Goal: Task Accomplishment & Management: Complete application form

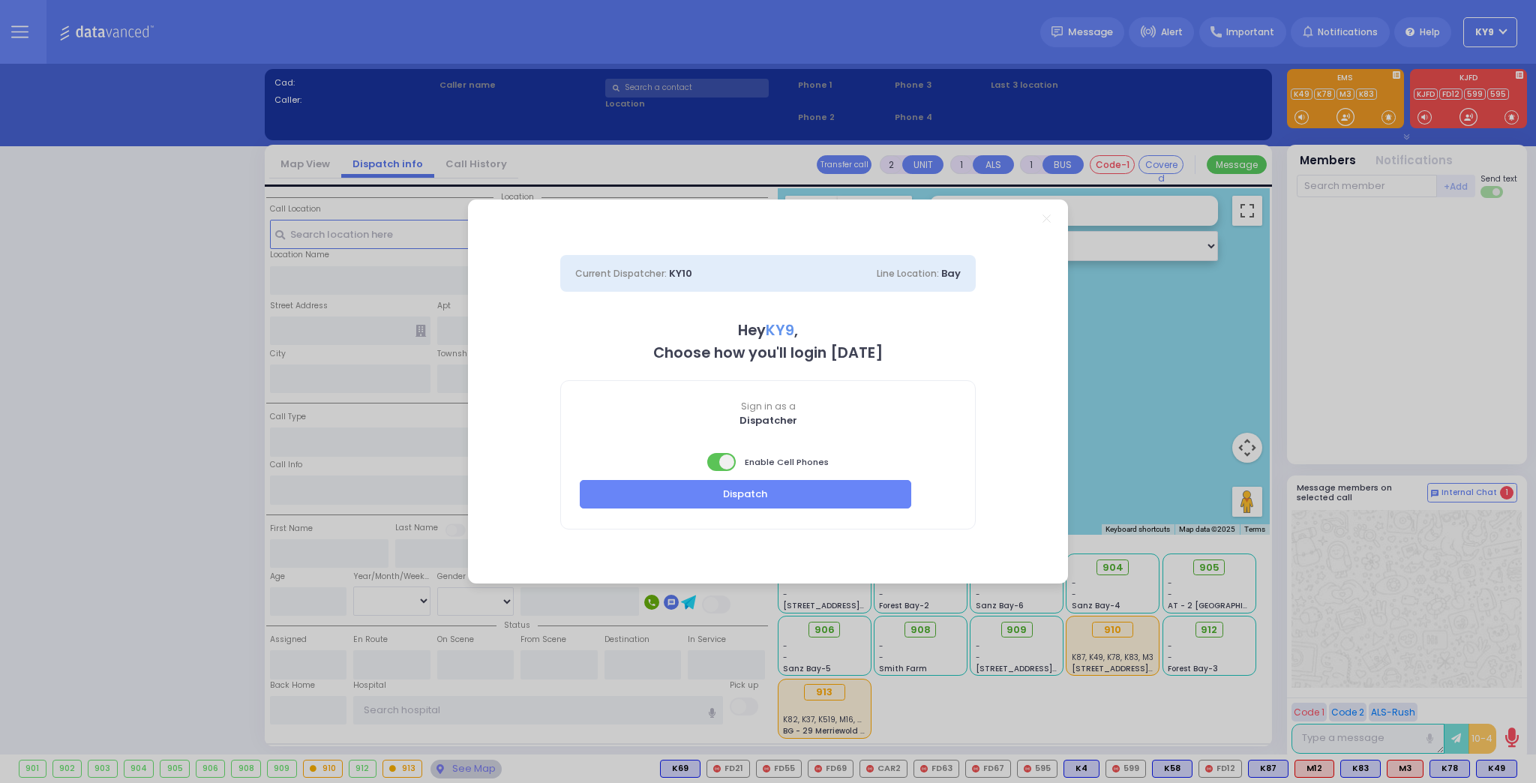
select select "15"
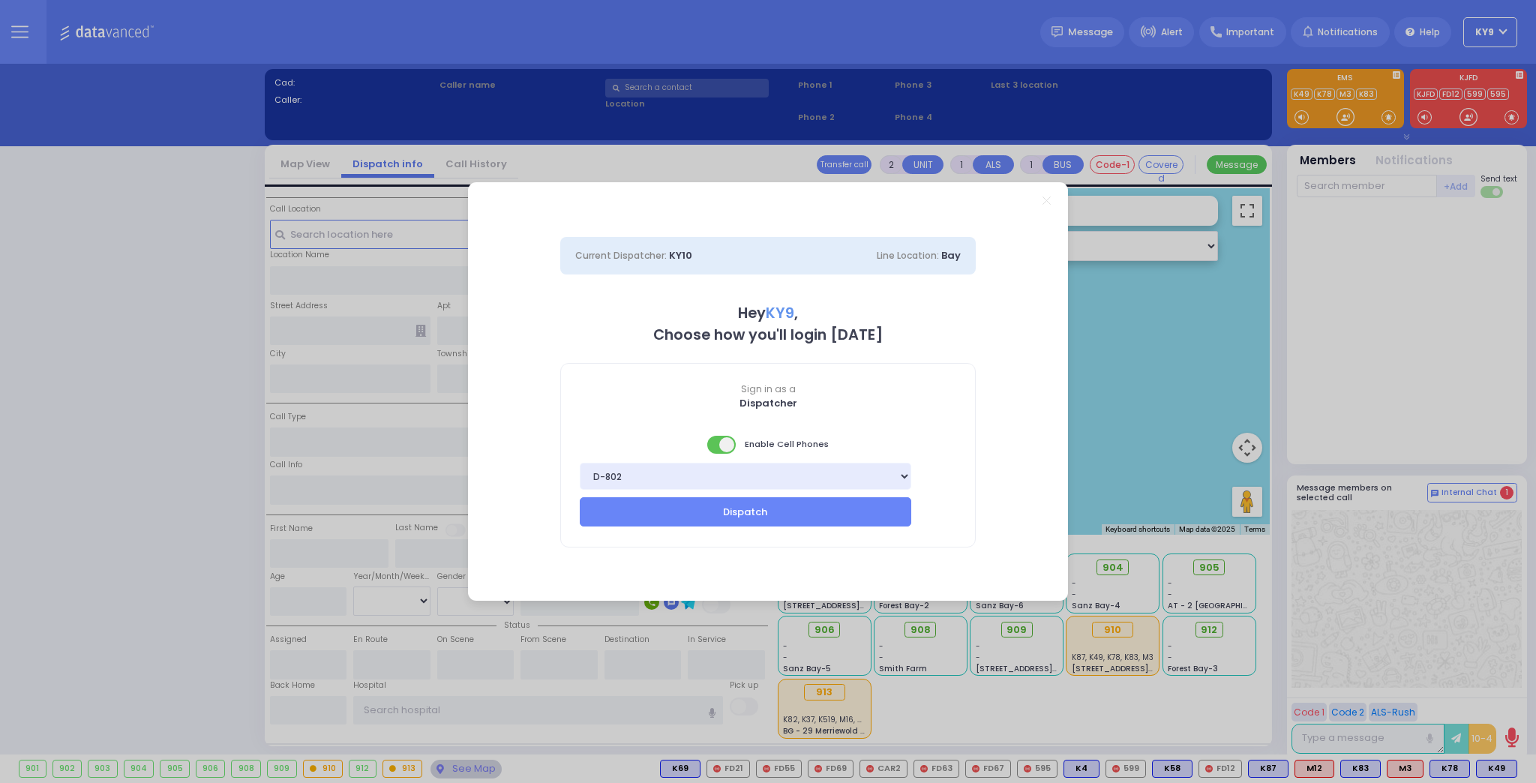
click at [711, 449] on span at bounding box center [722, 445] width 30 height 18
click at [679, 522] on button "Dispatch" at bounding box center [745, 511] width 331 height 28
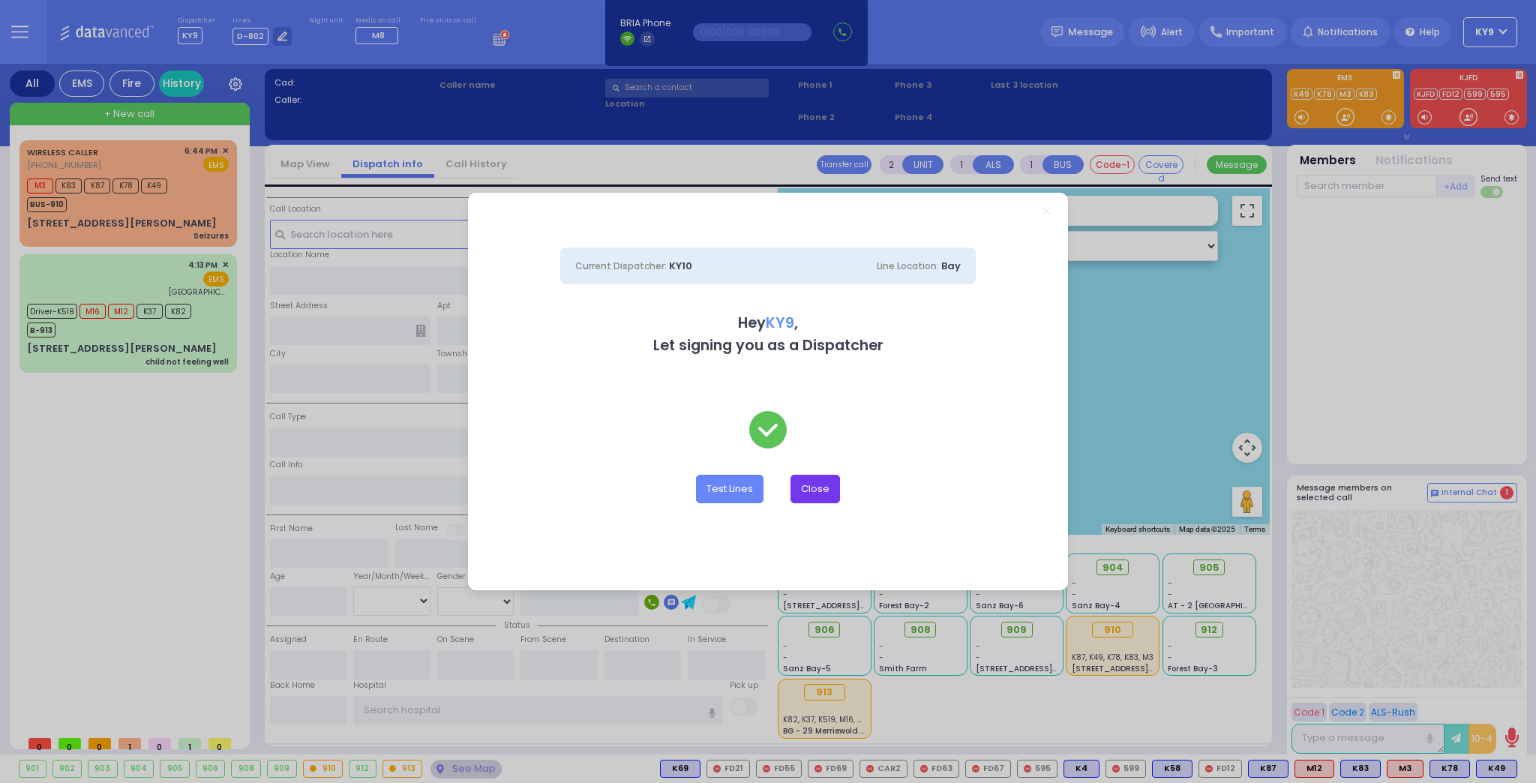
click at [814, 480] on button "Close" at bounding box center [814, 489] width 49 height 28
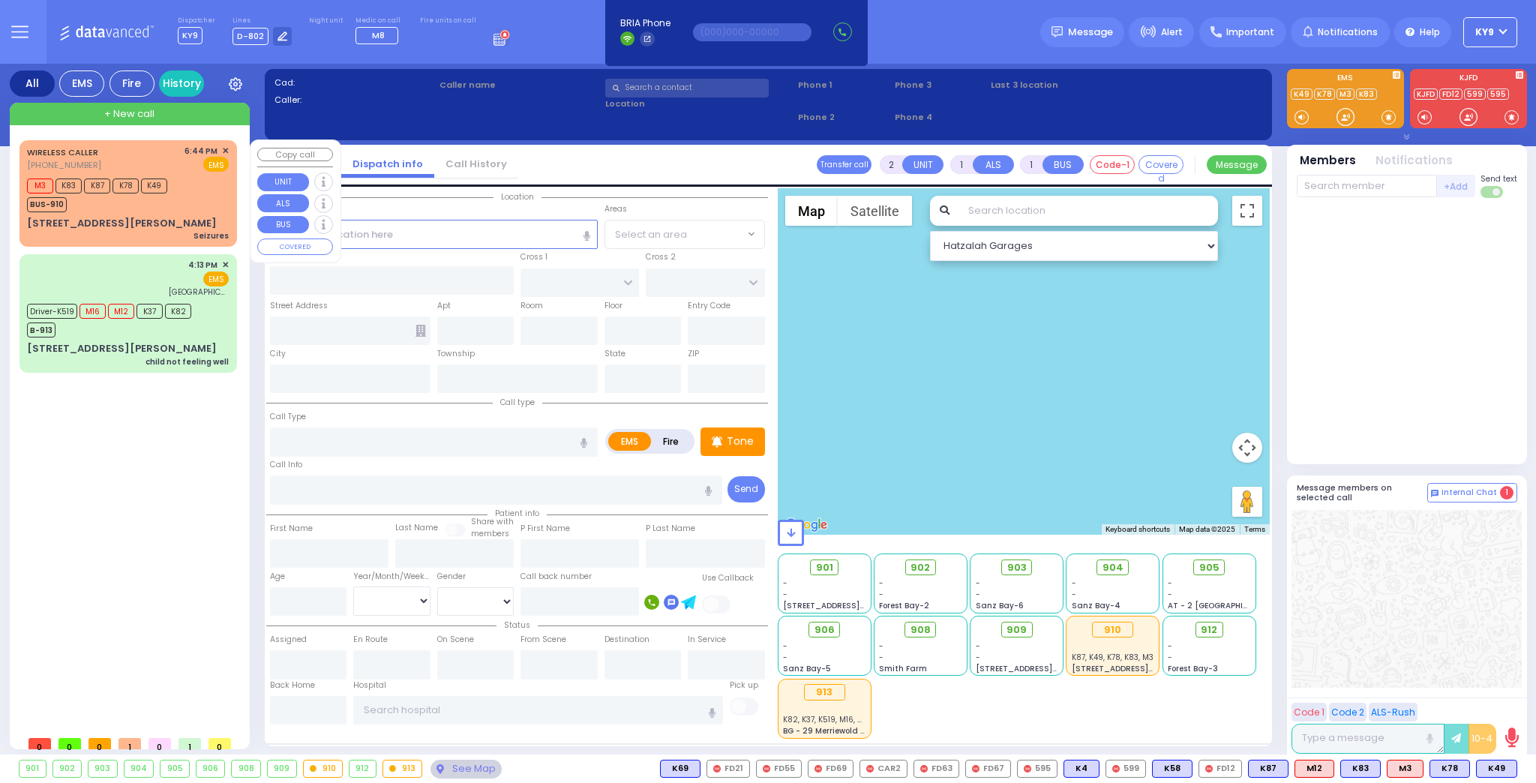
drag, startPoint x: 118, startPoint y: 208, endPoint x: 129, endPoint y: 207, distance: 10.5
click at [121, 208] on div "BUS-910" at bounding box center [97, 202] width 140 height 19
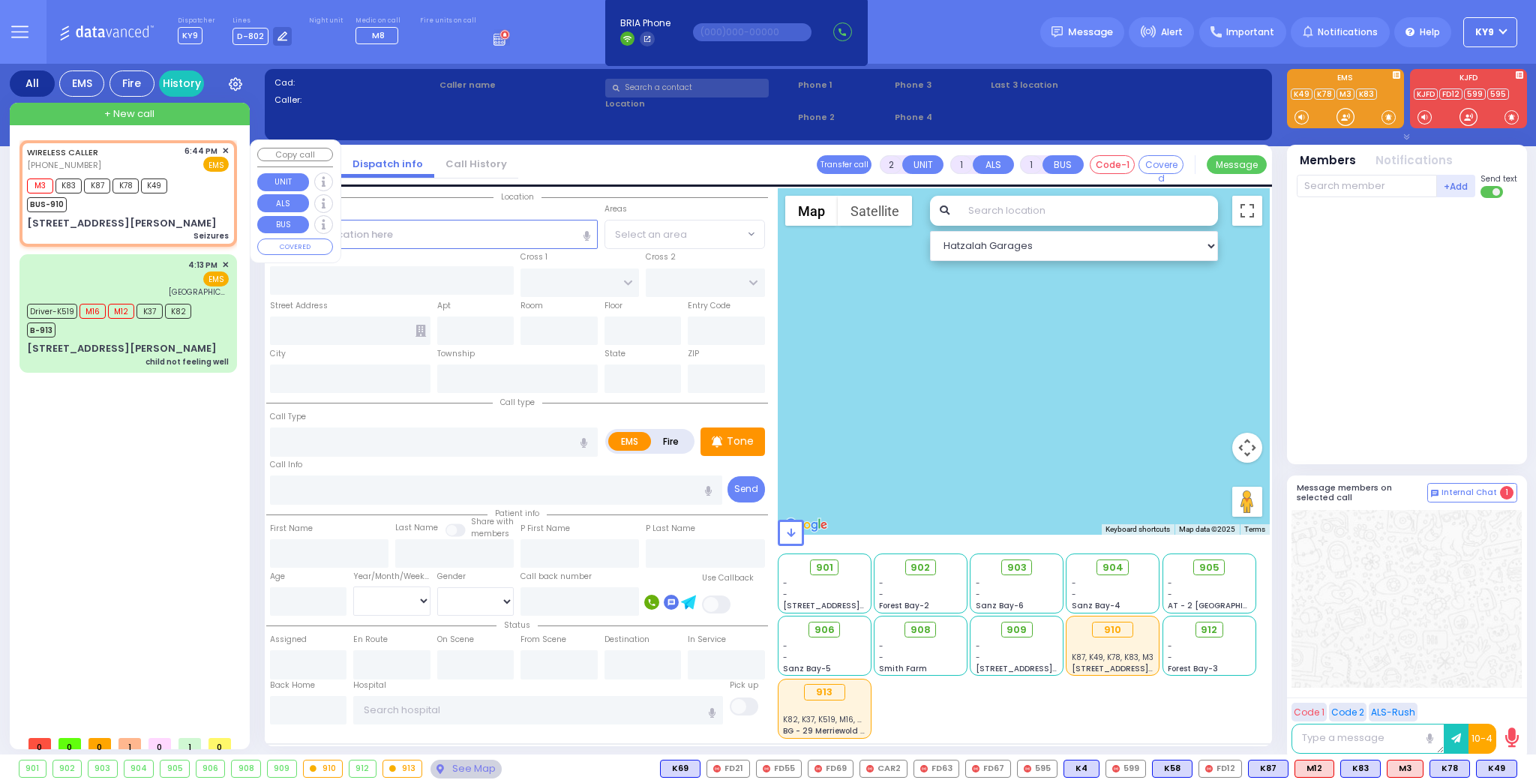
type input "6"
select select
type input "Seizures"
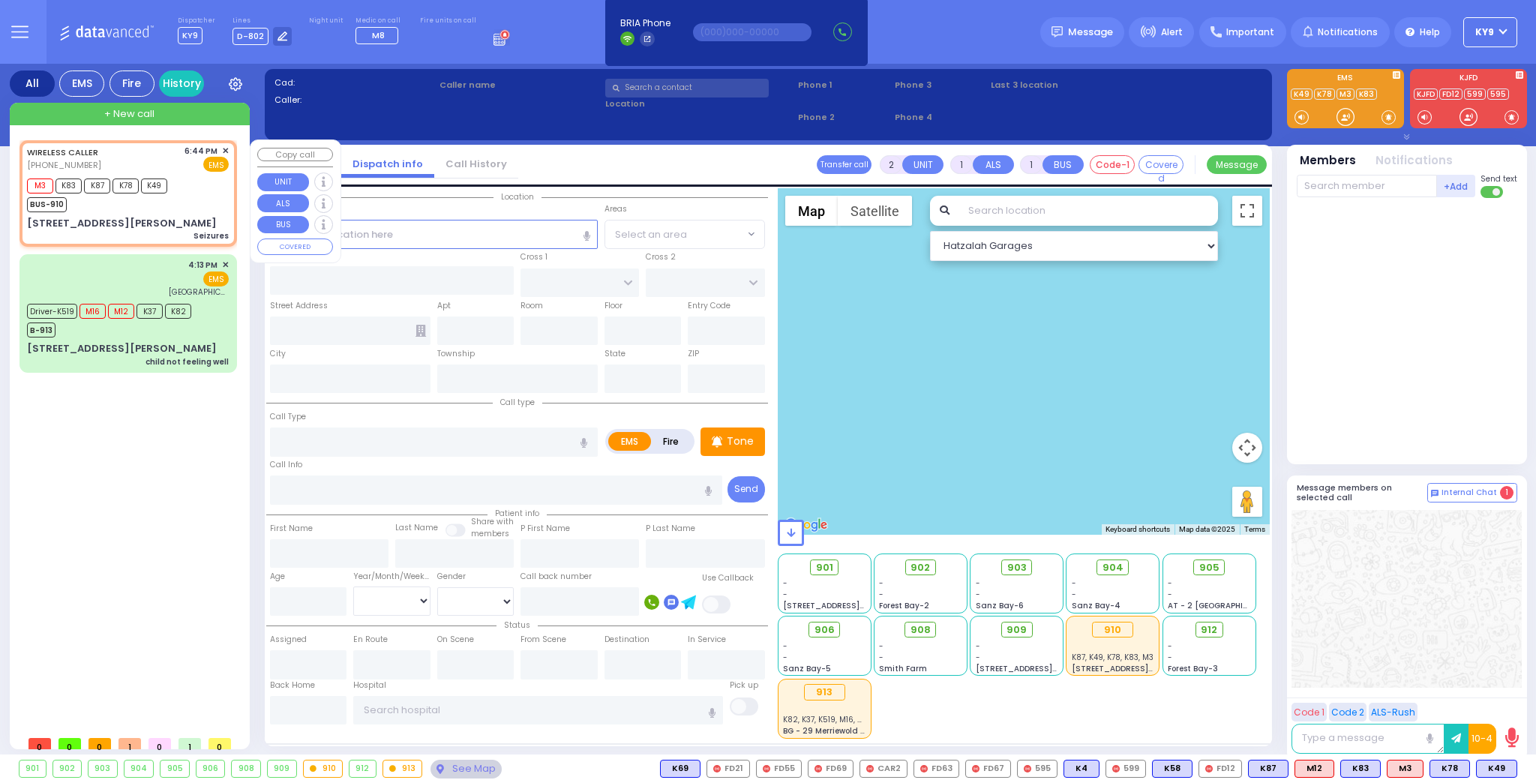
radio input "true"
type input "Esty"
type input "[PERSON_NAME]"
type input "8"
select select "Year"
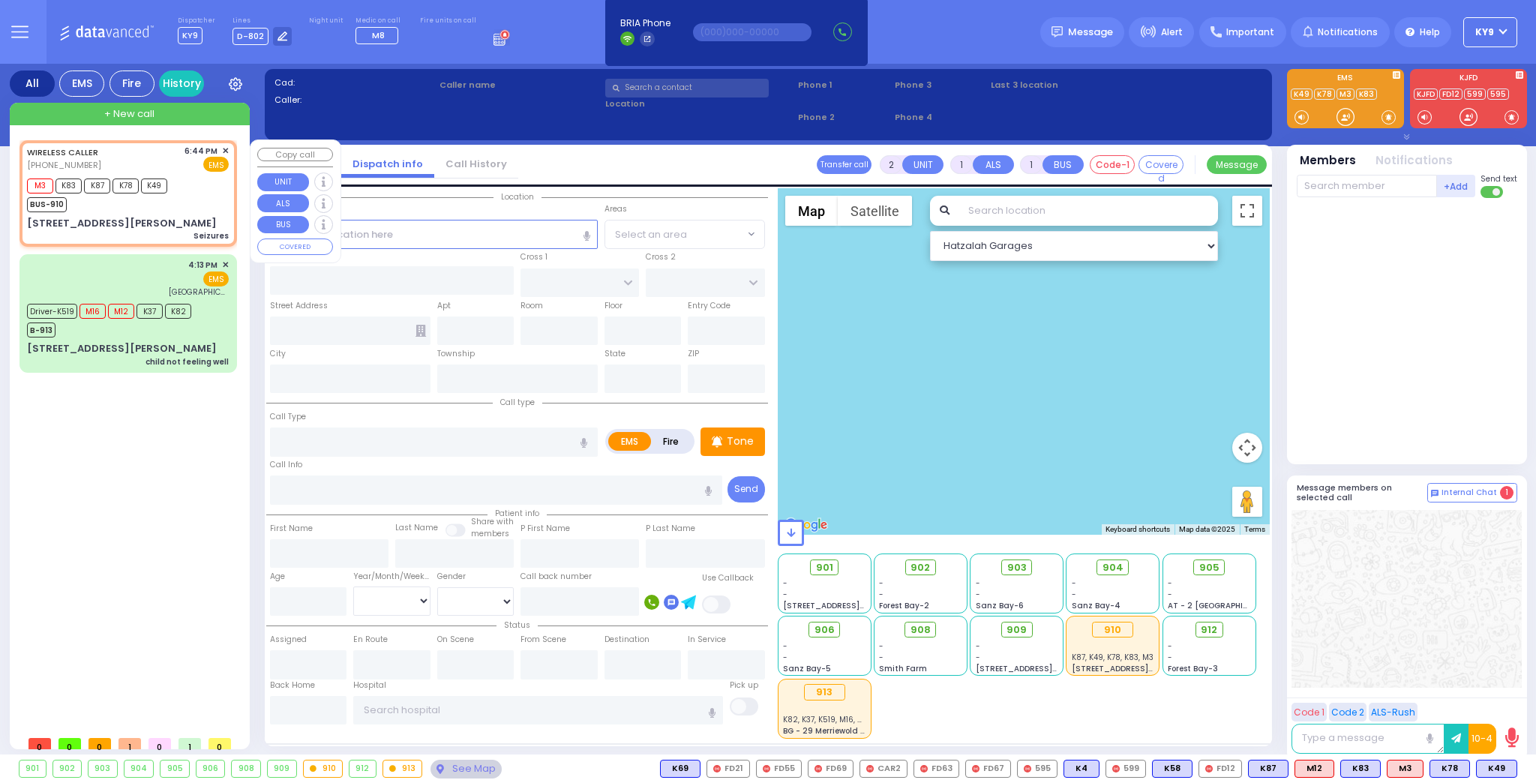
select select "[DEMOGRAPHIC_DATA]"
type input "18:44"
type input "[PERSON_NAME] DR"
type input "[STREET_ADDRESS][PERSON_NAME]"
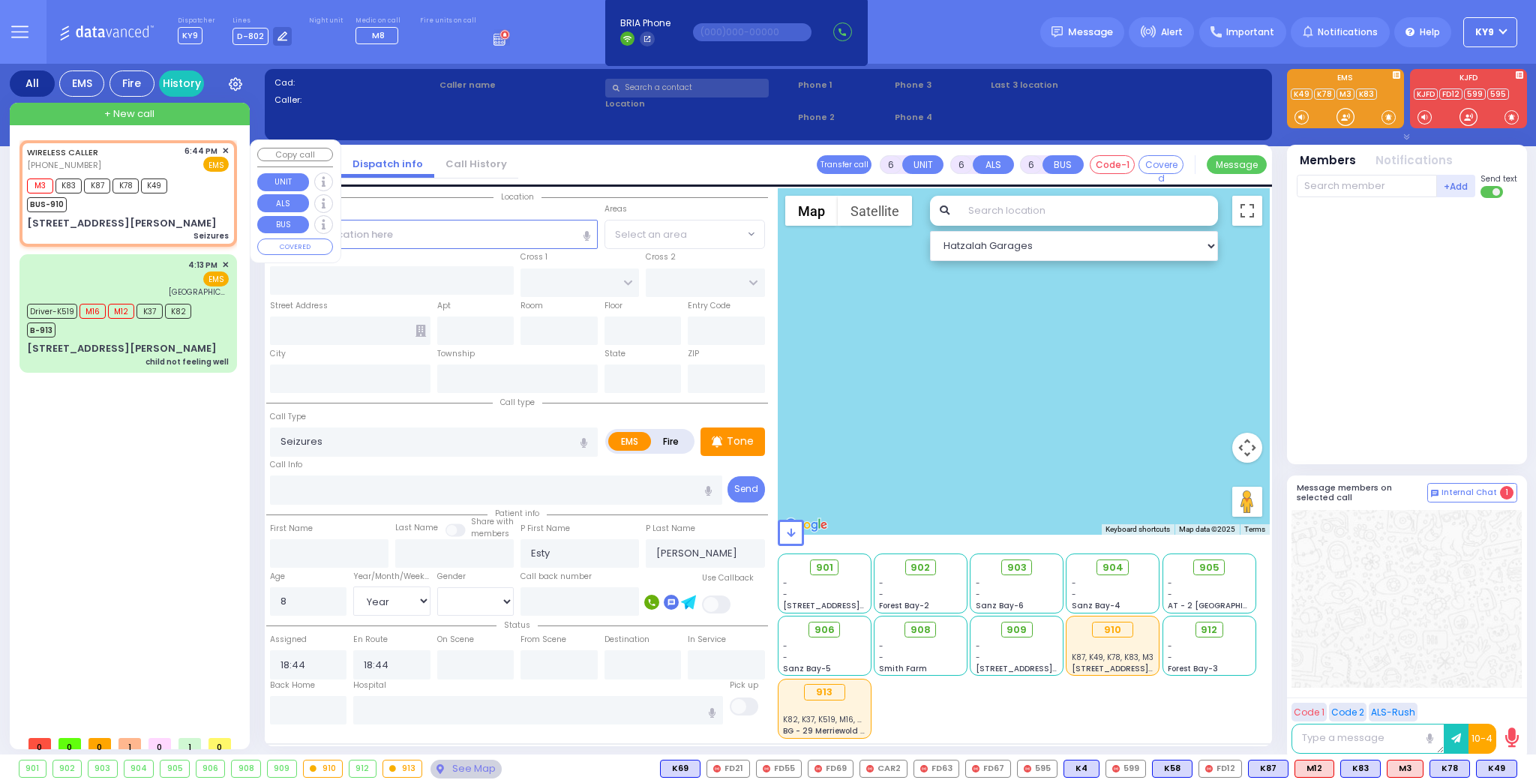
type input "Woodbury"
type input "[US_STATE]"
type input "10930"
select select "Hatzalah Garages"
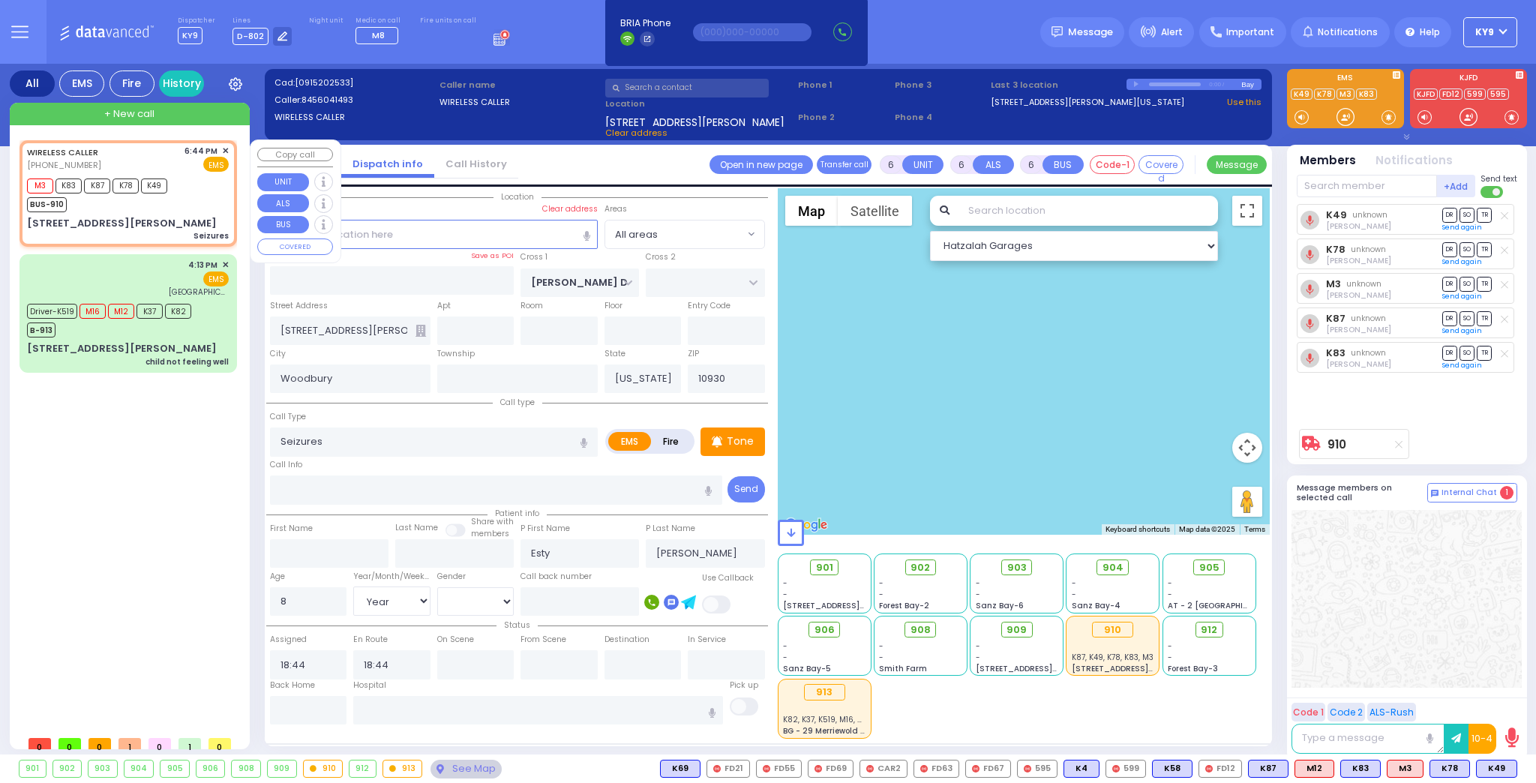
click at [139, 202] on div "BUS-910" at bounding box center [97, 202] width 140 height 19
select select
radio input "true"
select select "Year"
select select "[DEMOGRAPHIC_DATA]"
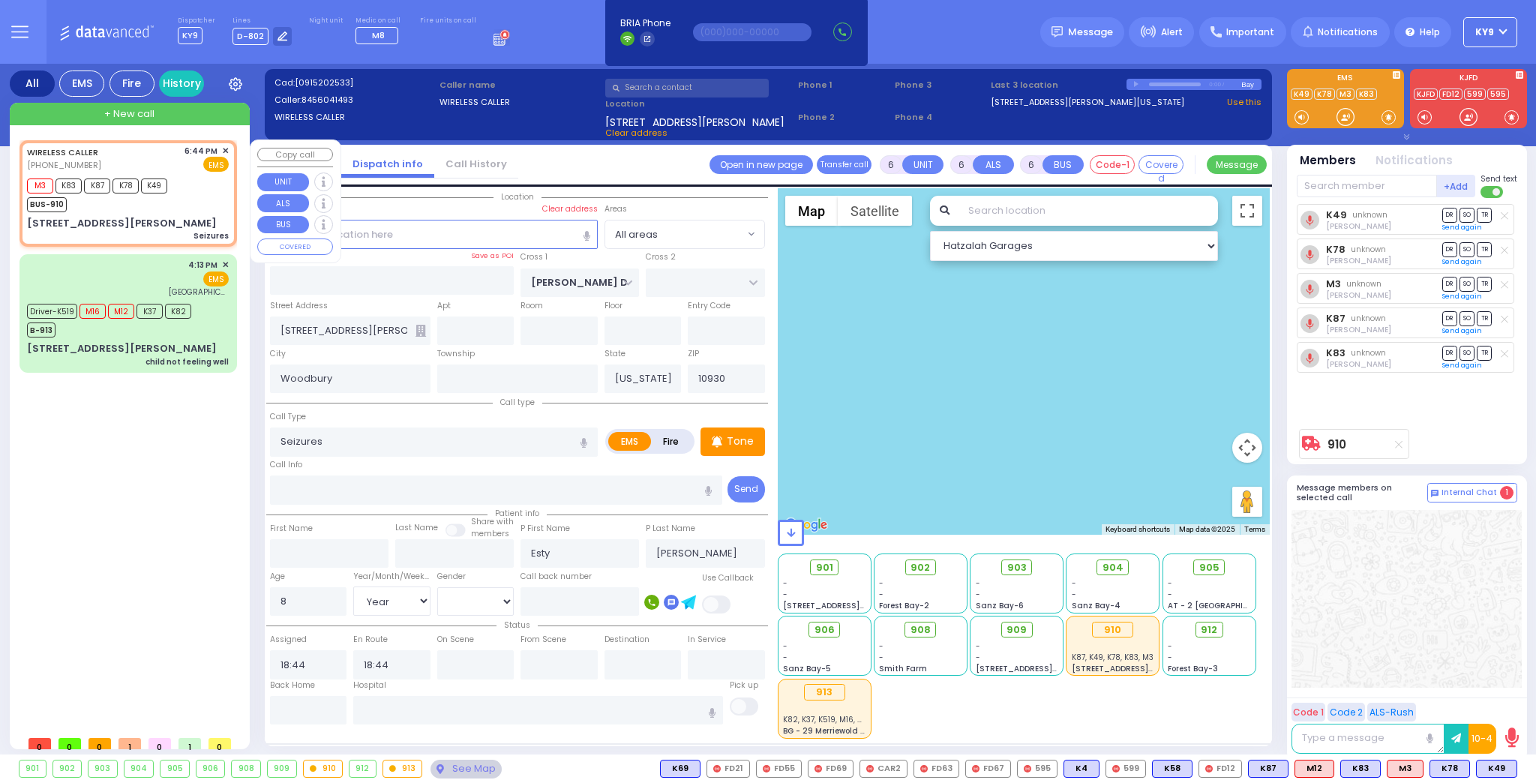
select select "Hatzalah Garages"
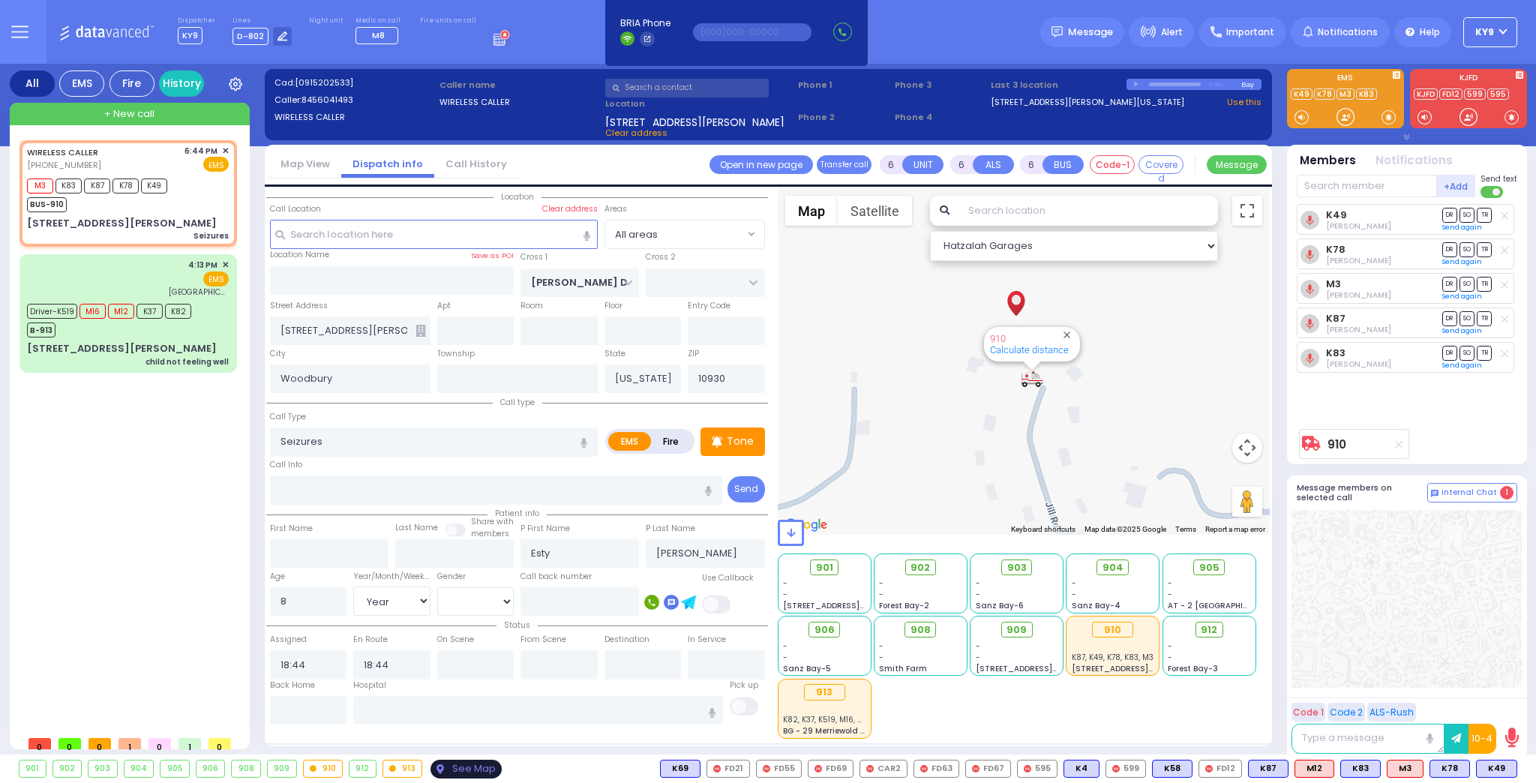
click at [442, 765] on div "See Map" at bounding box center [465, 769] width 70 height 19
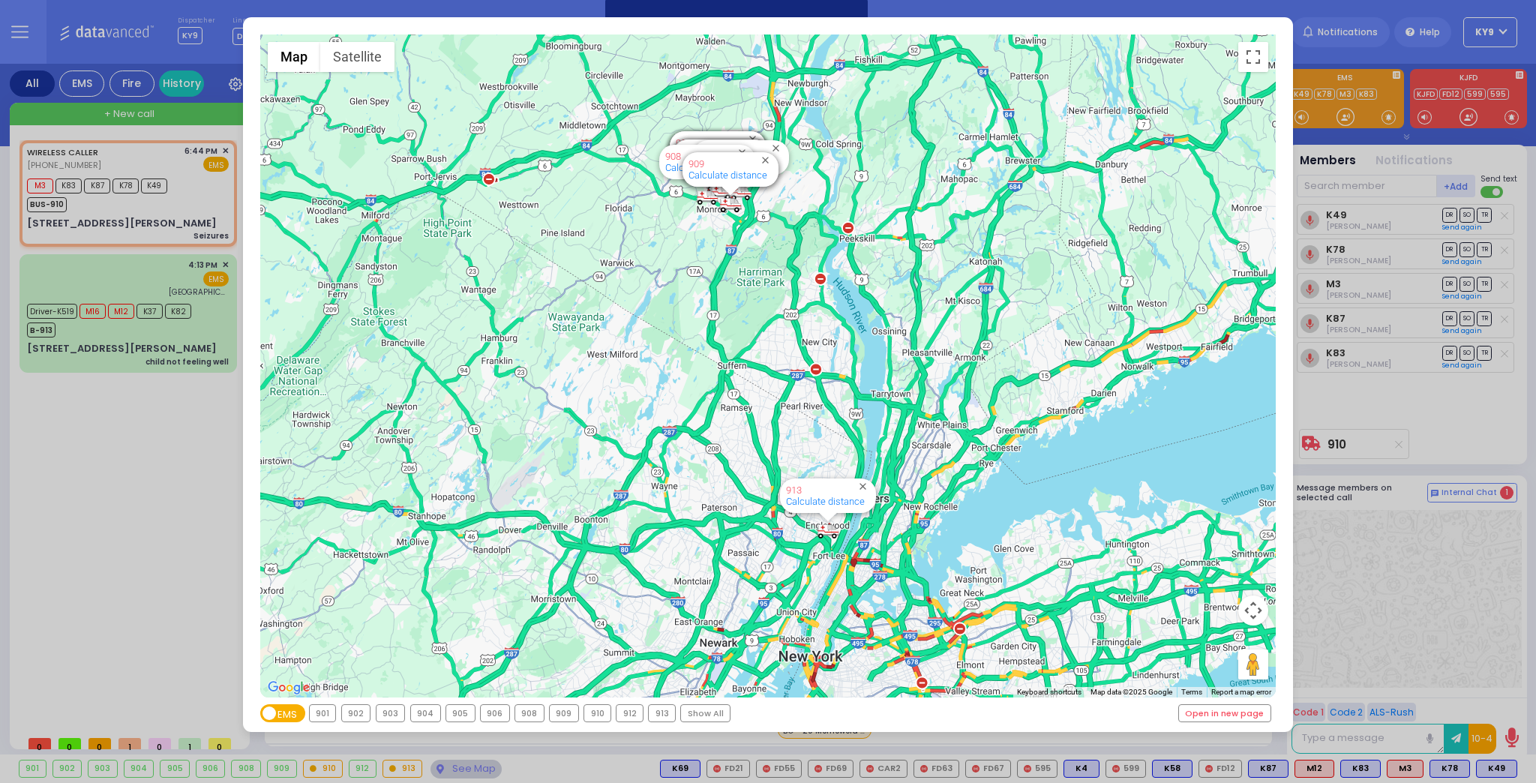
click at [591, 716] on div "910" at bounding box center [597, 713] width 26 height 16
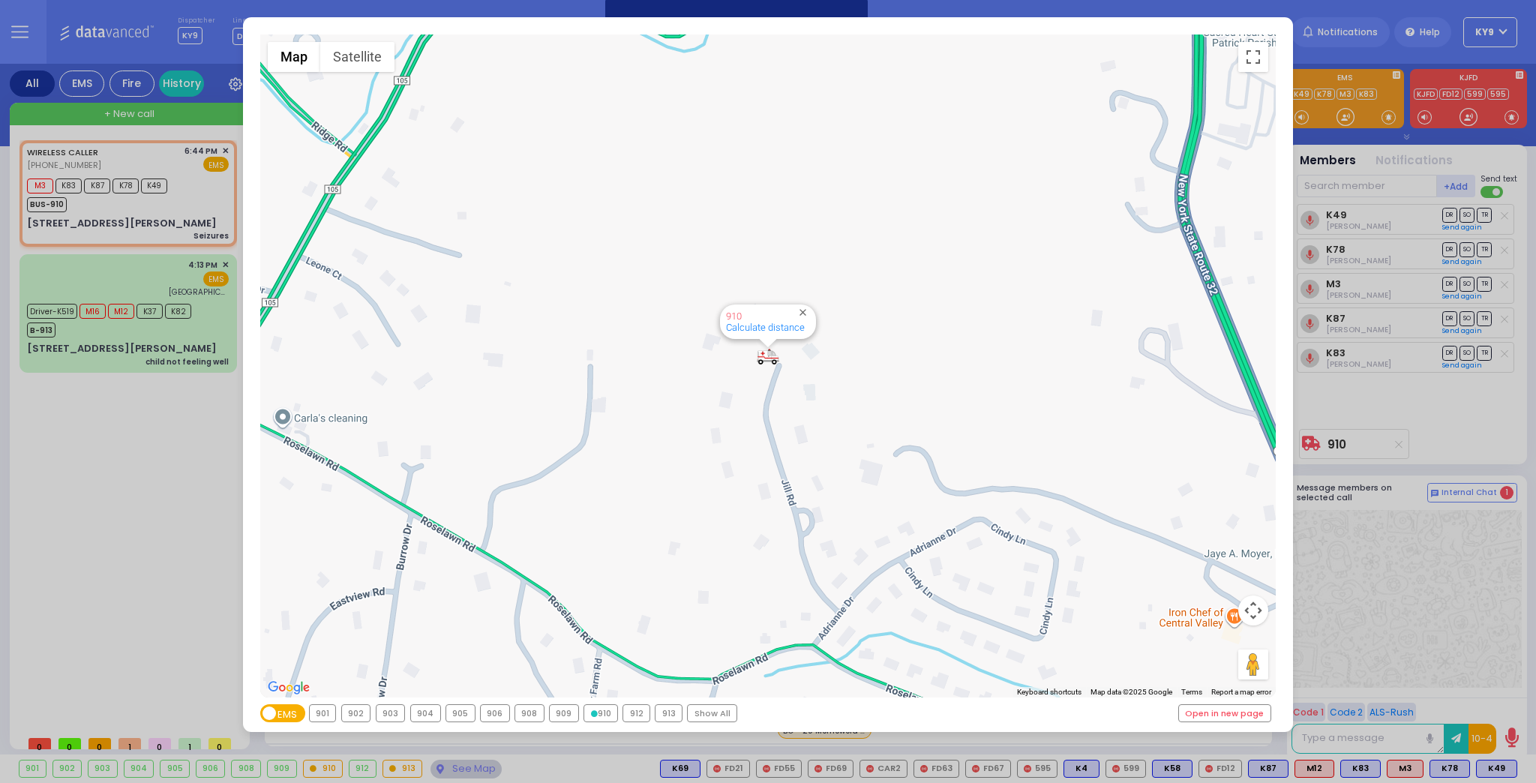
click at [591, 715] on div "910" at bounding box center [600, 713] width 33 height 16
click at [661, 716] on div "913" at bounding box center [668, 713] width 26 height 16
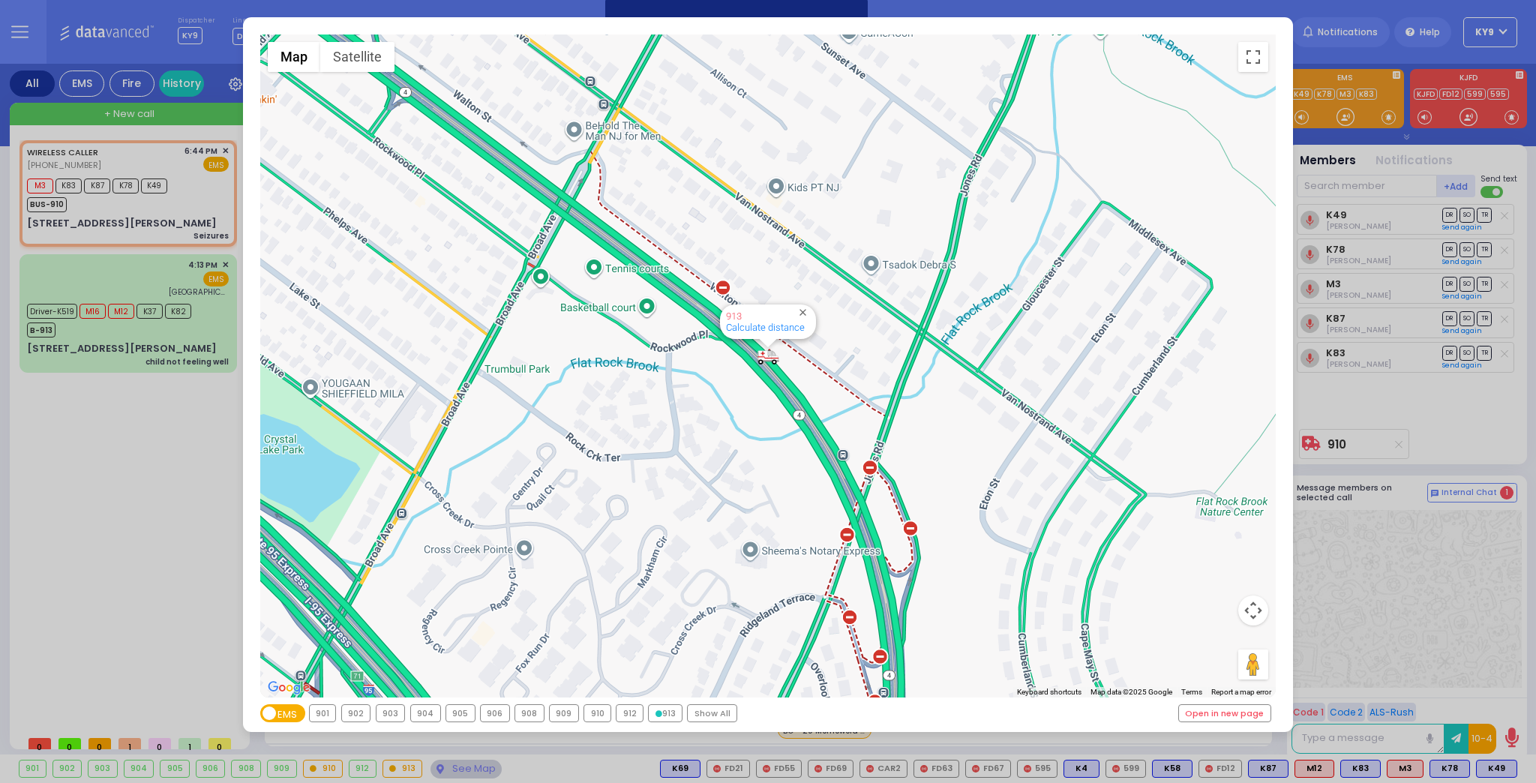
click at [597, 715] on div "910" at bounding box center [597, 713] width 26 height 16
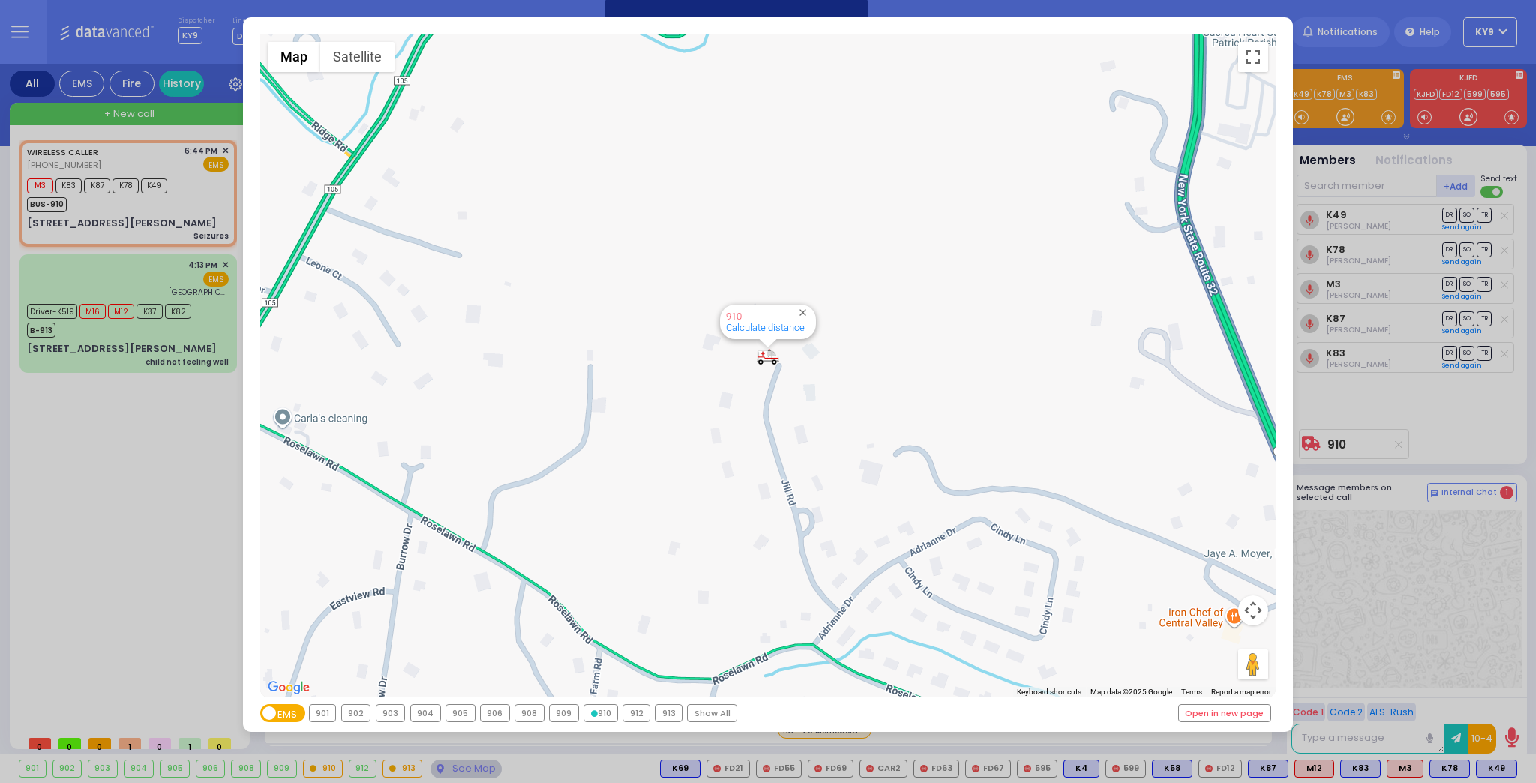
click at [466, 762] on div "← Move left → Move right ↑ Move up ↓ Move down + Zoom in - Zoom out Home Jump l…" at bounding box center [768, 391] width 1536 height 783
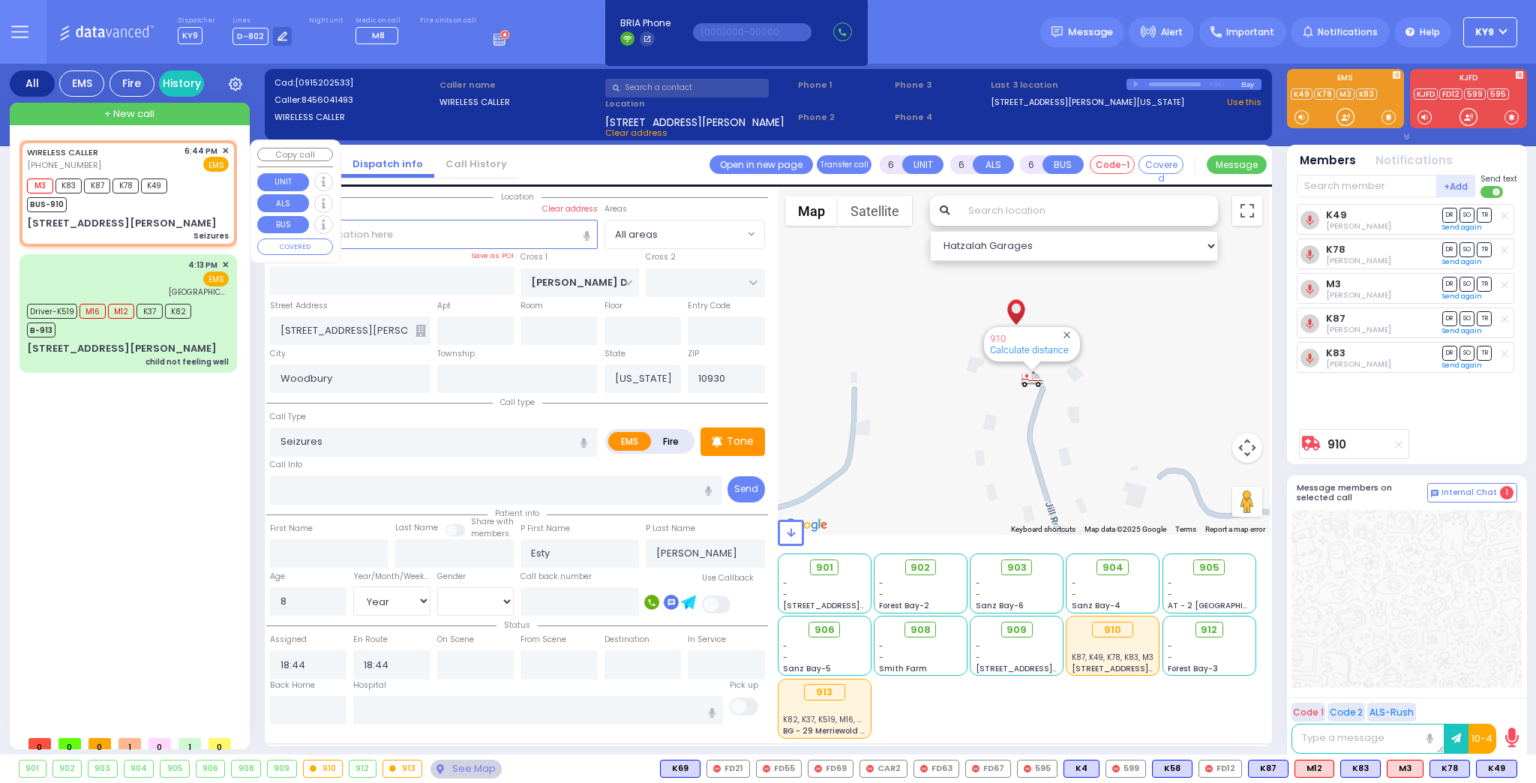
click at [205, 213] on div "WIRELESS CALLER [PHONE_NUMBER] 6:44 PM ✕ EMS M3 K83" at bounding box center [127, 193] width 211 height 102
select select
radio input "true"
select select "Year"
select select "[DEMOGRAPHIC_DATA]"
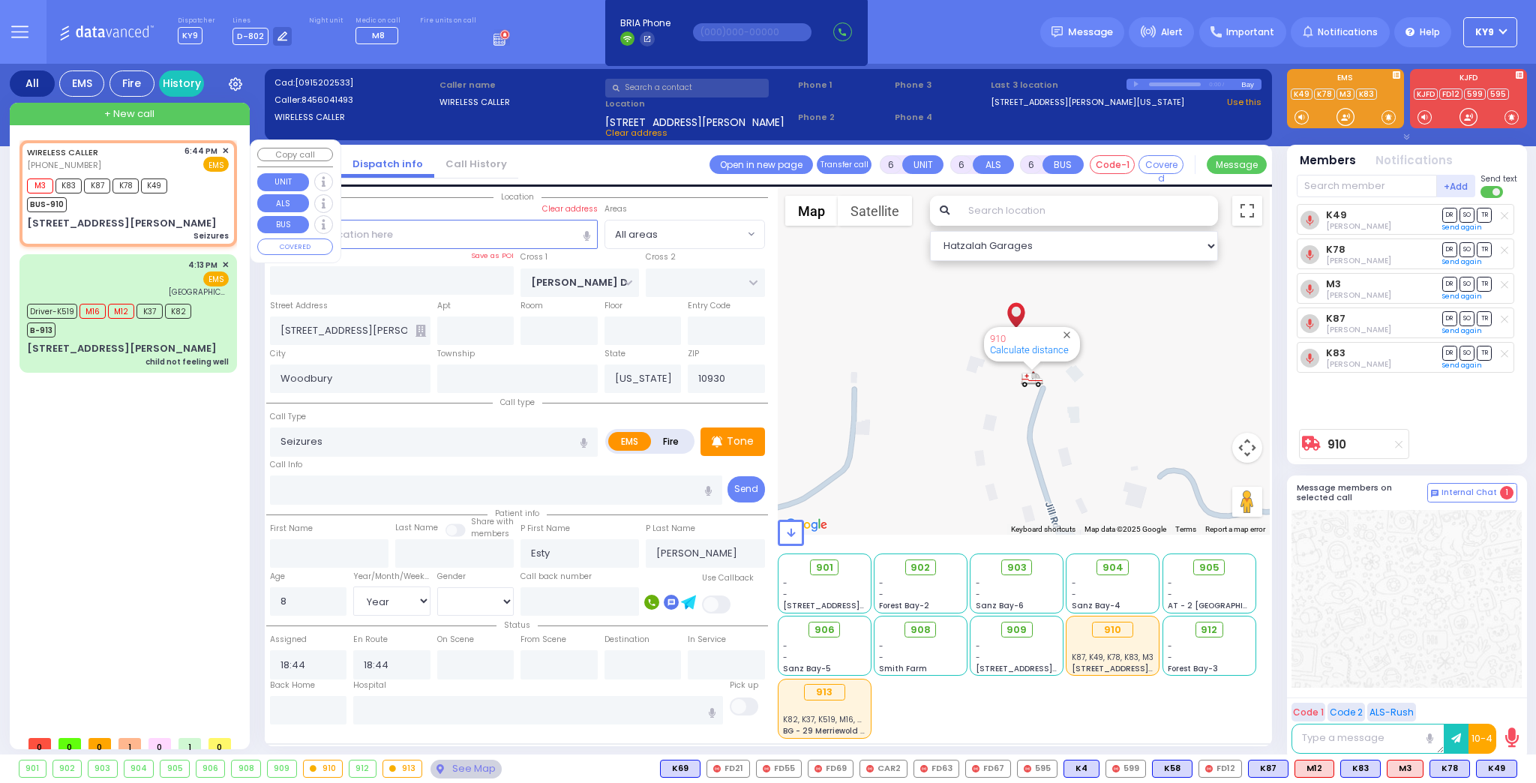
select select "Hatzalah Garages"
click at [1132, 82] on div "0:00 / [GEOGRAPHIC_DATA]" at bounding box center [1194, 84] width 136 height 11
click at [1143, 82] on div "0:00 / [GEOGRAPHIC_DATA]" at bounding box center [1194, 84] width 136 height 11
drag, startPoint x: 1237, startPoint y: 84, endPoint x: 1222, endPoint y: 84, distance: 14.2
click at [1238, 84] on div "0:00 / [GEOGRAPHIC_DATA]" at bounding box center [1194, 84] width 136 height 11
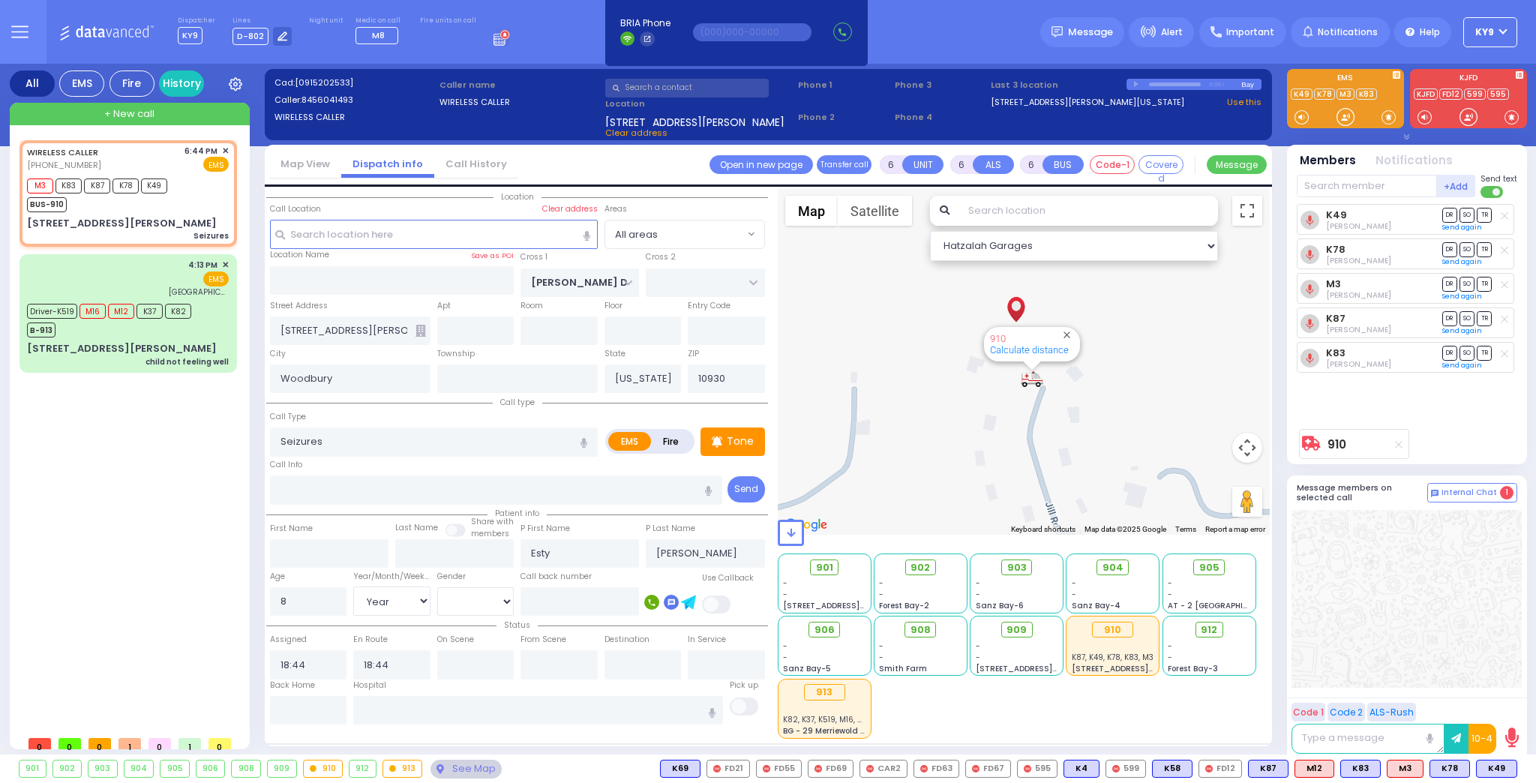
click at [1162, 84] on div "0:00 / [GEOGRAPHIC_DATA]" at bounding box center [1194, 84] width 136 height 11
select select
radio input "true"
select select "Year"
select select "[DEMOGRAPHIC_DATA]"
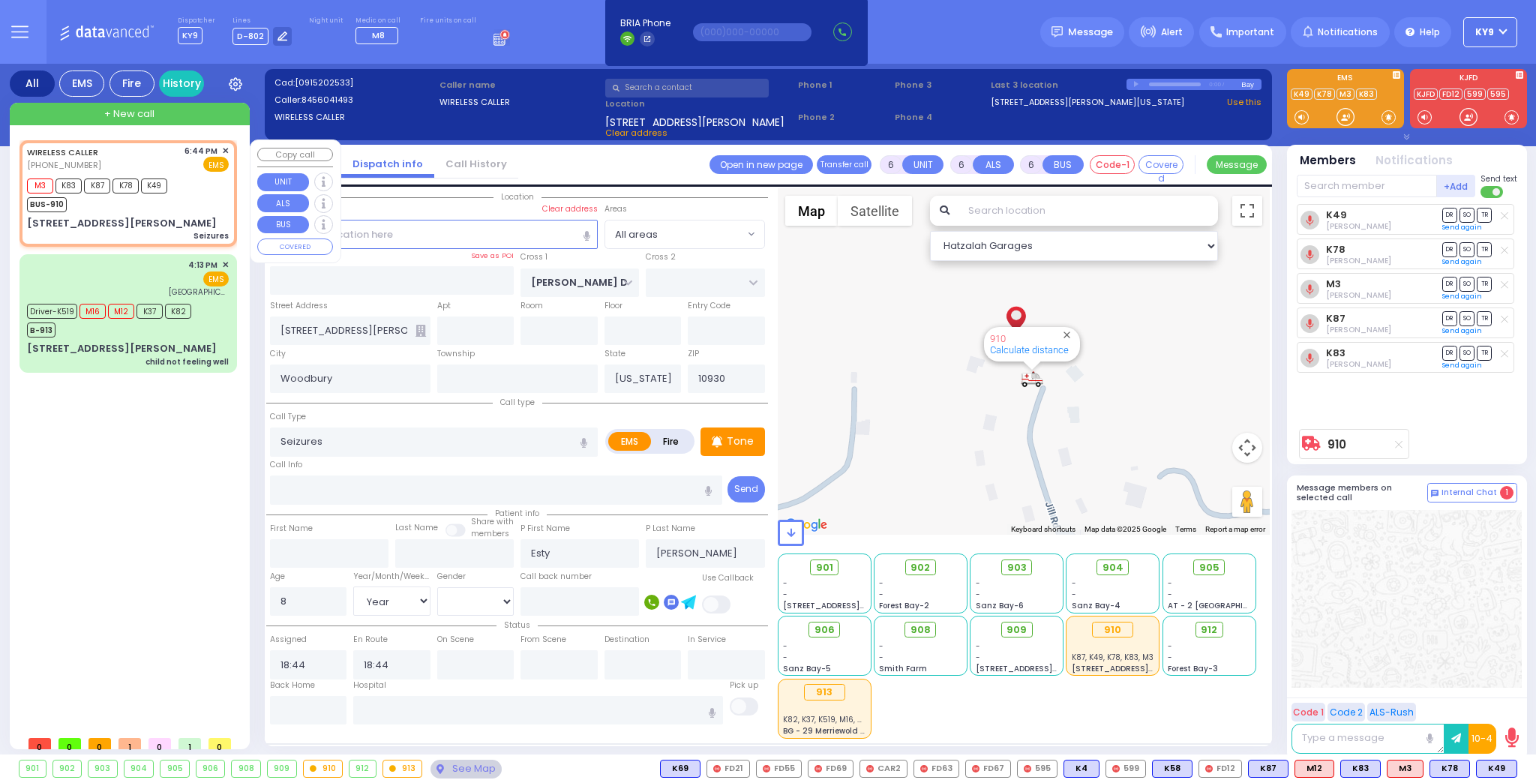
select select "Hatzalah Garages"
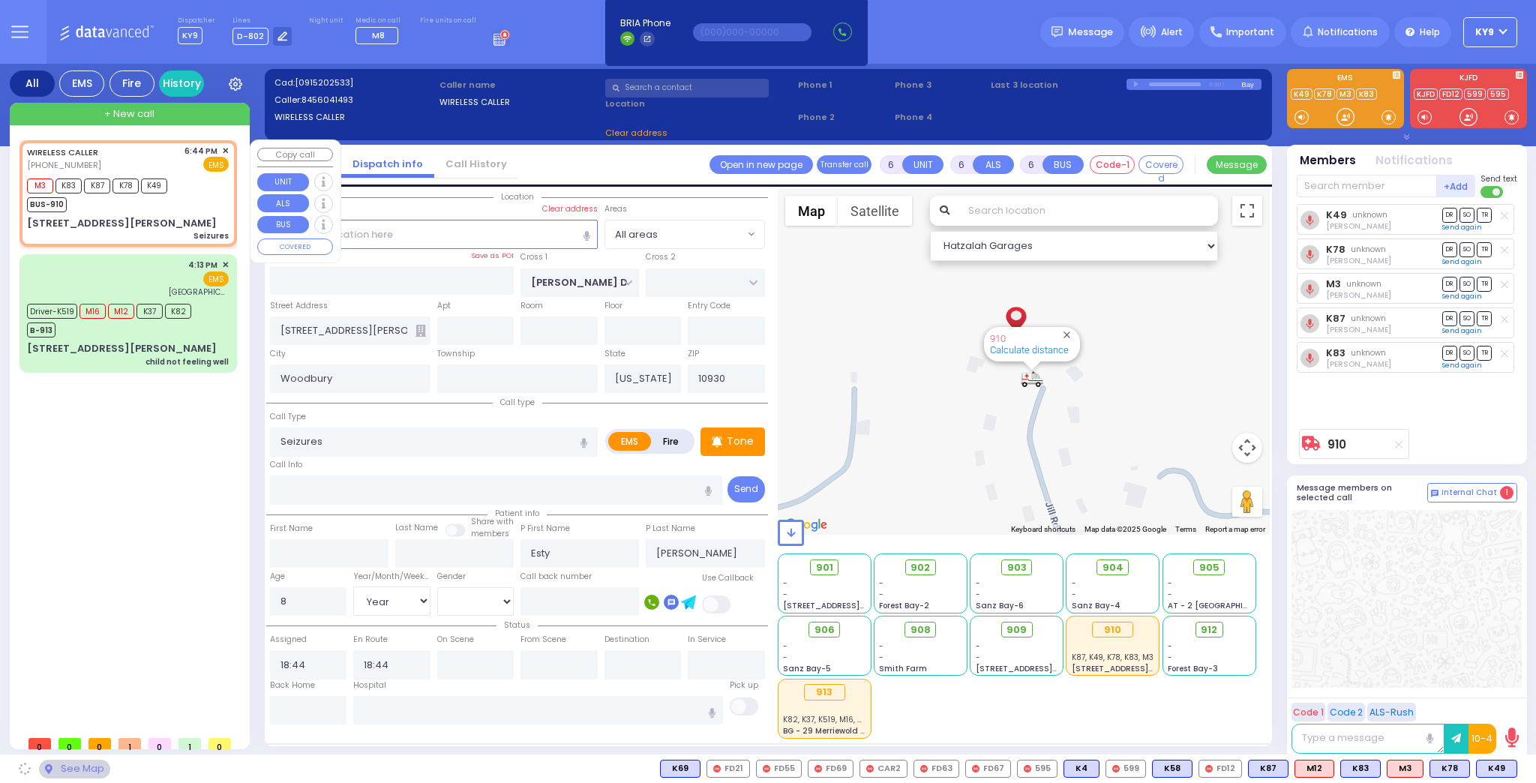
select select
radio input "true"
select select "Year"
select select "[DEMOGRAPHIC_DATA]"
select select "Hatzalah Garages"
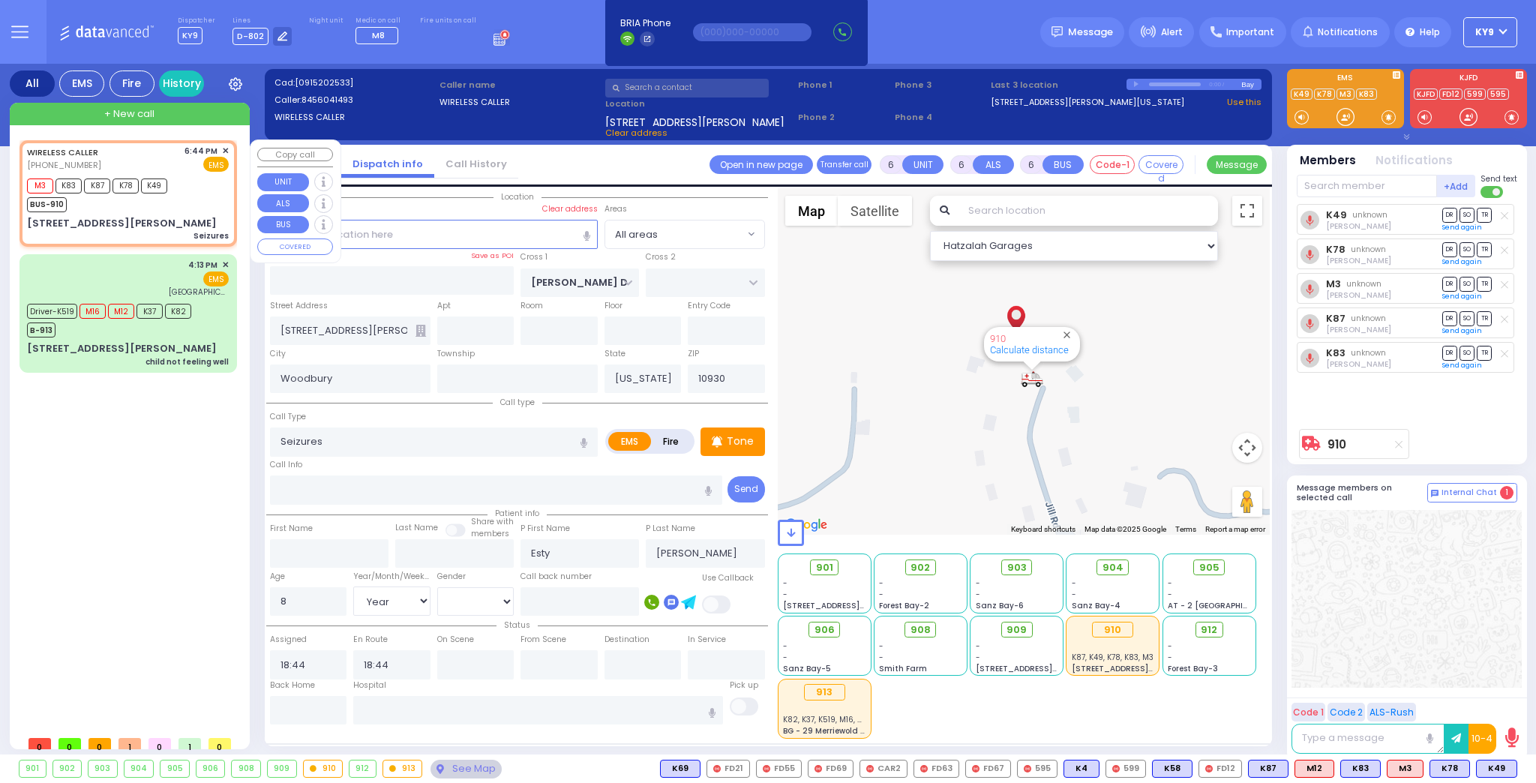
click at [128, 208] on div "BUS-910" at bounding box center [97, 202] width 140 height 19
select select
radio input "true"
select select "Year"
select select "[DEMOGRAPHIC_DATA]"
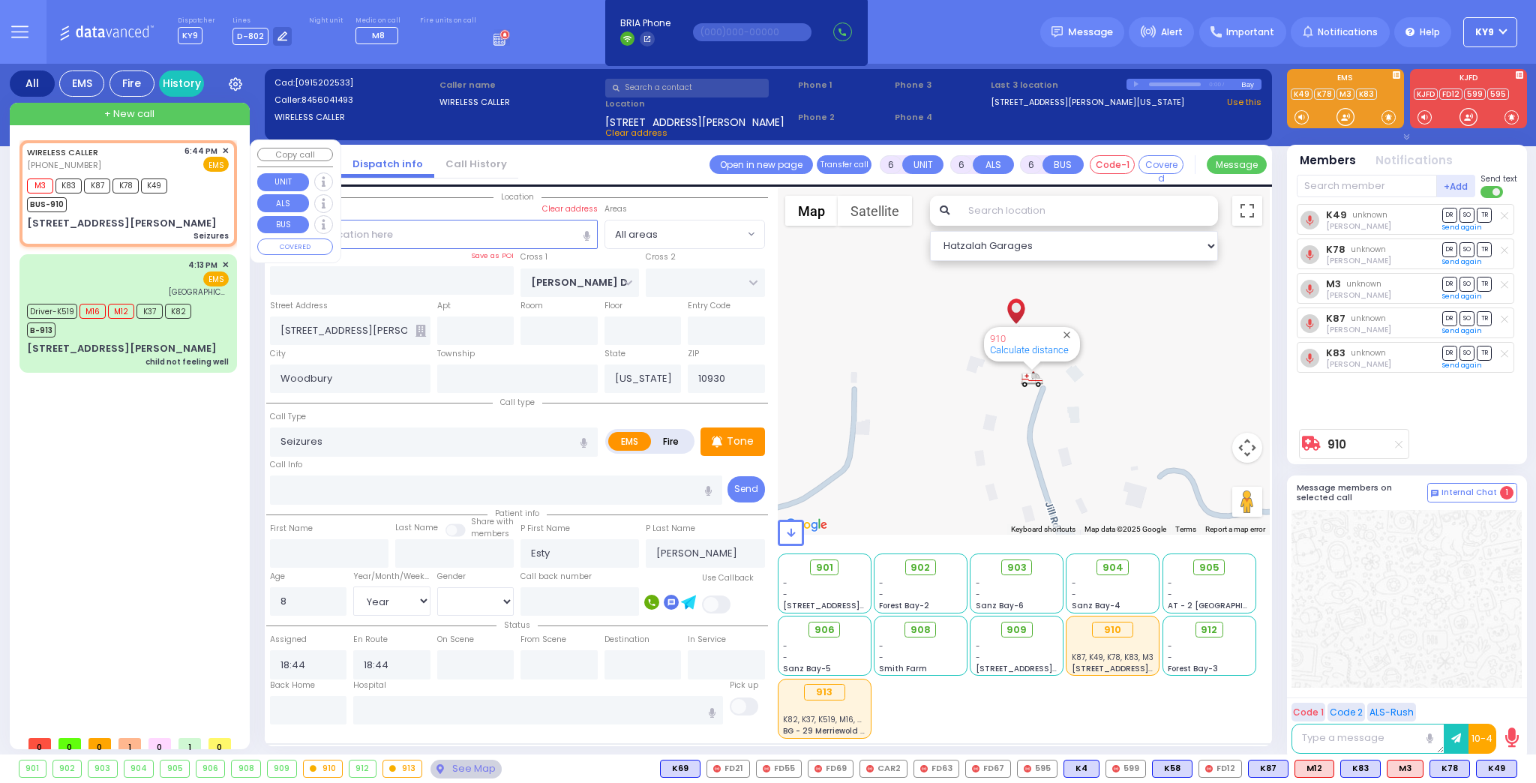
select select "Hatzalah Garages"
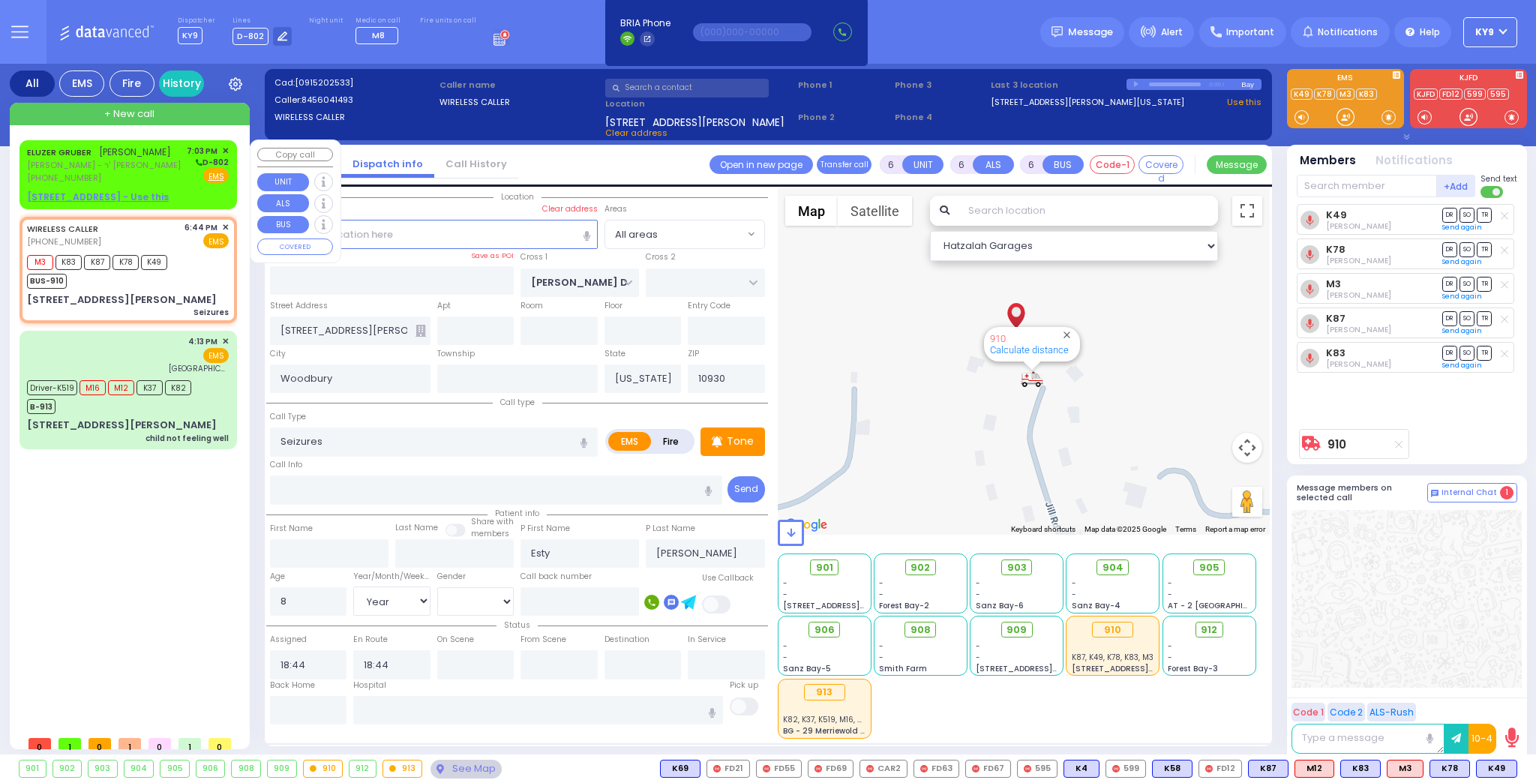
click at [138, 172] on div "[PHONE_NUMBER]" at bounding box center [104, 178] width 154 height 13
type input "2"
type input "1"
select select
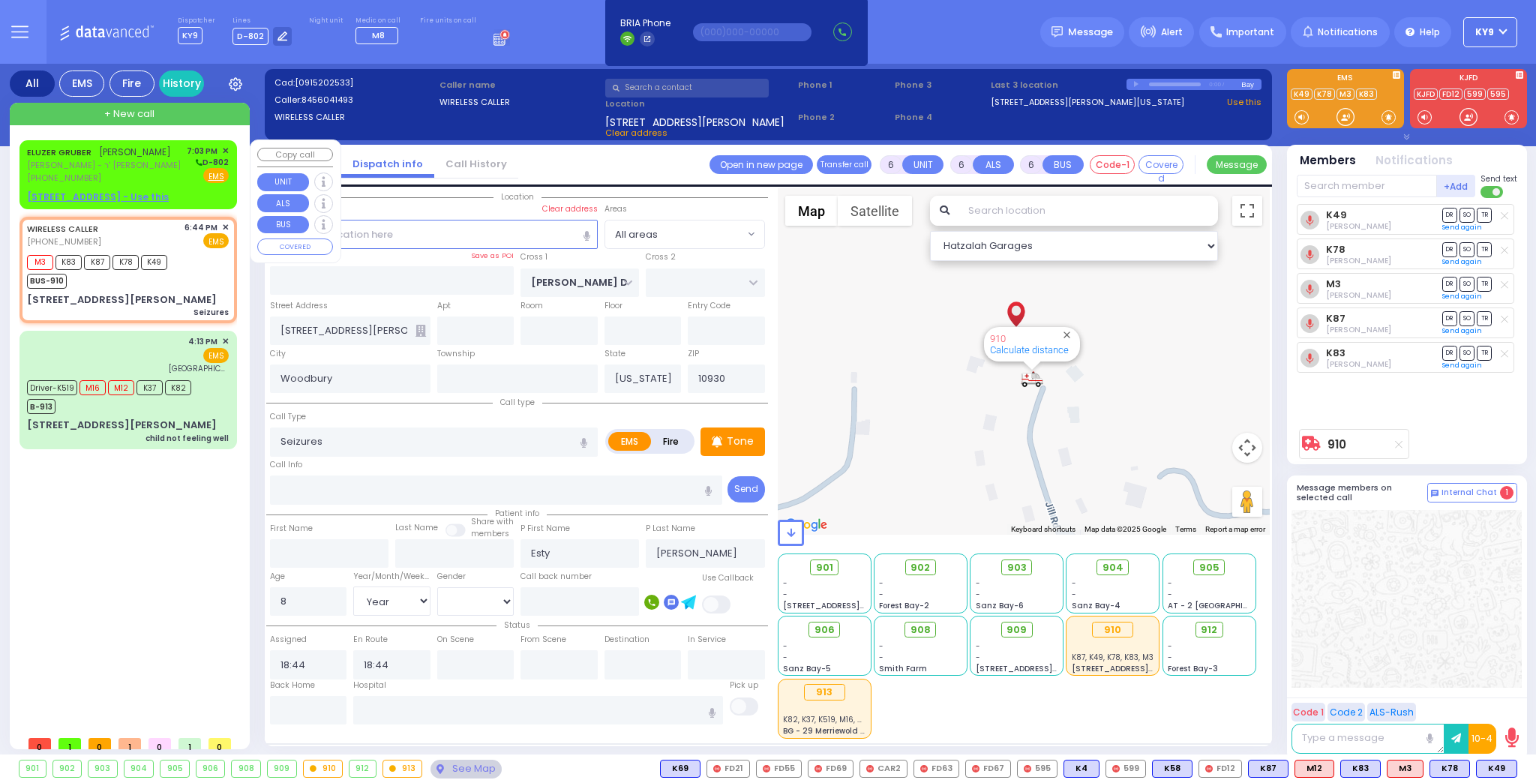
radio input "true"
type input "[PERSON_NAME]"
select select
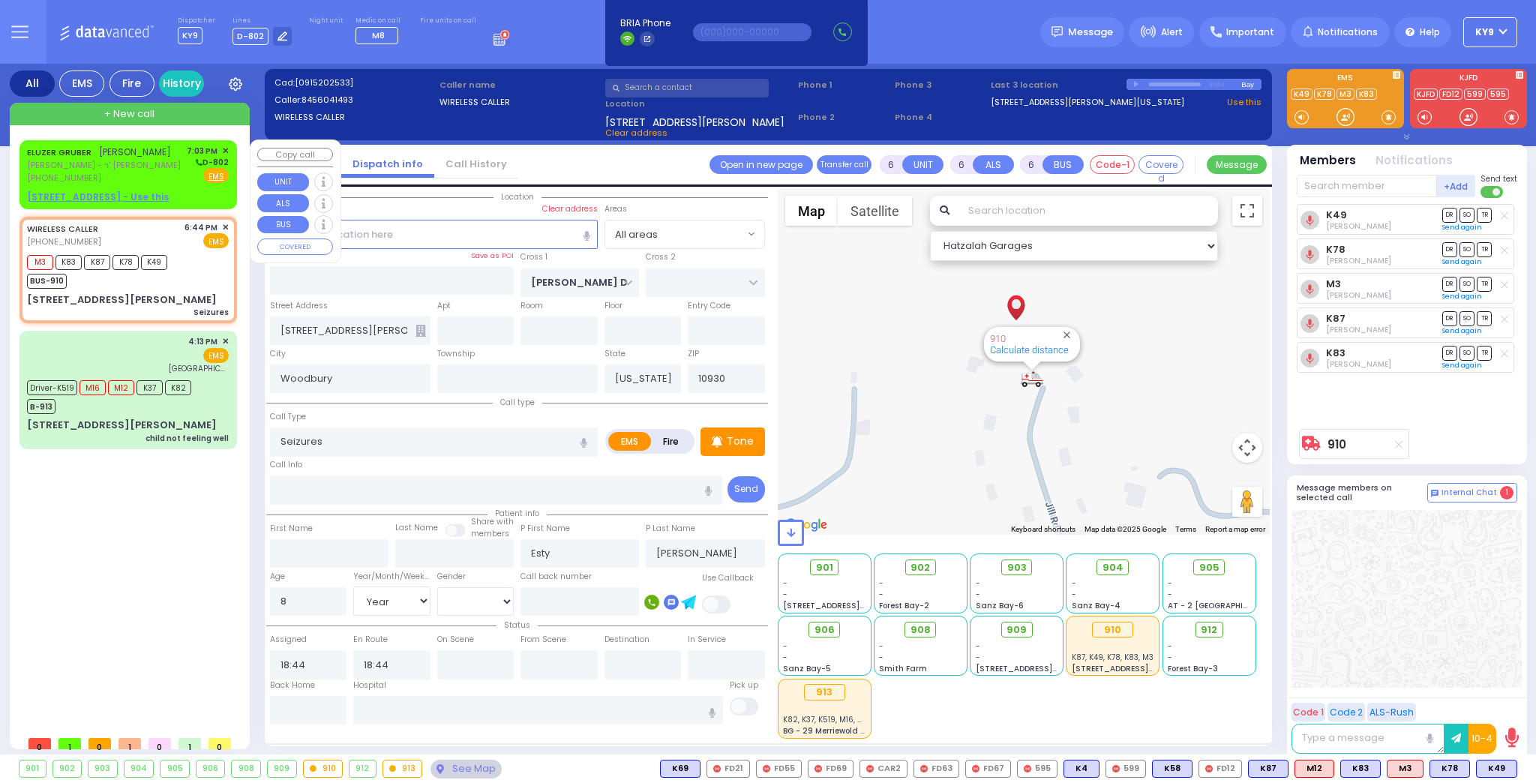
type input "19:03"
select select "Hatzalah Garages"
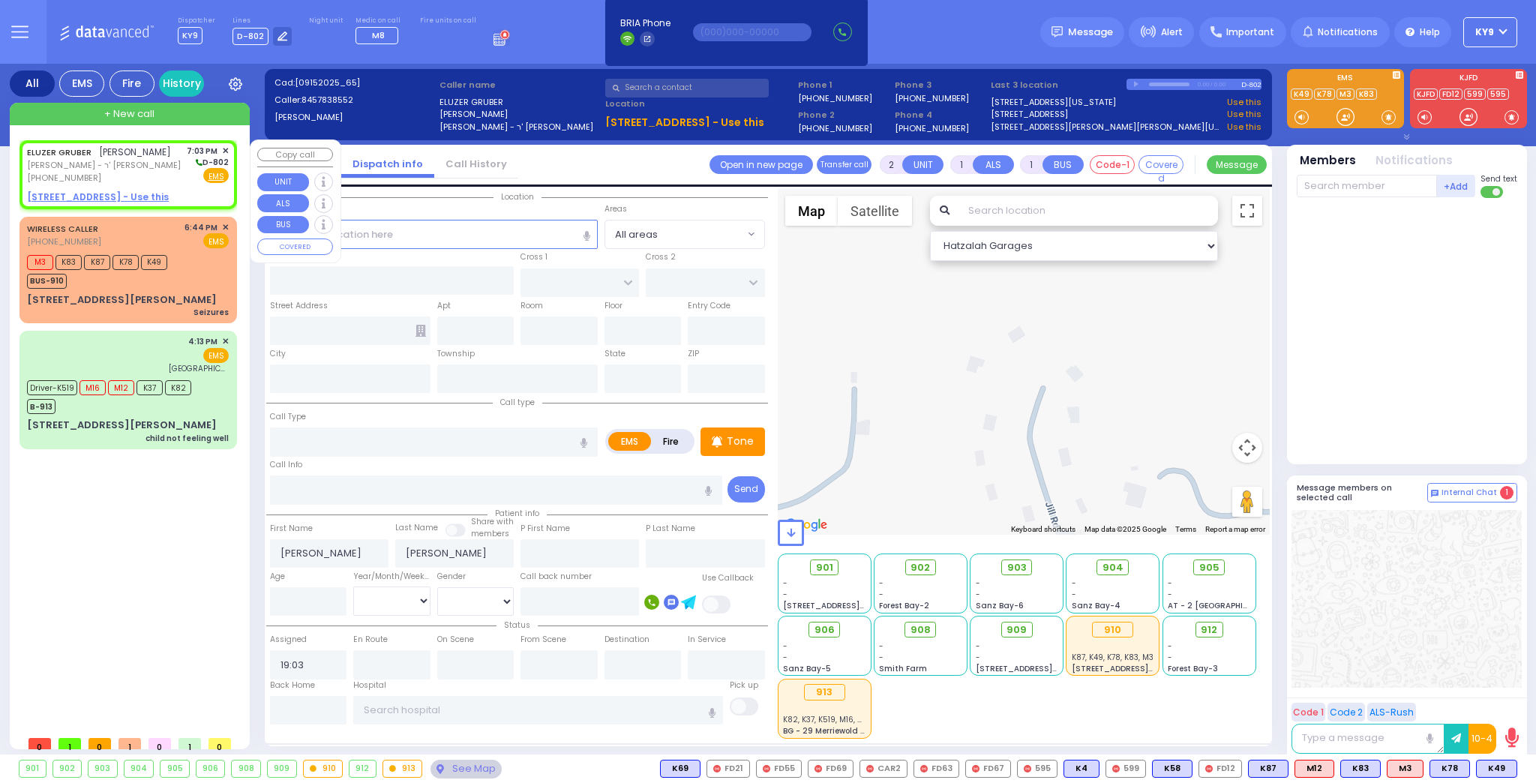
click at [132, 196] on u "[STREET_ADDRESS] - Use this" at bounding box center [98, 196] width 142 height 13
select select
radio input "true"
select select
select select "Hatzalah Garages"
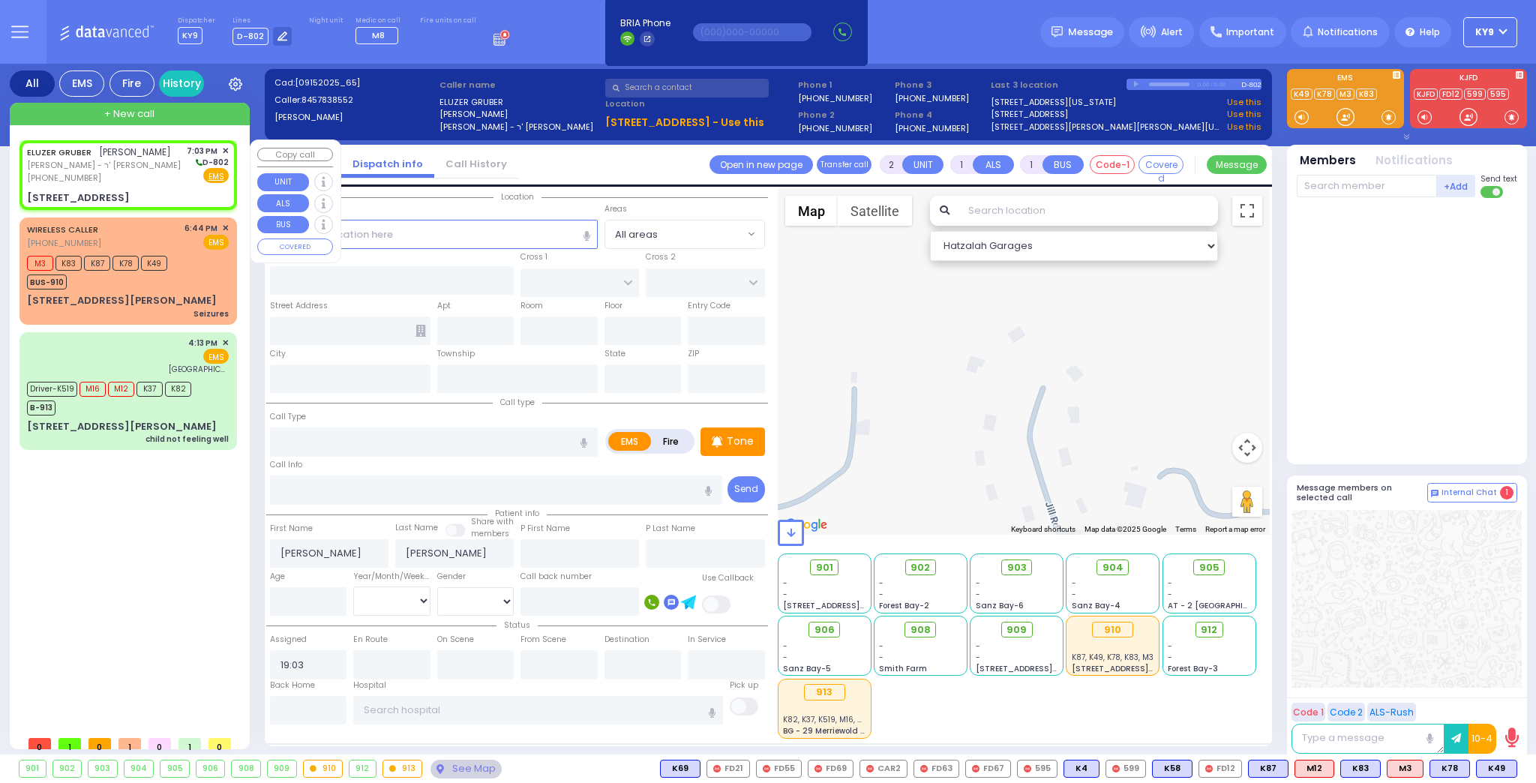
select select
radio input "true"
select select
select select "Hatzalah Garages"
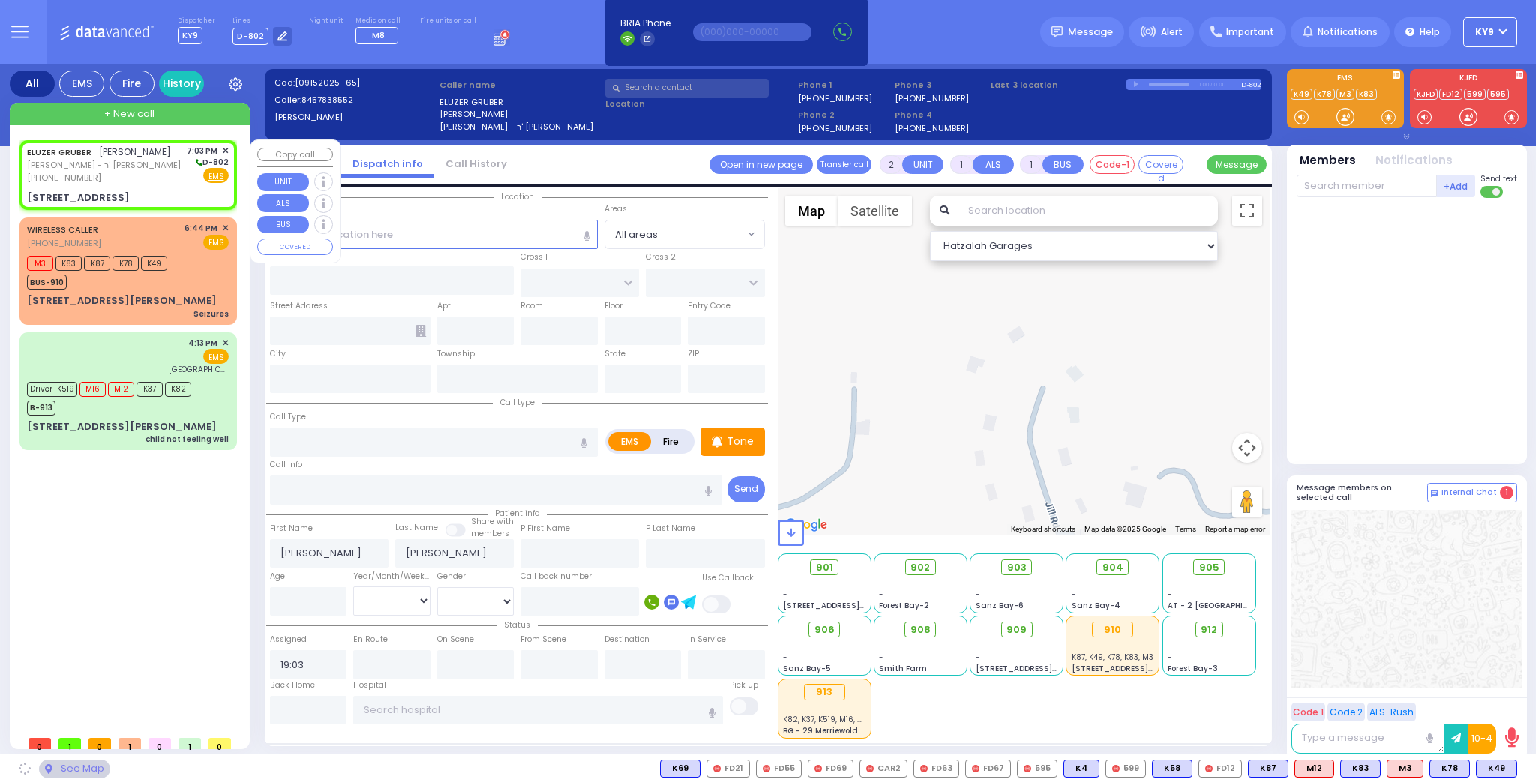
type input "SHINEV COURT"
type input "QUICKWAY RD"
type input "[STREET_ADDRESS][PERSON_NAME]"
type input "201"
type input "Monroe"
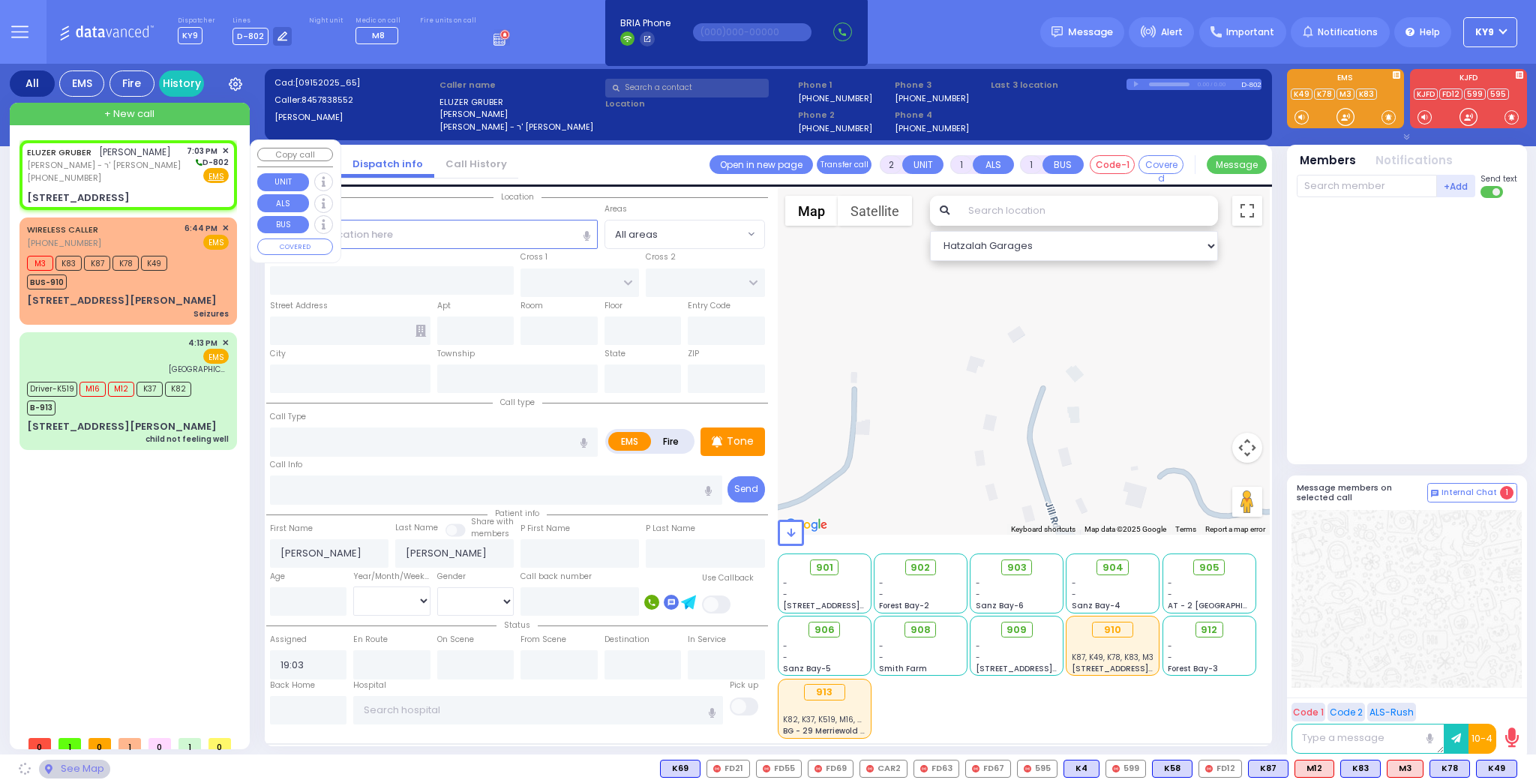
type input "[US_STATE]"
type input "10950"
select select "SECTION 1"
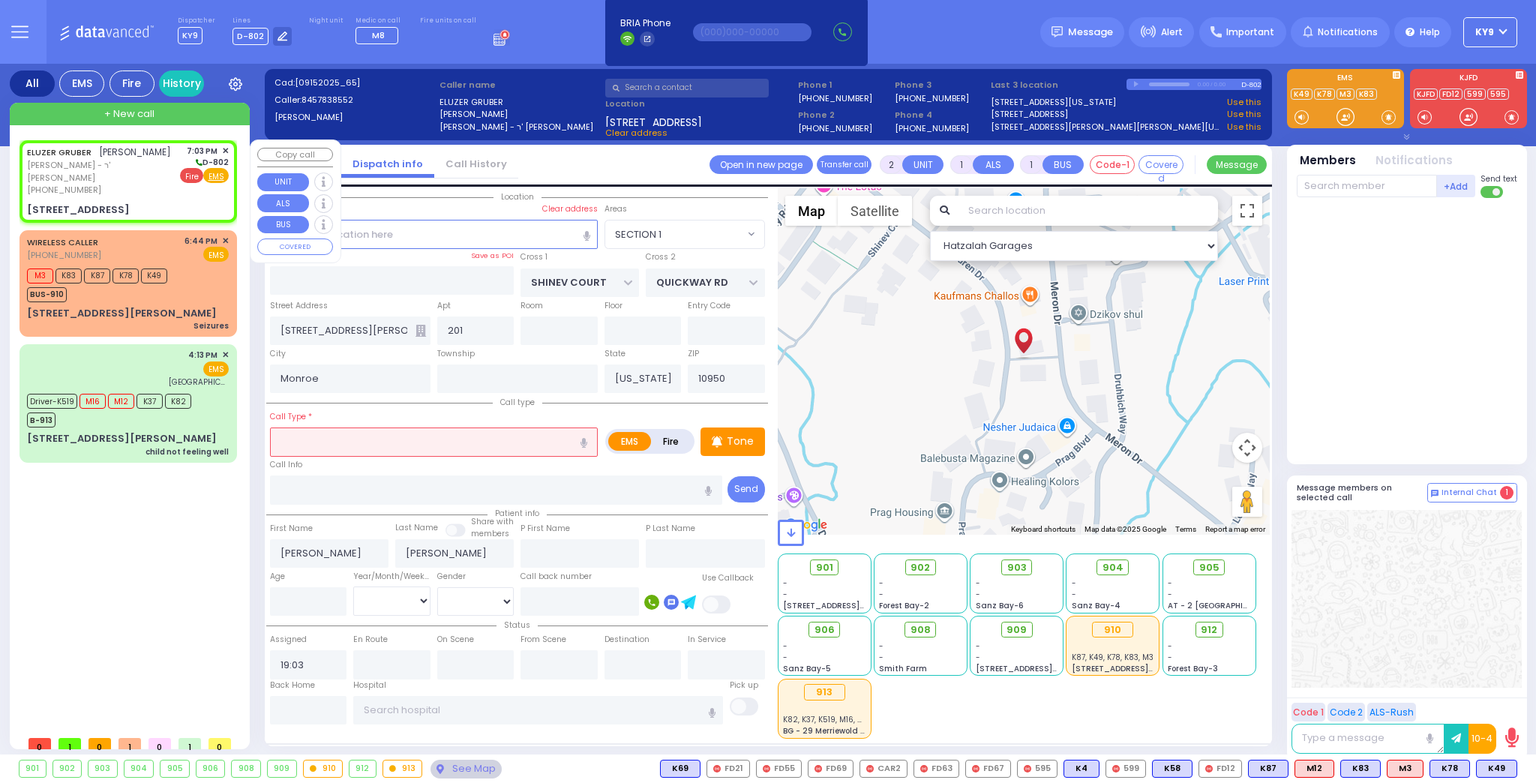
click at [189, 179] on span "Fire" at bounding box center [191, 175] width 23 height 15
select select
radio input "false"
radio input "true"
select select
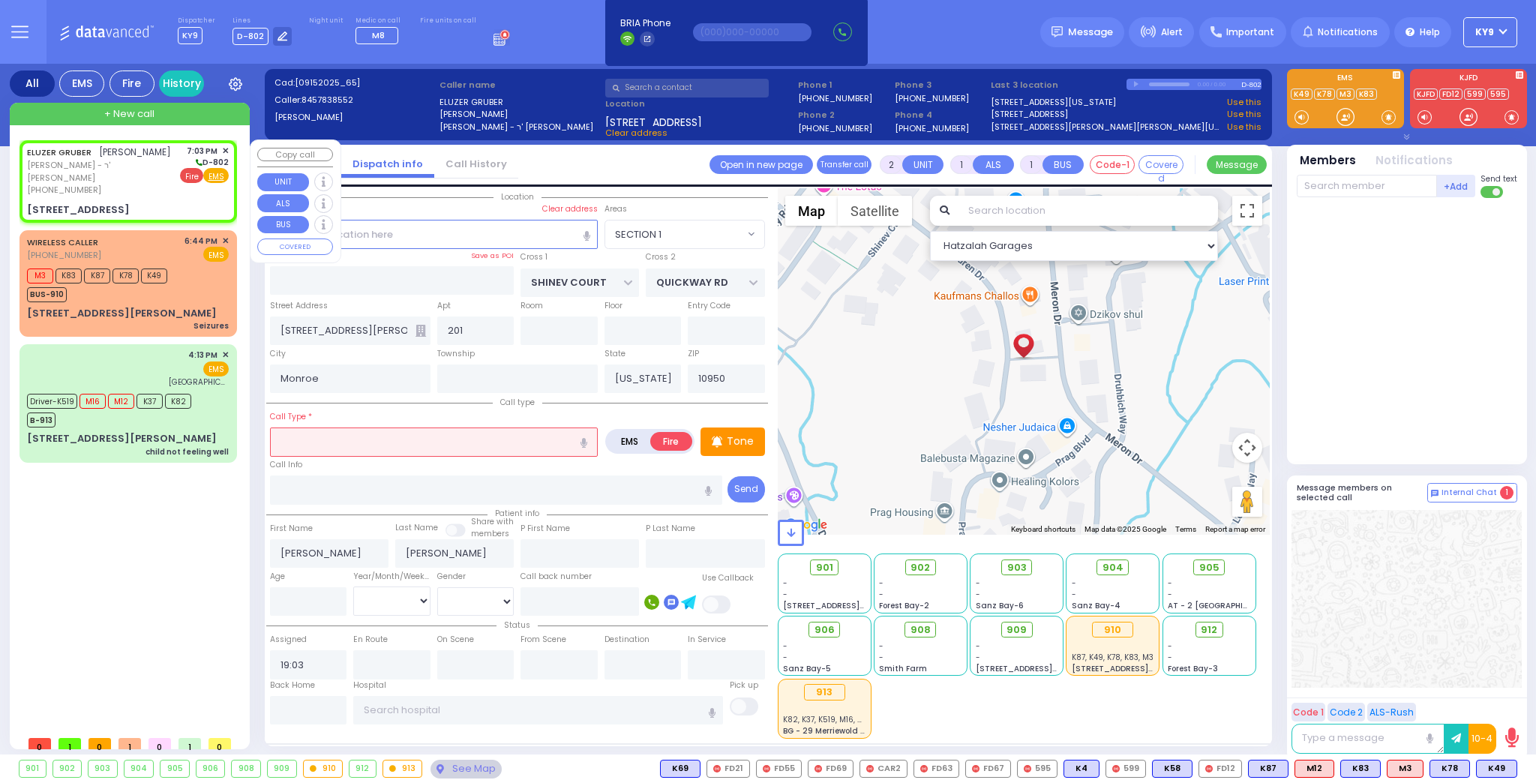
select select "Hatzalah Garages"
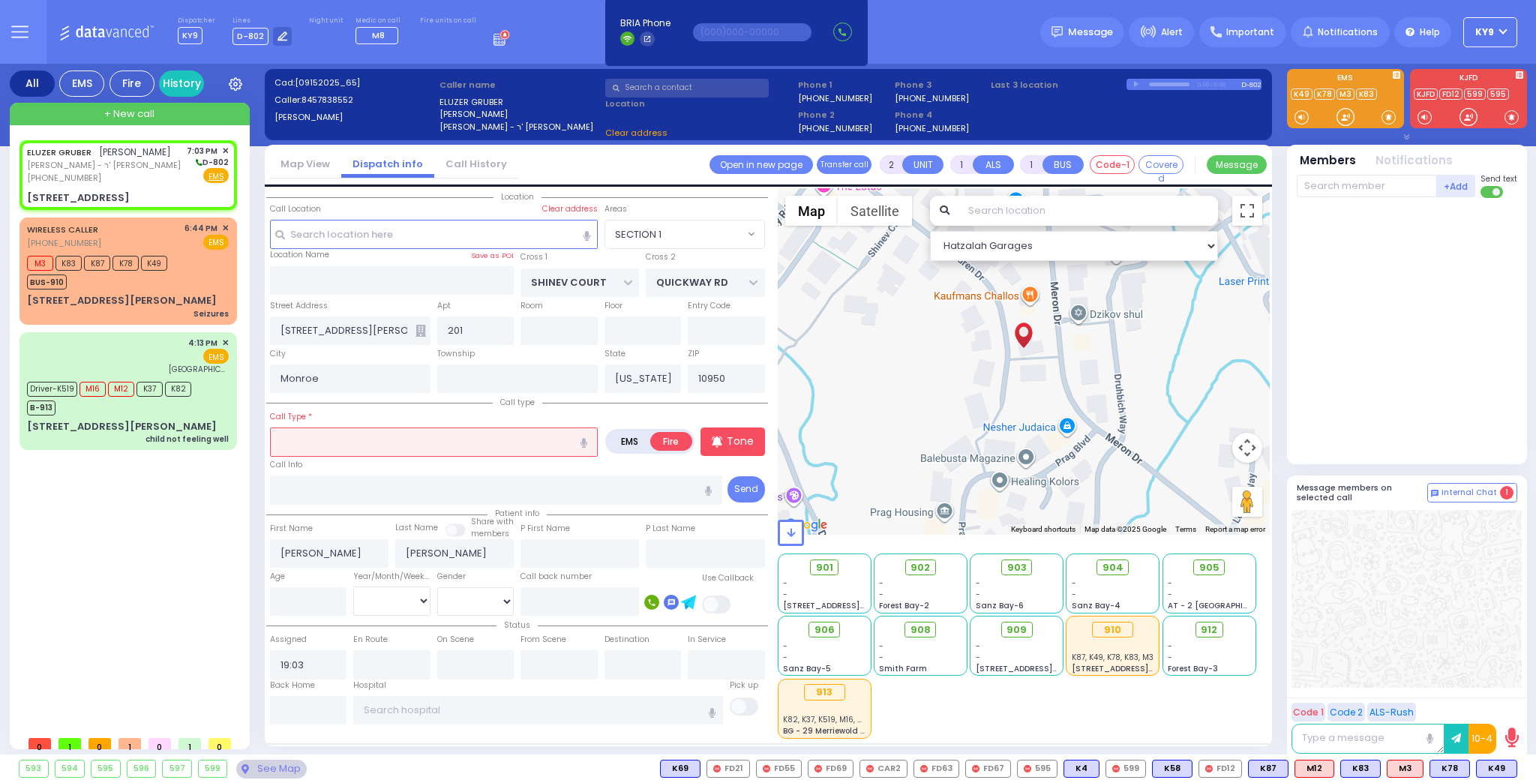
select select "SECTION 1"
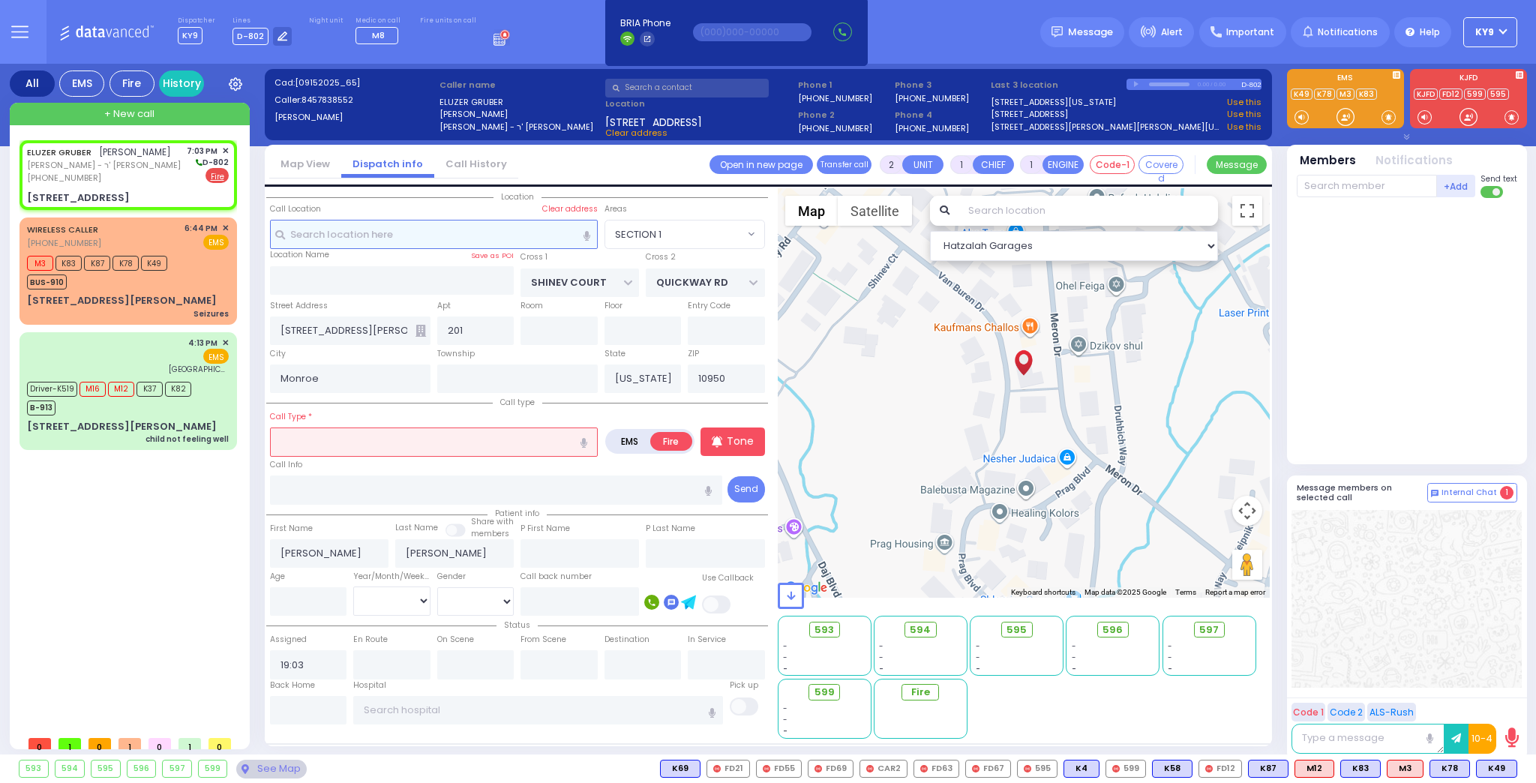
click at [385, 238] on input "text" at bounding box center [434, 234] width 328 height 28
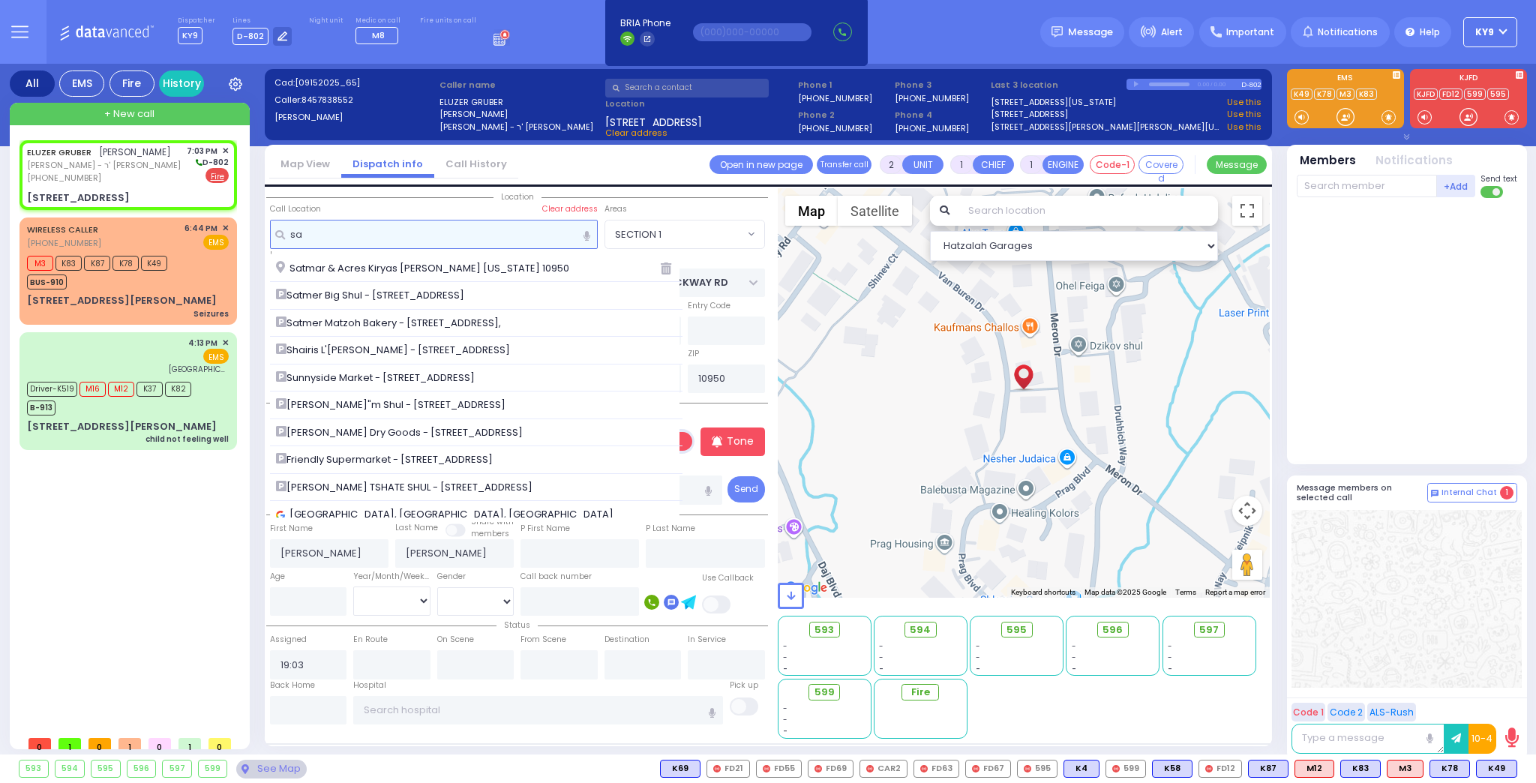
type input "s"
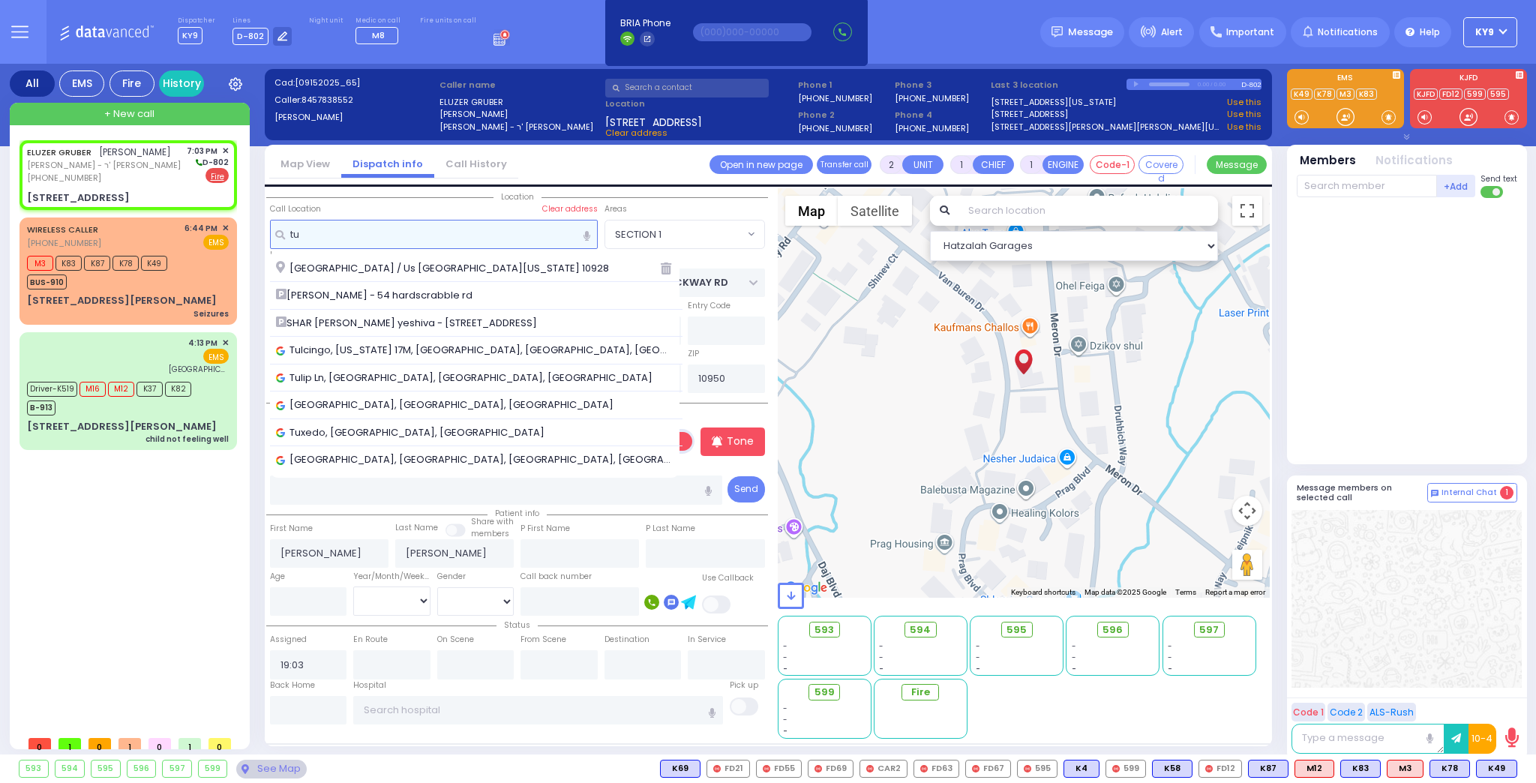
type input "t"
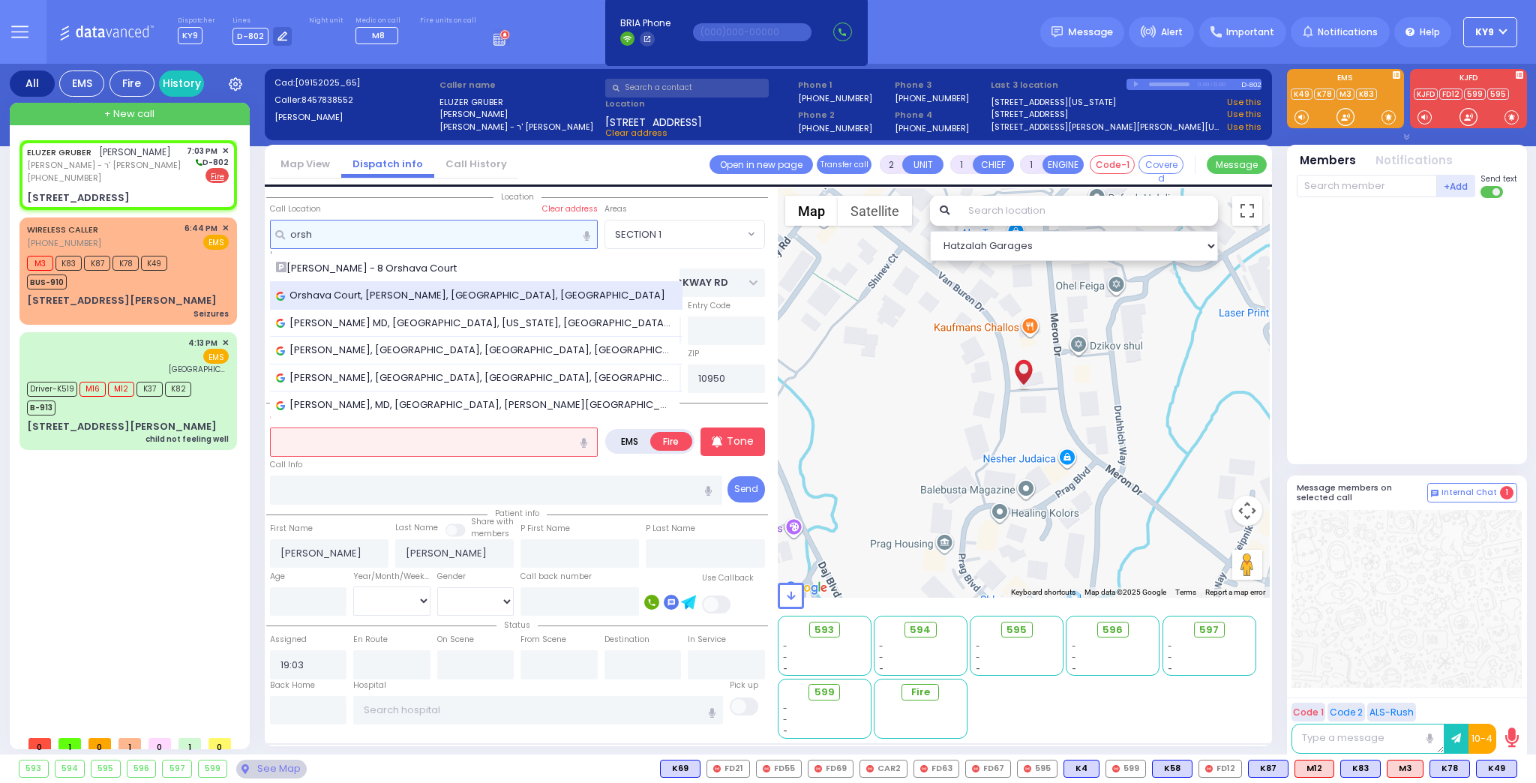
type input "orsh"
click at [390, 296] on span "Orshava Court, [PERSON_NAME], [GEOGRAPHIC_DATA], [GEOGRAPHIC_DATA]" at bounding box center [473, 295] width 394 height 15
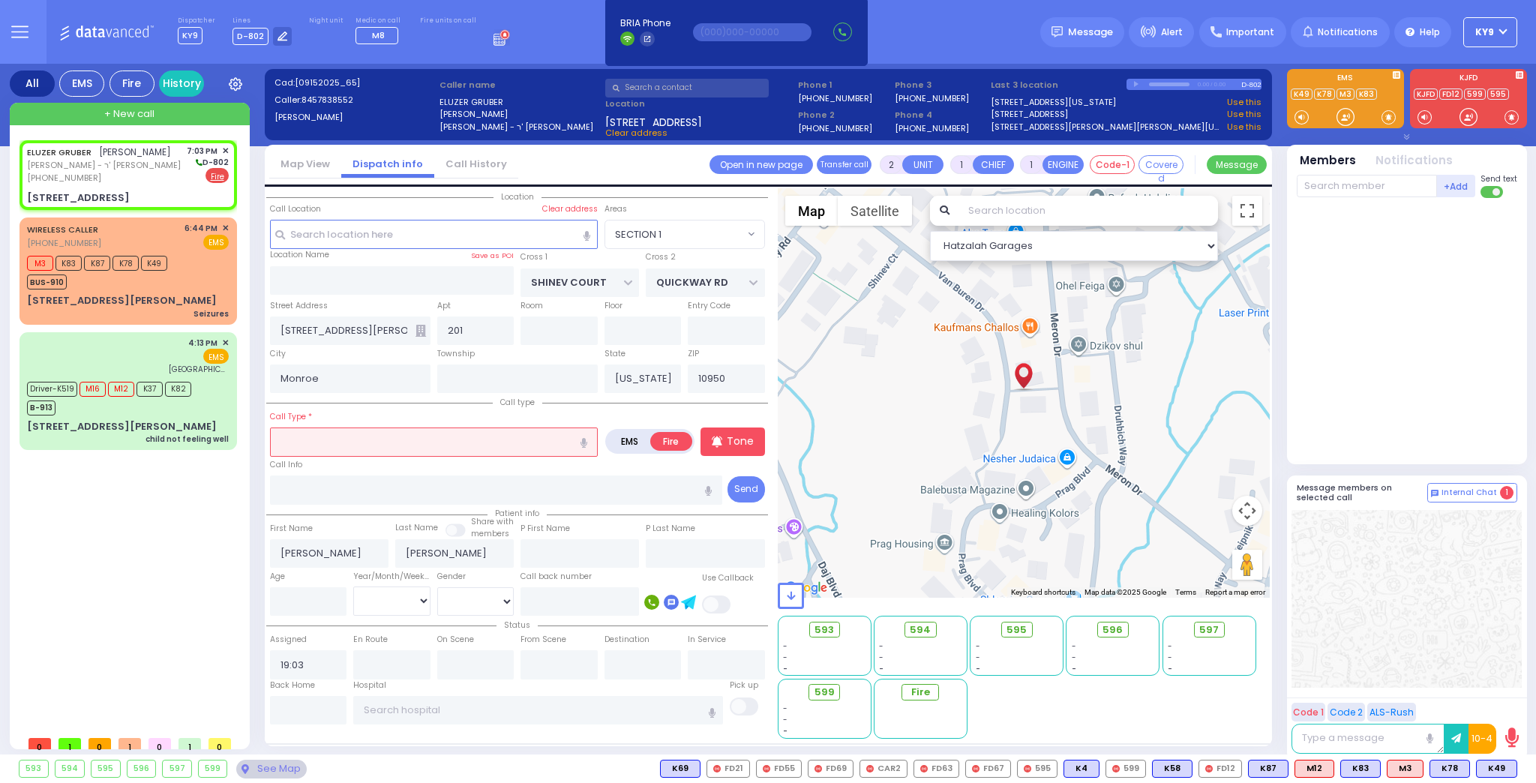
select select
radio input "true"
select select
select select "Hatzalah Garages"
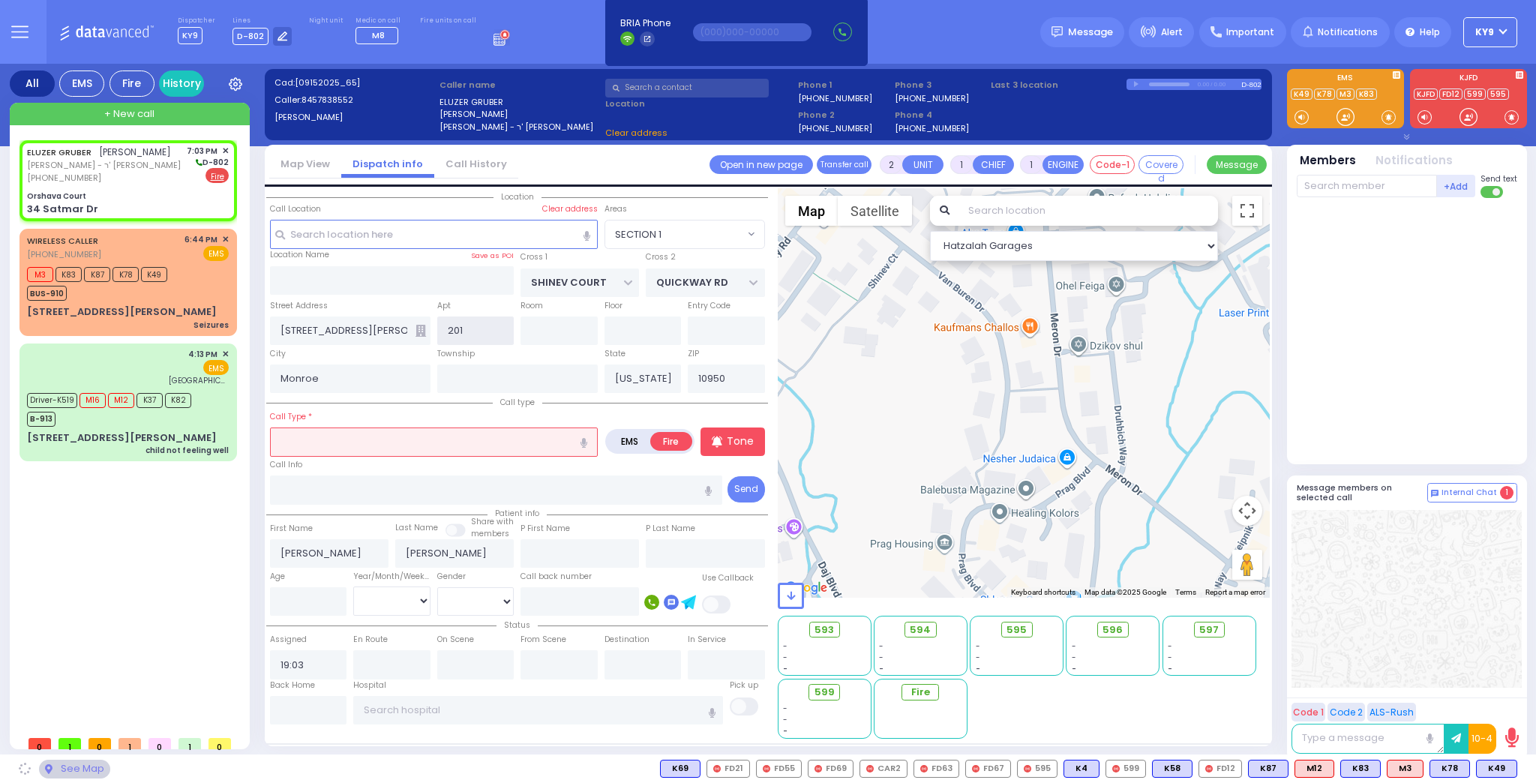
type input "Orshava Court"
type input "SATMAR DR"
type input "34 Satmar Dr"
type input "[PERSON_NAME]"
select select "SECTION 3"
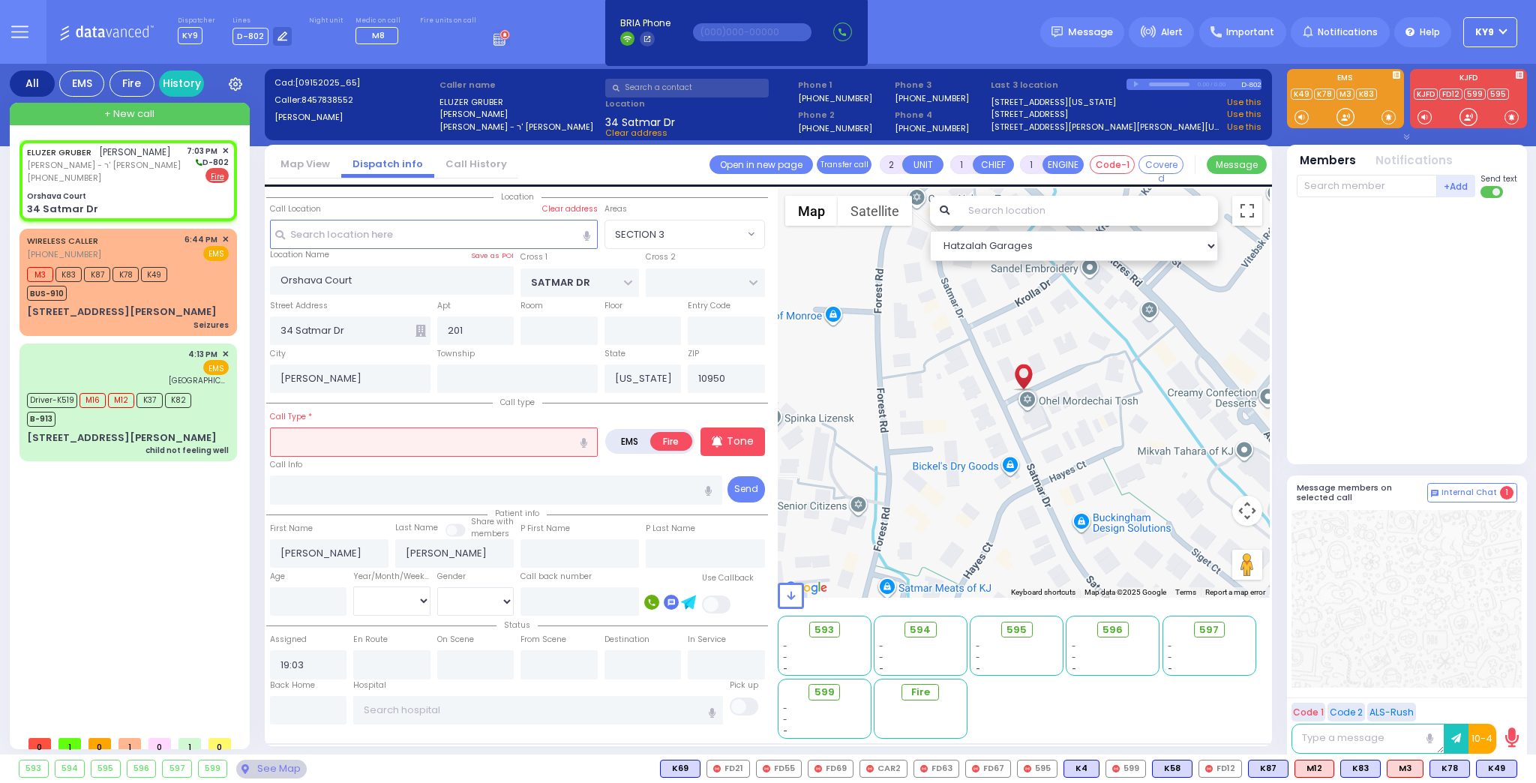
click at [384, 439] on input "text" at bounding box center [434, 441] width 328 height 28
type input "s"
select select
radio input "true"
select select
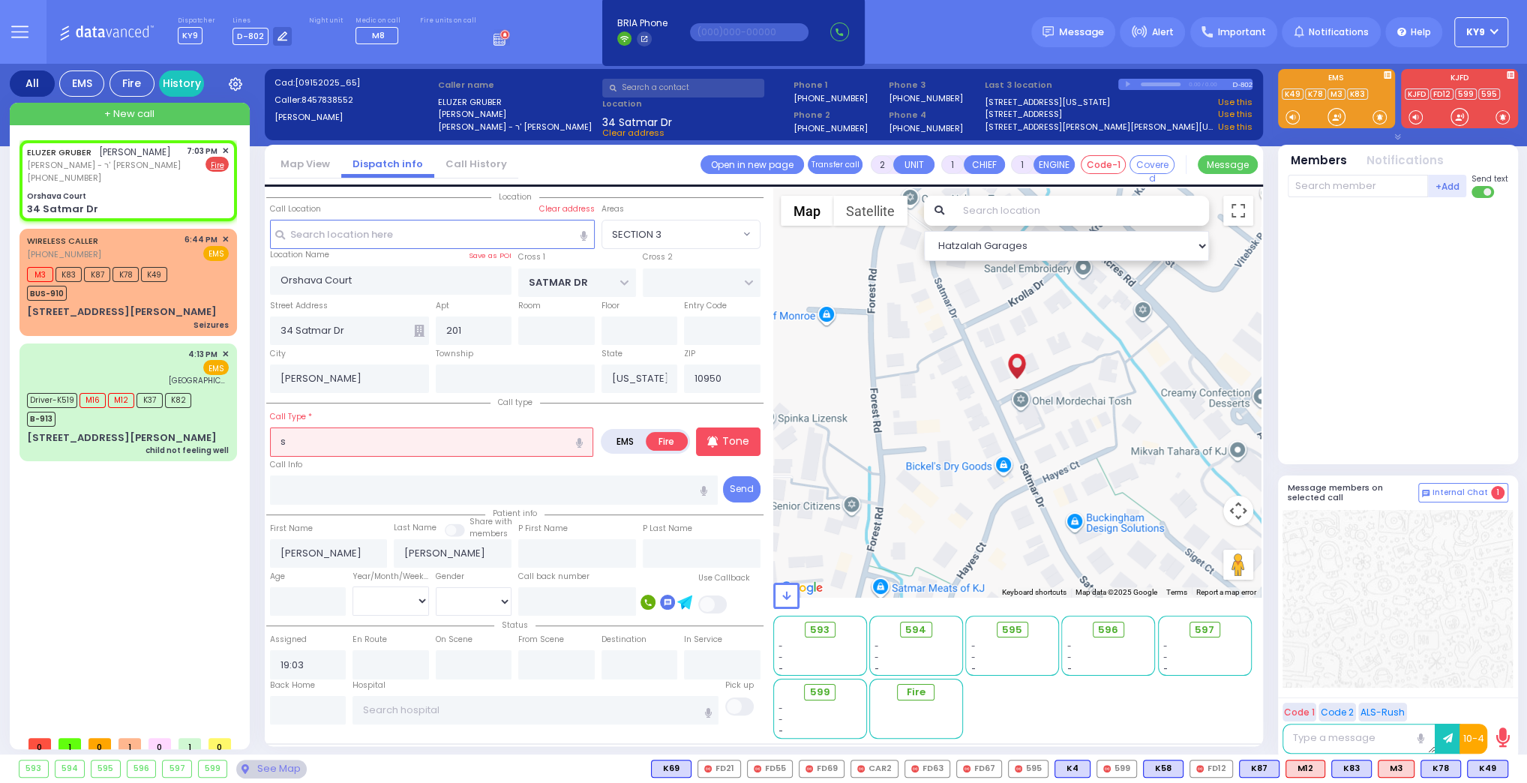
select select "Hatzalah Garages"
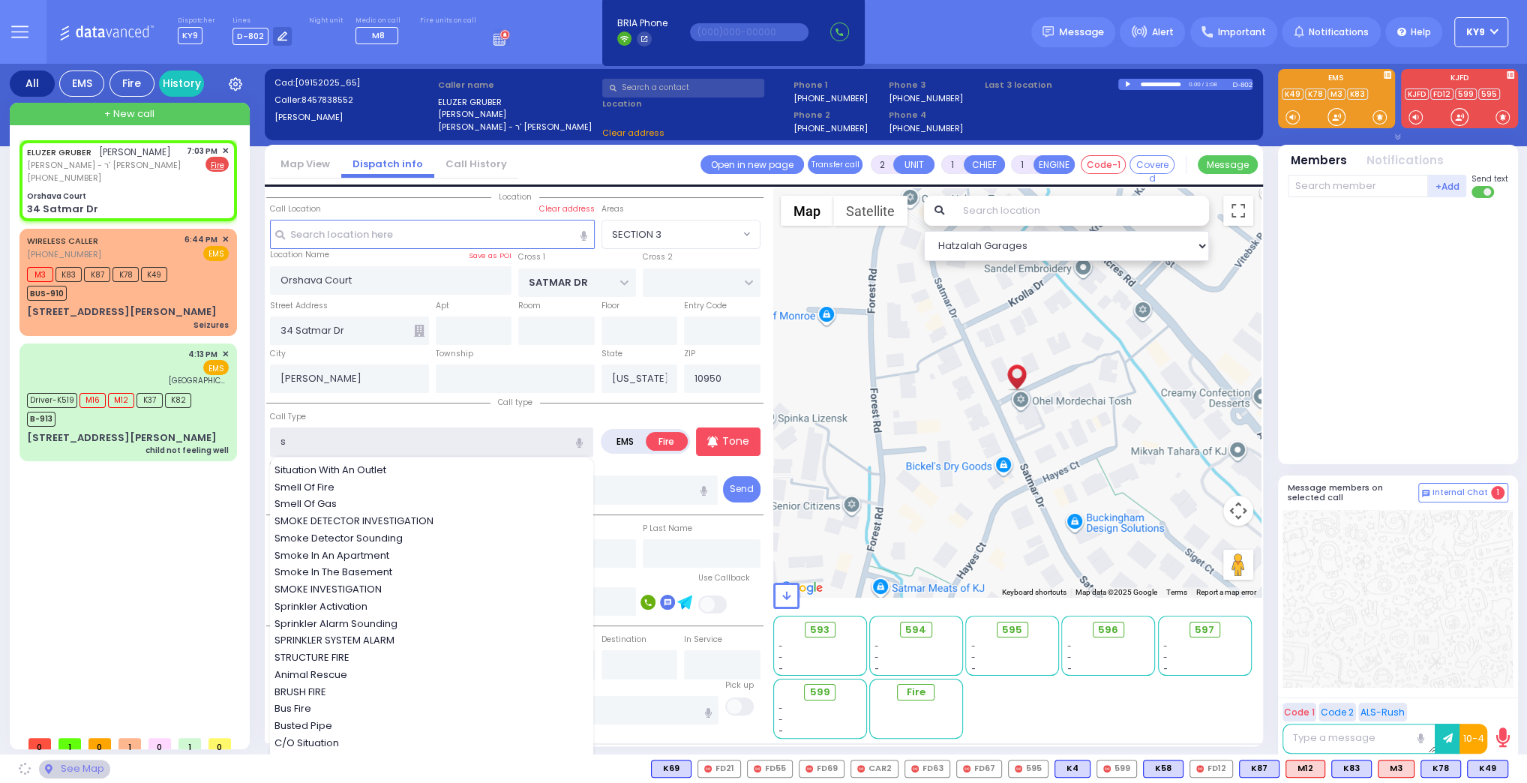
select select "SECTION 3"
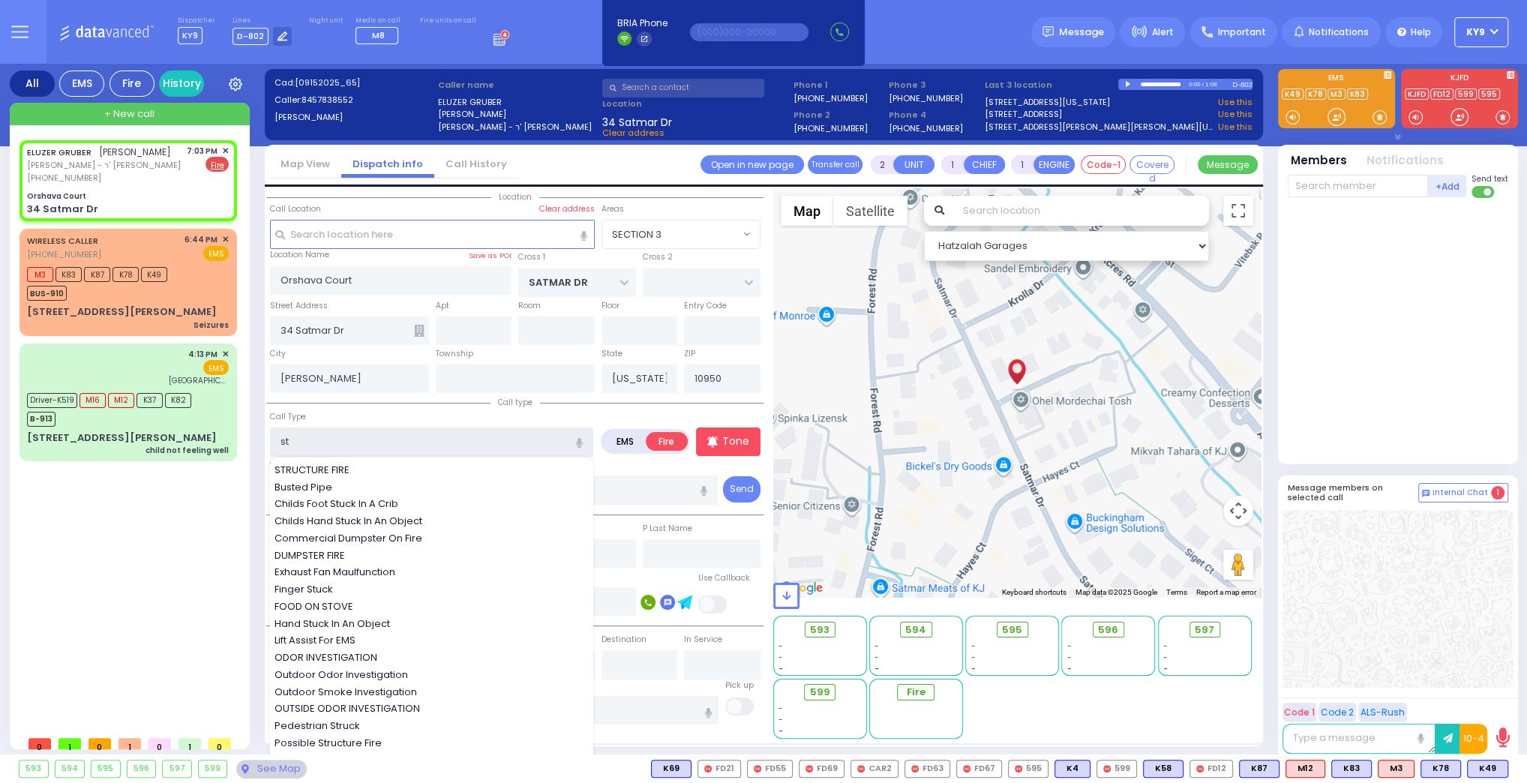
type input "stu"
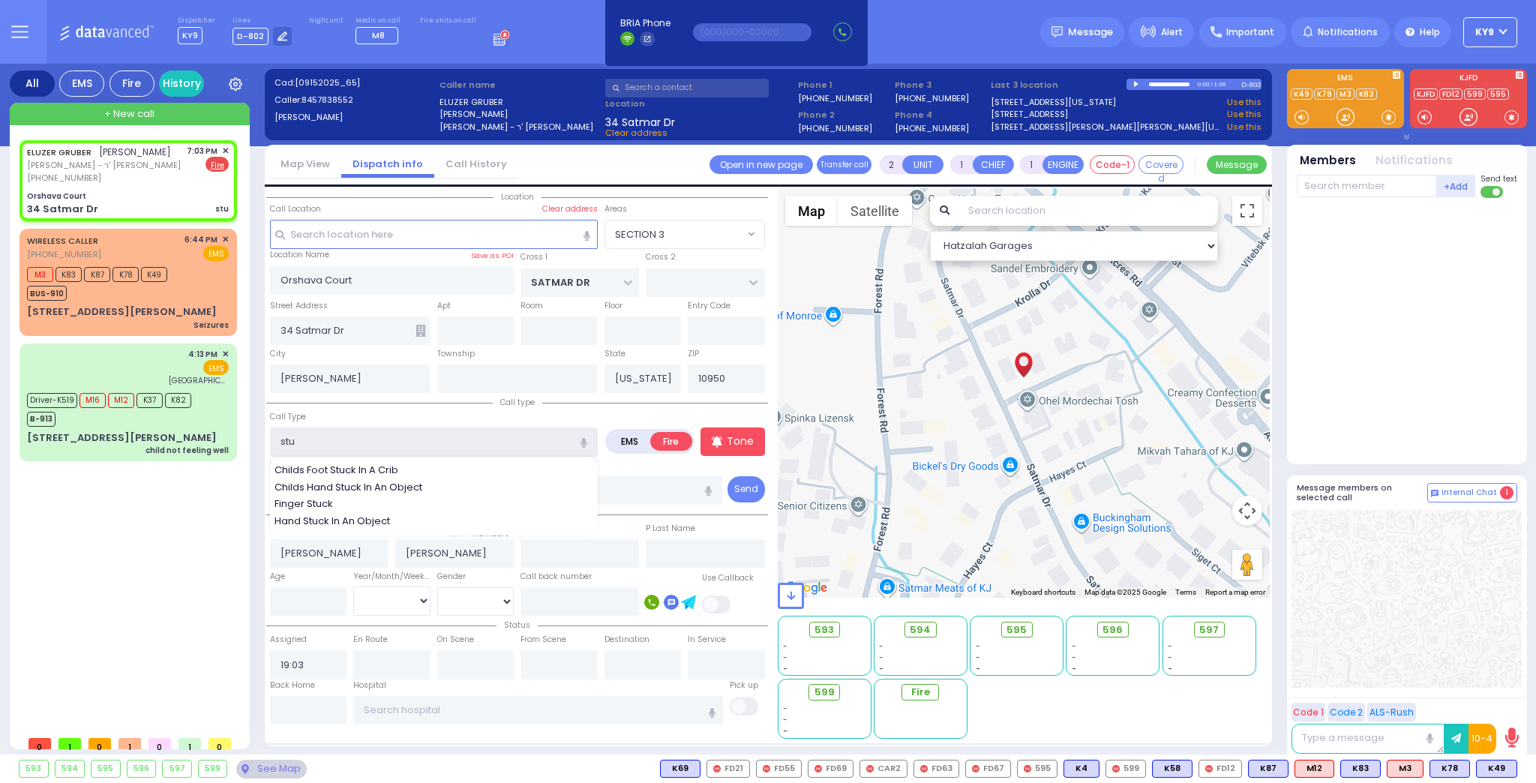
select select
radio input "true"
select select
select select "Hatzalah Garages"
select select "SECTION 3"
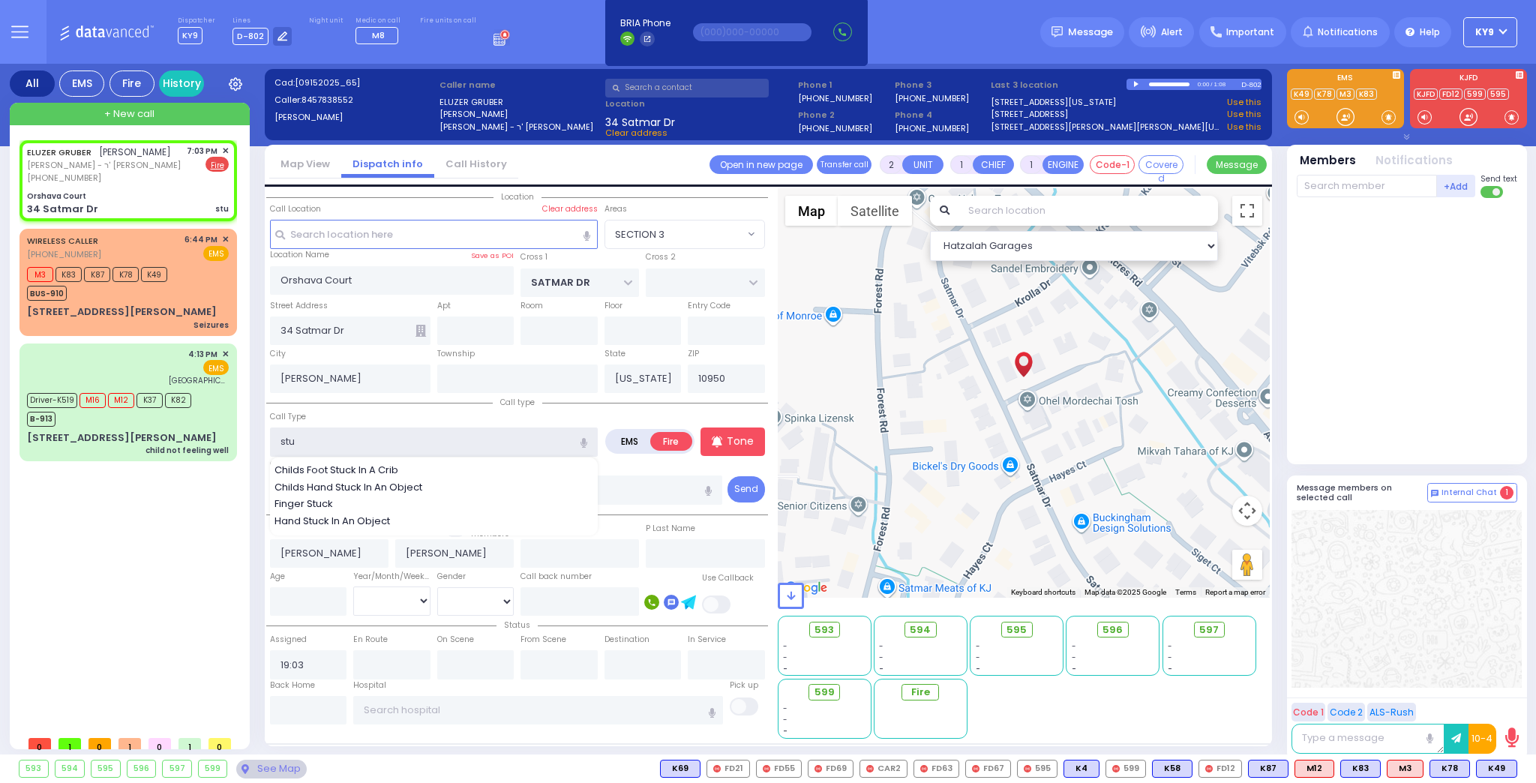
type input "st"
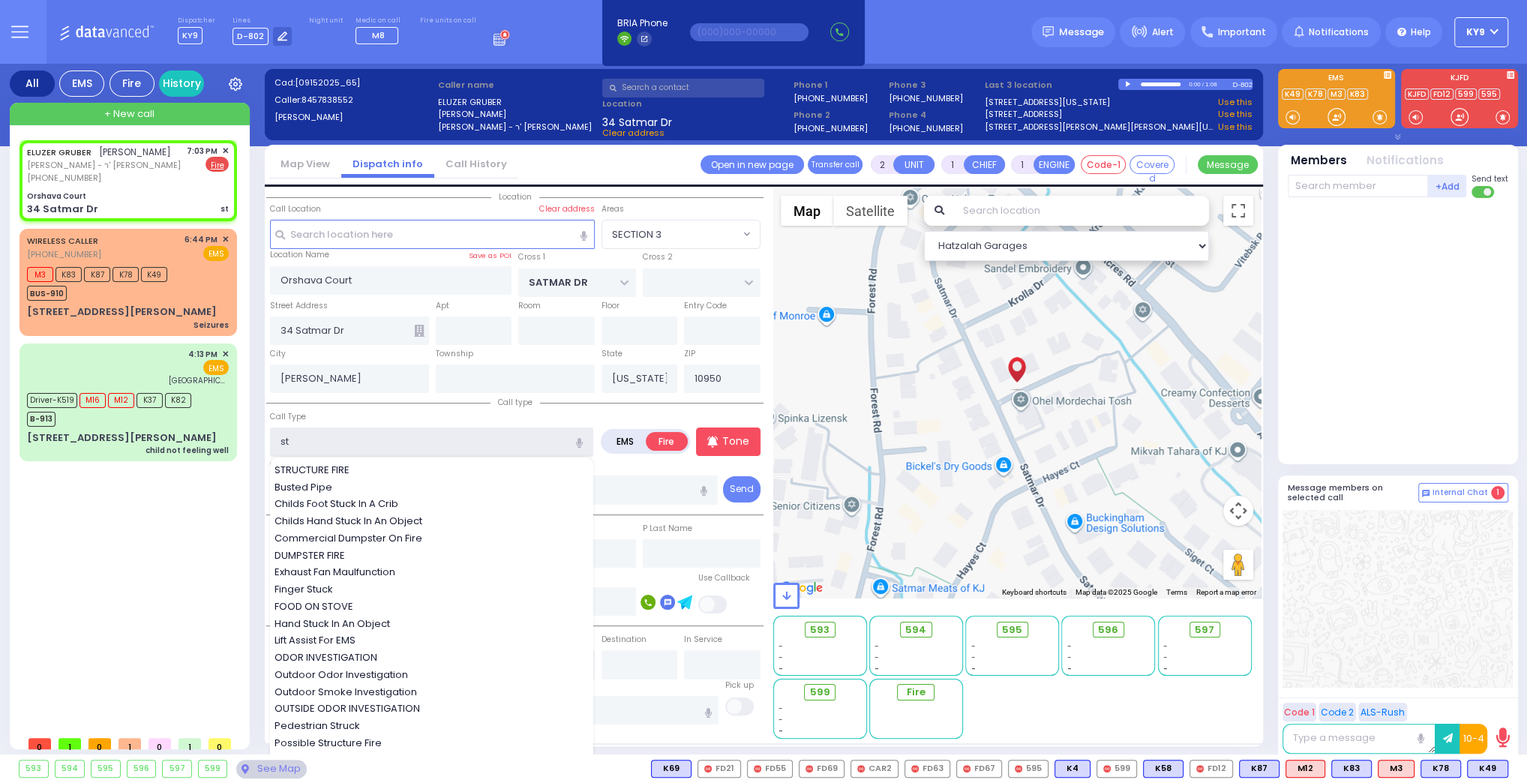
select select
radio input "true"
select select
select select "Hatzalah Garages"
select select "SECTION 3"
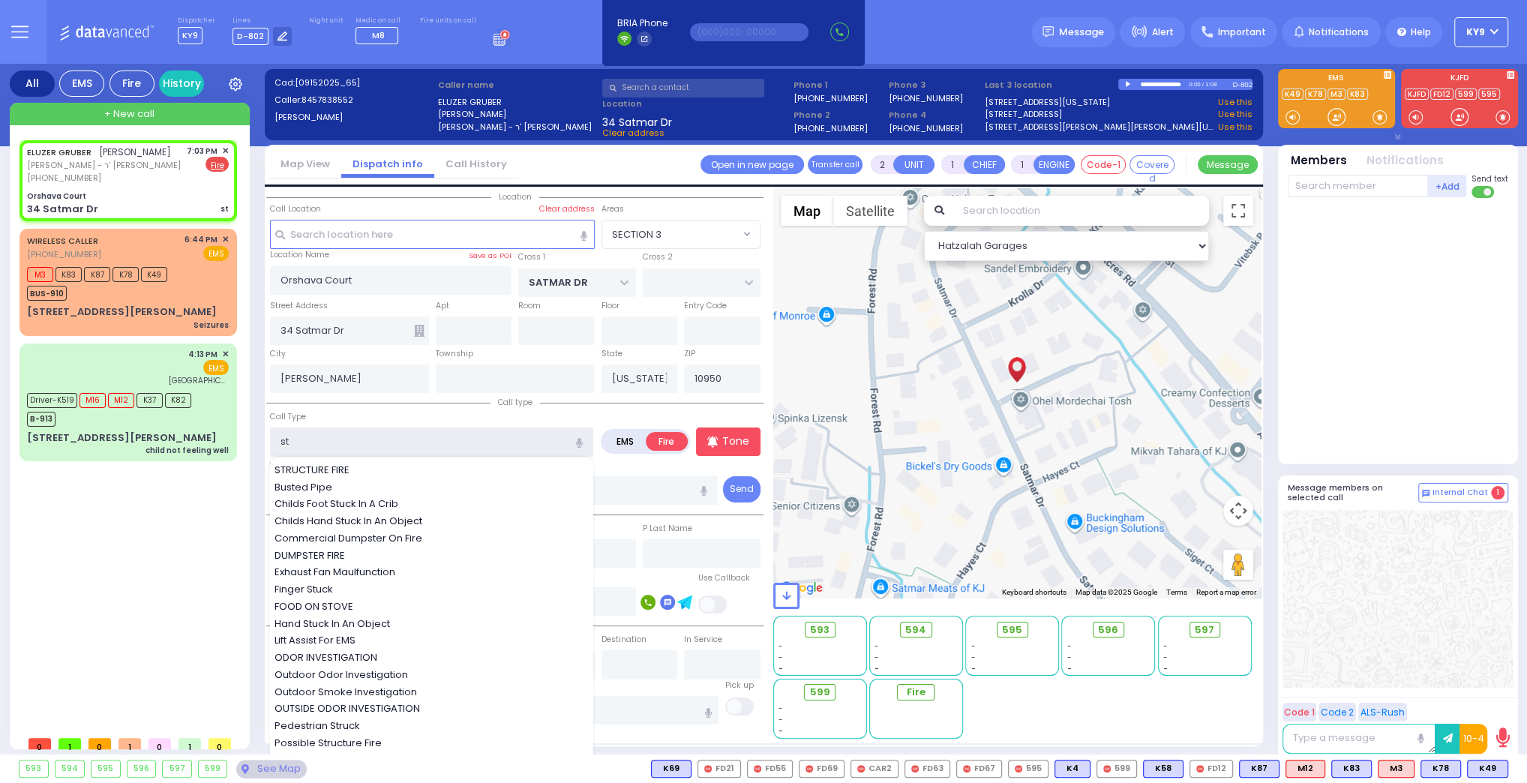
click at [335, 439] on input "st" at bounding box center [431, 441] width 323 height 28
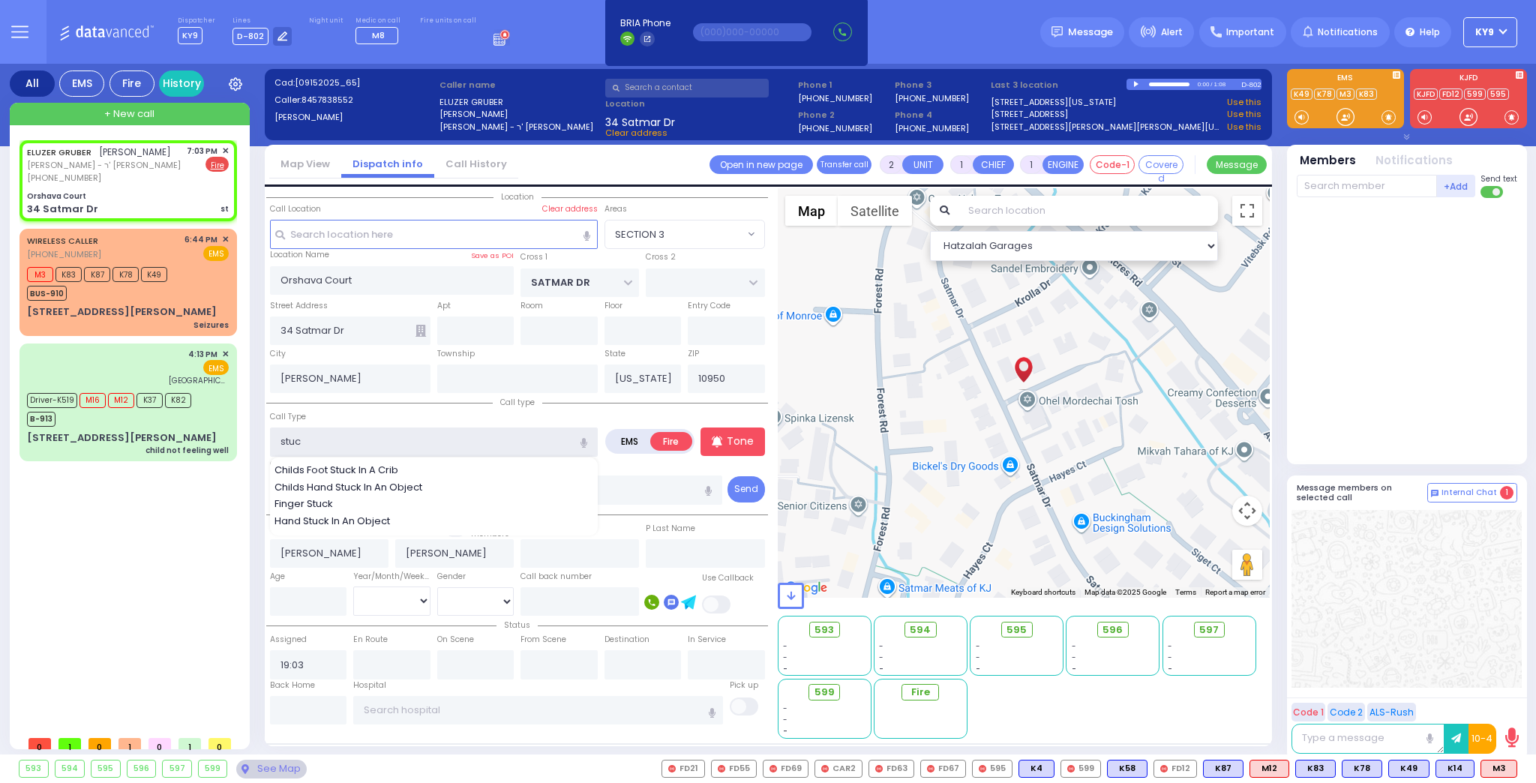
type input "stuck"
click at [442, 436] on input "stuck" at bounding box center [434, 441] width 328 height 28
select select
radio input "true"
select select
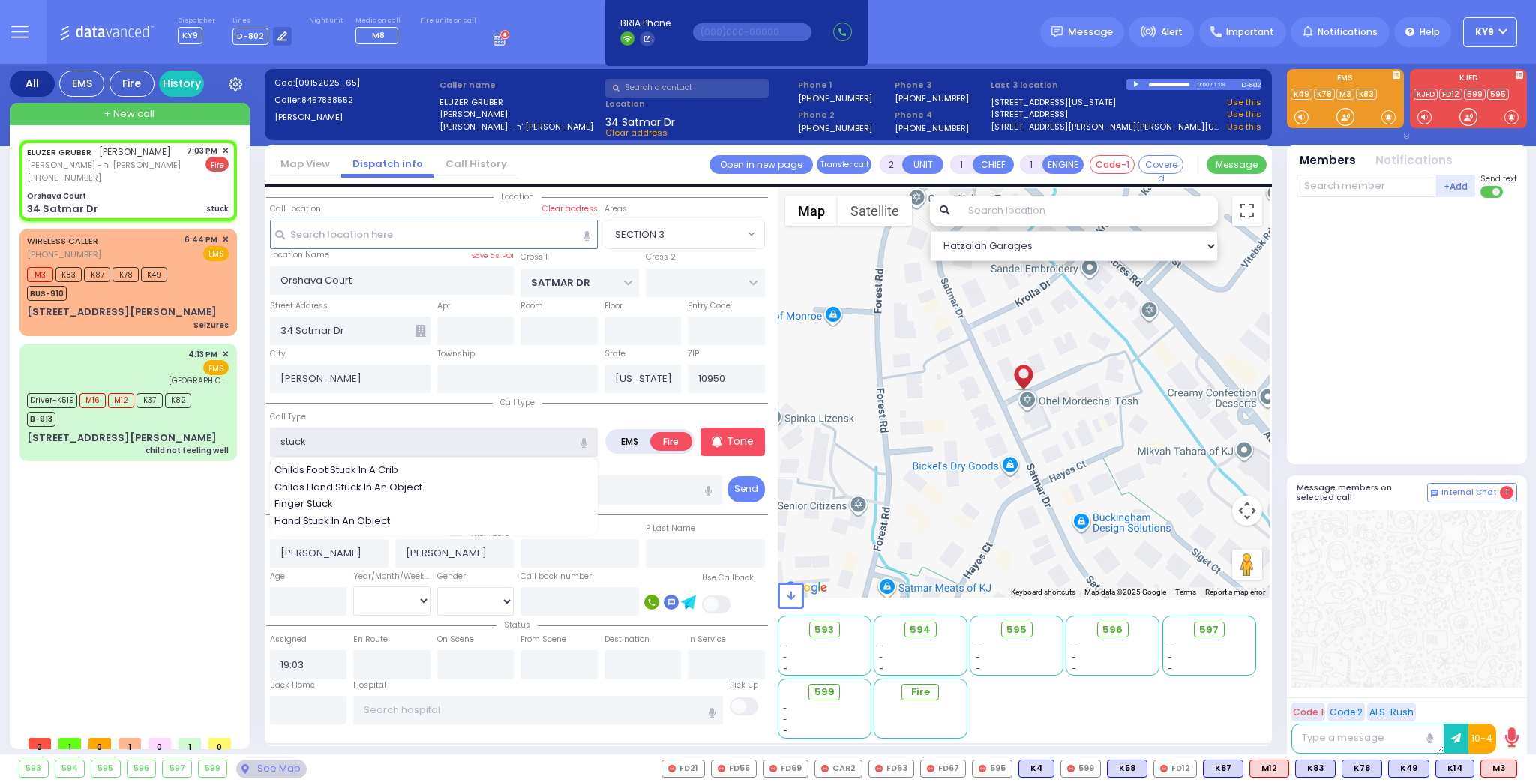
select select "Hatzalah Garages"
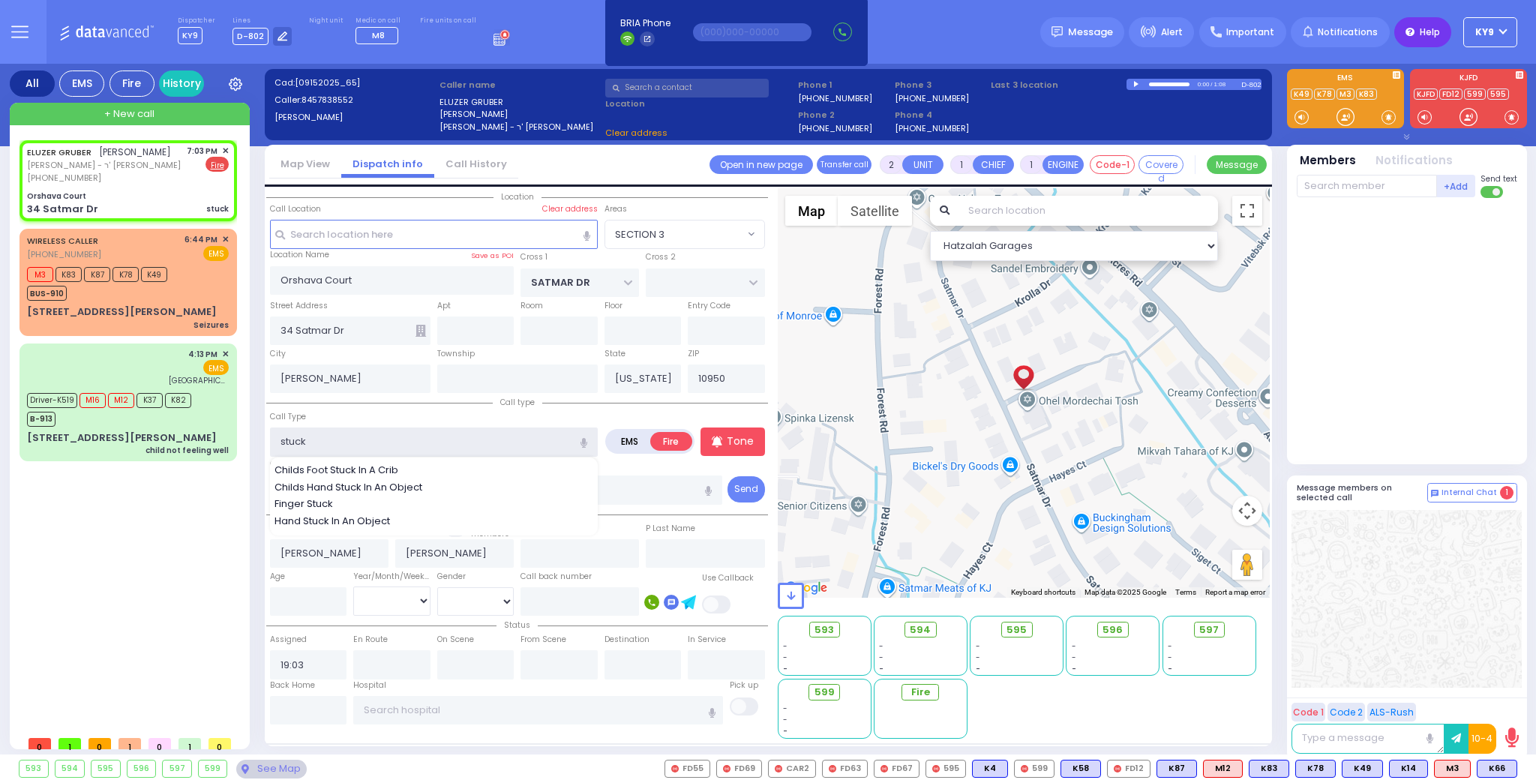
select select "SECTION 3"
type input "stuck"
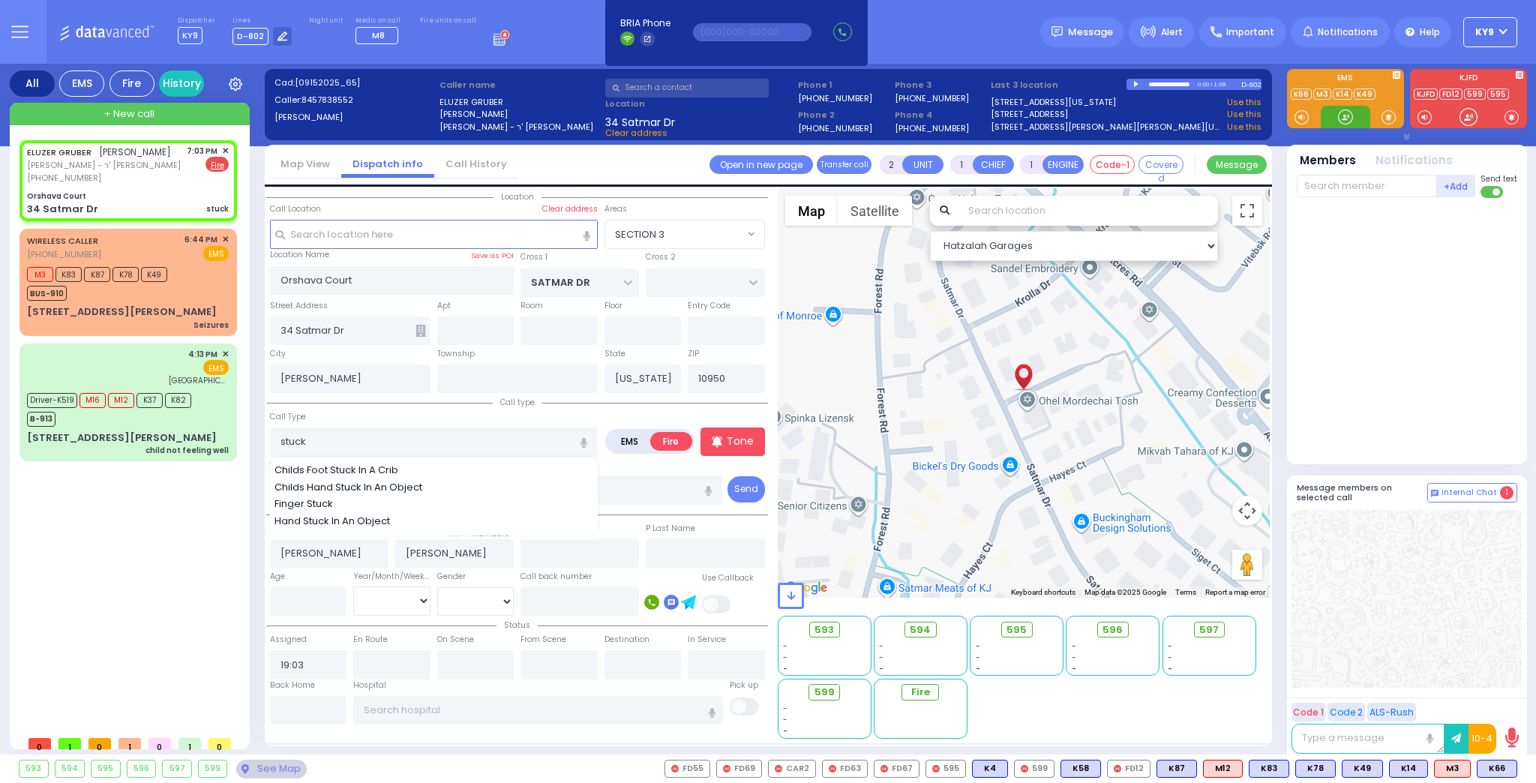
click at [1335, 119] on div at bounding box center [1345, 117] width 49 height 22
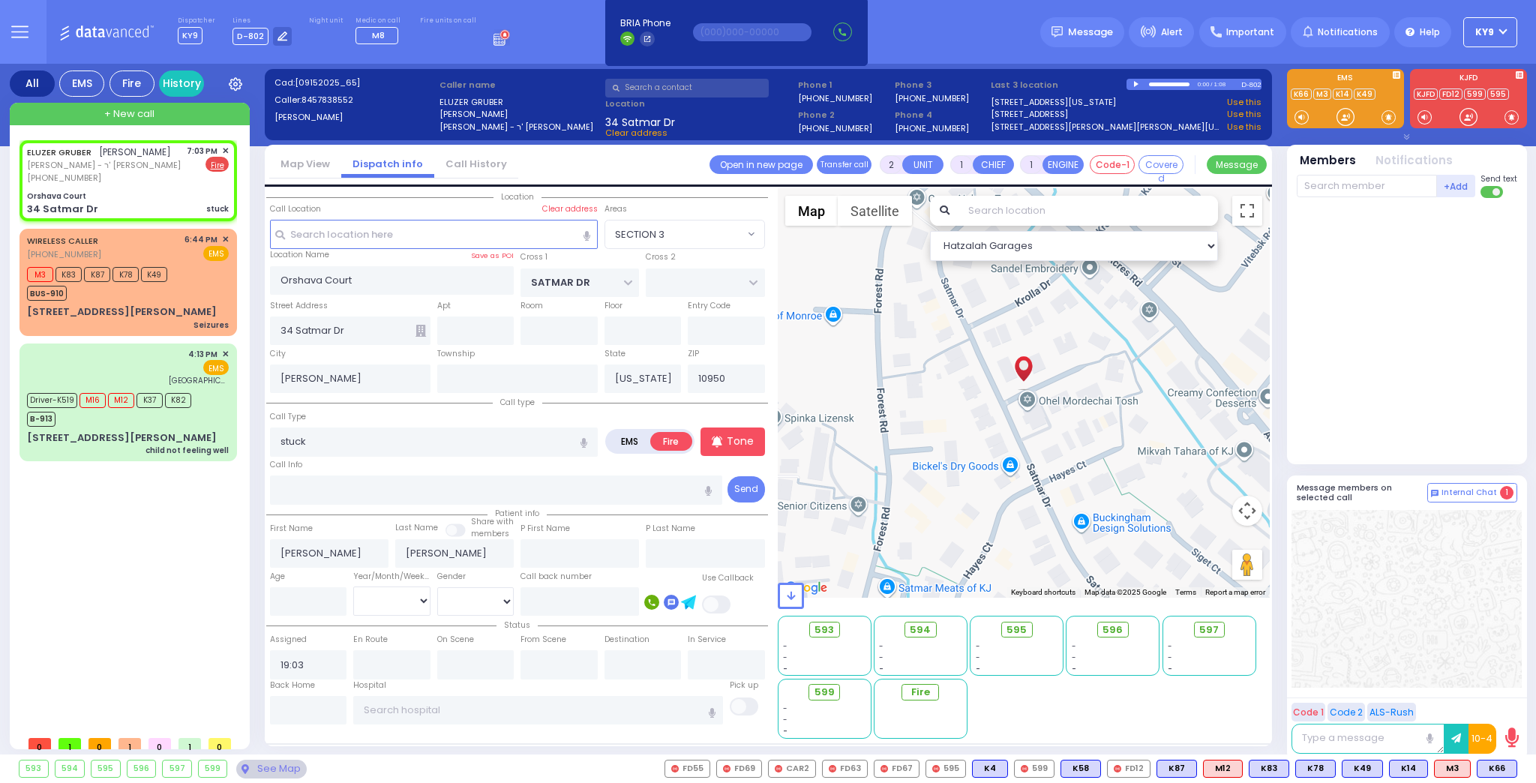
select select
radio input "true"
select select
select select "SECTION 3"
select select "Hatzalah Garages"
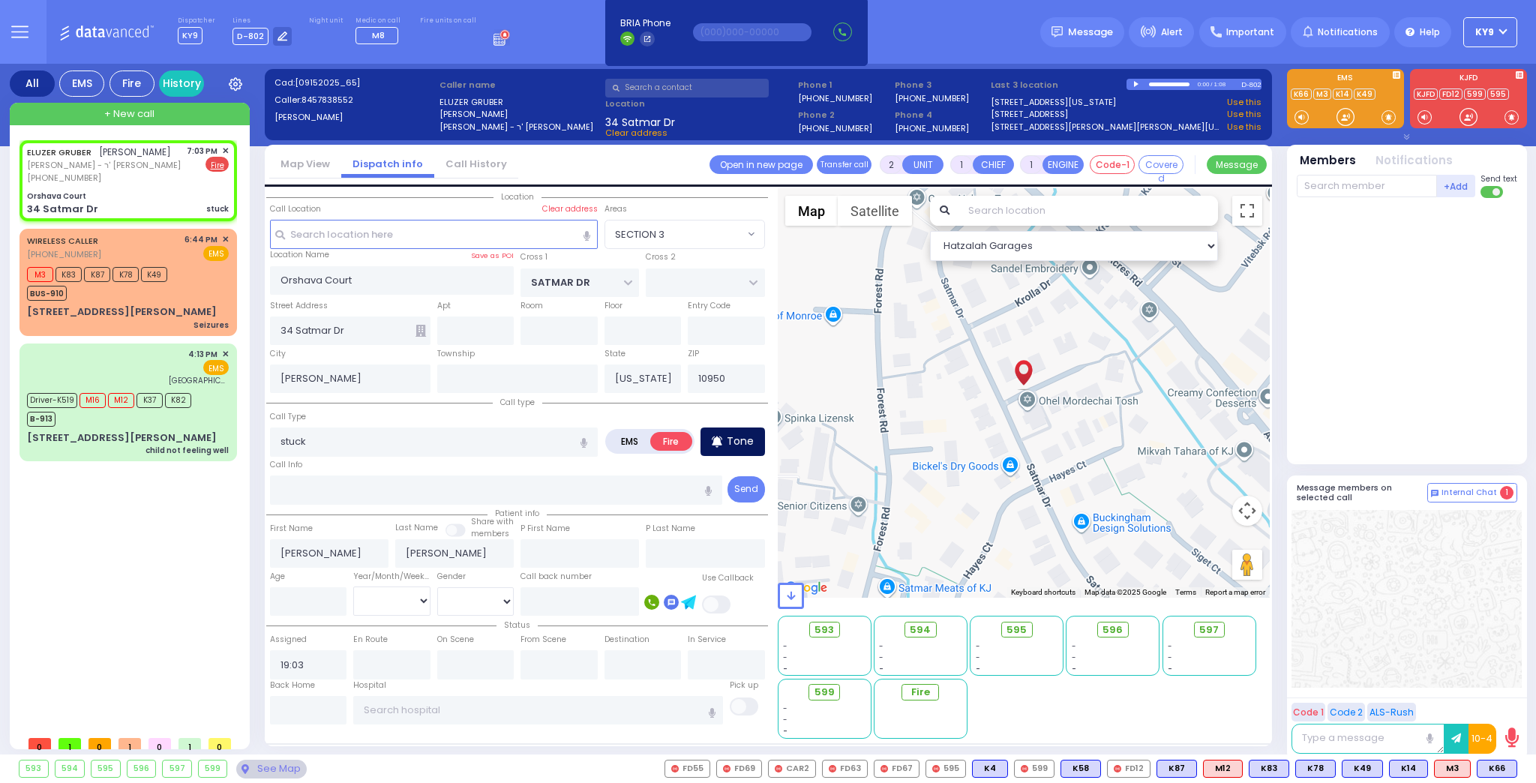
click at [727, 436] on p "Tone" at bounding box center [740, 441] width 27 height 16
click at [1324, 185] on input "text" at bounding box center [1367, 186] width 140 height 22
type input "36"
click at [1342, 219] on div "FD36" at bounding box center [1346, 216] width 75 height 15
click at [1335, 181] on input "text" at bounding box center [1367, 186] width 140 height 22
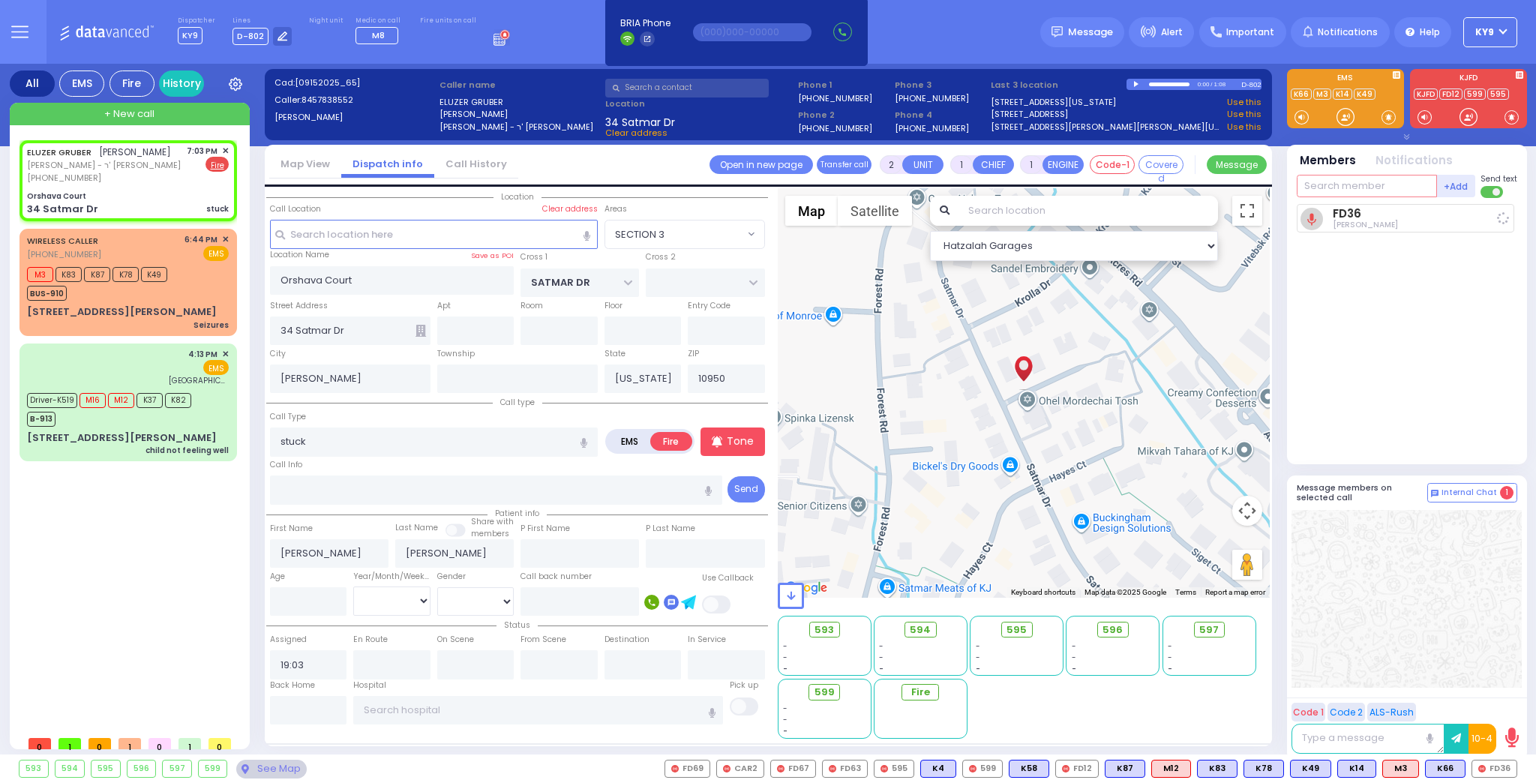
select select
radio input "true"
select select
type input "19:05"
select select "Hatzalah Garages"
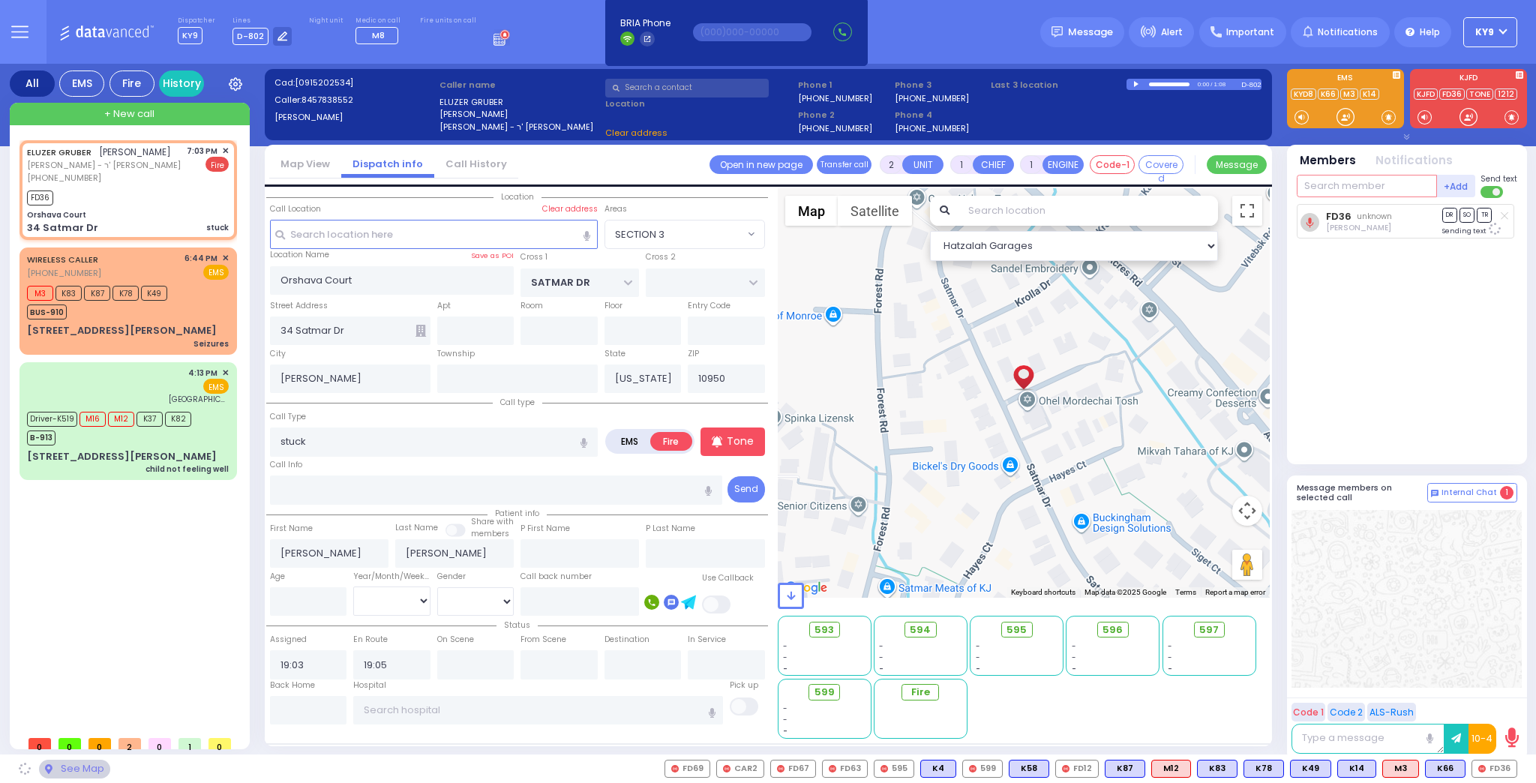
select select "SECTION 3"
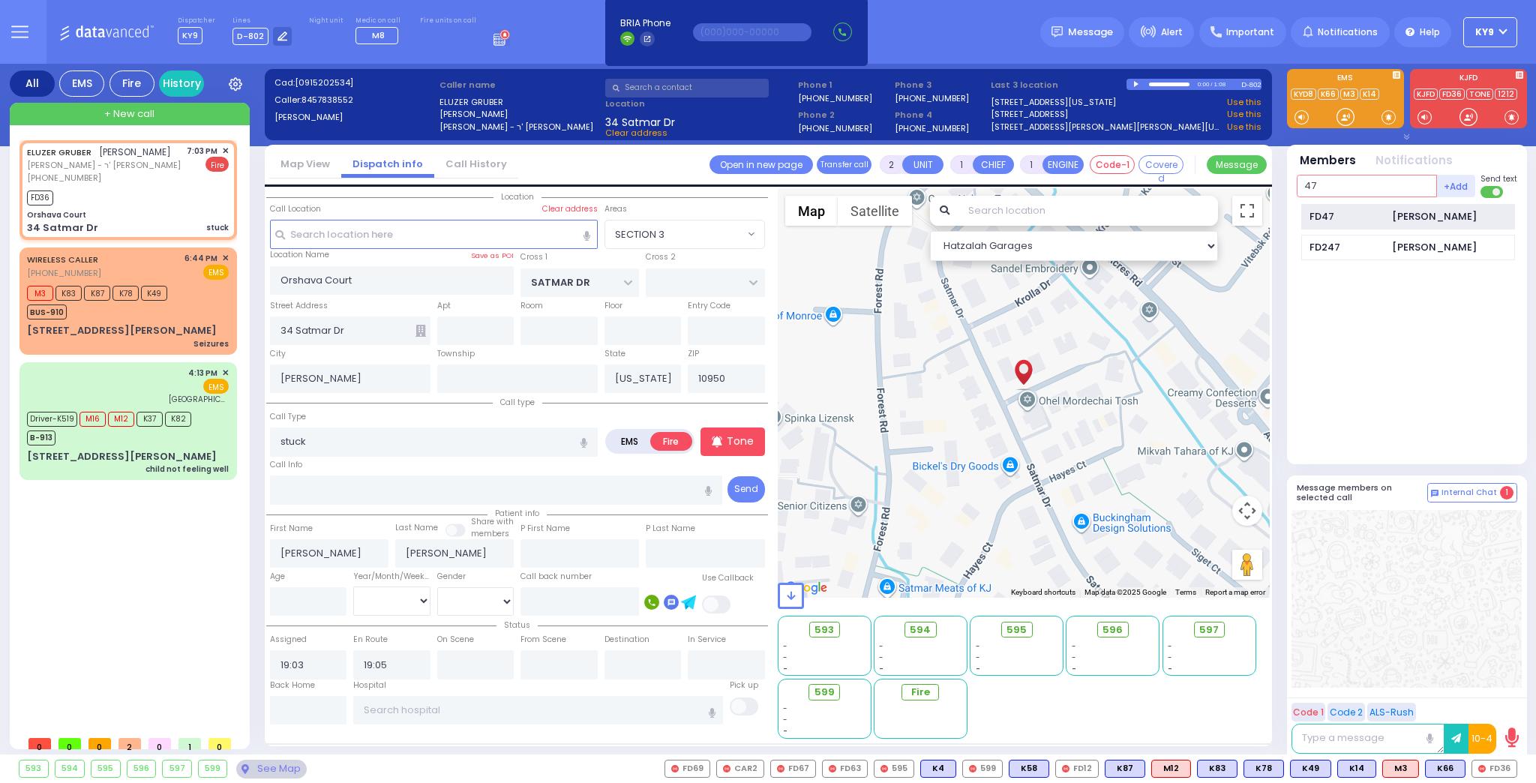
type input "47"
click at [1355, 219] on div "FD47" at bounding box center [1346, 216] width 75 height 15
click at [1318, 181] on input "text" at bounding box center [1367, 186] width 140 height 22
select select
radio input "true"
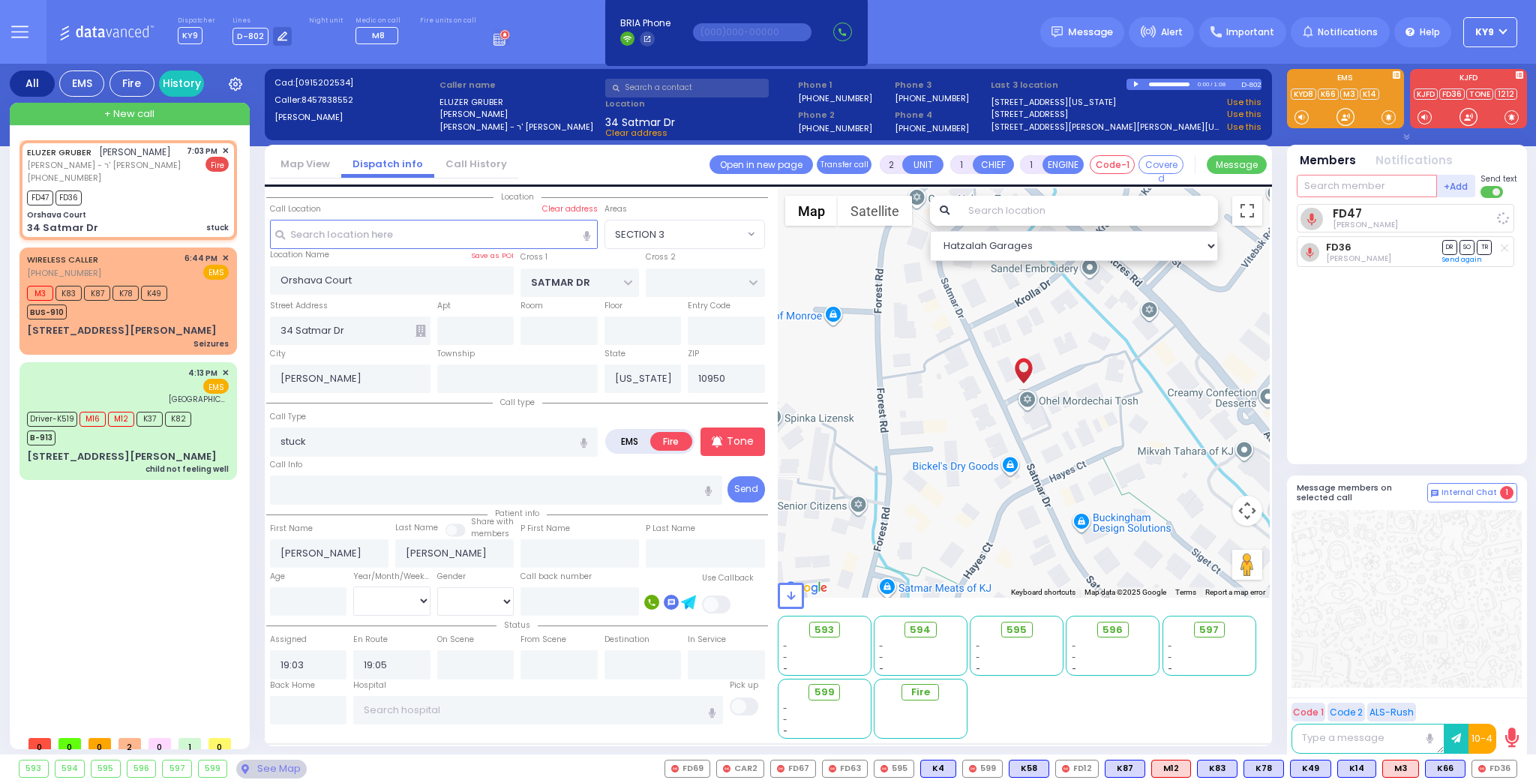
select select
select select "Hatzalah Garages"
select select "SECTION 3"
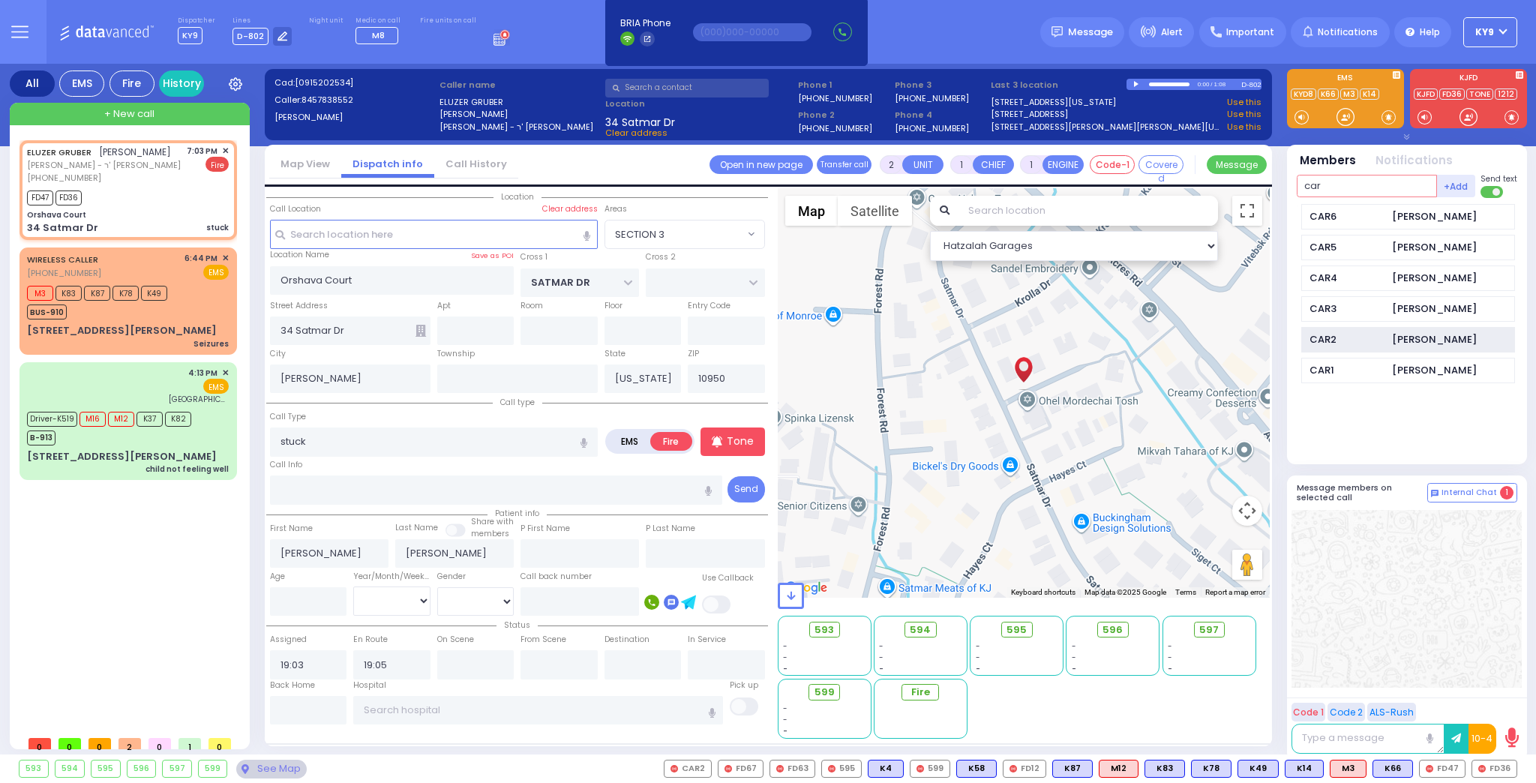
type input "car"
click at [1342, 341] on div "CAR2" at bounding box center [1346, 339] width 75 height 15
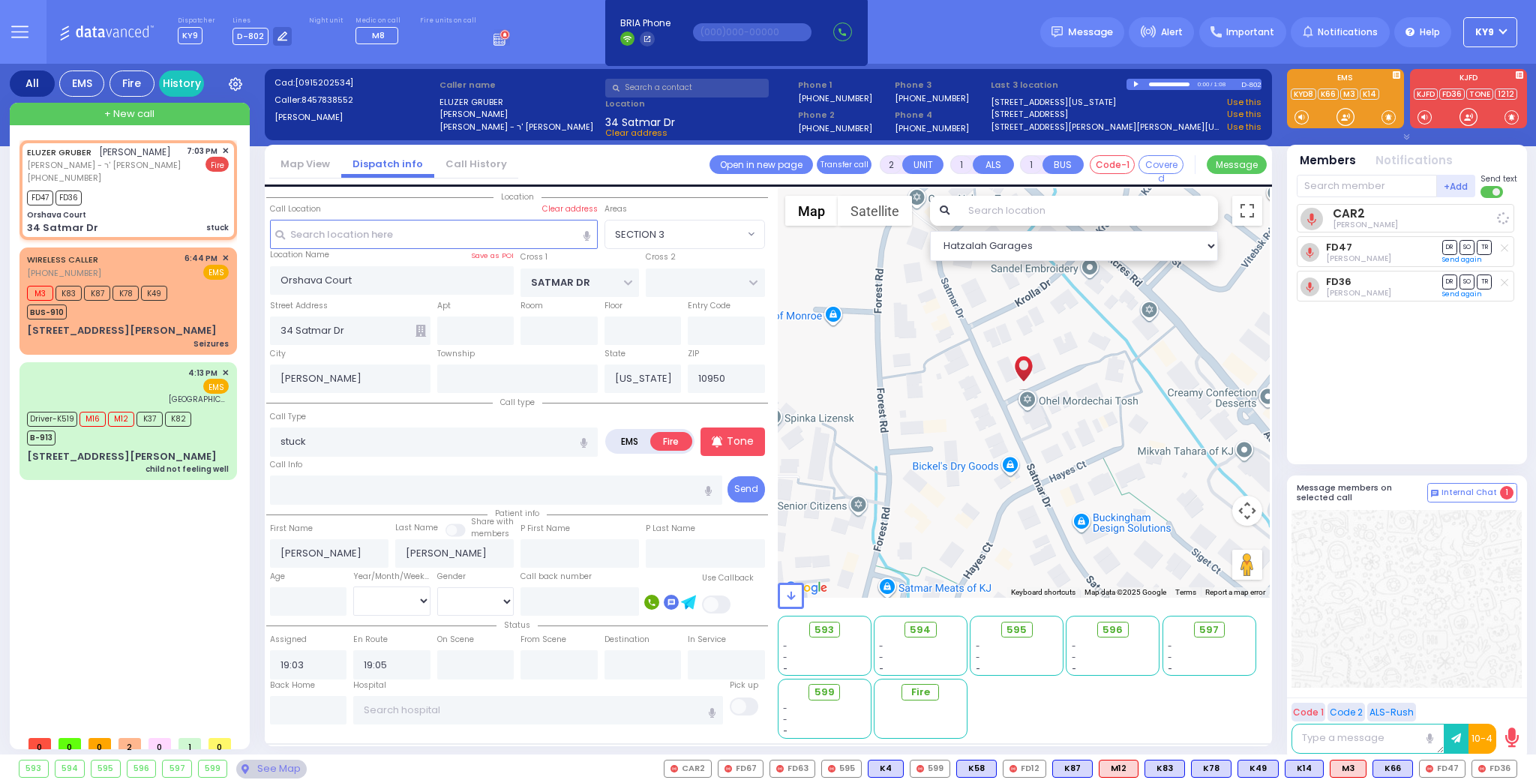
select select
radio input "true"
select select
select select "Hatzalah Garages"
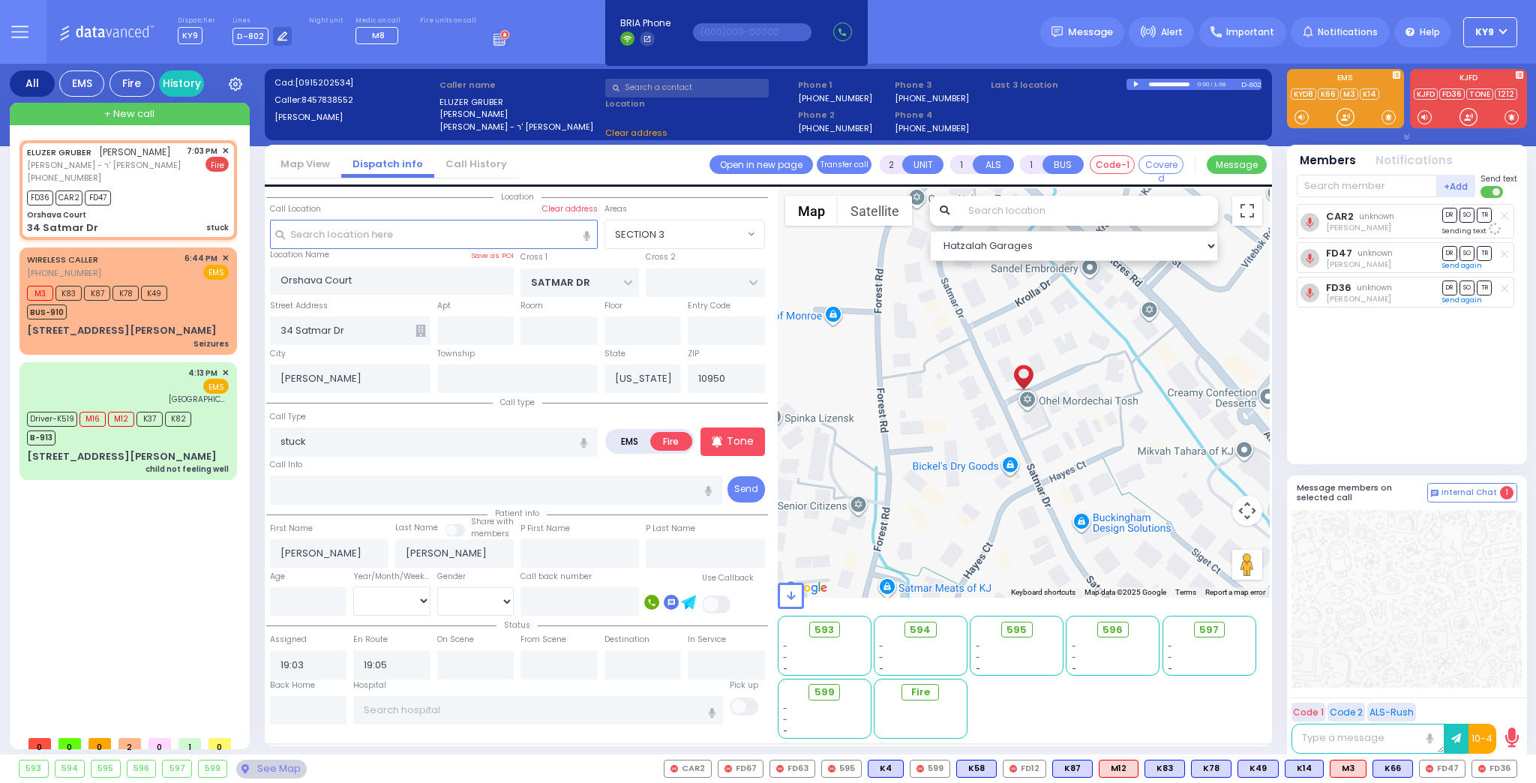
select select "SECTION 3"
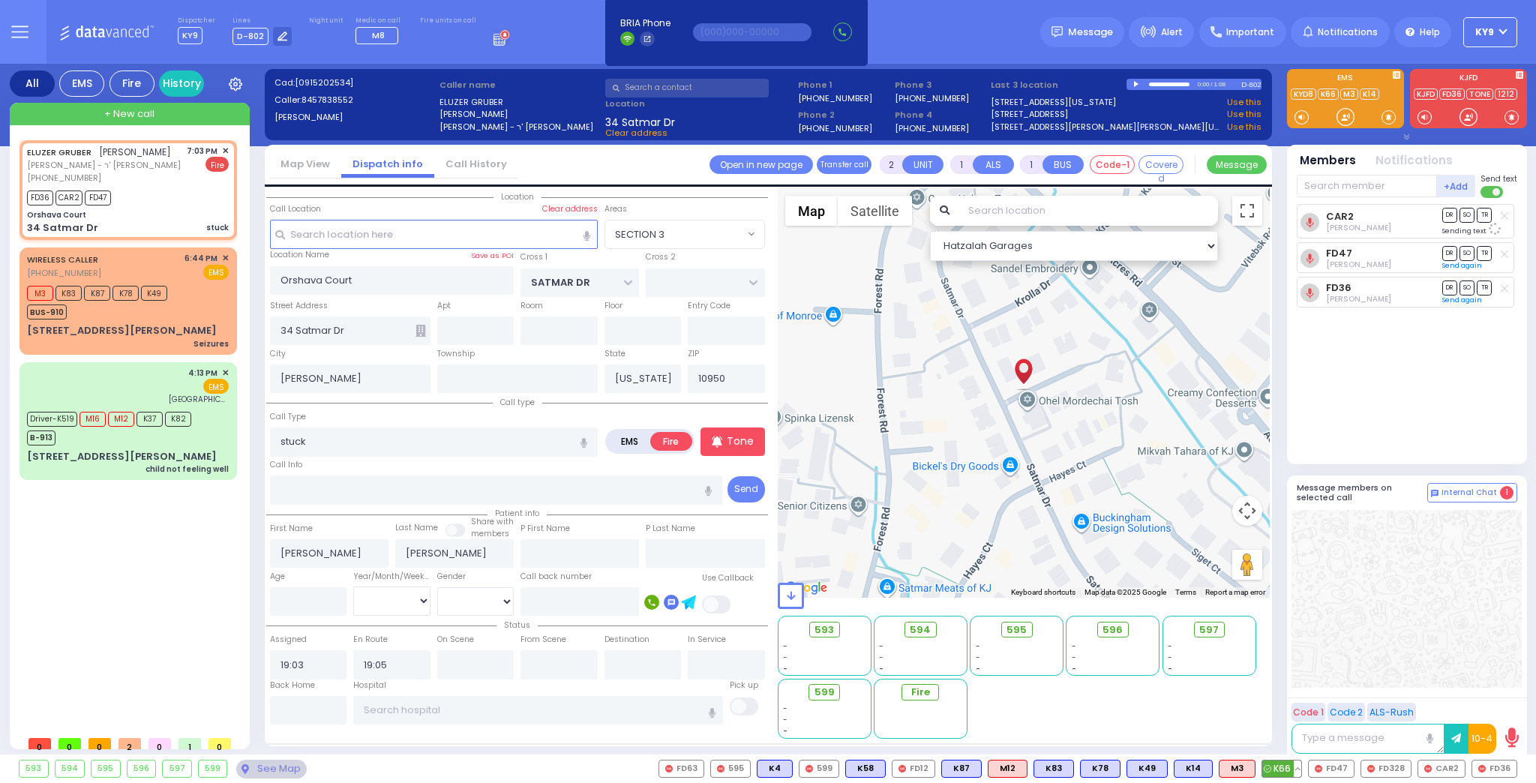
click at [1301, 766] on button at bounding box center [1297, 768] width 7 height 16
click at [1294, 700] on icon at bounding box center [1287, 702] width 16 height 16
click at [1324, 634] on div at bounding box center [1406, 599] width 230 height 178
click at [1255, 766] on button at bounding box center [1250, 768] width 7 height 16
click at [1246, 702] on icon at bounding box center [1240, 702] width 16 height 16
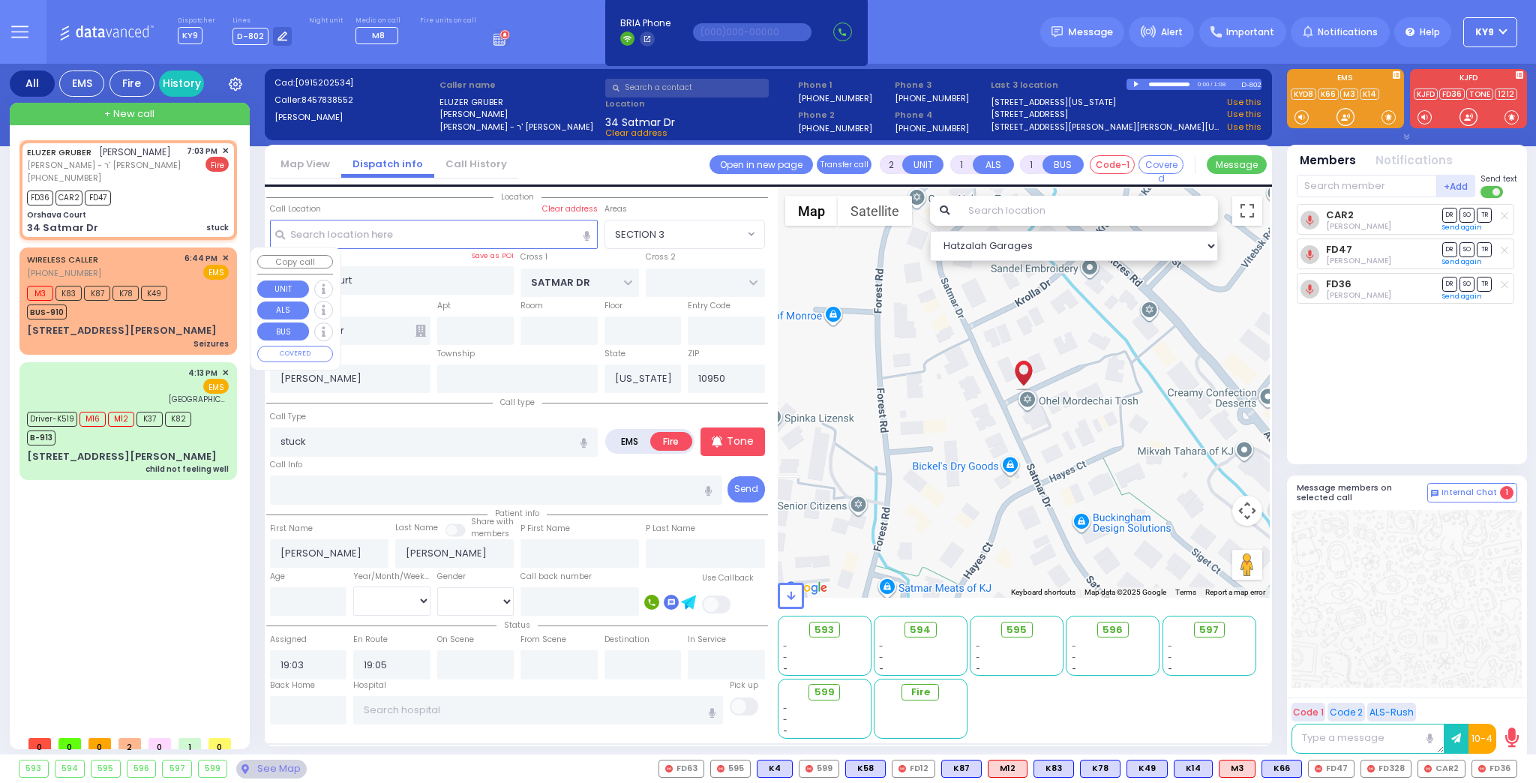
click at [150, 323] on div "[STREET_ADDRESS][PERSON_NAME] Seizures" at bounding box center [128, 336] width 202 height 26
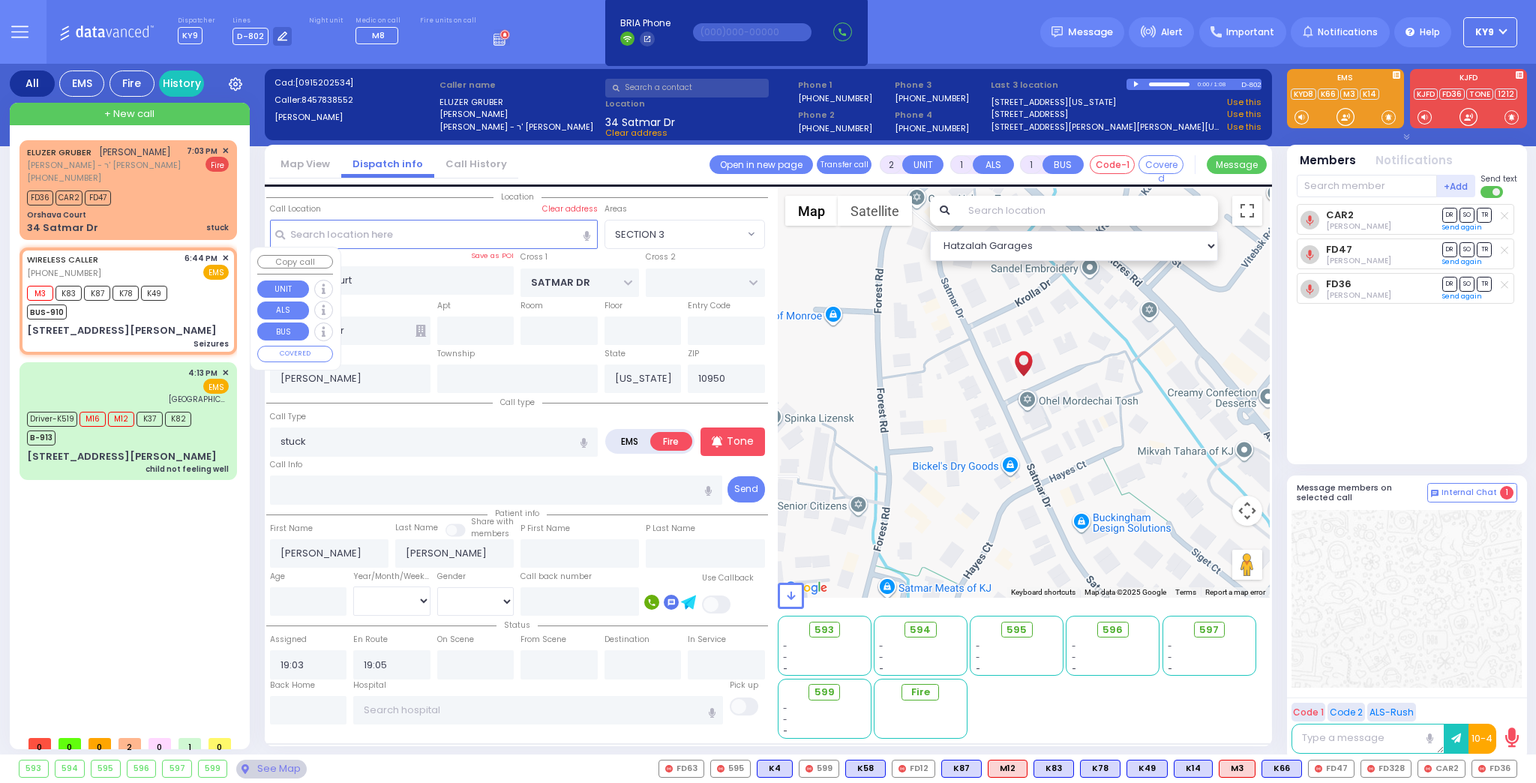
type input "6"
select select
type input "Seizures"
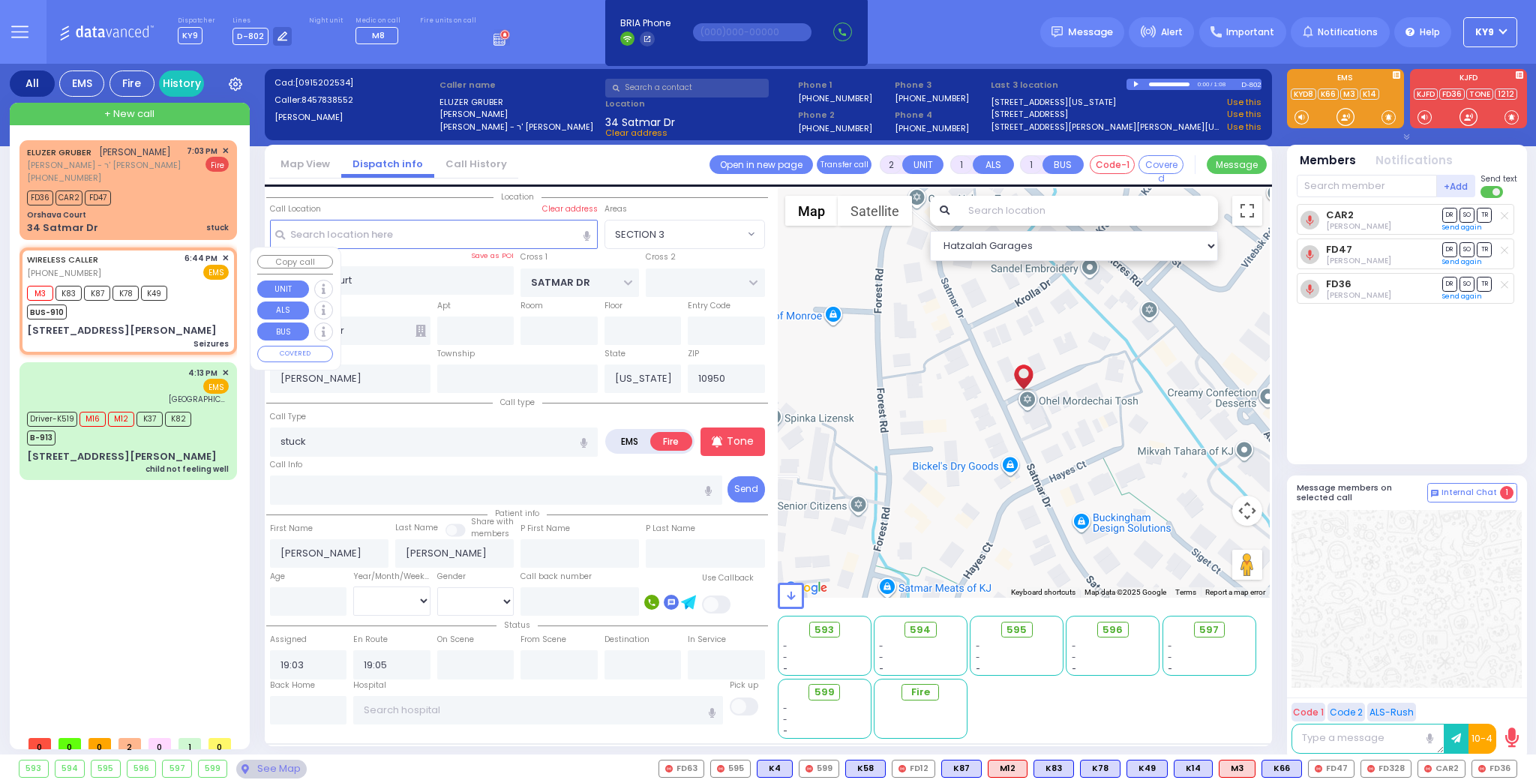
radio input "true"
type input "Esty"
type input "[PERSON_NAME]"
type input "8"
select select "Year"
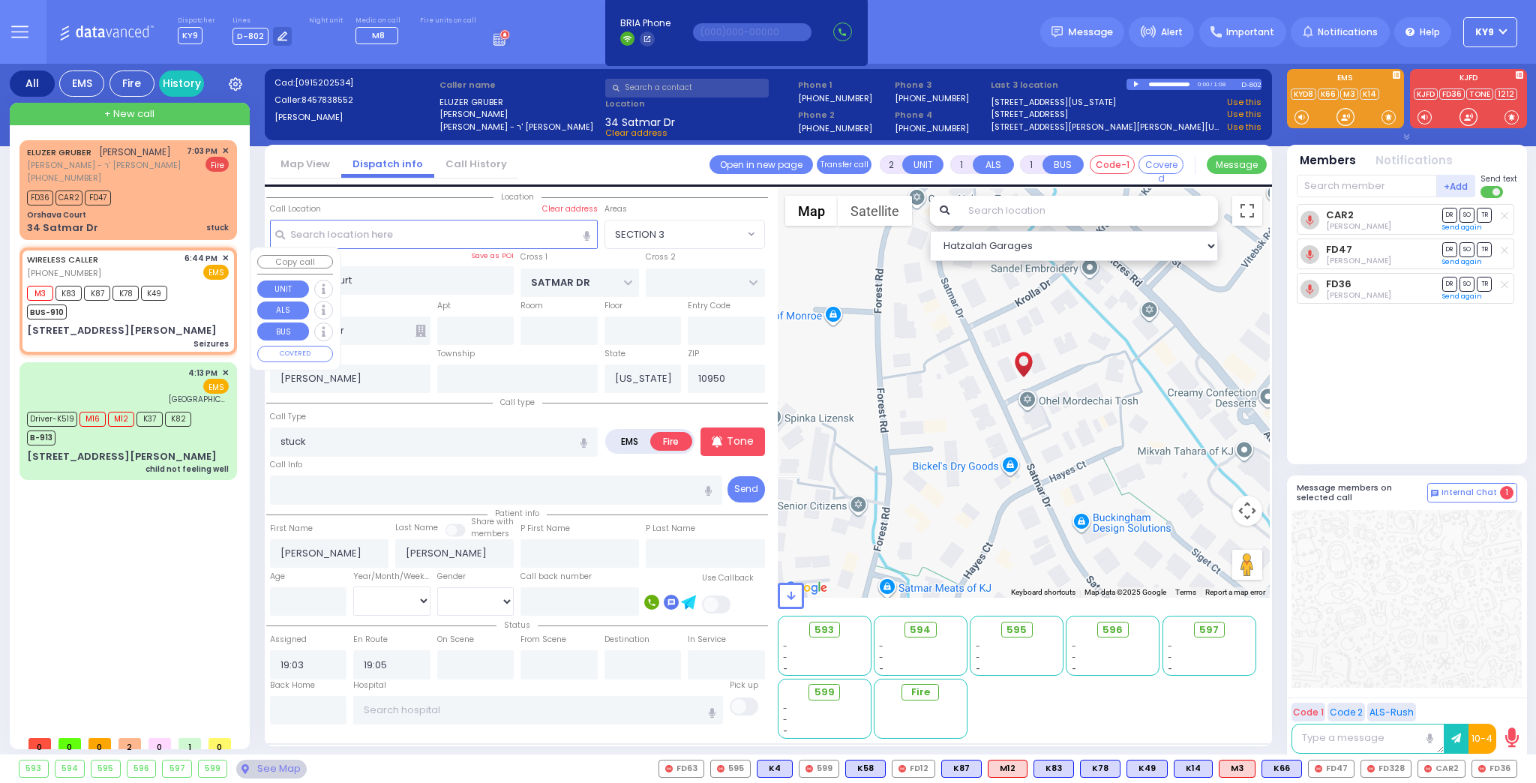
select select "[DEMOGRAPHIC_DATA]"
type input "18:44"
select select "Hatzalah Garages"
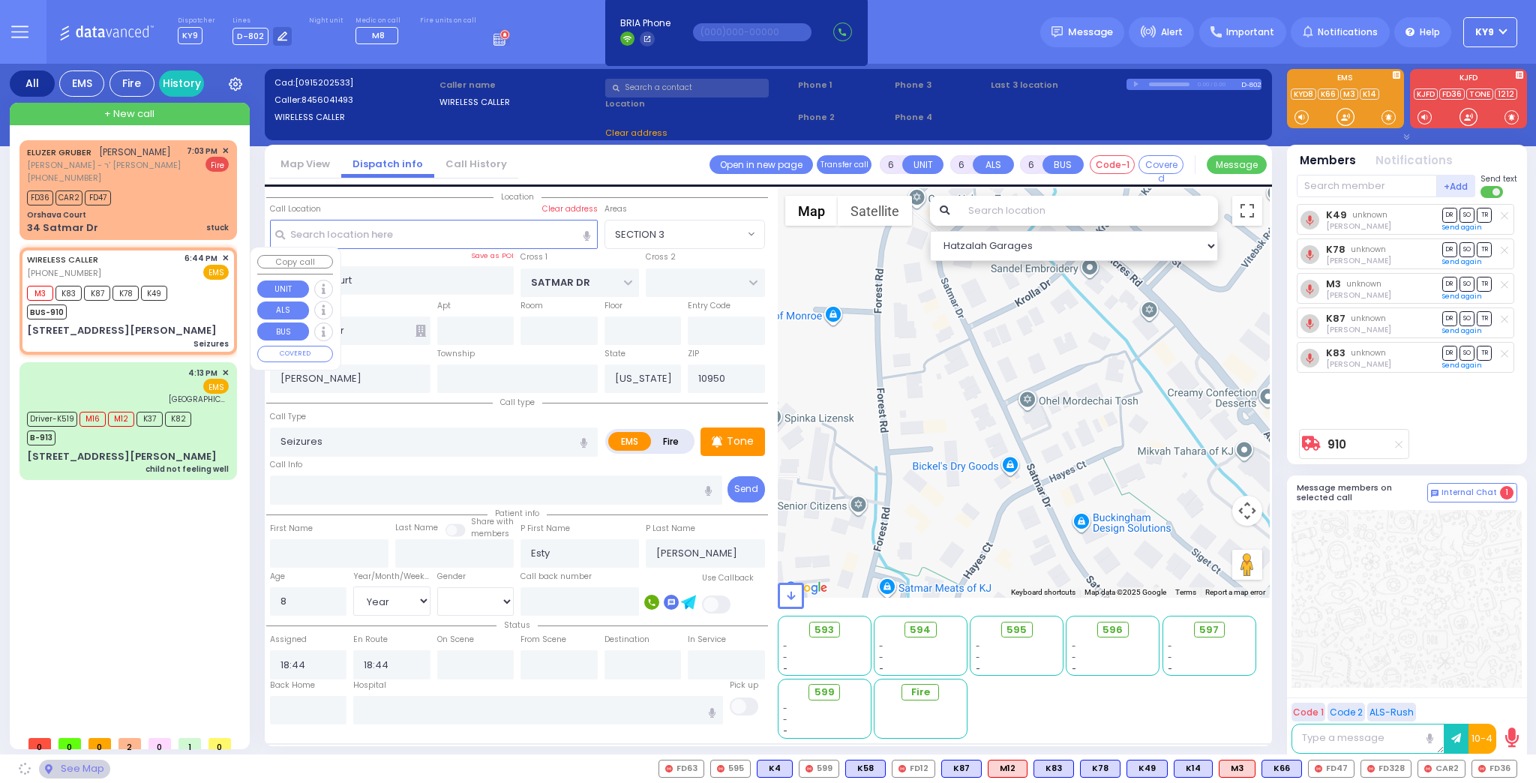
type input "[PERSON_NAME] DR"
type input "[STREET_ADDRESS][PERSON_NAME]"
type input "Woodbury"
type input "10930"
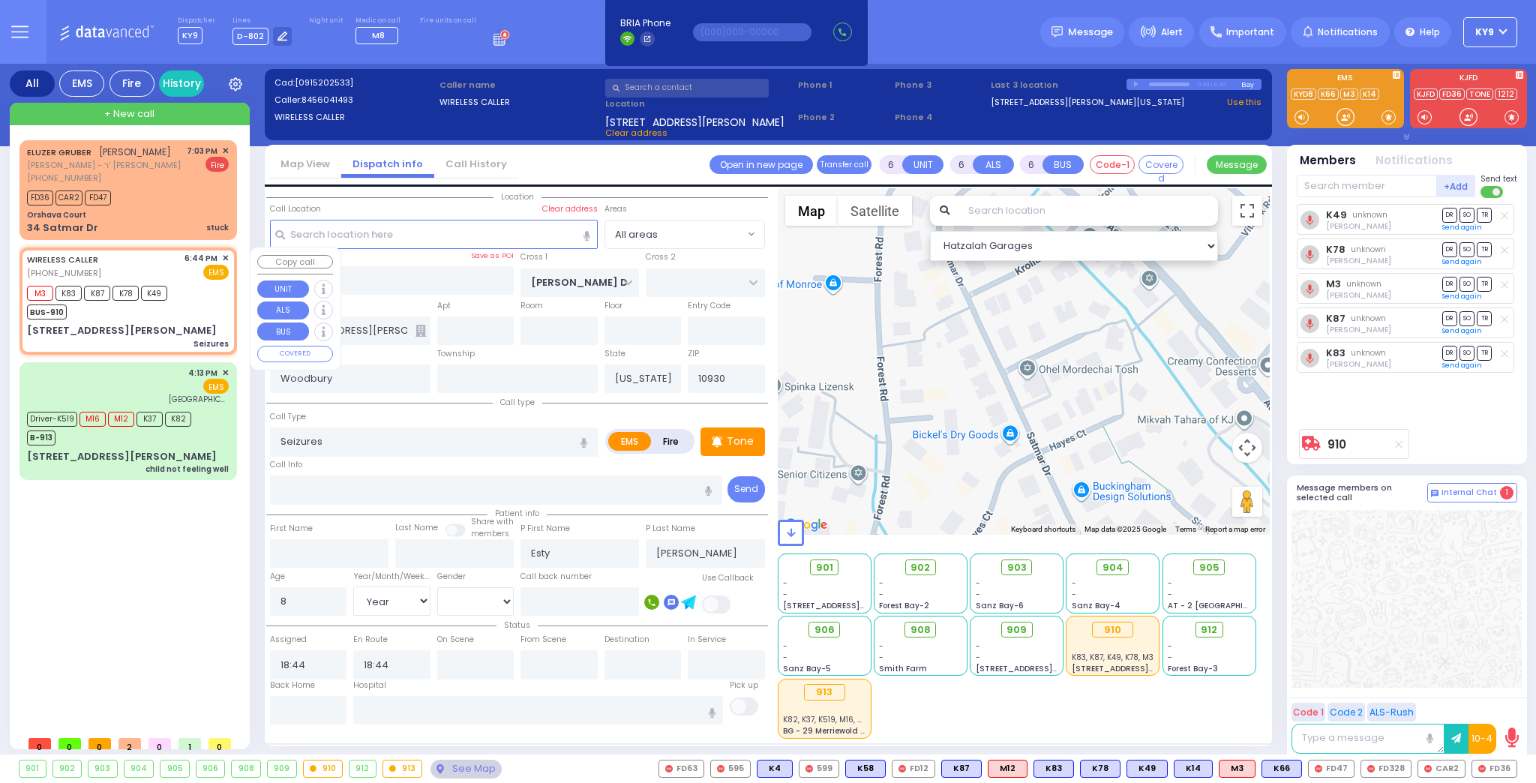
click at [151, 323] on div "[STREET_ADDRESS][PERSON_NAME] Seizures" at bounding box center [128, 336] width 202 height 26
select select
radio input "true"
select select "Year"
select select "[DEMOGRAPHIC_DATA]"
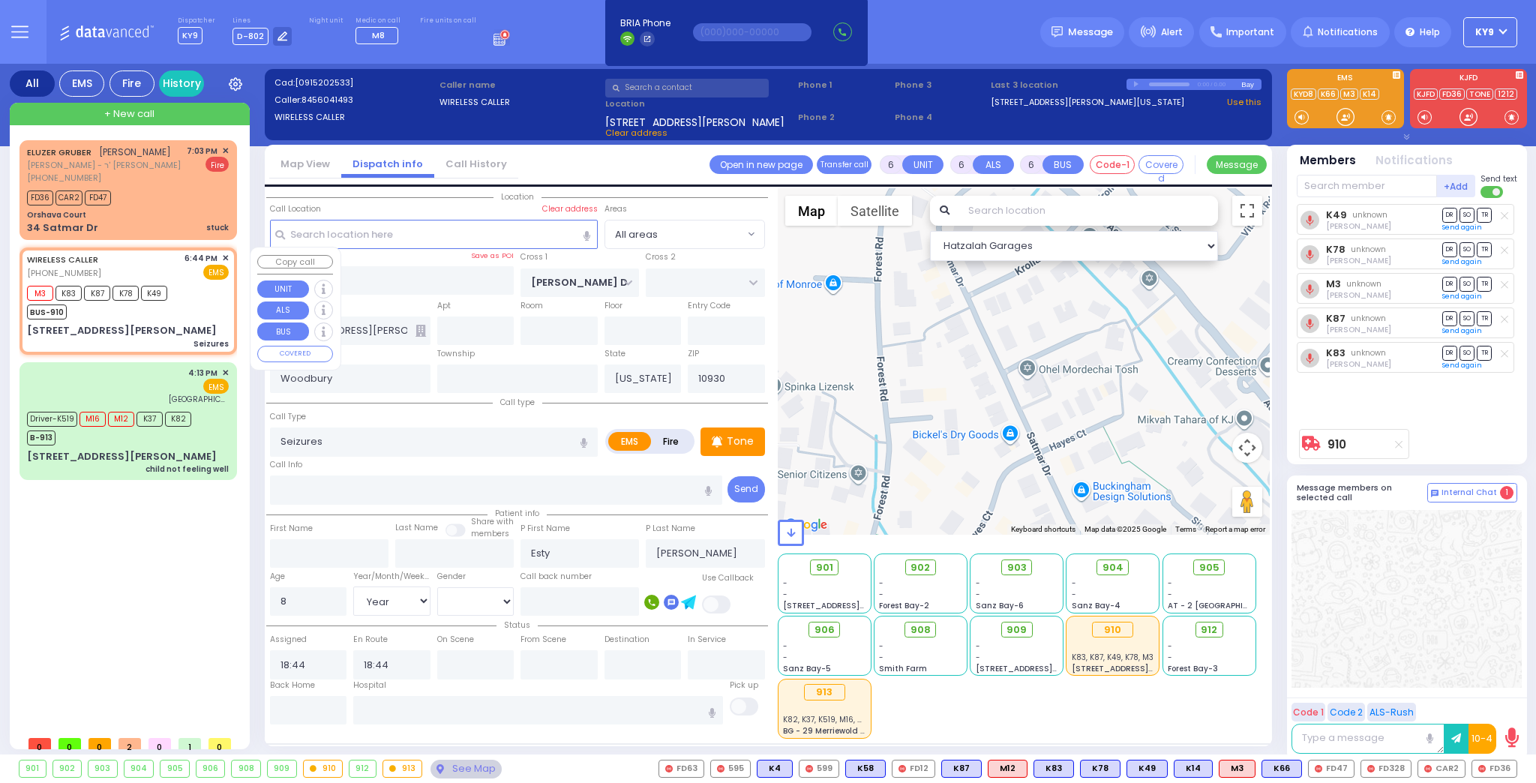
select select "Hatzalah Garages"
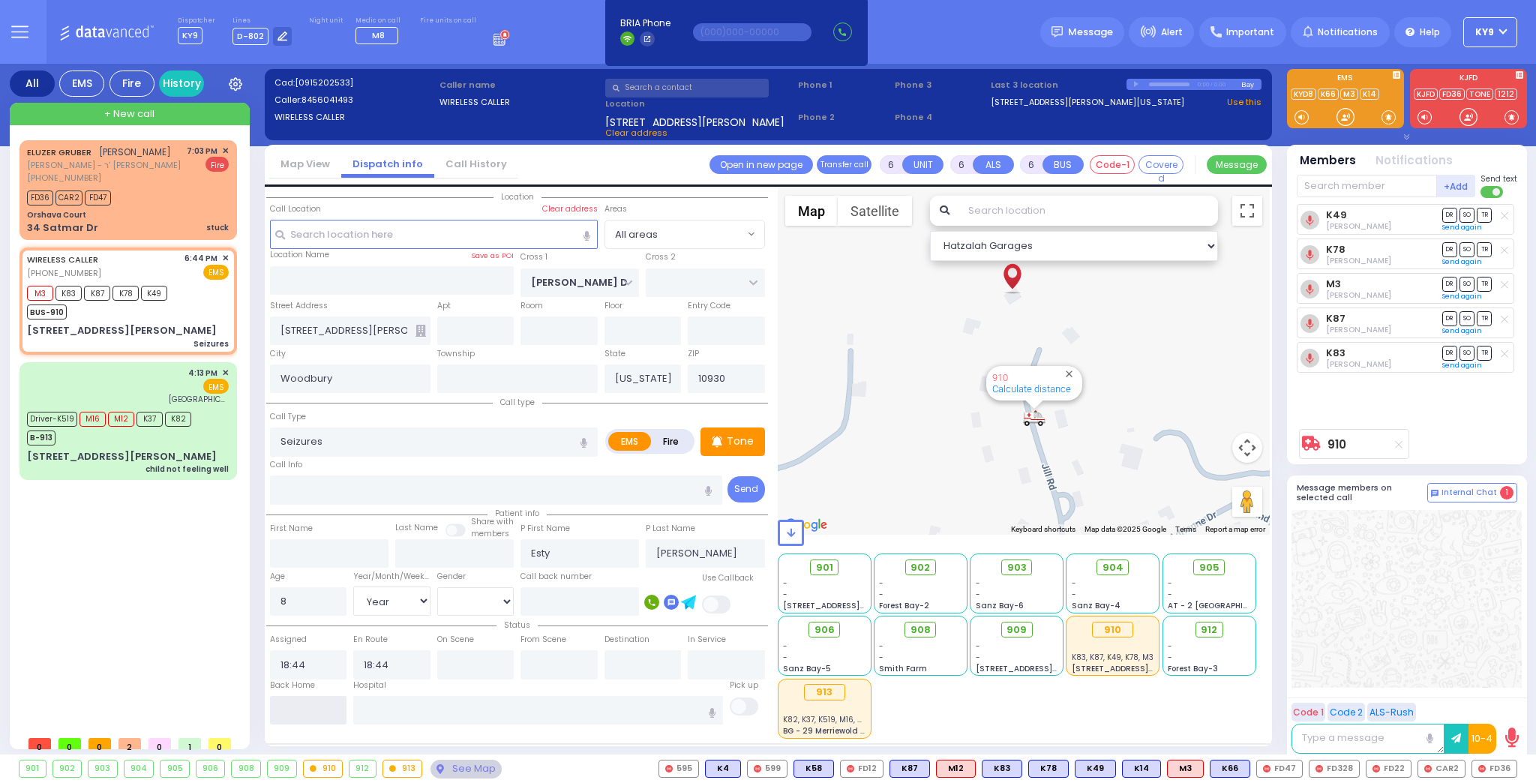
click at [295, 701] on input "text" at bounding box center [308, 710] width 77 height 28
click at [316, 721] on div "Location" at bounding box center [517, 463] width 502 height 550
click at [316, 714] on input "text" at bounding box center [308, 710] width 77 height 28
type input "19:06"
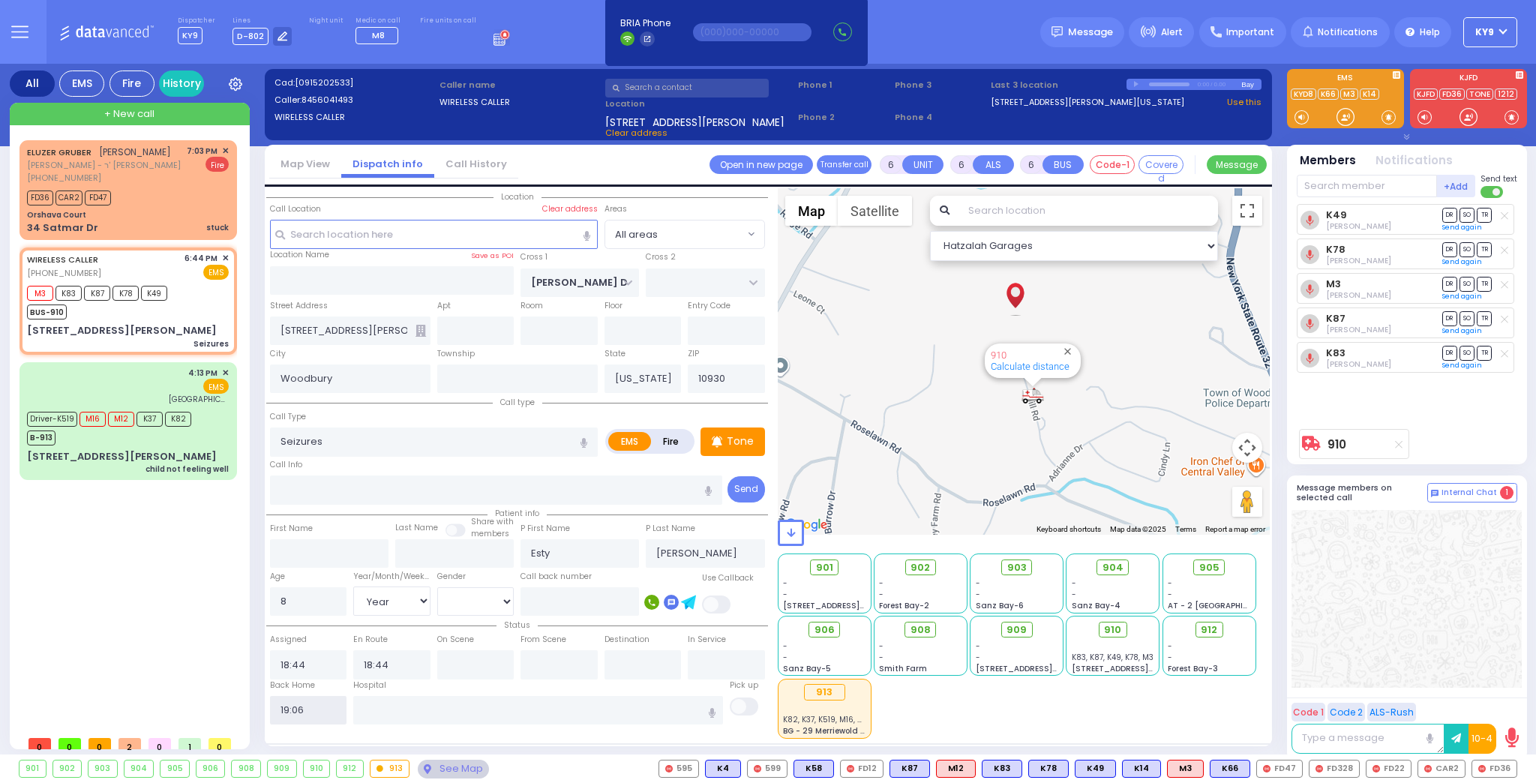
select select
radio input "true"
select select
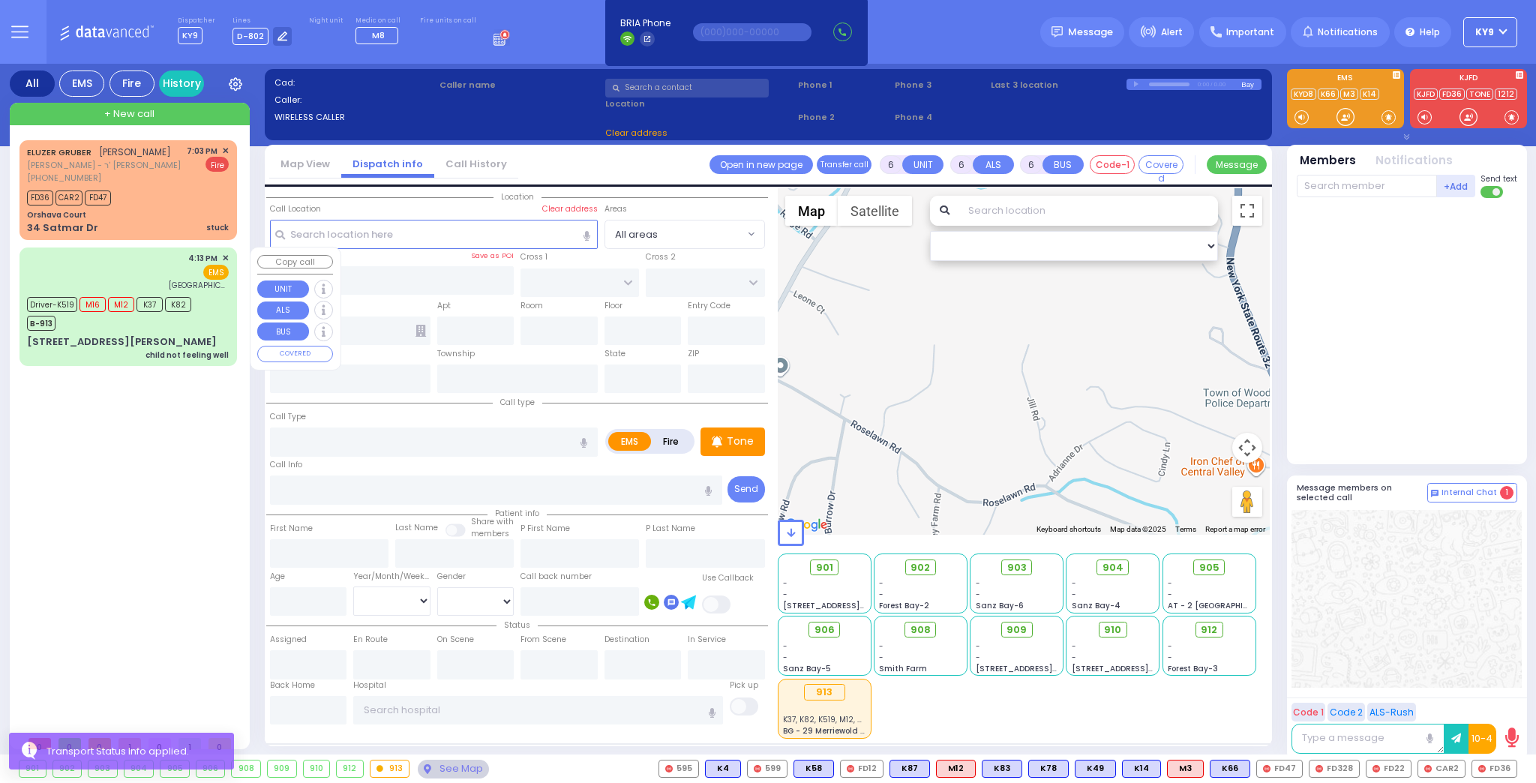
click at [145, 265] on div "4:13 PM ✕ EMS [GEOGRAPHIC_DATA]" at bounding box center [128, 271] width 202 height 39
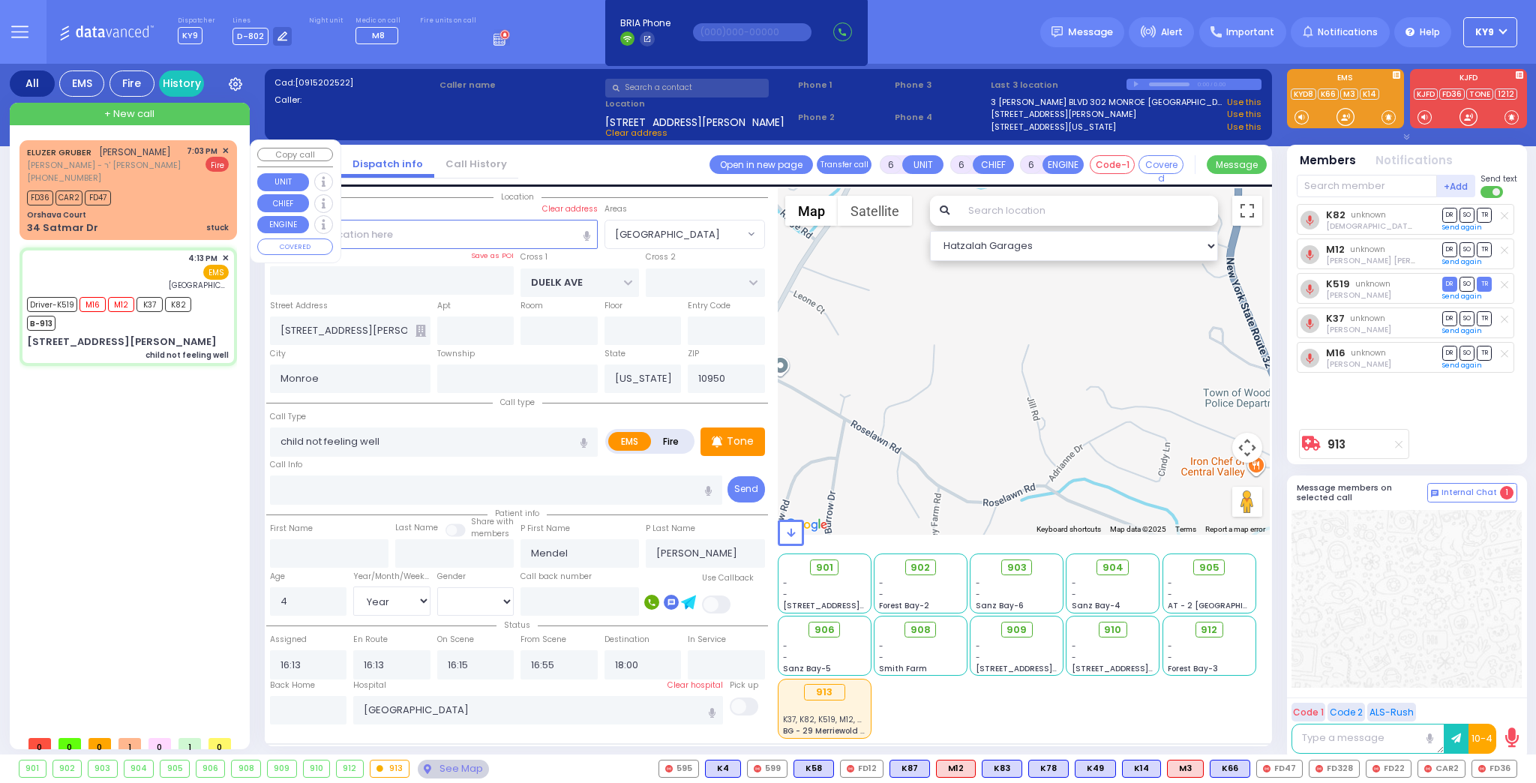
click at [153, 195] on div "FD36 CAR2 FD47" at bounding box center [128, 196] width 202 height 19
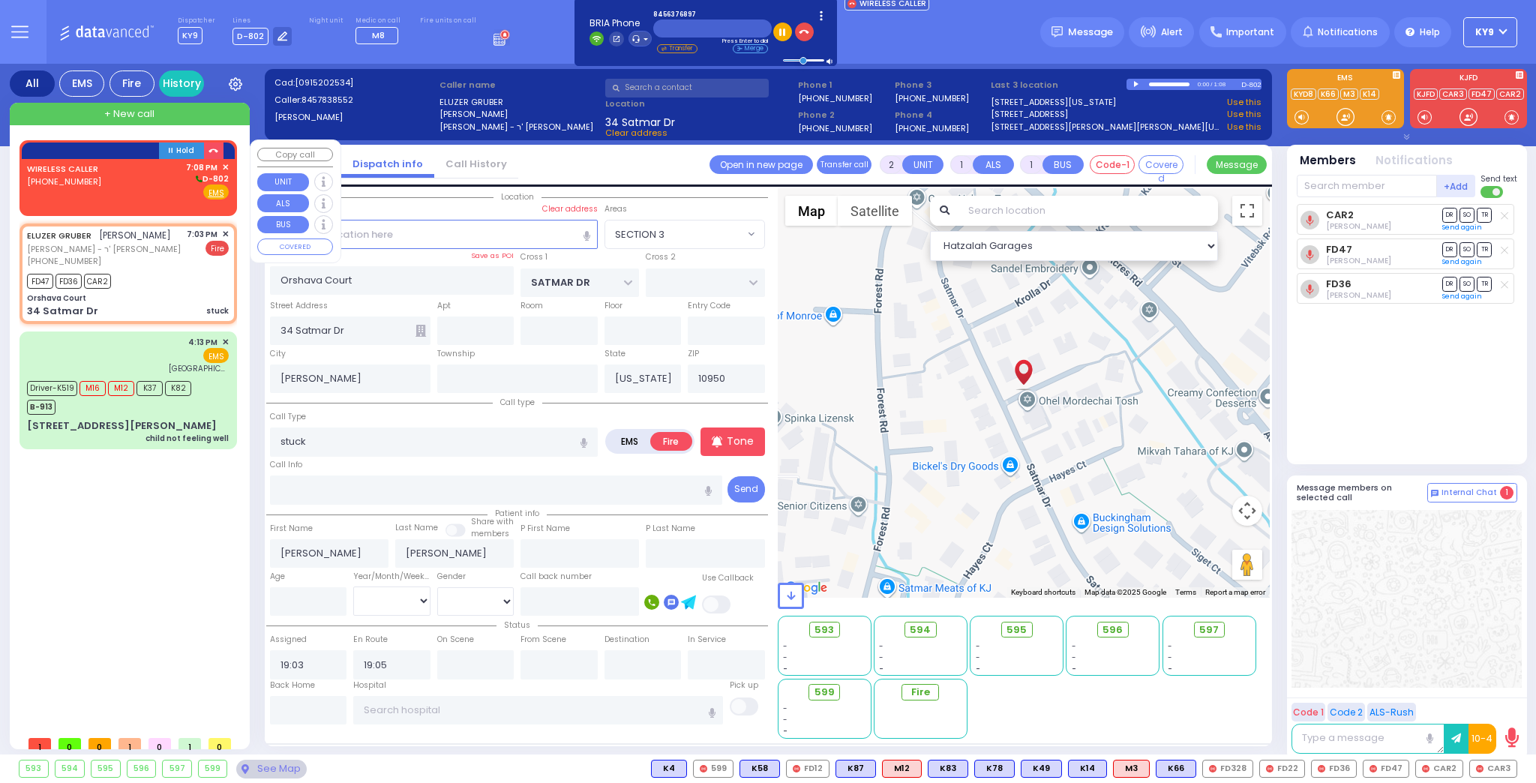
click at [123, 173] on div "WIRELESS CALLER [PHONE_NUMBER] 7:08 PM ✕ D-802" at bounding box center [128, 180] width 202 height 39
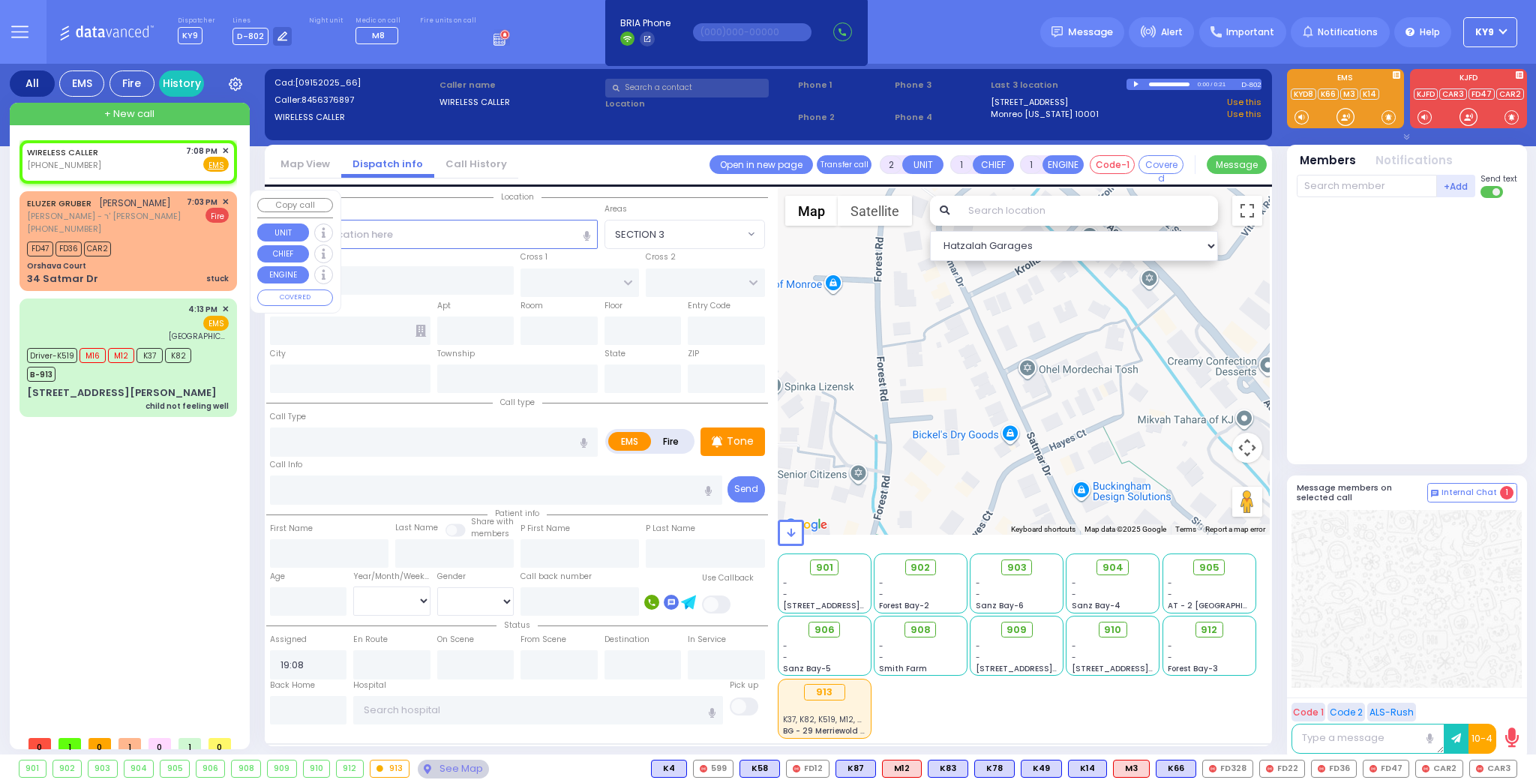
click at [187, 246] on div "FD47 FD36 CAR2" at bounding box center [128, 247] width 202 height 19
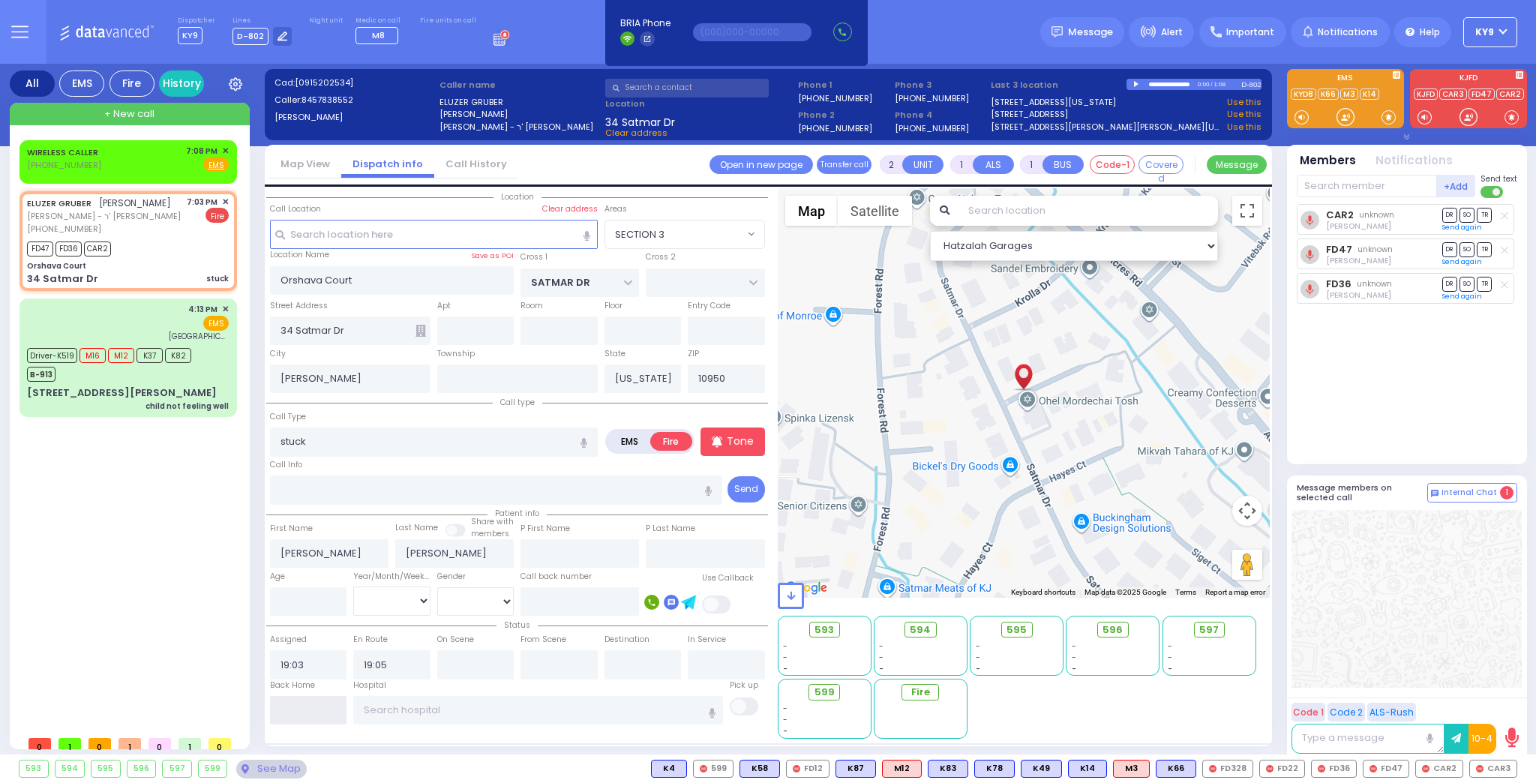
click at [322, 712] on input "text" at bounding box center [308, 710] width 77 height 28
click at [323, 712] on input "text" at bounding box center [308, 710] width 77 height 28
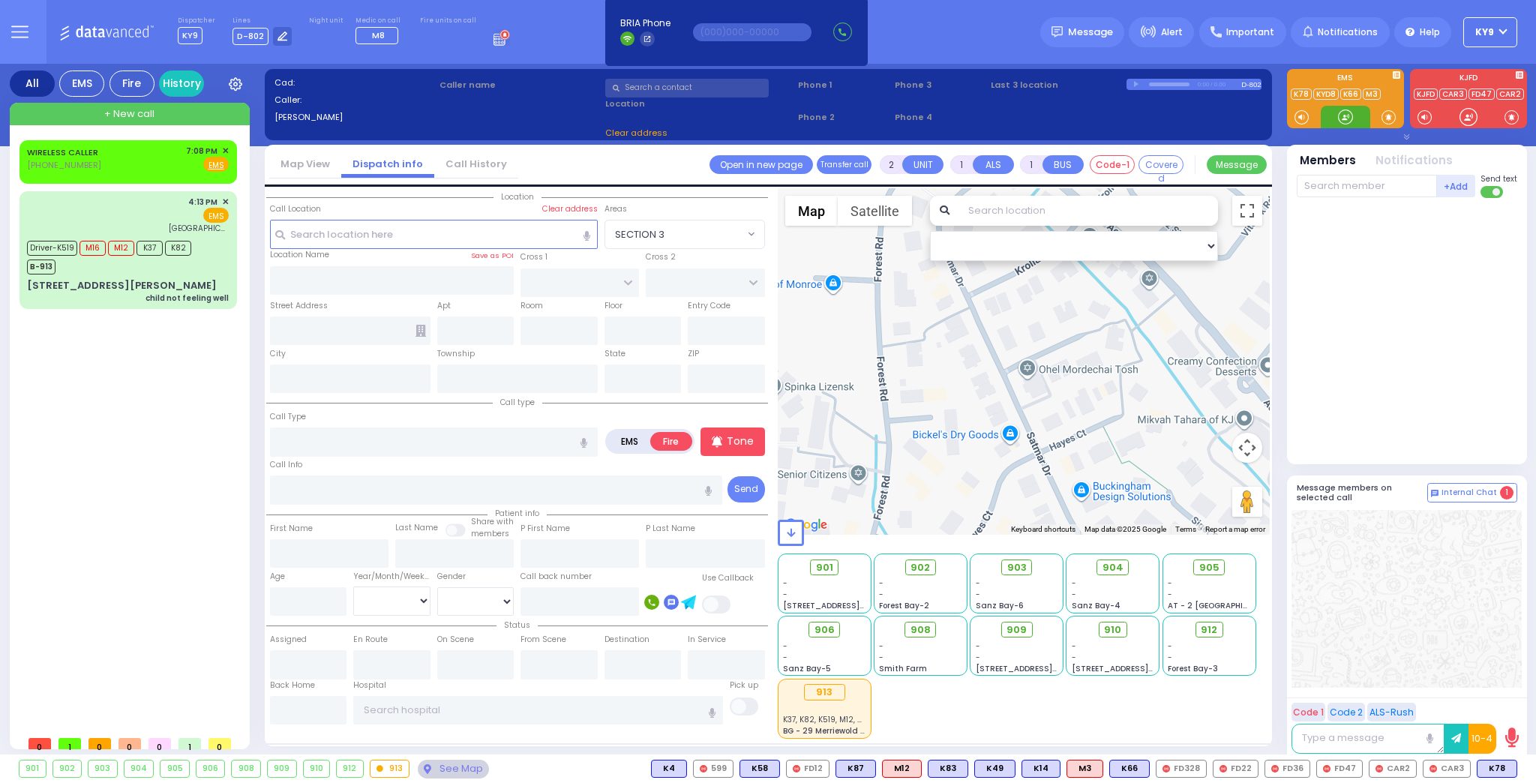
drag, startPoint x: 1336, startPoint y: 116, endPoint x: 1272, endPoint y: 111, distance: 64.0
click at [1339, 112] on div at bounding box center [1345, 116] width 15 height 15
click at [130, 273] on div "B-913" at bounding box center [109, 265] width 164 height 19
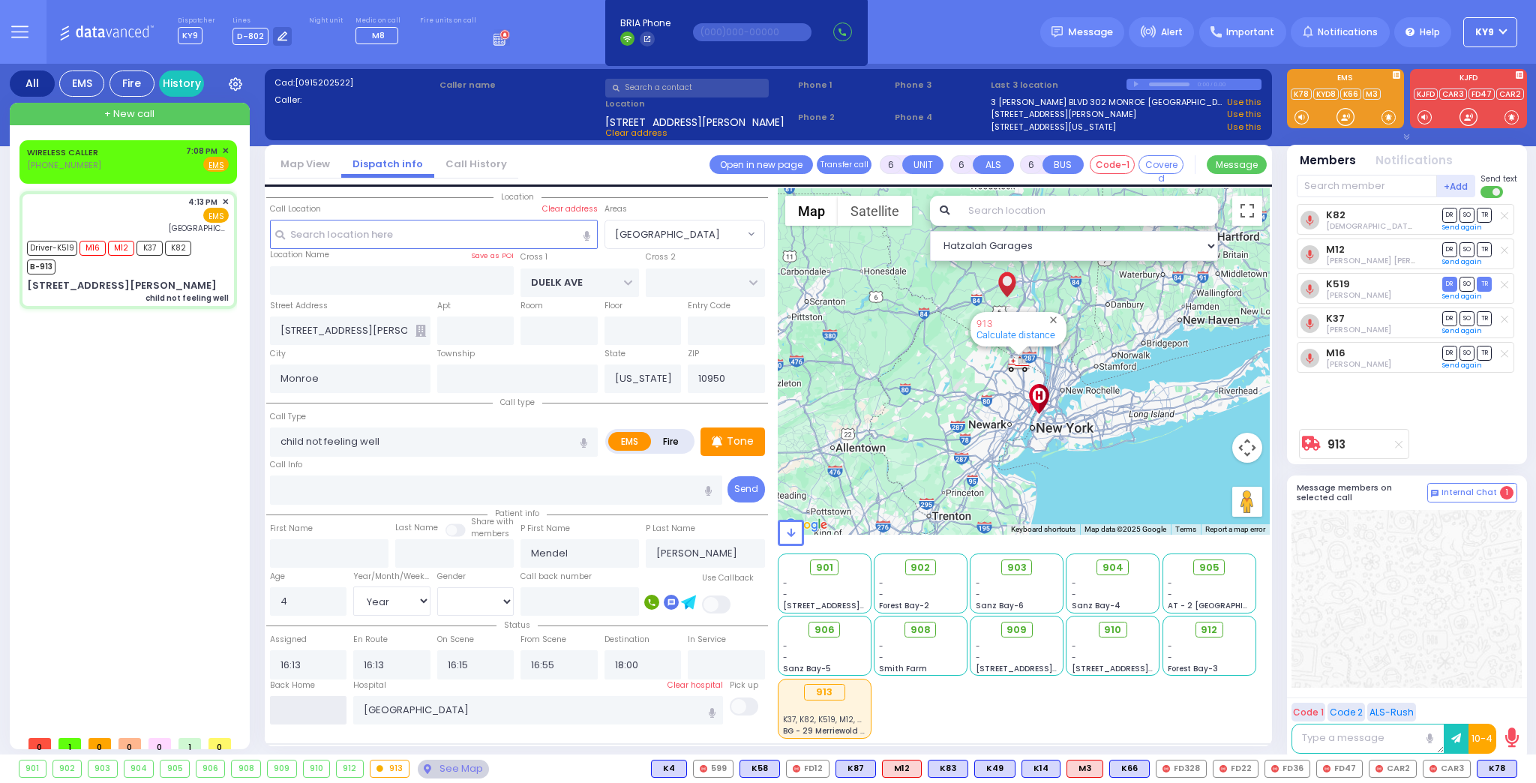
click at [328, 713] on input "text" at bounding box center [308, 710] width 77 height 28
click at [329, 714] on input "text" at bounding box center [308, 710] width 77 height 28
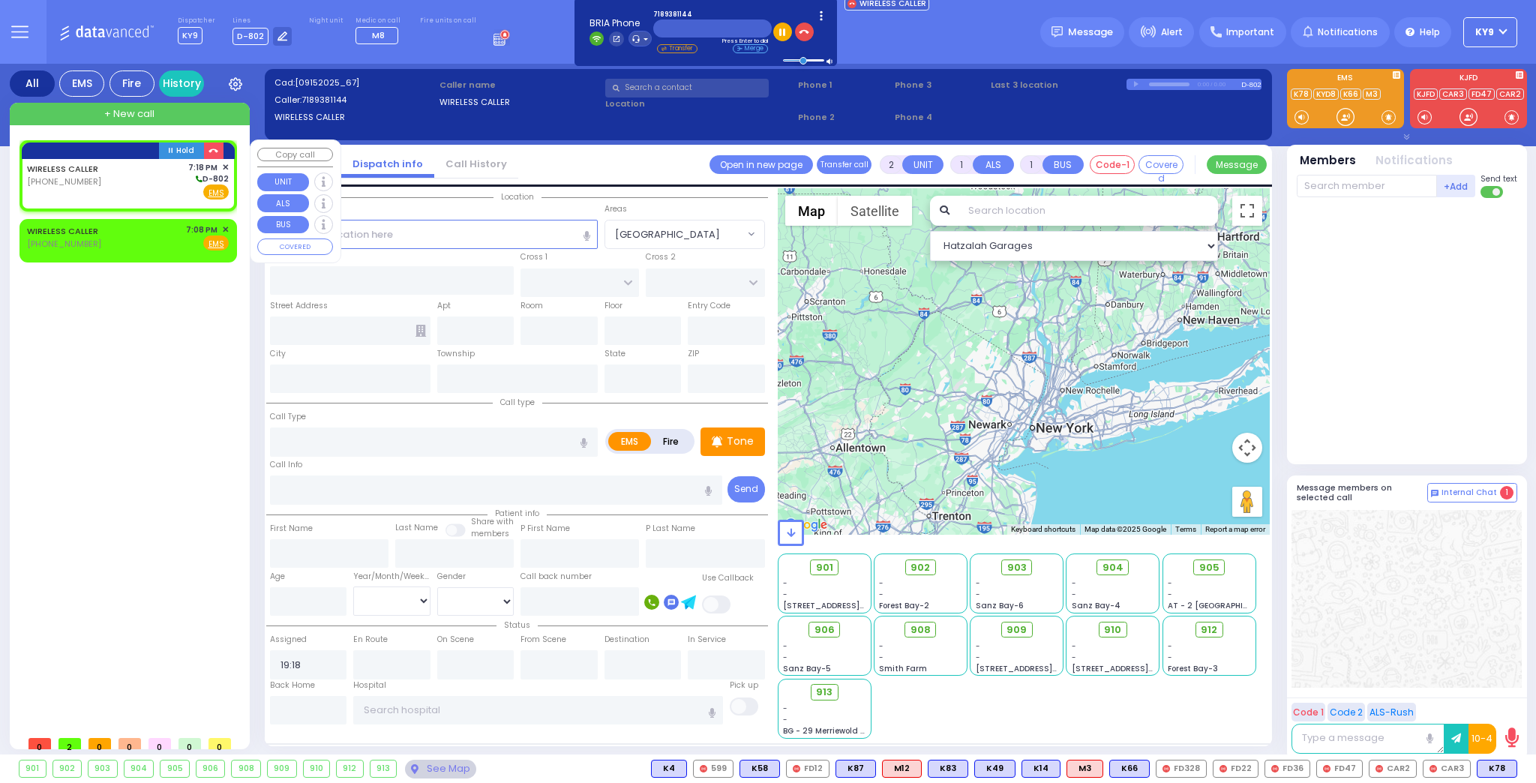
click at [123, 183] on div "WIRELESS CALLER [PHONE_NUMBER] 7:18 PM ✕ D-802" at bounding box center [128, 180] width 202 height 39
click at [332, 233] on input "text" at bounding box center [434, 234] width 328 height 28
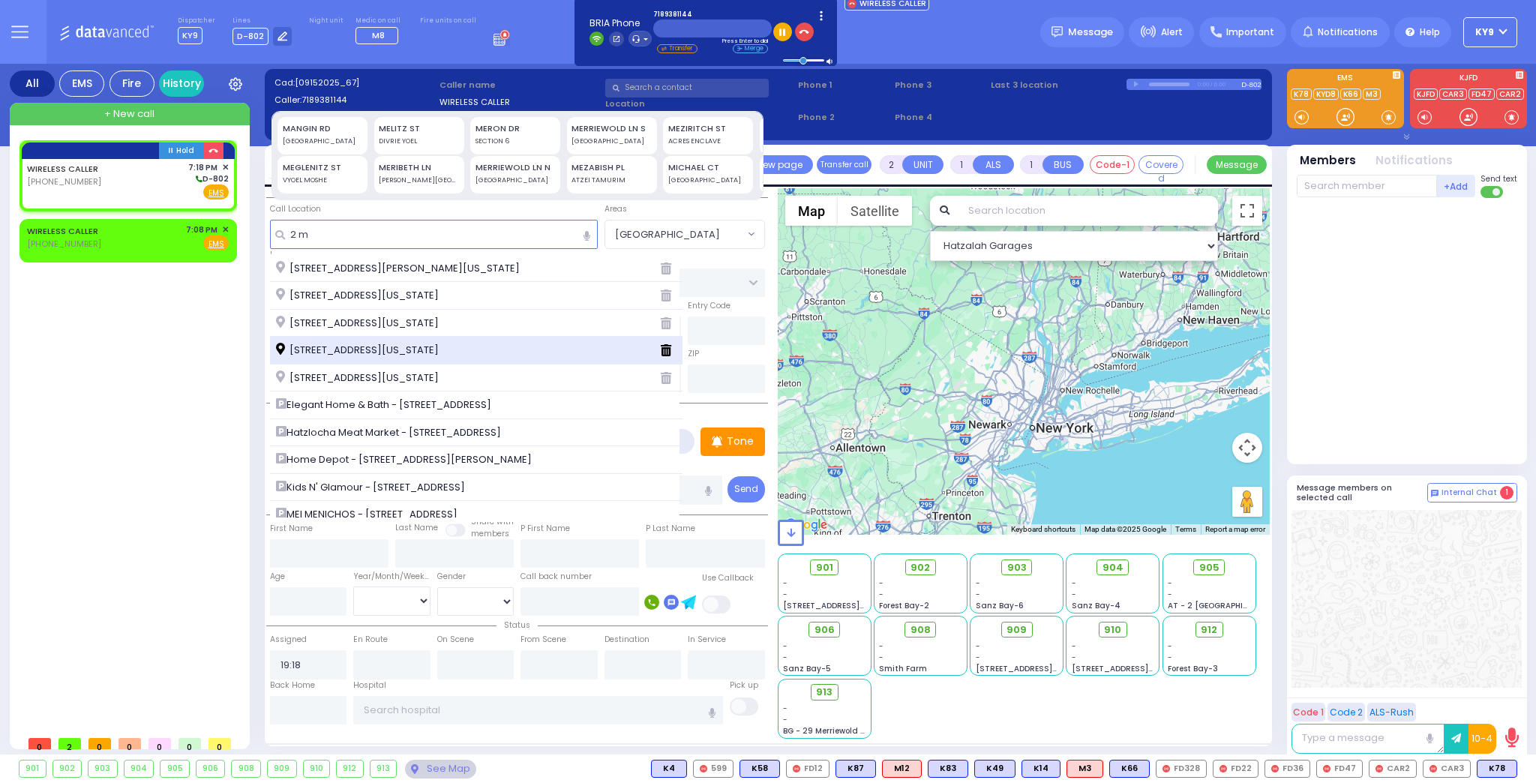
click at [350, 355] on span "[STREET_ADDRESS][US_STATE]" at bounding box center [360, 350] width 168 height 15
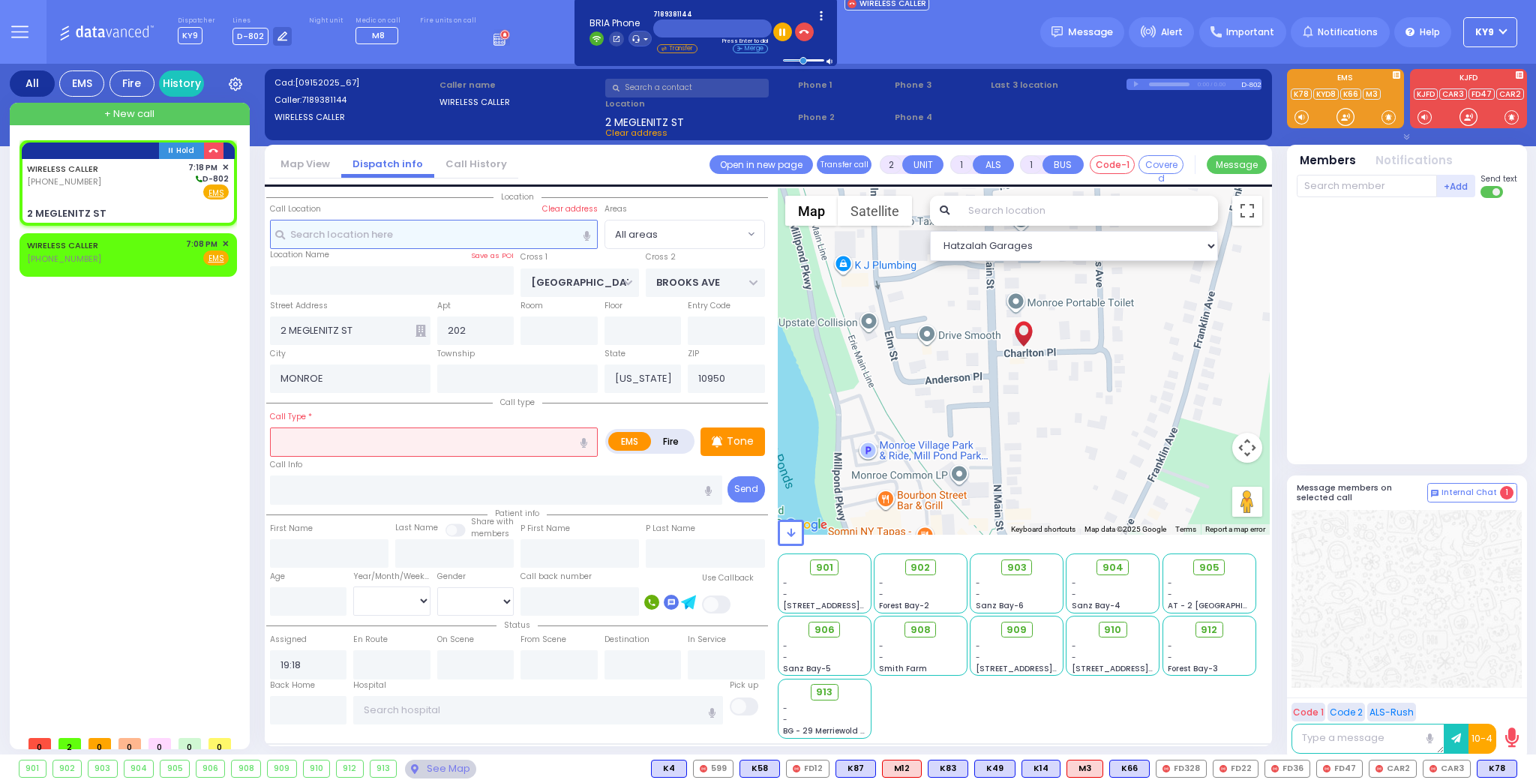
click at [404, 230] on input "text" at bounding box center [434, 234] width 328 height 28
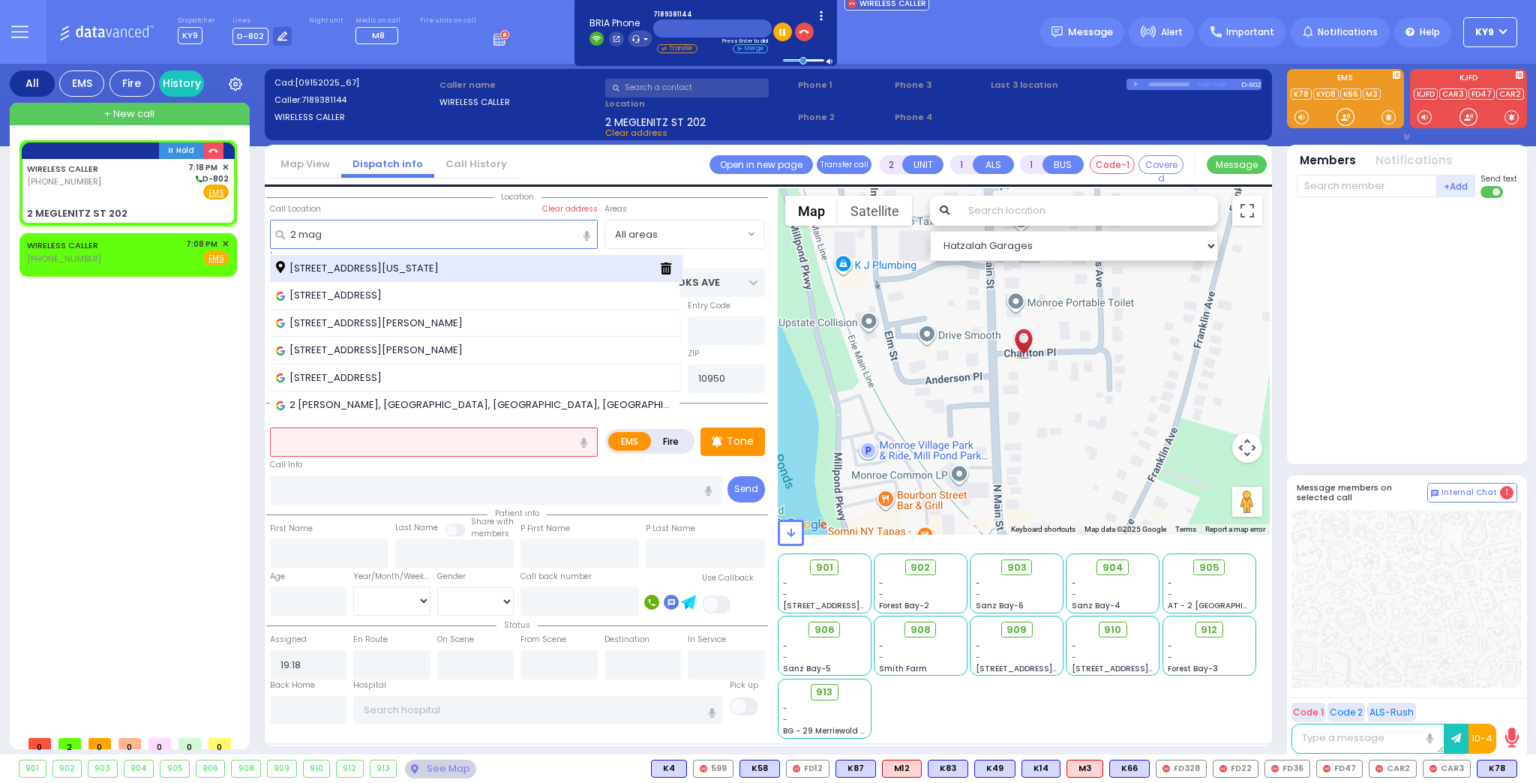
click at [355, 269] on span "[STREET_ADDRESS][US_STATE]" at bounding box center [360, 268] width 168 height 15
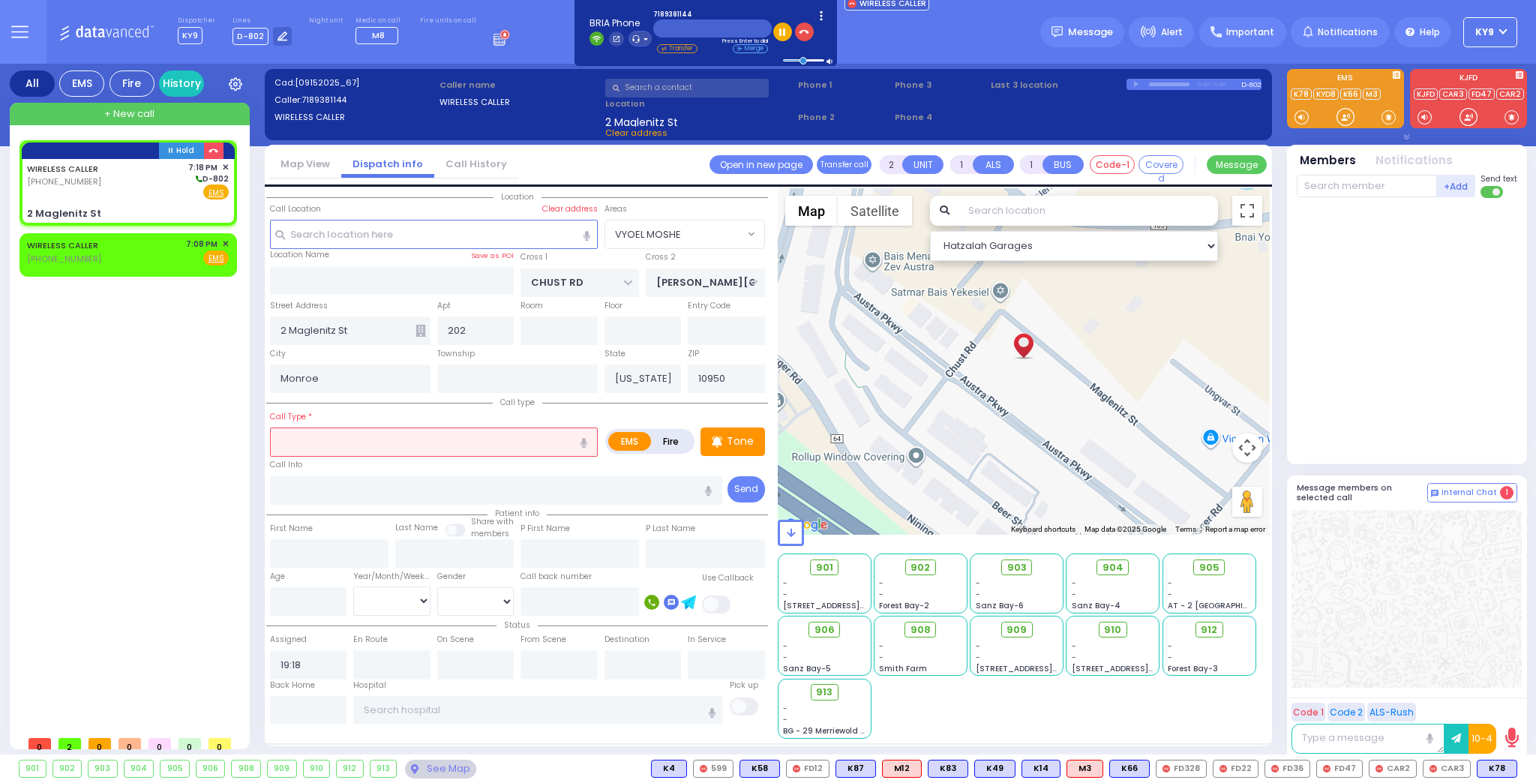
click at [394, 433] on input "text" at bounding box center [434, 441] width 328 height 28
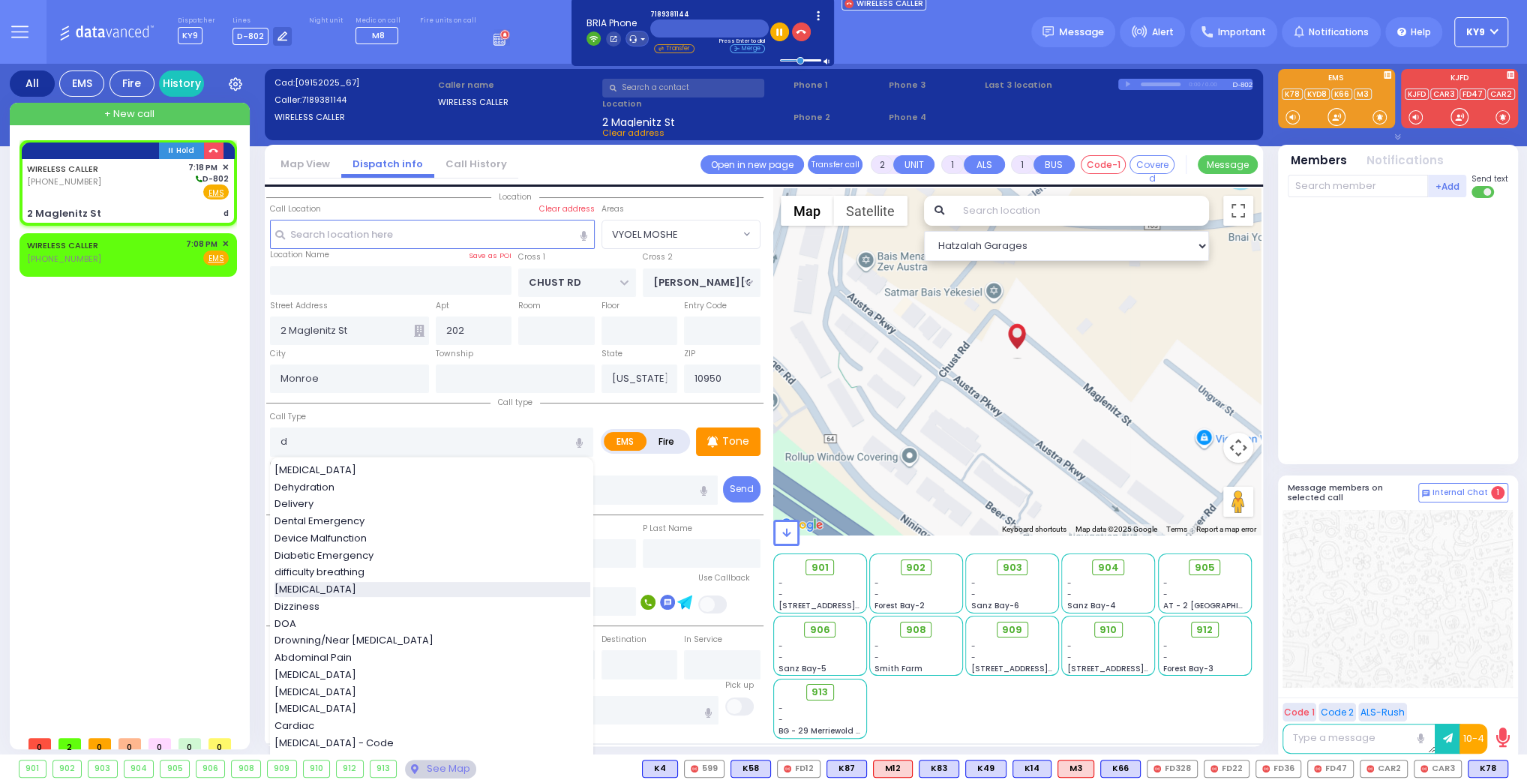
click at [326, 589] on span "[MEDICAL_DATA]" at bounding box center [317, 589] width 87 height 15
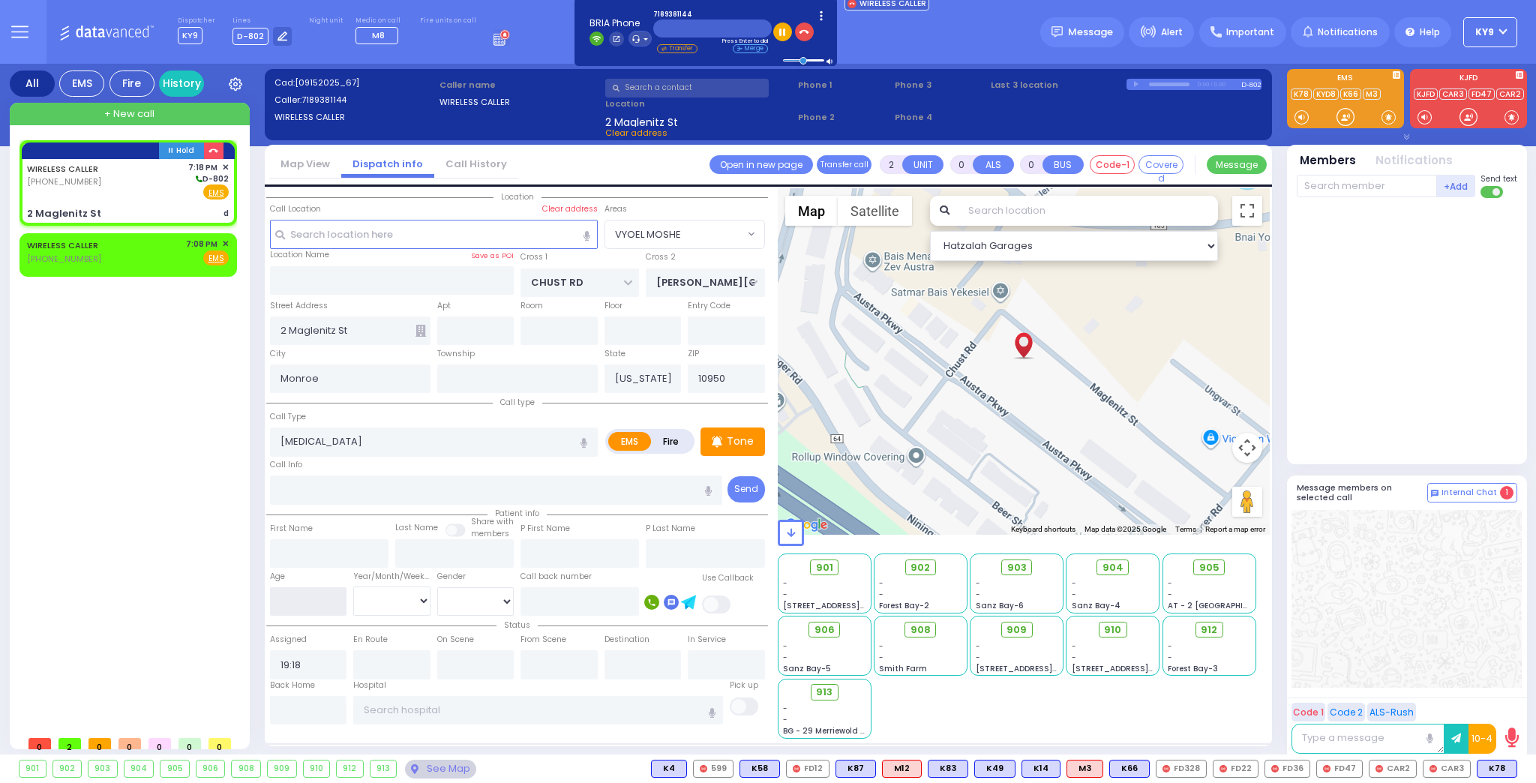
click at [300, 601] on input "number" at bounding box center [308, 601] width 77 height 28
click at [367, 593] on select "Year Month Week Day" at bounding box center [391, 600] width 77 height 28
click at [353, 586] on select "Year Month Week Day" at bounding box center [391, 600] width 77 height 28
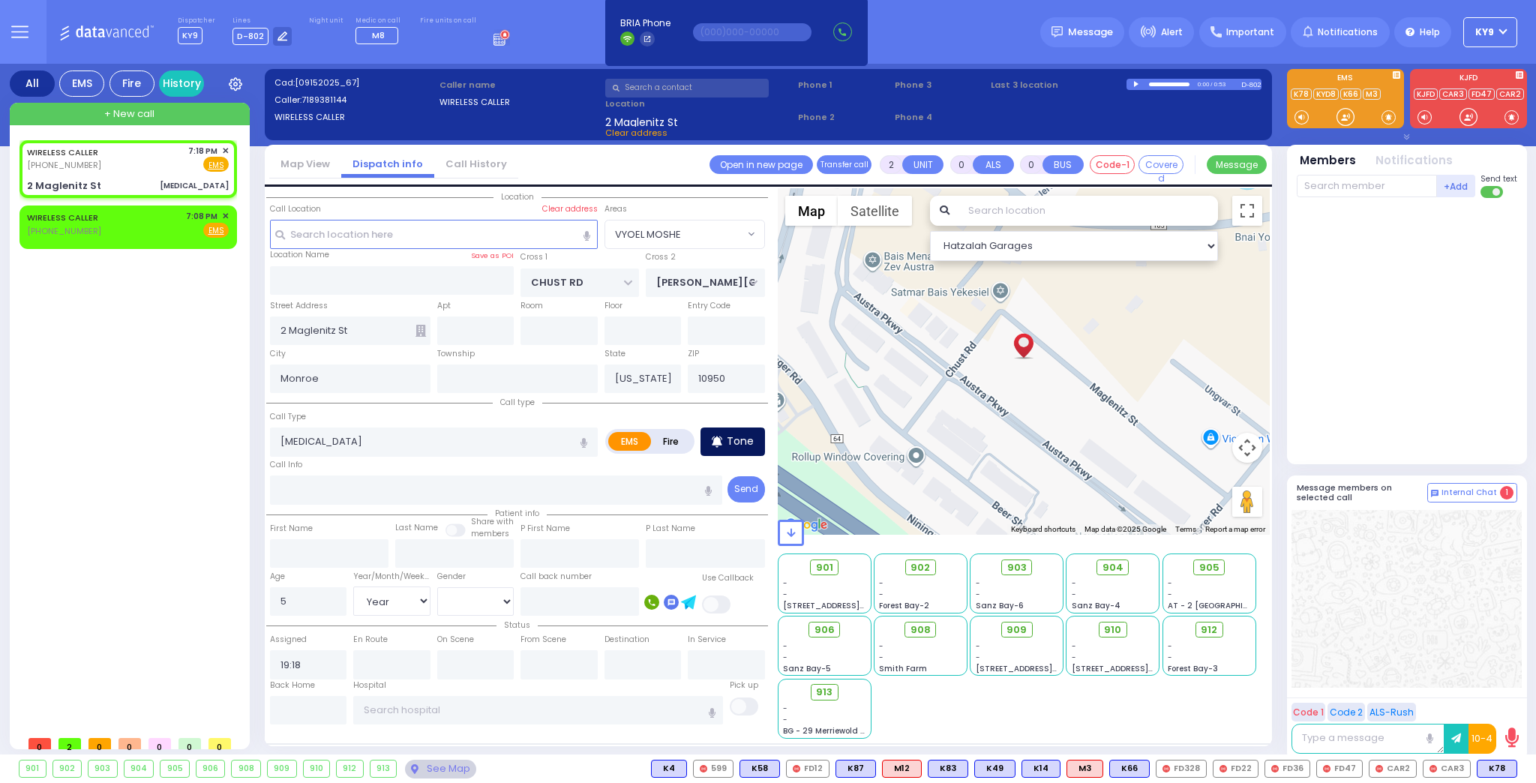
click at [727, 435] on div "Tone" at bounding box center [732, 441] width 64 height 28
click at [1341, 118] on div at bounding box center [1345, 116] width 15 height 15
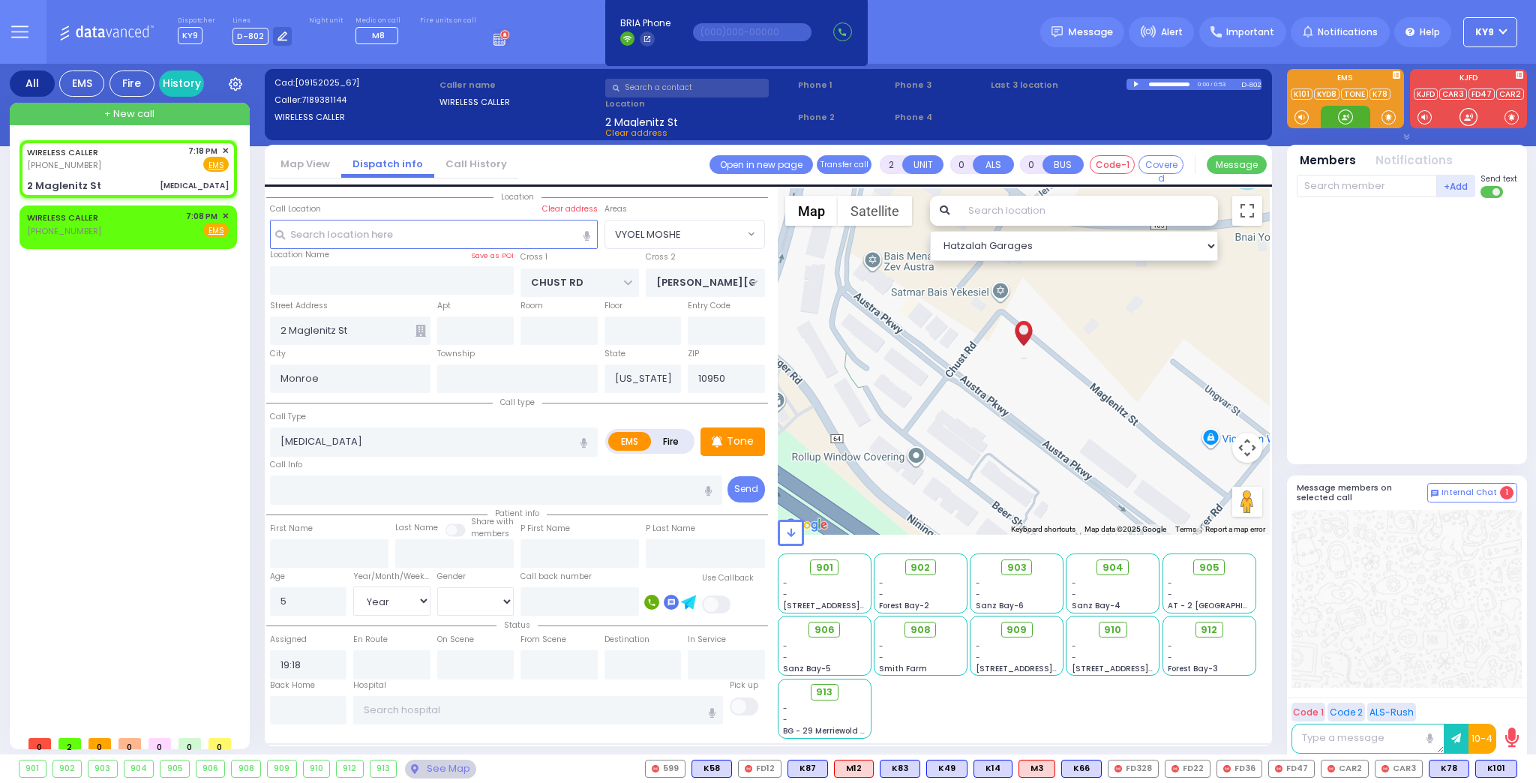
click at [1345, 115] on div at bounding box center [1345, 116] width 15 height 15
click at [1495, 769] on span "K101" at bounding box center [1496, 768] width 40 height 16
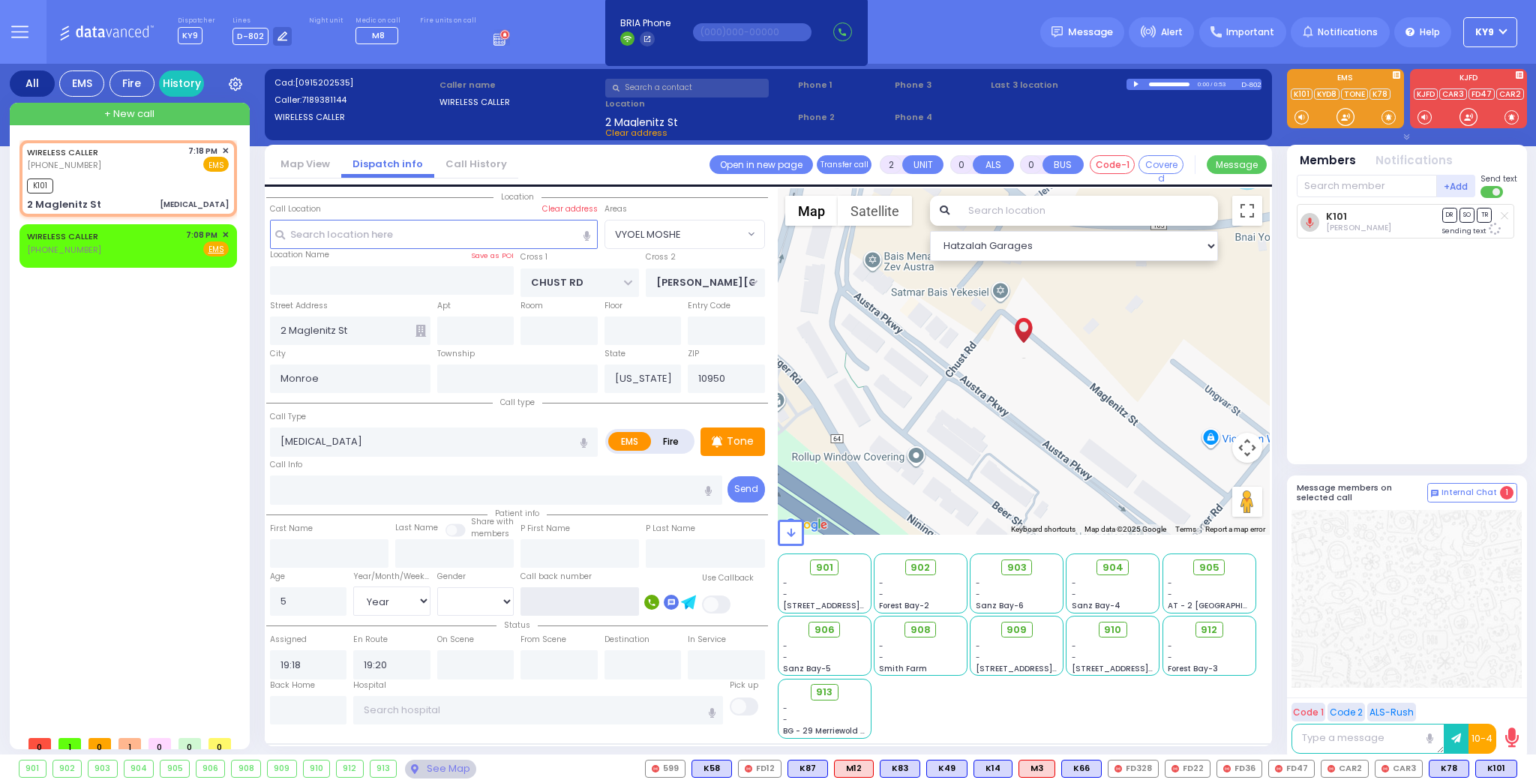
click at [559, 595] on input "text" at bounding box center [579, 601] width 118 height 28
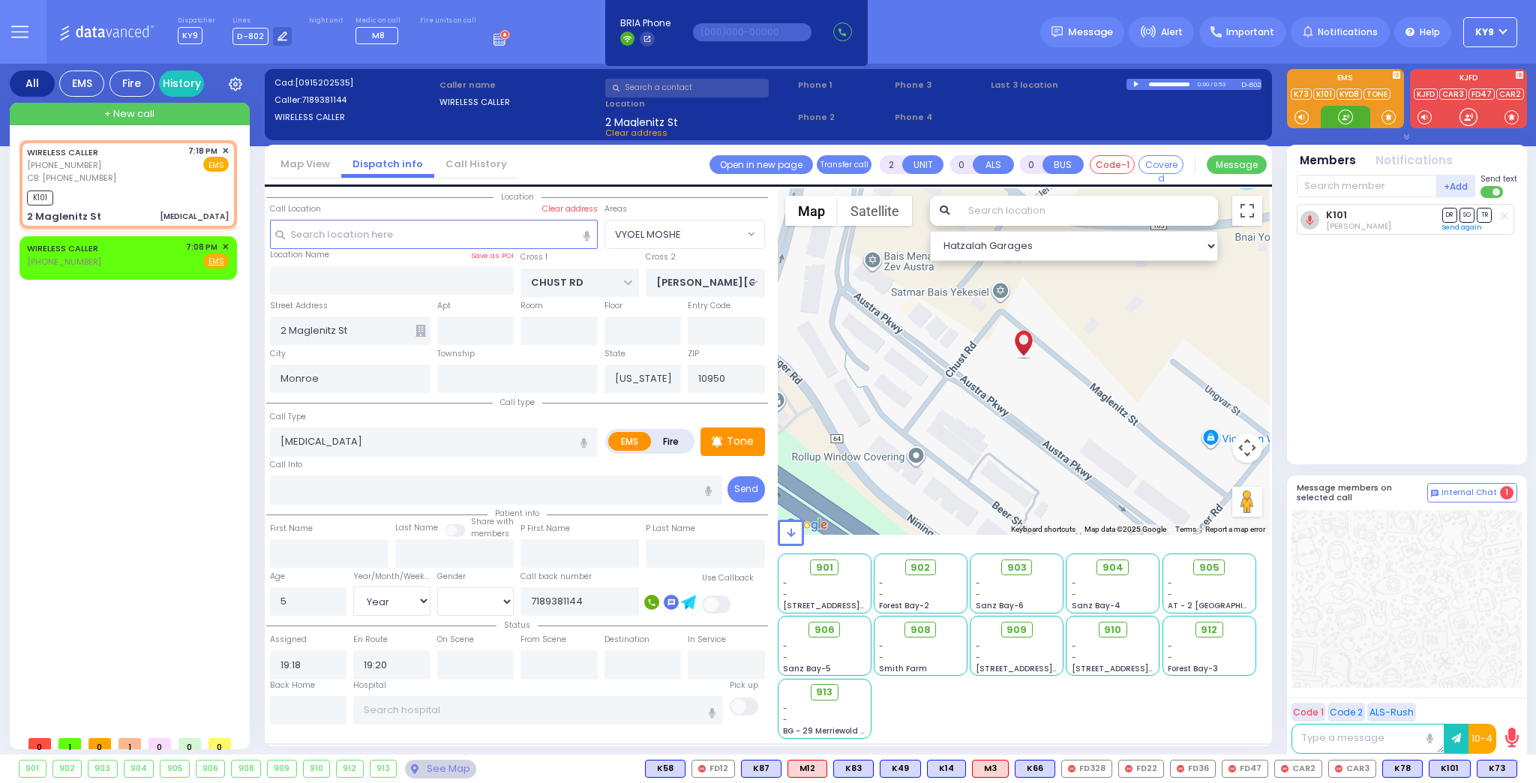
drag, startPoint x: 1342, startPoint y: 125, endPoint x: 1195, endPoint y: 183, distance: 157.2
click at [1327, 130] on div "EMS" at bounding box center [1407, 104] width 252 height 71
click at [460, 323] on input "text" at bounding box center [475, 330] width 77 height 28
click at [1494, 766] on span "K73" at bounding box center [1496, 768] width 39 height 16
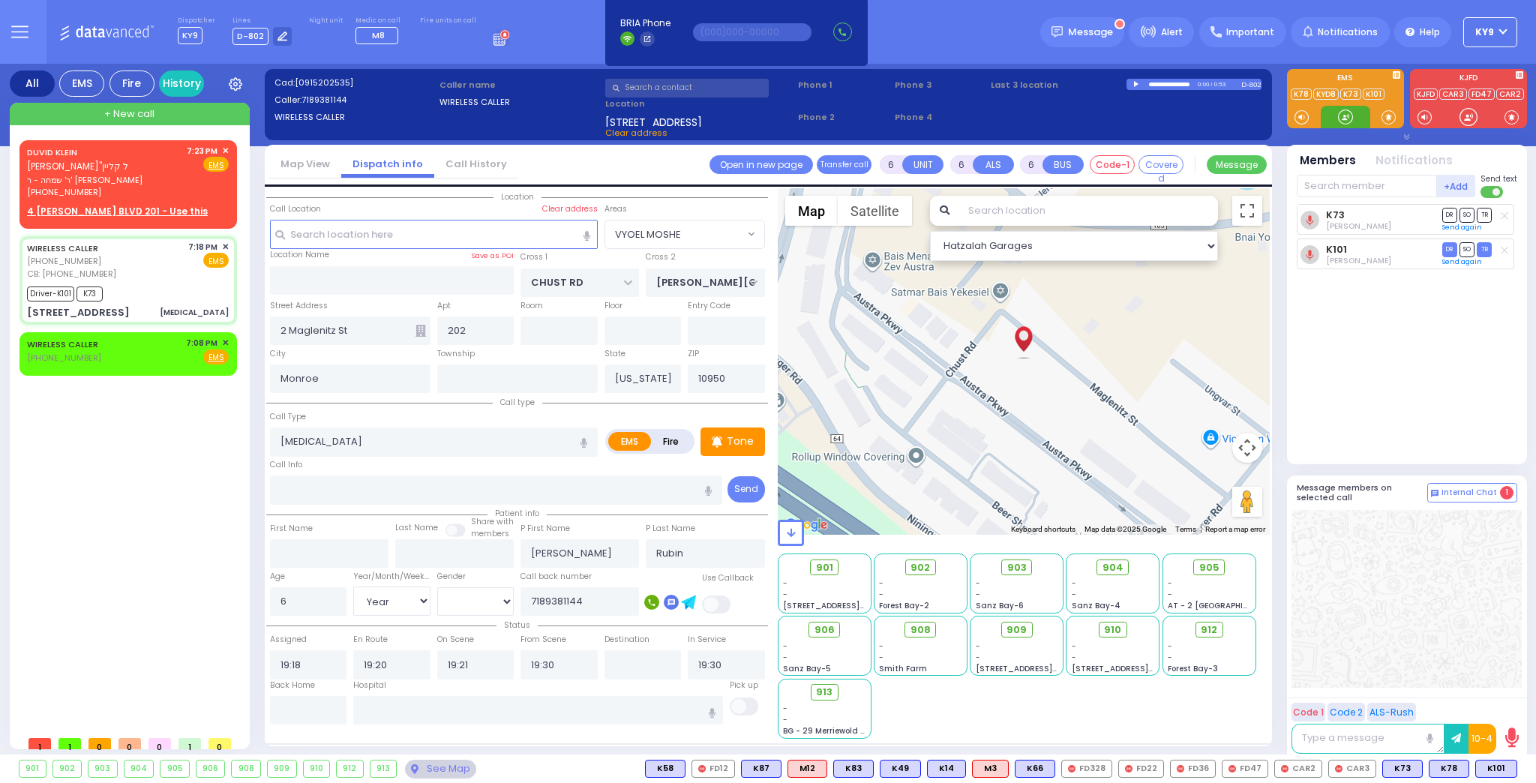
click at [1336, 112] on div at bounding box center [1345, 117] width 49 height 22
click at [225, 148] on span "✕" at bounding box center [225, 151] width 7 height 13
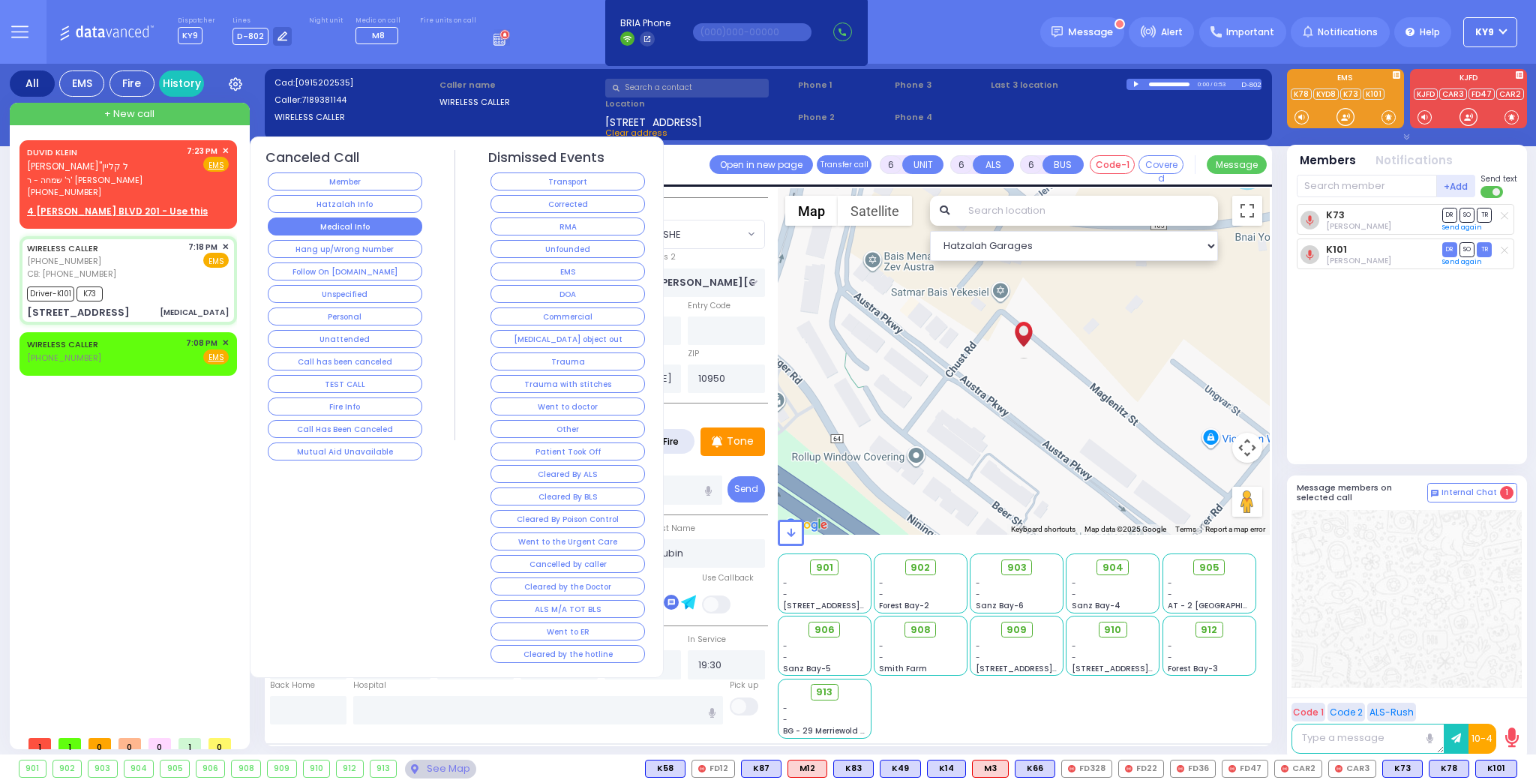
click at [288, 217] on button "Medical Info" at bounding box center [345, 226] width 154 height 18
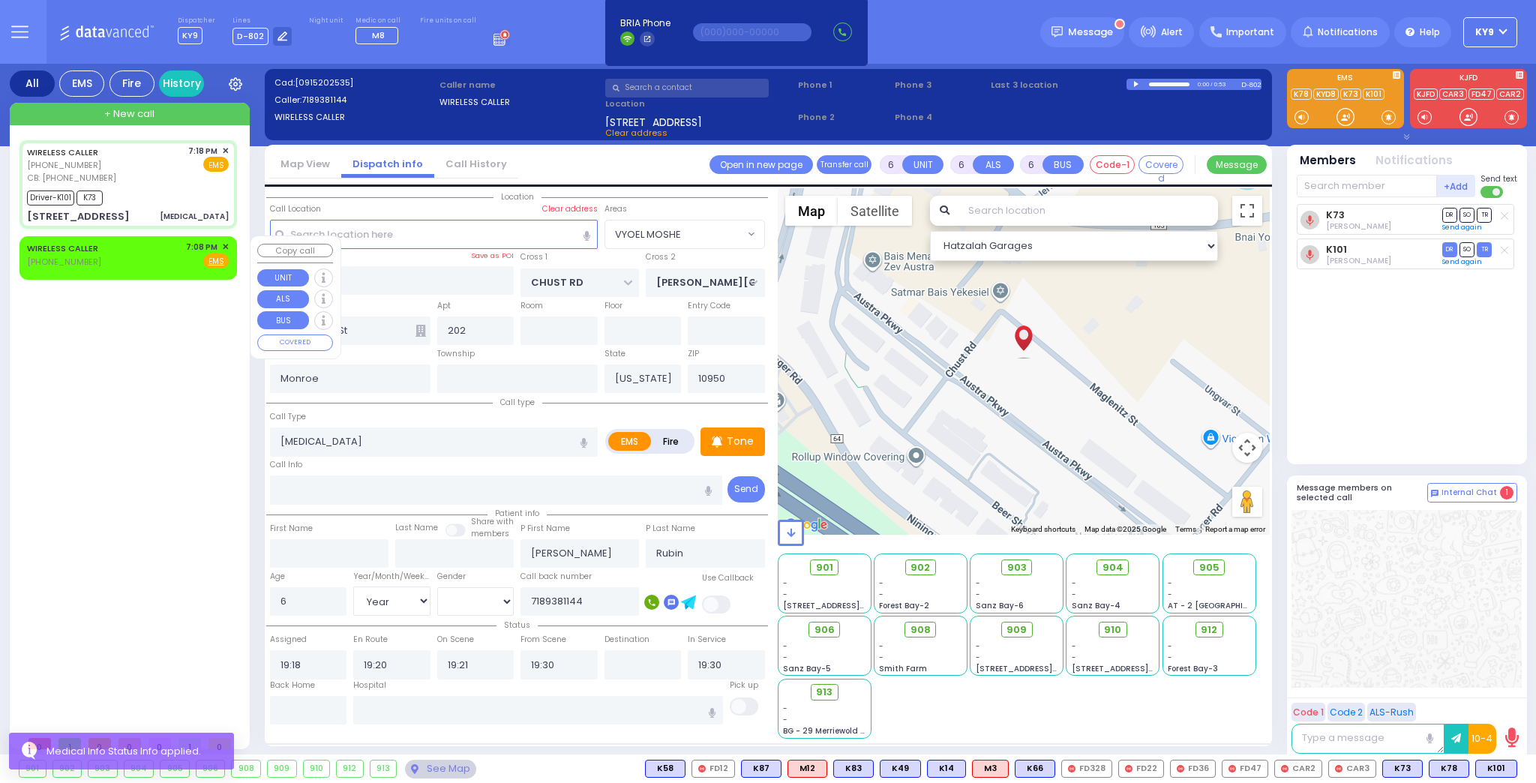
click at [226, 246] on span "✕" at bounding box center [225, 247] width 7 height 13
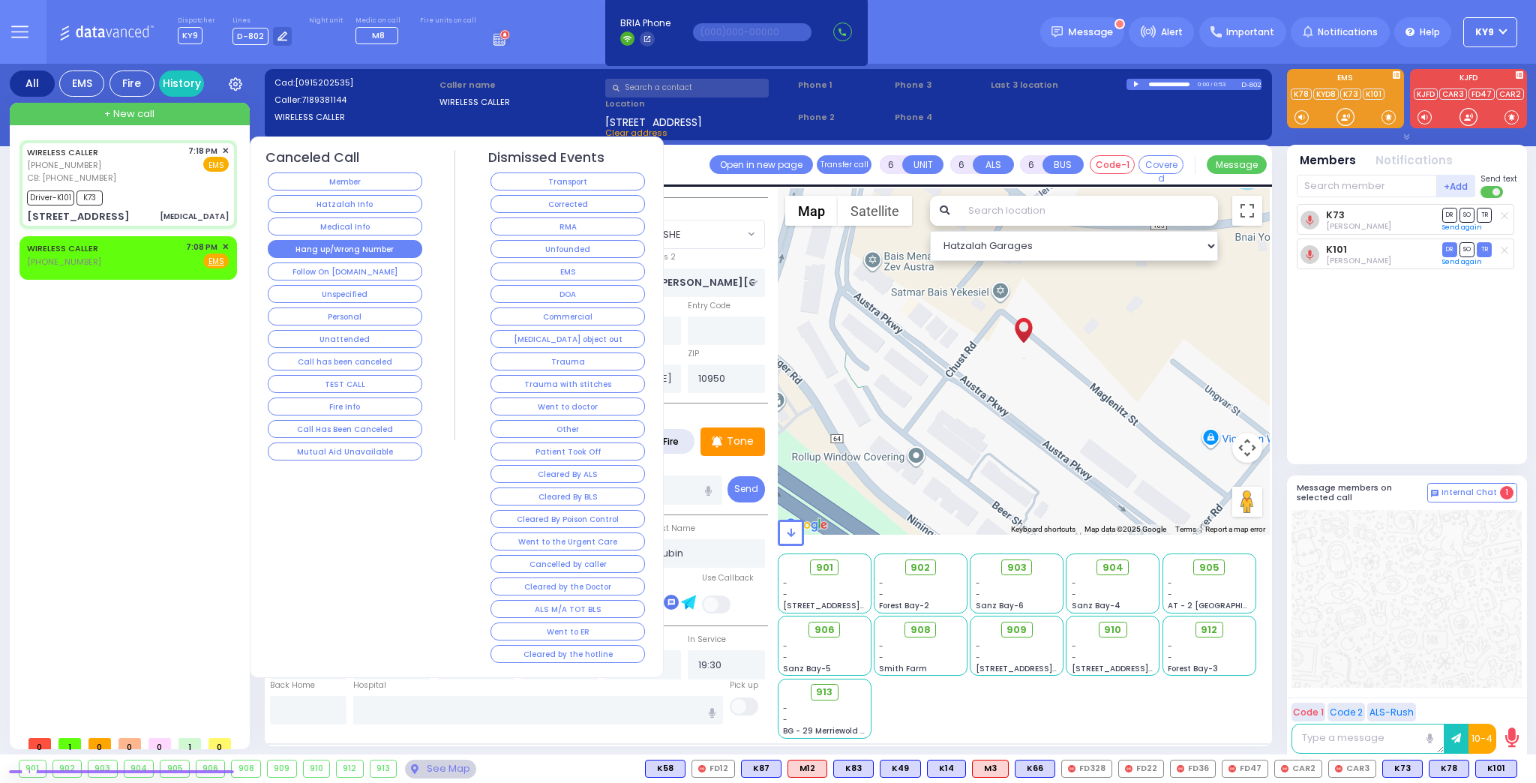
click at [279, 245] on button "Hang up/Wrong Number" at bounding box center [345, 249] width 154 height 18
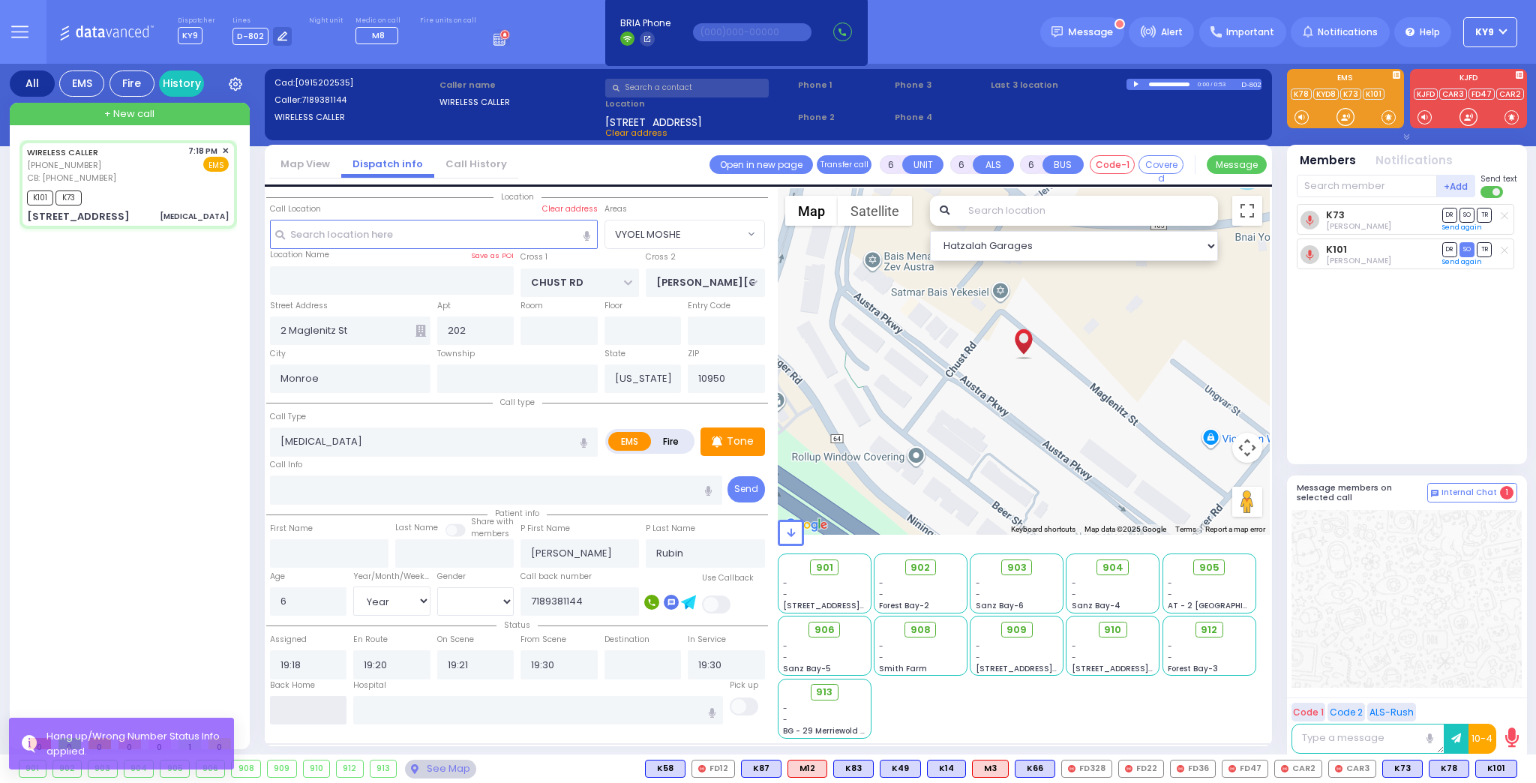
click at [298, 697] on input "text" at bounding box center [308, 710] width 77 height 28
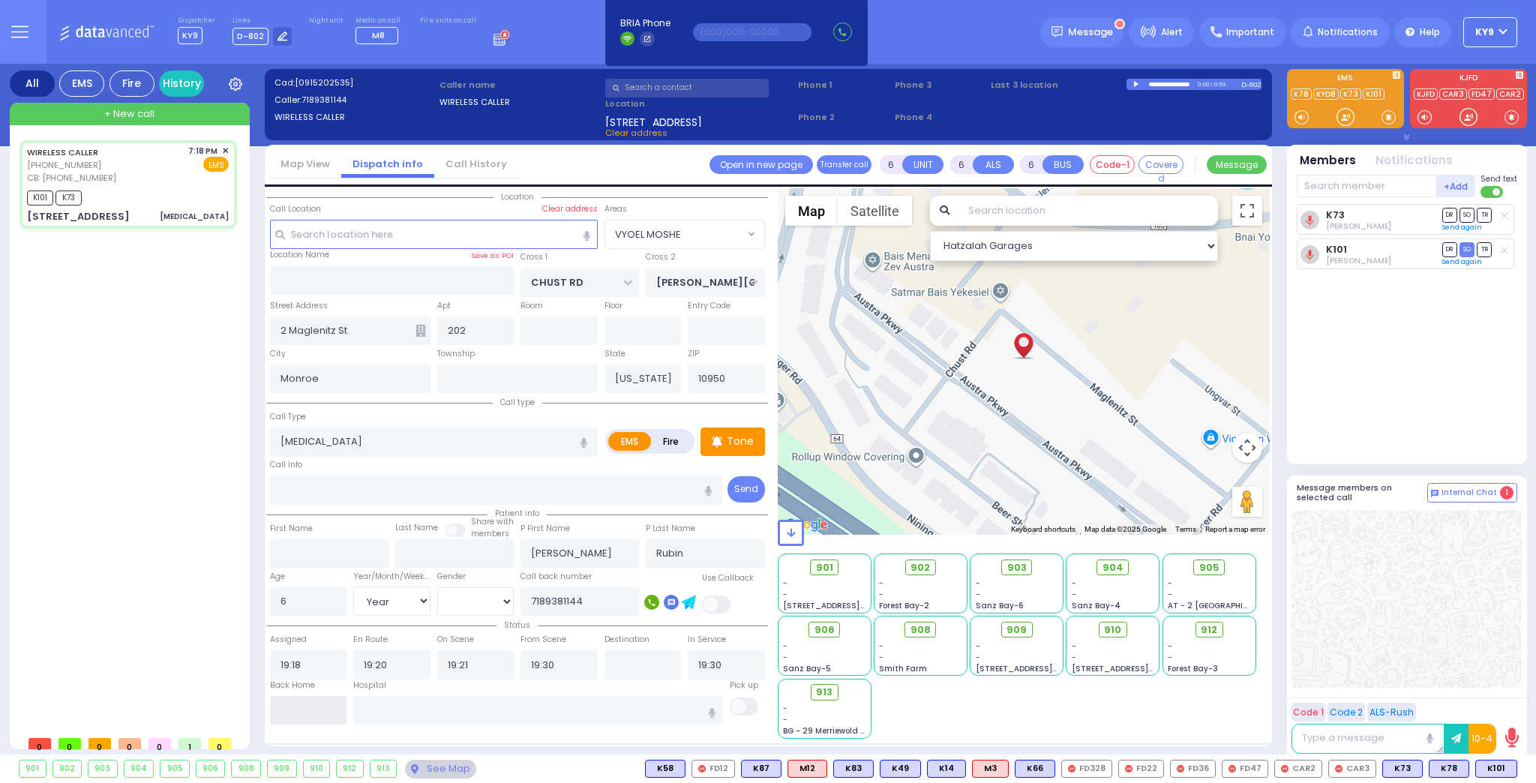
click at [301, 704] on input "text" at bounding box center [308, 710] width 77 height 28
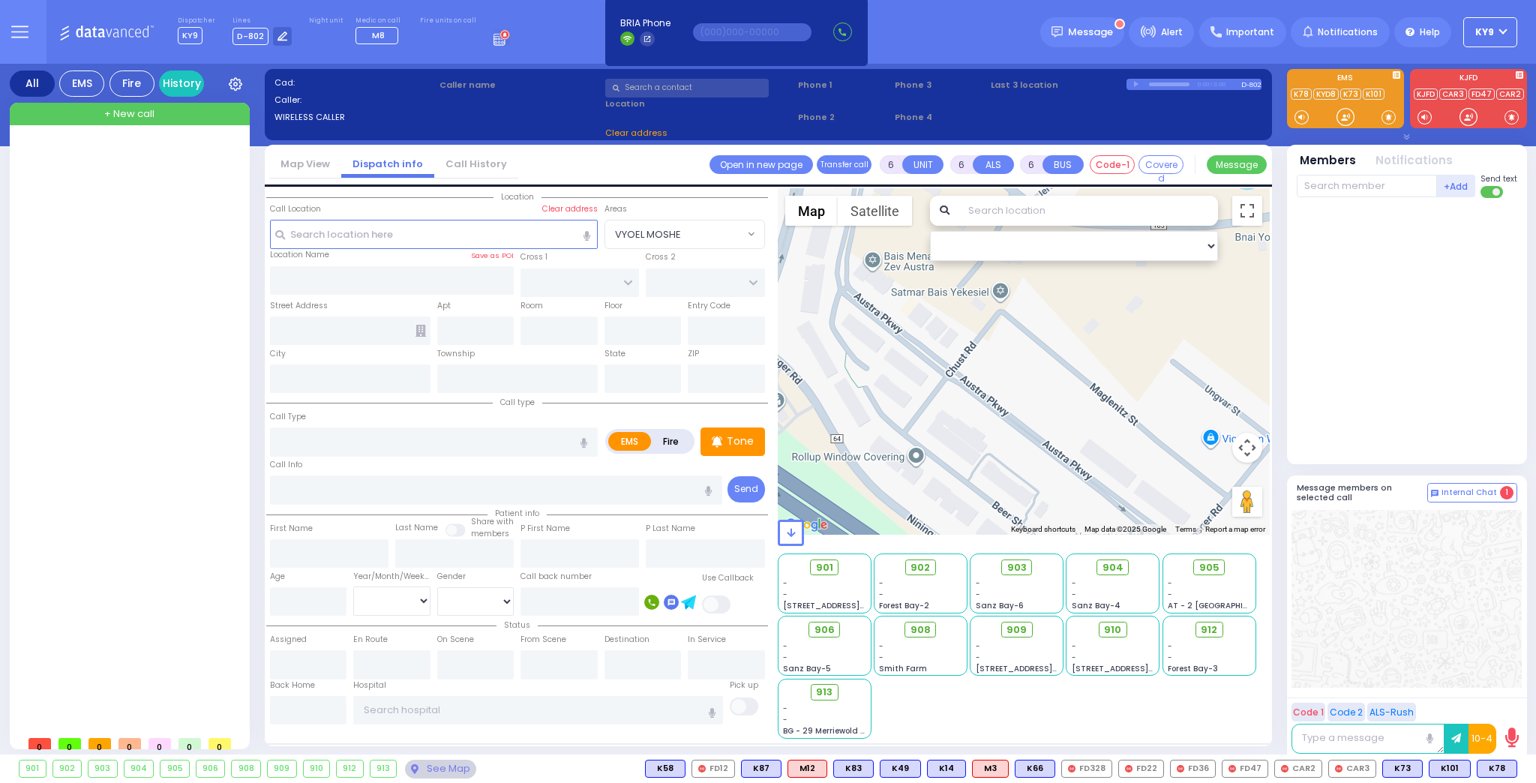
select select
click at [79, 113] on div "+ New call" at bounding box center [130, 114] width 240 height 22
type input "2"
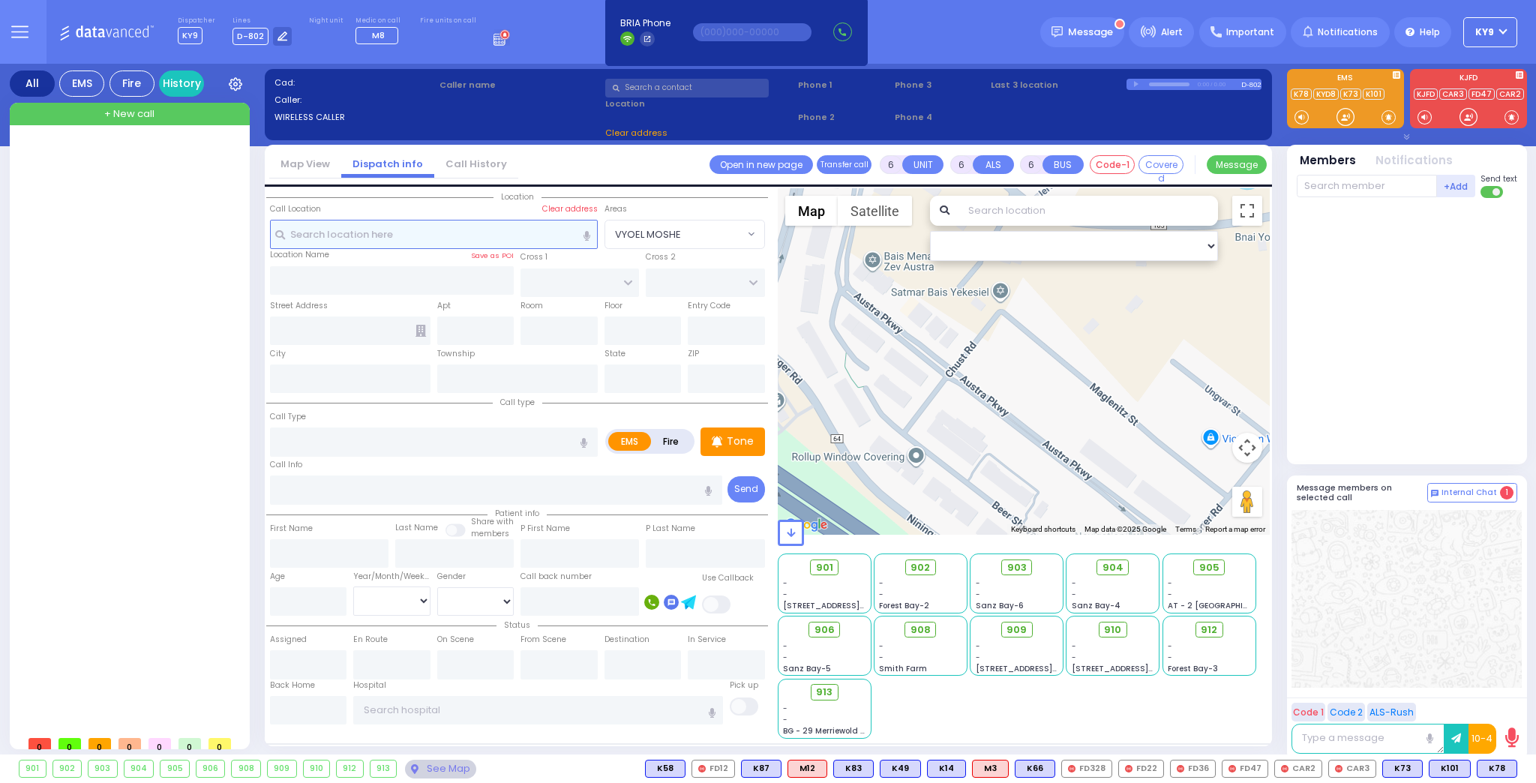
type input "1"
select select
radio input "true"
select select
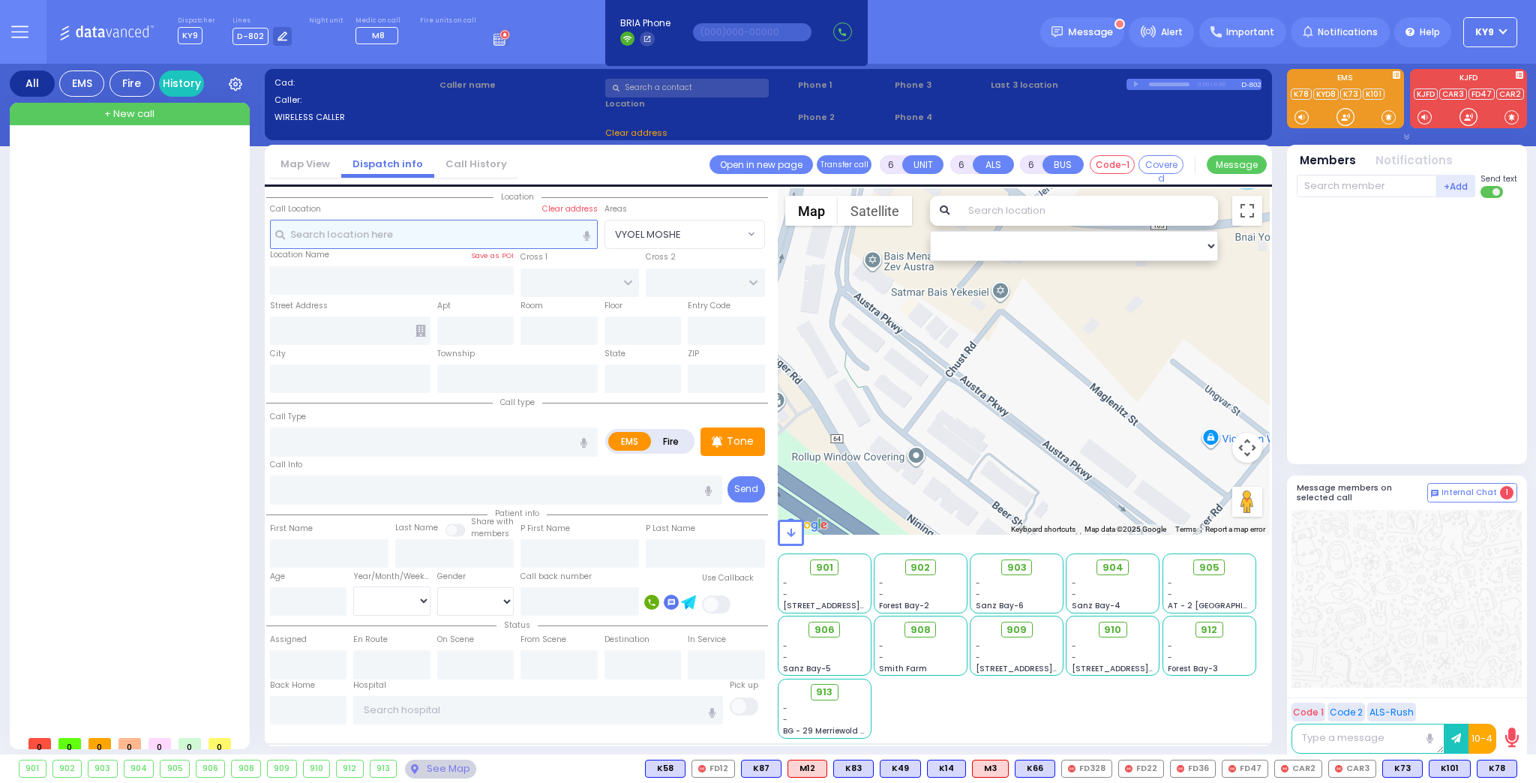
type input "19:37"
select select "Hatzalah Garages"
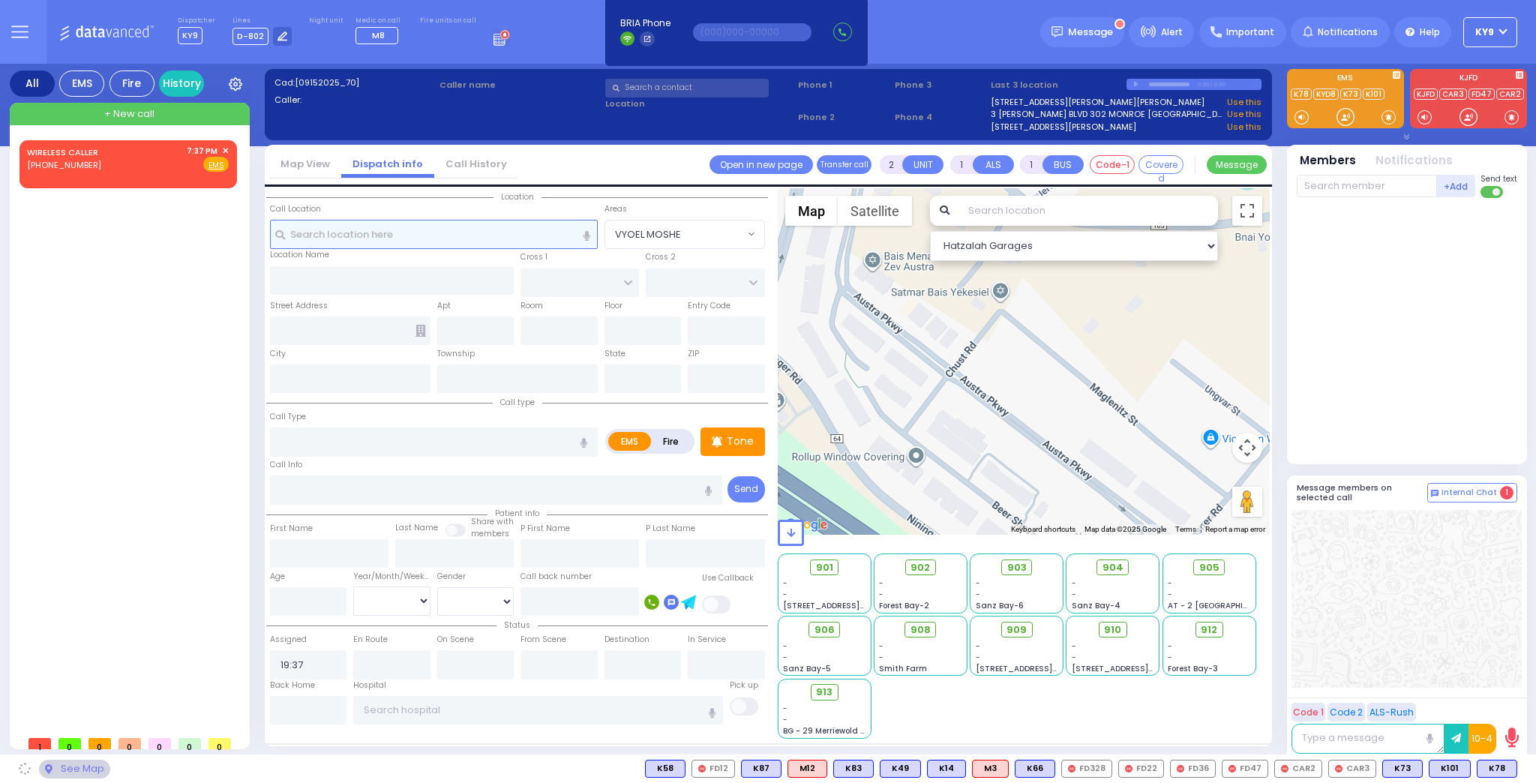
select select
radio input "true"
select select
select select "Hatzalah Garages"
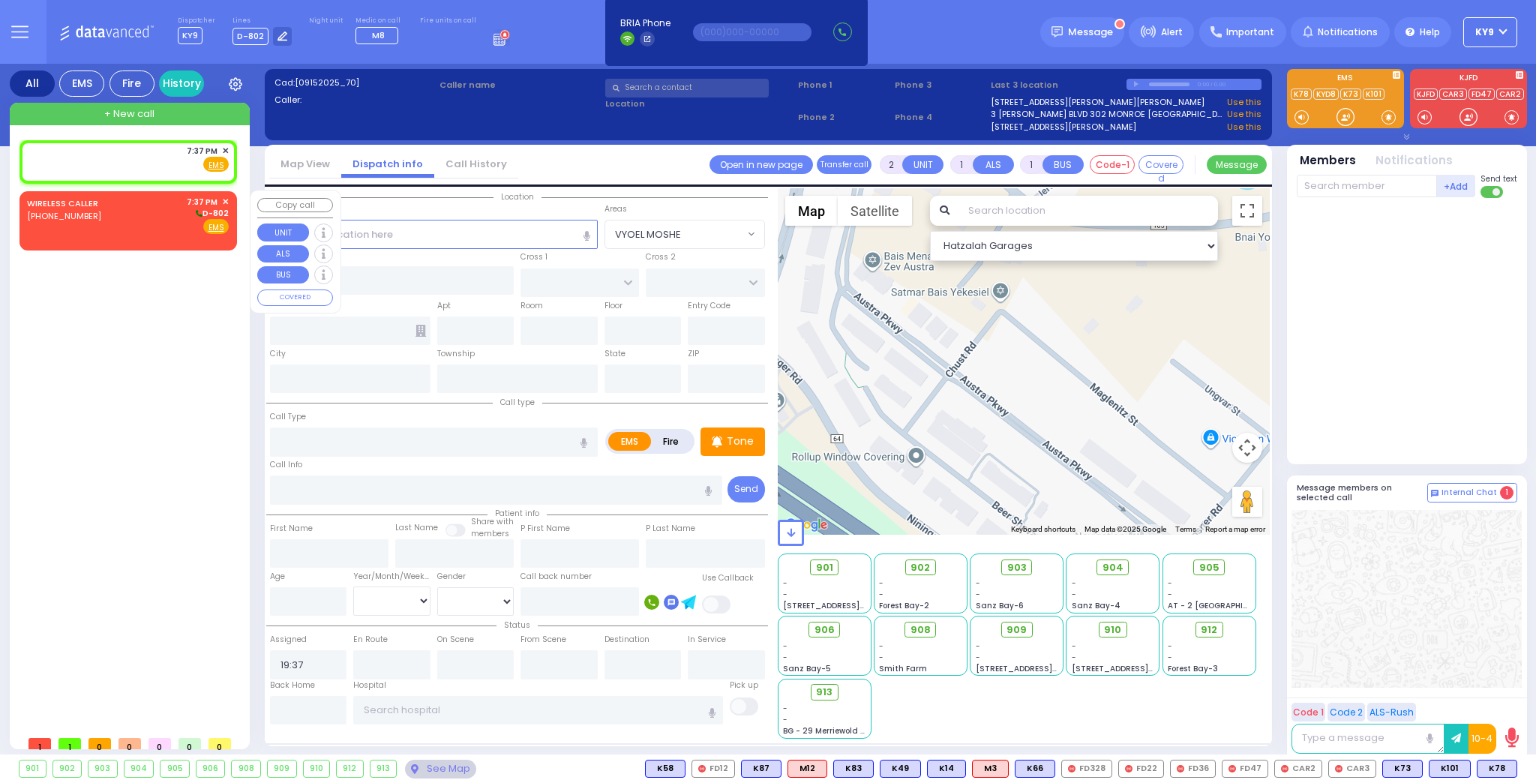
click at [123, 226] on div "WIRELESS CALLER [PHONE_NUMBER] 7:37 PM ✕ D-802" at bounding box center [128, 215] width 202 height 39
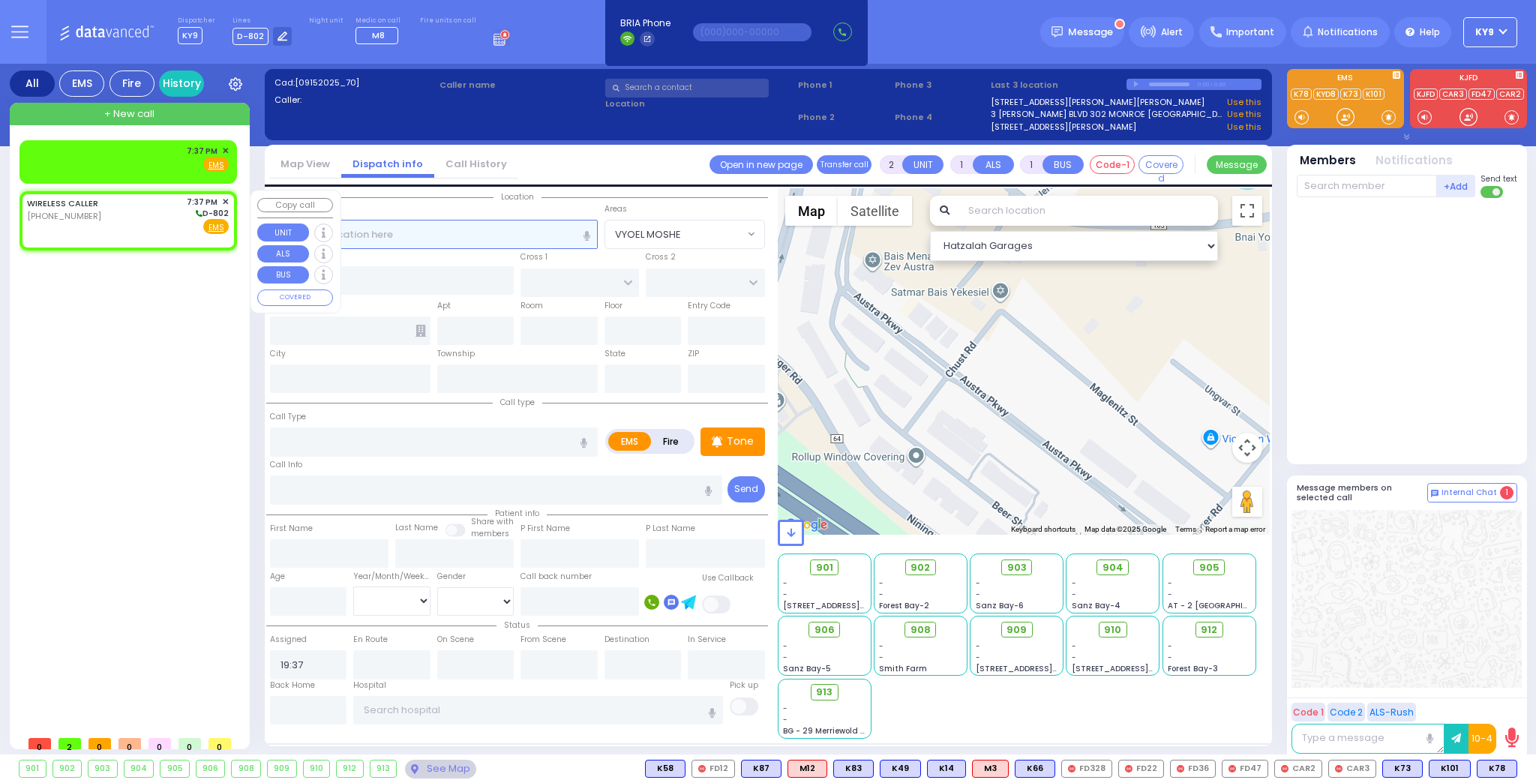
select select
radio input "true"
select select
select select "Hatzalah Garages"
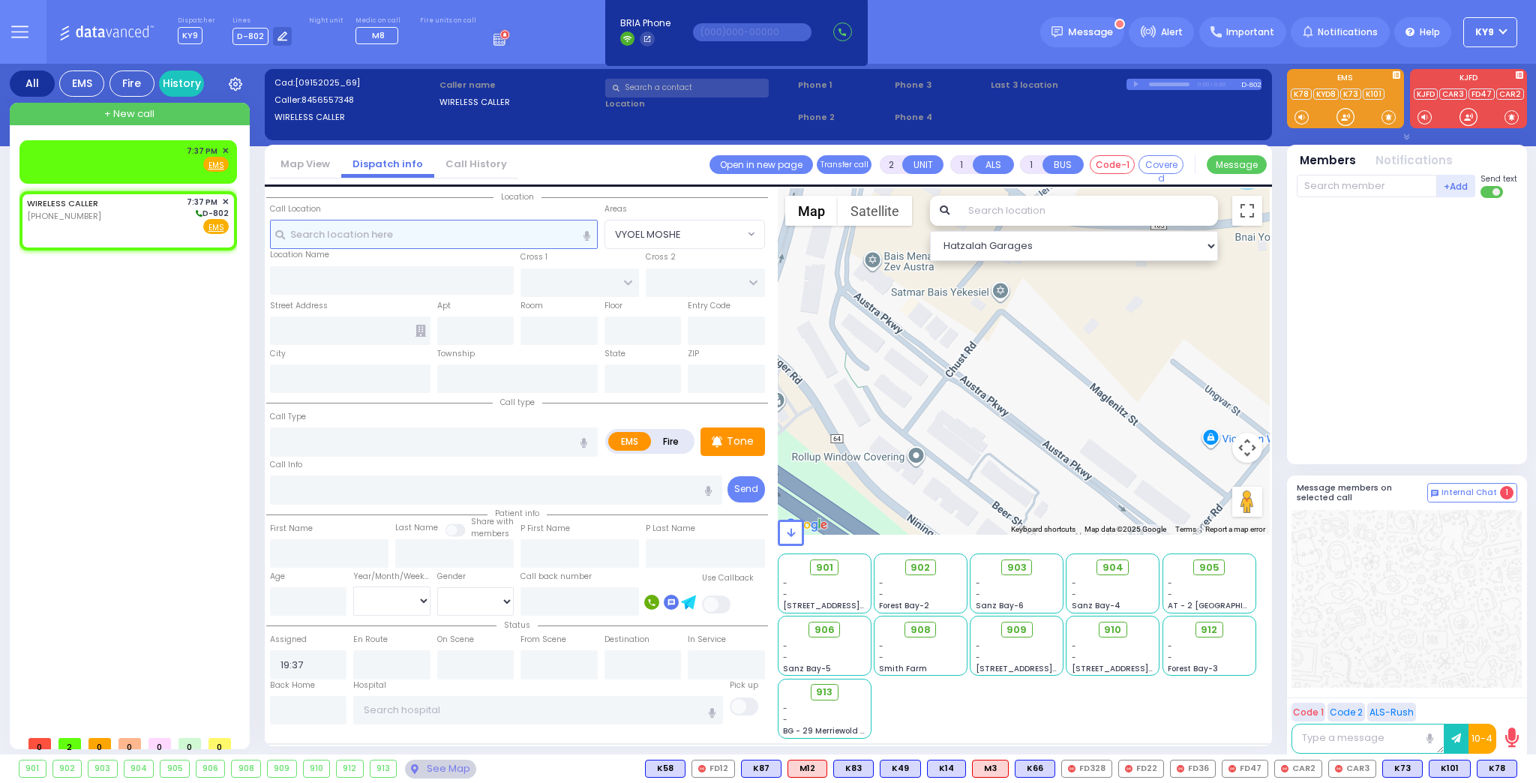
click at [391, 229] on input "text" at bounding box center [434, 234] width 328 height 28
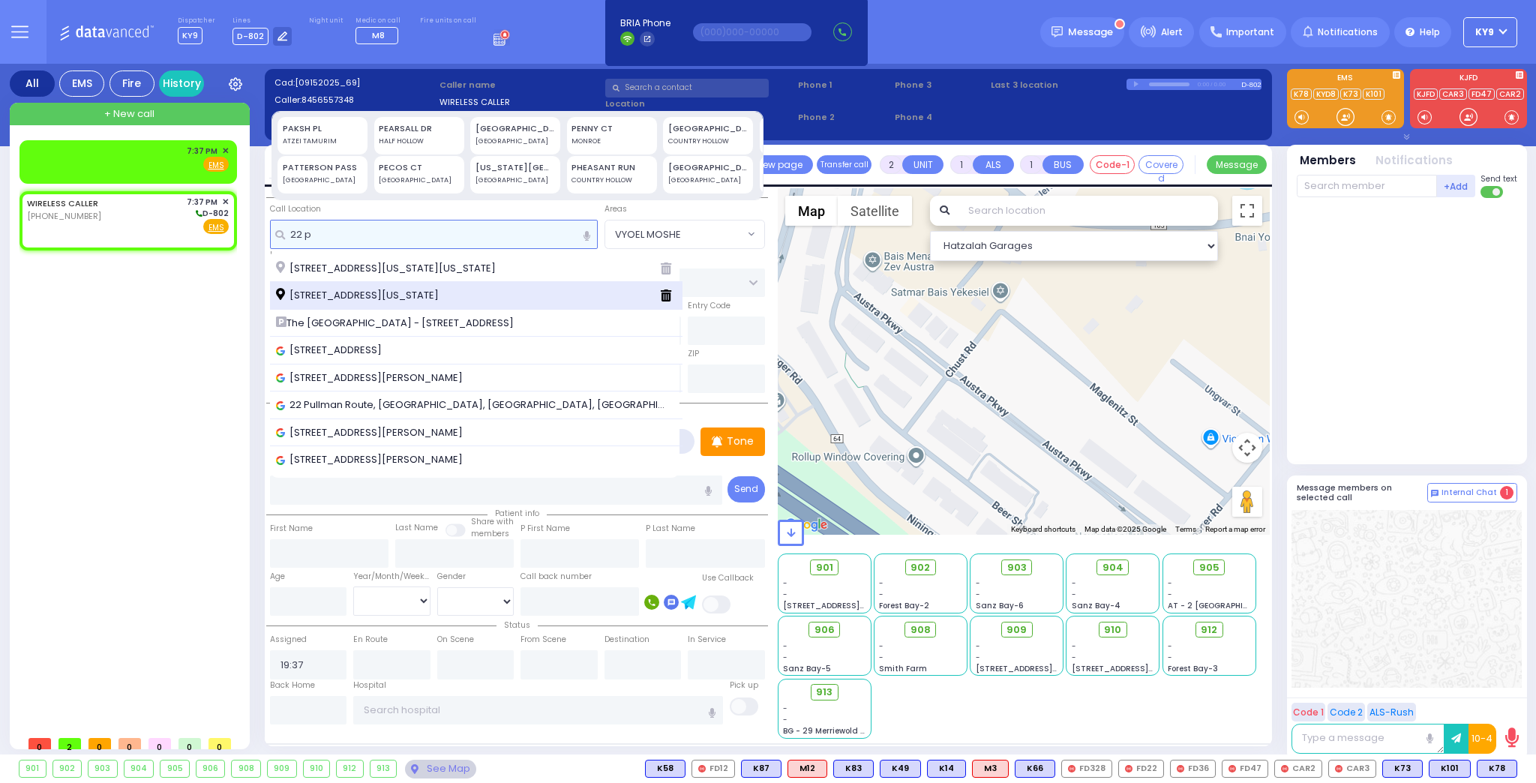
type input "22 p"
click at [363, 292] on span "22 Prag Boulevard Monroe New York 10950" at bounding box center [360, 295] width 168 height 15
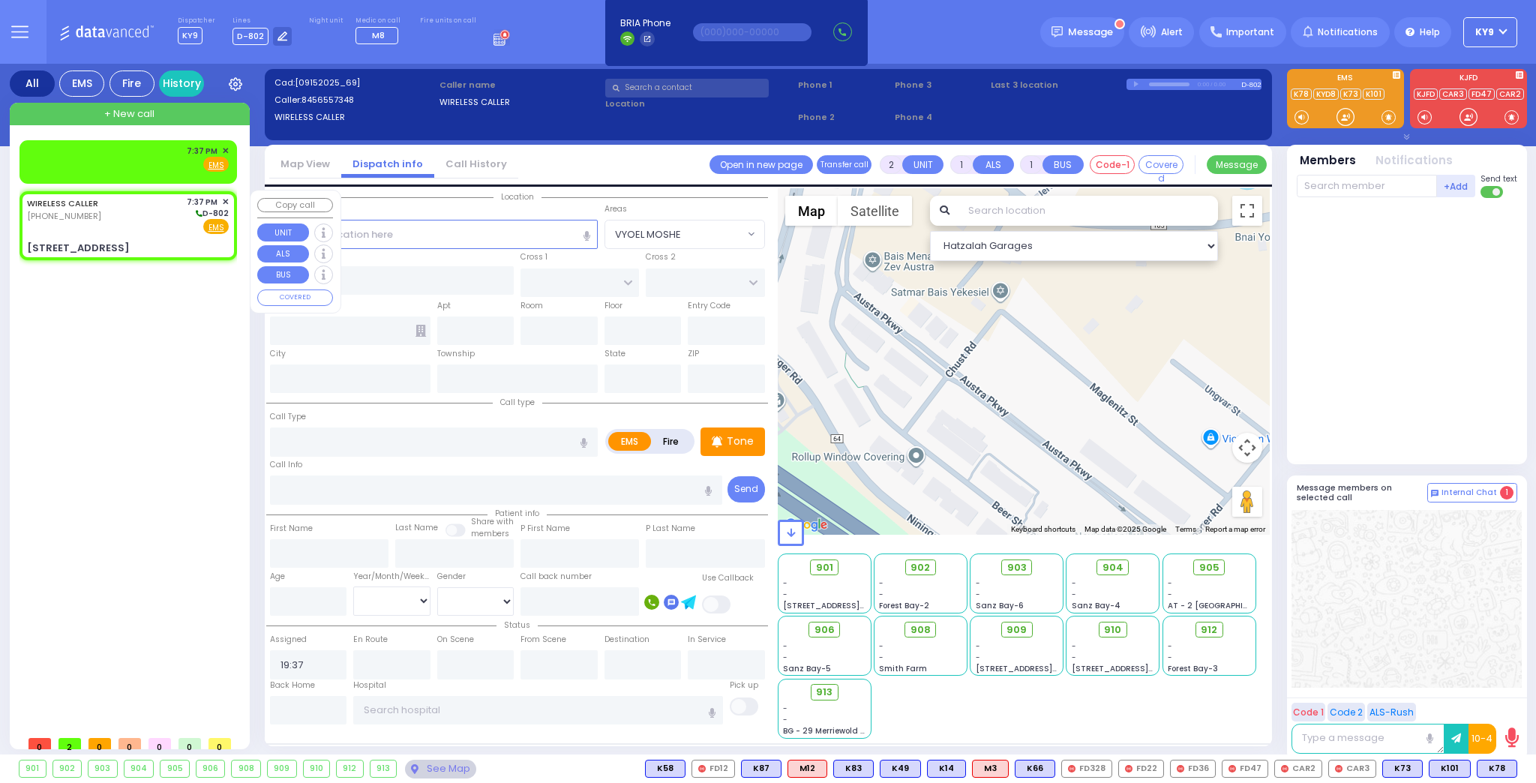
select select
radio input "true"
select select
type input "[PERSON_NAME] BLVD"
type input "MERON DR"
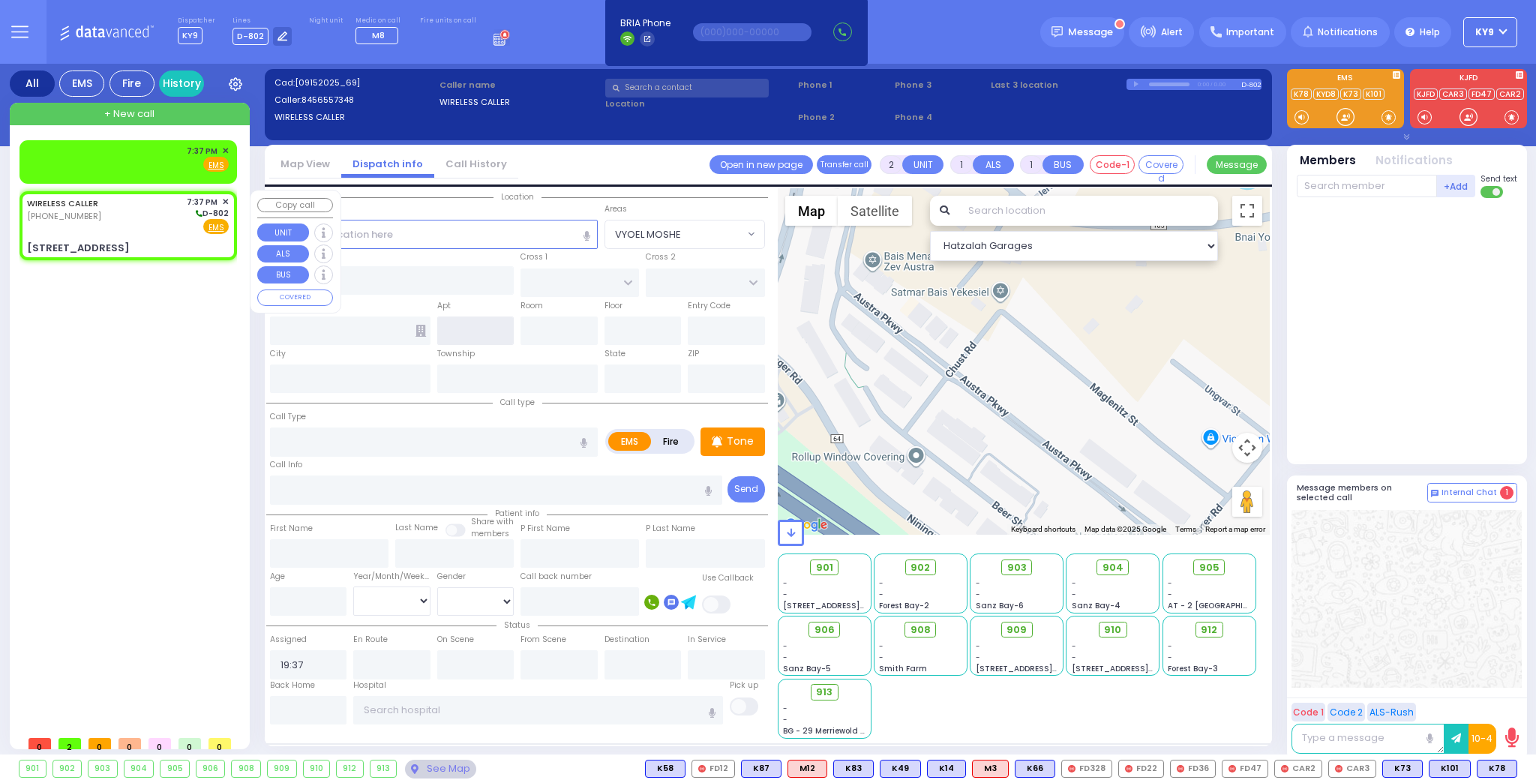
type input "22 Prag Boulevard"
type input "Monroe"
type input "[US_STATE]"
type input "10950"
select select "SECTION 6"
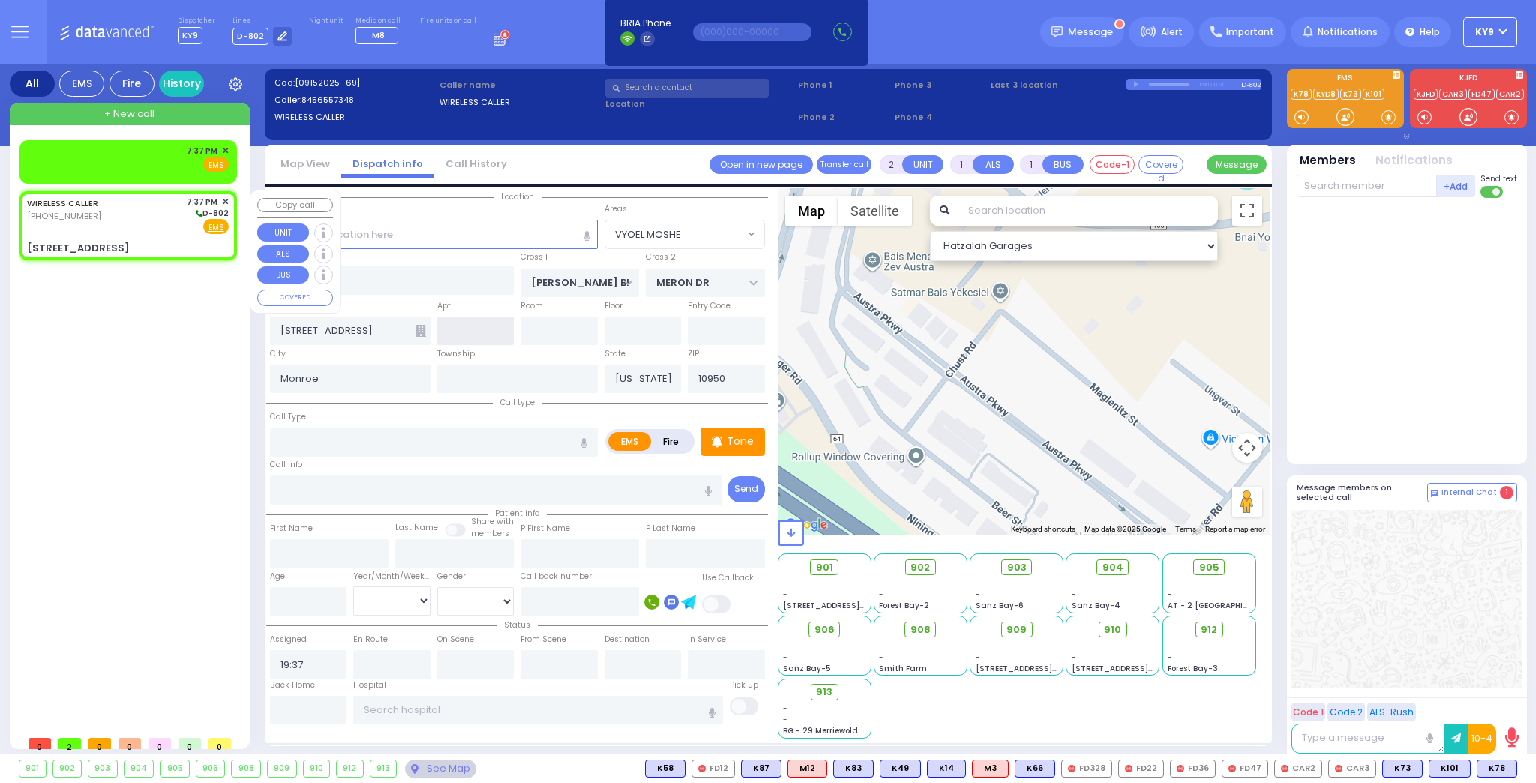
select select "Hatzalah Garages"
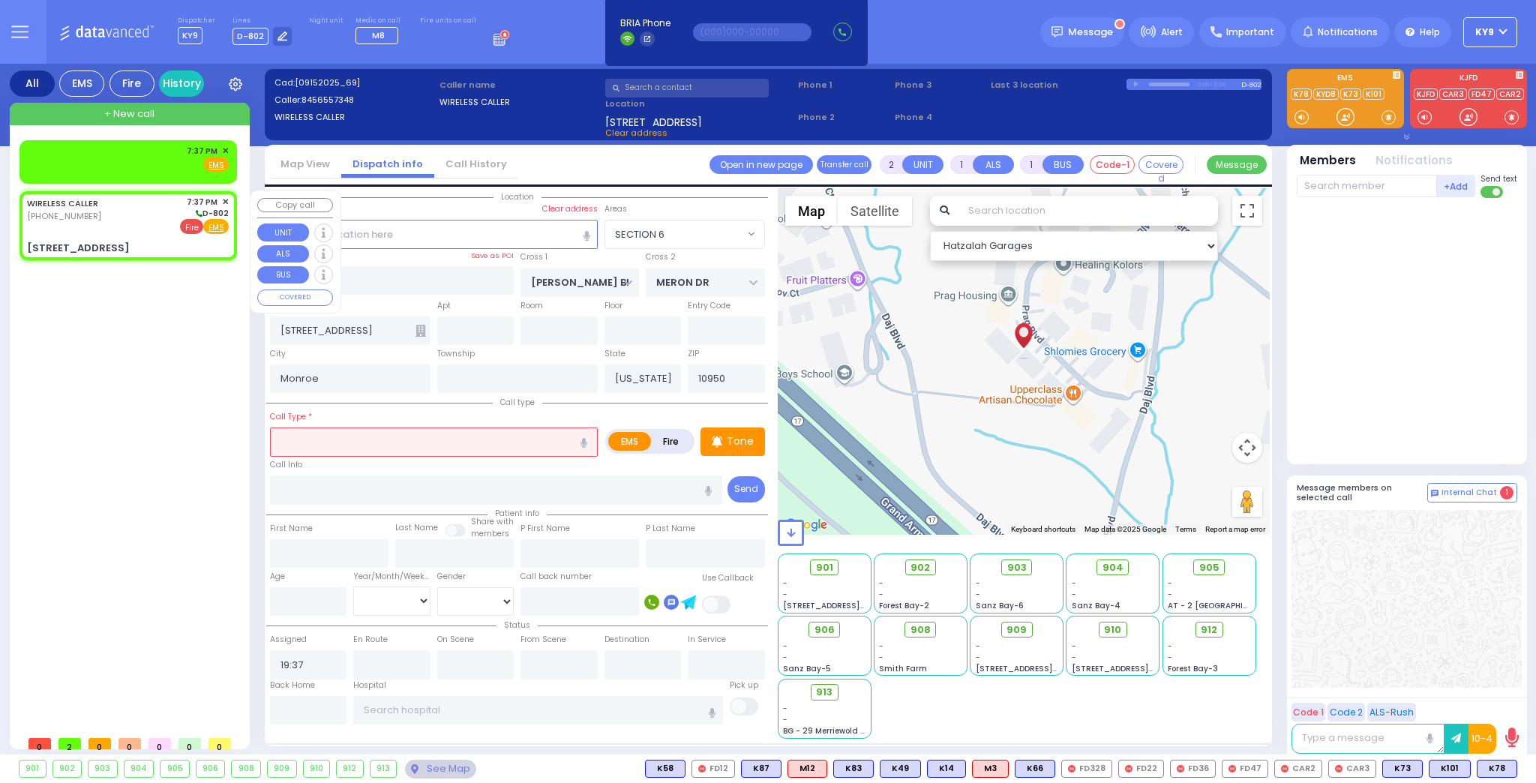
click at [192, 224] on span "Fire" at bounding box center [191, 226] width 23 height 15
select select
radio input "false"
radio input "true"
select select
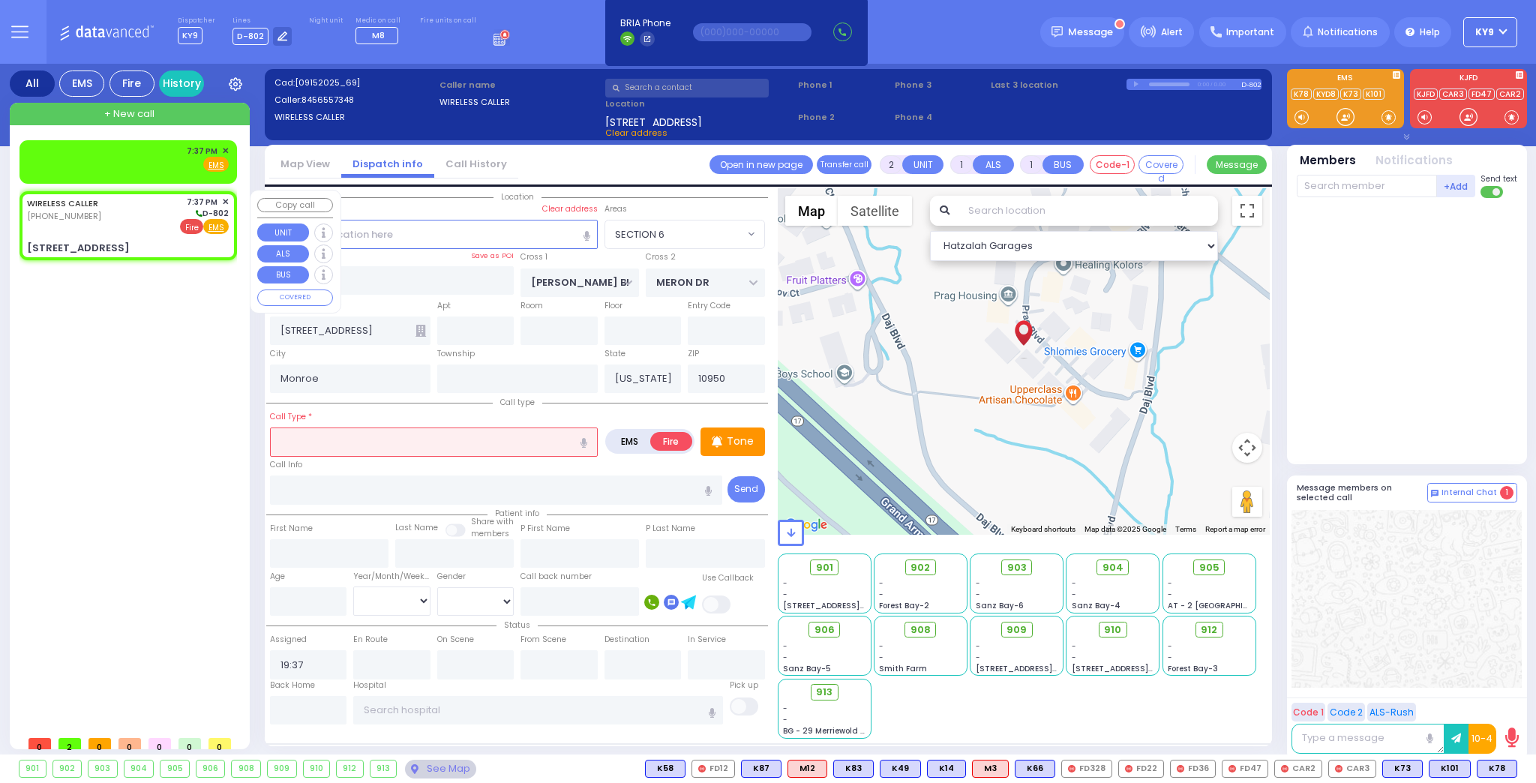
select select "Hatzalah Garages"
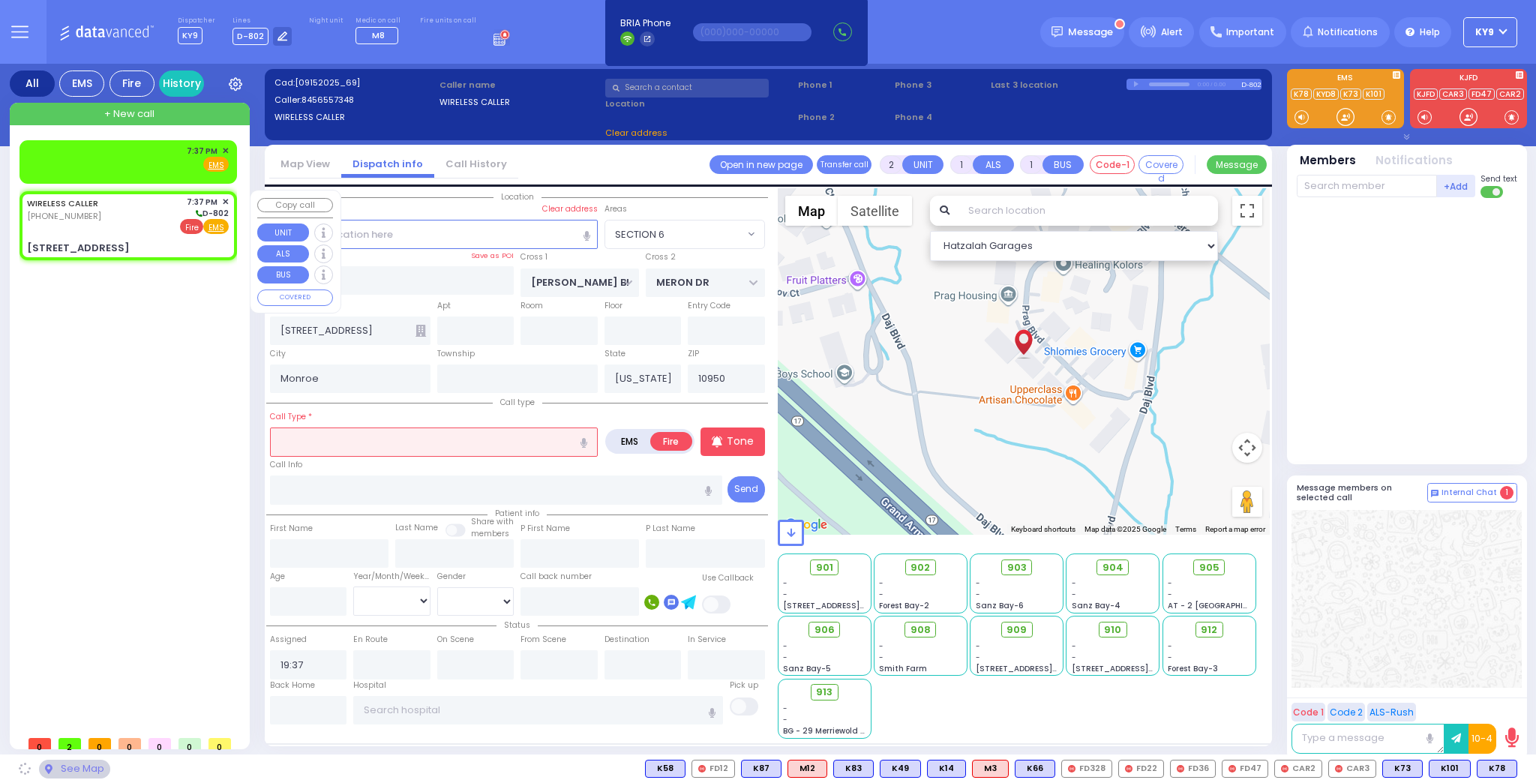
select select "SECTION 6"
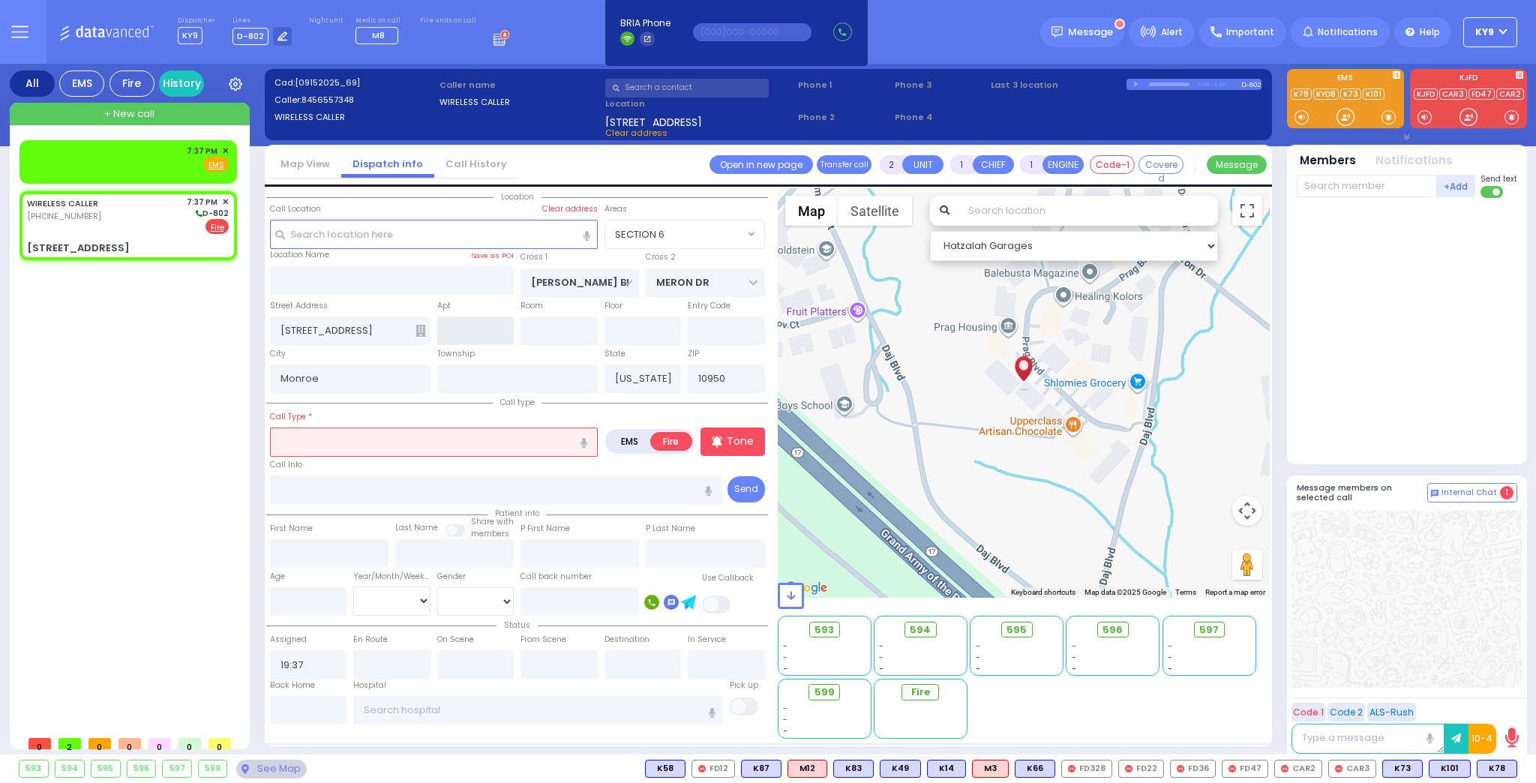
click at [456, 328] on input "text" at bounding box center [475, 330] width 77 height 28
type input "102"
click at [448, 447] on input "text" at bounding box center [434, 441] width 328 height 28
type input "s"
select select
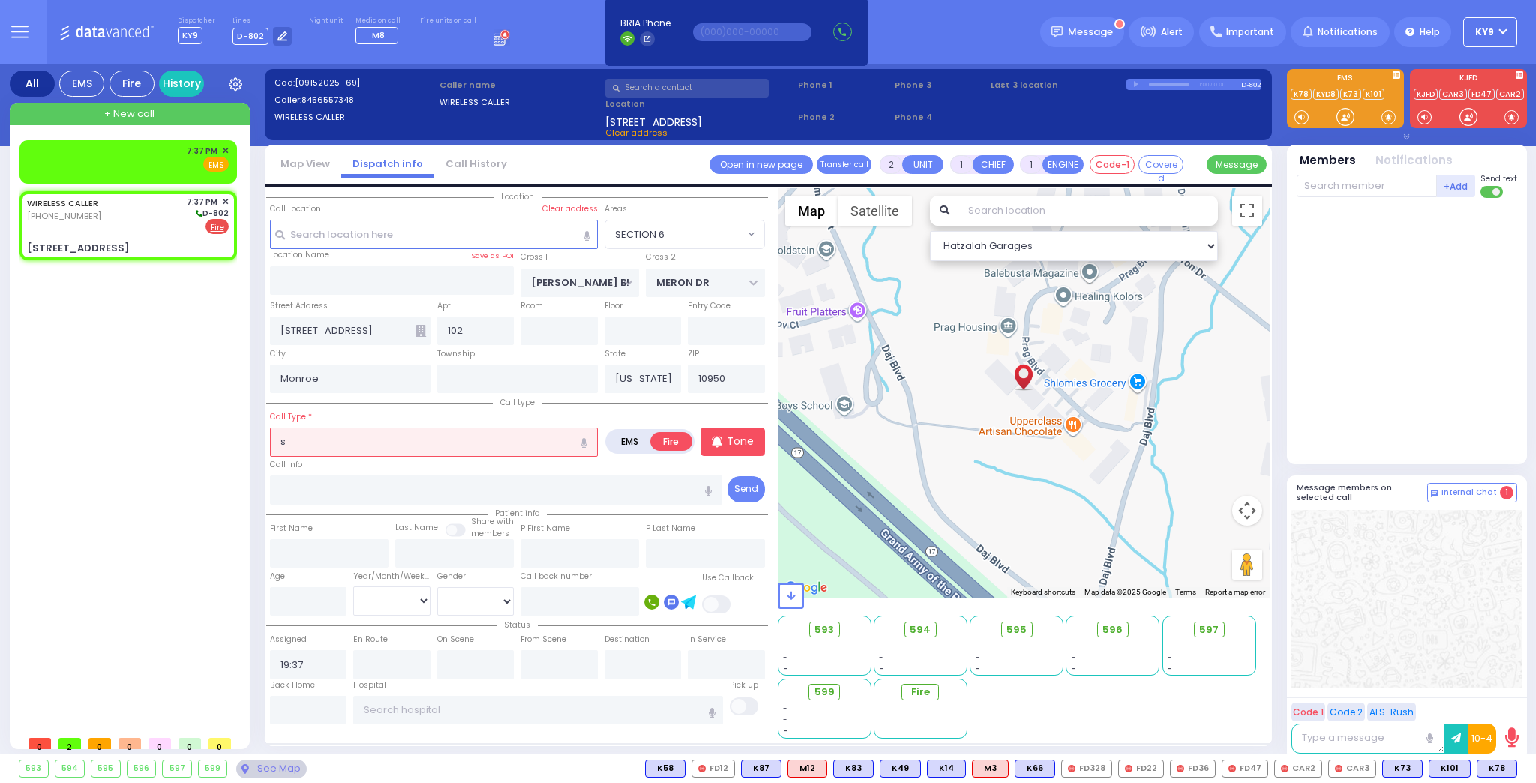
radio input "true"
select select
select select "Hatzalah Garages"
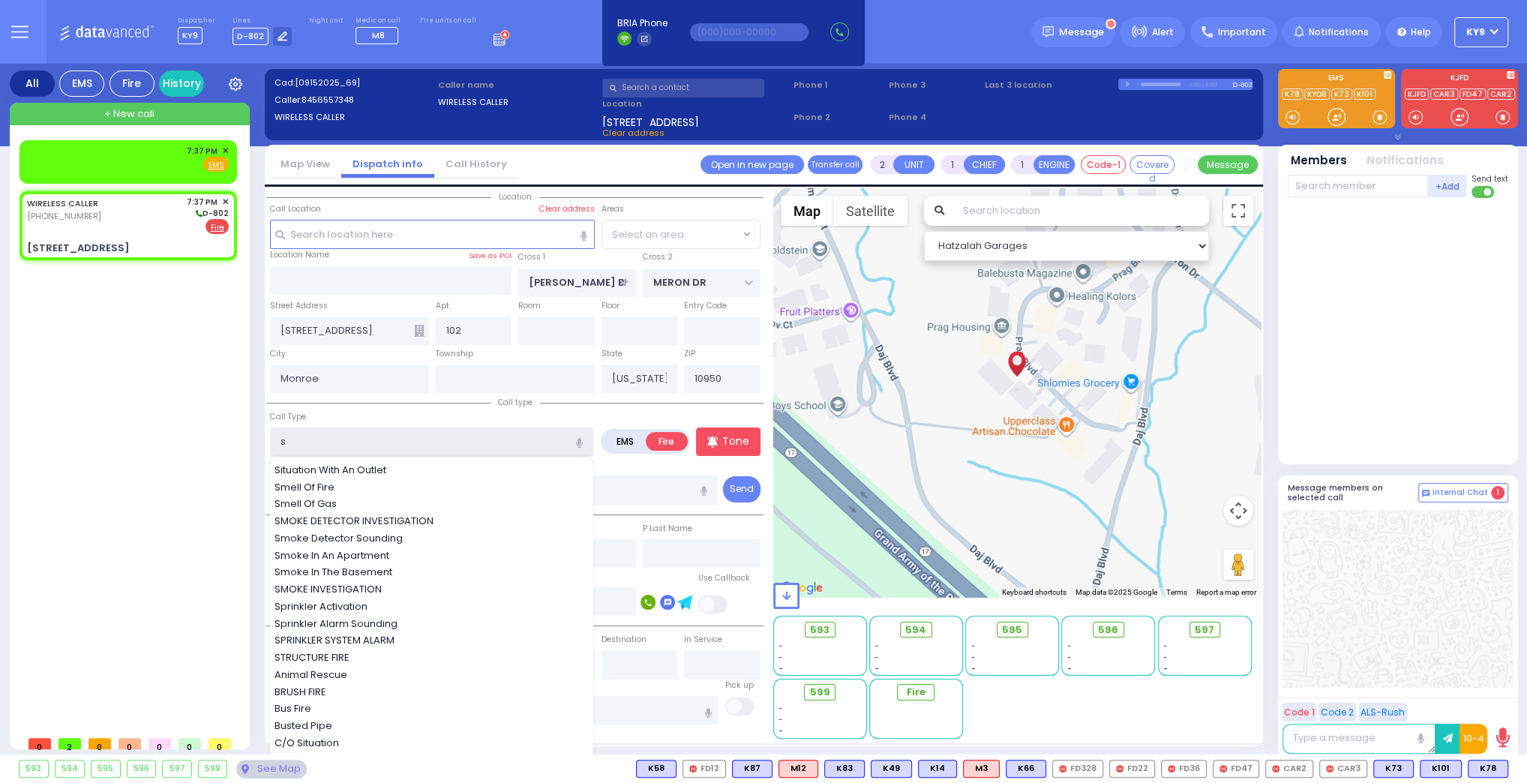
select select "SECTION 6"
select select
radio input "true"
select select
select select "Hatzalah Garages"
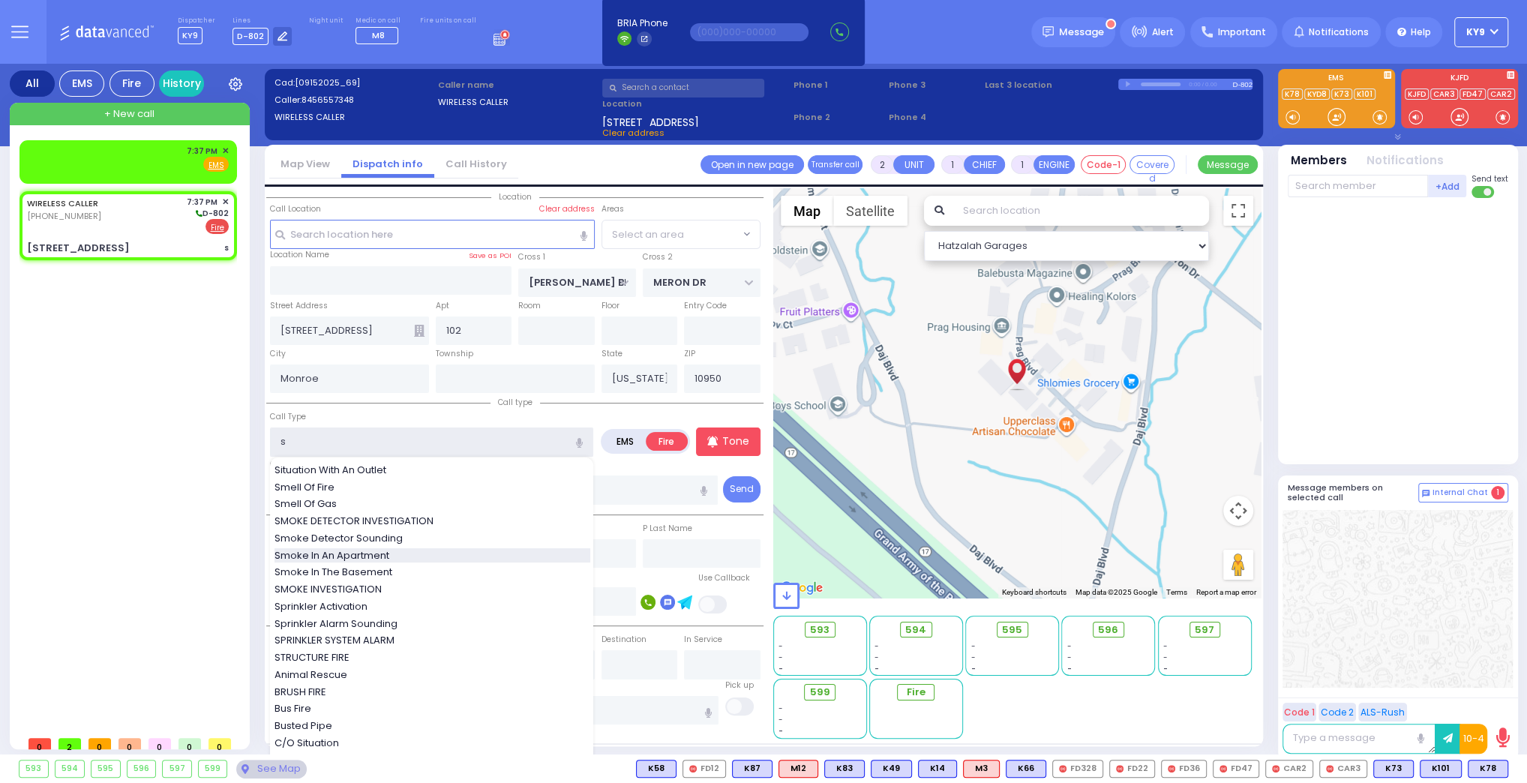
type input "s"
select select "SECTION 6"
click at [388, 555] on span "Smoke In An Apartment" at bounding box center [334, 555] width 120 height 15
type input "Smoke In An Apartment"
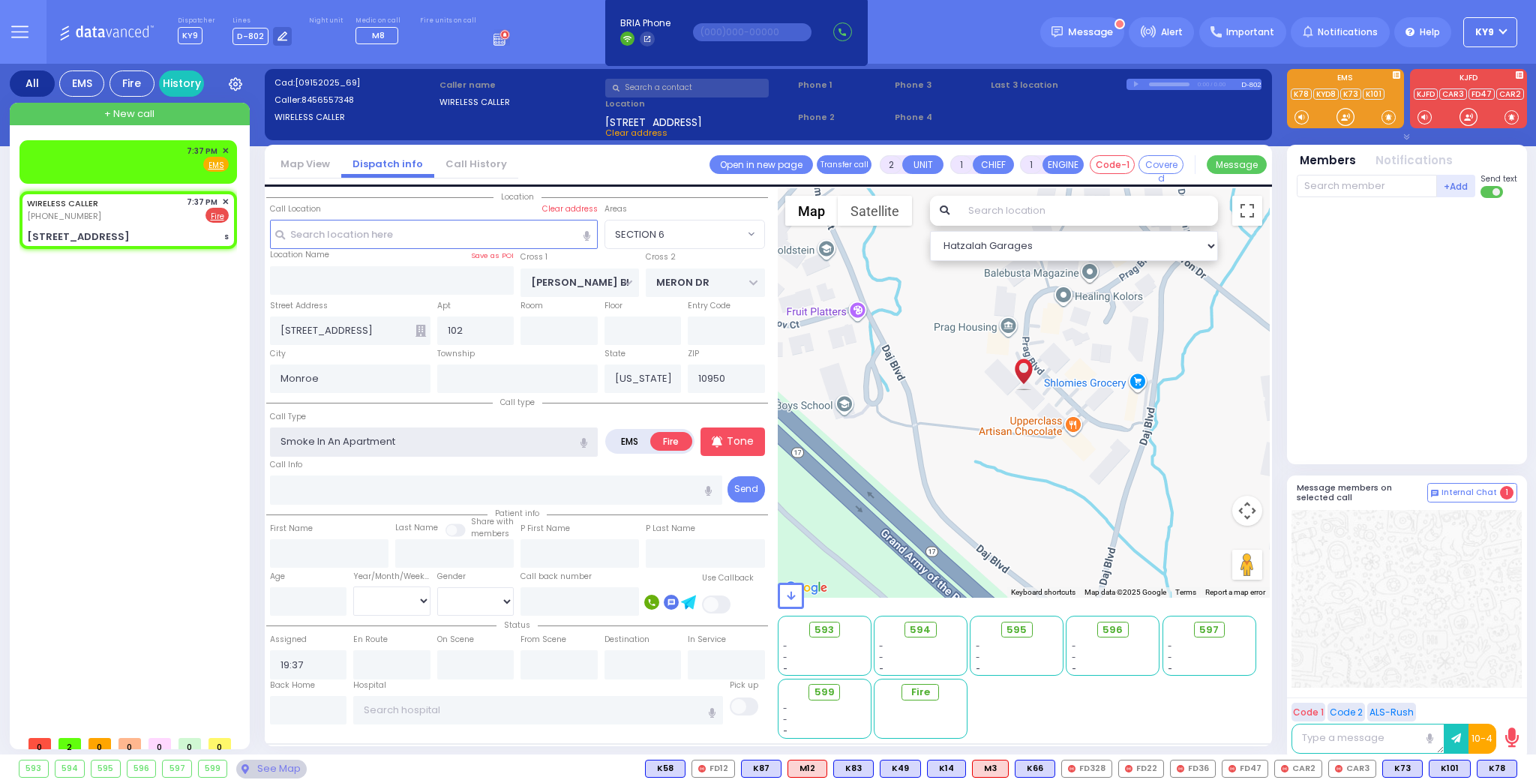
select select
radio input "true"
select select
select select "Hatzalah Garages"
select select "SECTION 6"
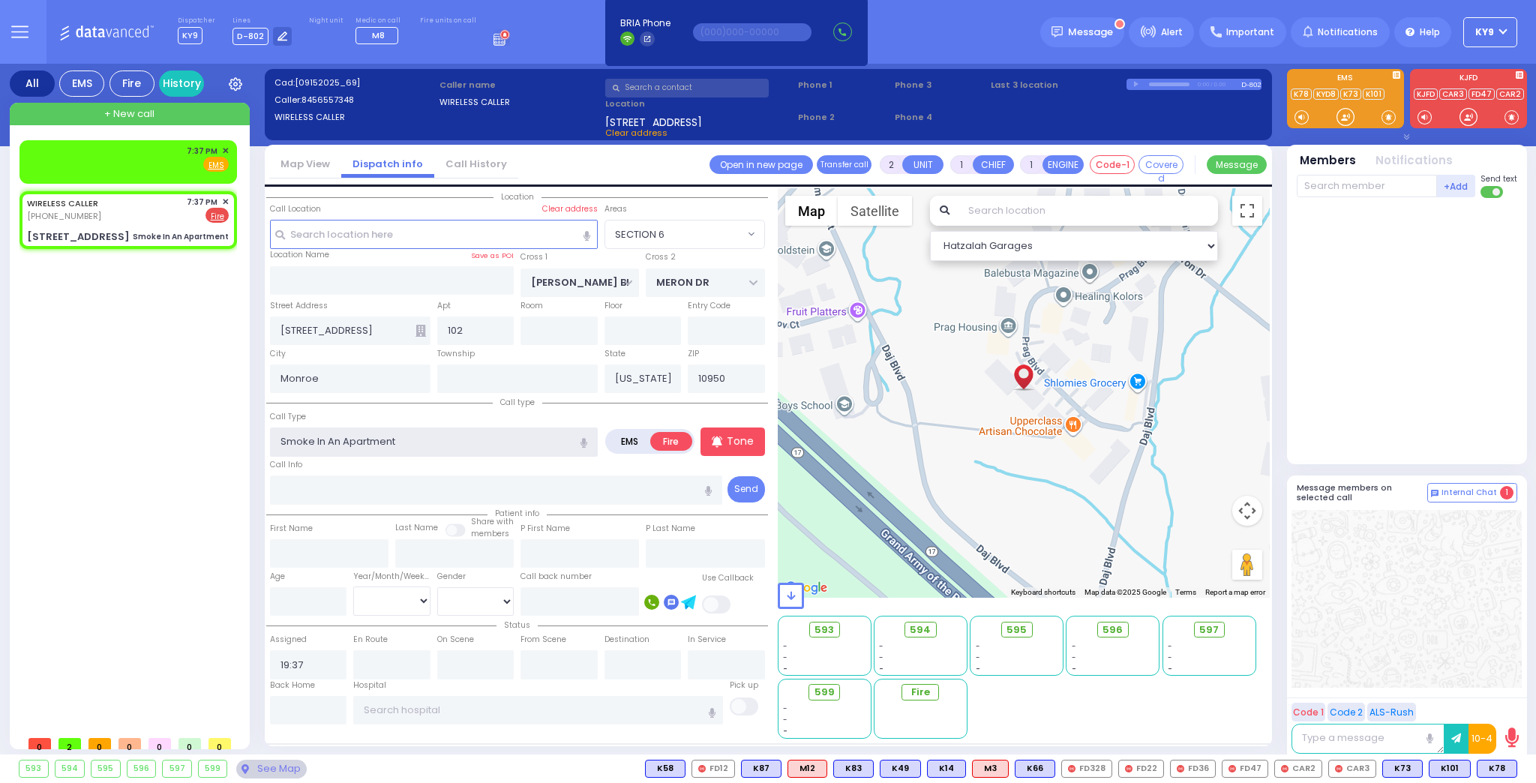
select select
radio input "true"
select select
select select "Hatzalah Garages"
select select "SECTION 6"
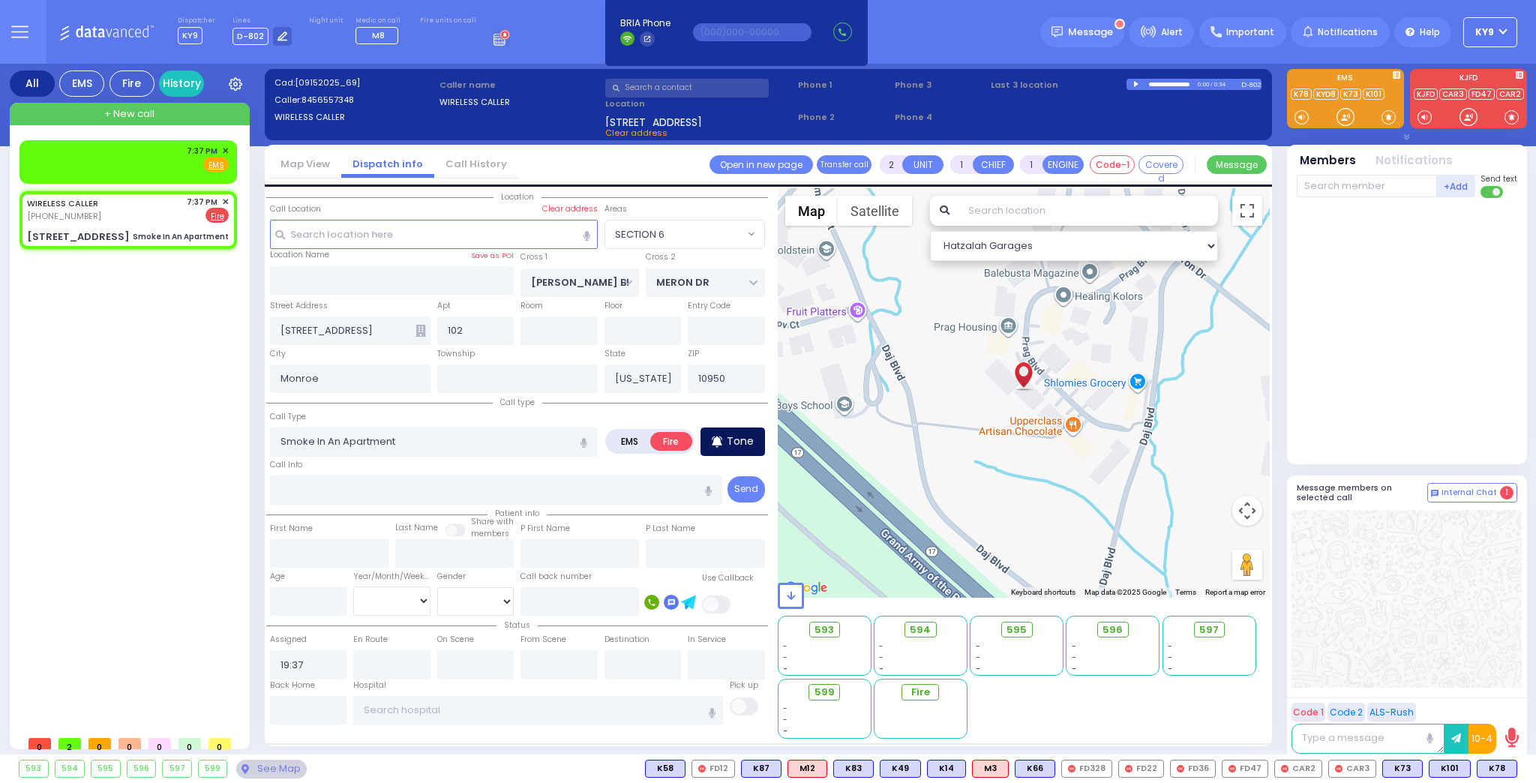
click at [733, 439] on p "Tone" at bounding box center [740, 441] width 27 height 16
select select
radio input "true"
select select
select select "Hatzalah Garages"
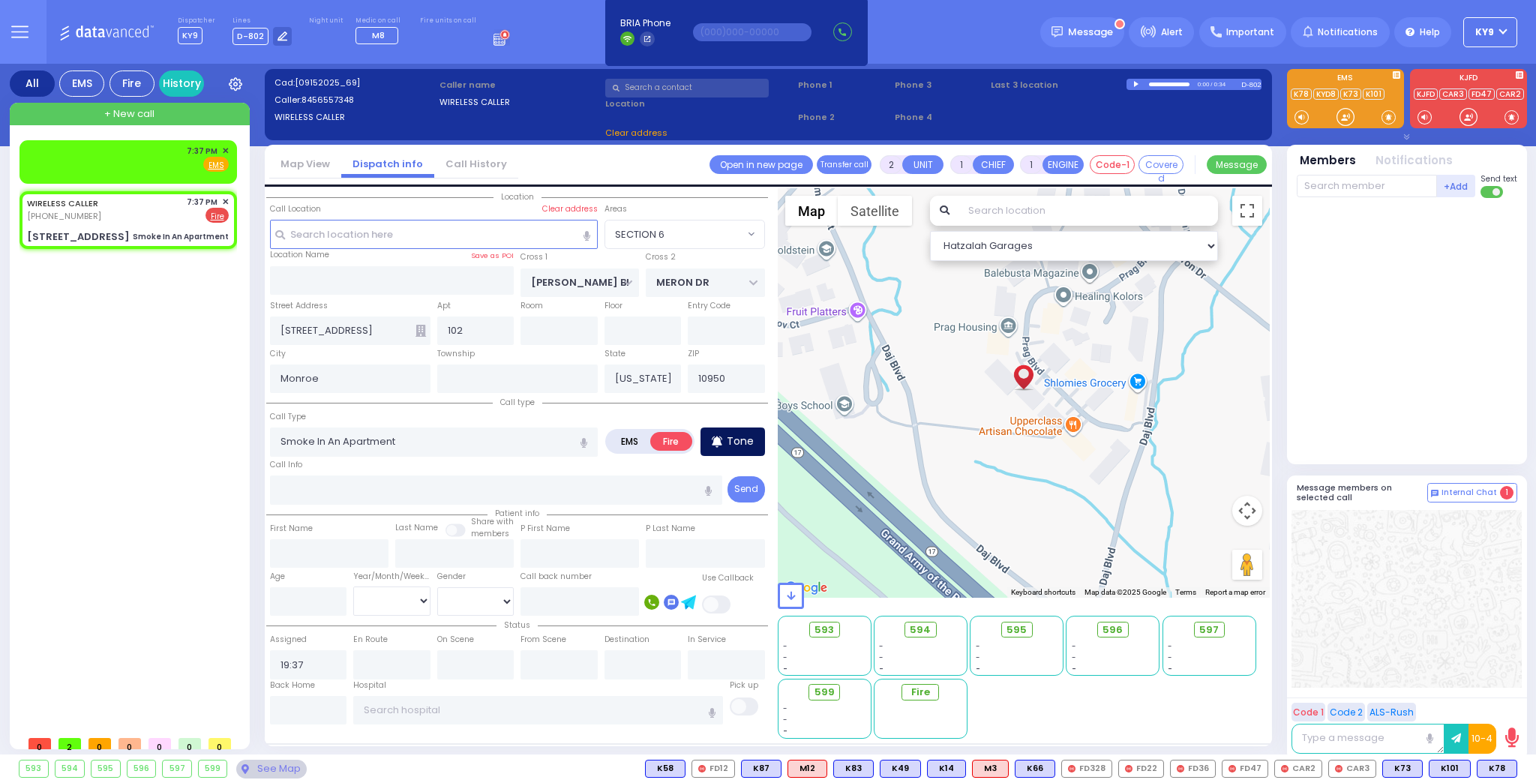
select select "SECTION 6"
click at [1327, 186] on input "text" at bounding box center [1367, 186] width 140 height 22
type input "73"
click at [1317, 215] on div "FD73" at bounding box center [1346, 216] width 75 height 15
click at [1329, 185] on input "text" at bounding box center [1367, 186] width 140 height 22
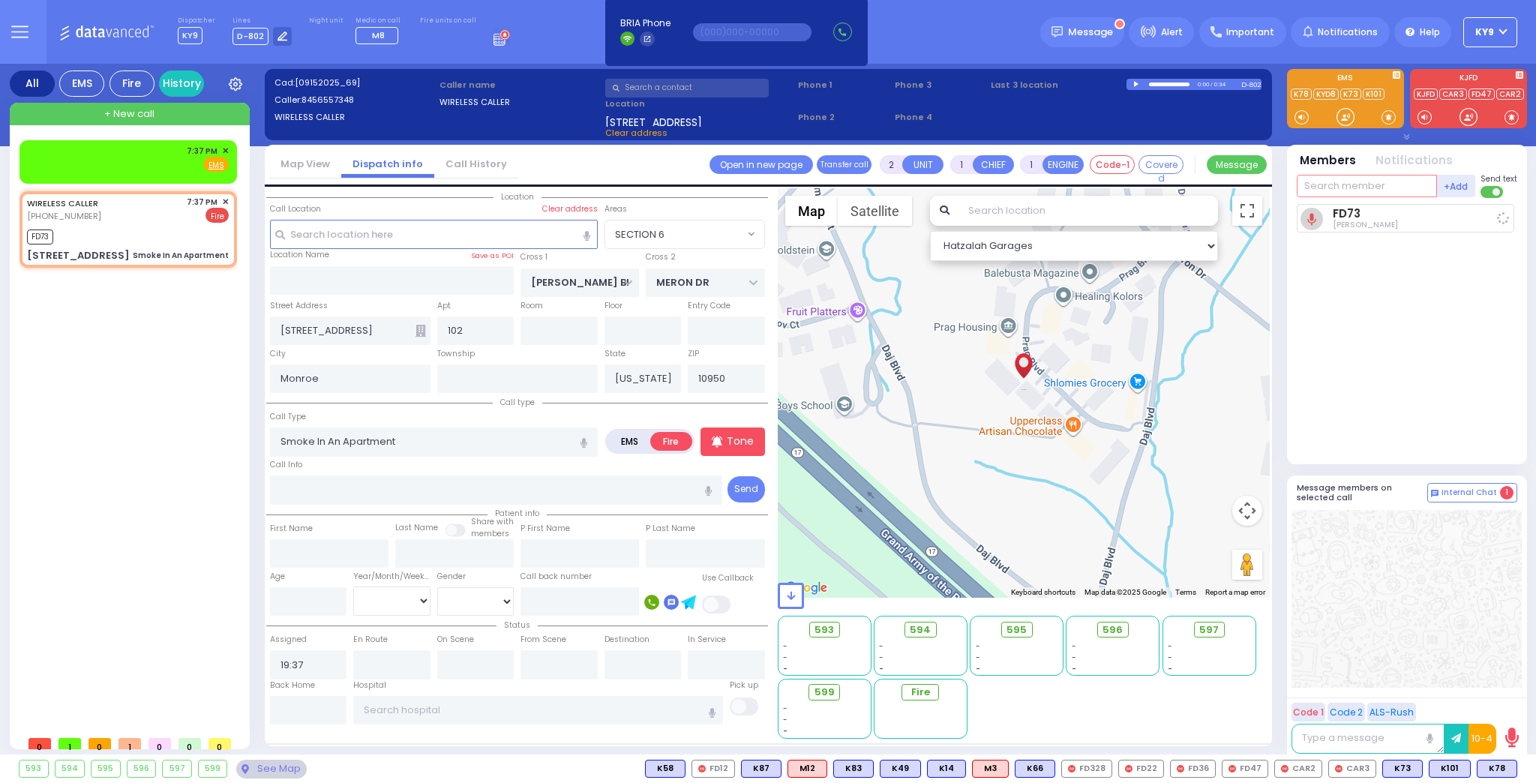
select select
radio input "true"
select select
type input "19:38"
select select "SECTION 6"
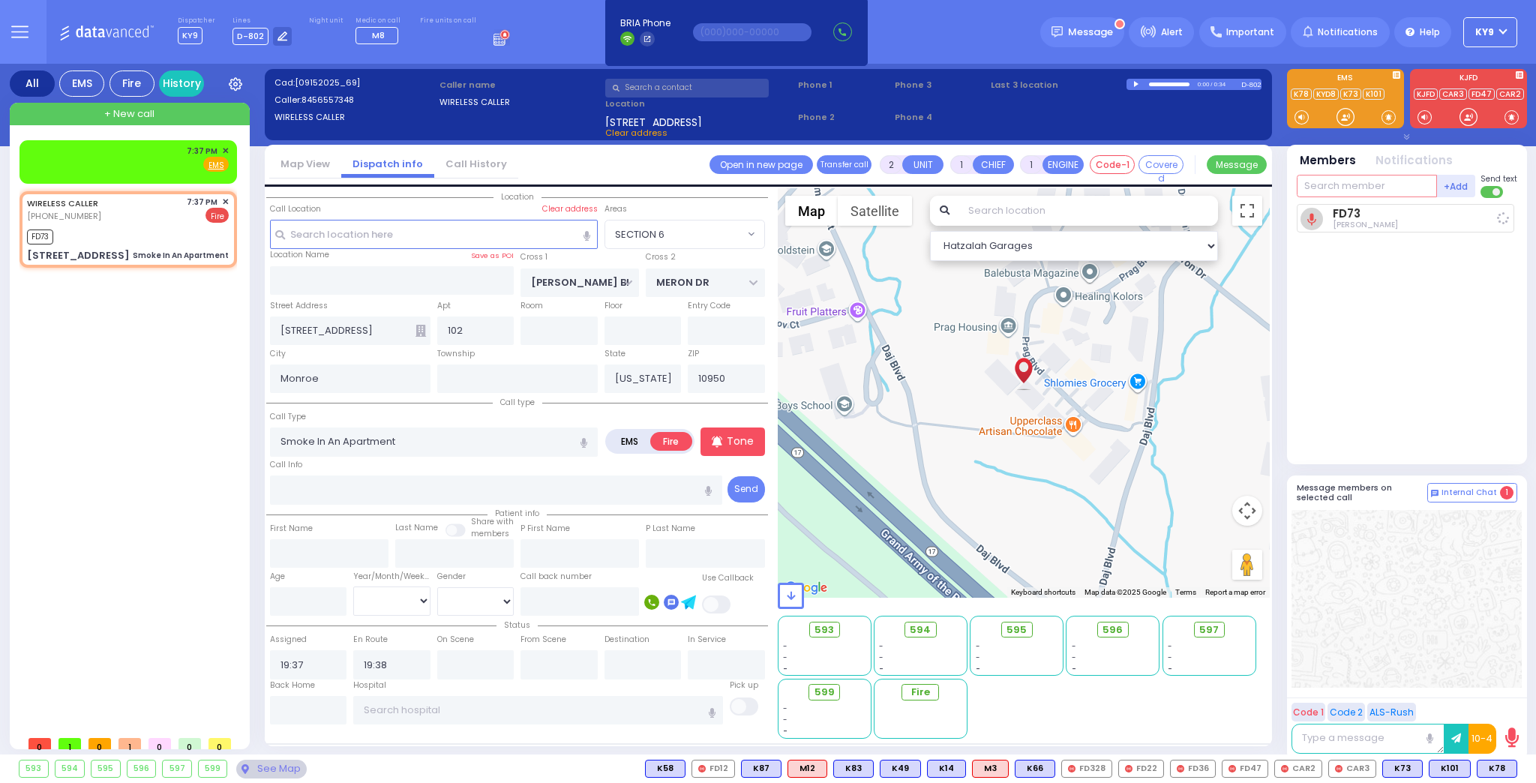
select select "Hatzalah Garages"
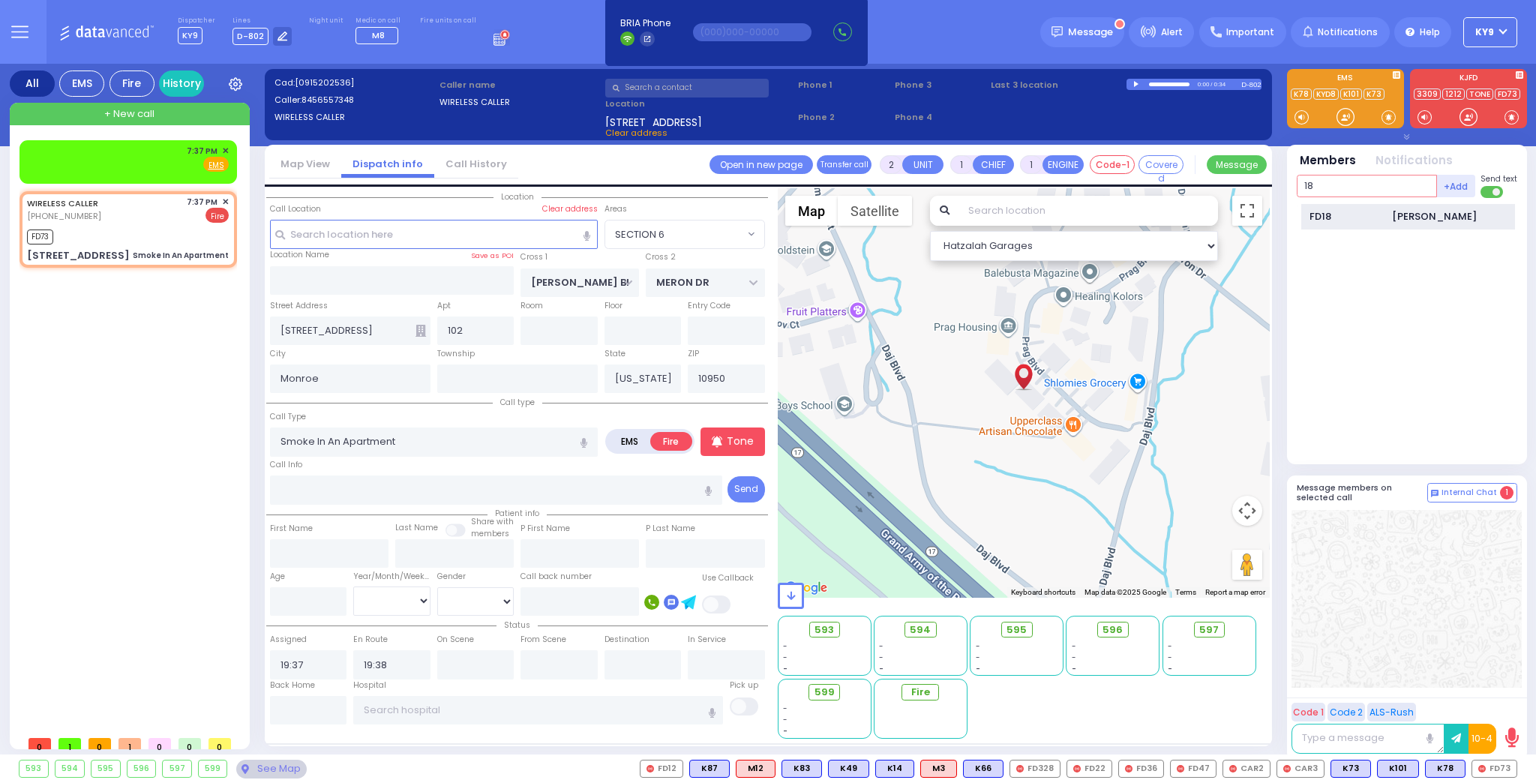
type input "18"
click at [1327, 216] on div "FD18" at bounding box center [1346, 216] width 75 height 15
click at [1318, 185] on input "text" at bounding box center [1367, 186] width 140 height 22
select select
radio input "true"
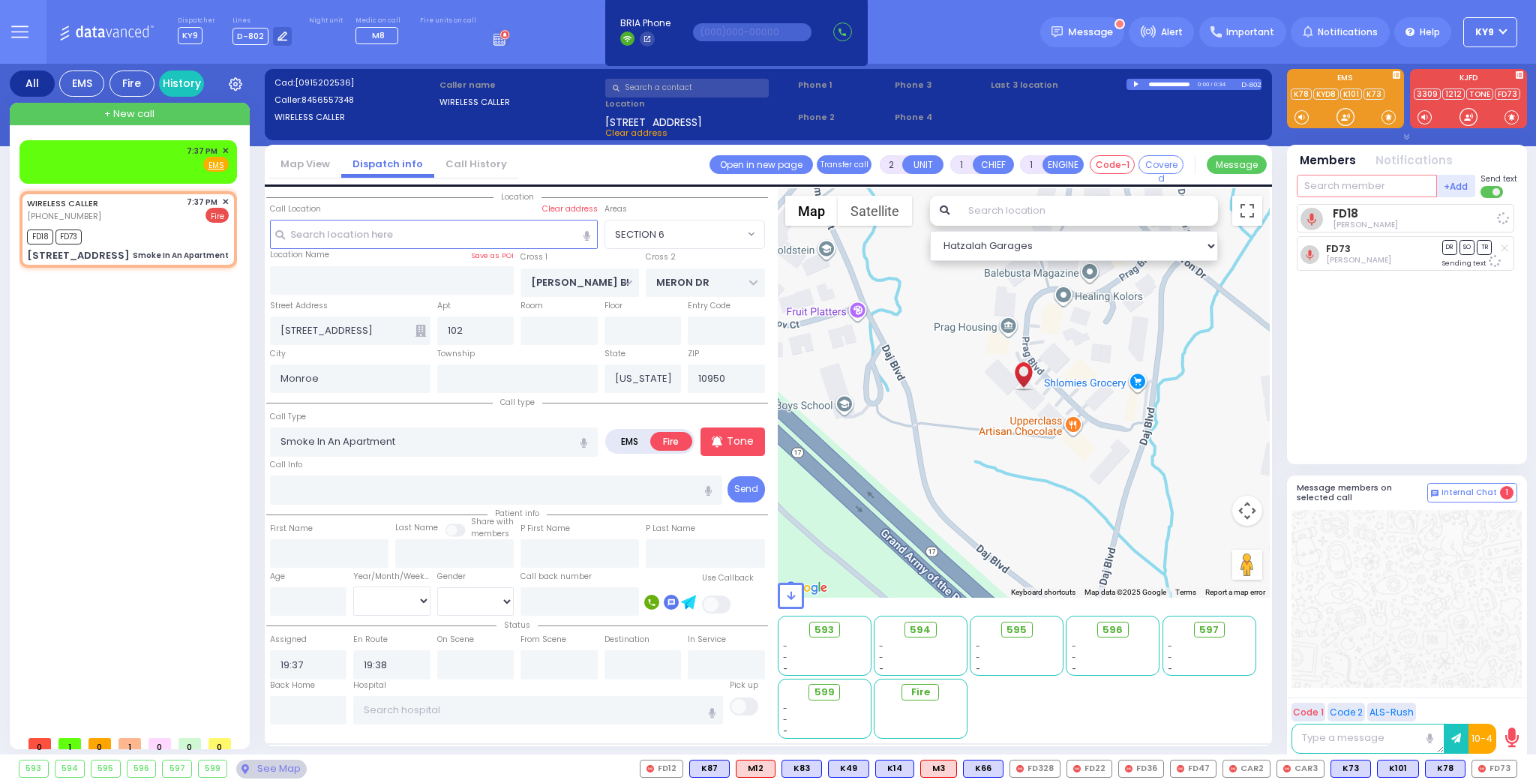
select select
select select "Hatzalah Garages"
select select "SECTION 6"
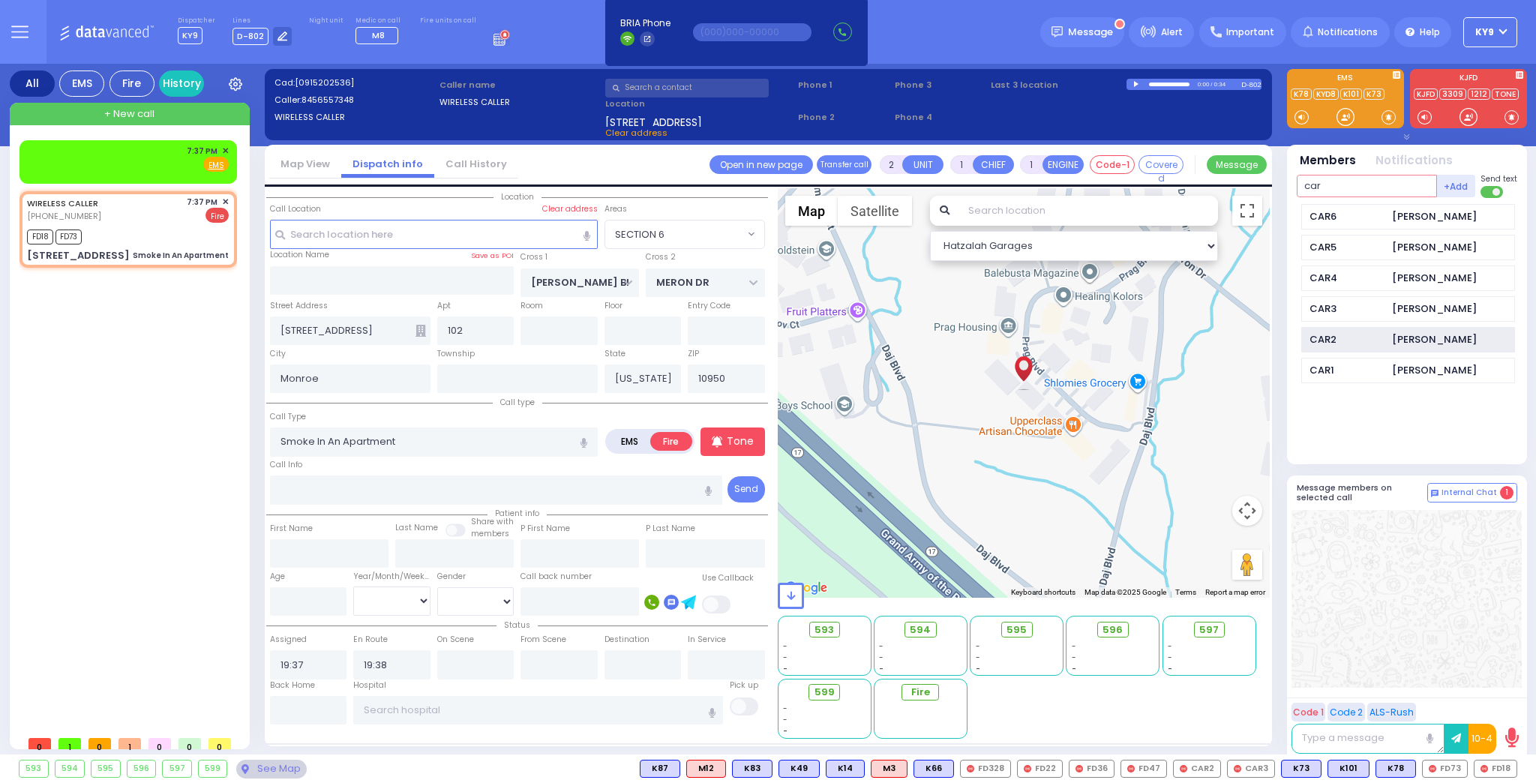
type input "car"
click at [1376, 340] on div "CAR2" at bounding box center [1346, 339] width 75 height 15
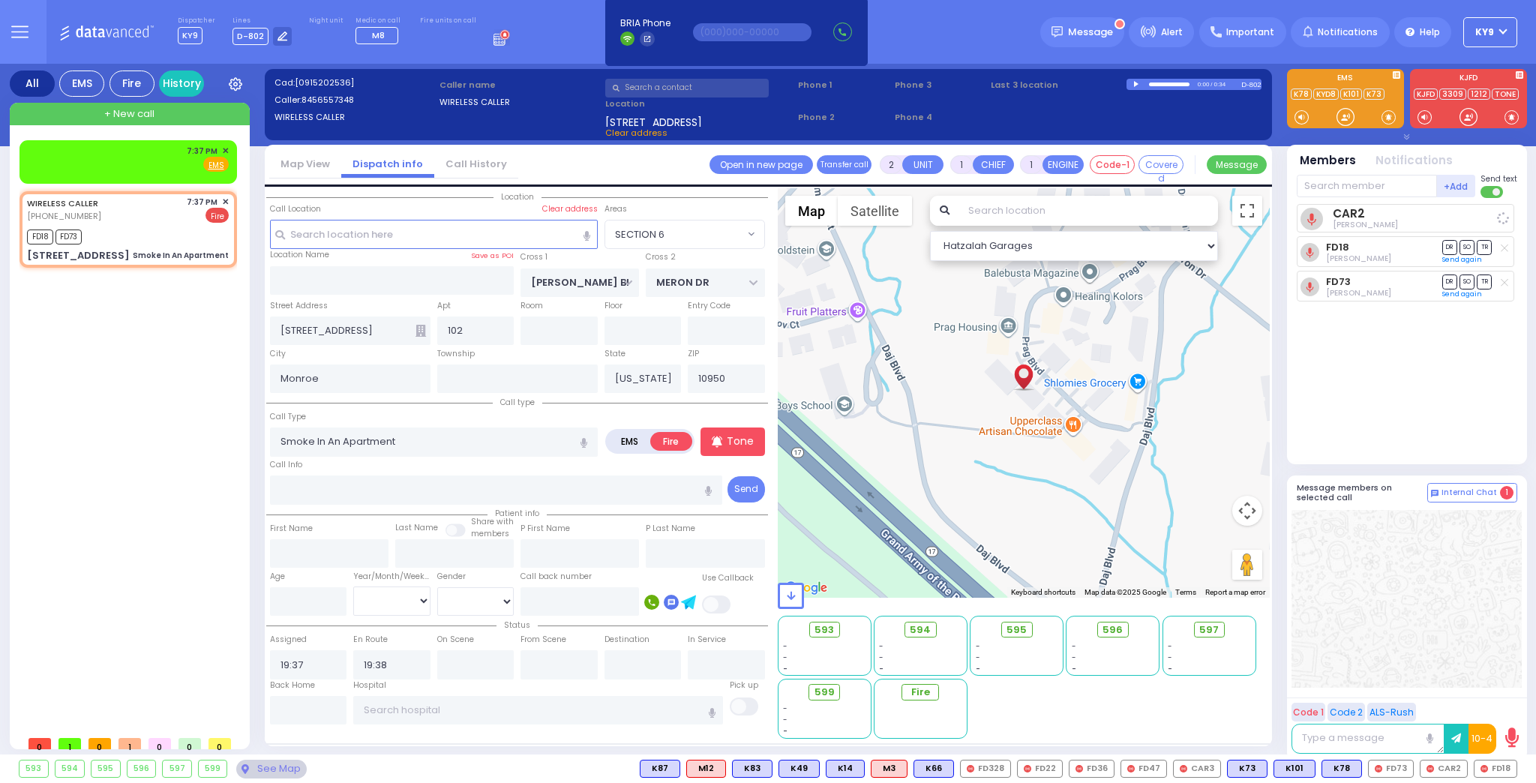
select select
radio input "true"
select select
select select "Hatzalah Garages"
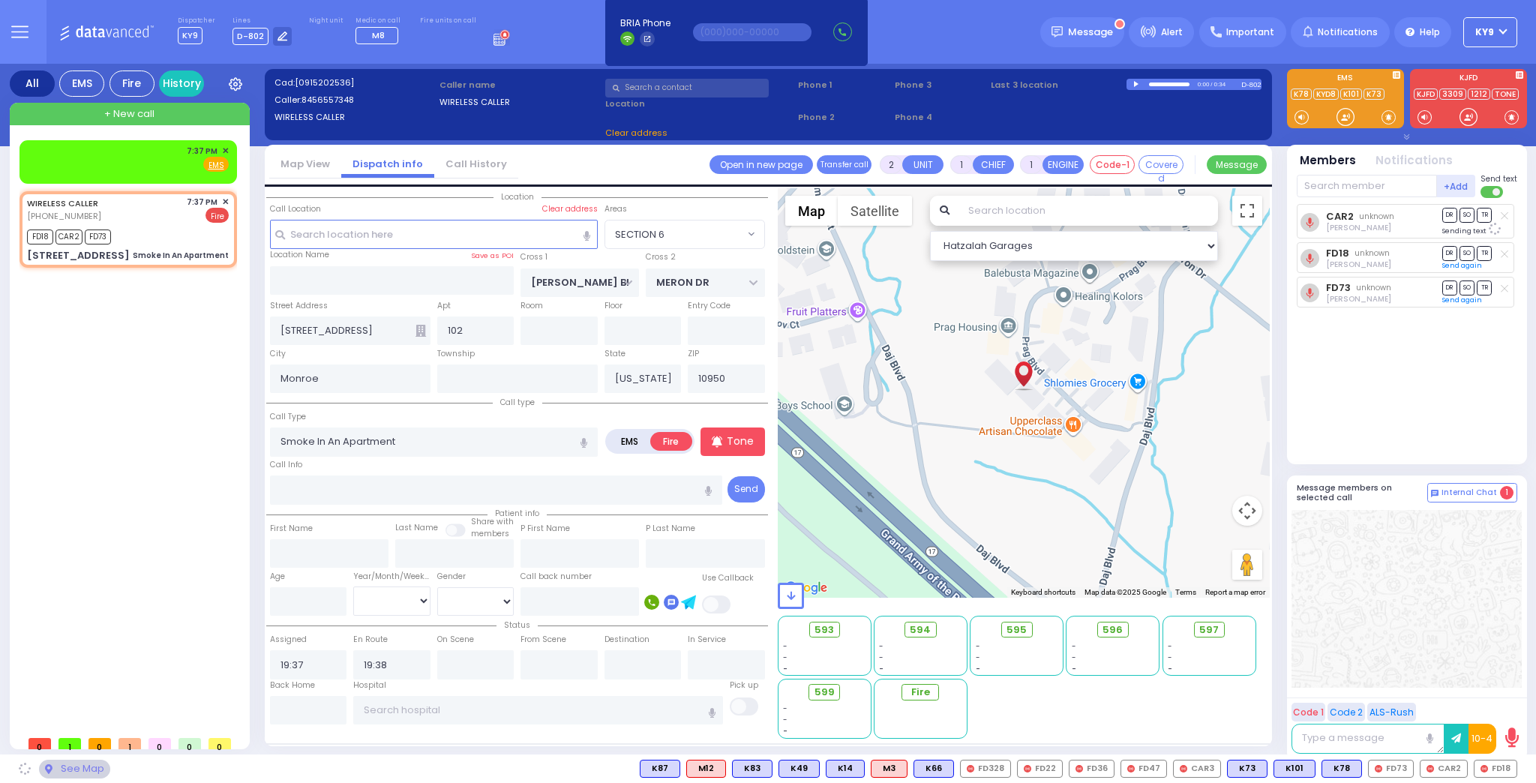
select select "SECTION 6"
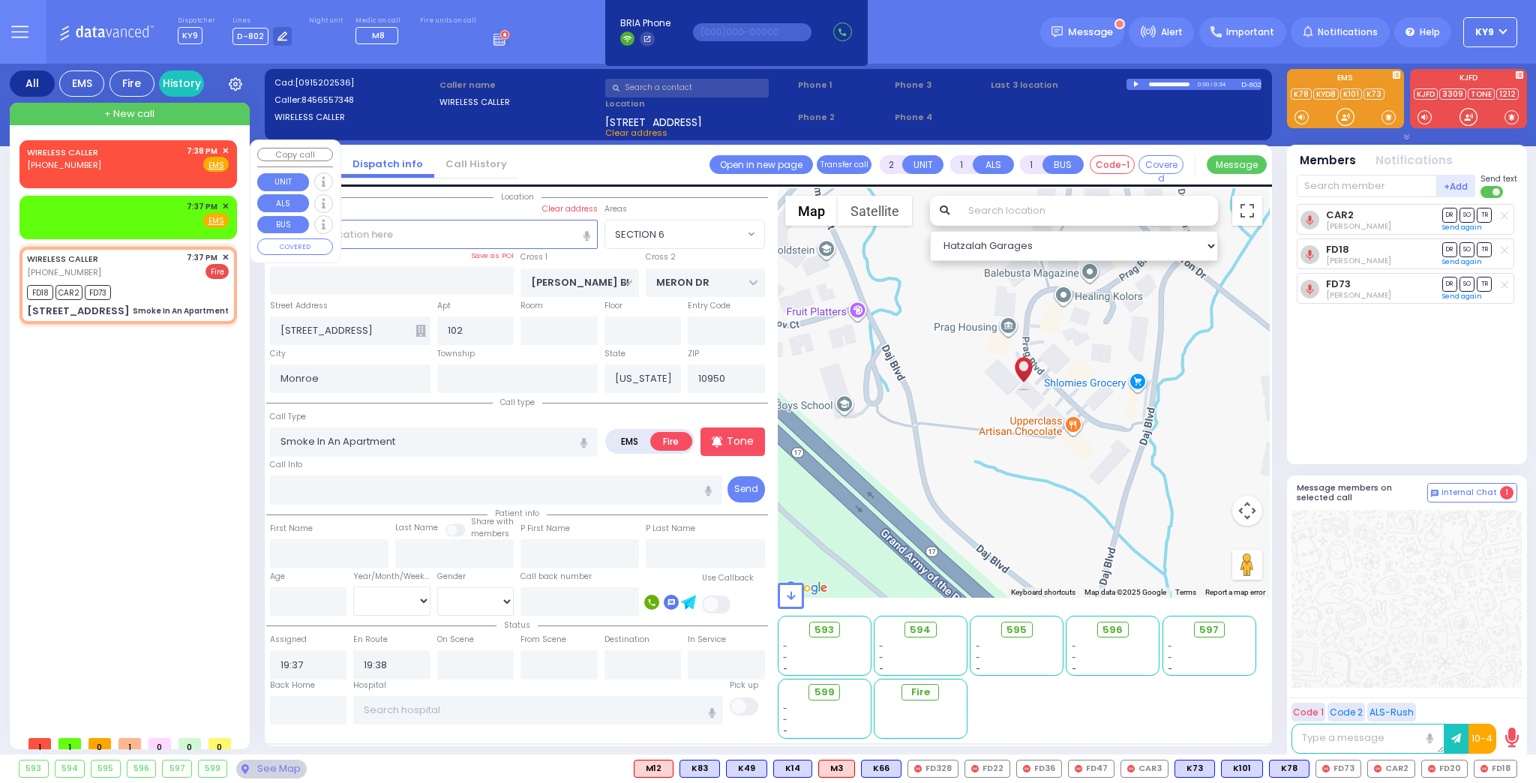
click at [226, 149] on span "✕" at bounding box center [225, 151] width 7 height 13
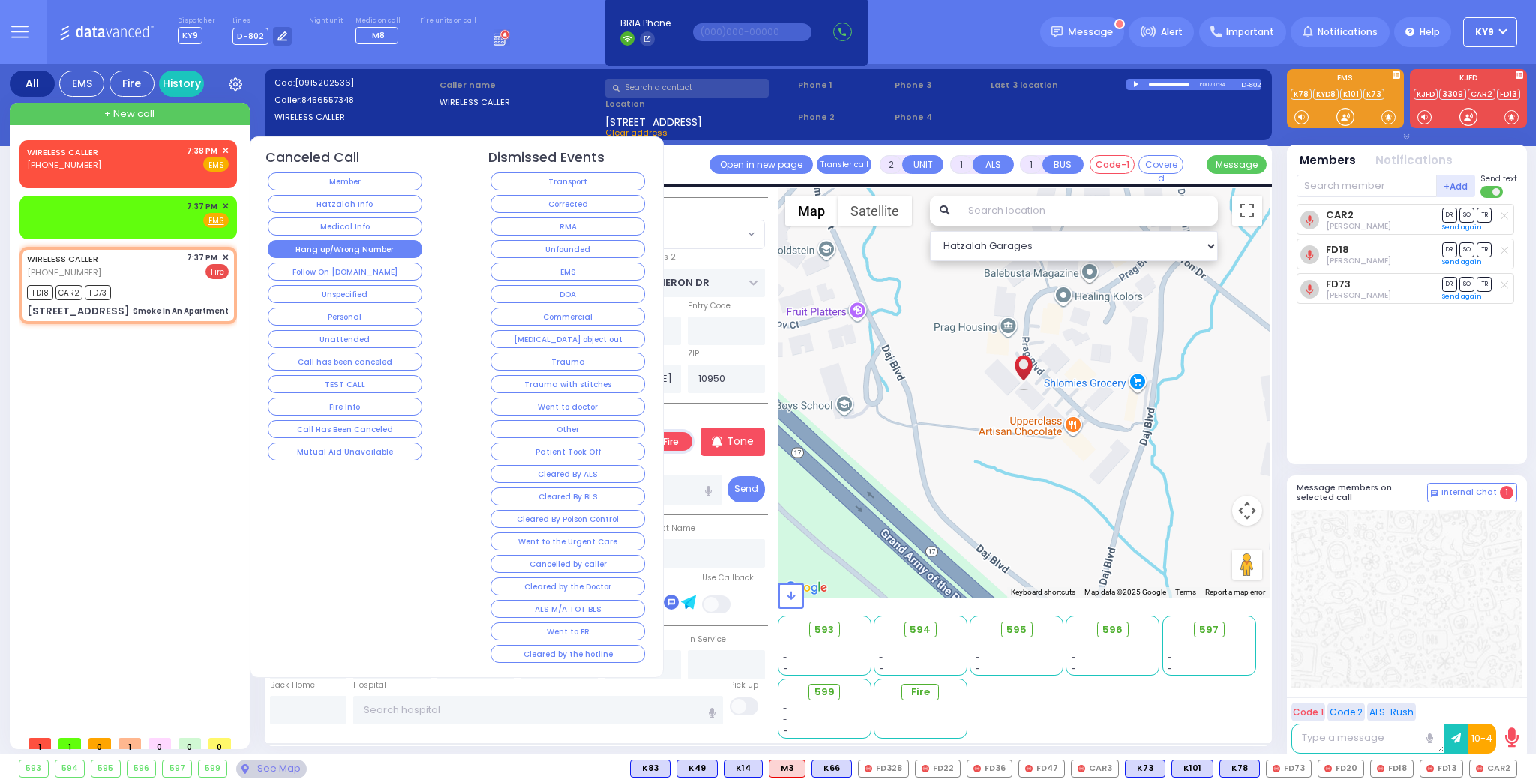
click at [305, 245] on button "Hang up/Wrong Number" at bounding box center [345, 249] width 154 height 18
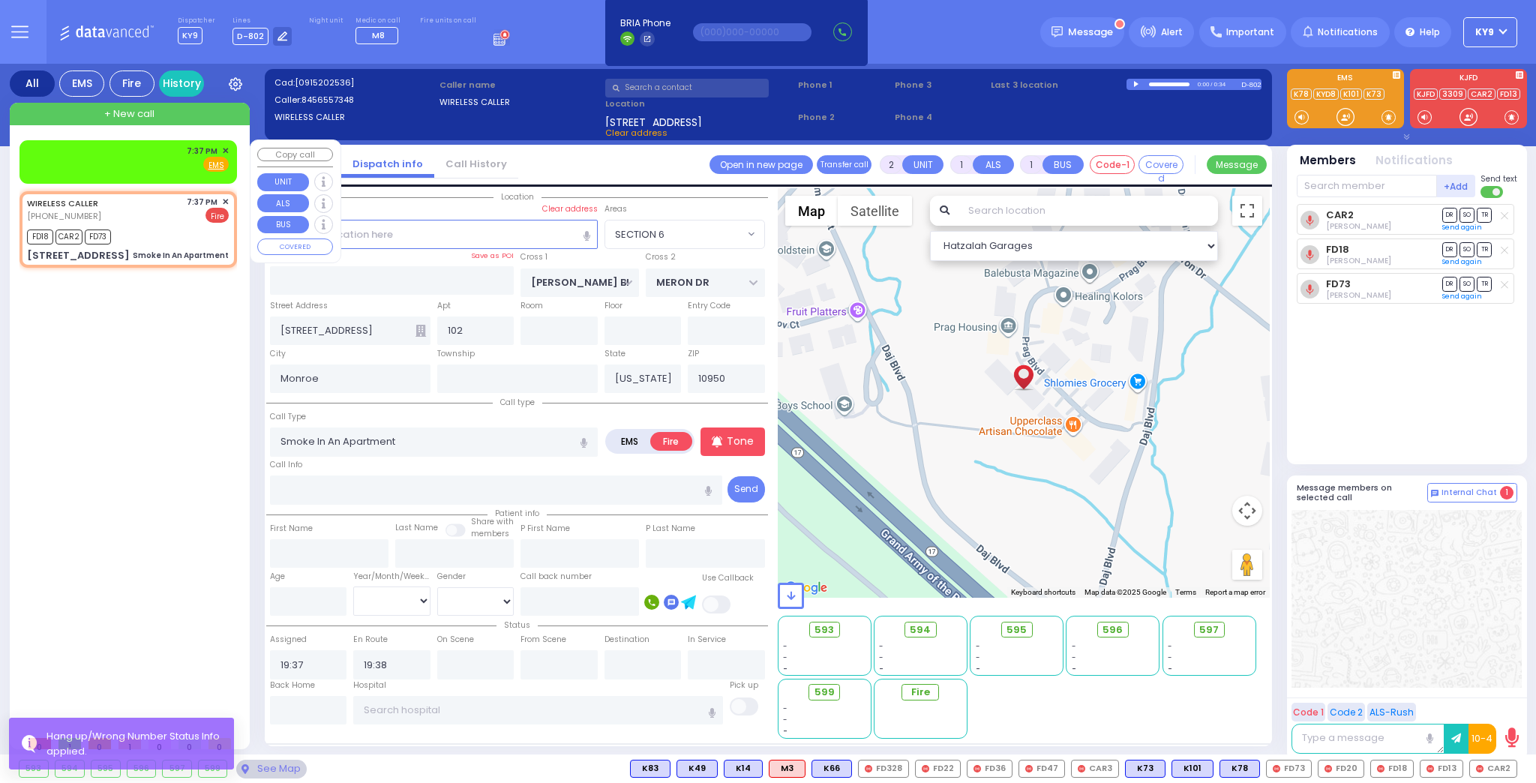
click at [226, 146] on span "✕" at bounding box center [225, 151] width 7 height 13
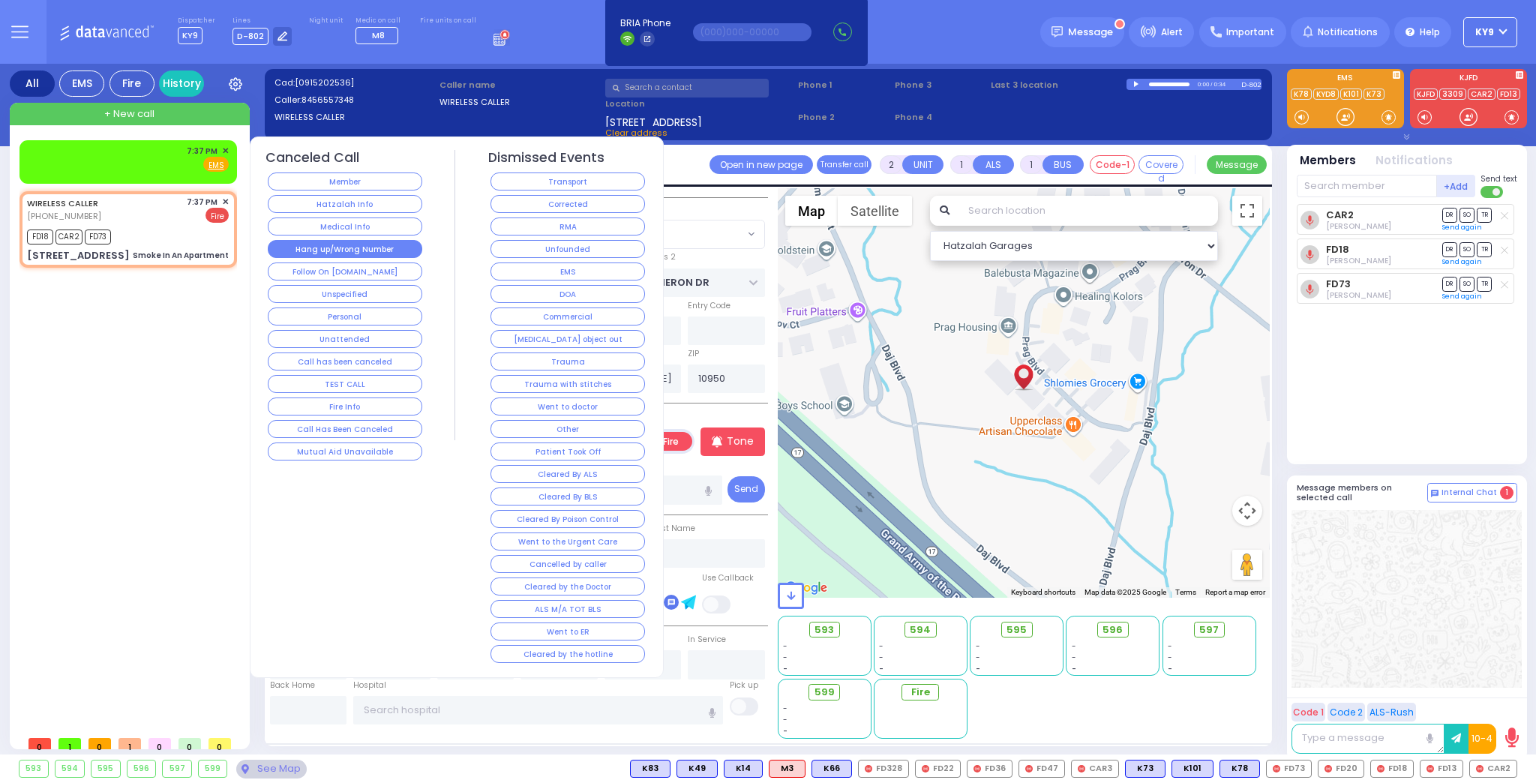
click at [281, 249] on button "Hang up/Wrong Number" at bounding box center [345, 249] width 154 height 18
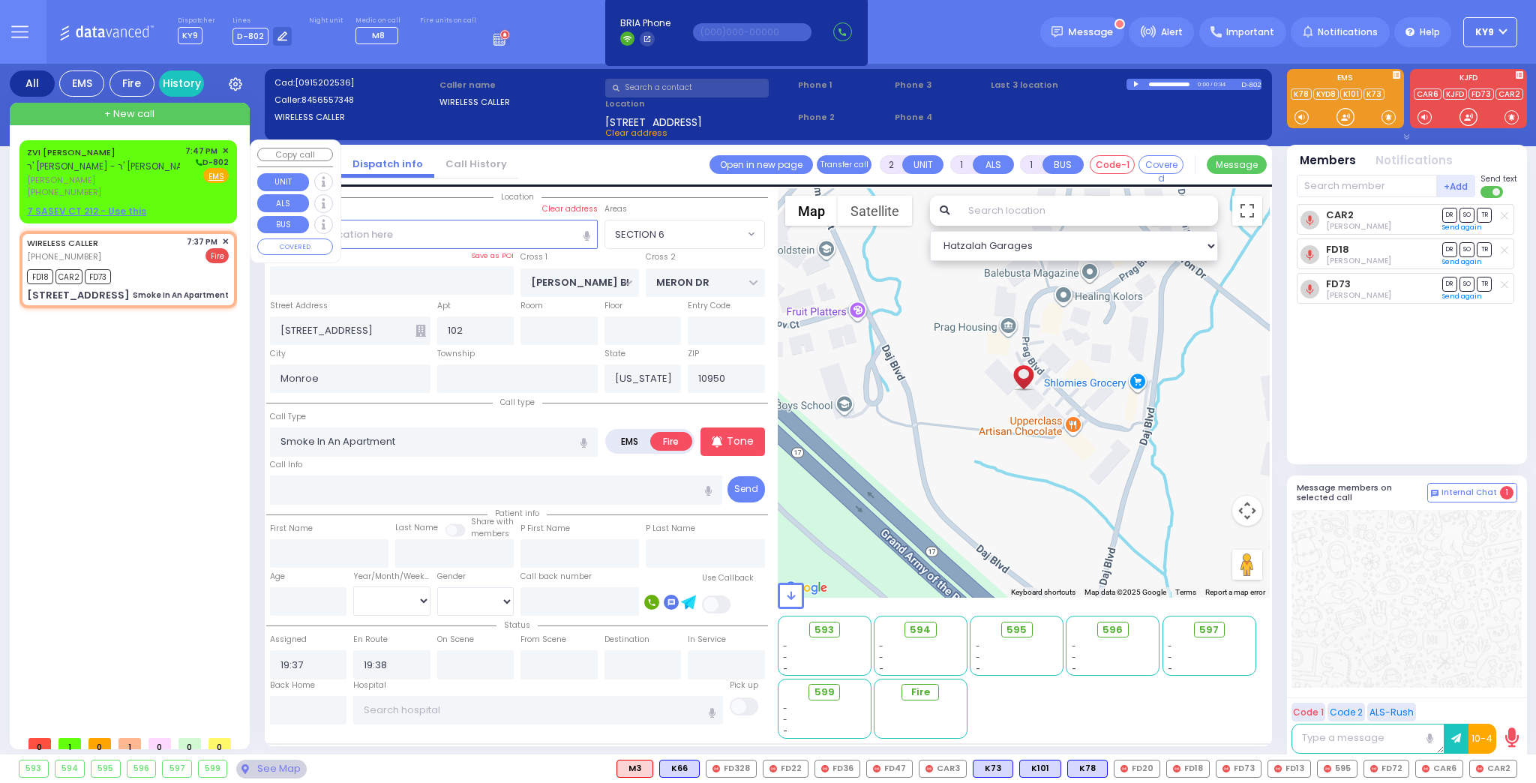
click at [145, 197] on div "(845) 537-5775" at bounding box center [103, 192] width 153 height 13
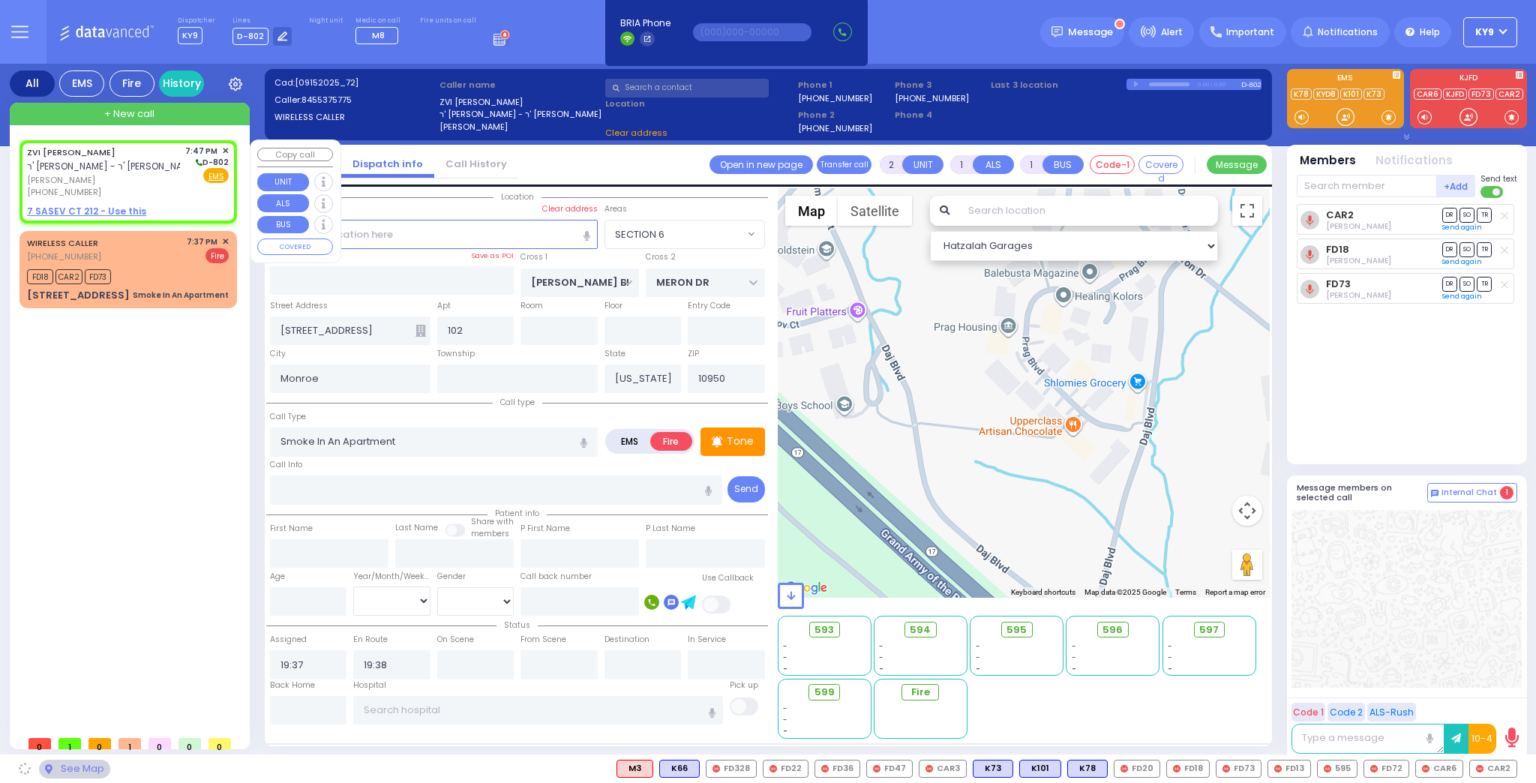
select select
radio input "true"
type input "ZVI PINCHUS"
type input "WEISS"
select select
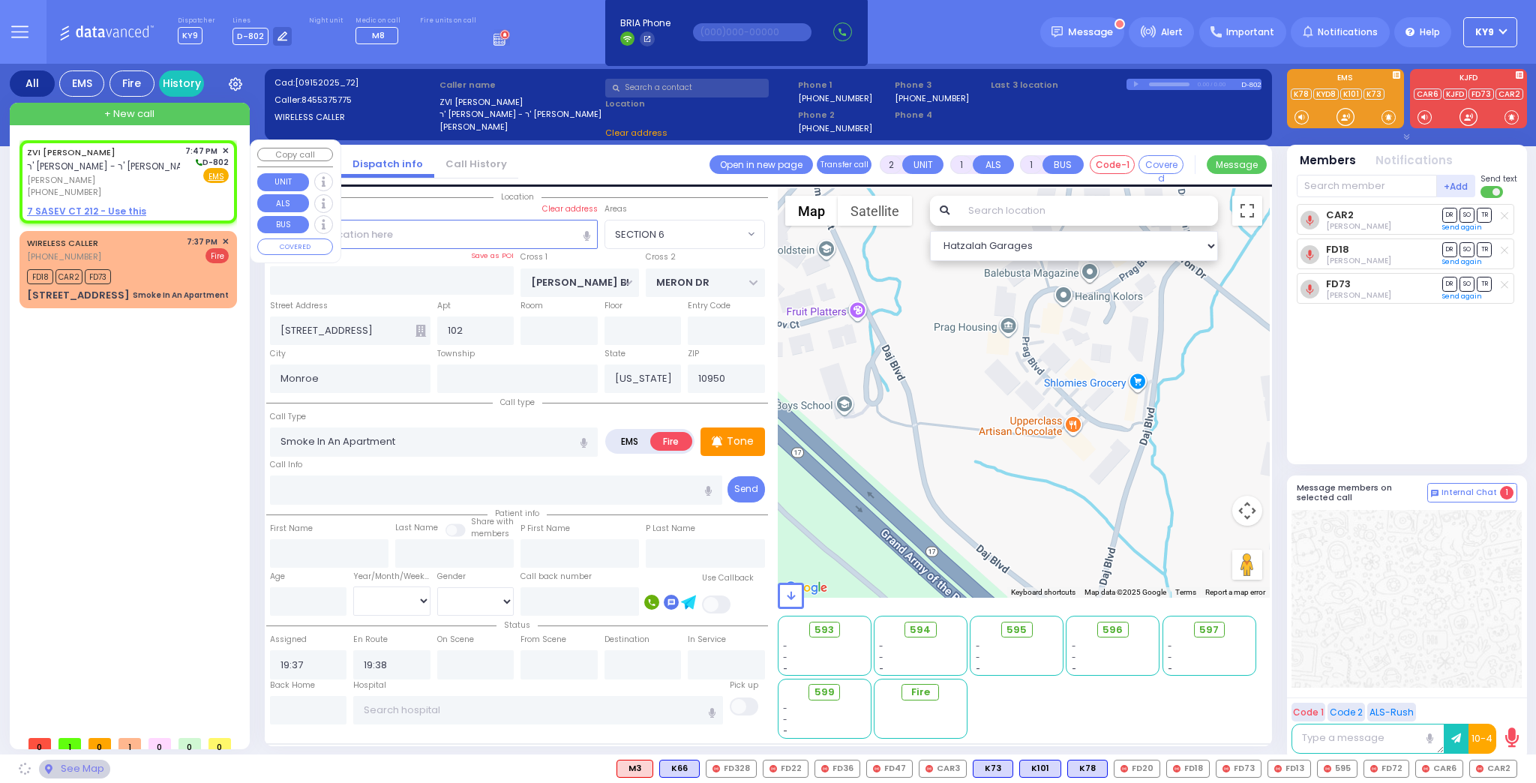
type input "19:47"
select select "Hatzalah Garages"
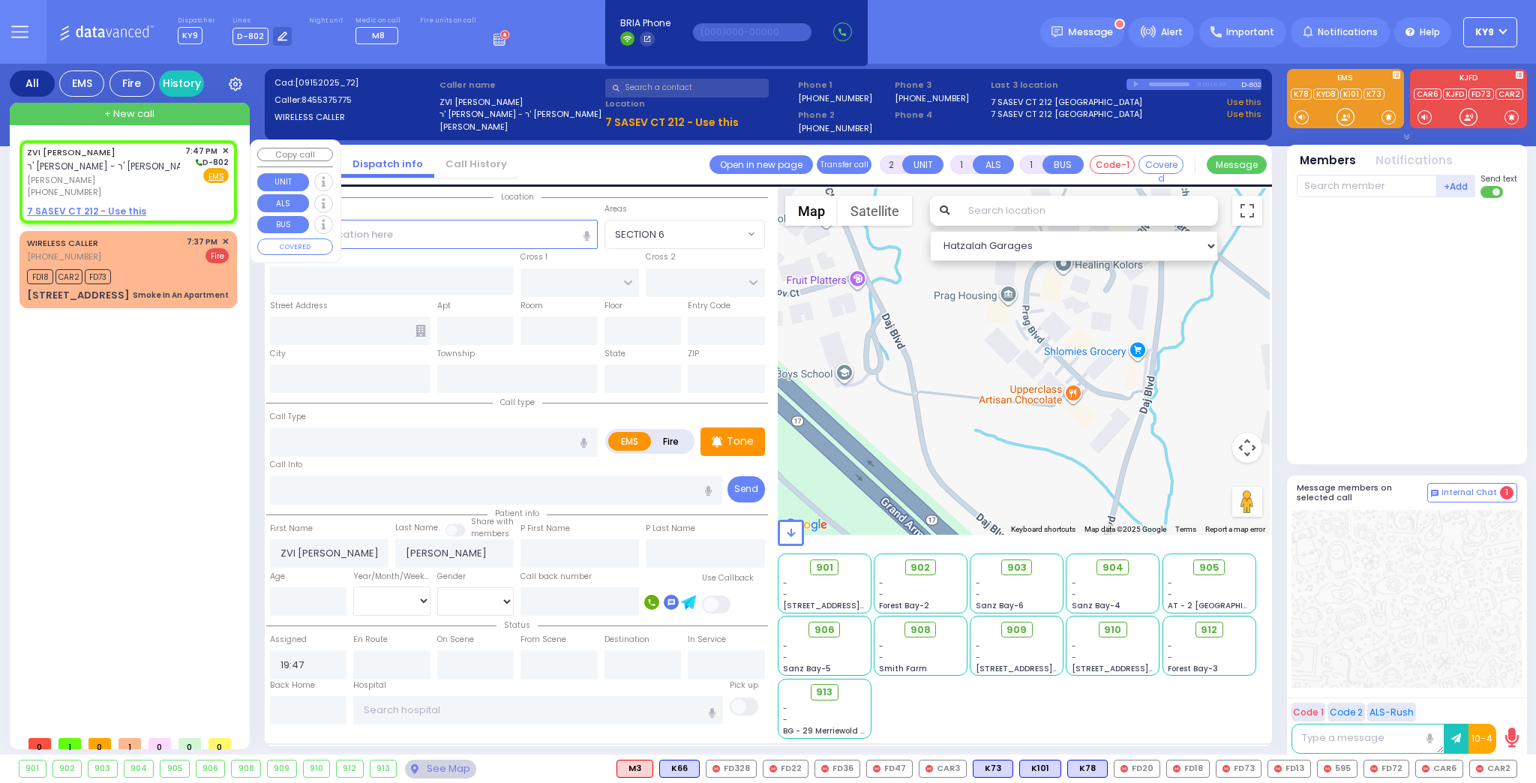
click at [116, 207] on u "7 SASEV CT 212 - Use this" at bounding box center [86, 211] width 119 height 13
select select
radio input "true"
select select
select select "Hatzalah Garages"
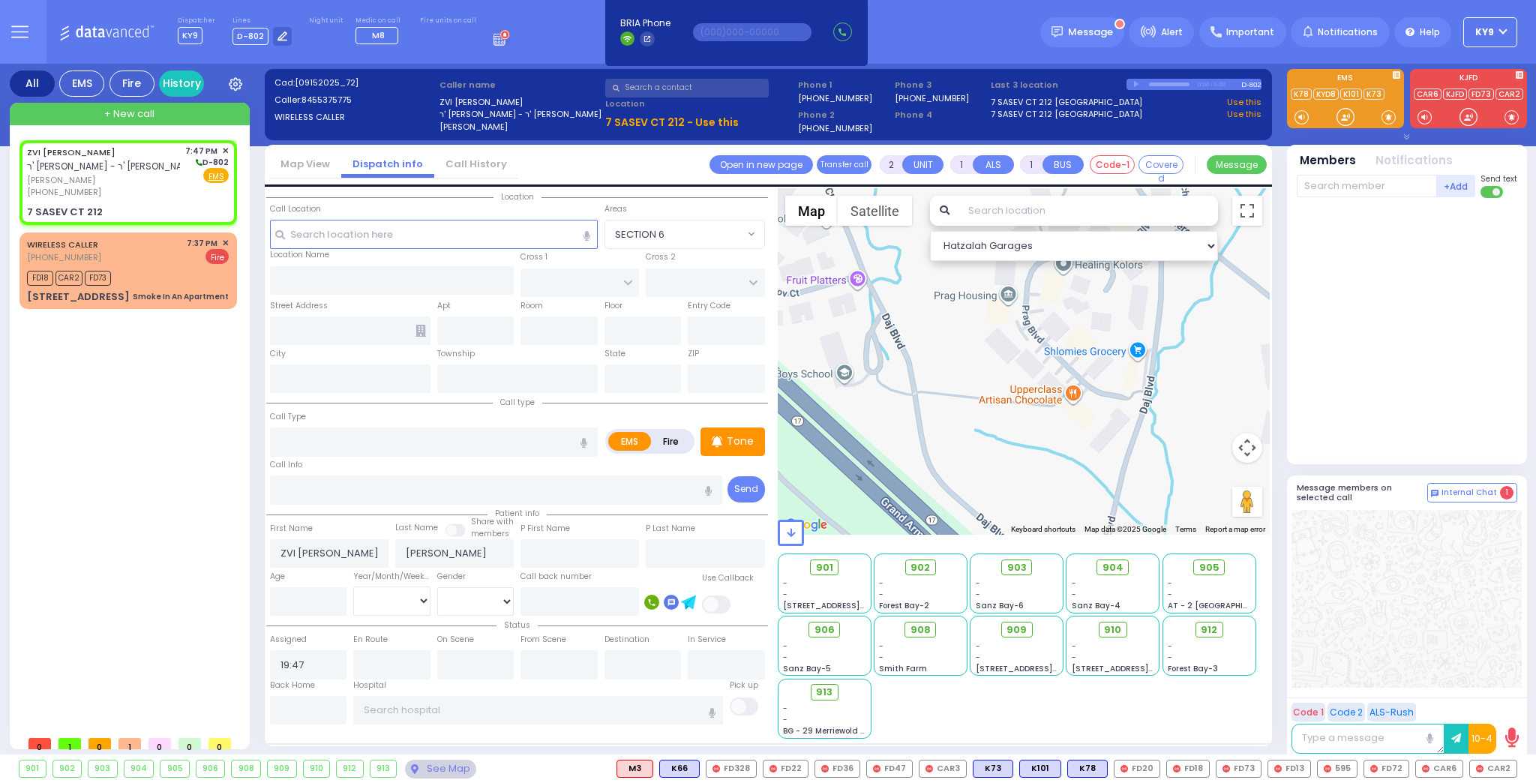
select select
radio input "true"
select select
type input "[GEOGRAPHIC_DATA]"
type input "7 SASEV CT"
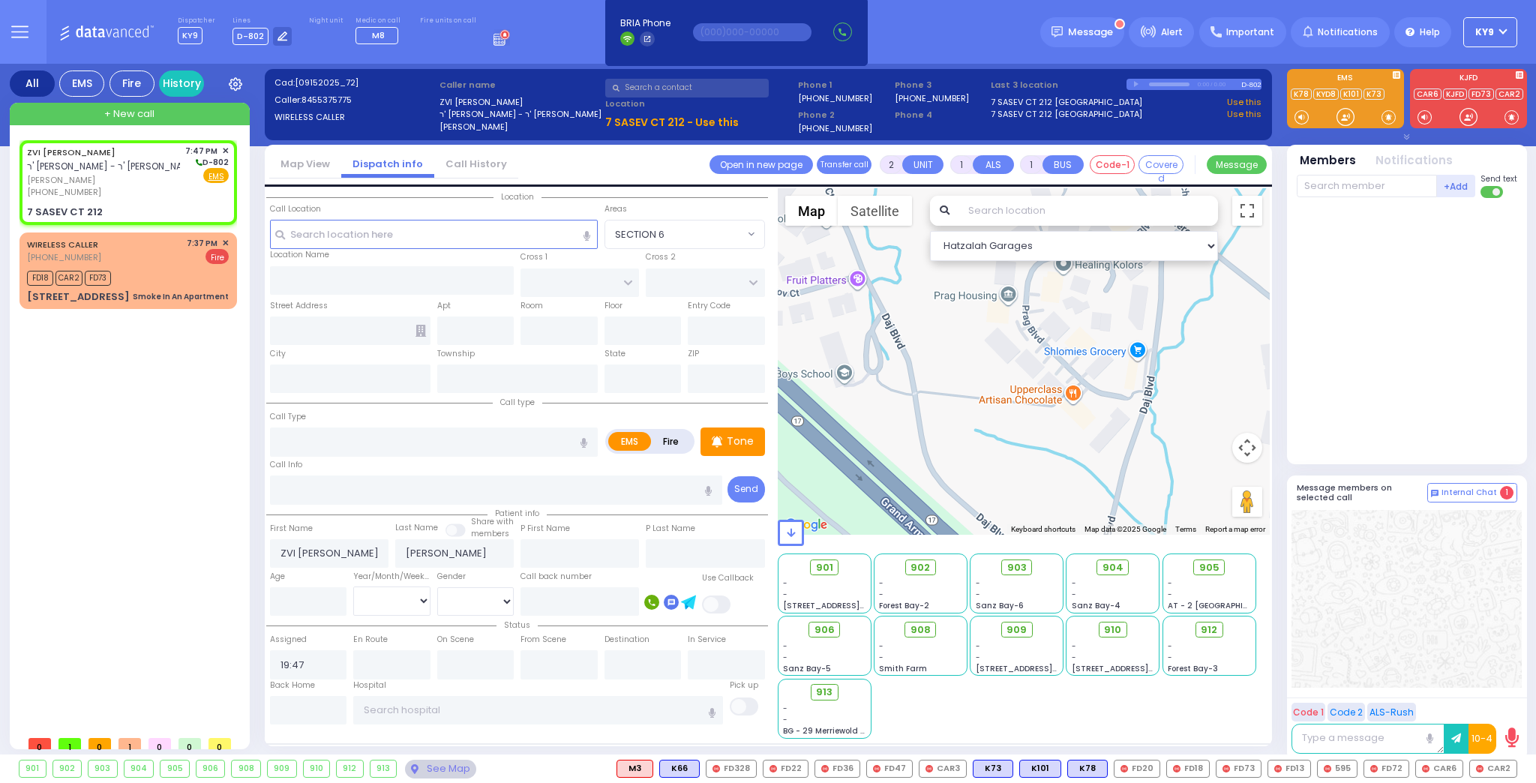
type input "212"
type input "[PERSON_NAME]"
type input "[US_STATE]"
type input "10950"
select select "Hatzalah Garages"
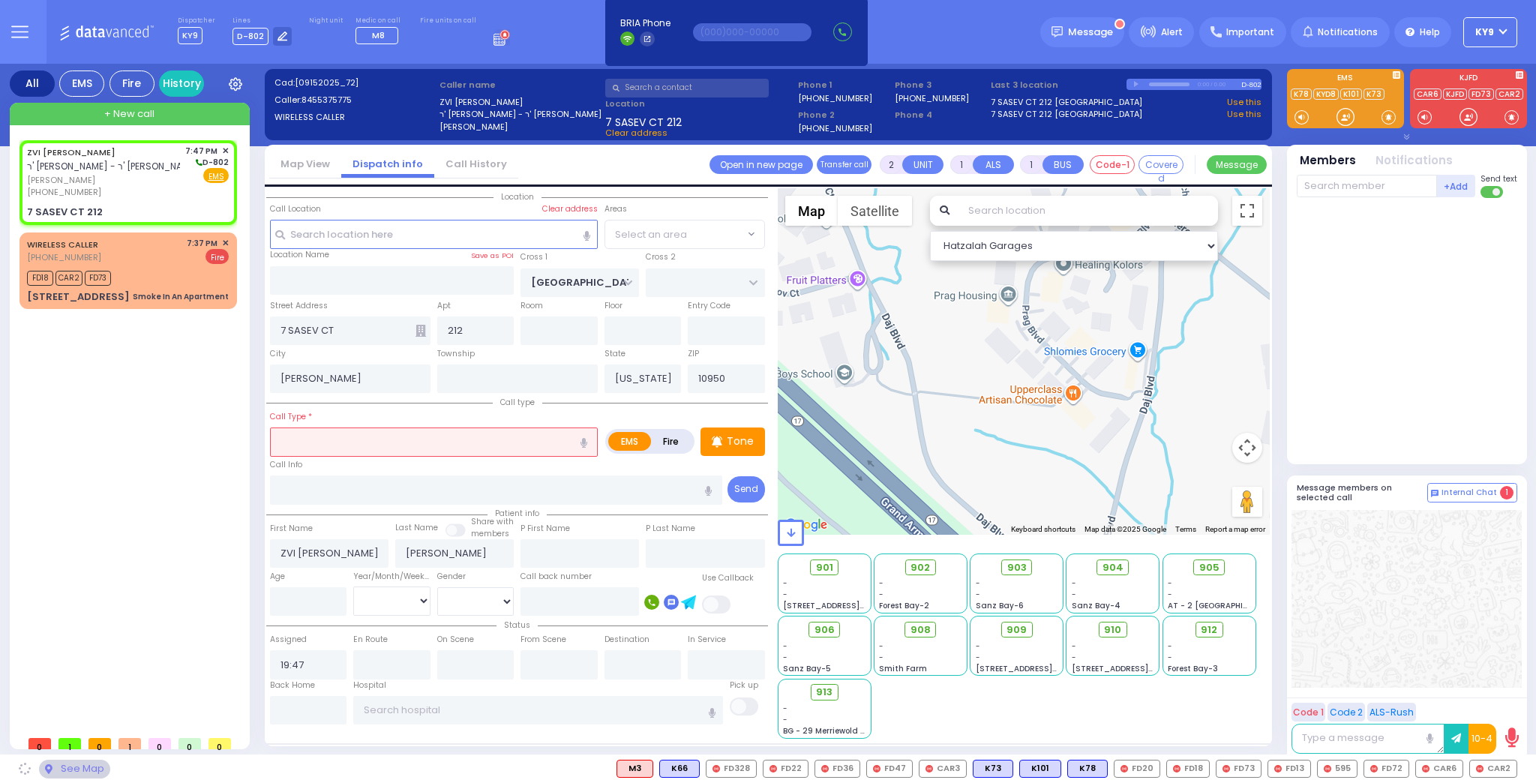
select select "[GEOGRAPHIC_DATA]"
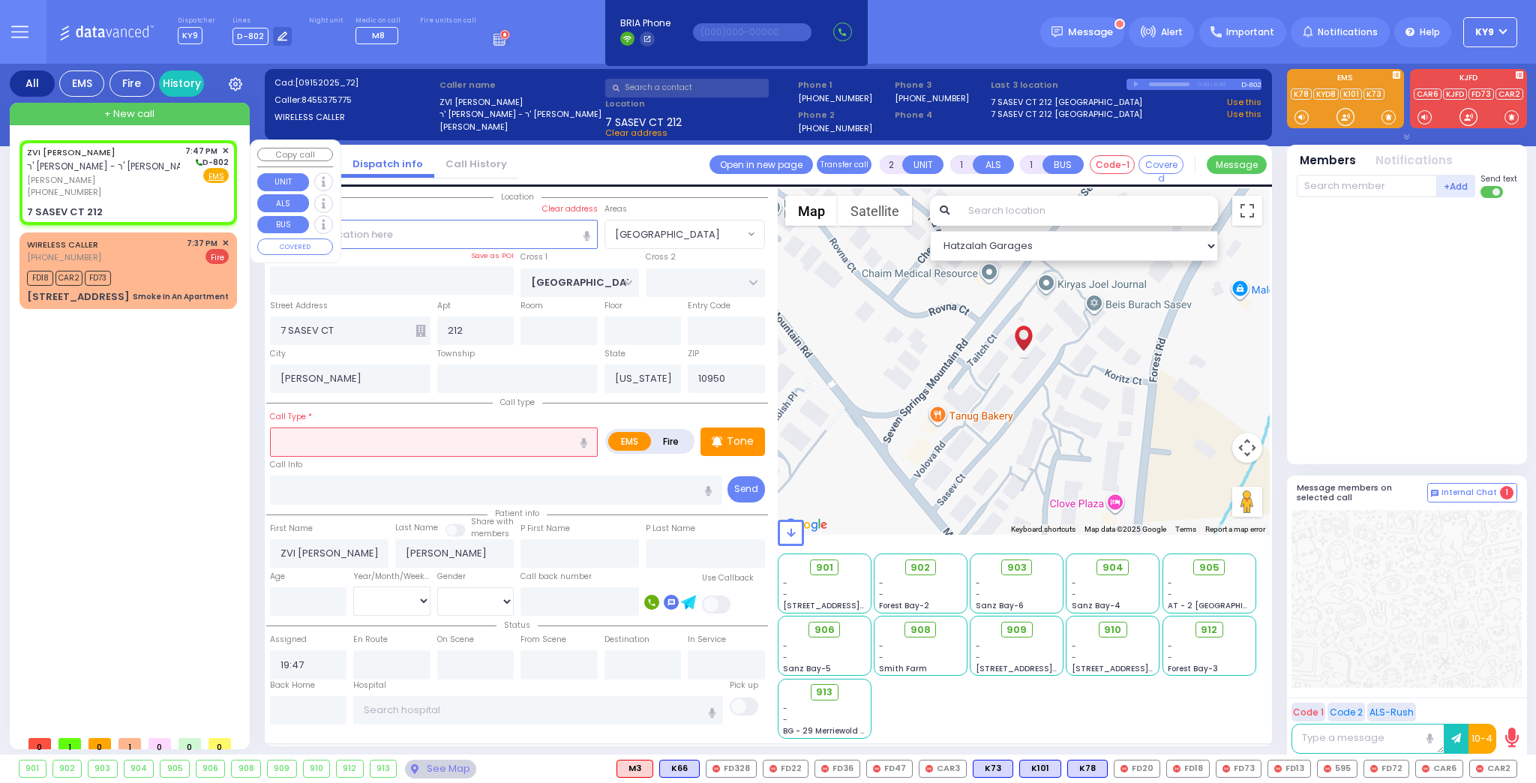
click at [49, 211] on div "7 SASEV CT 212" at bounding box center [65, 212] width 76 height 15
select select
radio input "true"
select select
select select "Hatzalah Garages"
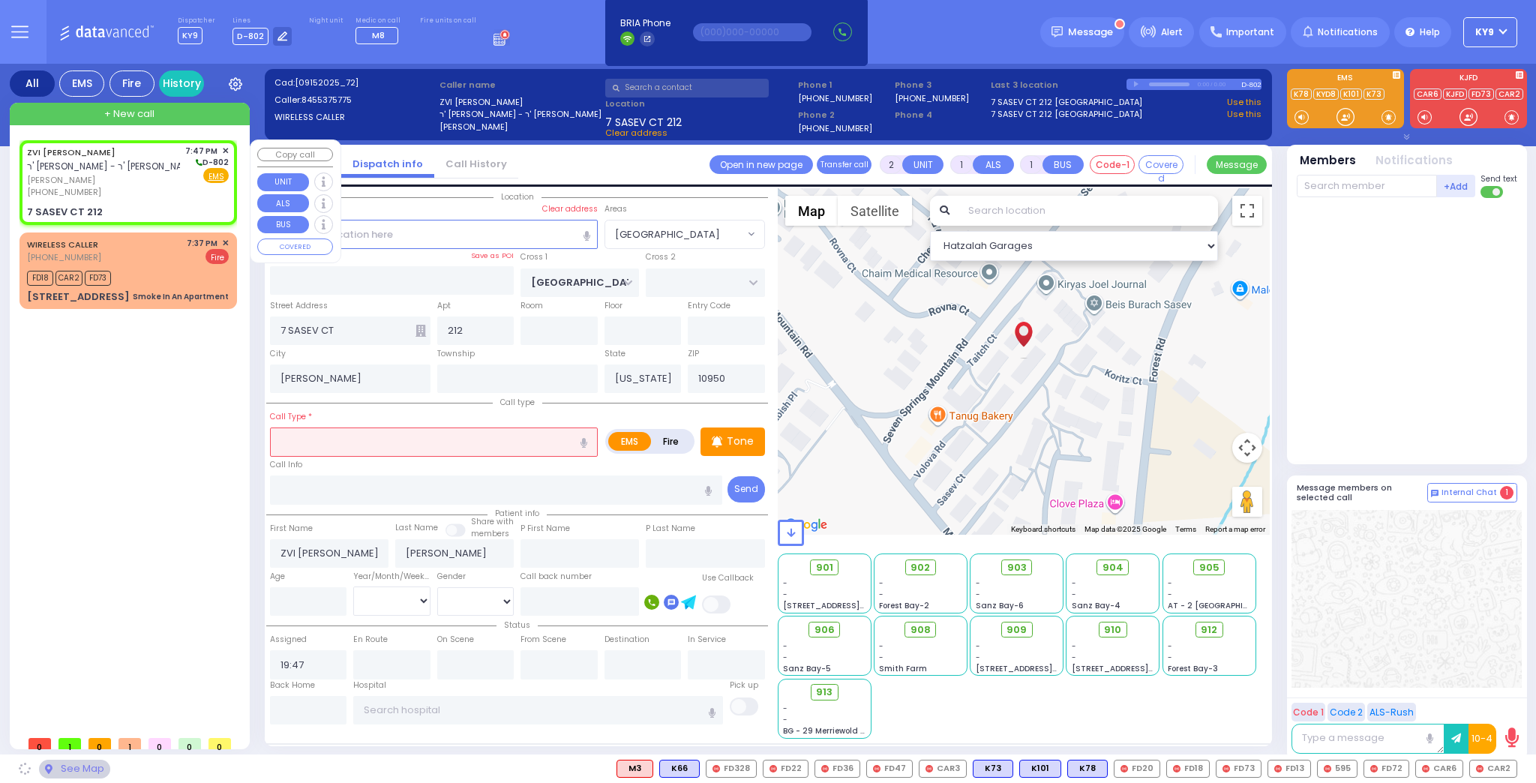
select select "[GEOGRAPHIC_DATA]"
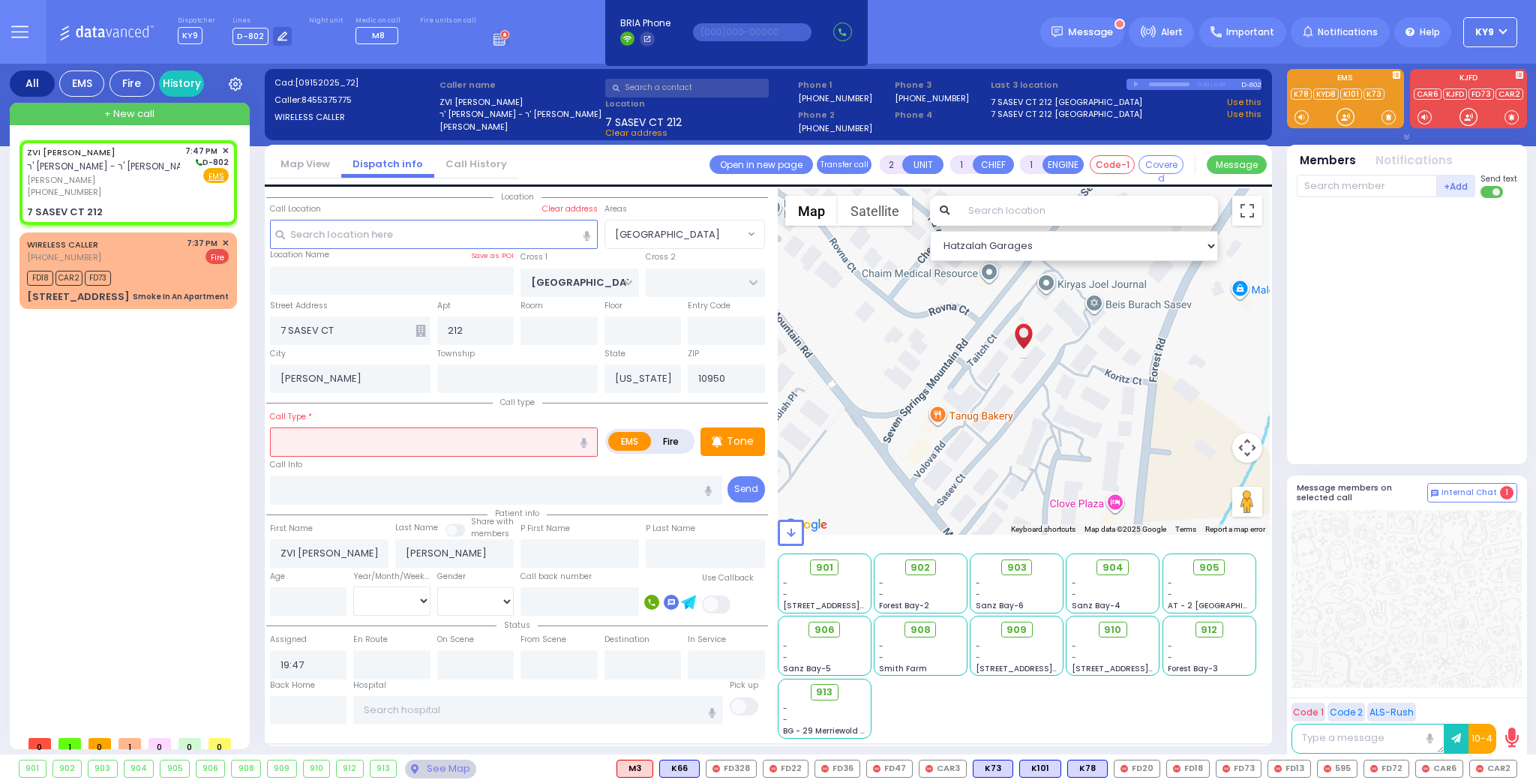
click at [394, 438] on input "text" at bounding box center [434, 441] width 328 height 28
type input "low platlets"
click at [296, 597] on input "number" at bounding box center [308, 601] width 77 height 28
type input "3"
select select
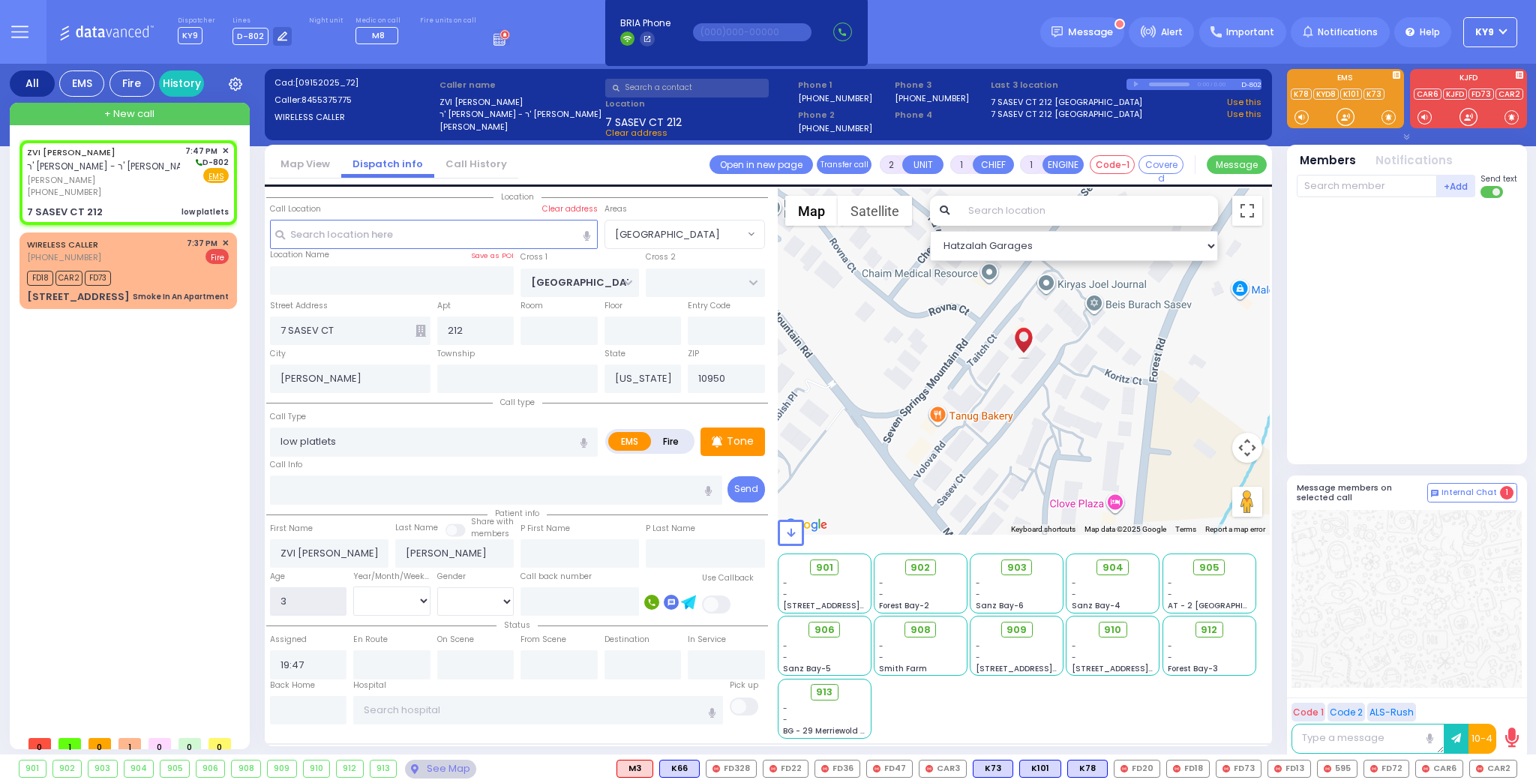
radio input "true"
select select
select select "Hatzalah Garages"
select select
radio input "true"
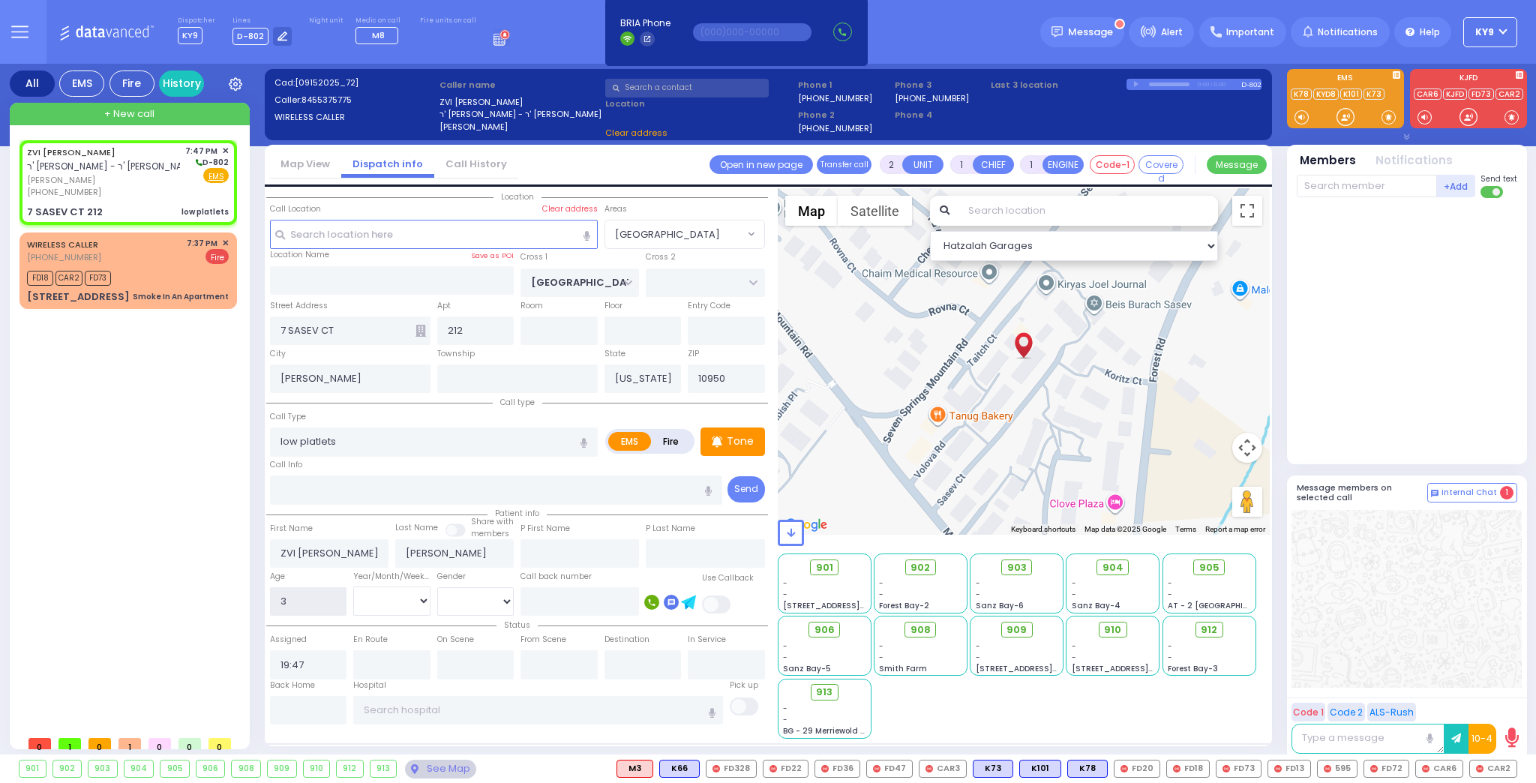
select select
select select "Hatzalah Garages"
type input "3"
click at [362, 604] on select "Year Month Week Day" at bounding box center [391, 600] width 77 height 28
select select "[GEOGRAPHIC_DATA]"
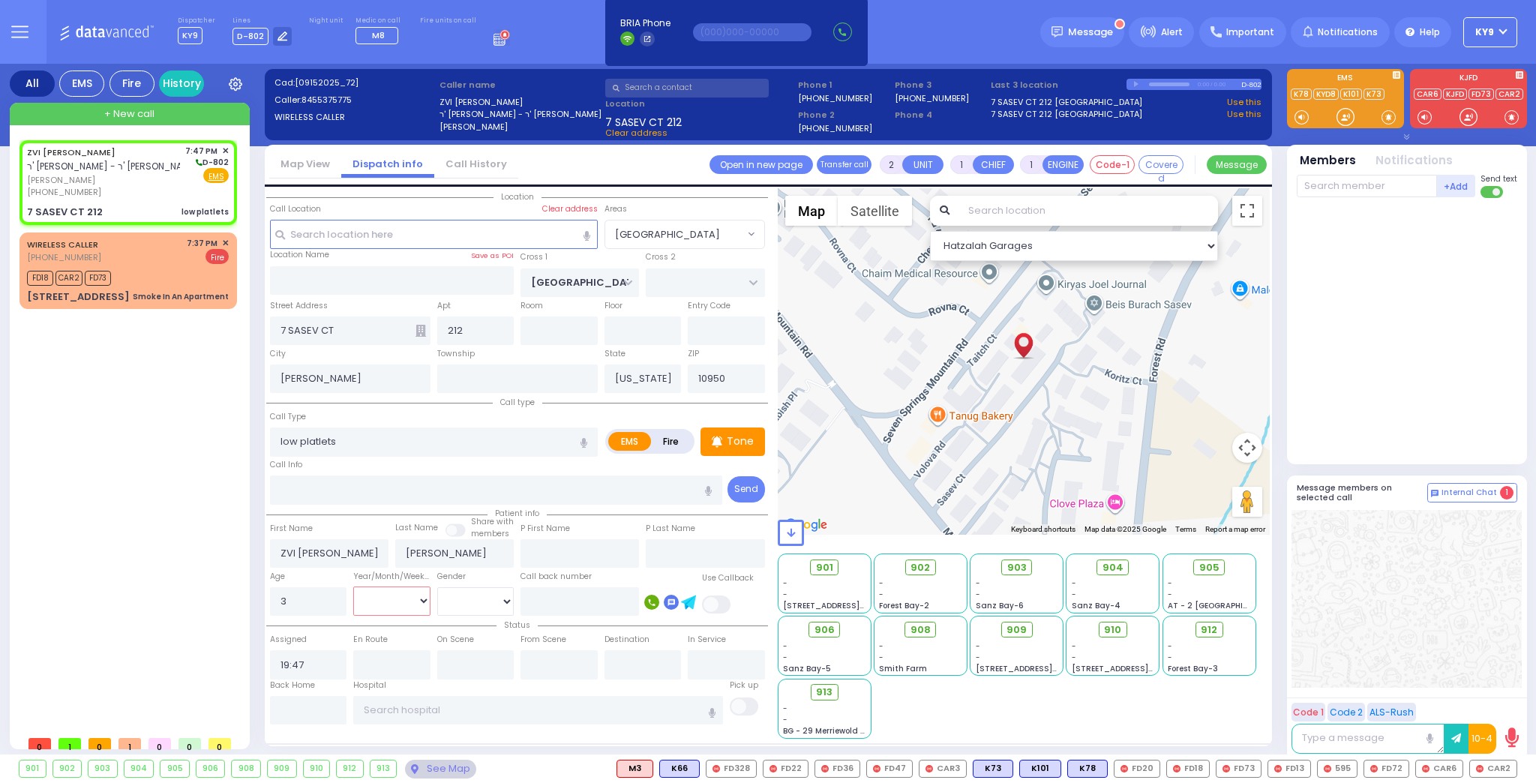
select select "Year"
click at [353, 586] on select "Year Month Week Day" at bounding box center [391, 600] width 77 height 28
select select "[GEOGRAPHIC_DATA]"
click at [454, 606] on select "Male Female" at bounding box center [475, 601] width 77 height 28
select select
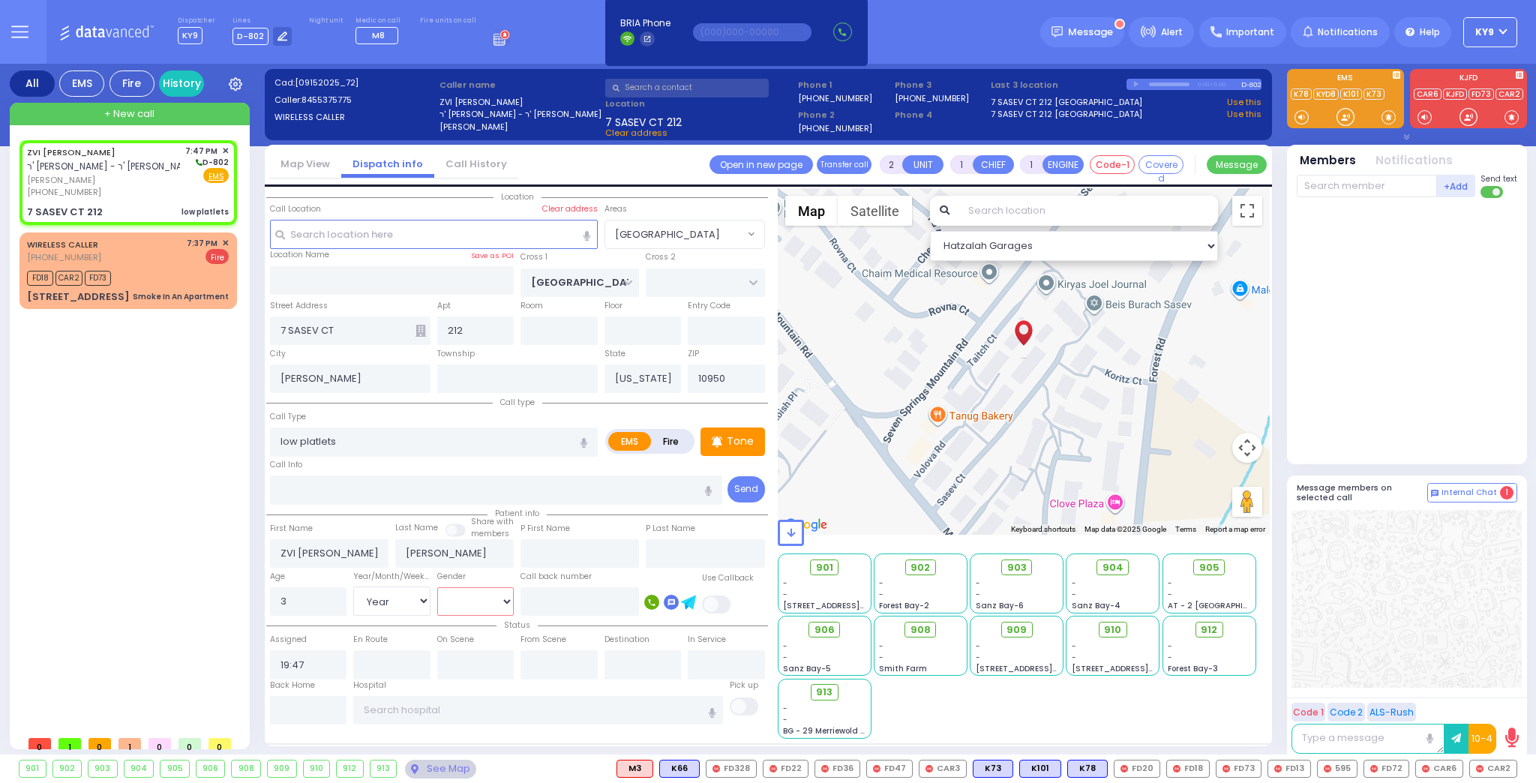
radio input "true"
select select "Year"
select select "Hatzalah Garages"
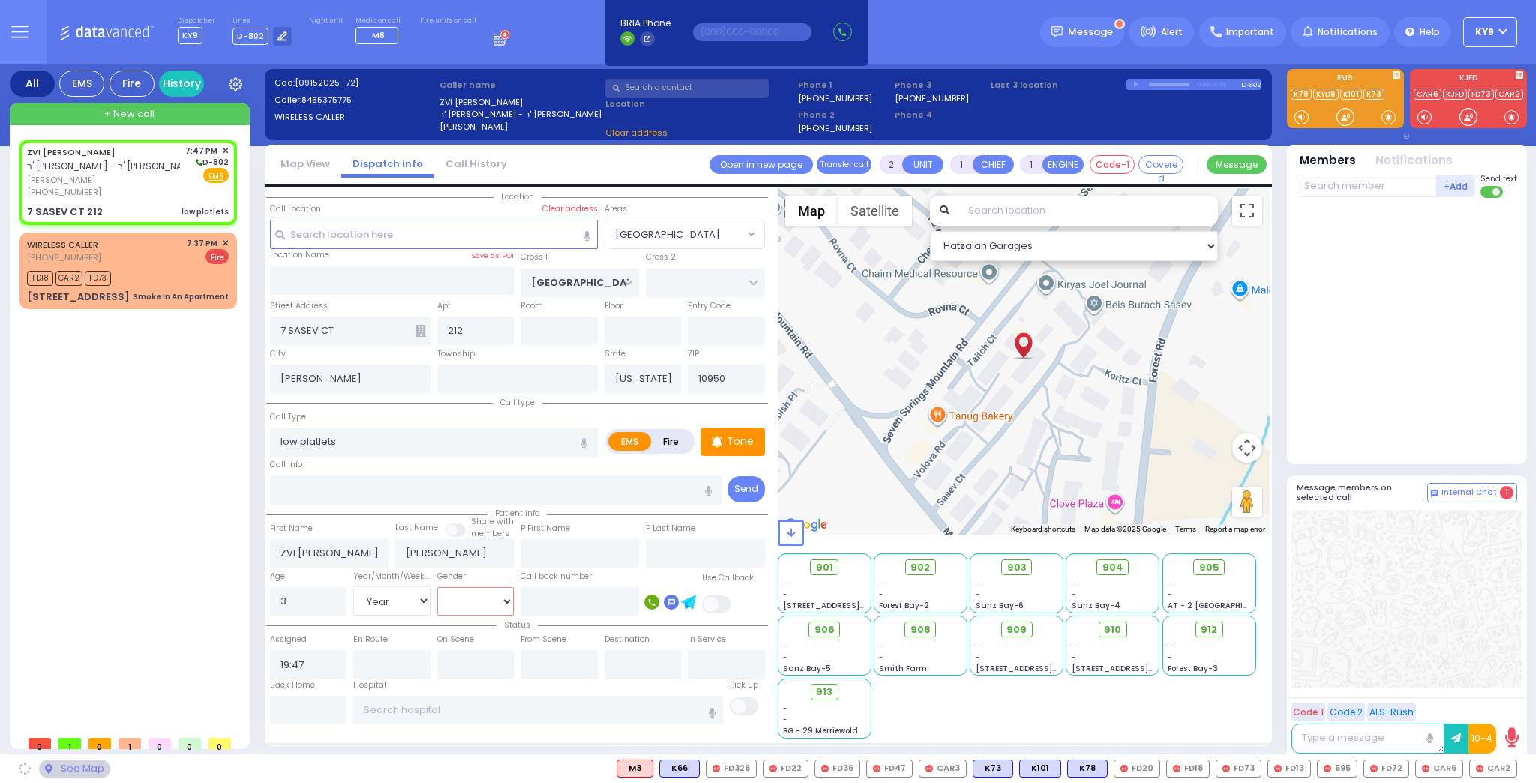
select select "[DEMOGRAPHIC_DATA]"
click at [437, 587] on select "Male Female" at bounding box center [475, 601] width 77 height 28
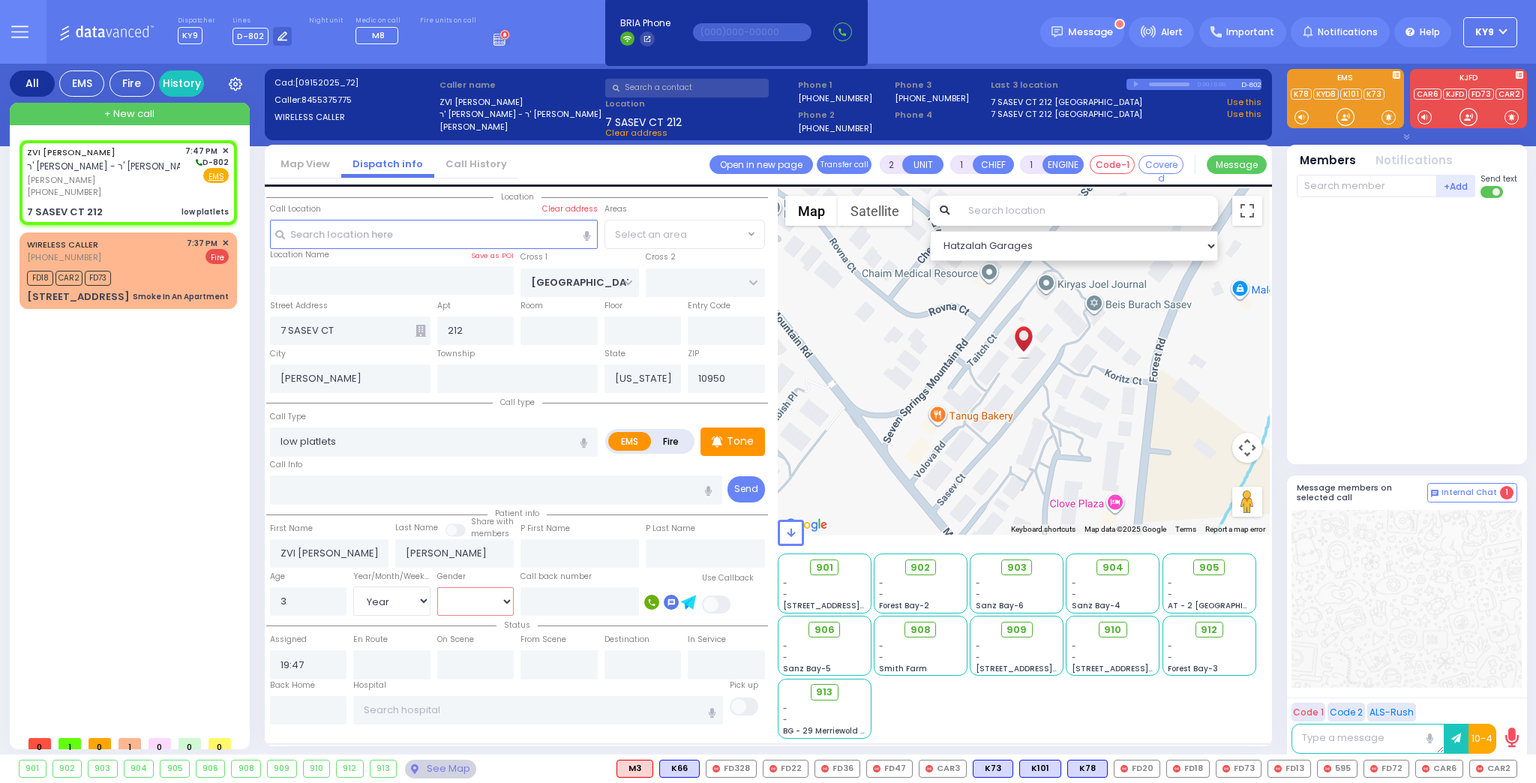
select select "[GEOGRAPHIC_DATA]"
select select
radio input "true"
select select "Year"
select select "[DEMOGRAPHIC_DATA]"
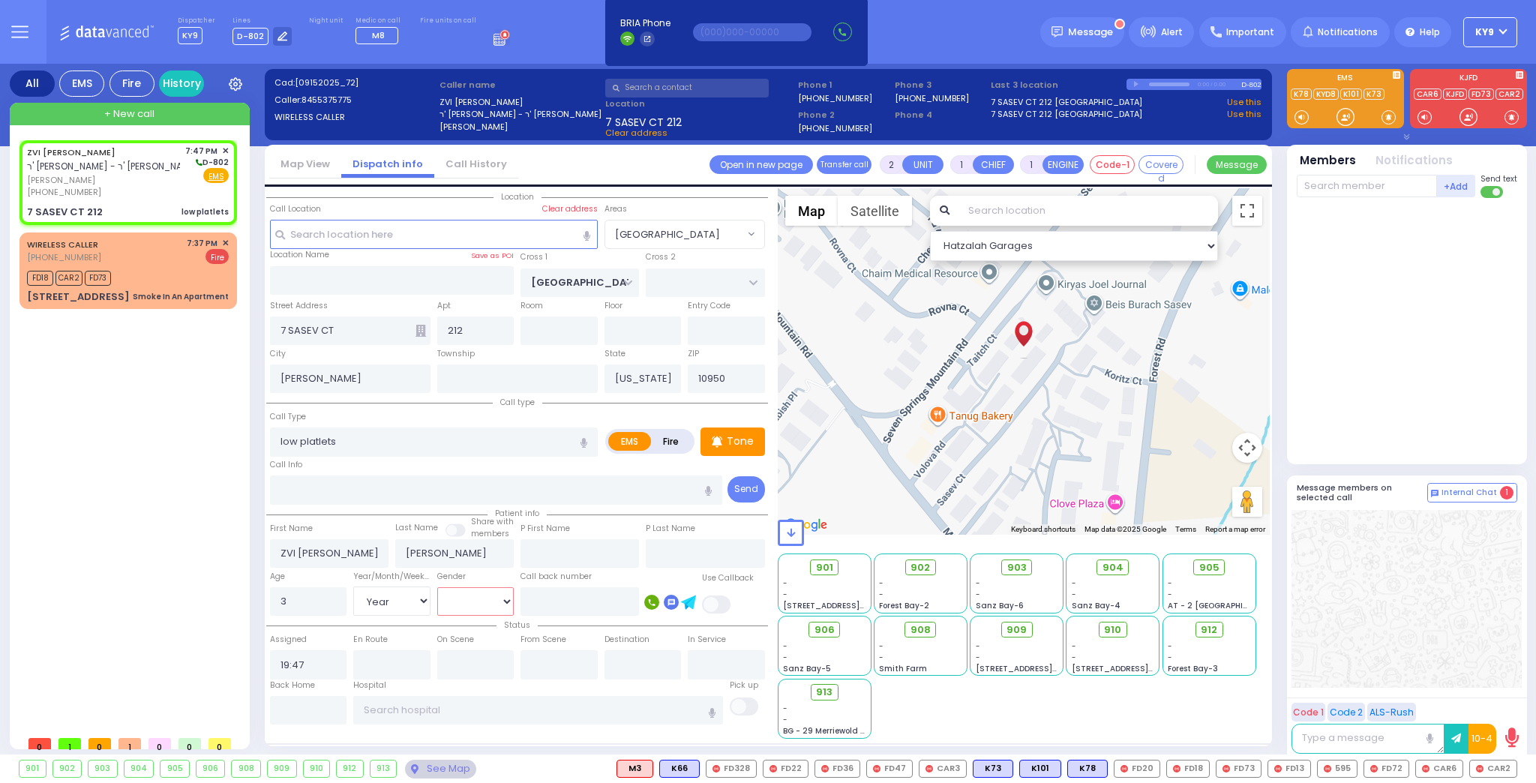
select select "Hatzalah Garages"
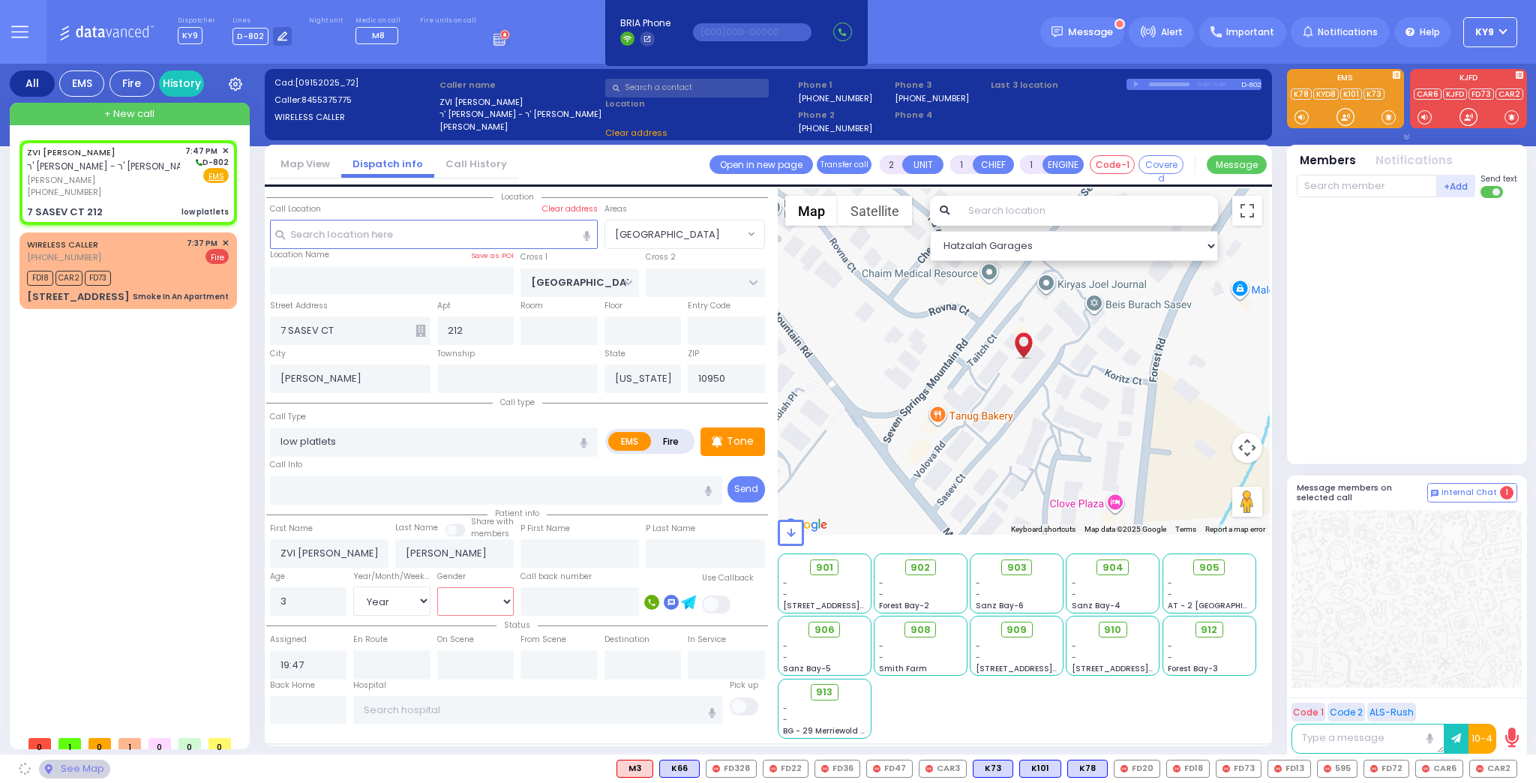
select select
radio input "true"
select select "Year"
select select "[DEMOGRAPHIC_DATA]"
select select "Hatzalah Garages"
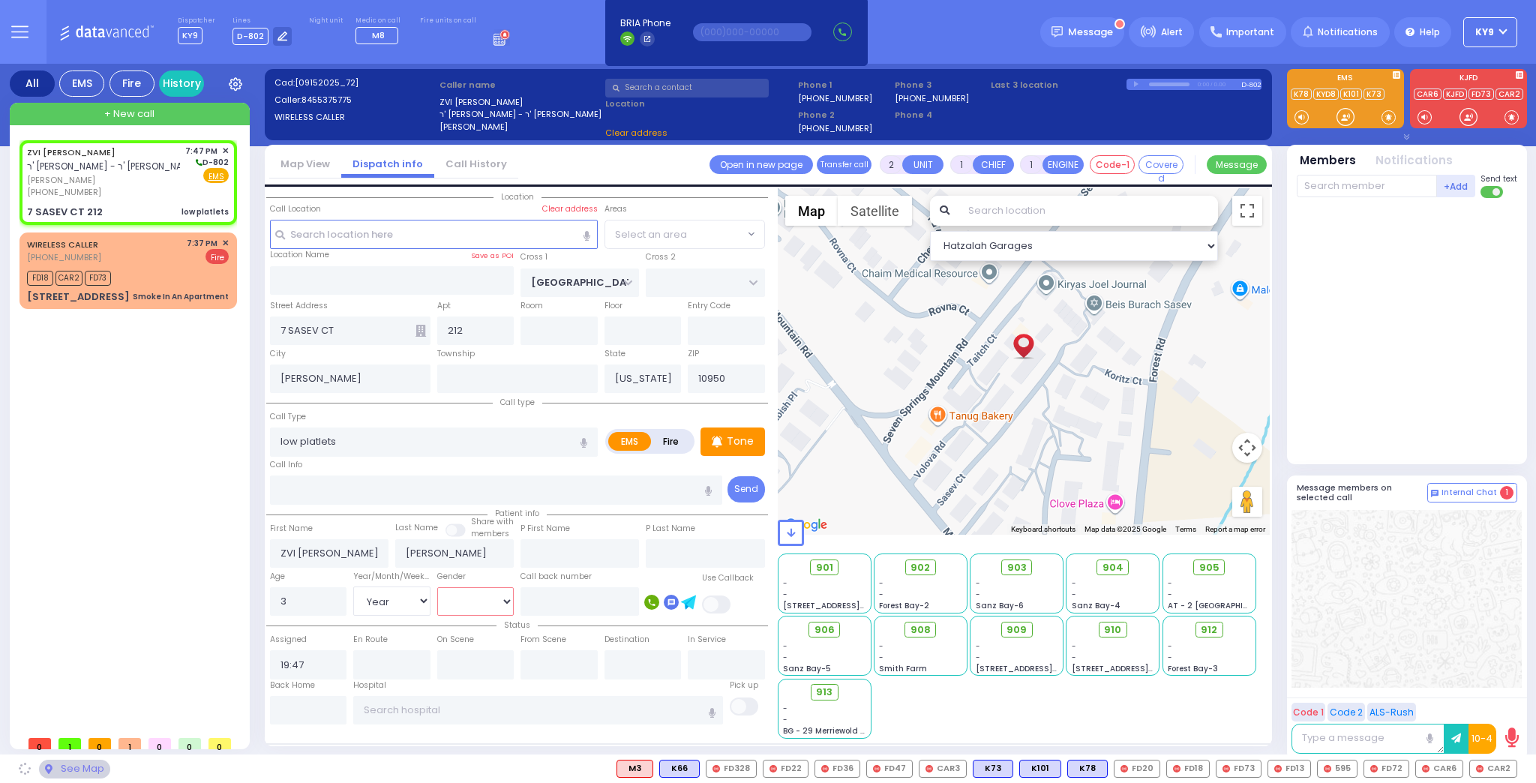
select select "[GEOGRAPHIC_DATA]"
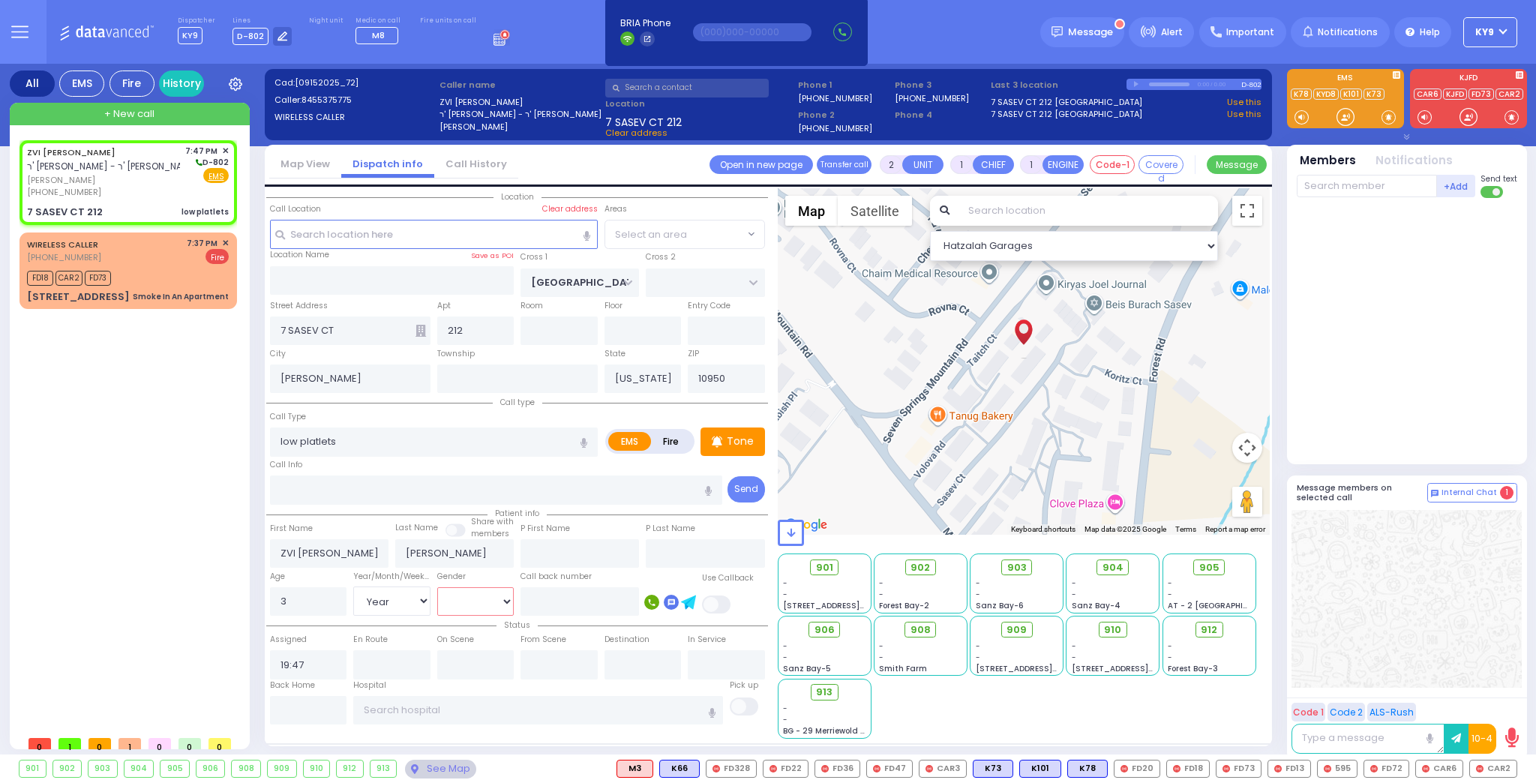
select select "[GEOGRAPHIC_DATA]"
select select
radio input "true"
select select "Year"
select select "[DEMOGRAPHIC_DATA]"
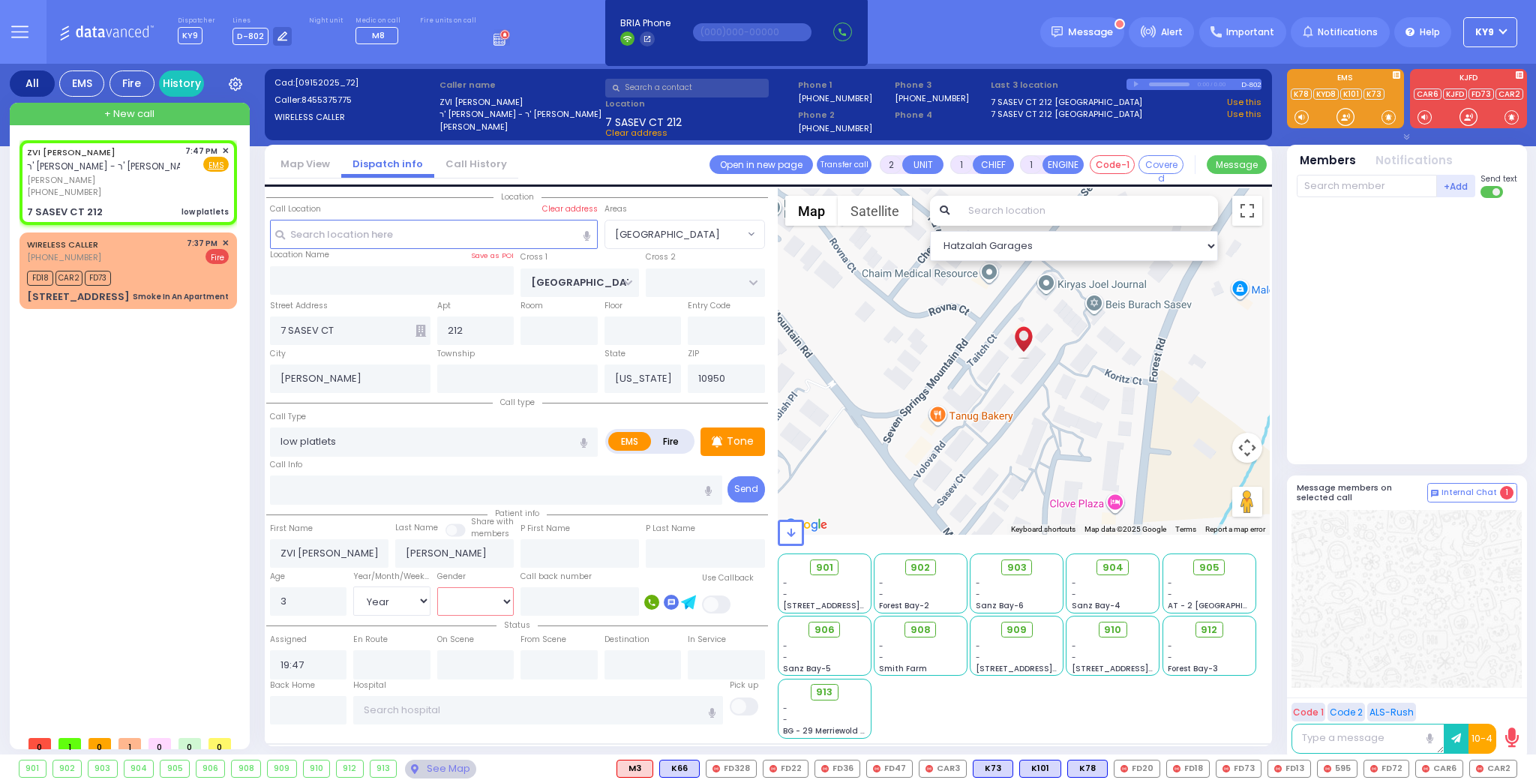
select select "Hatzalah Garages"
select select "[GEOGRAPHIC_DATA]"
click at [741, 444] on p "Tone" at bounding box center [740, 441] width 27 height 16
click at [1344, 115] on div at bounding box center [1345, 116] width 15 height 15
click at [736, 439] on p "Tone" at bounding box center [740, 441] width 27 height 16
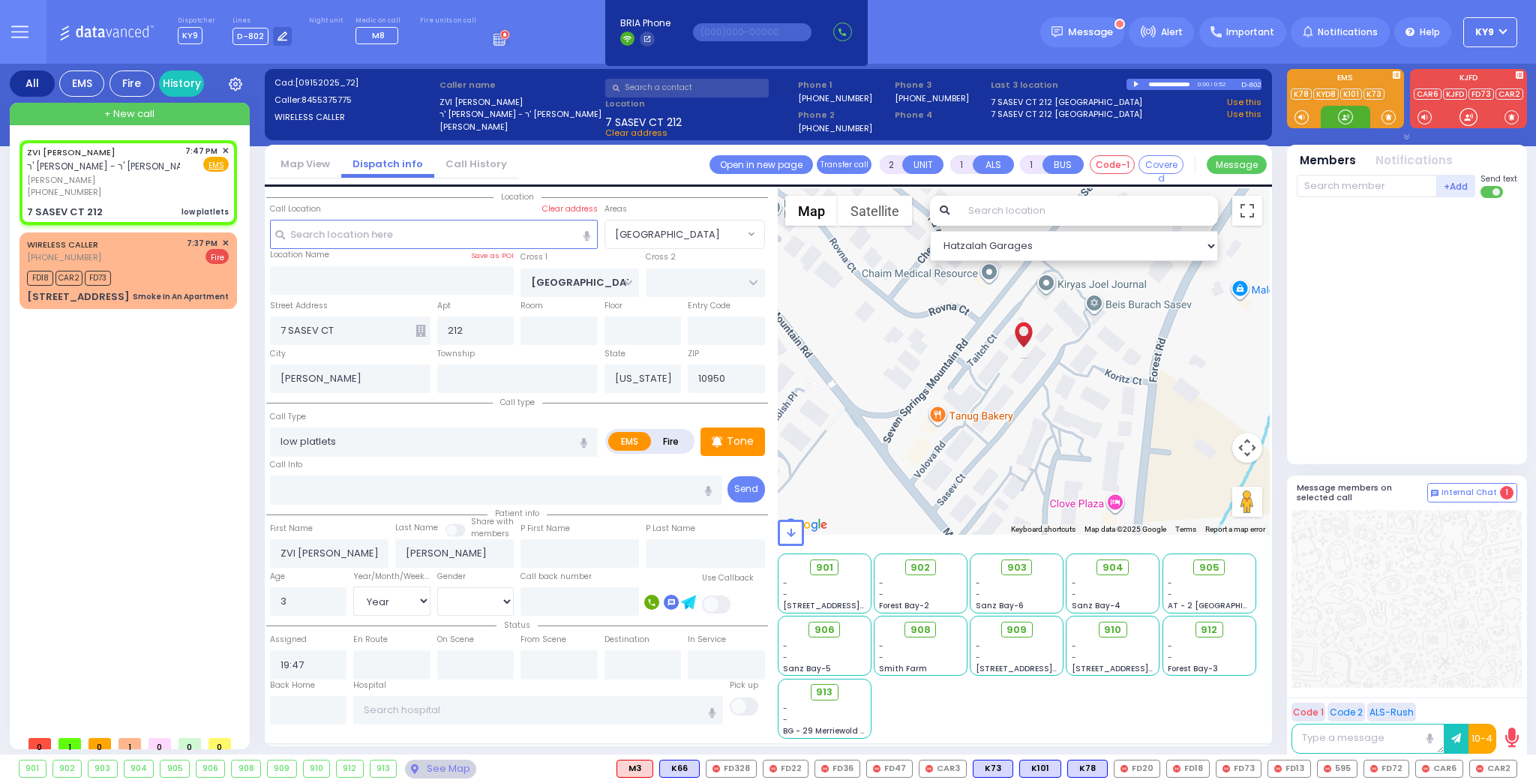
click at [1342, 119] on div at bounding box center [1345, 116] width 15 height 15
click at [735, 445] on p "Tone" at bounding box center [740, 441] width 27 height 16
click at [1341, 114] on div at bounding box center [1345, 116] width 15 height 15
drag, startPoint x: 1342, startPoint y: 115, endPoint x: 1348, endPoint y: 269, distance: 153.8
click at [1342, 115] on div at bounding box center [1345, 116] width 15 height 15
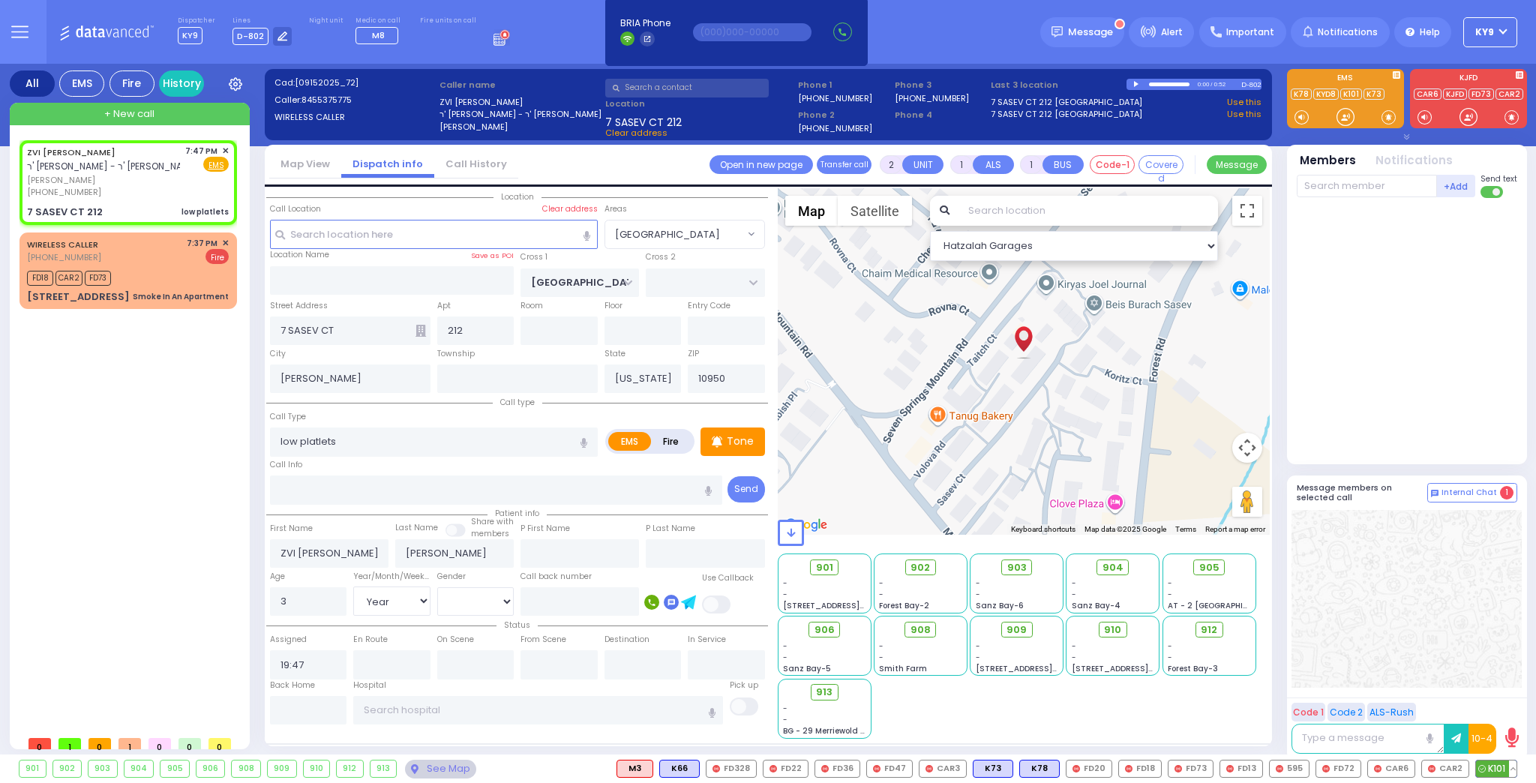
click at [1490, 769] on span "K101" at bounding box center [1496, 768] width 40 height 16
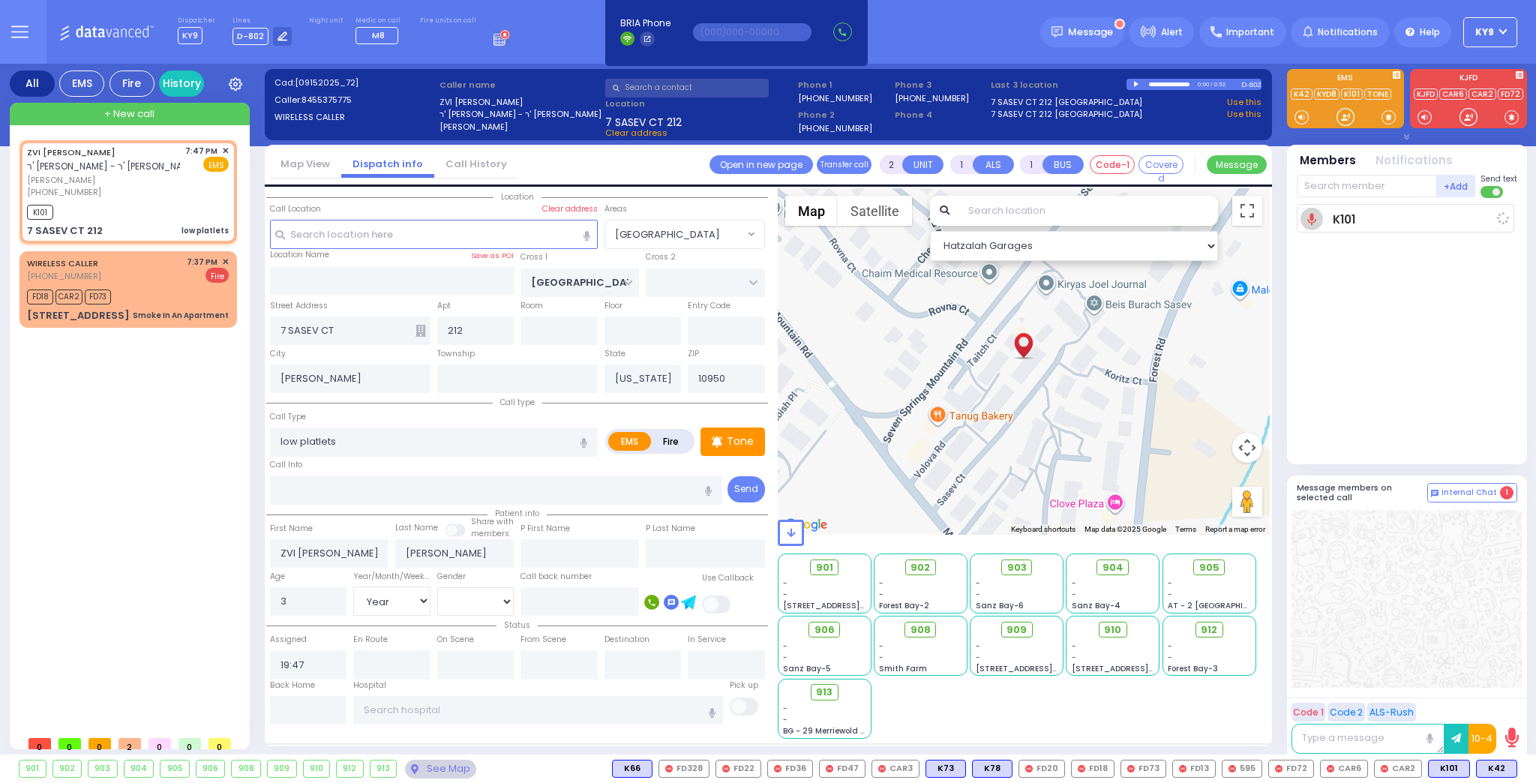
select select
radio input "true"
select select "Year"
select select "[DEMOGRAPHIC_DATA]"
type input "19:50"
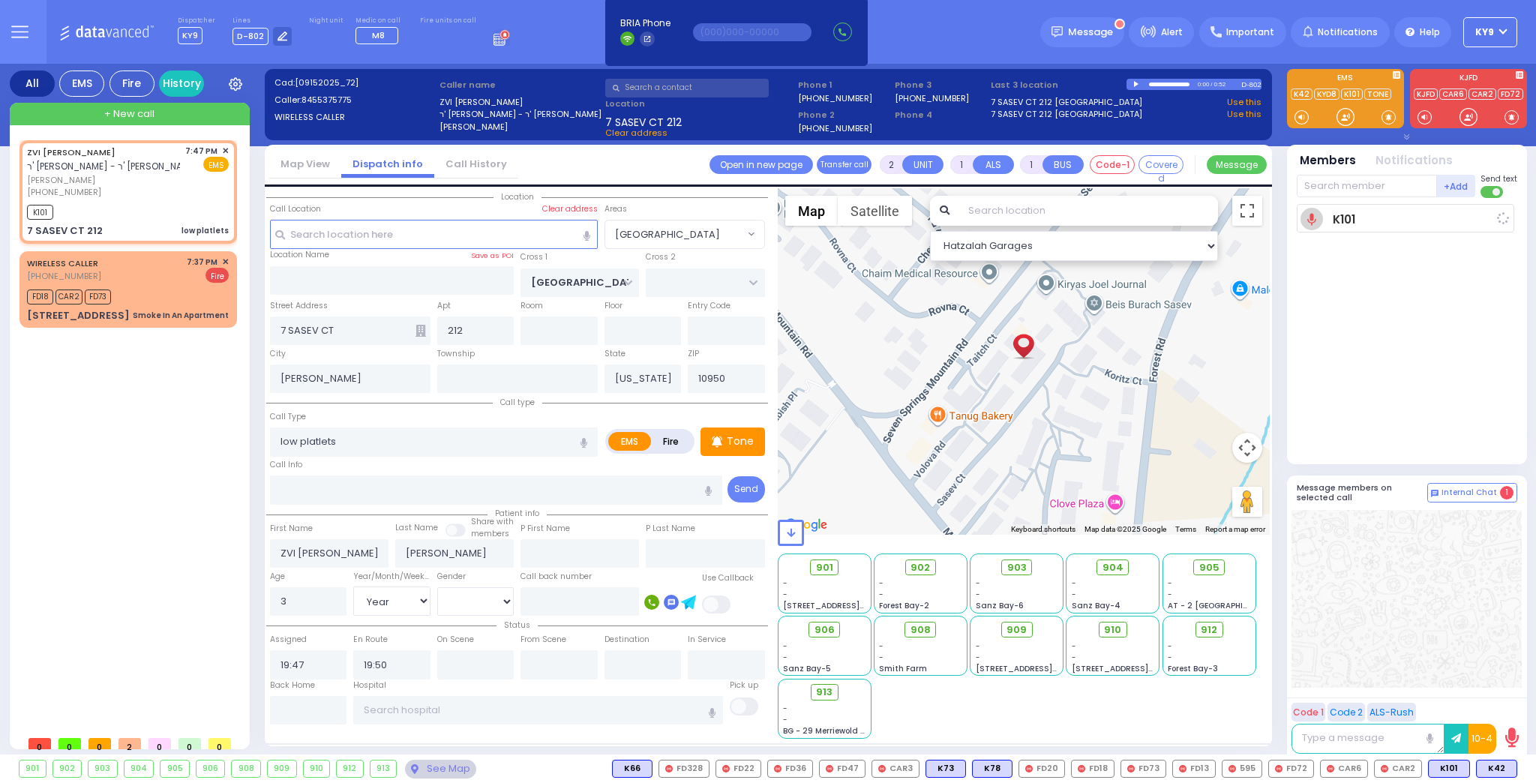
select select "Hatzalah Garages"
select select "[GEOGRAPHIC_DATA]"
click at [1494, 766] on span "K42" at bounding box center [1497, 768] width 40 height 16
select select
radio input "true"
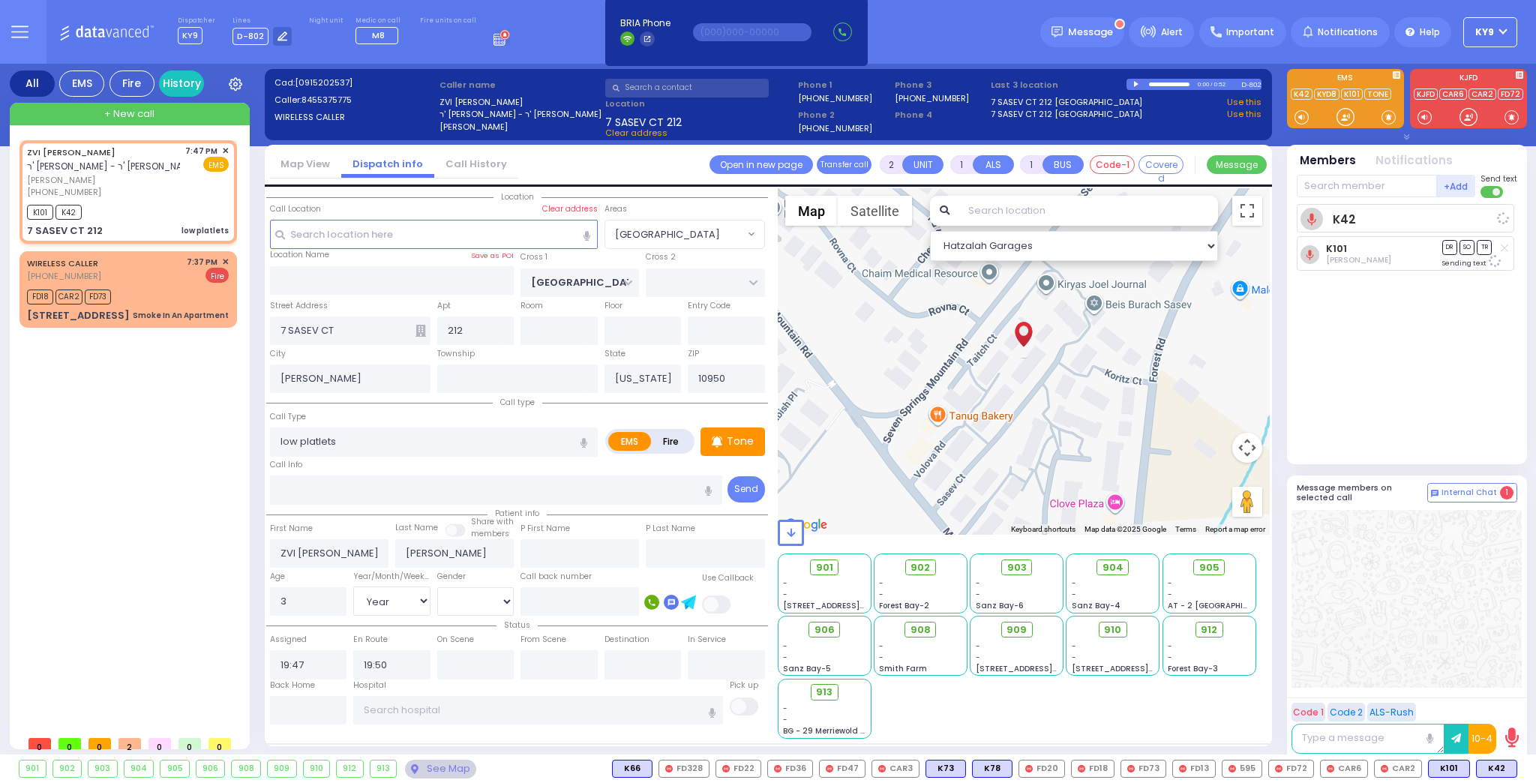
select select "Year"
select select "[DEMOGRAPHIC_DATA]"
select select "Hatzalah Garages"
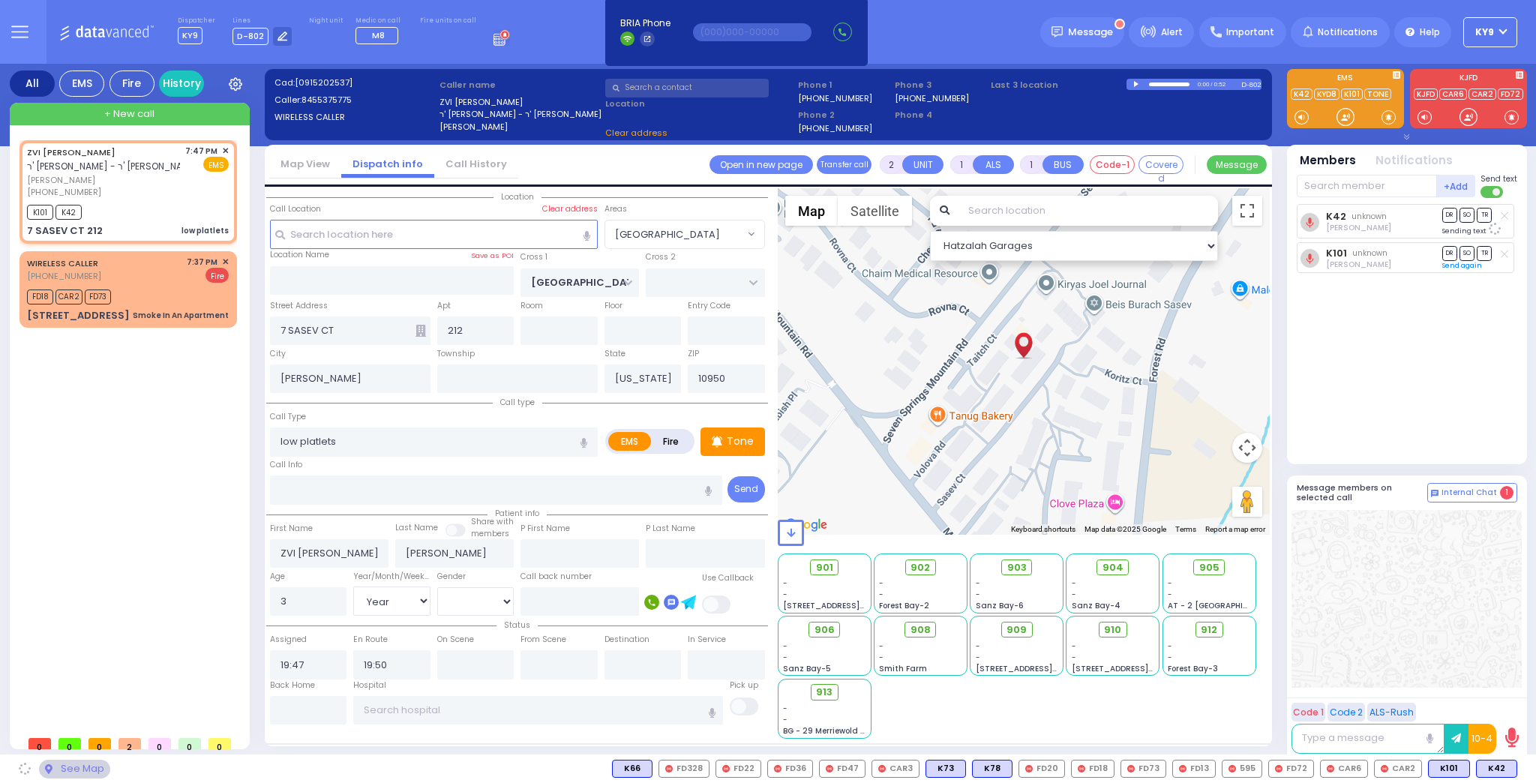
select select "[GEOGRAPHIC_DATA]"
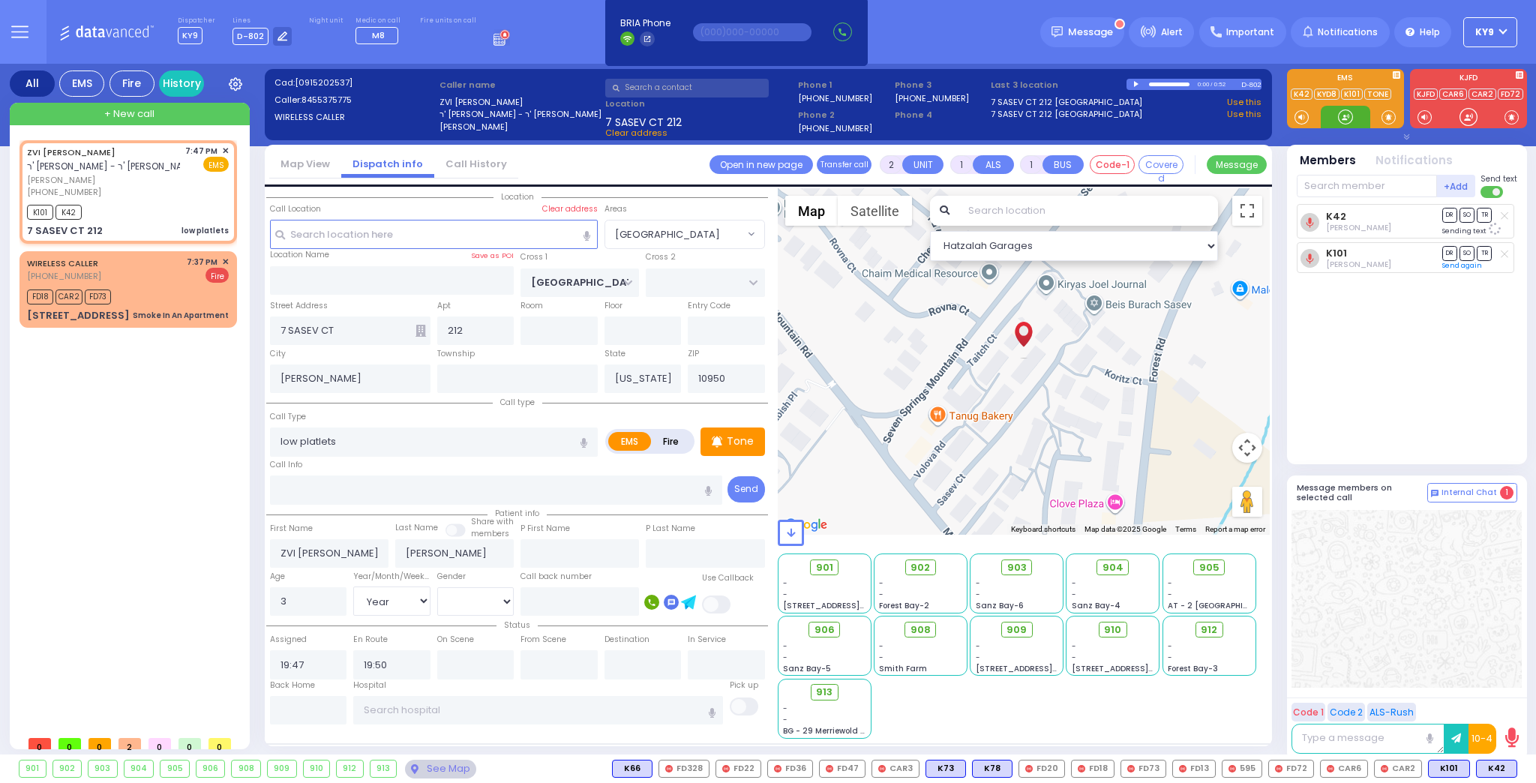
click at [1340, 115] on div at bounding box center [1345, 116] width 15 height 15
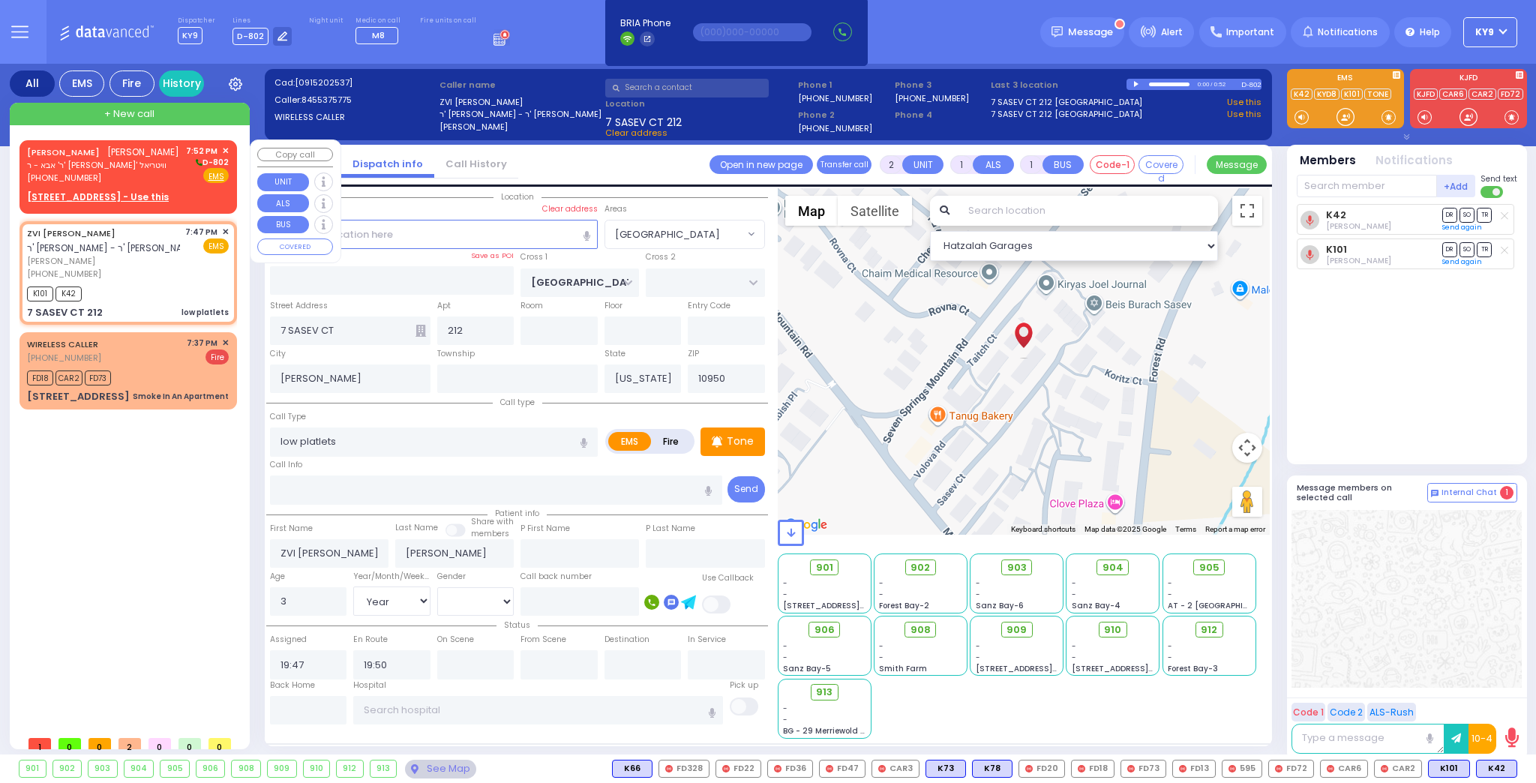
click at [138, 172] on div "DUVID BREUER דוד ברייער ר' אבא - ר' שמואל מתתי' וויטריאל (845) 492-2195 7:52 PM…" at bounding box center [128, 165] width 202 height 40
select select
radio input "true"
type input "DUVID"
type input "BREUER"
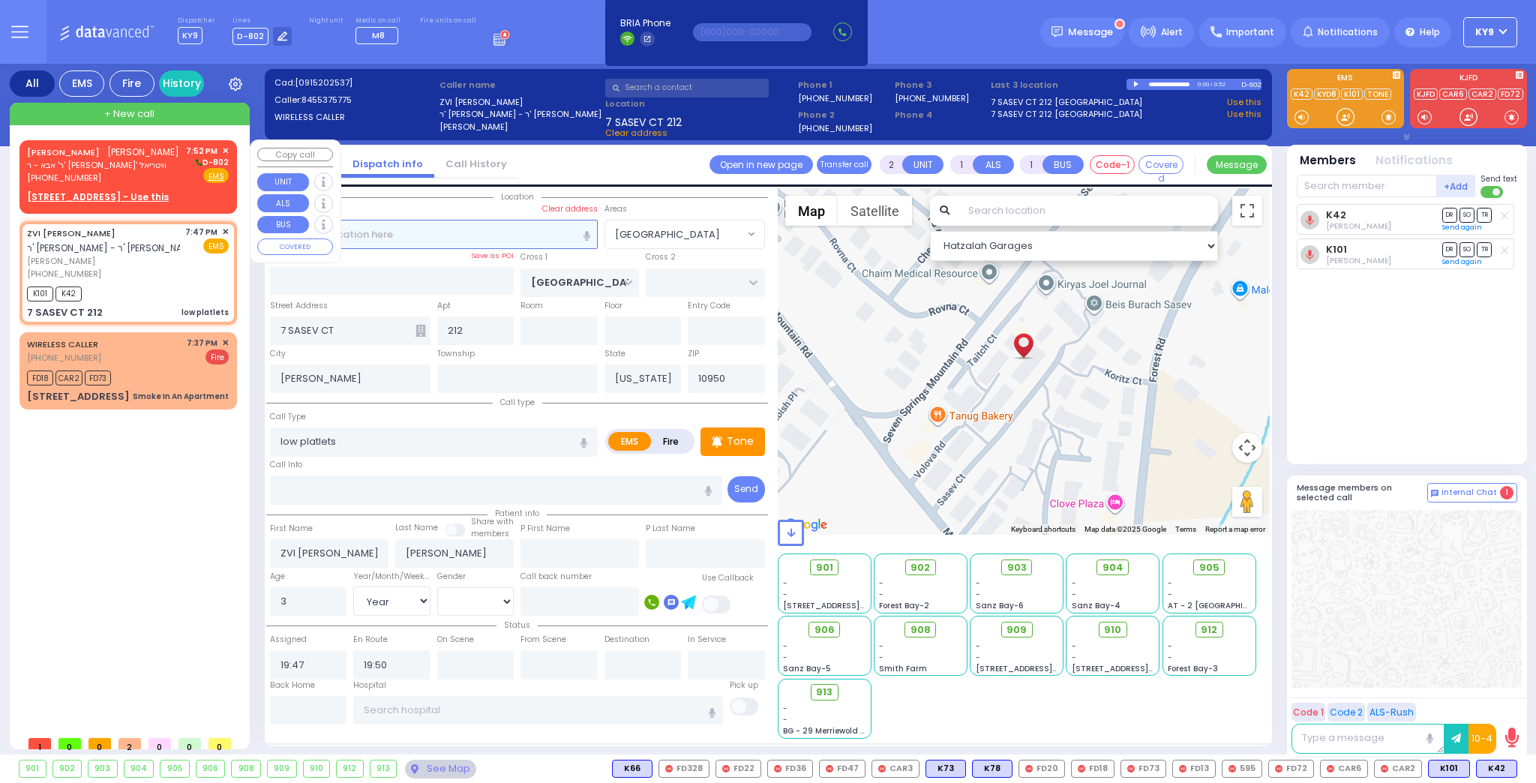
select select
type input "19:52"
select select "Hatzalah Garages"
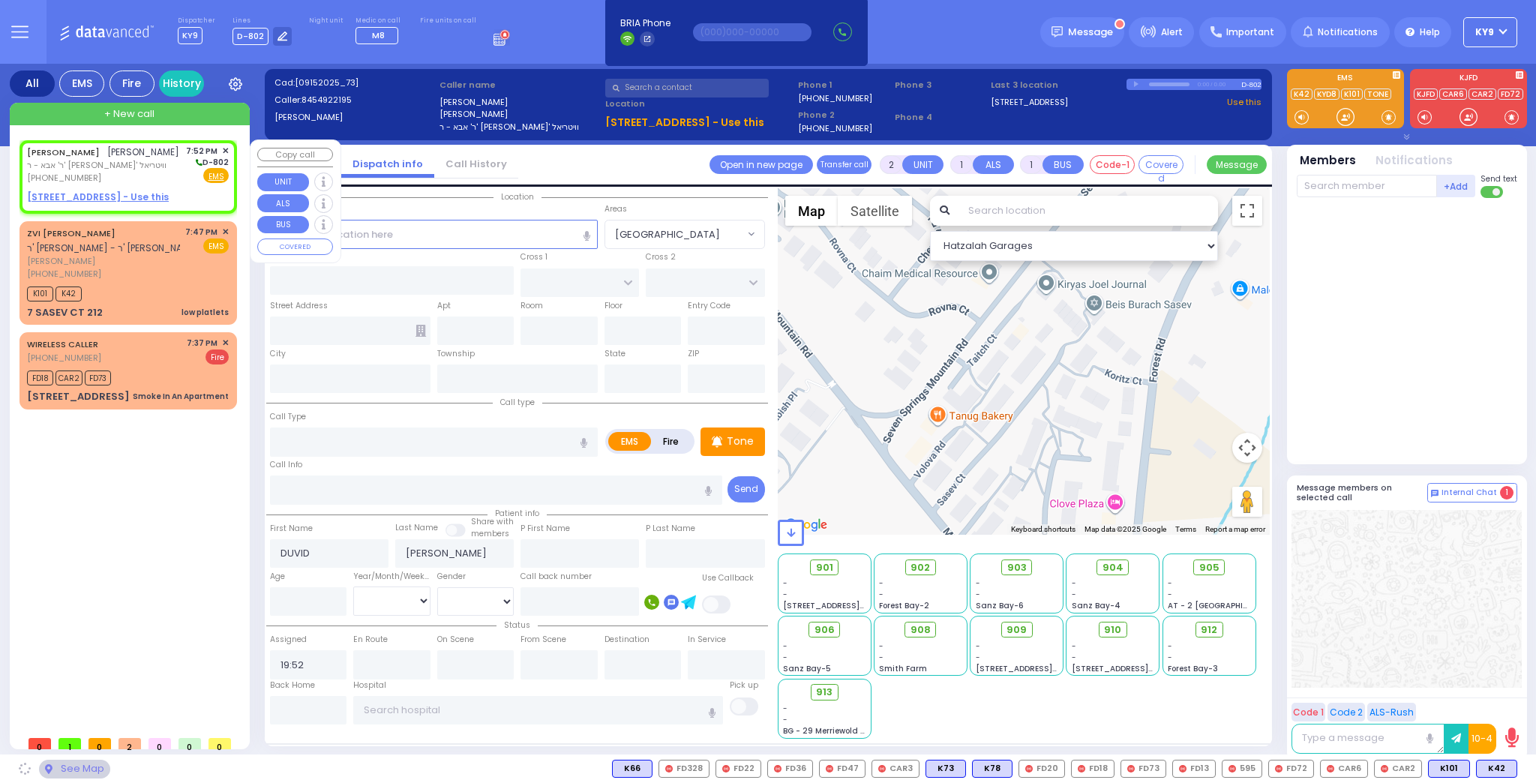
click at [130, 193] on u "4 PRAG BLVD 103 - Use this" at bounding box center [98, 196] width 142 height 13
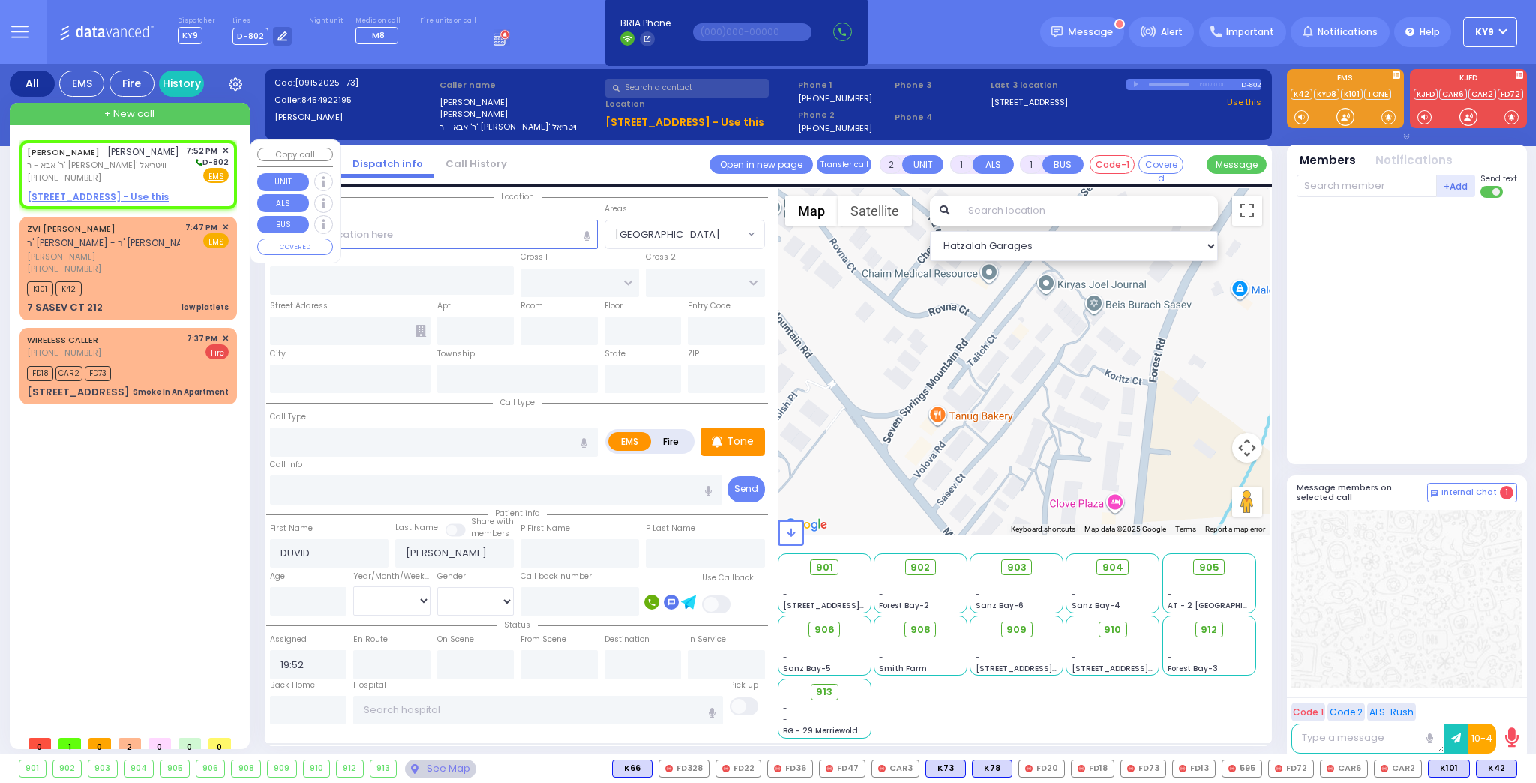
select select
radio input "true"
select select
select select "Hatzalah Garages"
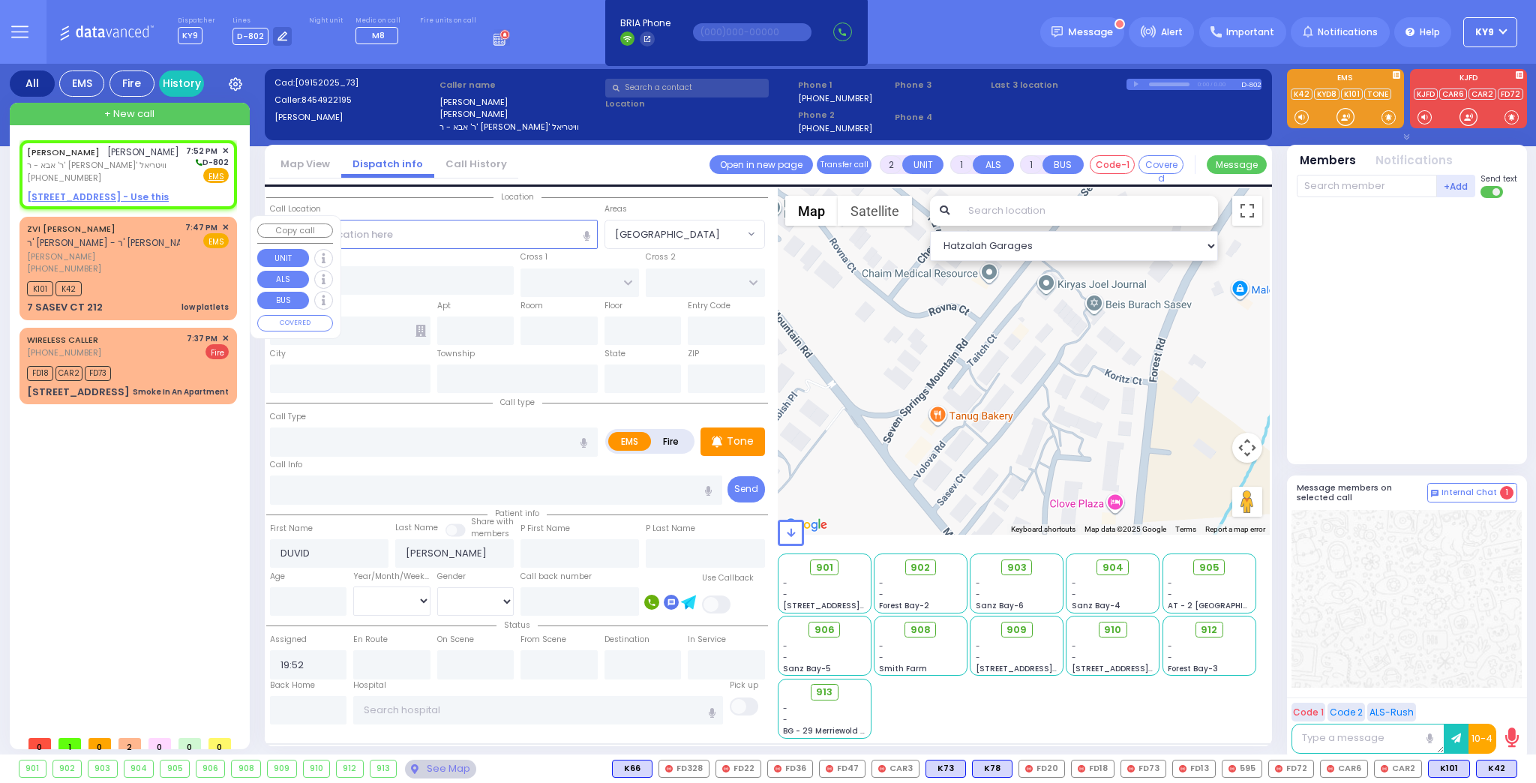
select select
radio input "true"
select select
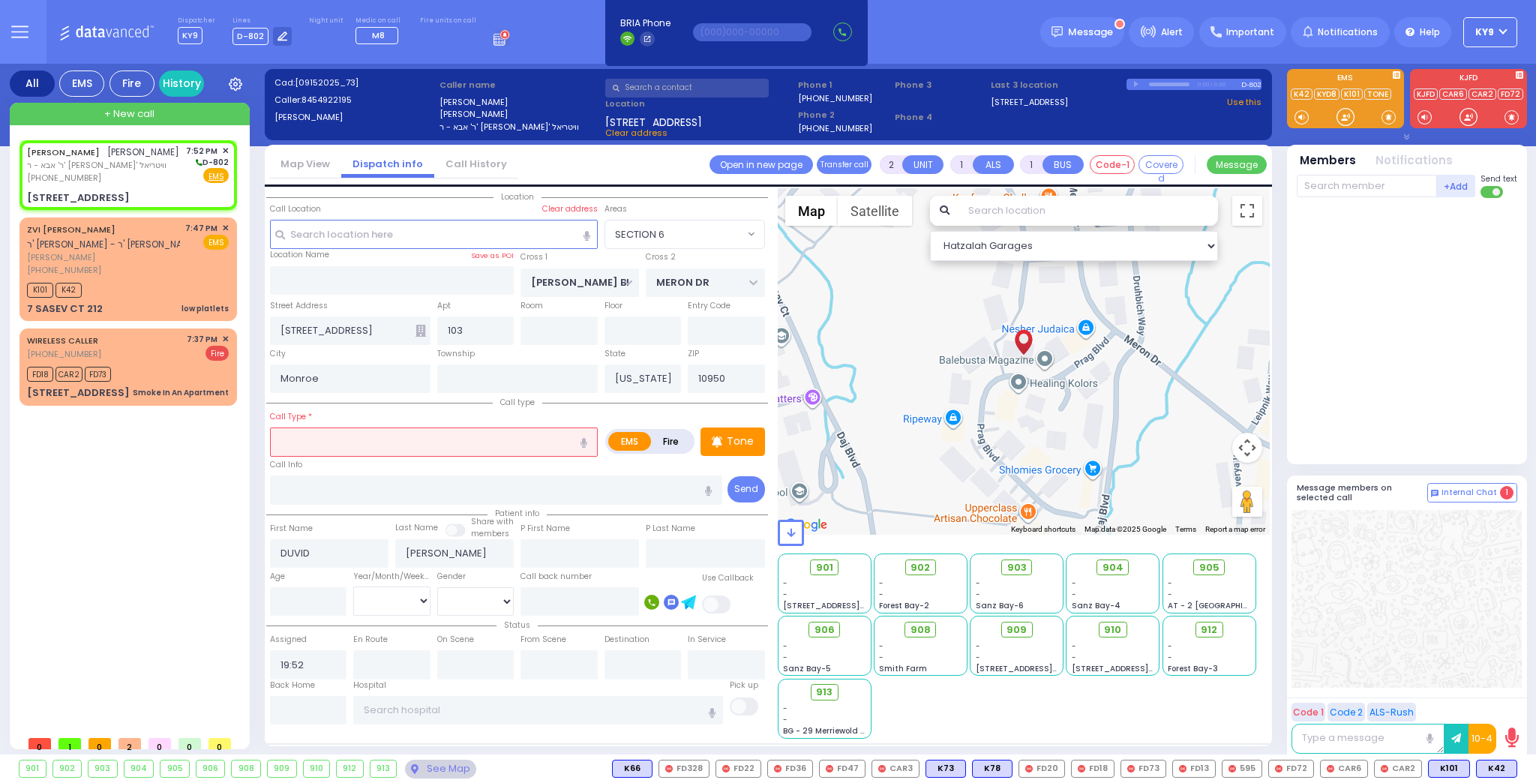
click at [301, 435] on input "text" at bounding box center [434, 441] width 328 height 28
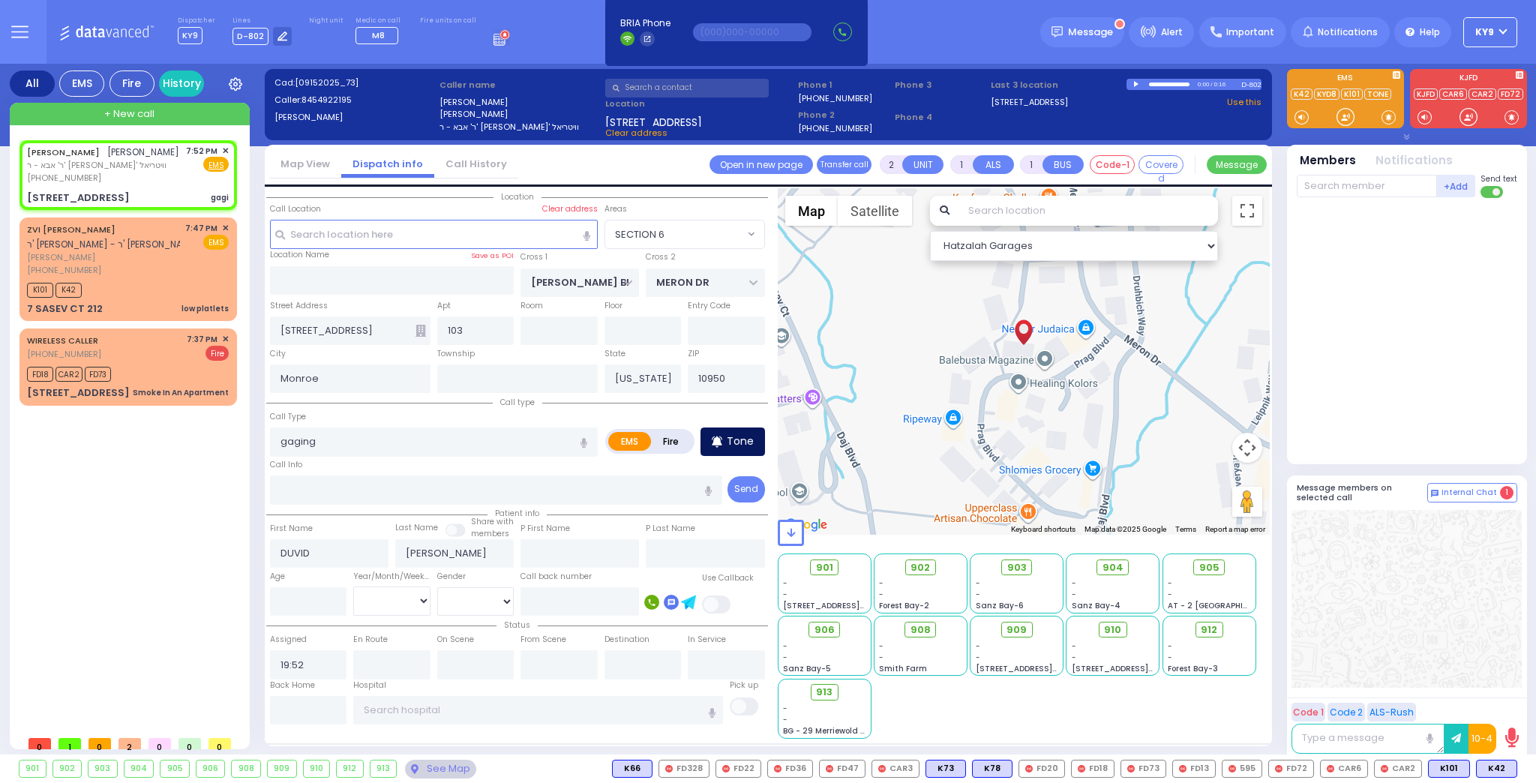
click at [724, 433] on div "Tone" at bounding box center [732, 441] width 64 height 28
click at [1369, 256] on div at bounding box center [1408, 327] width 223 height 247
click at [742, 437] on p "Tone" at bounding box center [740, 441] width 27 height 16
click at [1339, 114] on div at bounding box center [1345, 116] width 15 height 15
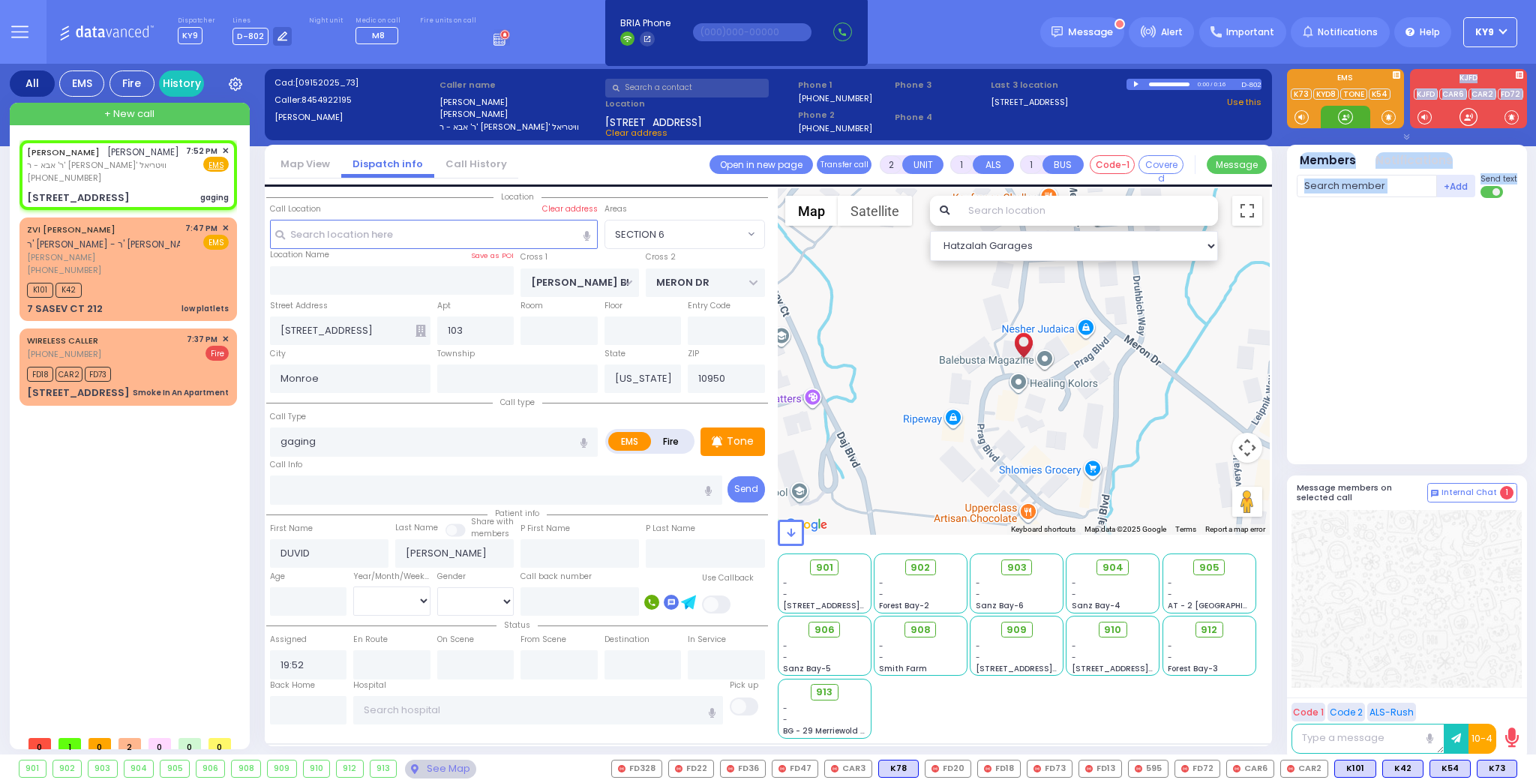
drag, startPoint x: 1345, startPoint y: 118, endPoint x: 1422, endPoint y: 277, distance: 177.4
click at [1399, 225] on div "Team connect is not connected. Please, close all team connect windows and Try N…" at bounding box center [1407, 412] width 240 height 697
click at [1495, 766] on span "K73" at bounding box center [1496, 768] width 39 height 16
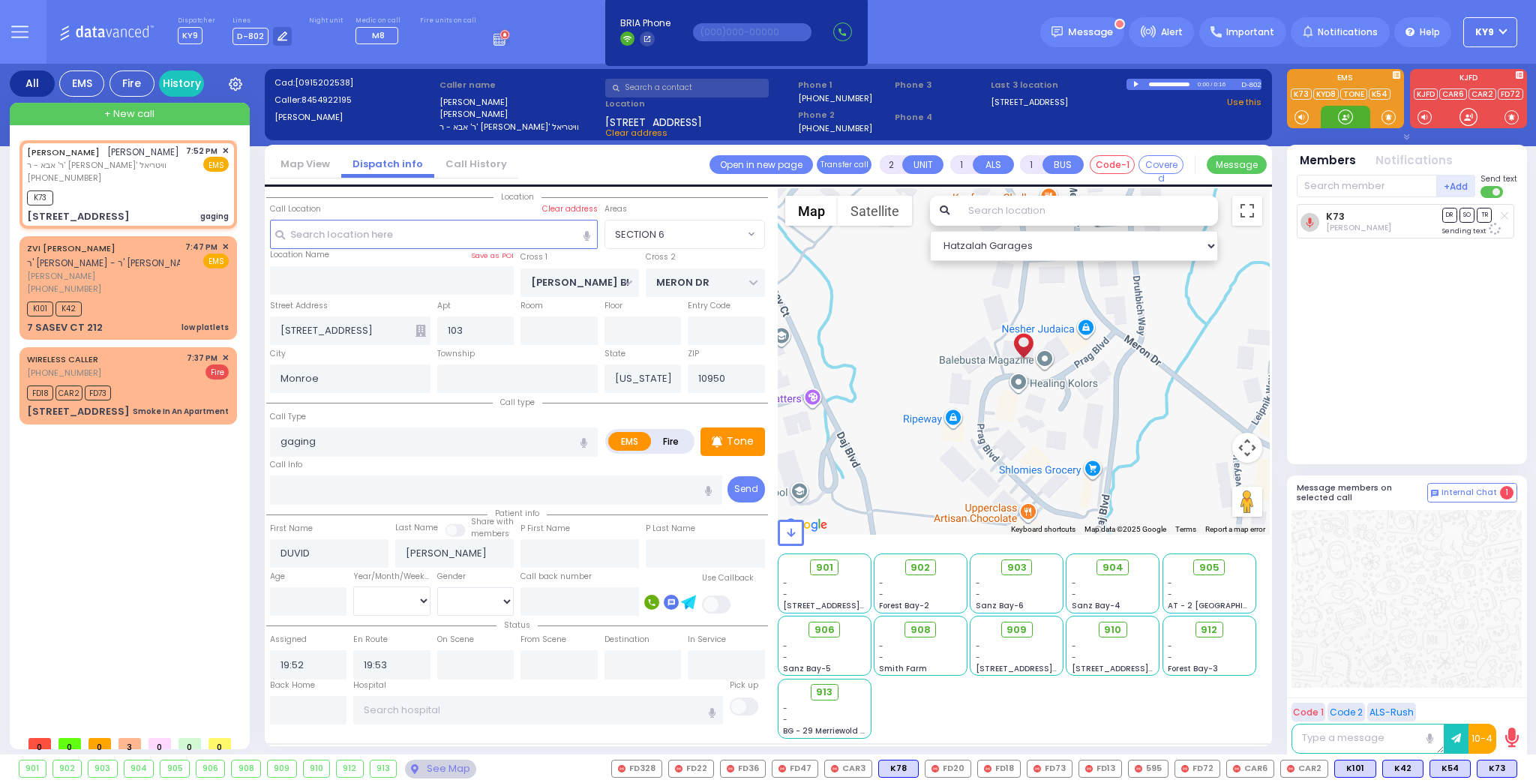
click at [1342, 115] on div at bounding box center [1345, 116] width 15 height 15
click at [1346, 115] on div at bounding box center [1345, 116] width 15 height 15
click at [1489, 766] on span "K83" at bounding box center [1496, 768] width 39 height 16
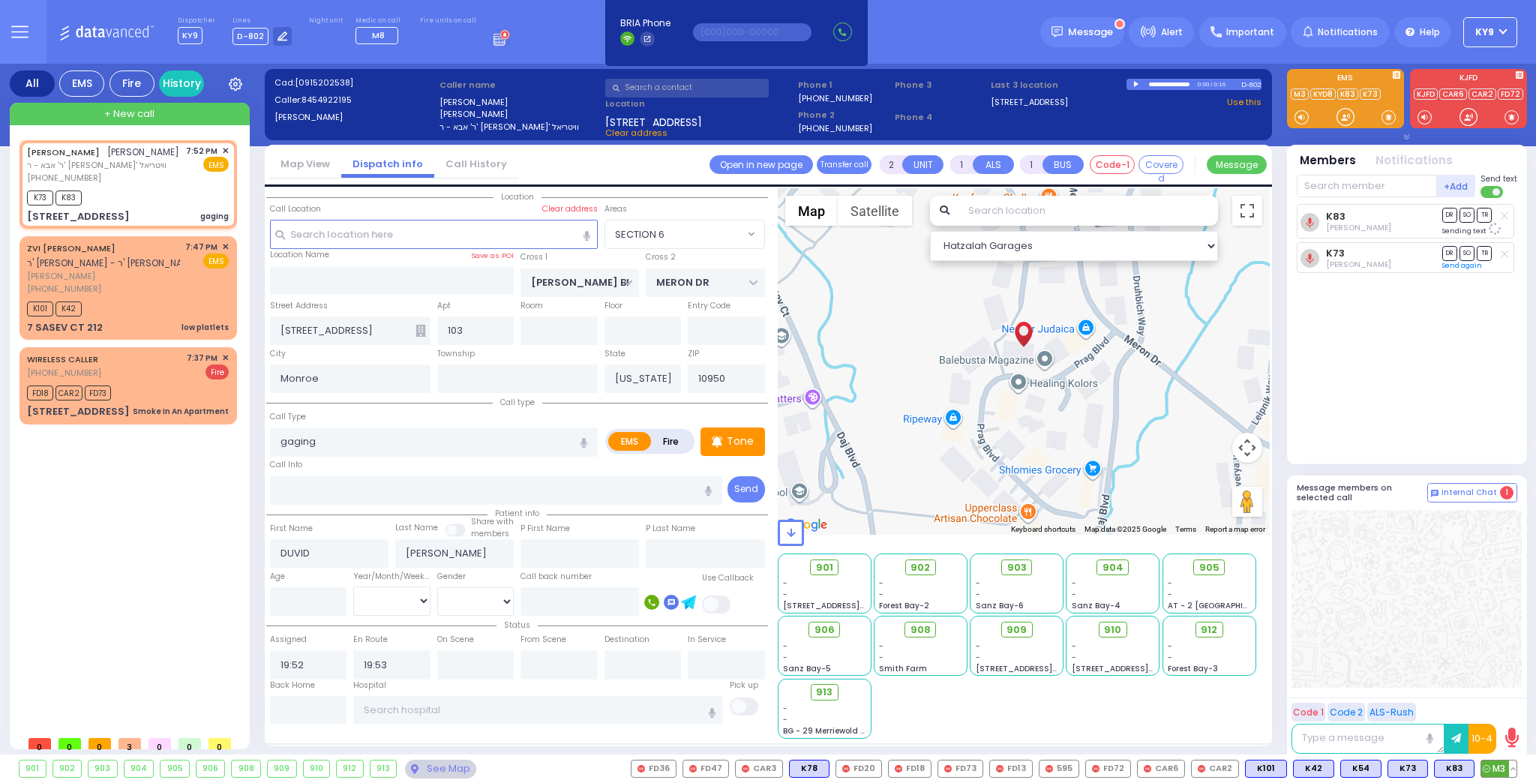
drag, startPoint x: 1498, startPoint y: 765, endPoint x: 1498, endPoint y: 740, distance: 24.8
click at [0, 0] on span "M3" at bounding box center [0, 0] width 0 height 0
click at [1338, 114] on div at bounding box center [1345, 116] width 15 height 15
drag, startPoint x: 1339, startPoint y: 112, endPoint x: 1220, endPoint y: 131, distance: 120.0
click at [1340, 112] on div at bounding box center [1345, 116] width 15 height 15
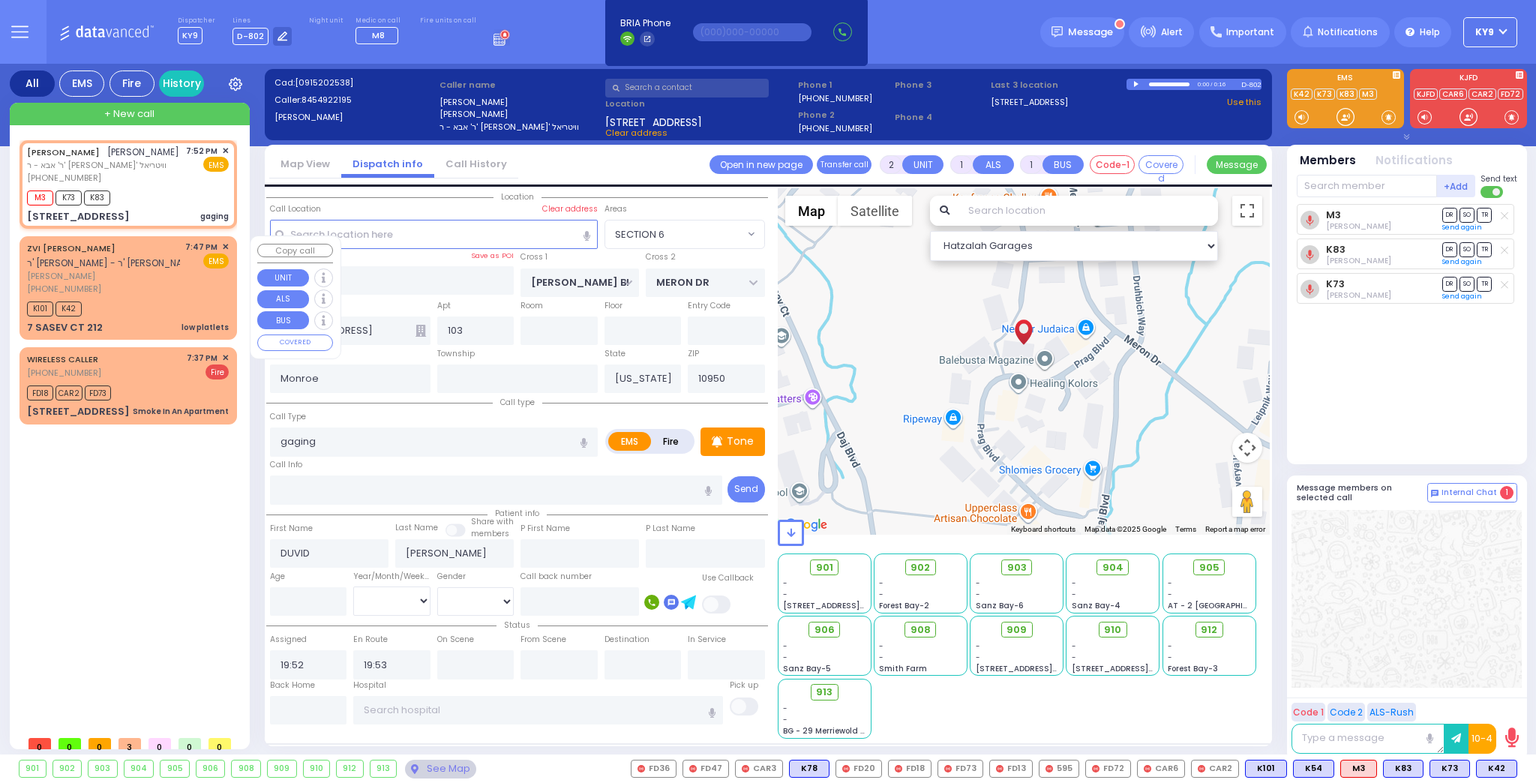
click at [164, 305] on div "K101 K42" at bounding box center [128, 307] width 202 height 19
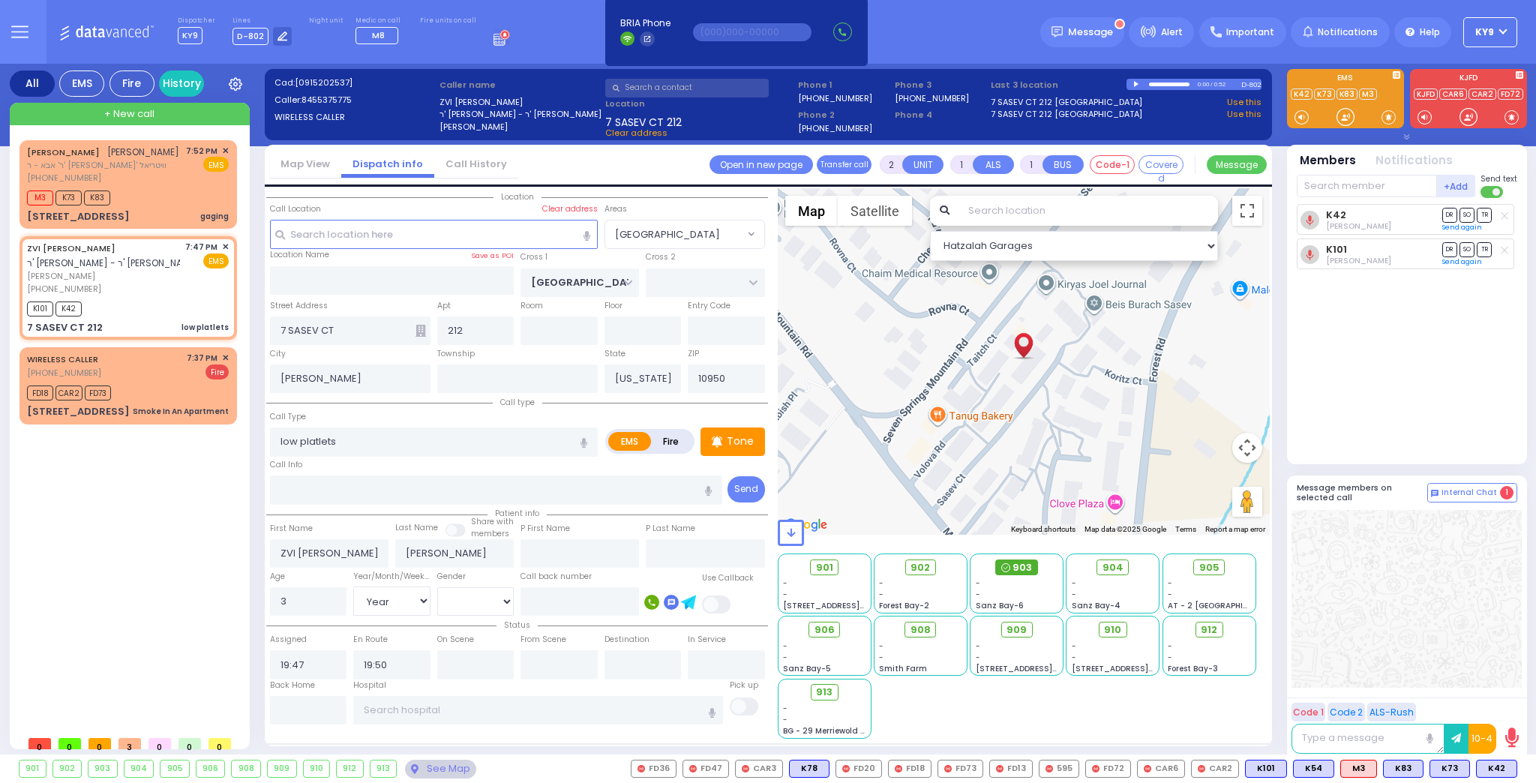
click at [1015, 568] on span "903" at bounding box center [1021, 567] width 19 height 15
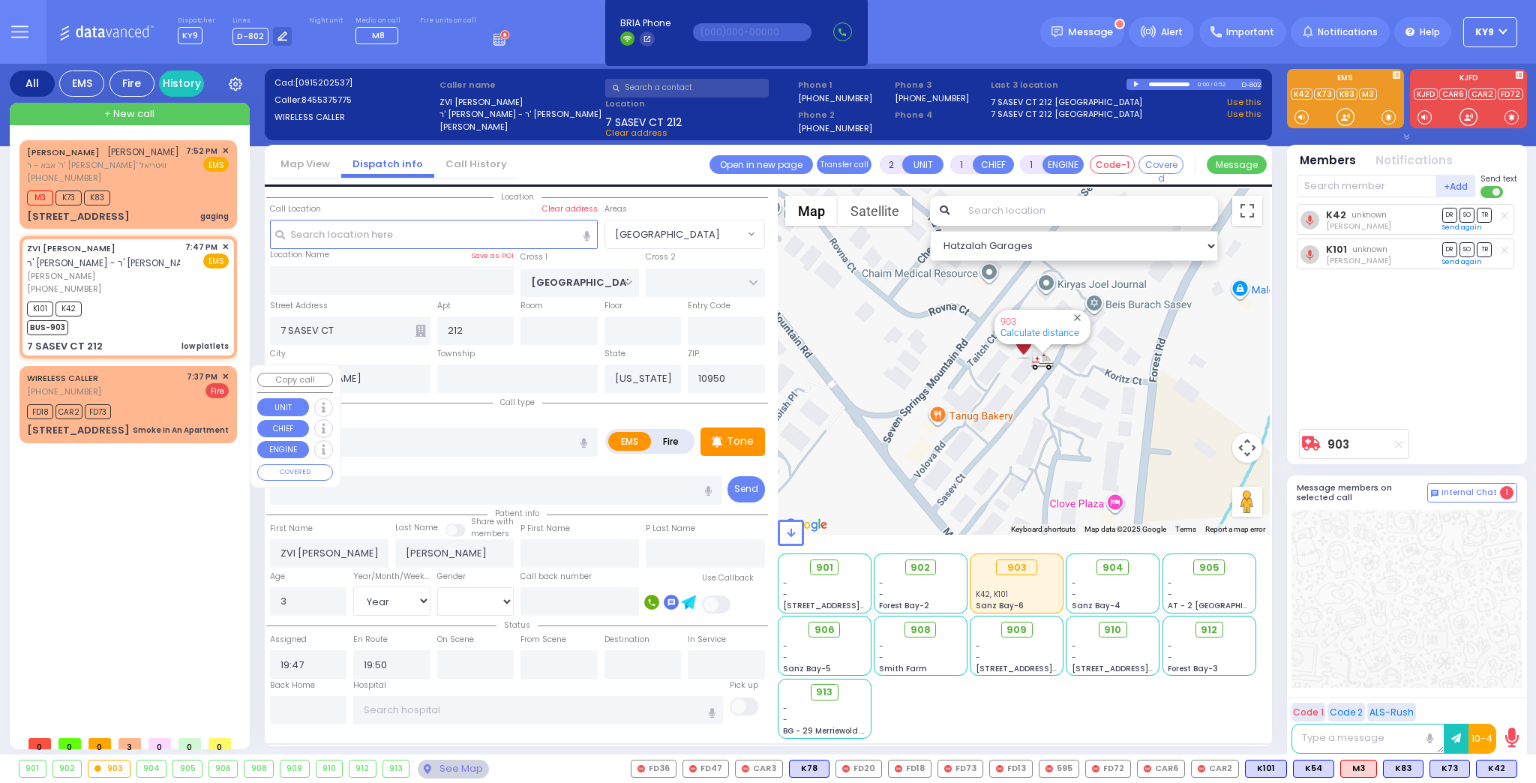
click at [154, 393] on div "WIRELESS CALLER (845) 655-7348 7:37 PM ✕ Fire" at bounding box center [128, 384] width 202 height 28
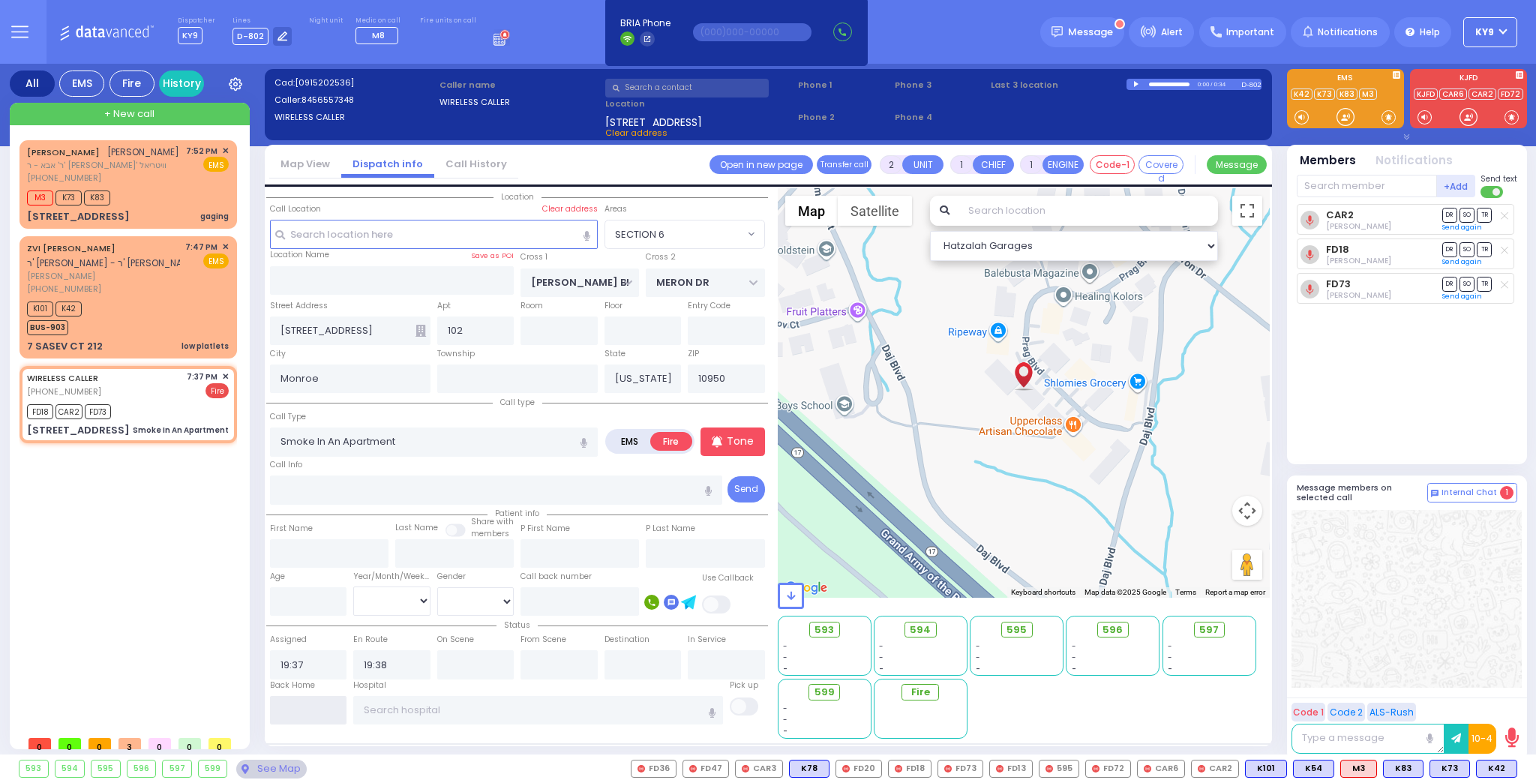
click at [310, 706] on input "text" at bounding box center [308, 710] width 77 height 28
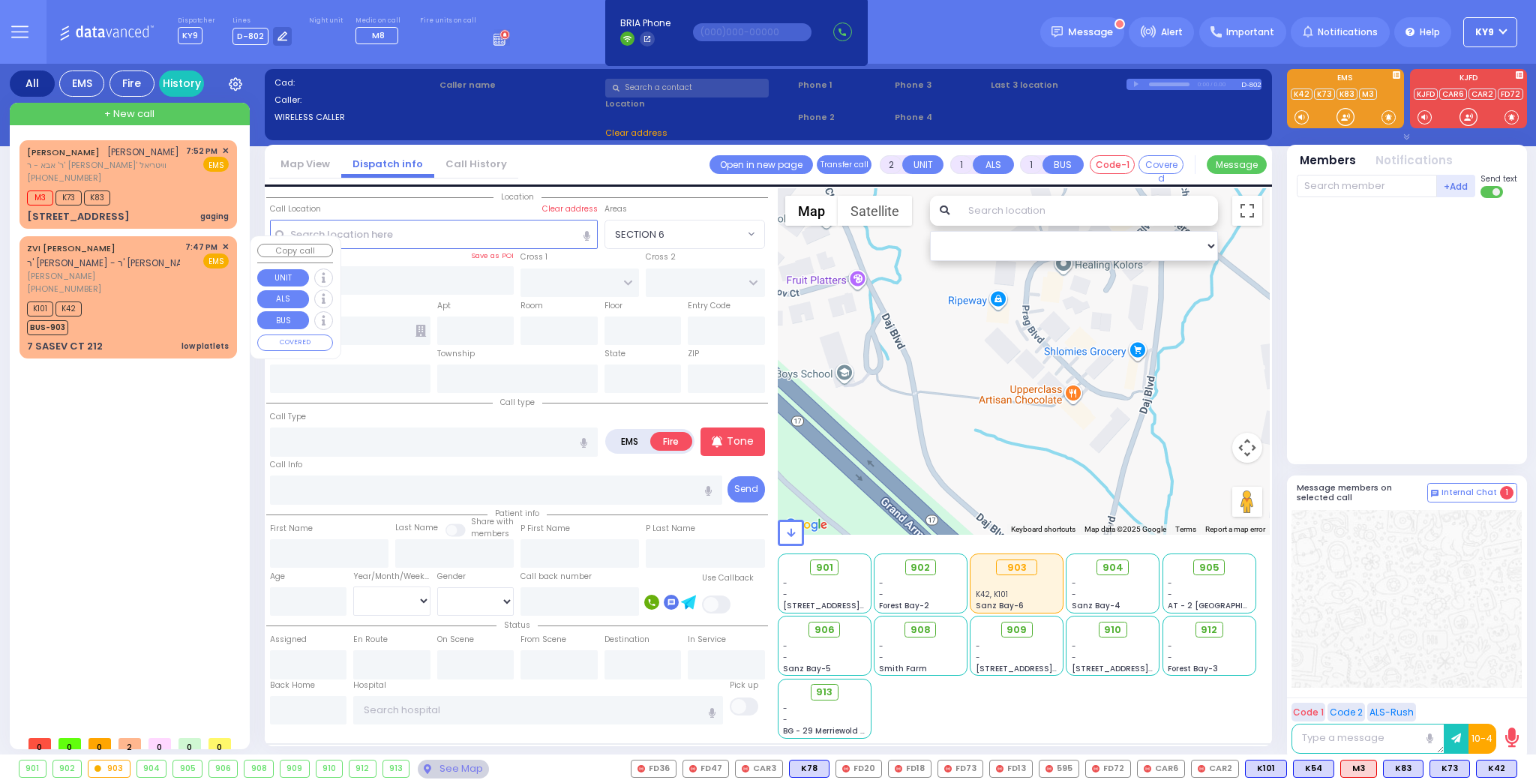
click at [129, 298] on div "K101 K42 BUS-903" at bounding box center [128, 316] width 202 height 37
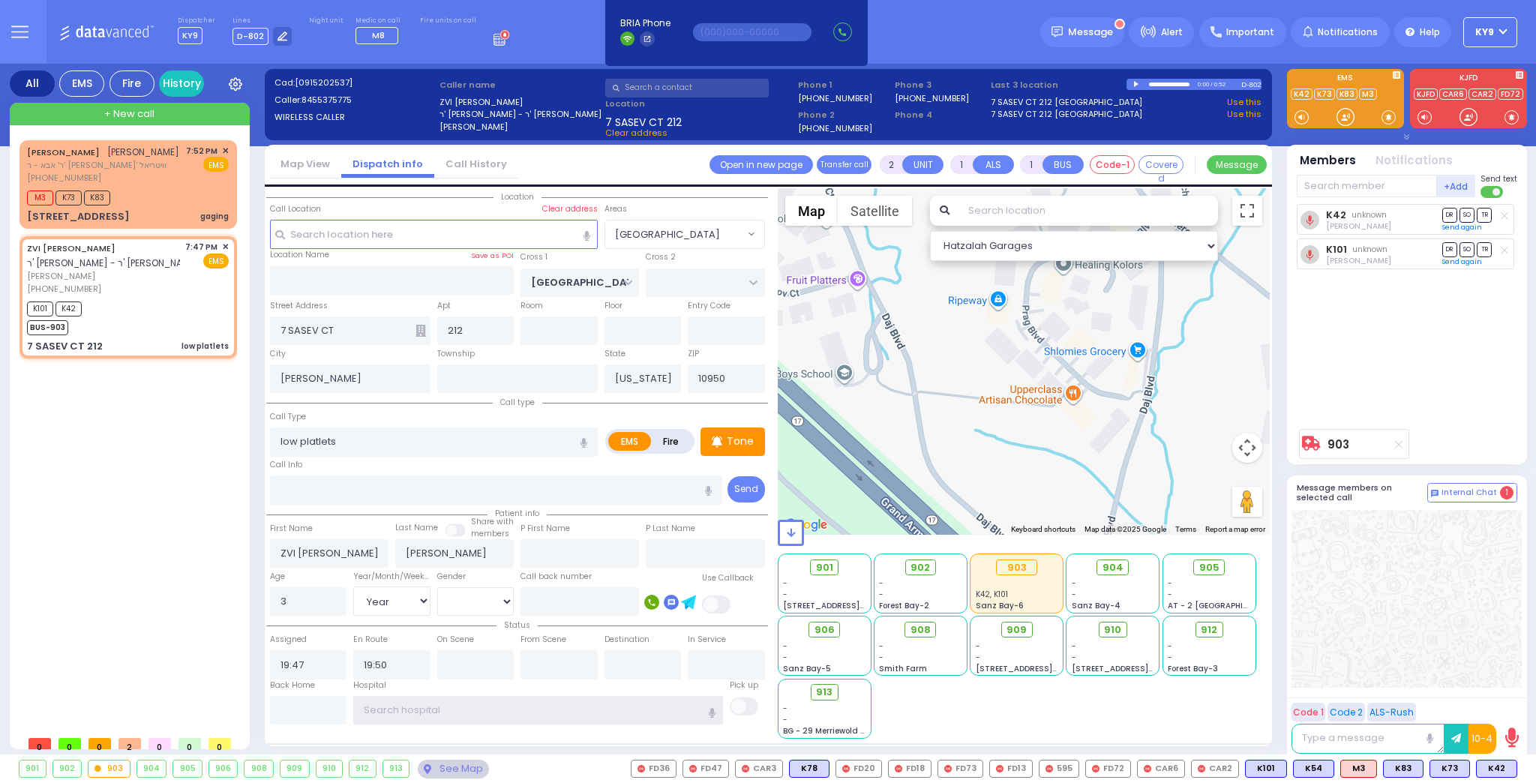
click at [498, 709] on input "text" at bounding box center [538, 710] width 370 height 28
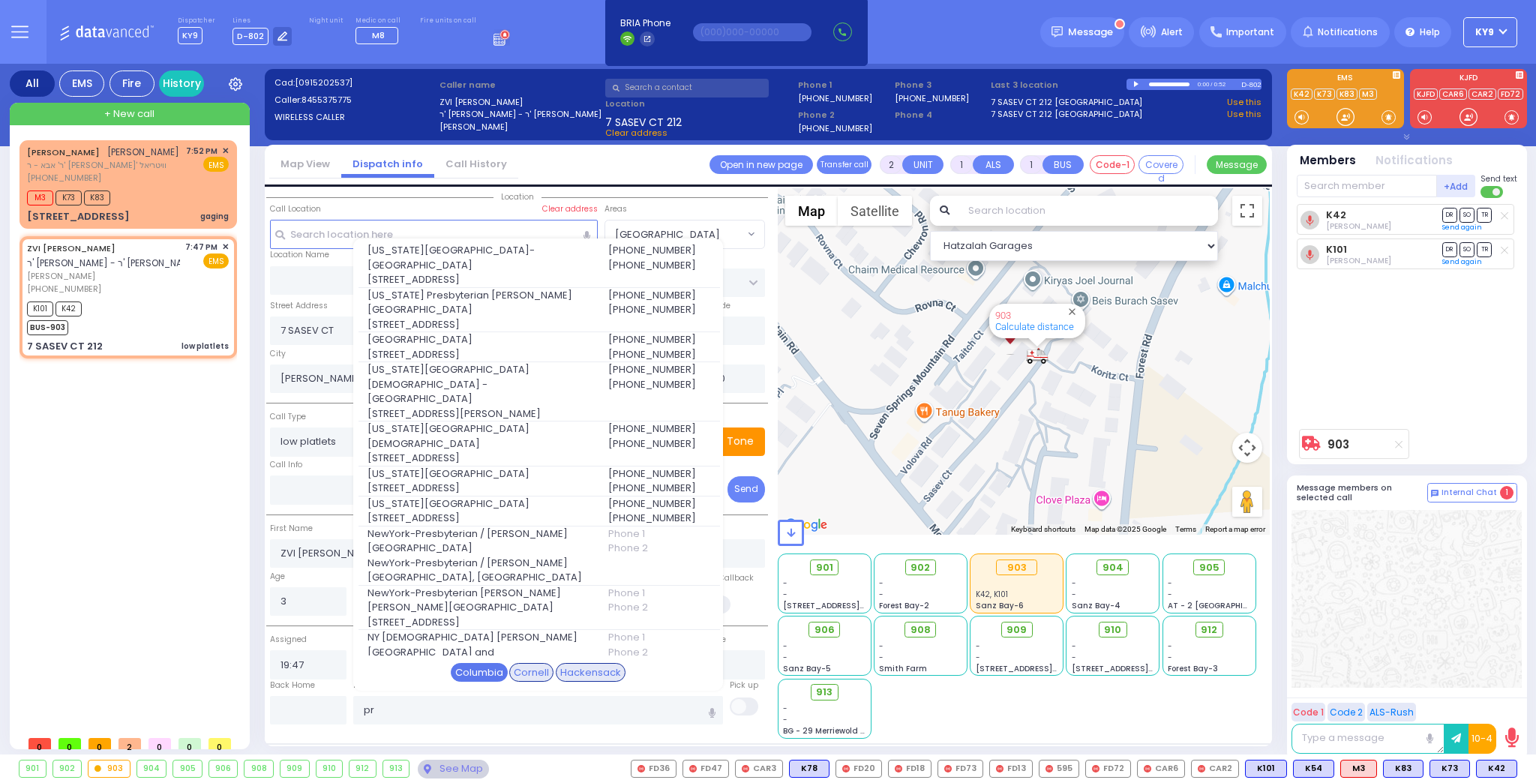
click at [460, 667] on div "Columbia" at bounding box center [479, 672] width 57 height 19
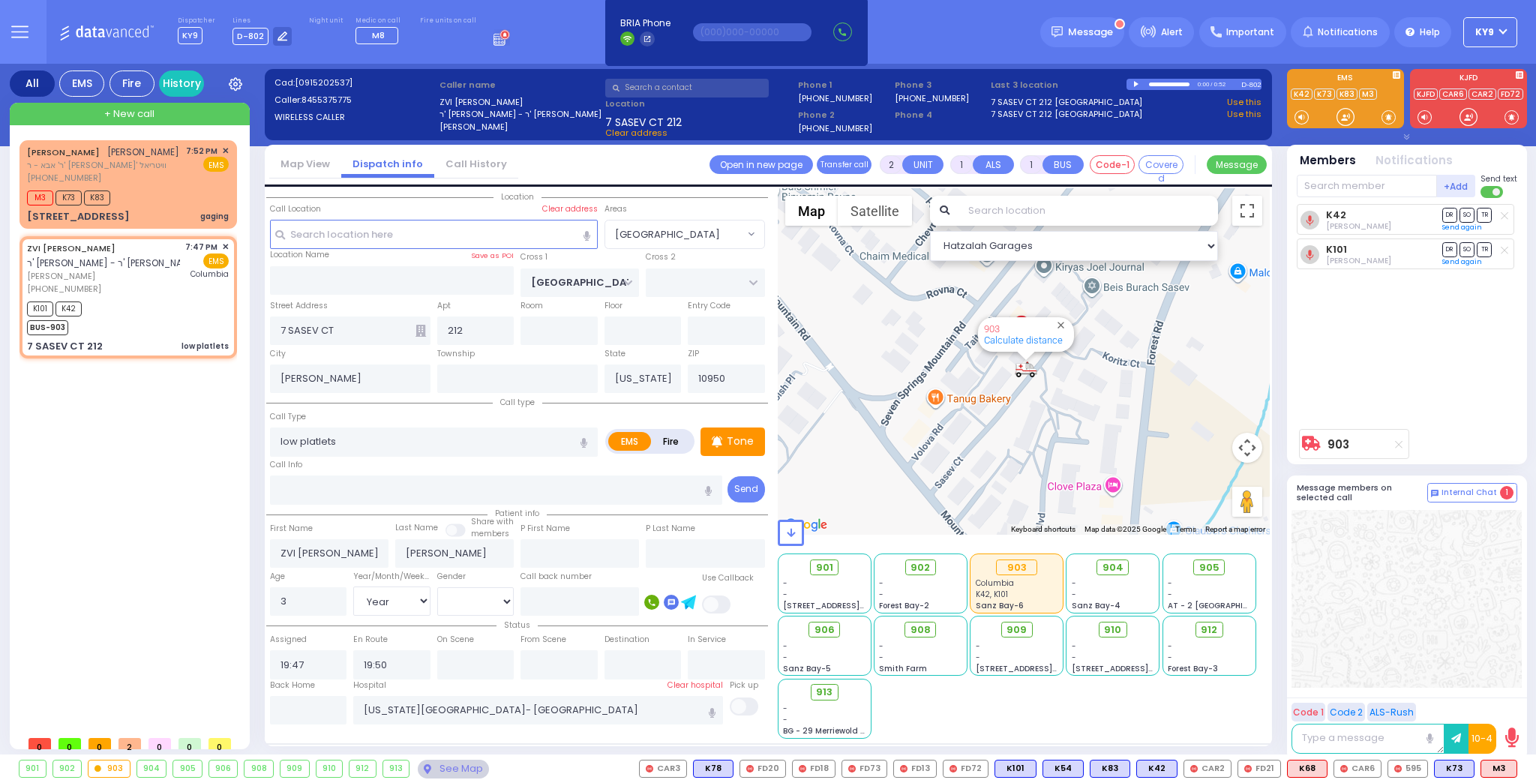
select select "[GEOGRAPHIC_DATA]"
select select "Year"
select select "[DEMOGRAPHIC_DATA]"
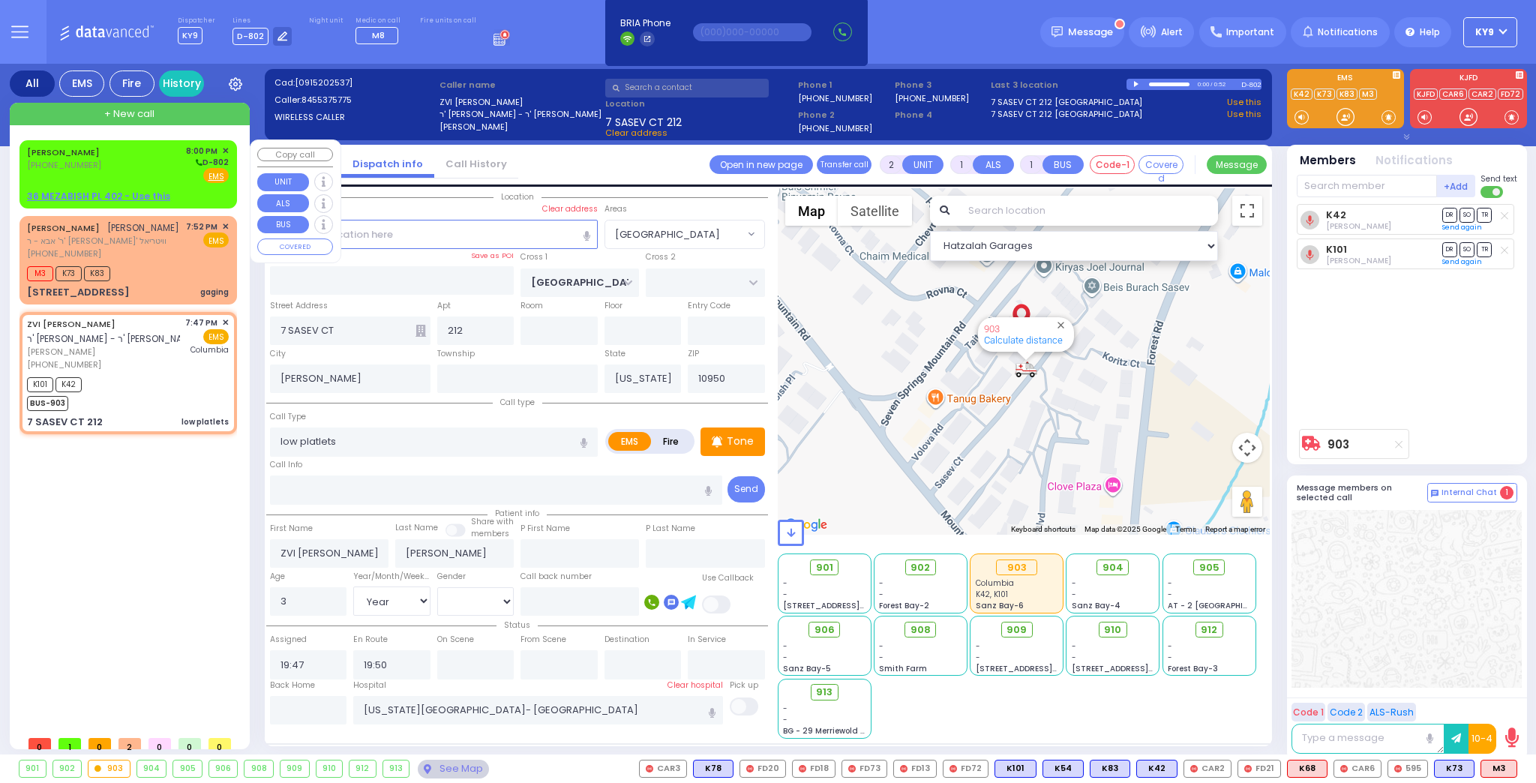
click at [105, 179] on div "MOSHE JOSHUA JACOBOWITZ (845) 806-1237" at bounding box center [66, 164] width 78 height 39
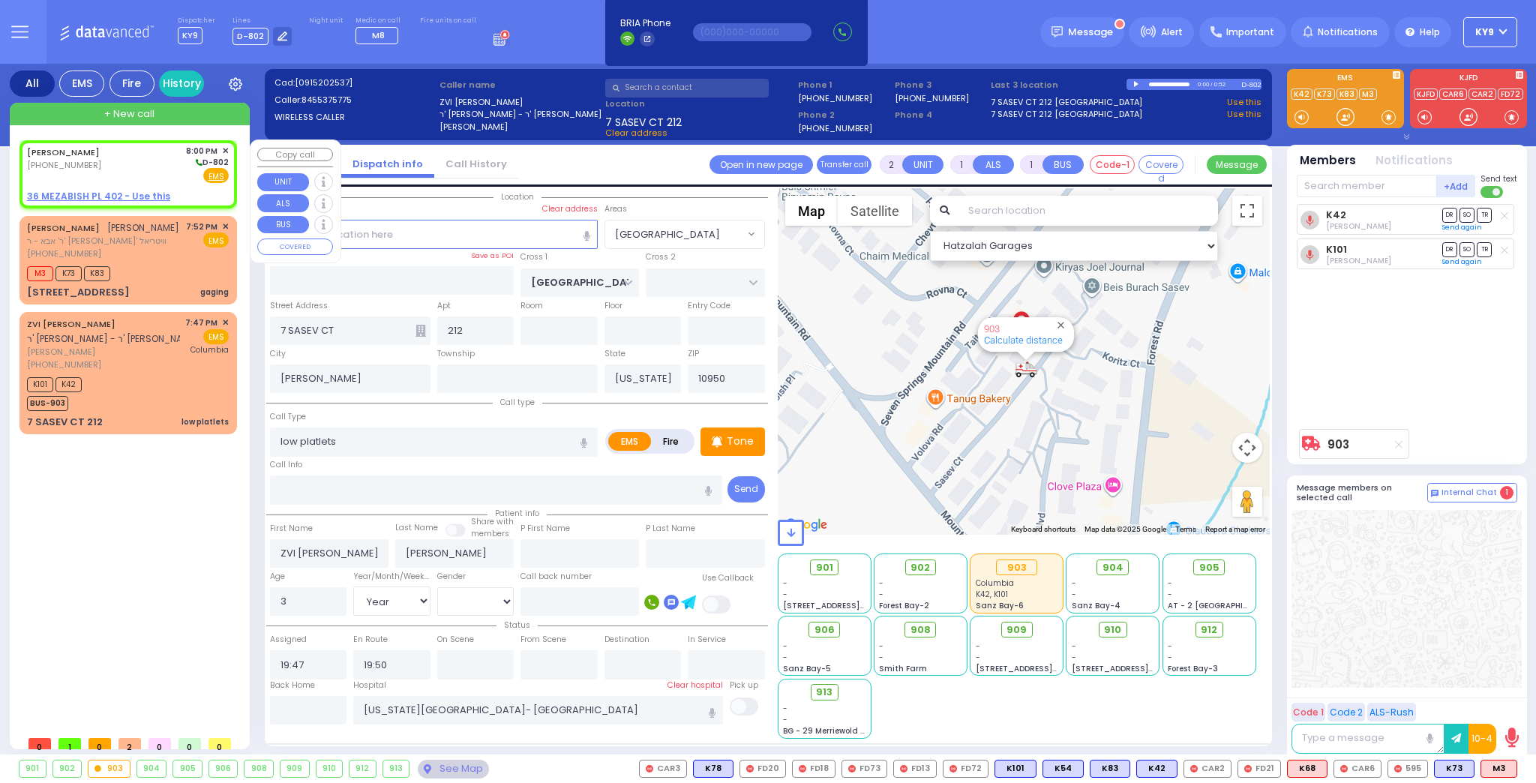
click at [136, 192] on u "36 MEZABISH PL 402 - Use this" at bounding box center [98, 196] width 143 height 13
select select
radio input "true"
type input "MOSHE JOSHUA"
type input "JACOBOWITZ"
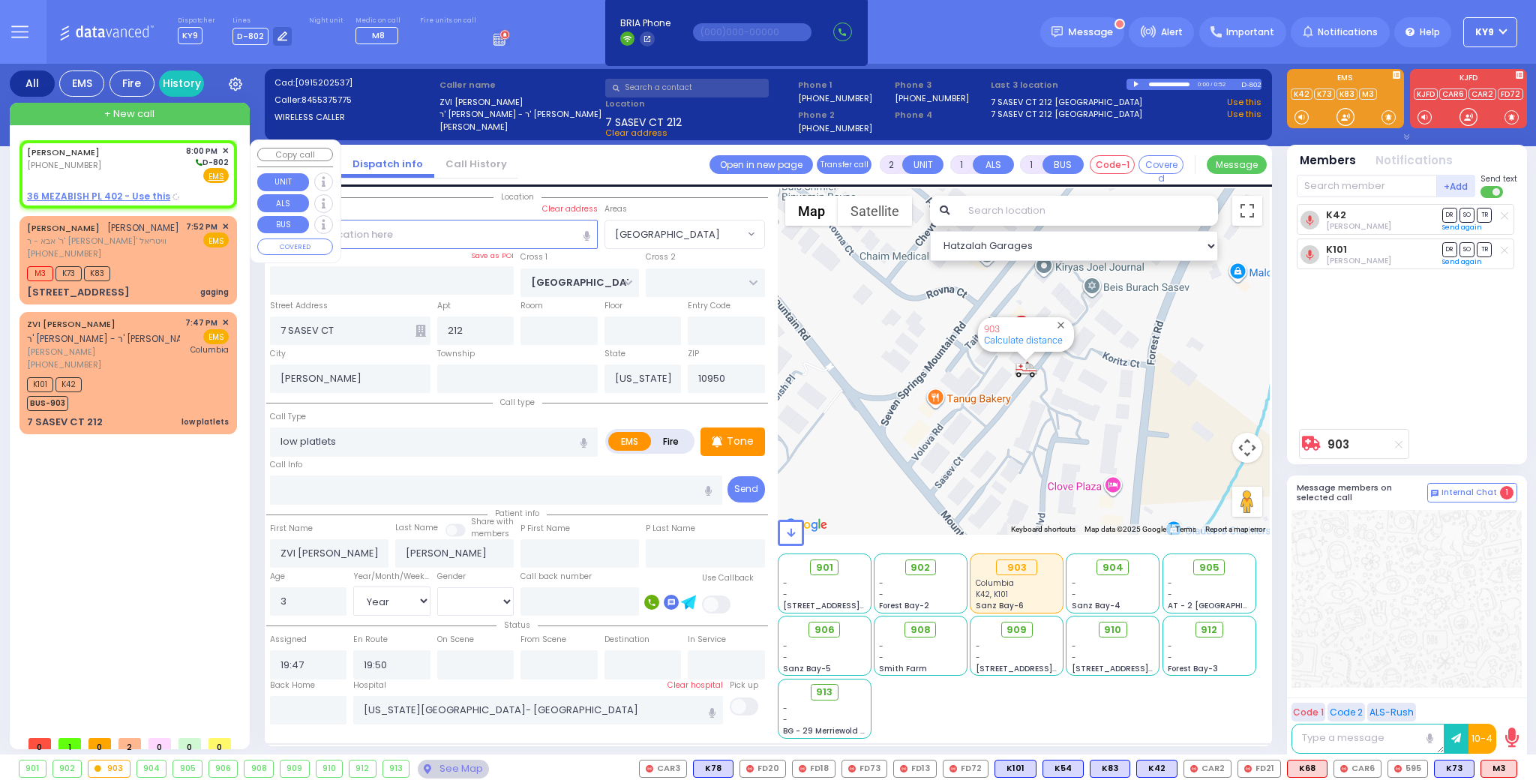
select select
type input "20:00"
select select
radio input "true"
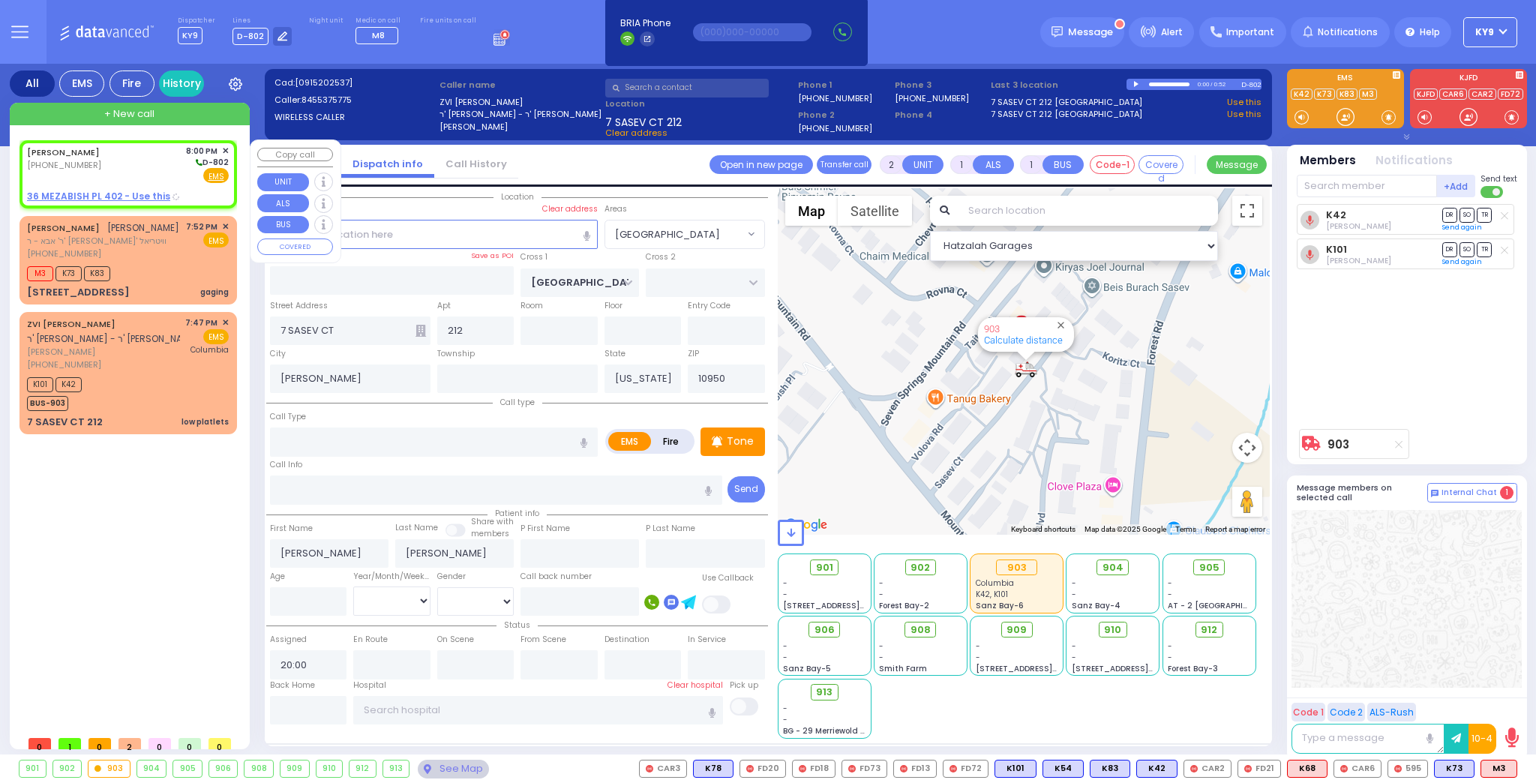
select select
select select "Hatzalah Garages"
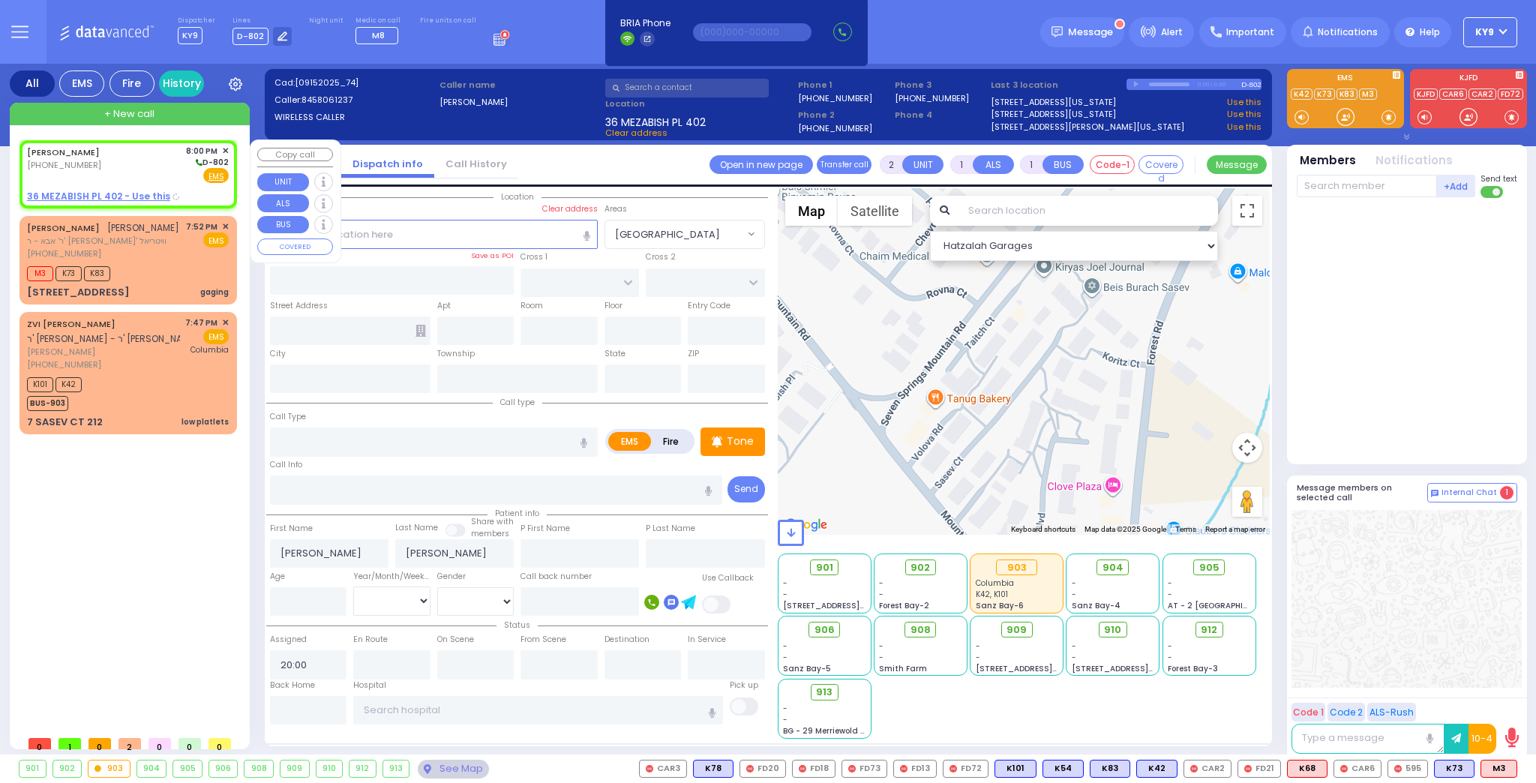
type input "FOREST RD"
type input "NICKLESBURG RD"
type input "36 MEZABISH PL"
type input "402"
type input "Monroe"
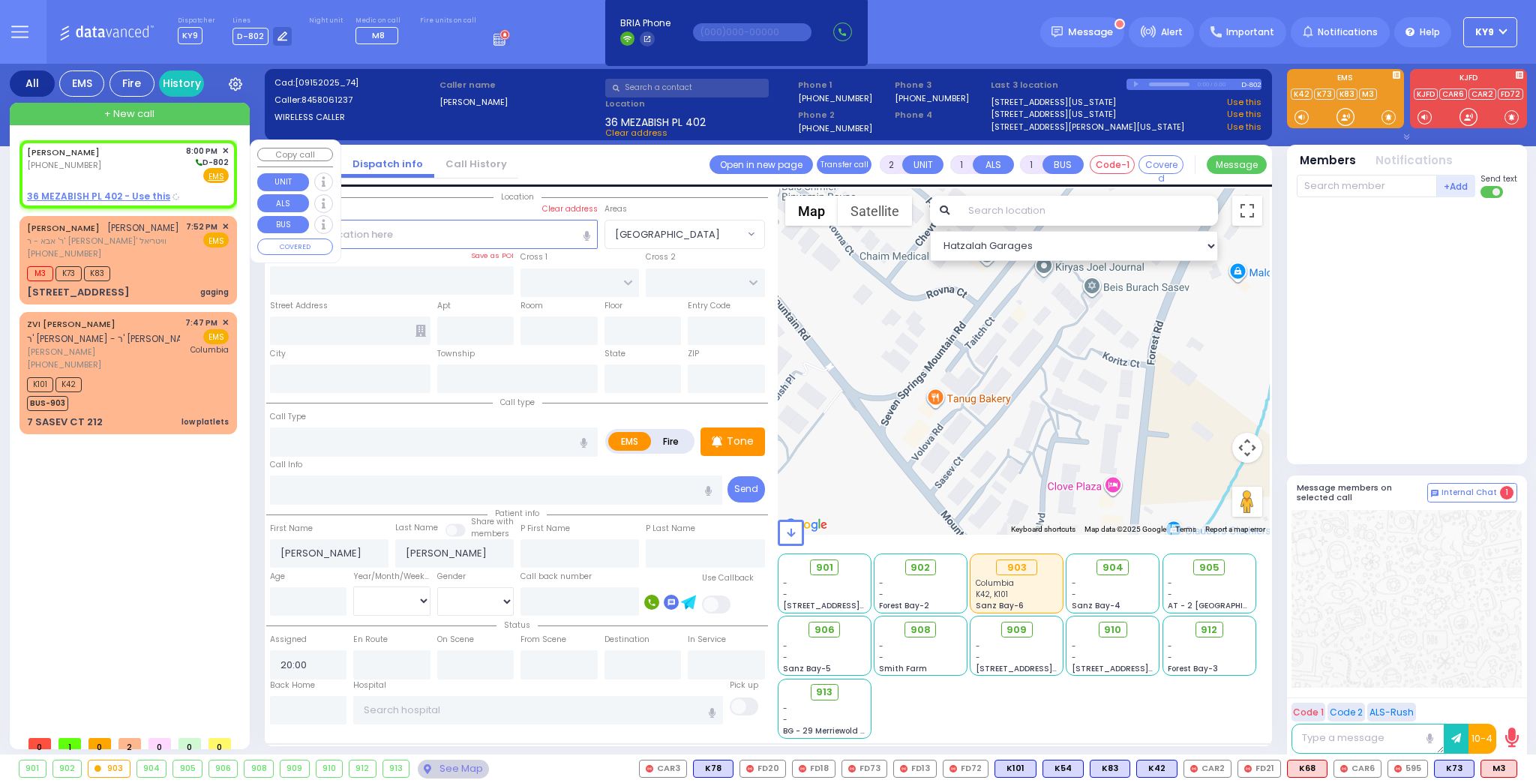
type input "[US_STATE]"
type input "10950"
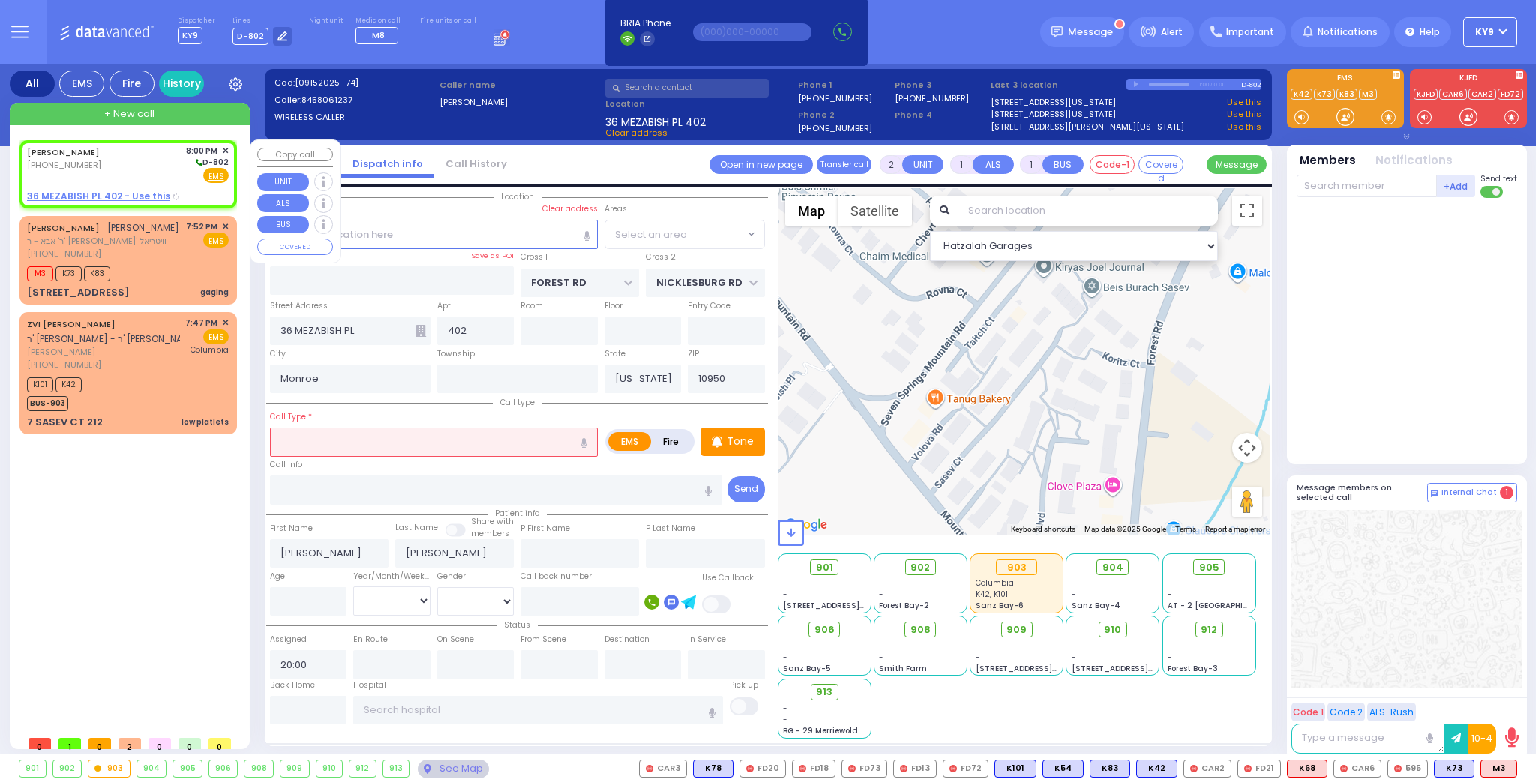
select select "MONROE"
select select
radio input "true"
select select
select select "MONROE"
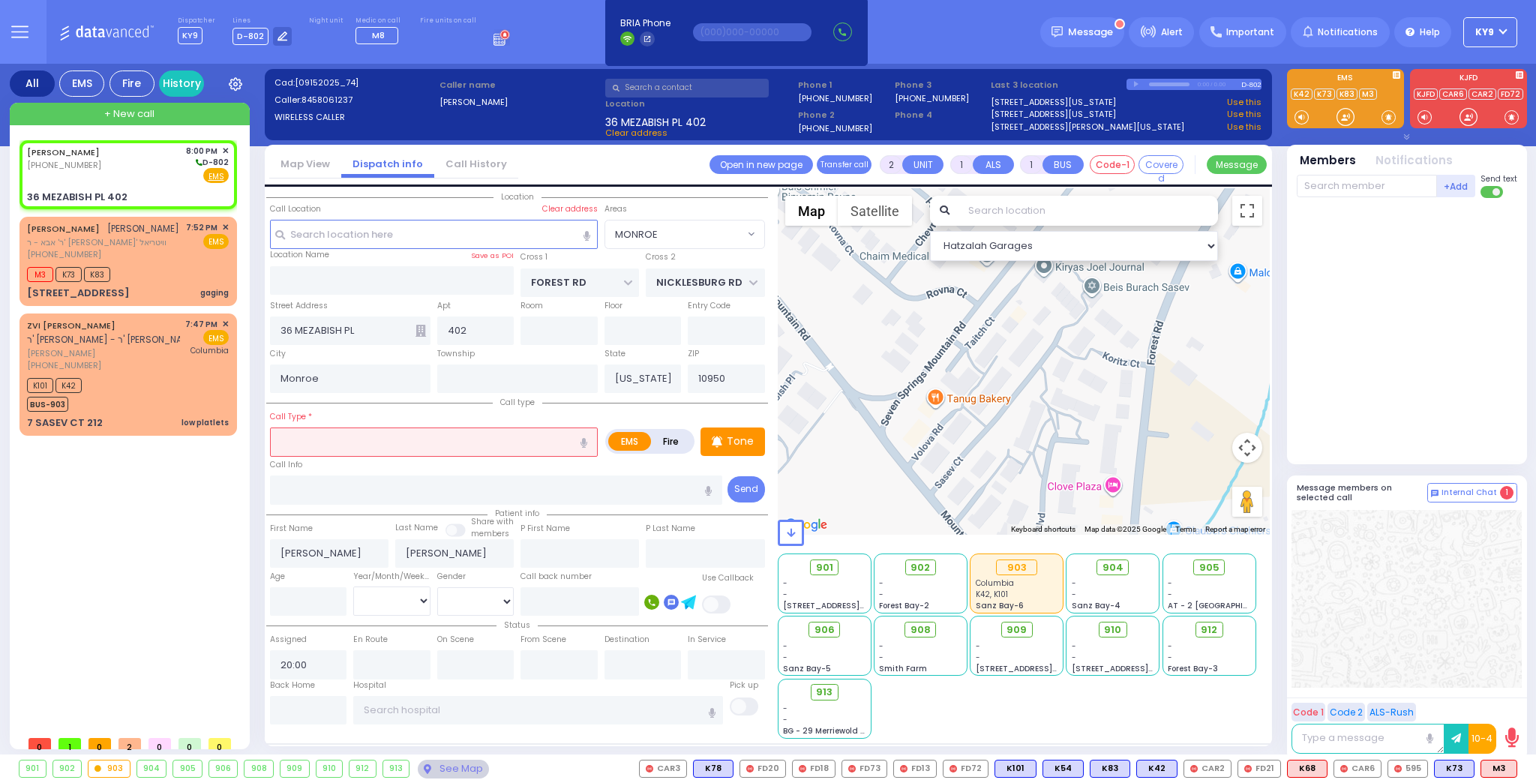
select select "Hatzalah Garages"
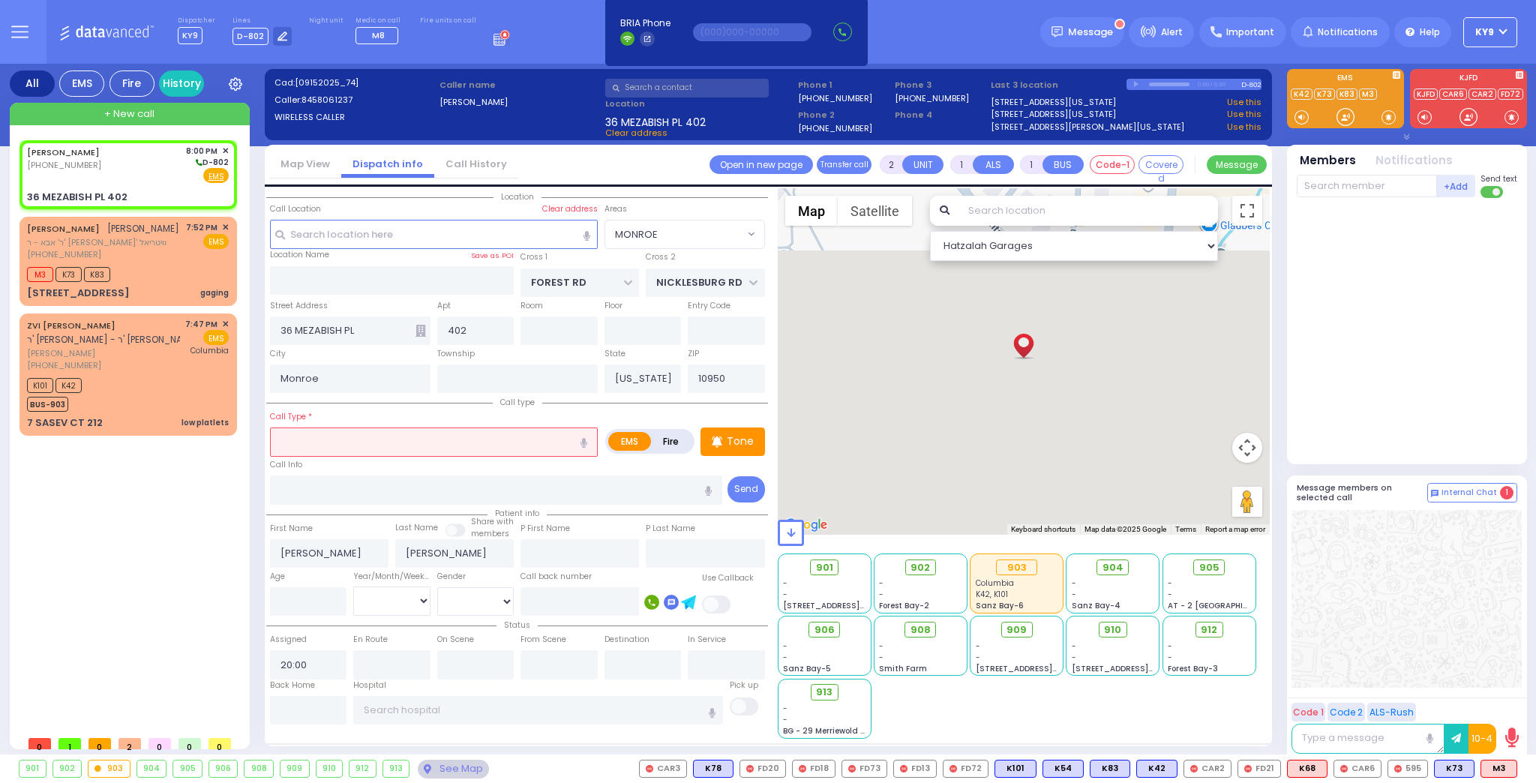
click at [325, 438] on input "text" at bounding box center [434, 441] width 328 height 28
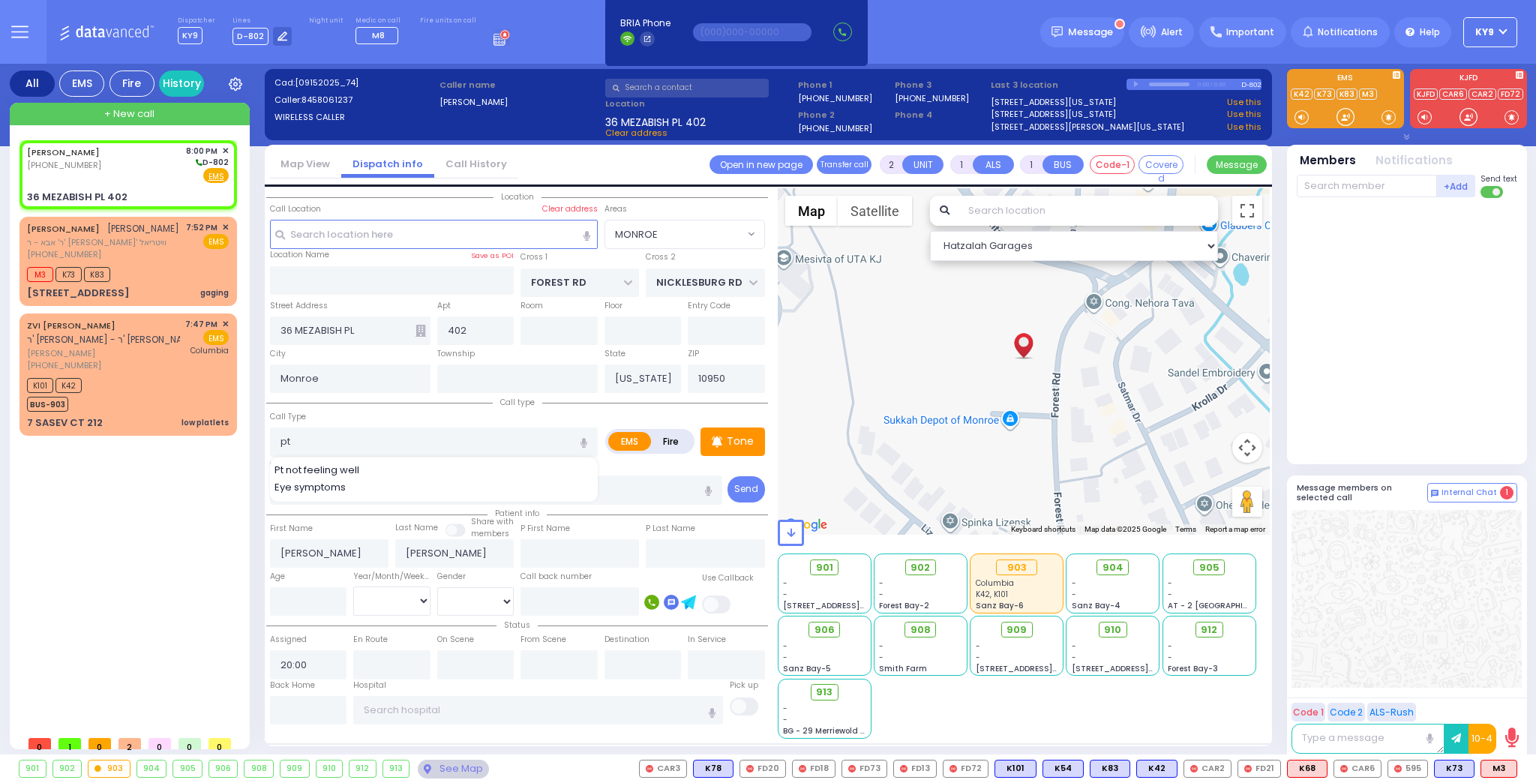
click at [314, 466] on span "Pt not feeling well" at bounding box center [319, 470] width 90 height 15
type input "Pt not feeling well"
type input "1"
type input "0"
select select
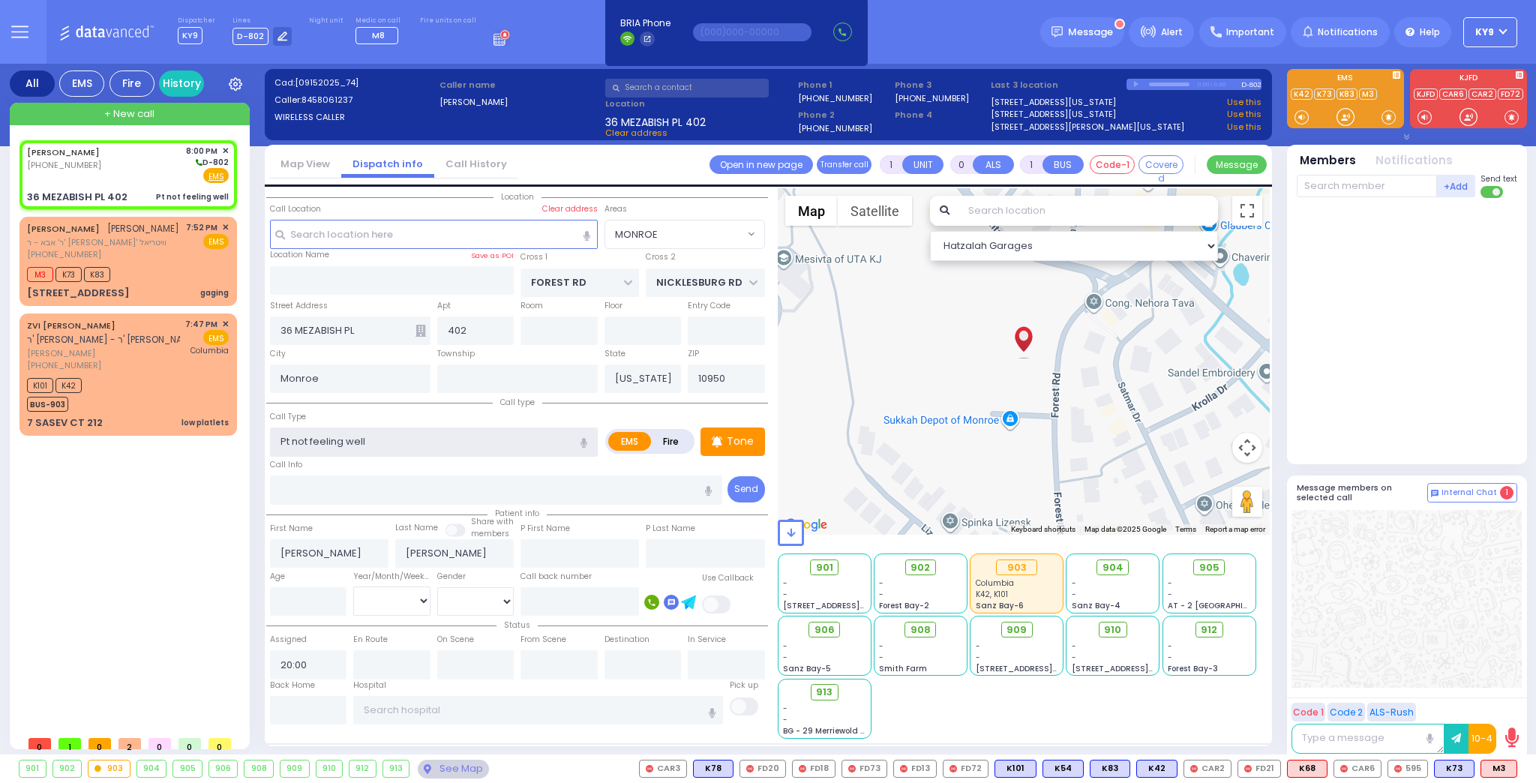
radio input "true"
select select
select select "Hatzalah Garages"
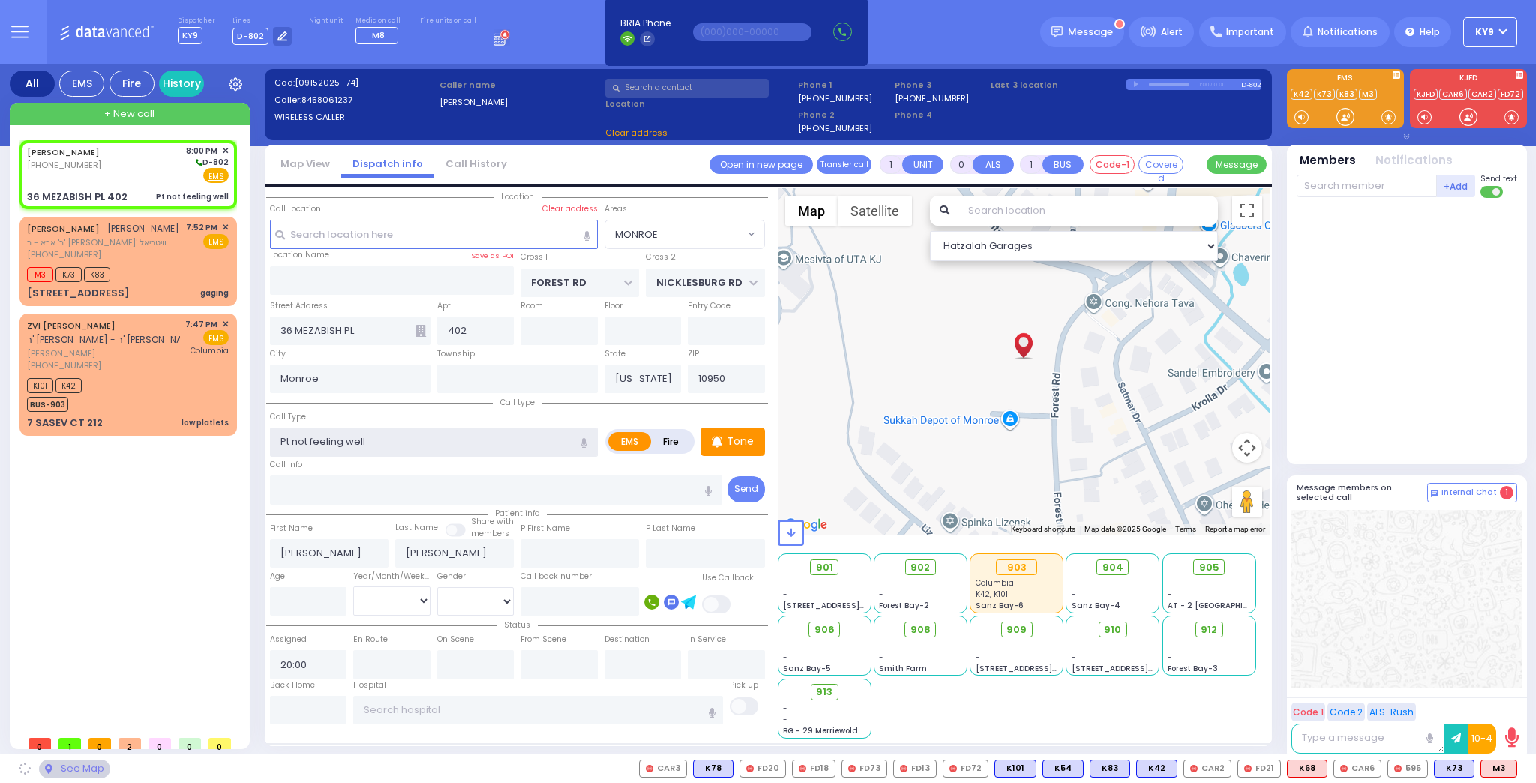
select select "MONROE"
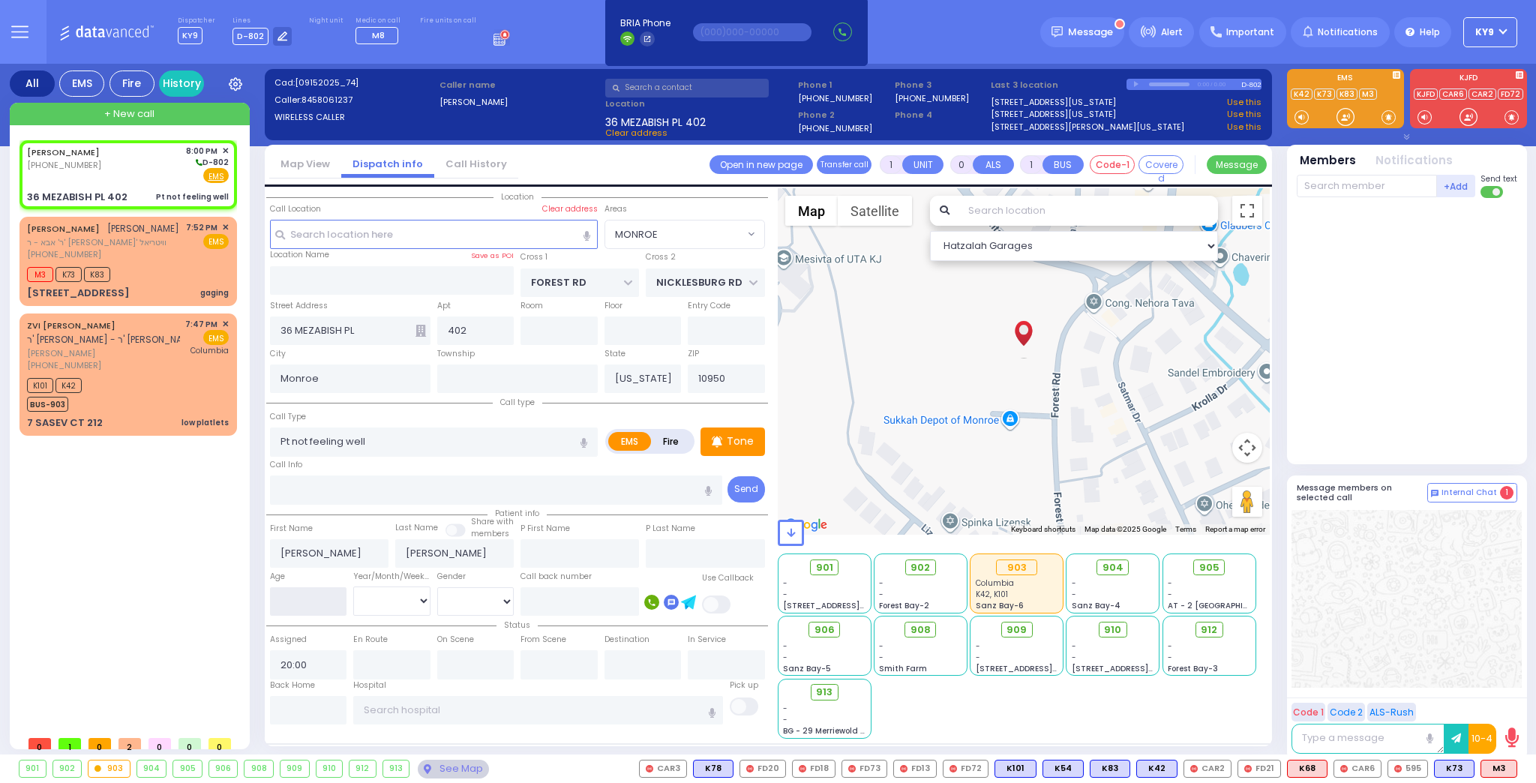
click at [321, 601] on input "number" at bounding box center [308, 601] width 77 height 28
select select
radio input "true"
select select
select select "Hatzalah Garages"
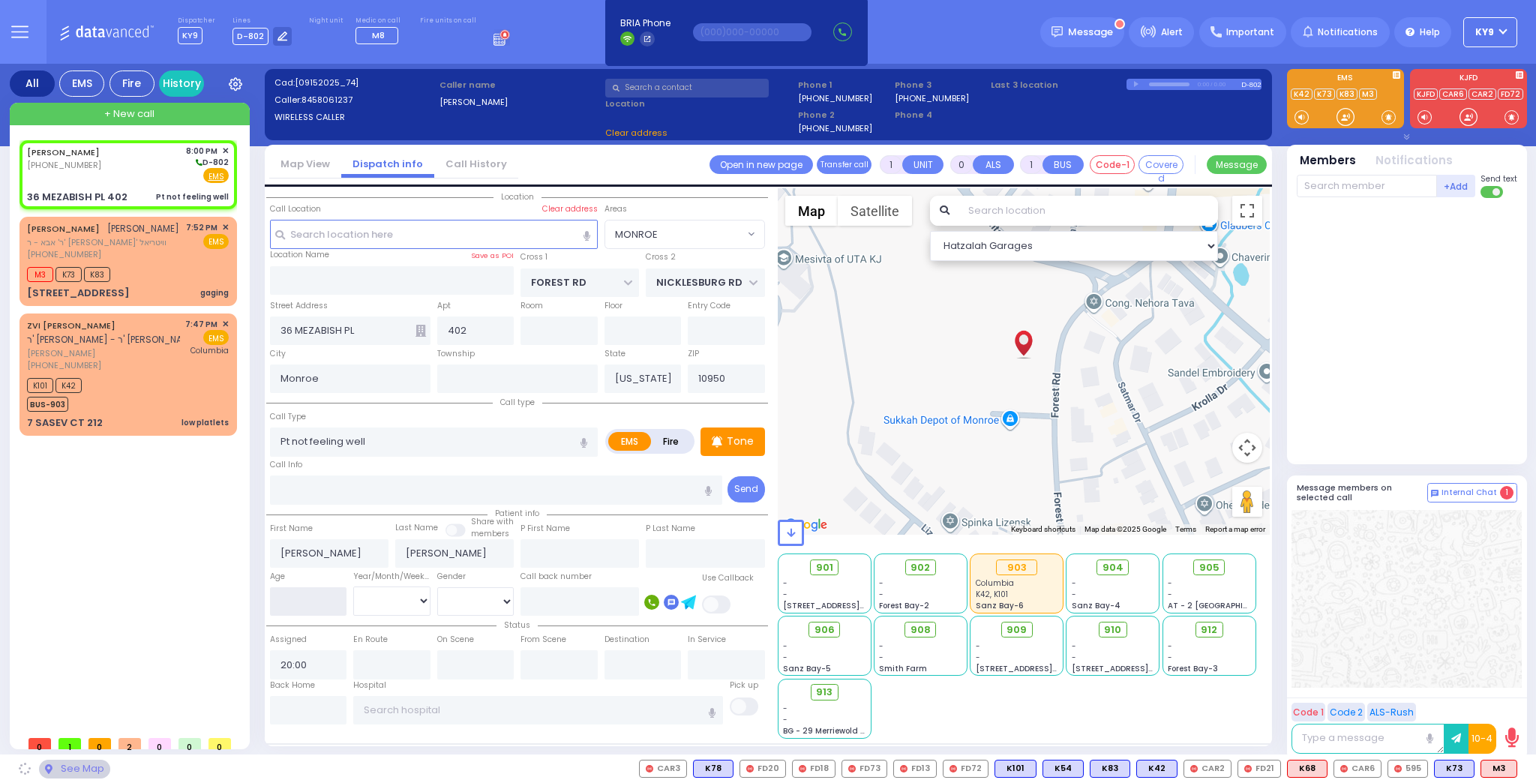
select select "MONROE"
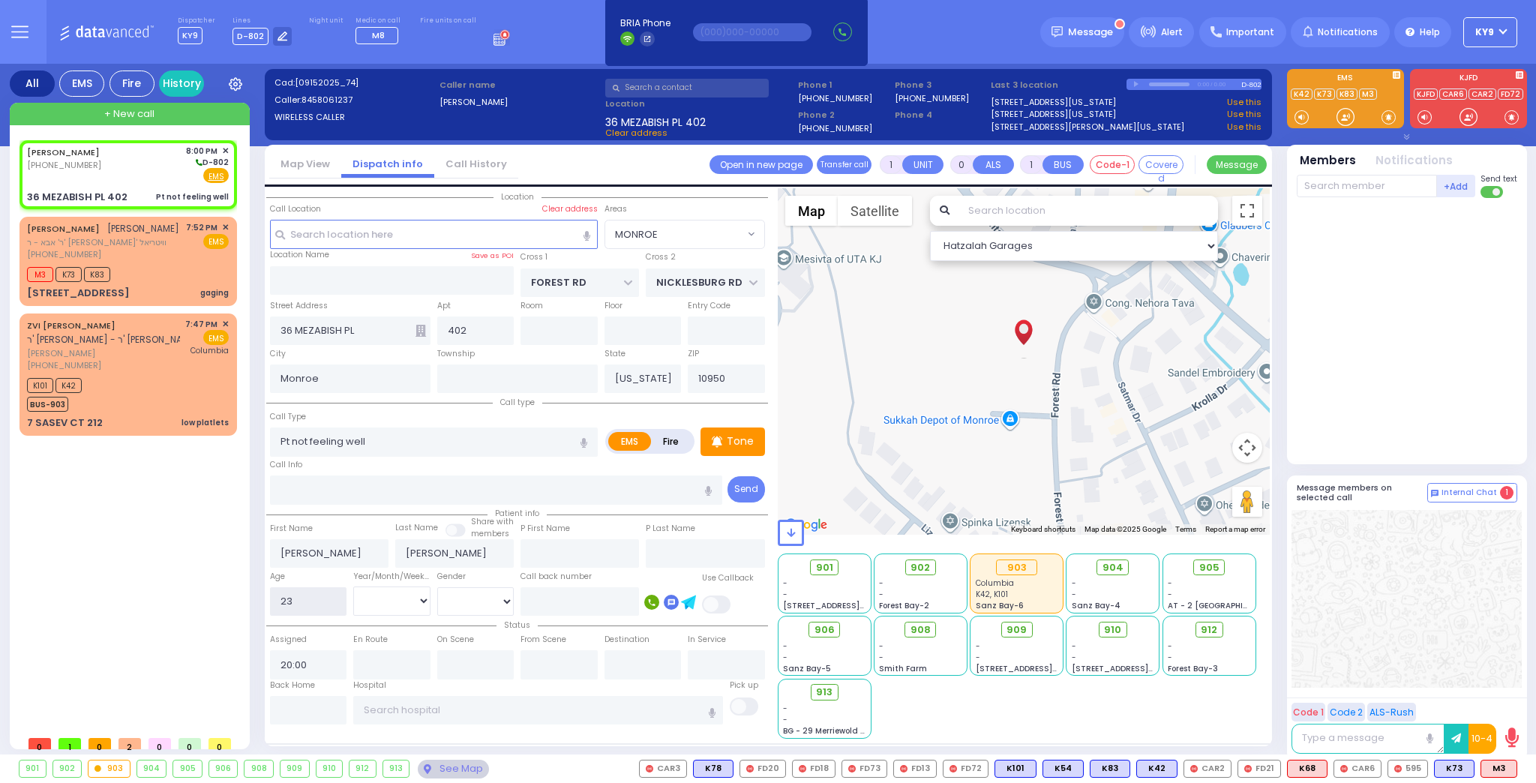
type input "23"
click at [368, 587] on select "Year Month Week Day" at bounding box center [391, 600] width 77 height 28
select select "Year"
click at [353, 586] on select "Year Month Week Day" at bounding box center [391, 600] width 77 height 28
select select
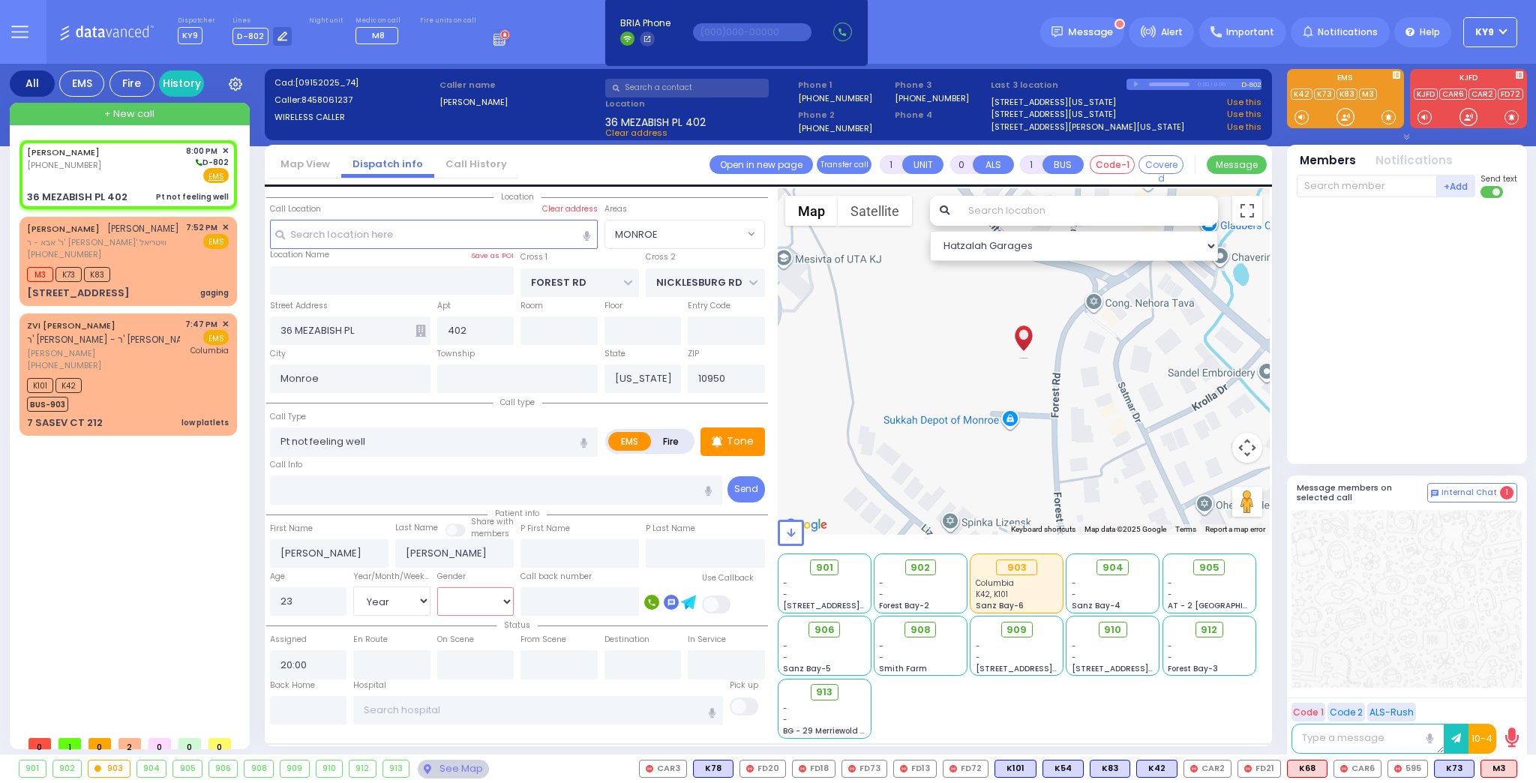
radio input "true"
select select
click at [448, 601] on select "Male Female" at bounding box center [475, 601] width 77 height 28
select select "Hatzalah Garages"
select select "[DEMOGRAPHIC_DATA]"
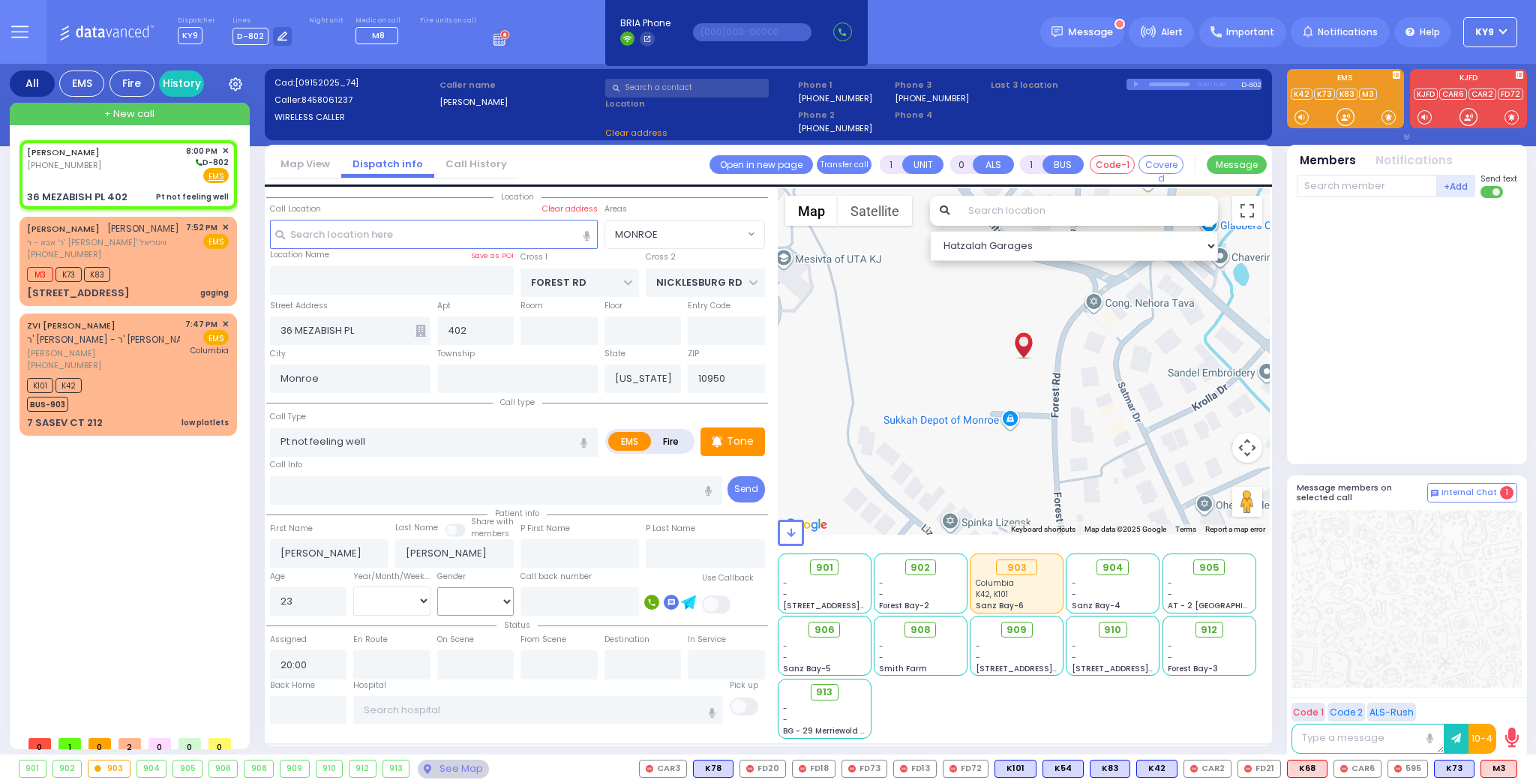
click at [437, 587] on select "Male Female" at bounding box center [475, 601] width 77 height 28
select select "MONROE"
select select
radio input "true"
select select
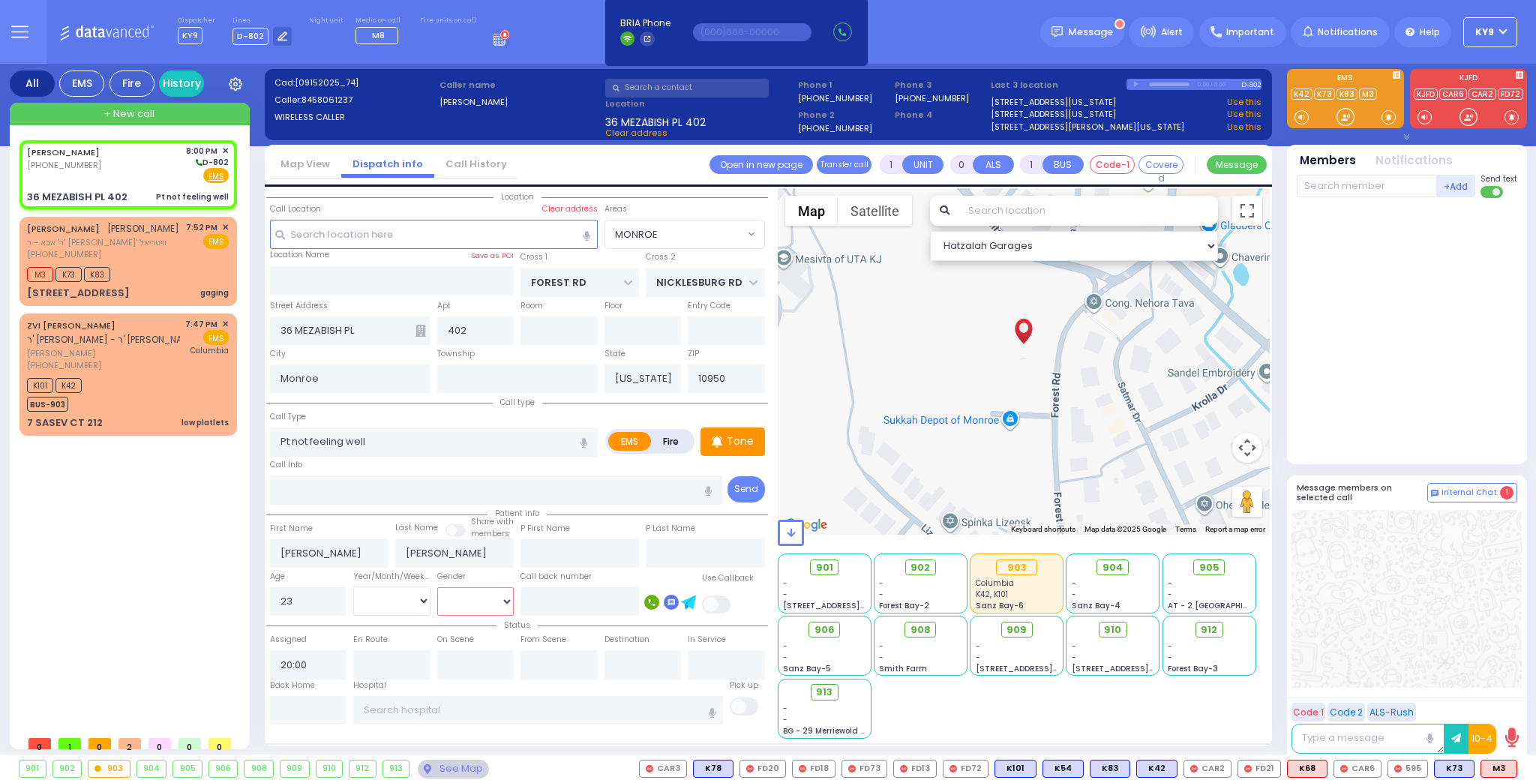
select select "[DEMOGRAPHIC_DATA]"
select select "Hatzalah Garages"
select select
radio input "true"
select select
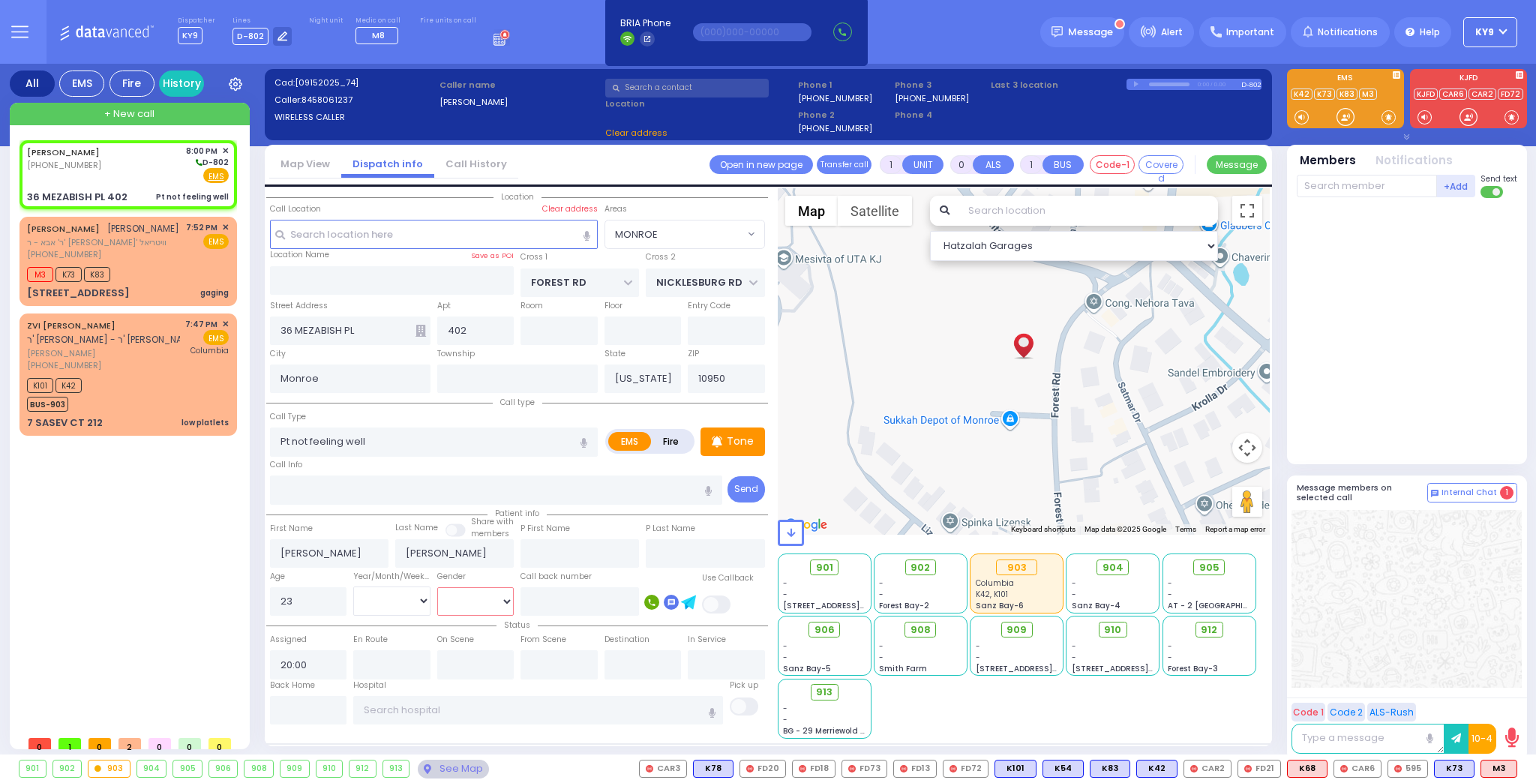
select select "[DEMOGRAPHIC_DATA]"
select select "Hatzalah Garages"
select select
radio input "true"
select select
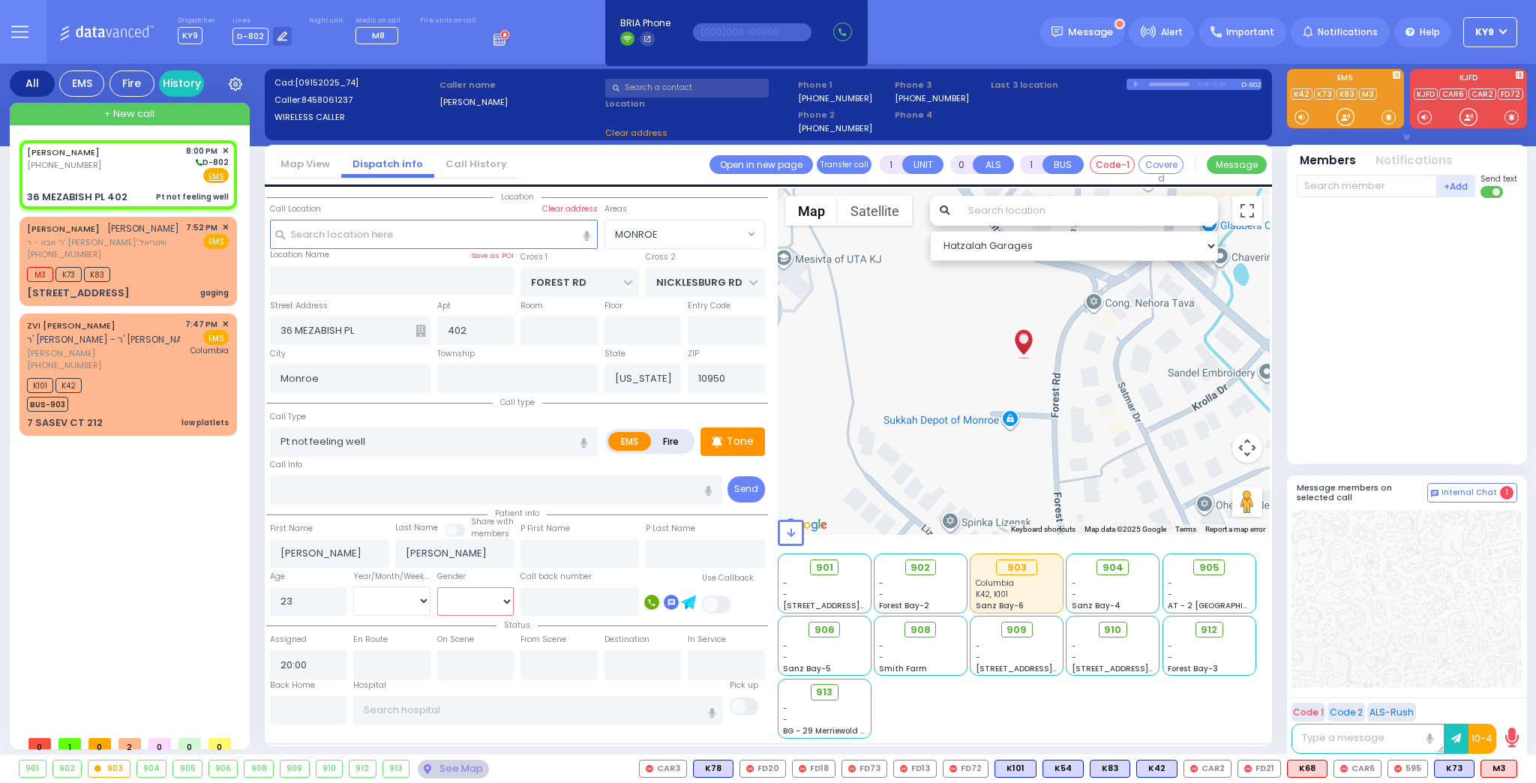
select select "[DEMOGRAPHIC_DATA]"
select select "Hatzalah Garages"
select select "MONROE"
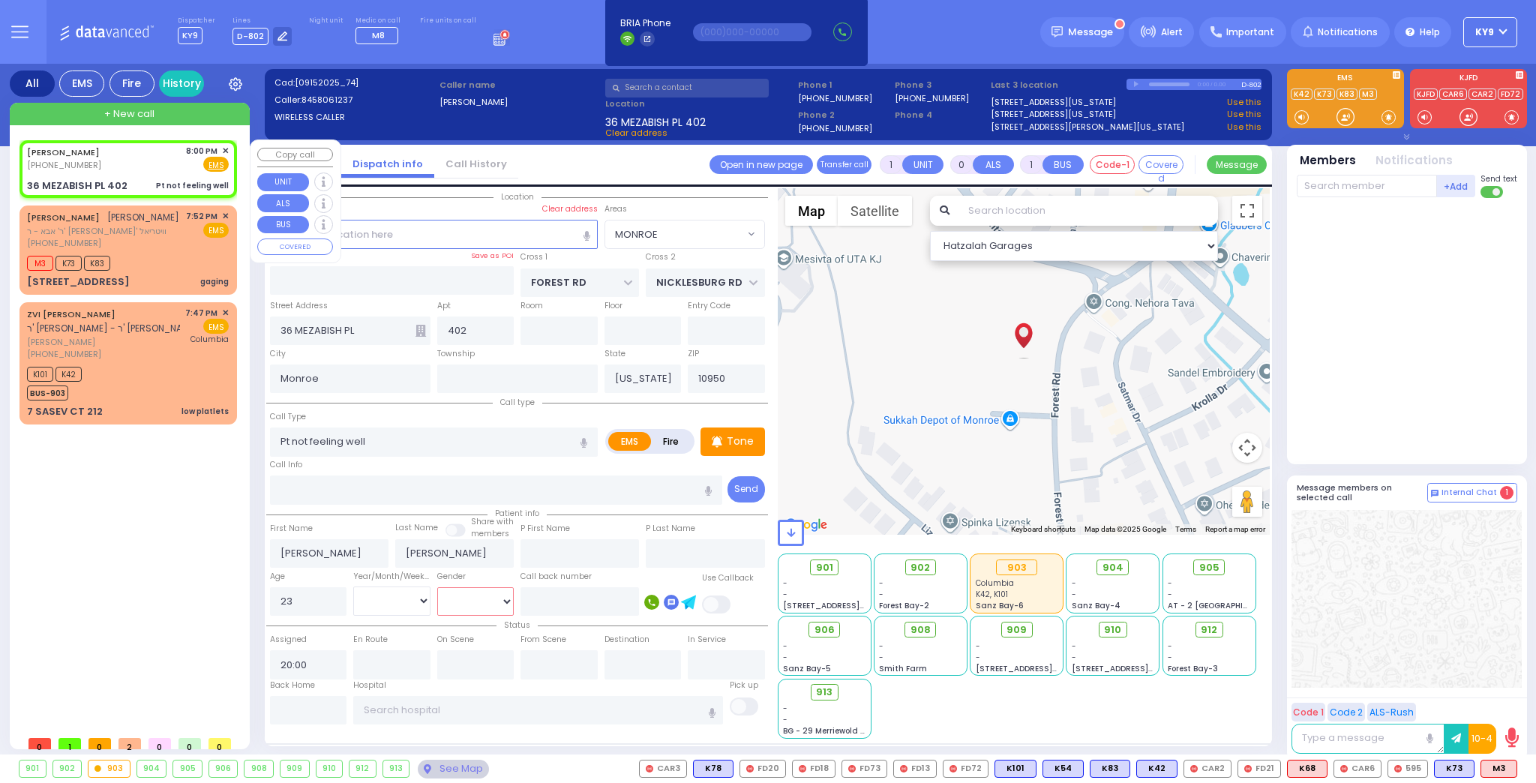
select select
radio input "true"
select select
select select "[DEMOGRAPHIC_DATA]"
select select "Hatzalah Garages"
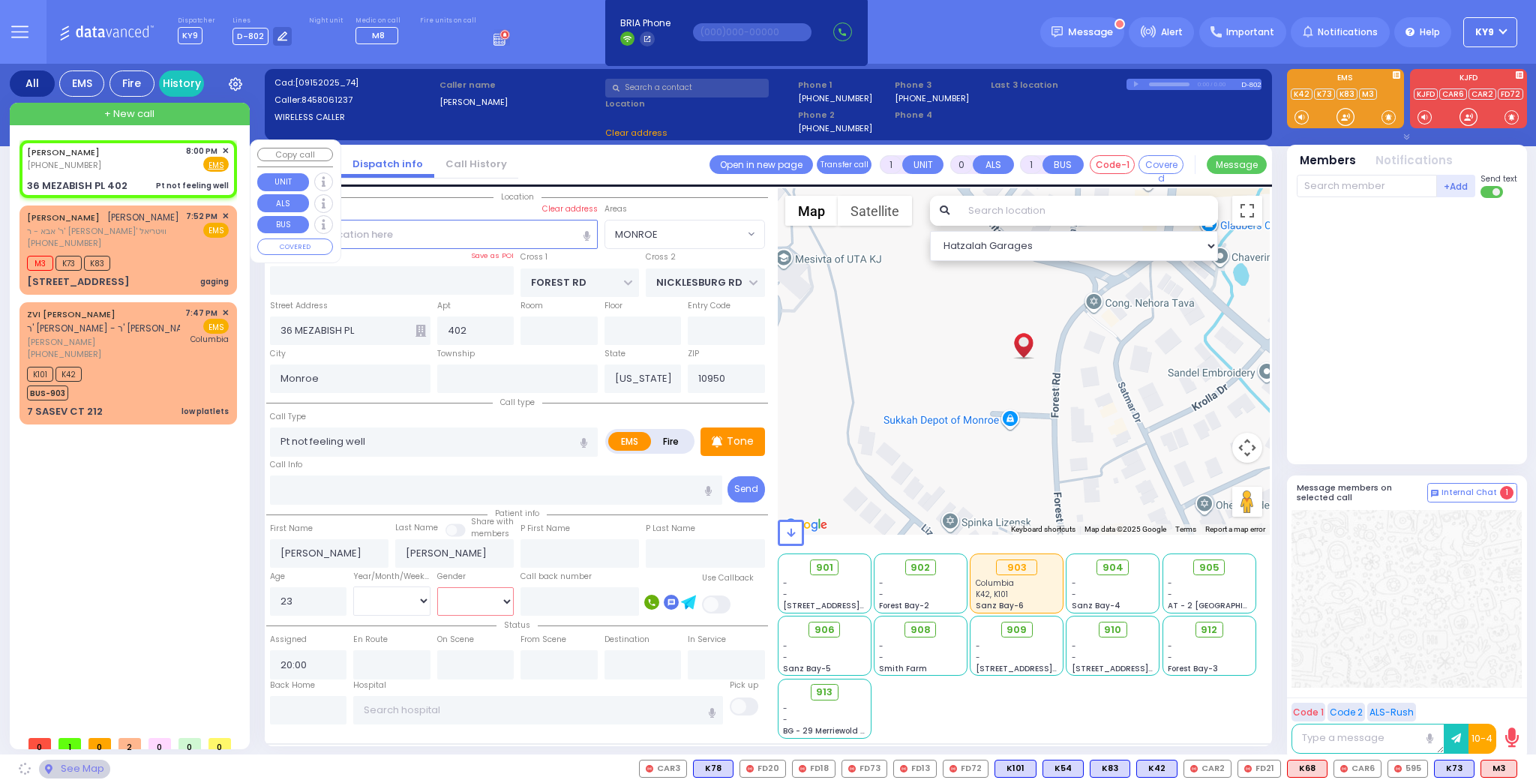
select select "MONROE"
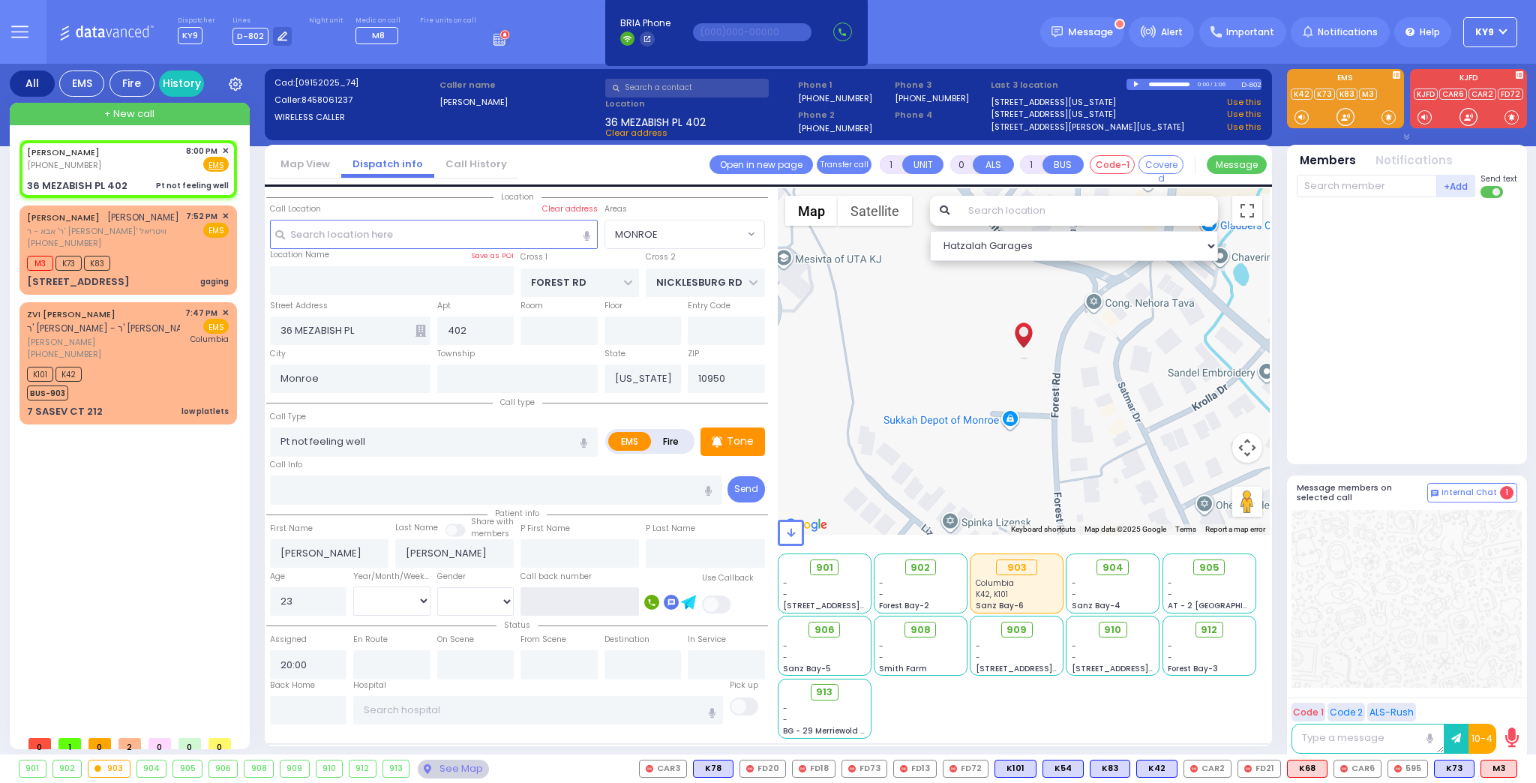
click at [570, 606] on input "text" at bounding box center [579, 601] width 118 height 28
type input "8458061237"
click at [1418, 192] on input "text" at bounding box center [1367, 186] width 140 height 22
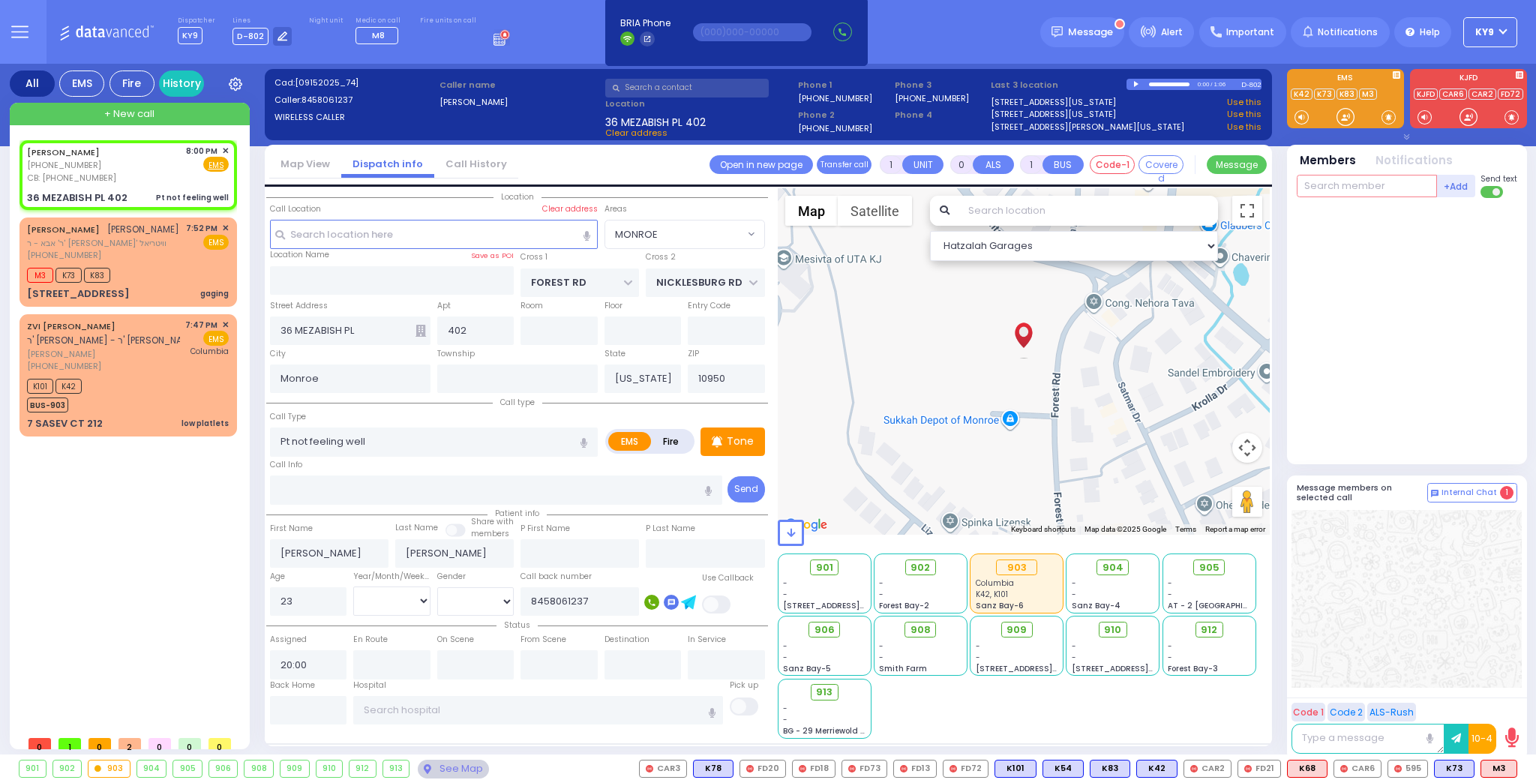
type input "3"
select select
radio input "true"
select select
select select "[DEMOGRAPHIC_DATA]"
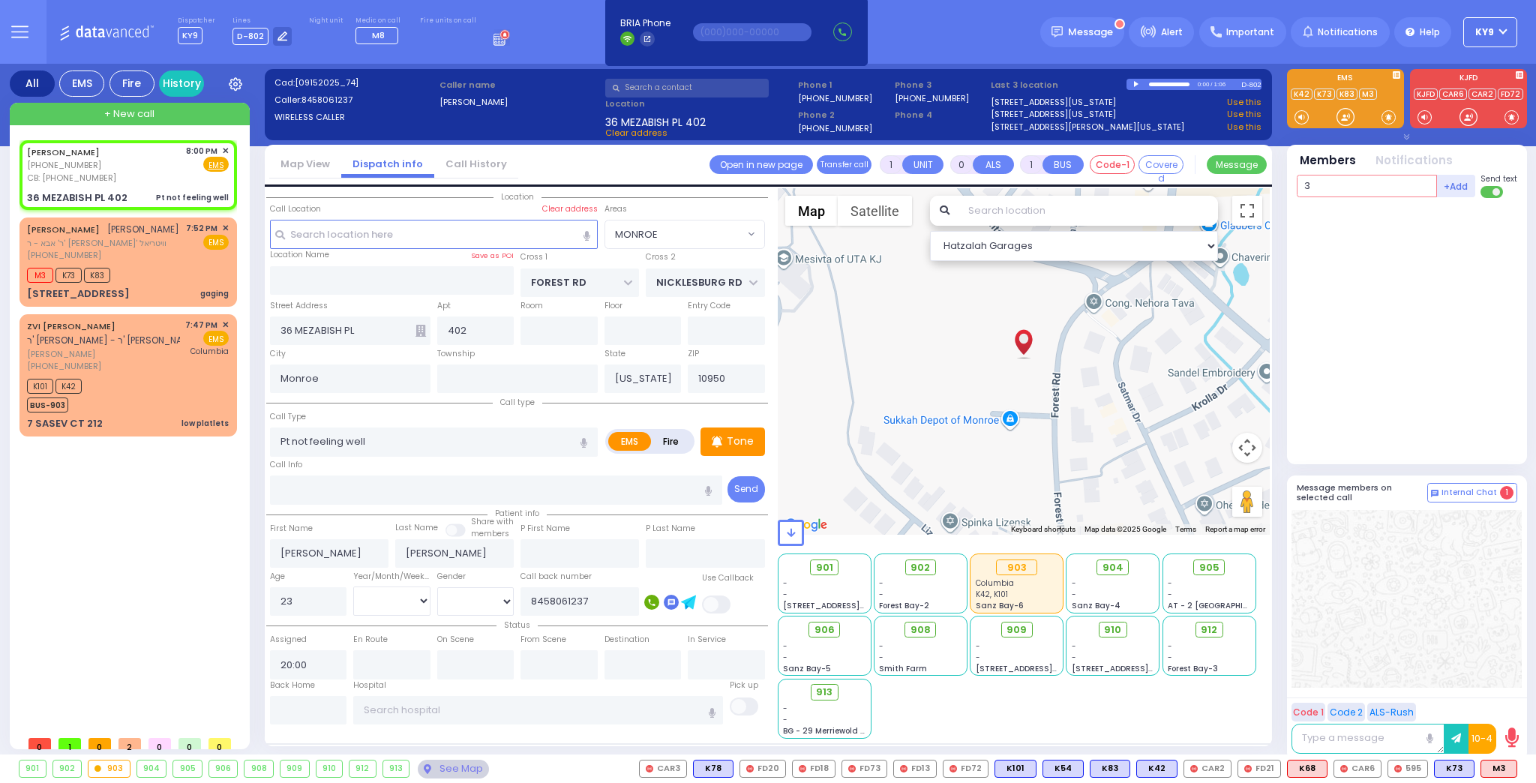
select select "Hatzalah Garages"
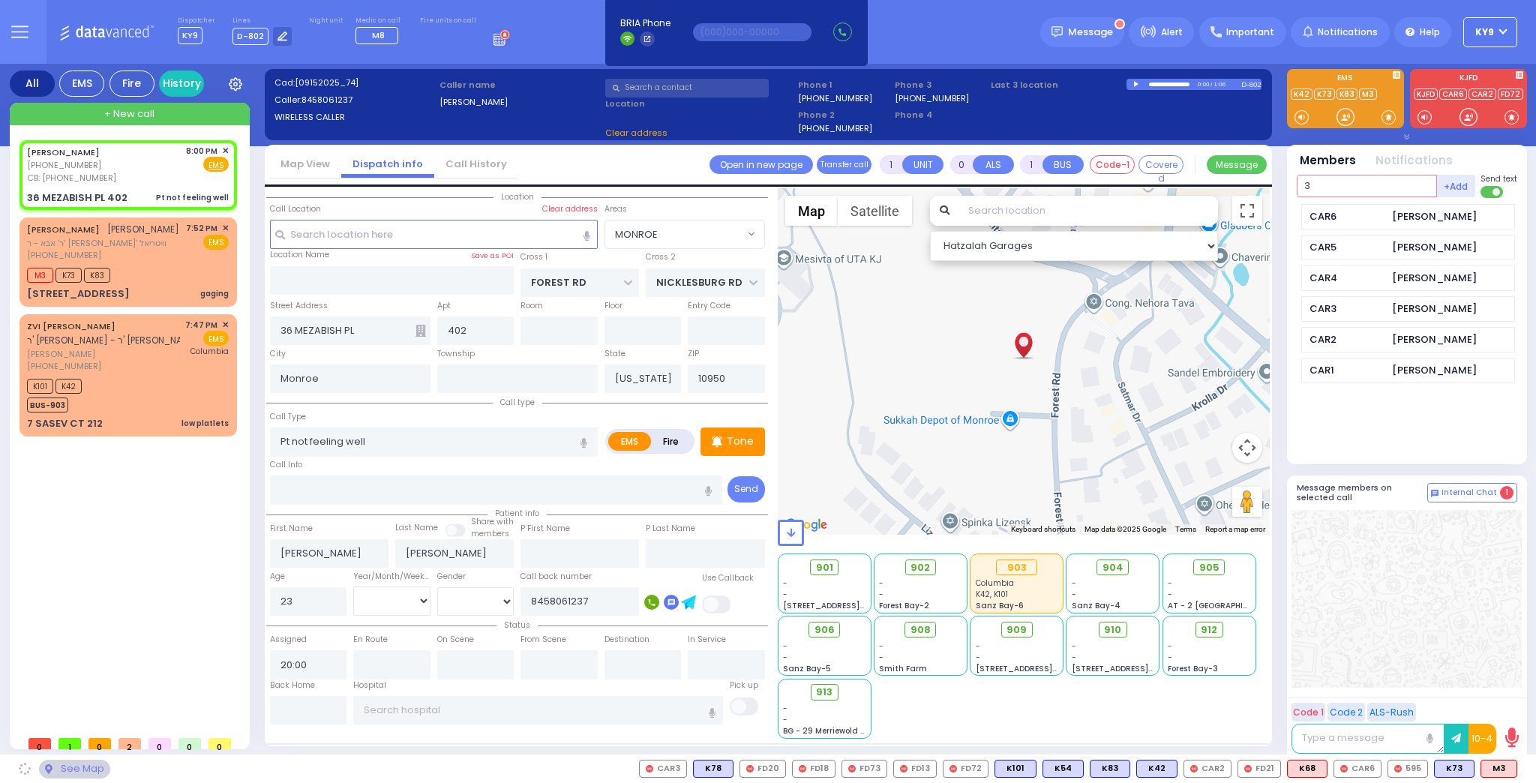
type input "30"
select select "MONROE"
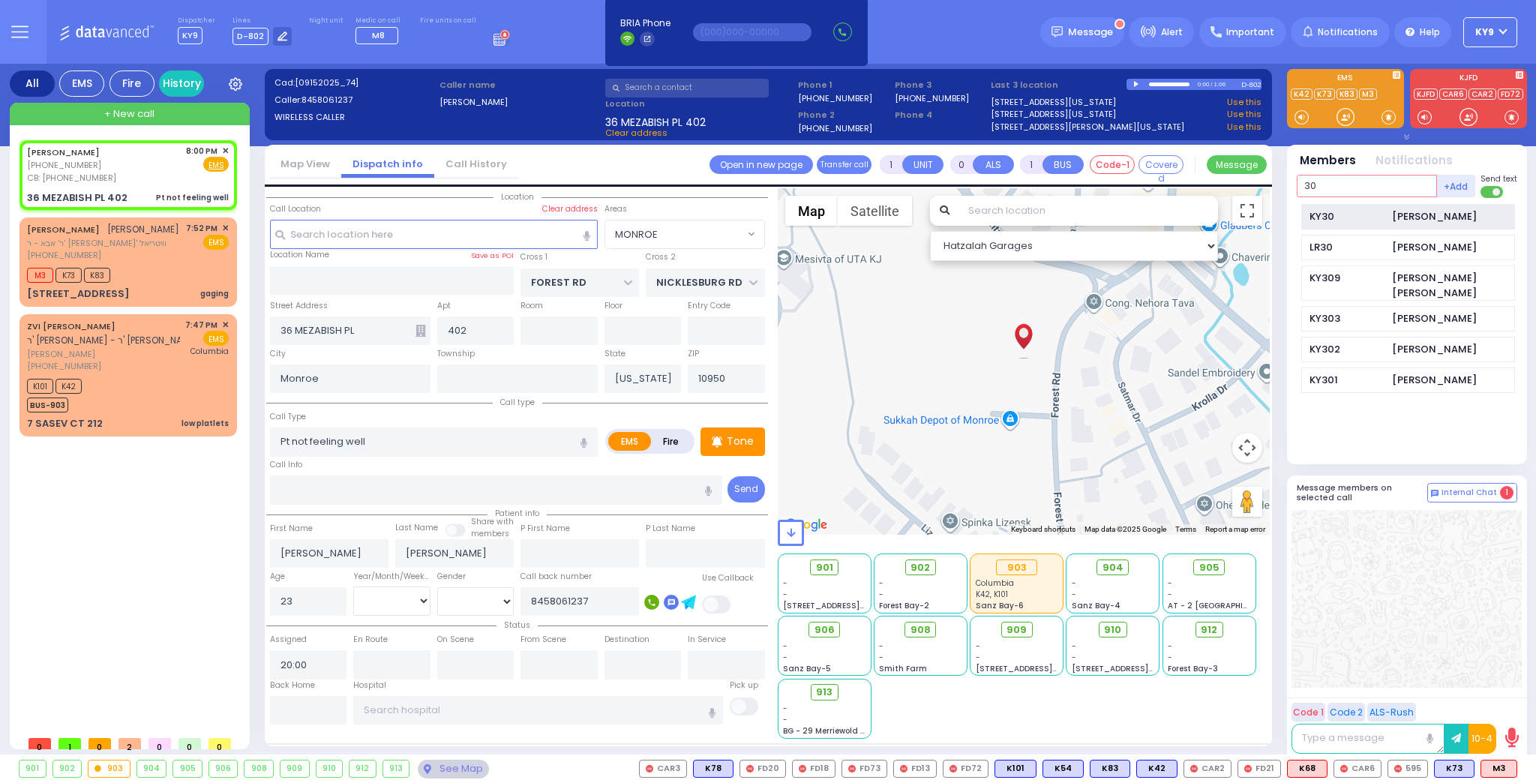
type input "30"
click at [1389, 213] on div "KY30 Levi Appel" at bounding box center [1408, 217] width 214 height 26
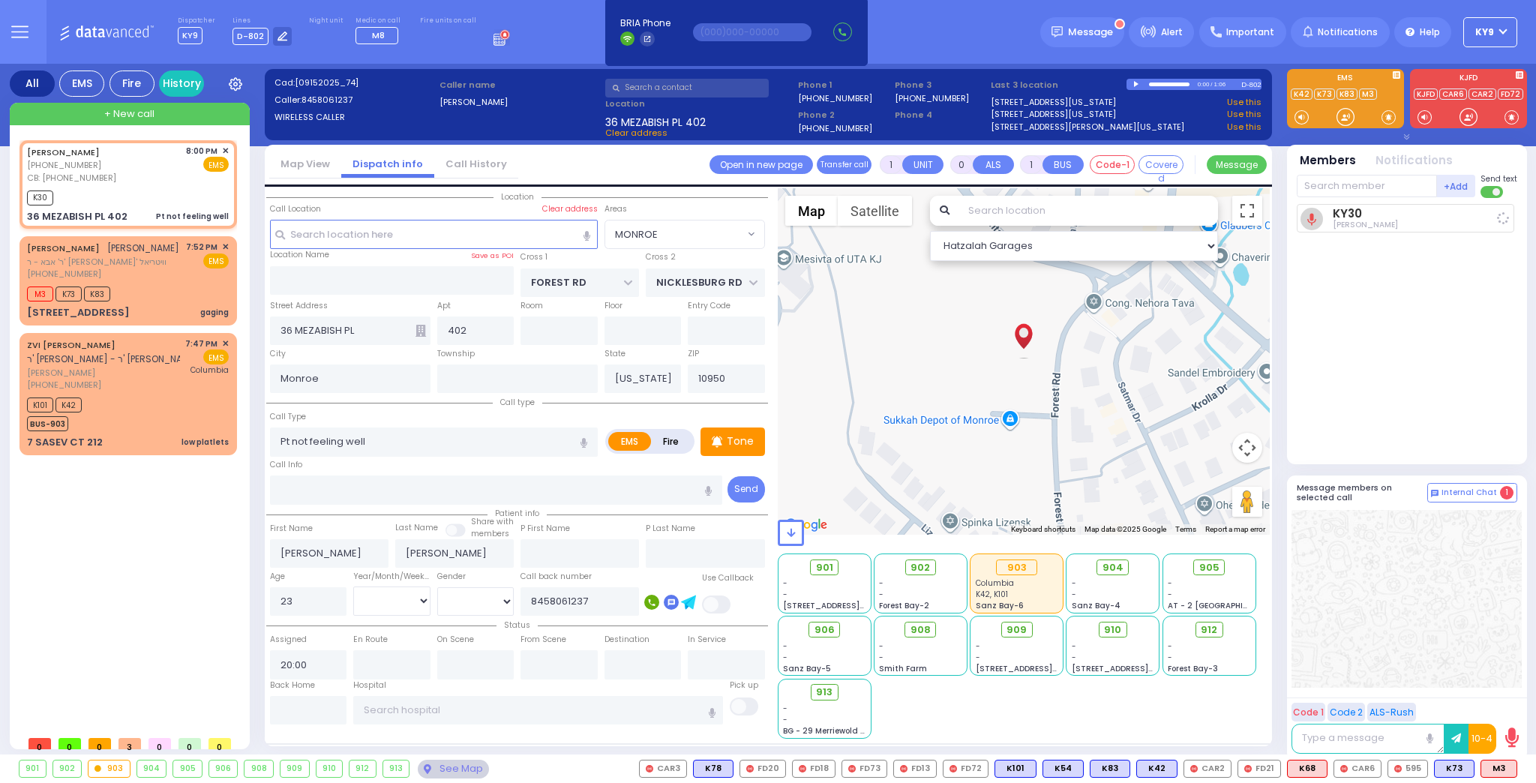
select select
radio input "true"
select select
select select "[DEMOGRAPHIC_DATA]"
type input "20:03"
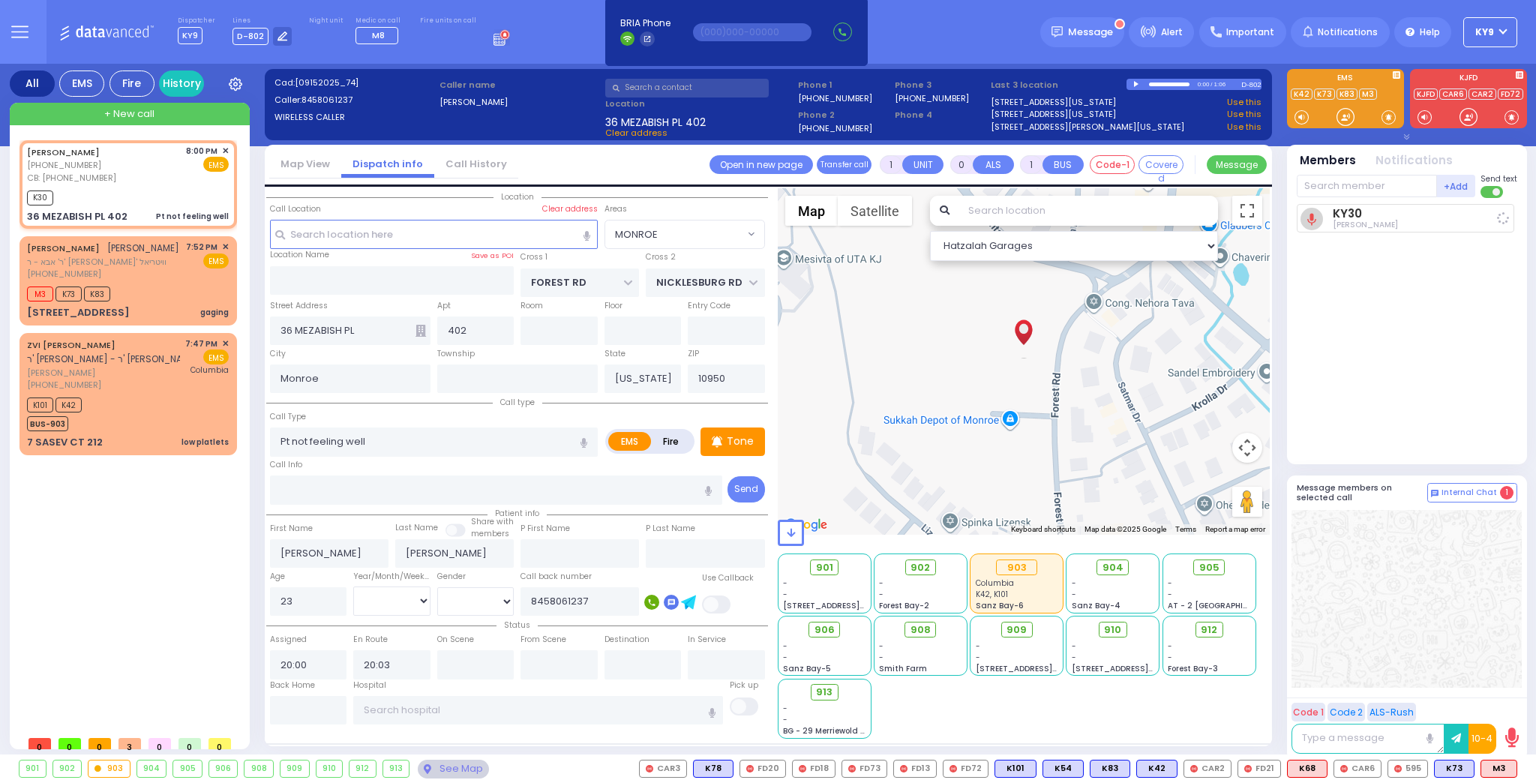
select select "MONROE"
select select "Hatzalah Garages"
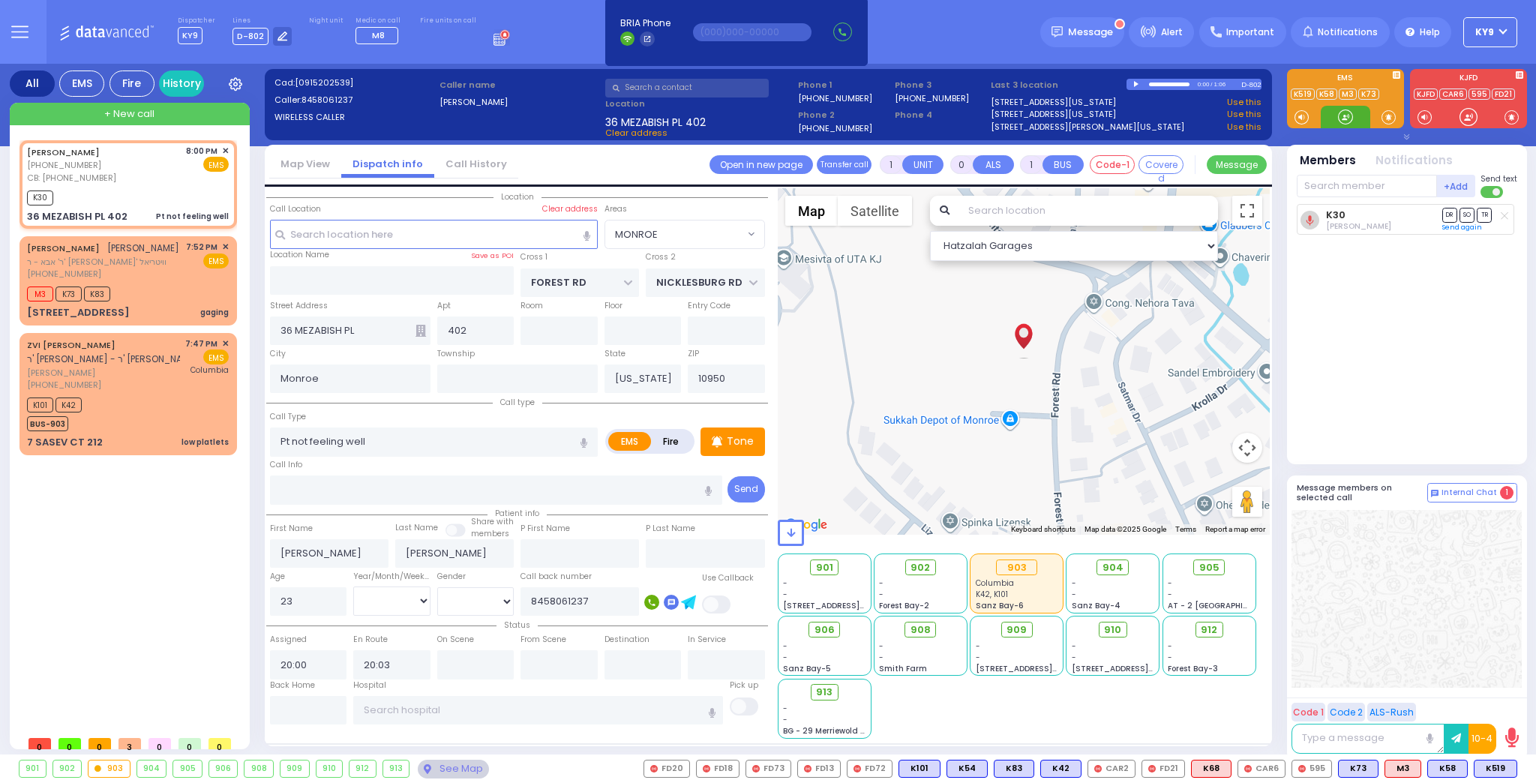
drag, startPoint x: 1345, startPoint y: 115, endPoint x: 1330, endPoint y: 113, distance: 15.8
click at [1344, 112] on div at bounding box center [1345, 116] width 15 height 15
click at [291, 707] on input "text" at bounding box center [308, 710] width 77 height 28
click at [291, 706] on input "text" at bounding box center [308, 710] width 77 height 28
type input "20:08"
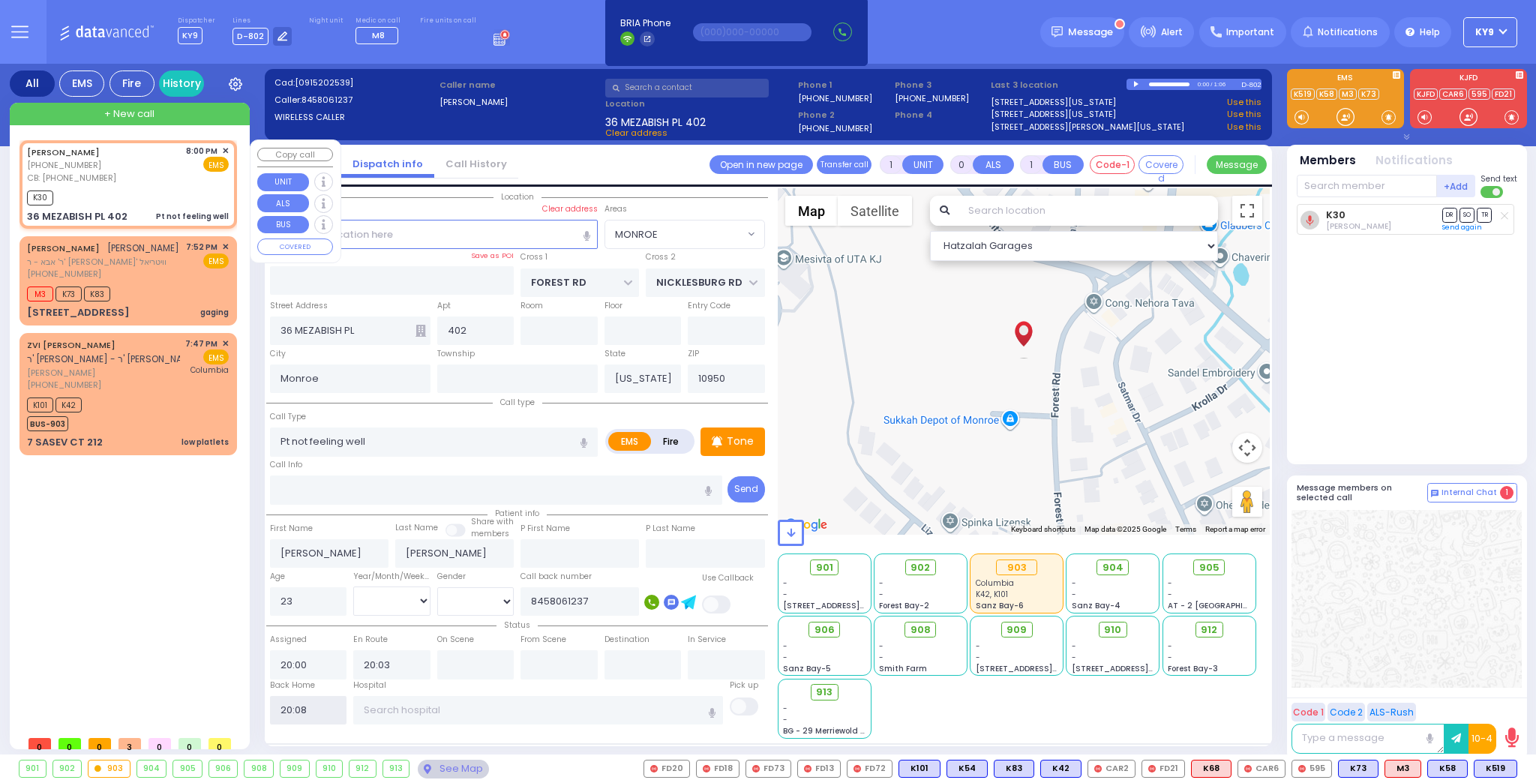
select select
radio input "true"
select select
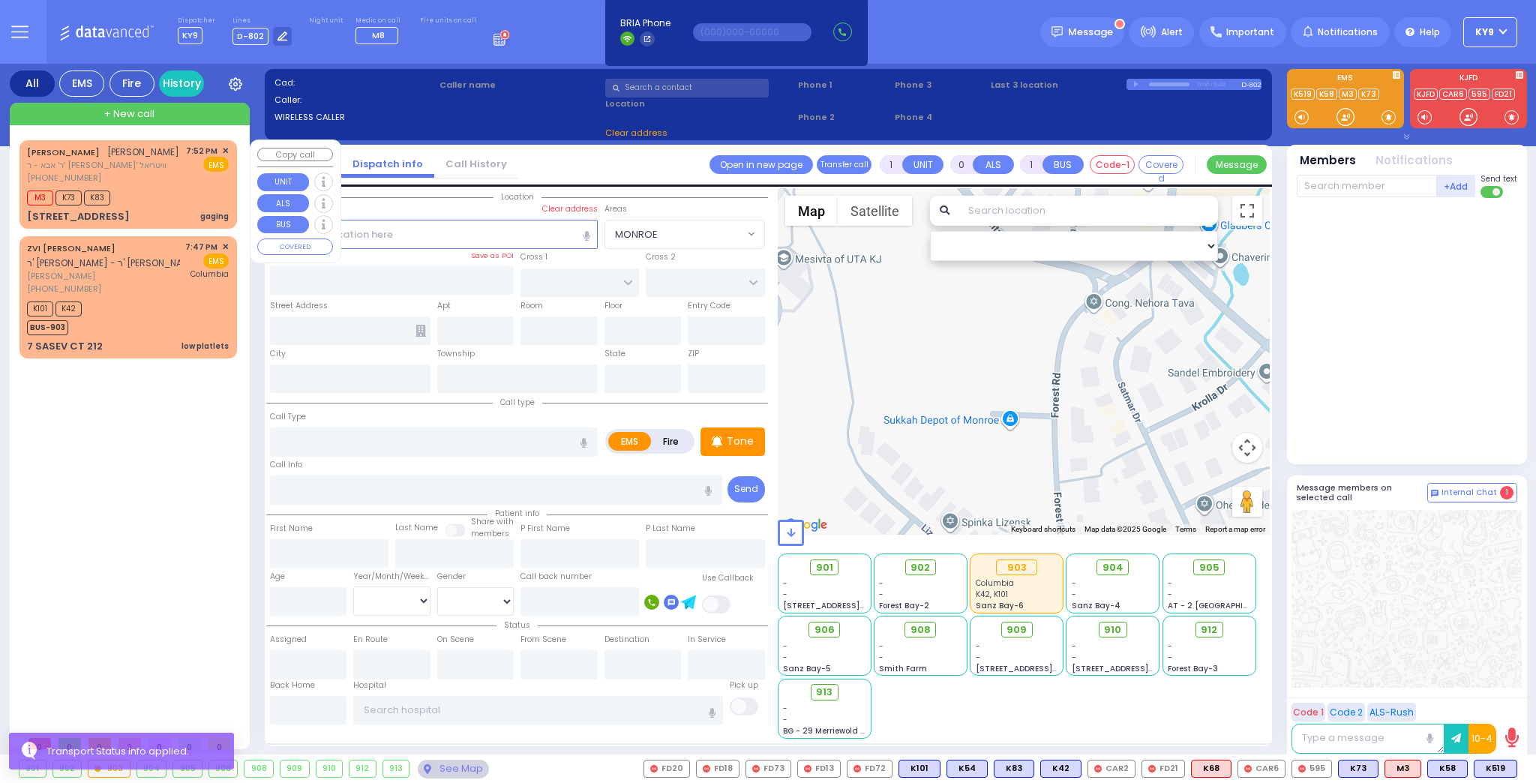
click at [152, 187] on div "M3 K73 K83" at bounding box center [128, 196] width 202 height 19
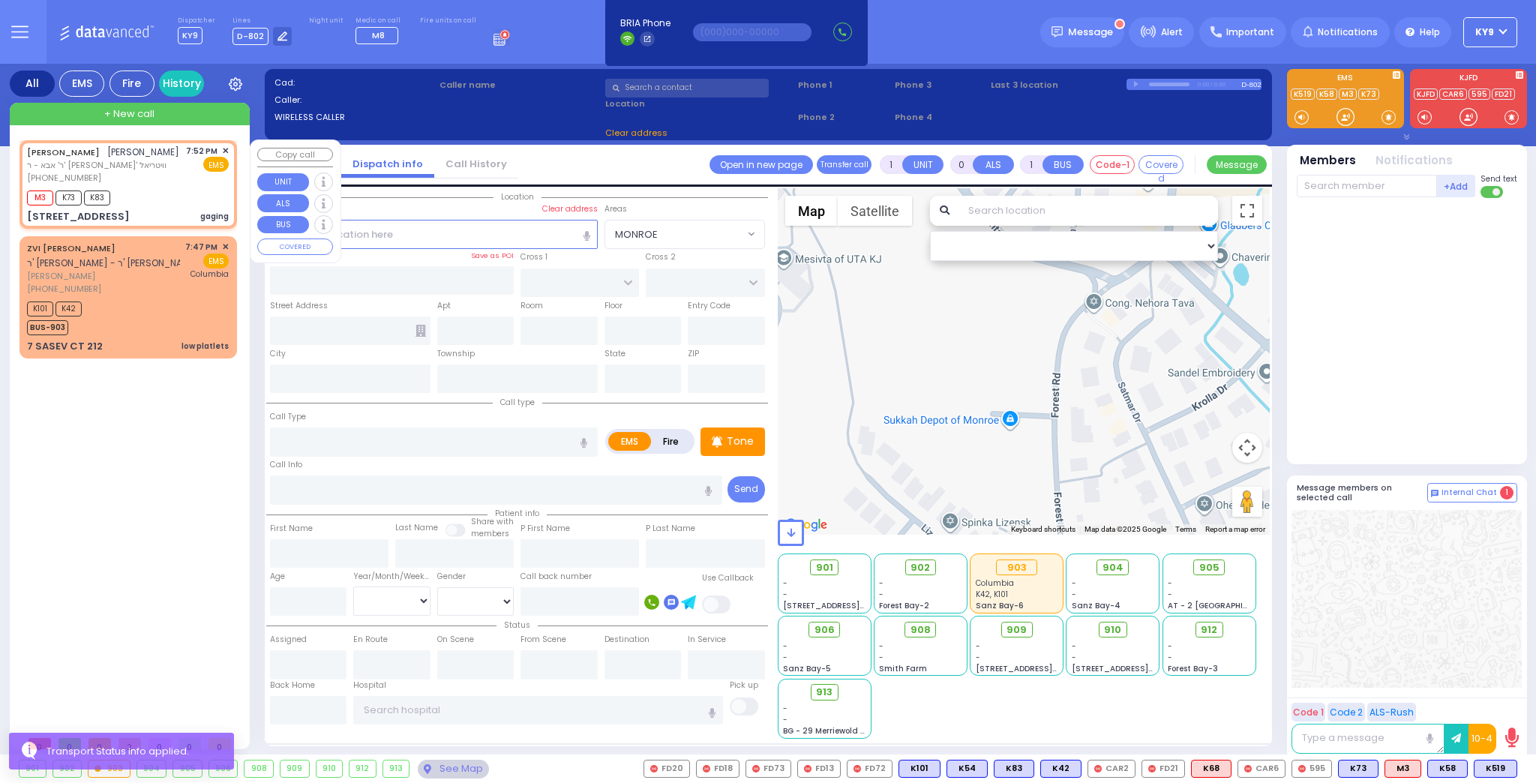
type input "6"
select select
type input "gaging"
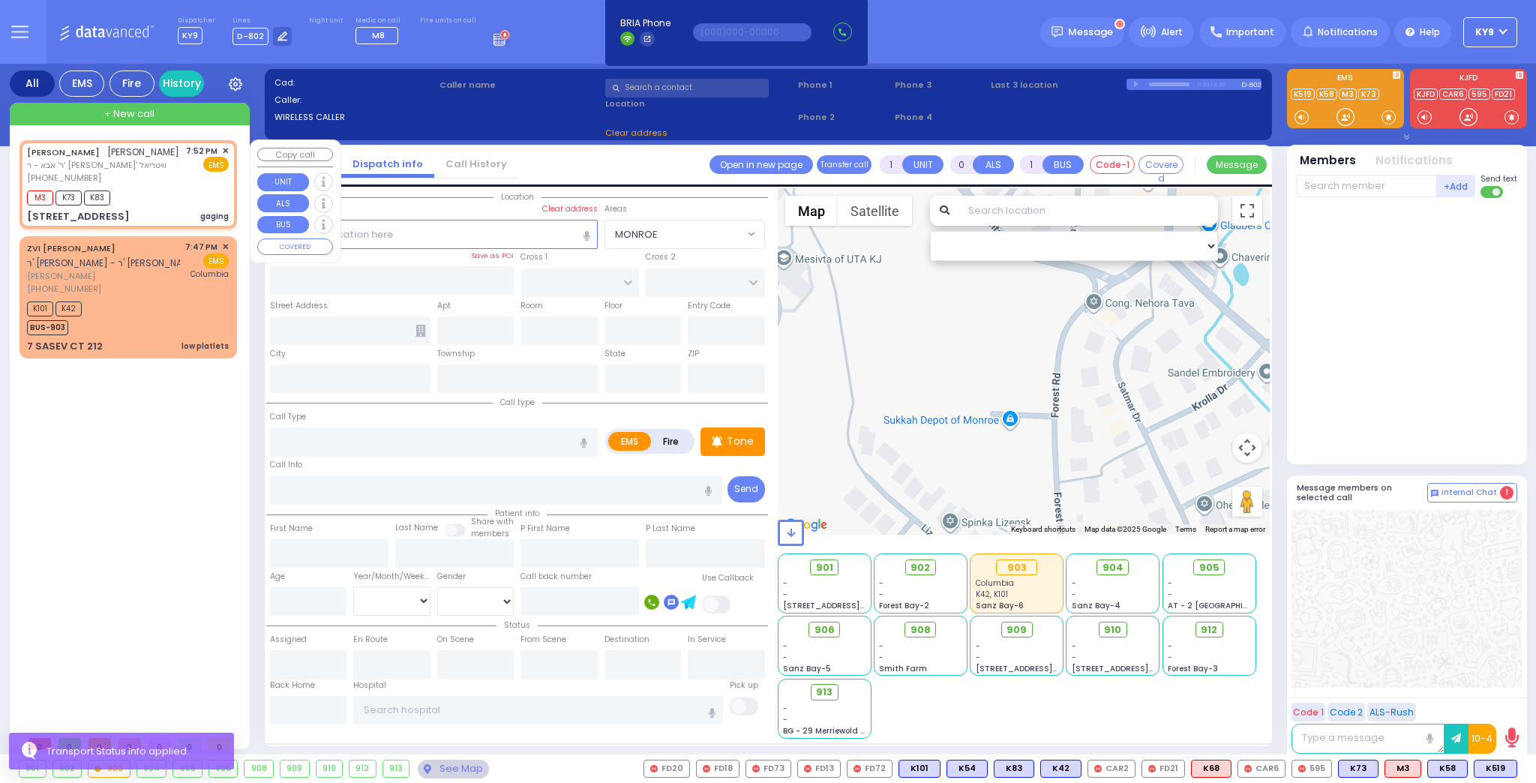
radio input "true"
type input "DUVID"
type input "BREUER"
type input "Chana"
type input "Breuer"
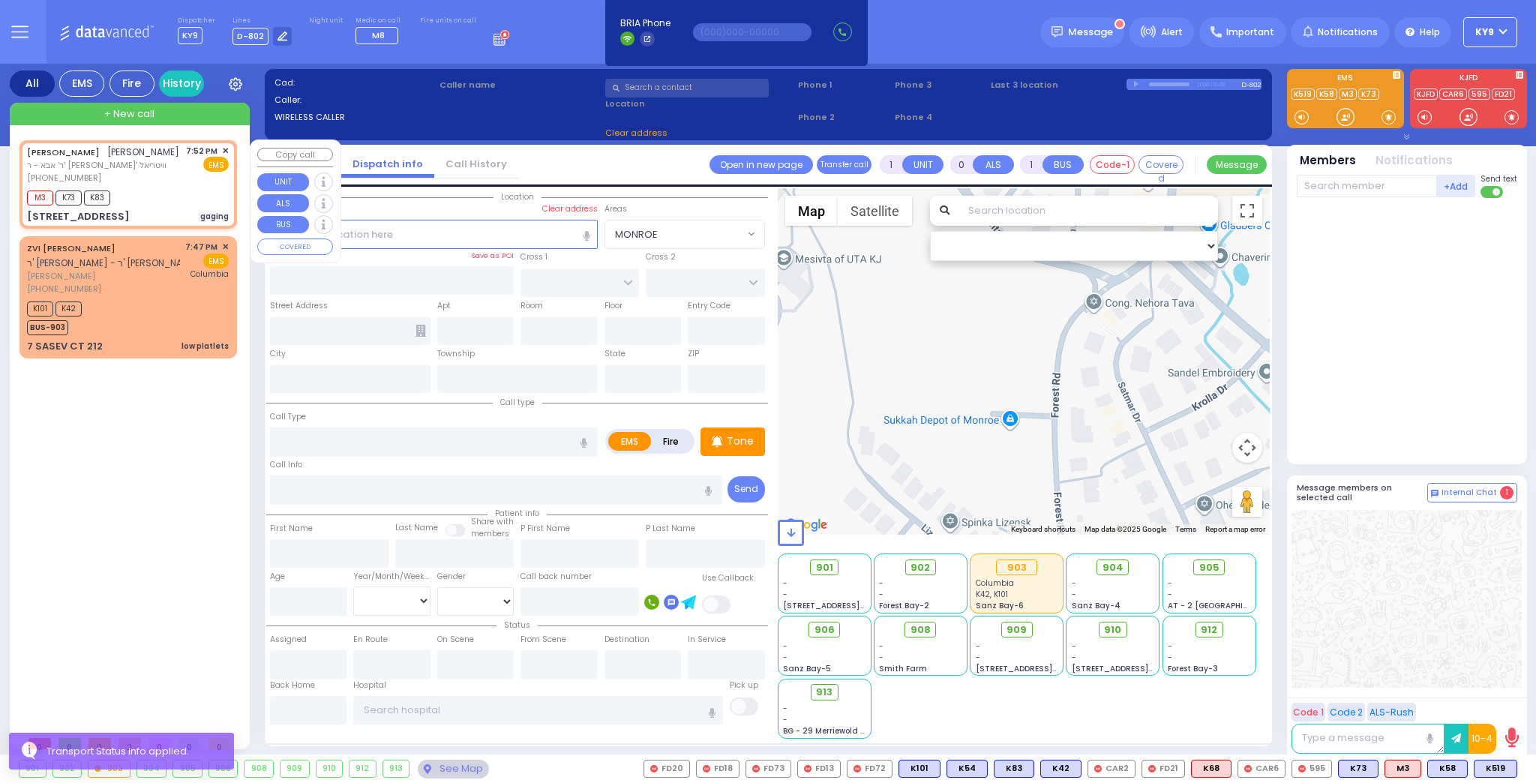
type input "8"
select select "Month"
select select "[DEMOGRAPHIC_DATA]"
type input "19:52"
type input "19:53"
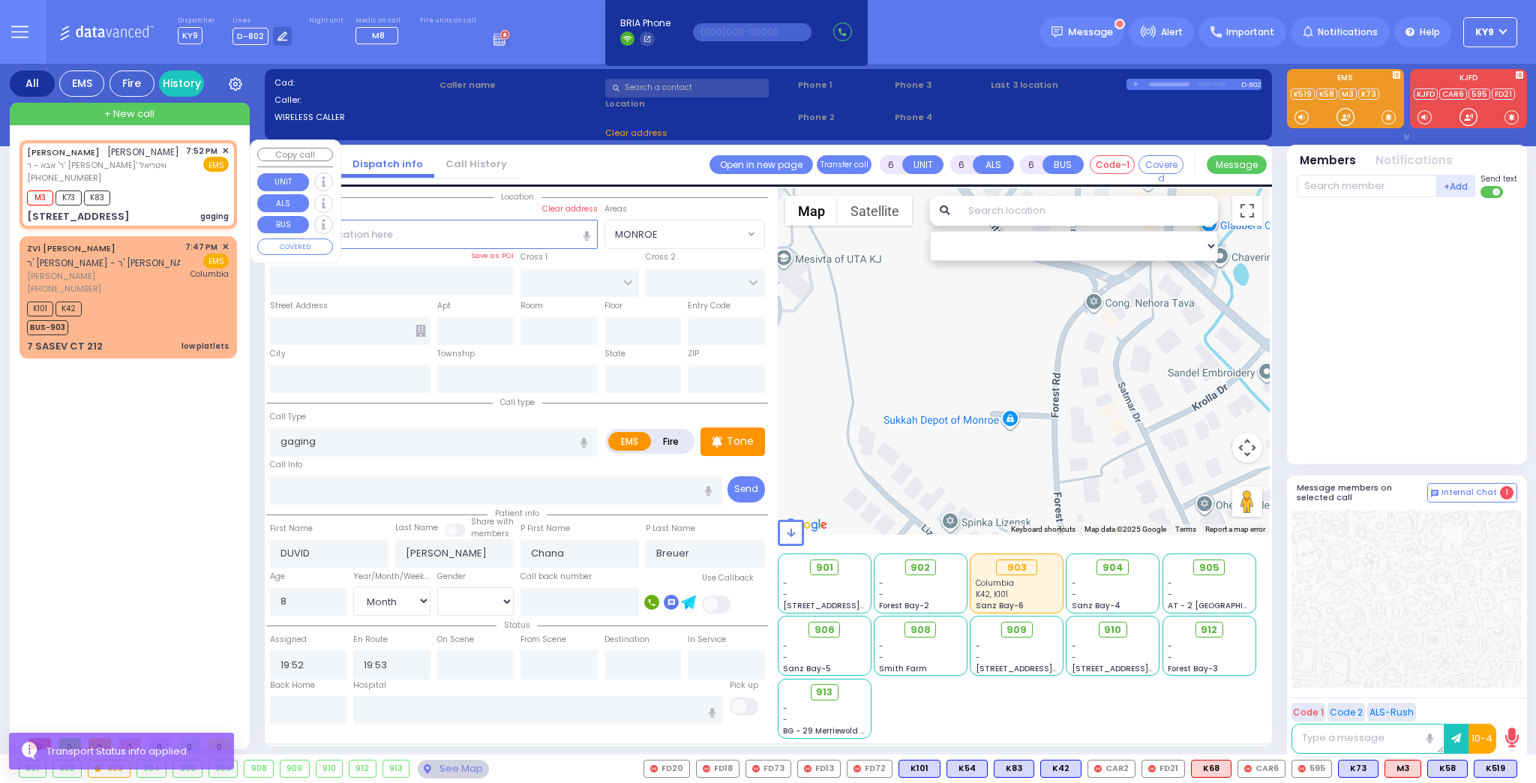
type input "[PERSON_NAME] BLVD"
type input "MERON DR"
type input "4 PRAG BLVD"
type input "103"
type input "Monroe"
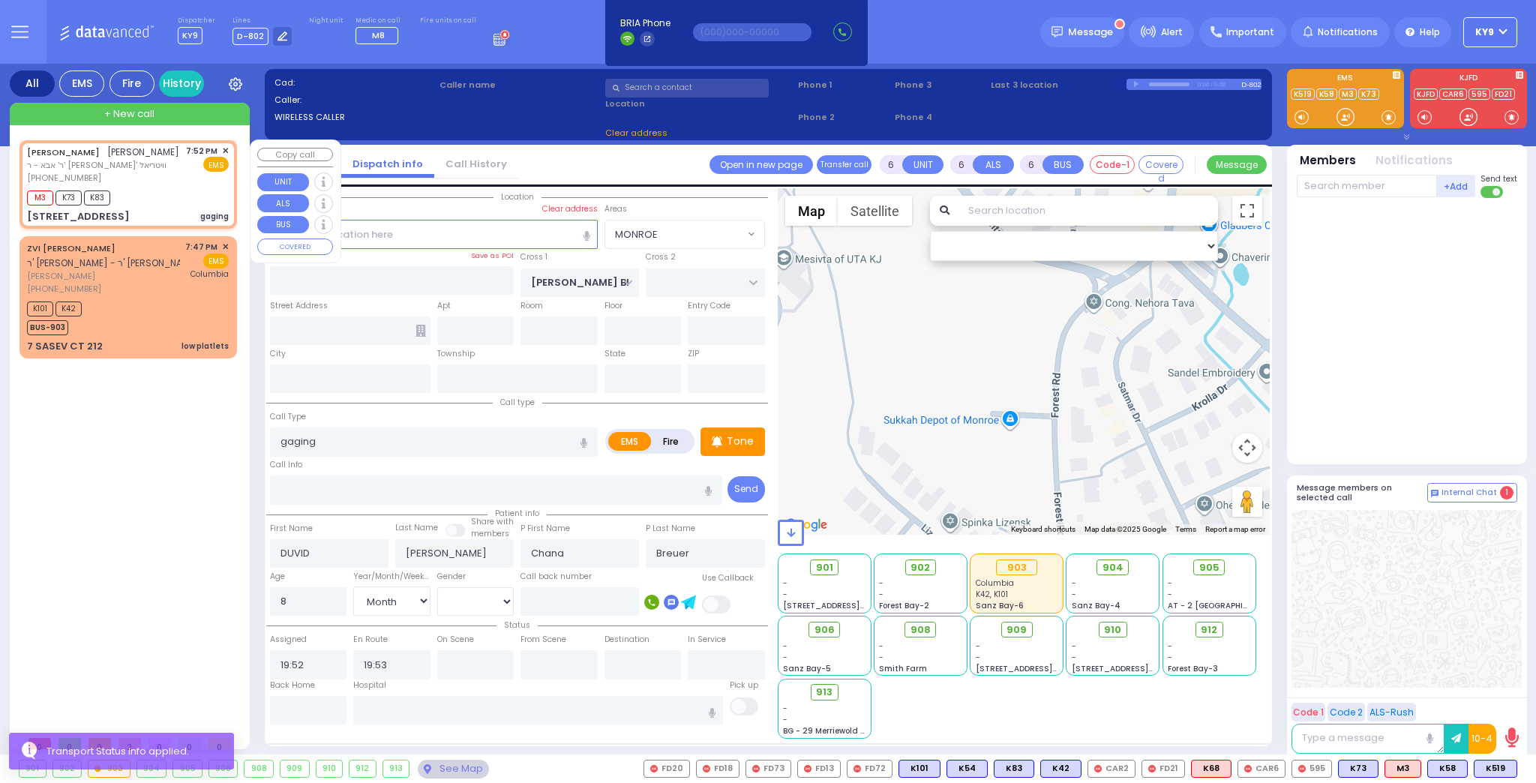
type input "[US_STATE]"
type input "10950"
select select "Hatzalah Garages"
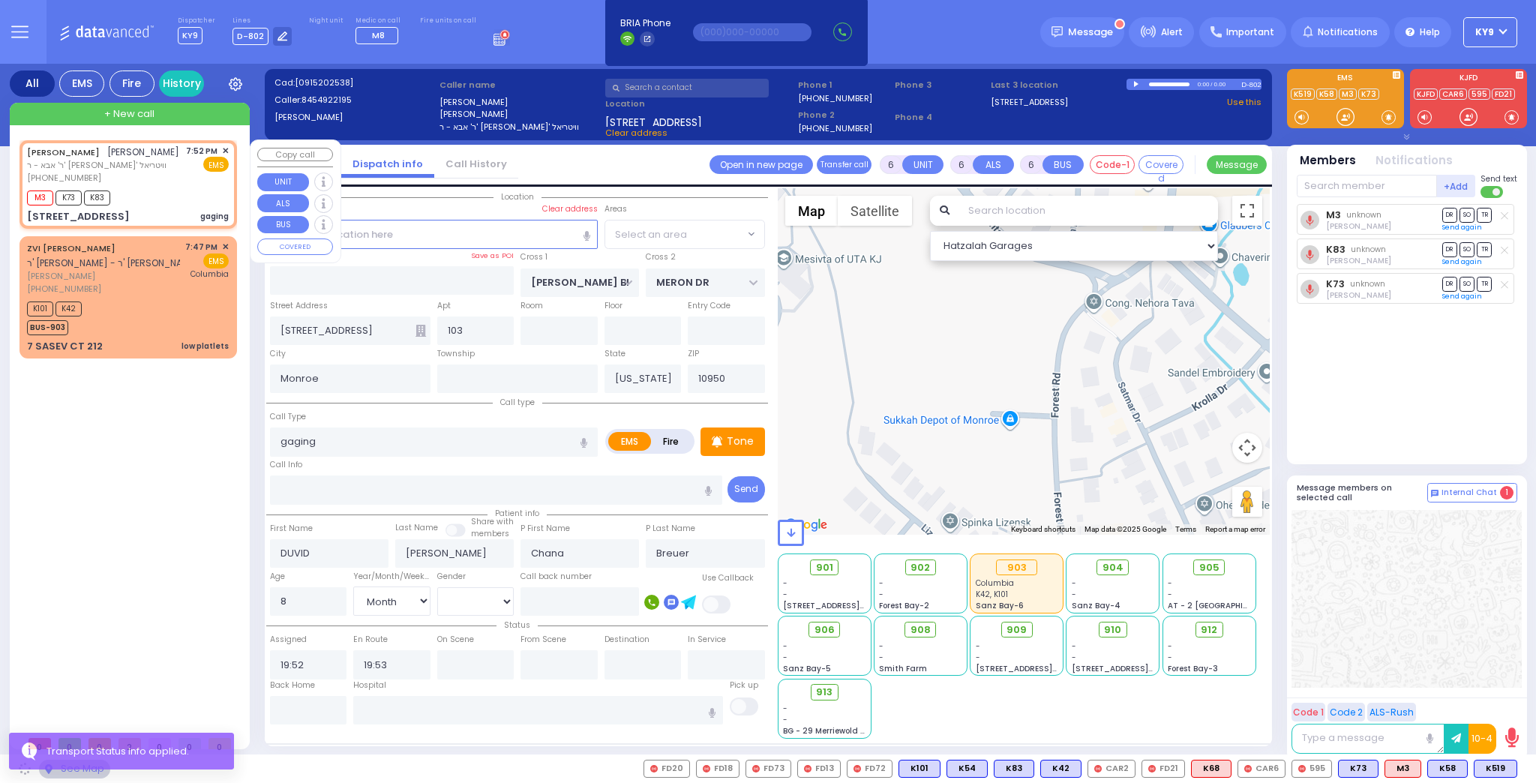
select select "SECTION 6"
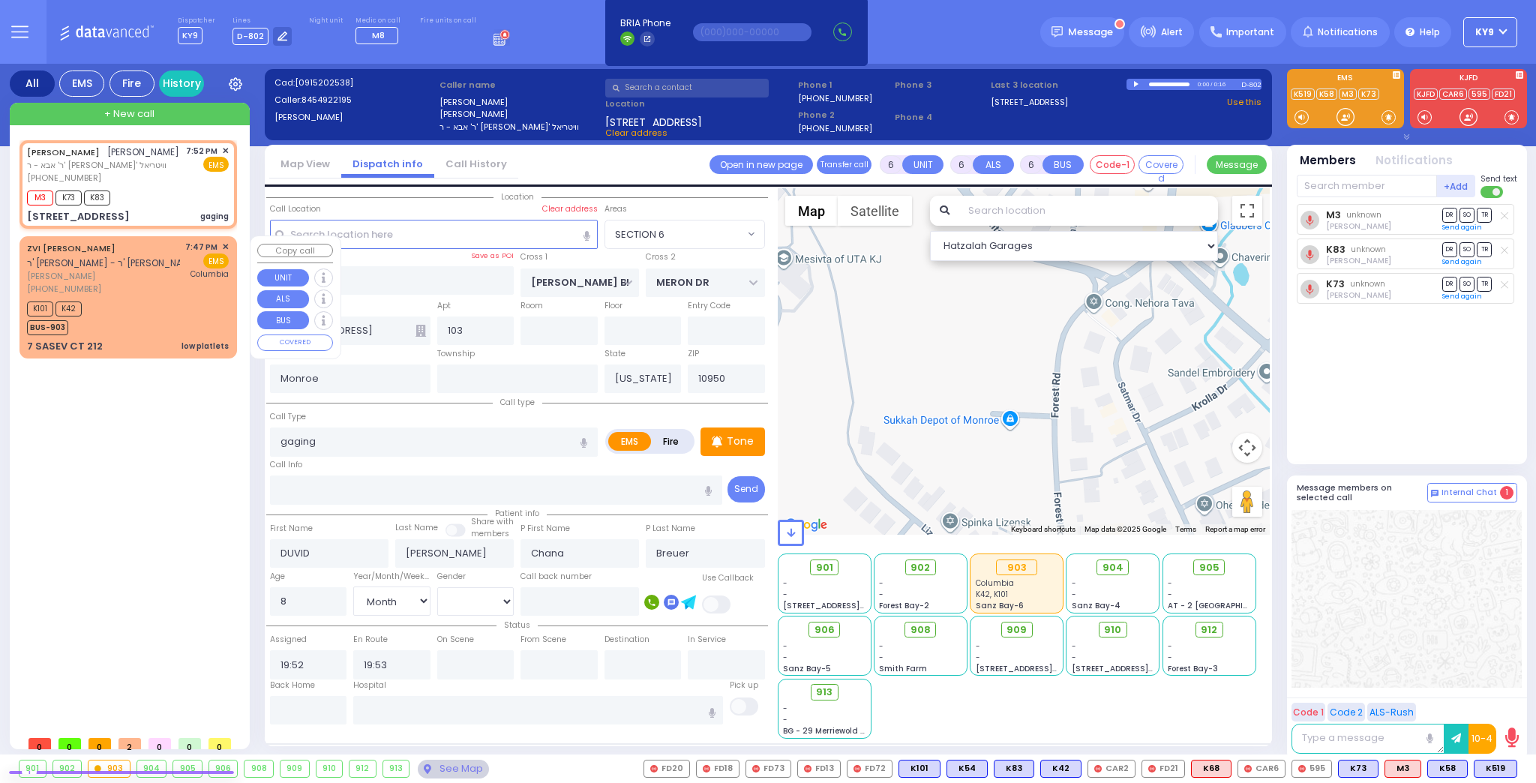
click at [142, 287] on div "(845) 537-5775" at bounding box center [103, 289] width 153 height 13
type input "2"
type input "1"
select select
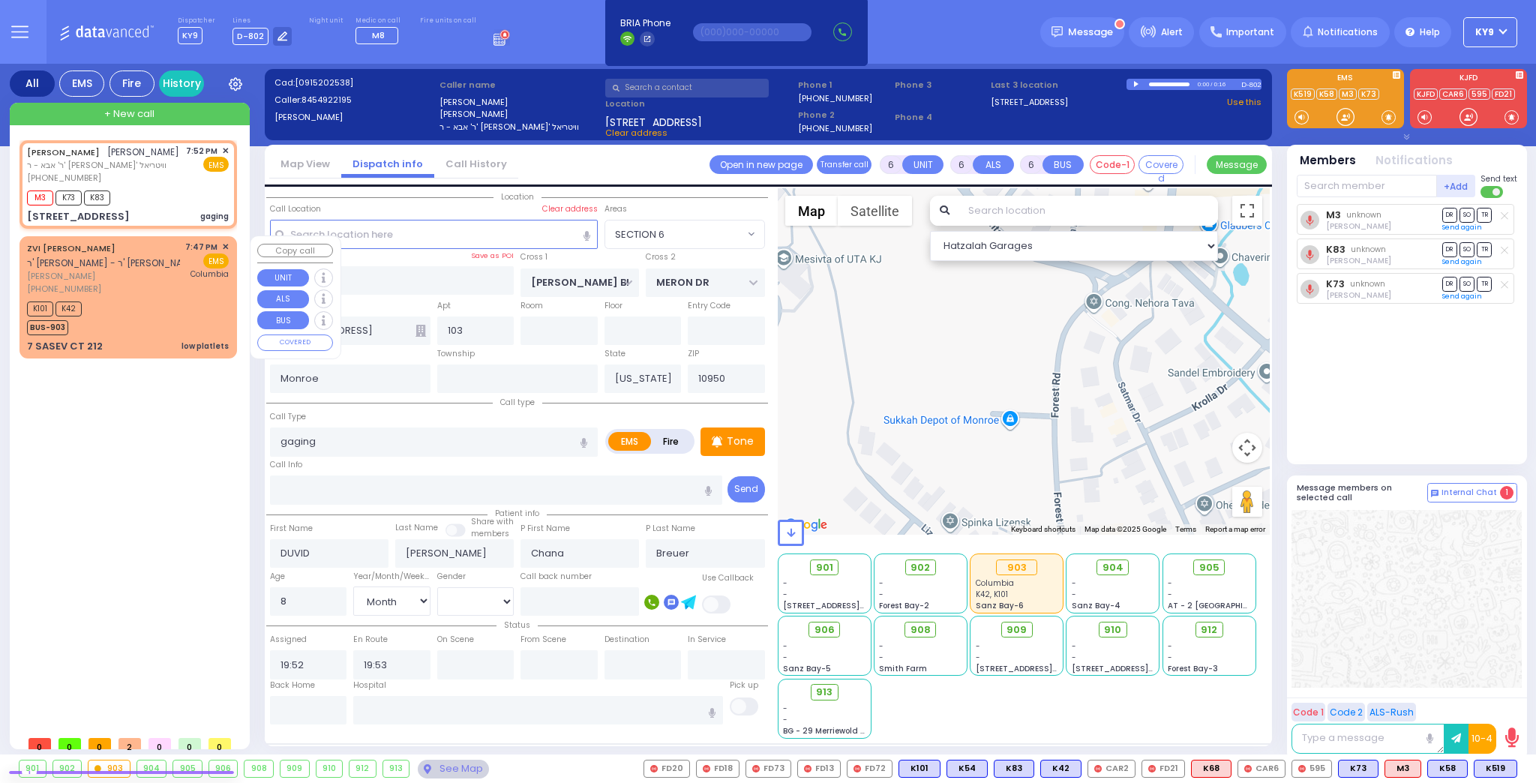
type input "low platlets"
radio input "true"
type input "ZVI PINCHUS"
type input "WEISS"
type input "3"
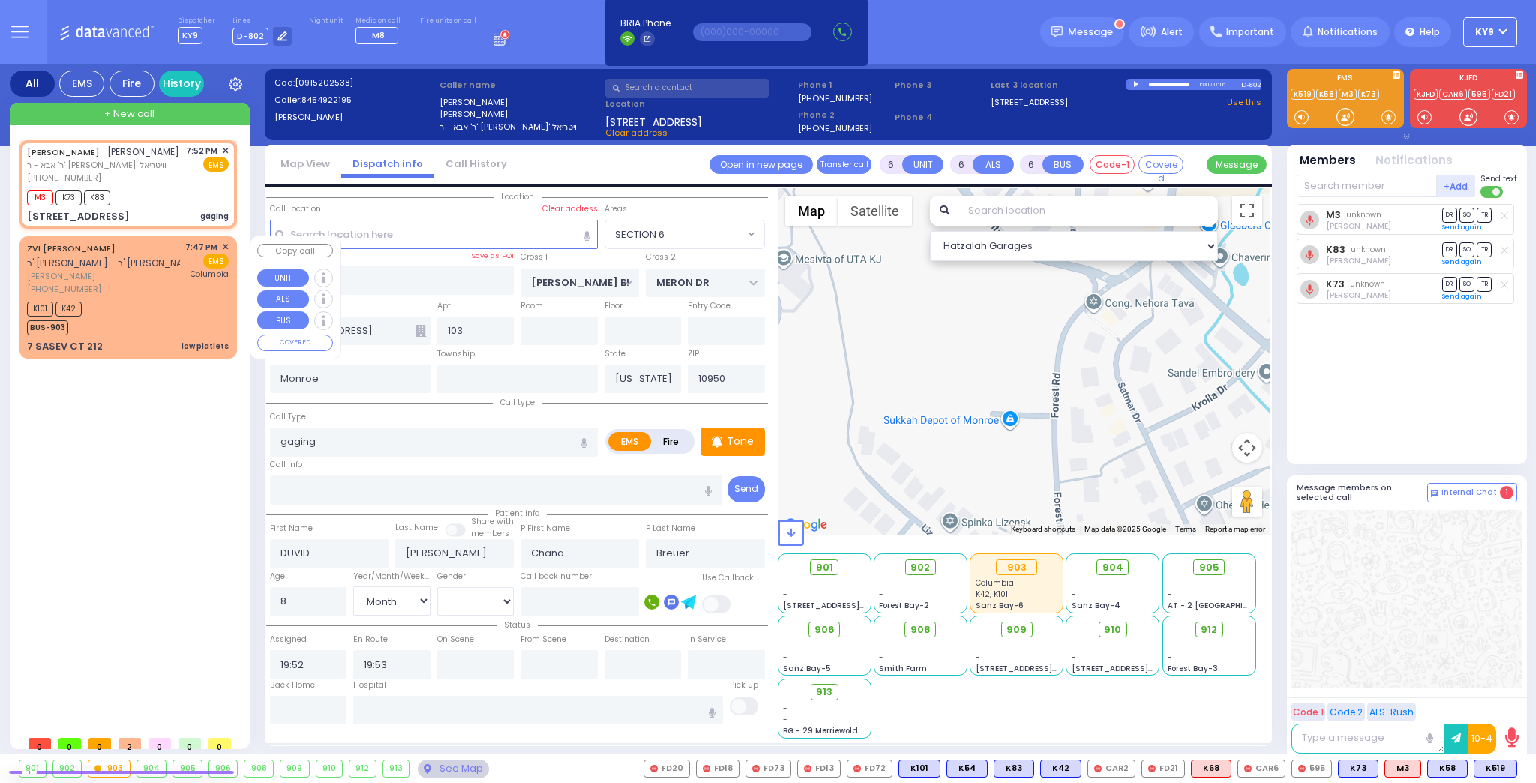
select select "Year"
select select "[DEMOGRAPHIC_DATA]"
type input "19:47"
type input "19:50"
type input "New York Presbyterian Hospital- Columbia Campus"
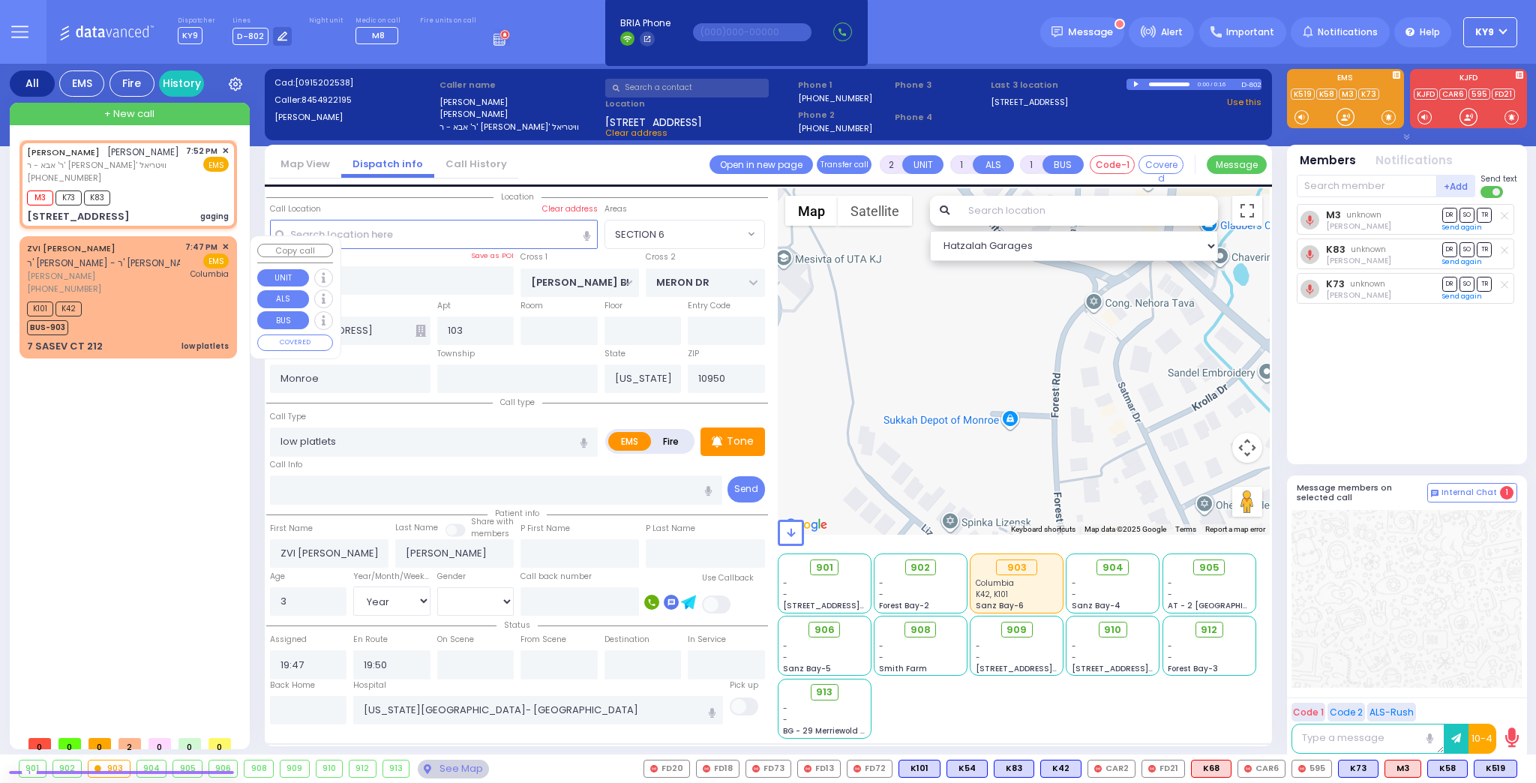
select select "Hatzalah Garages"
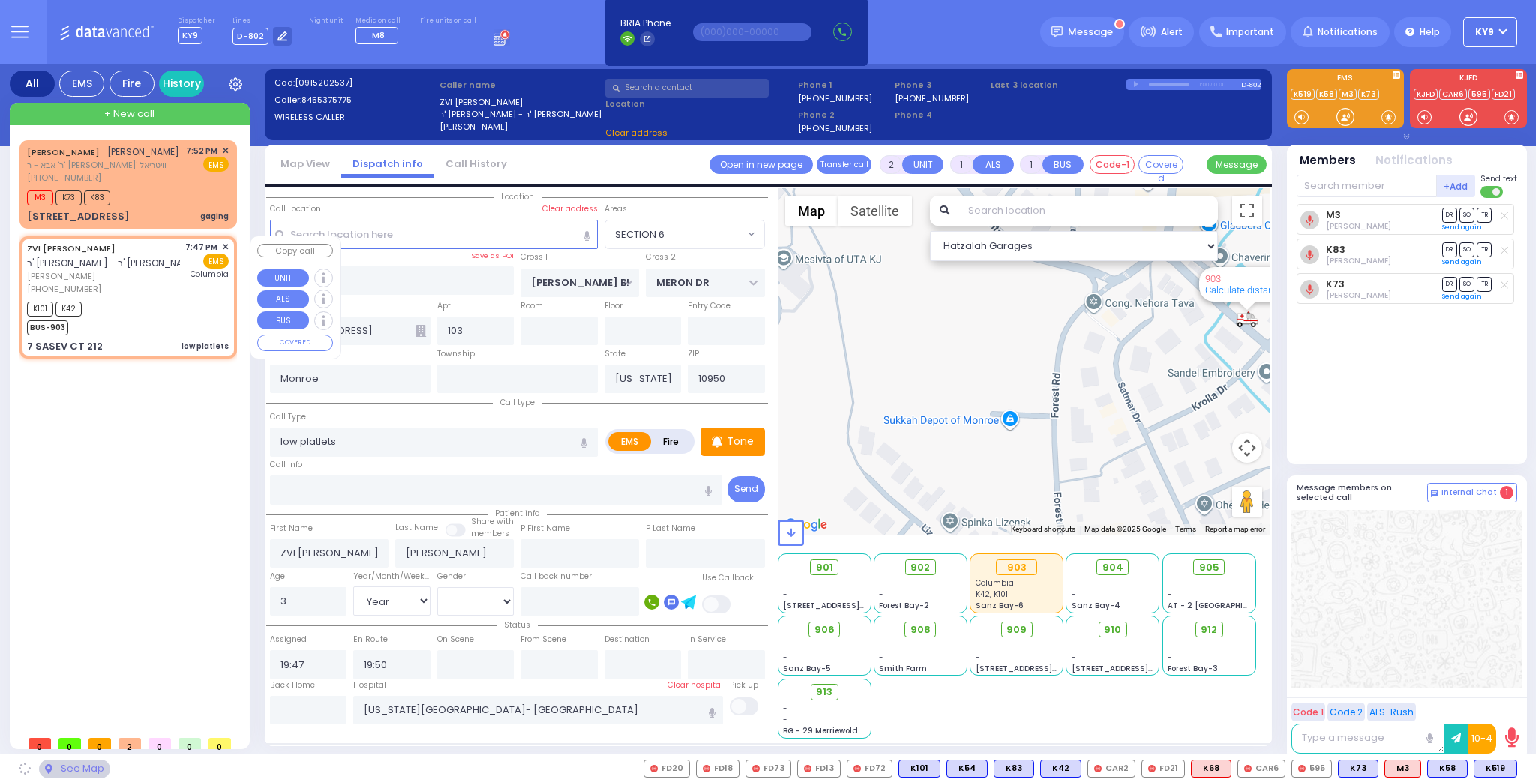
type input "[GEOGRAPHIC_DATA]"
type input "7 SASEV CT"
type input "212"
type input "[PERSON_NAME]"
select select "[GEOGRAPHIC_DATA]"
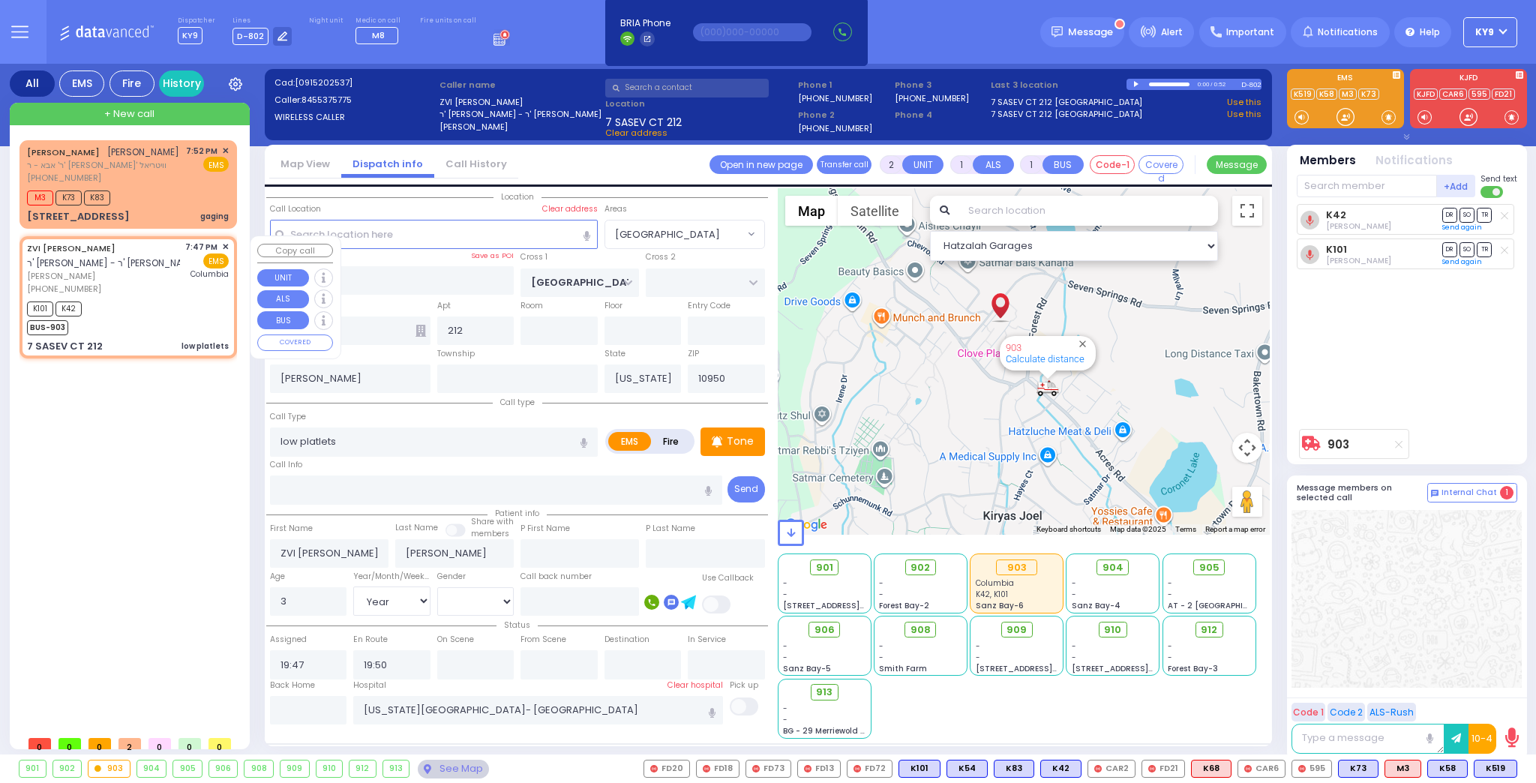
type input "6"
select select
radio input "true"
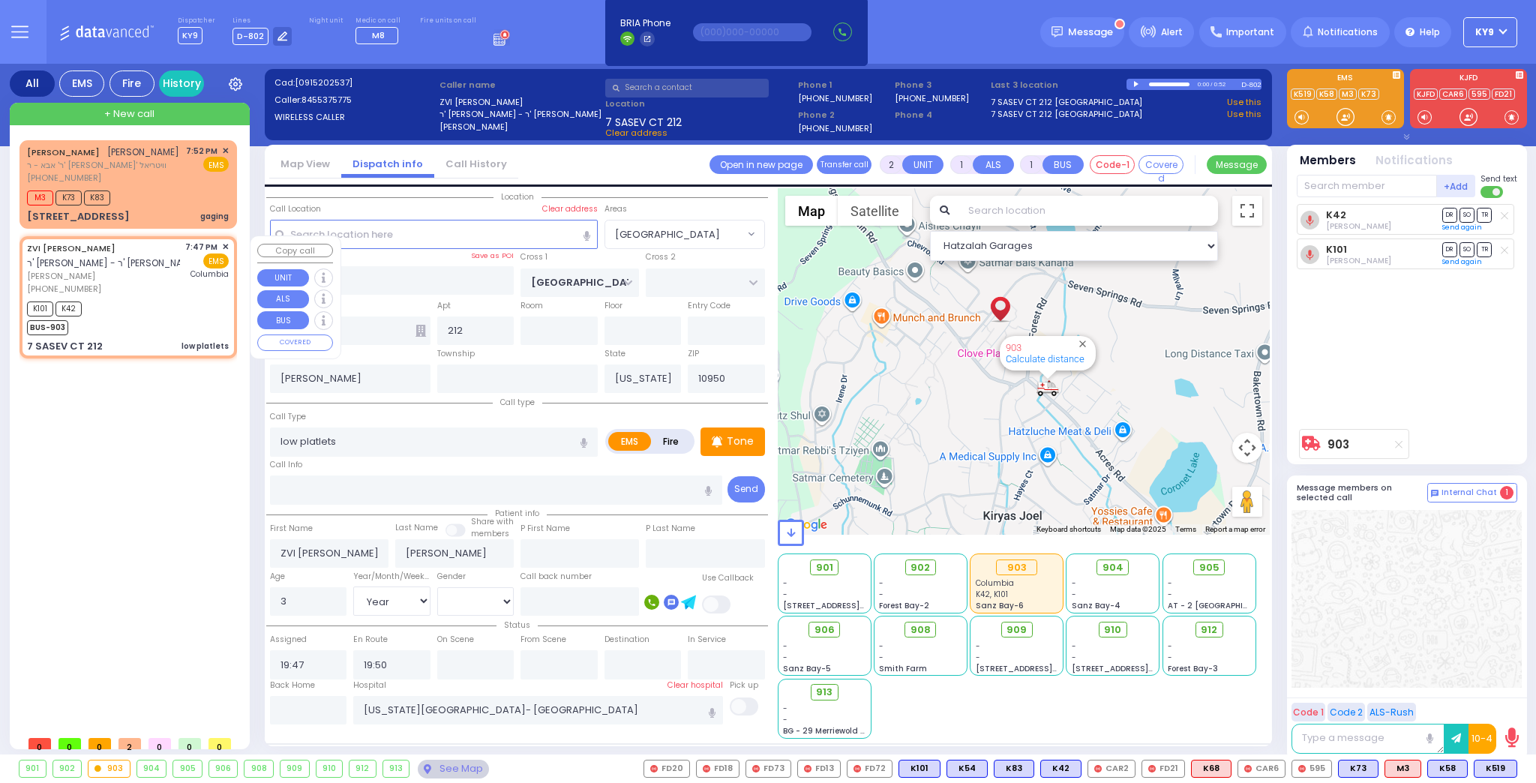
type input "Unknown"
select select "Year"
select select "[DEMOGRAPHIC_DATA]"
type input "19:52"
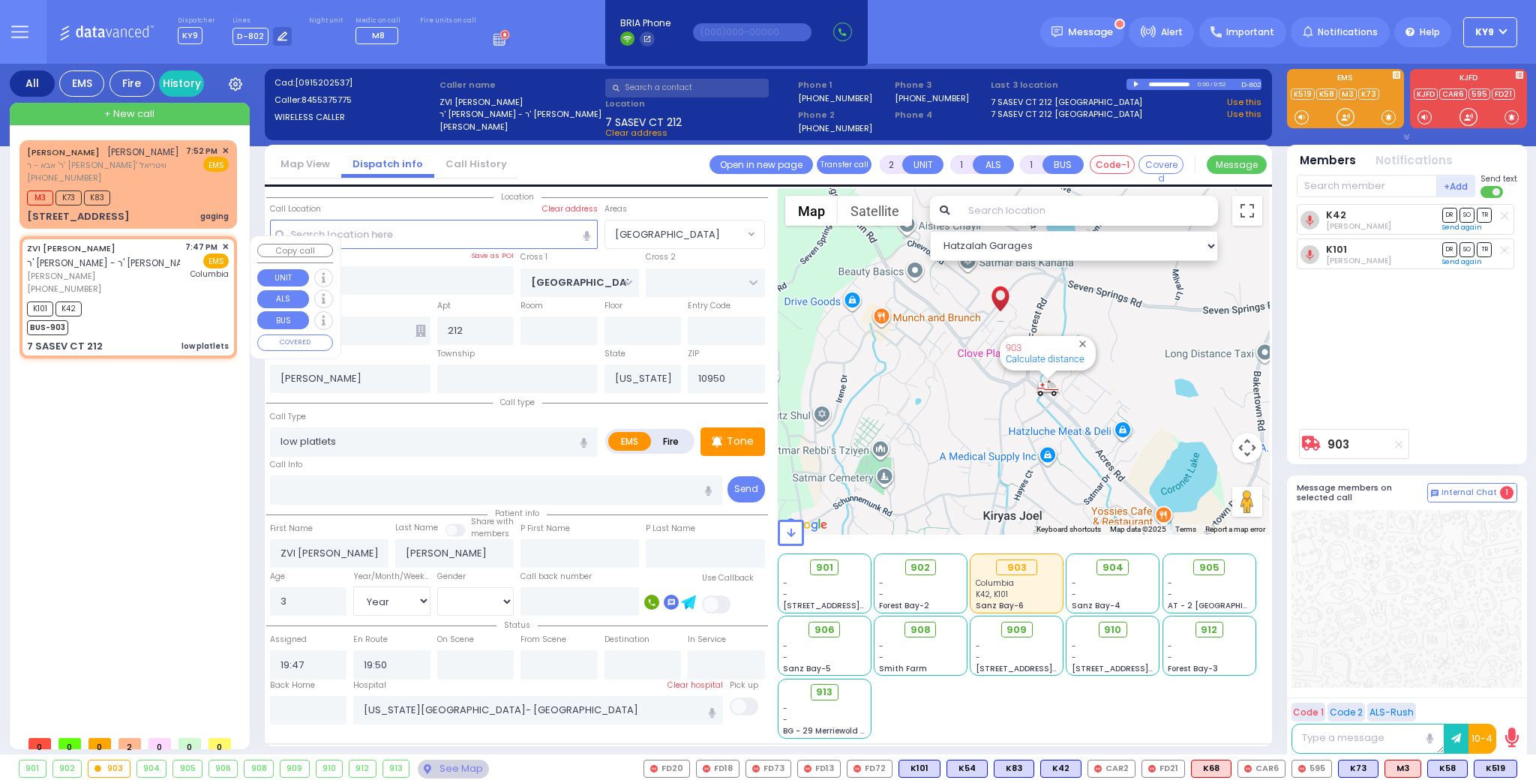
type input "20:08"
select select "Hatzalah Garages"
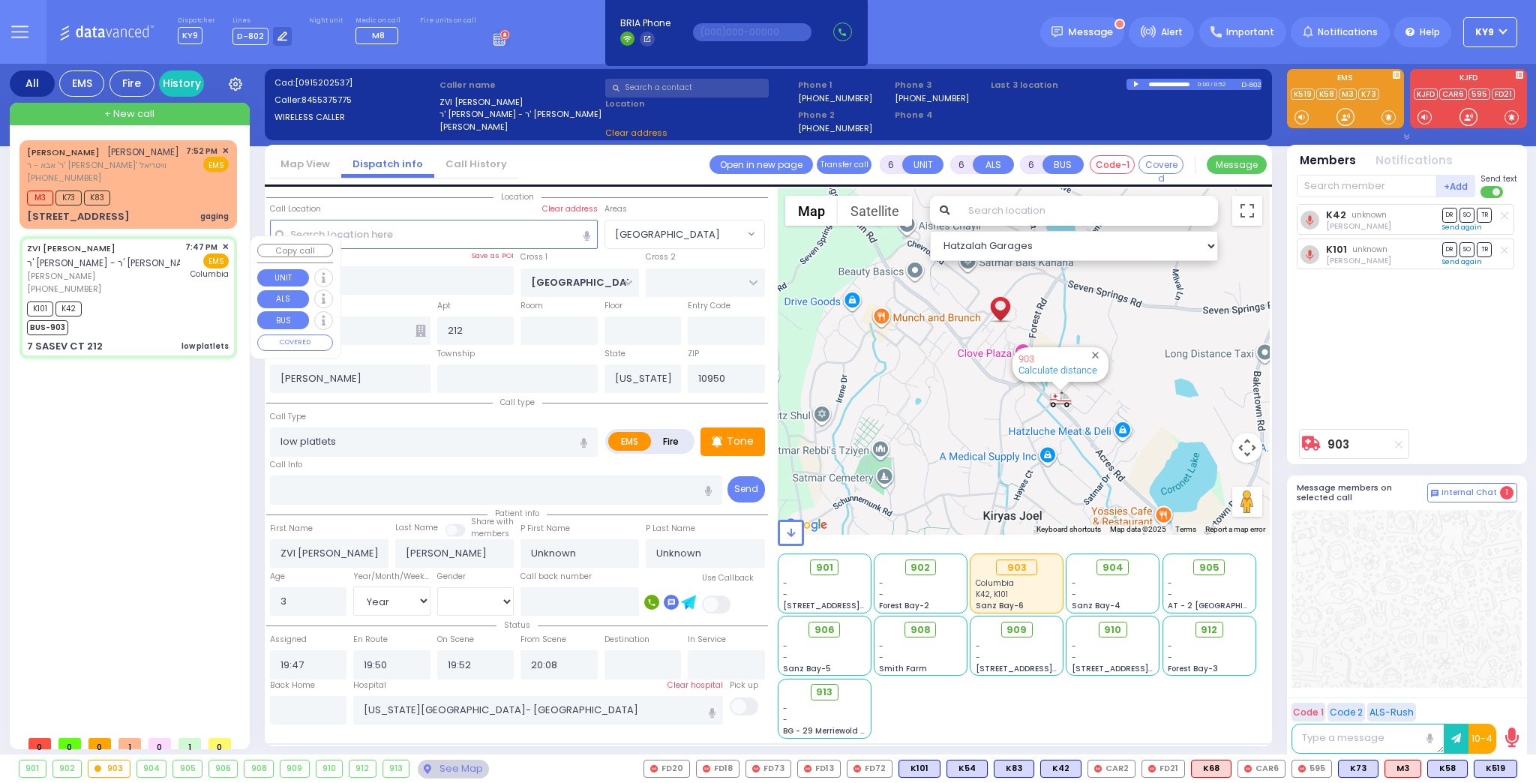
select select
radio input "true"
select select "Year"
select select "[DEMOGRAPHIC_DATA]"
select select "Hatzalah Garages"
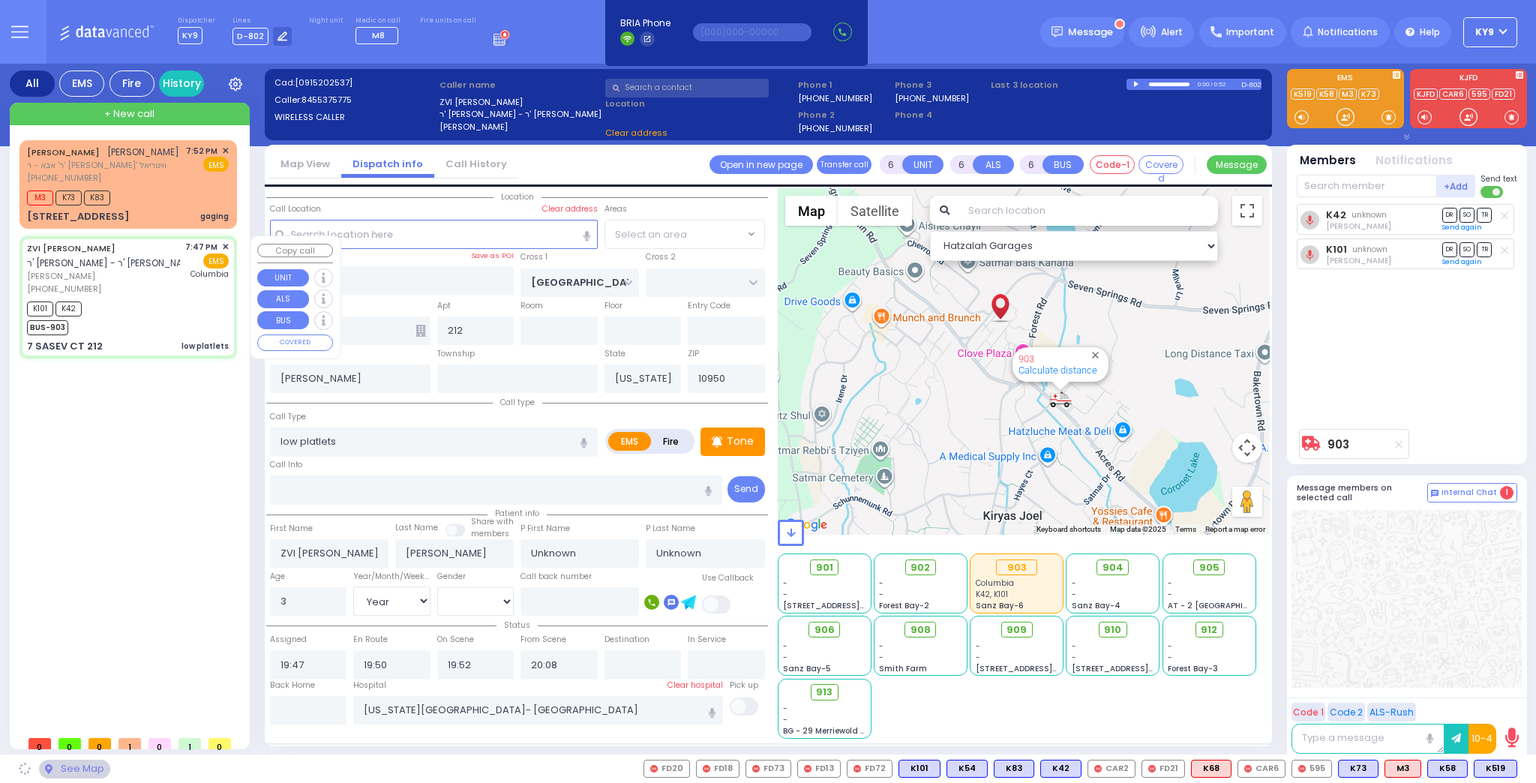
select select "[GEOGRAPHIC_DATA]"
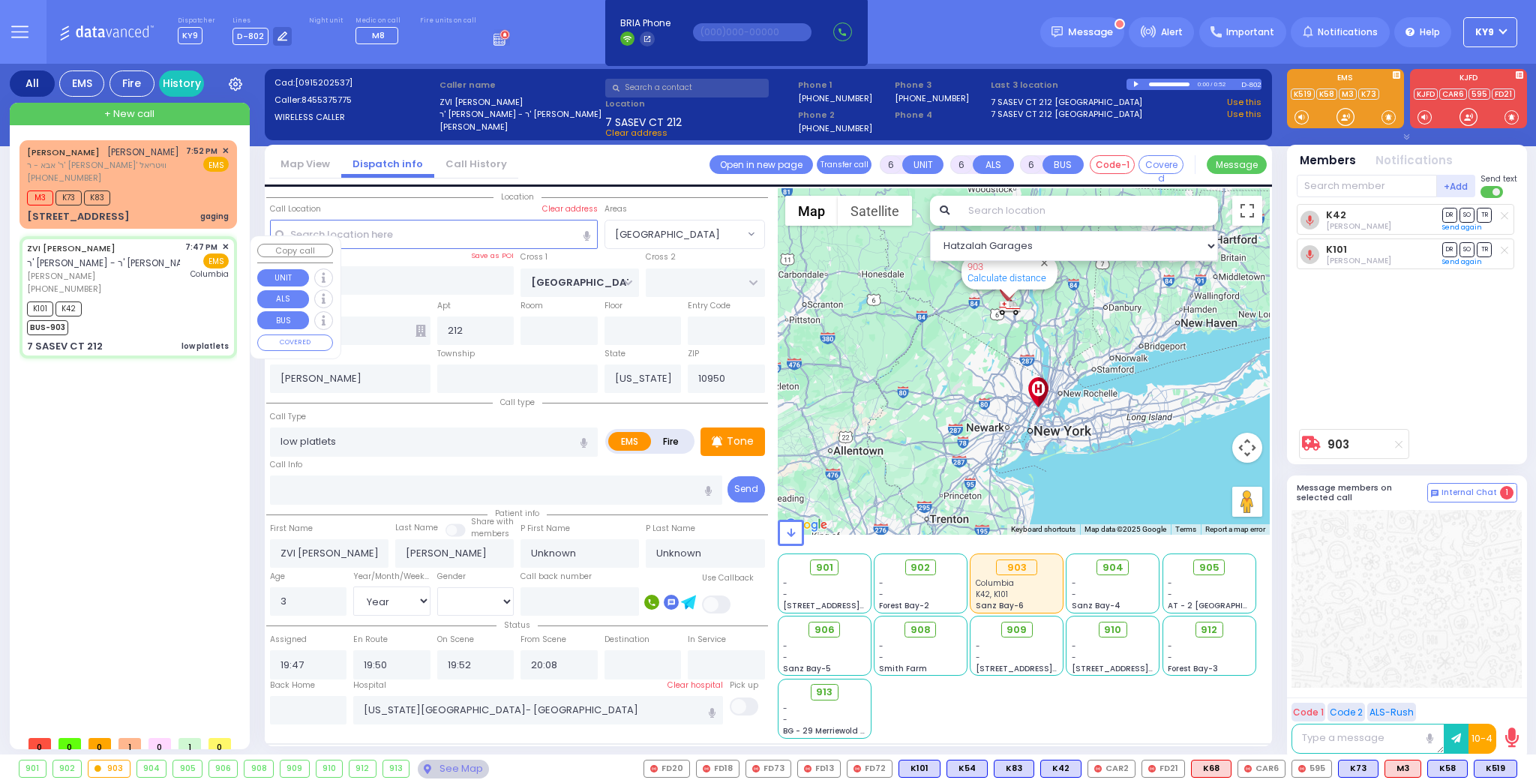
select select
radio input "true"
type input "Nechemya"
type input "Weiss"
select select "Year"
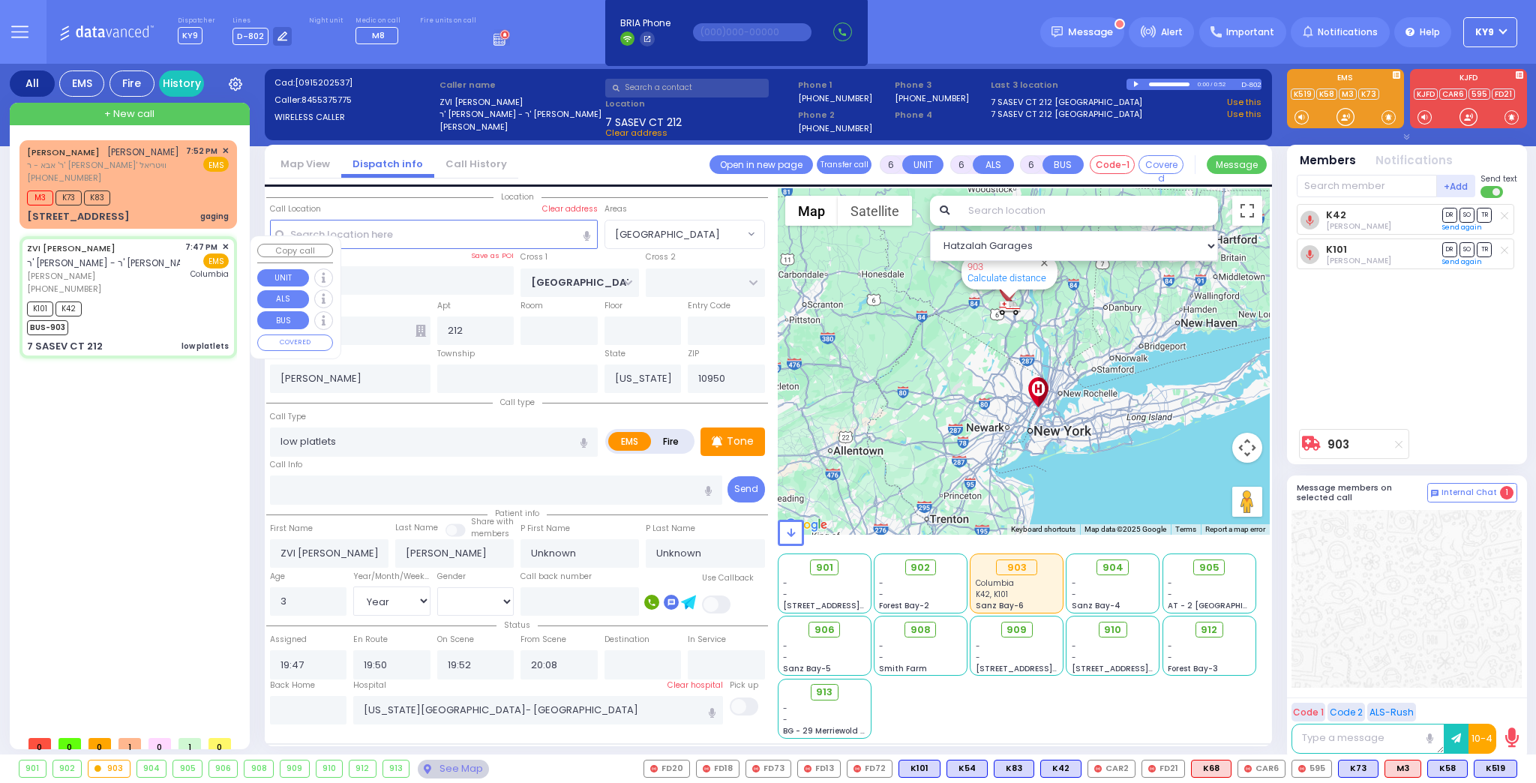
select select "[DEMOGRAPHIC_DATA]"
select select "Hatzalah Garages"
select select "[GEOGRAPHIC_DATA]"
select select
radio input "true"
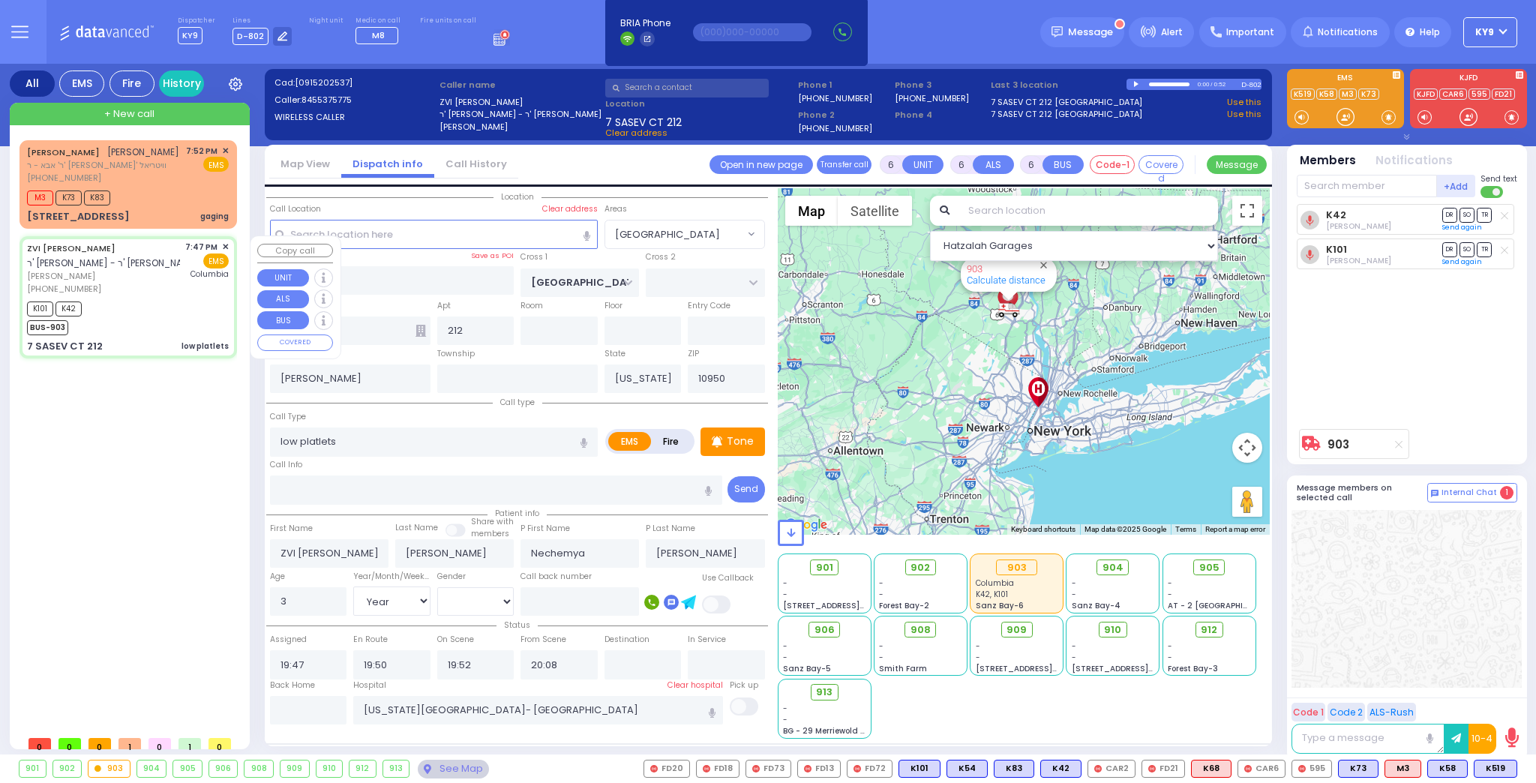
select select "Year"
select select "[DEMOGRAPHIC_DATA]"
select select "Hatzalah Garages"
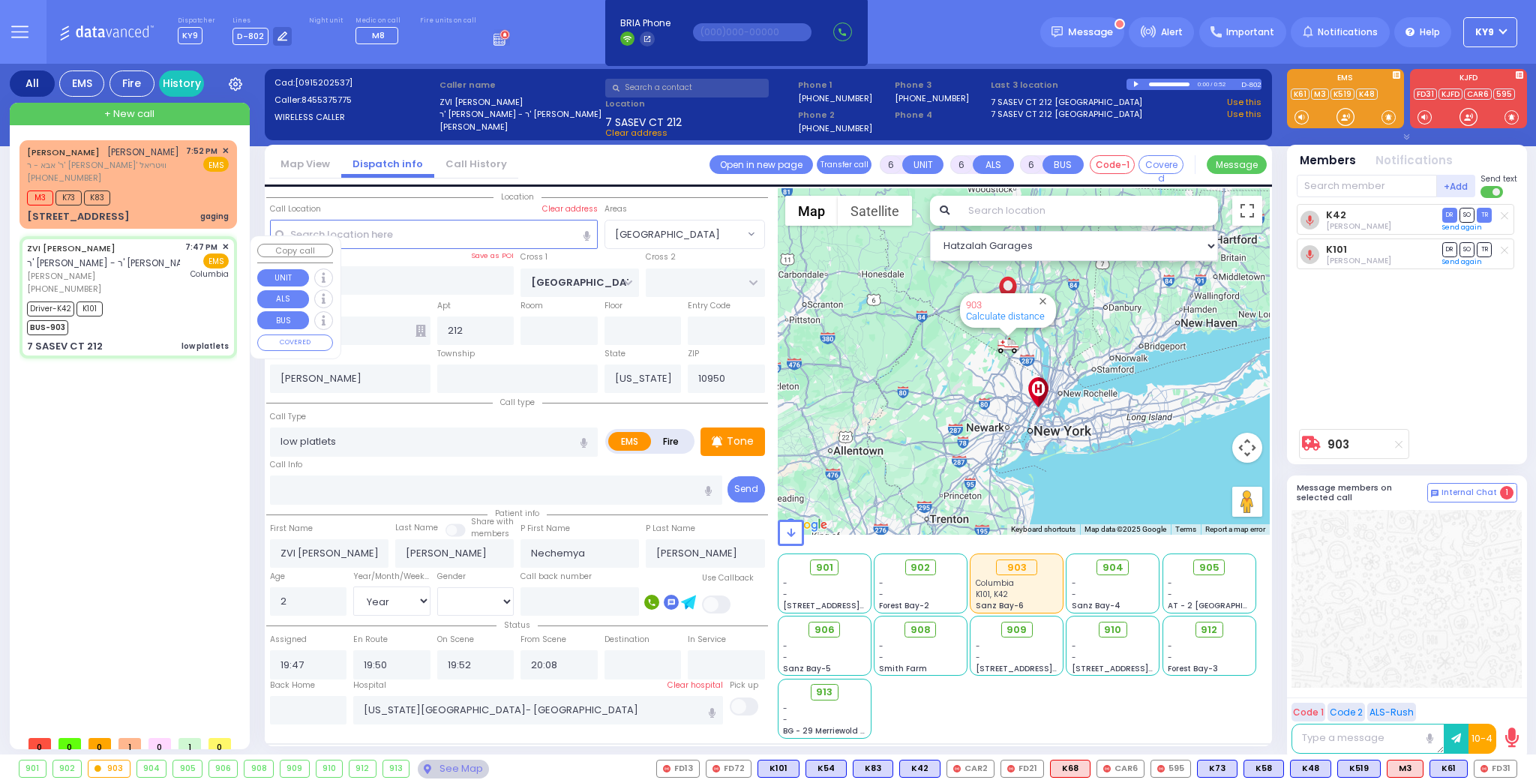
click at [139, 286] on div "(845) 537-5775" at bounding box center [103, 289] width 153 height 13
click at [142, 298] on div "ZVI PINCHUS WEISS ר' חיים אהרן - ר' משה ישעי' פריעדמאן צבי פנחס ווייס (845) 537…" at bounding box center [127, 296] width 211 height 117
click at [146, 301] on div "Driver-K42 K101 BUS-903" at bounding box center [128, 316] width 202 height 37
click at [429, 769] on div "See Map" at bounding box center [453, 769] width 70 height 19
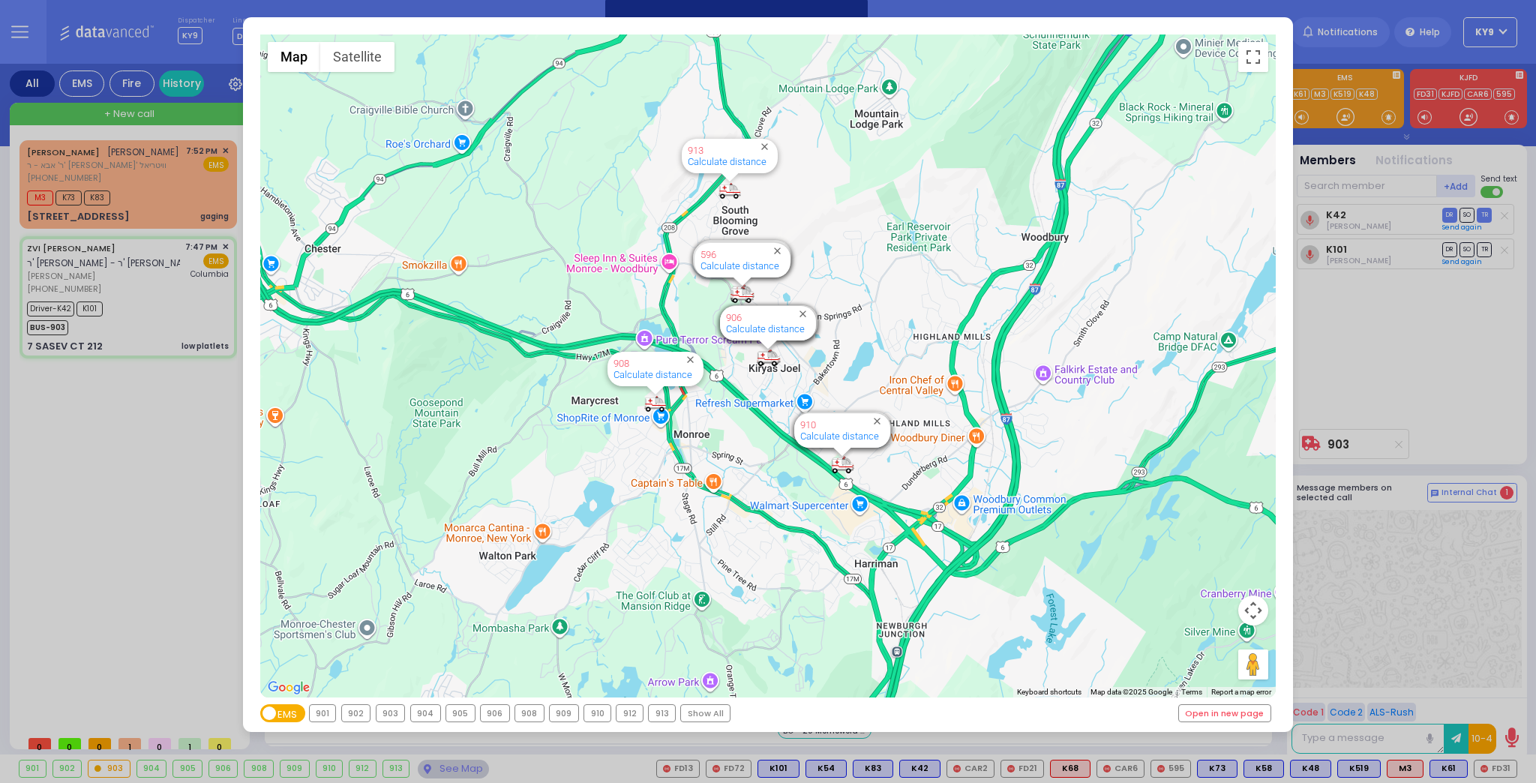
click at [386, 709] on div "903" at bounding box center [390, 713] width 28 height 16
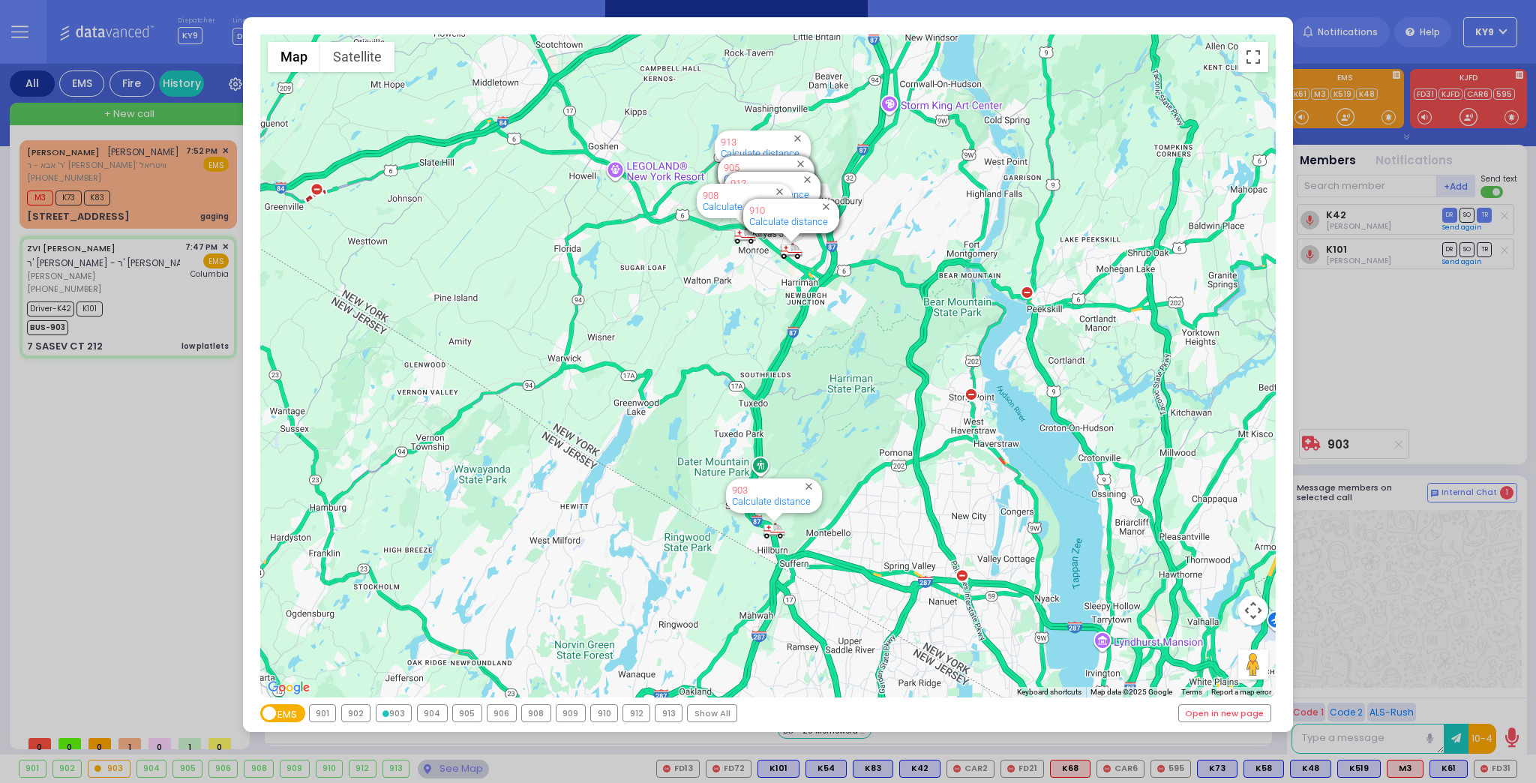
click at [388, 712] on div "903" at bounding box center [393, 713] width 35 height 16
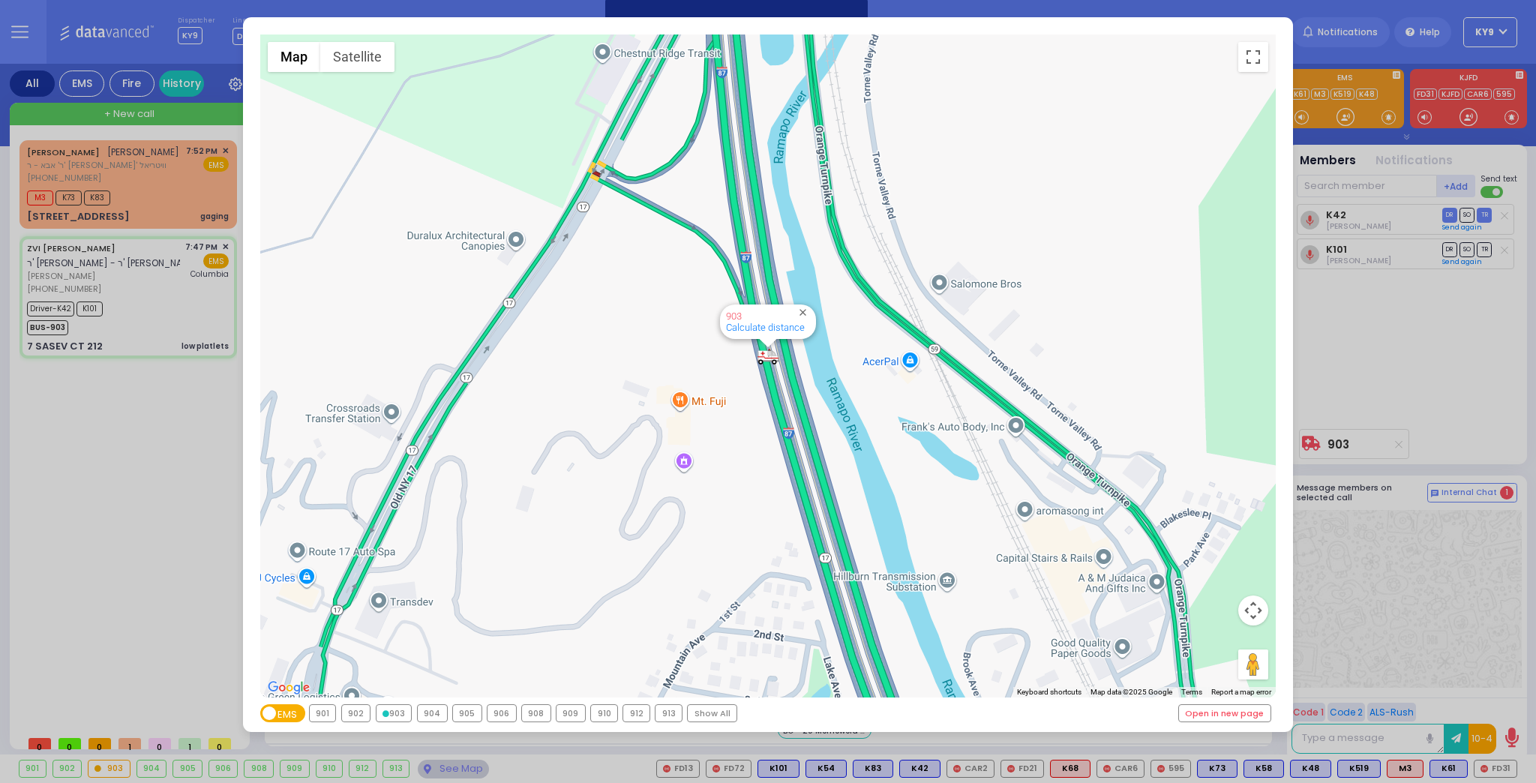
click at [441, 766] on div "← Move left → Move right ↑ Move up ↓ Move down + Zoom in - Zoom out Home Jump l…" at bounding box center [768, 391] width 1536 height 783
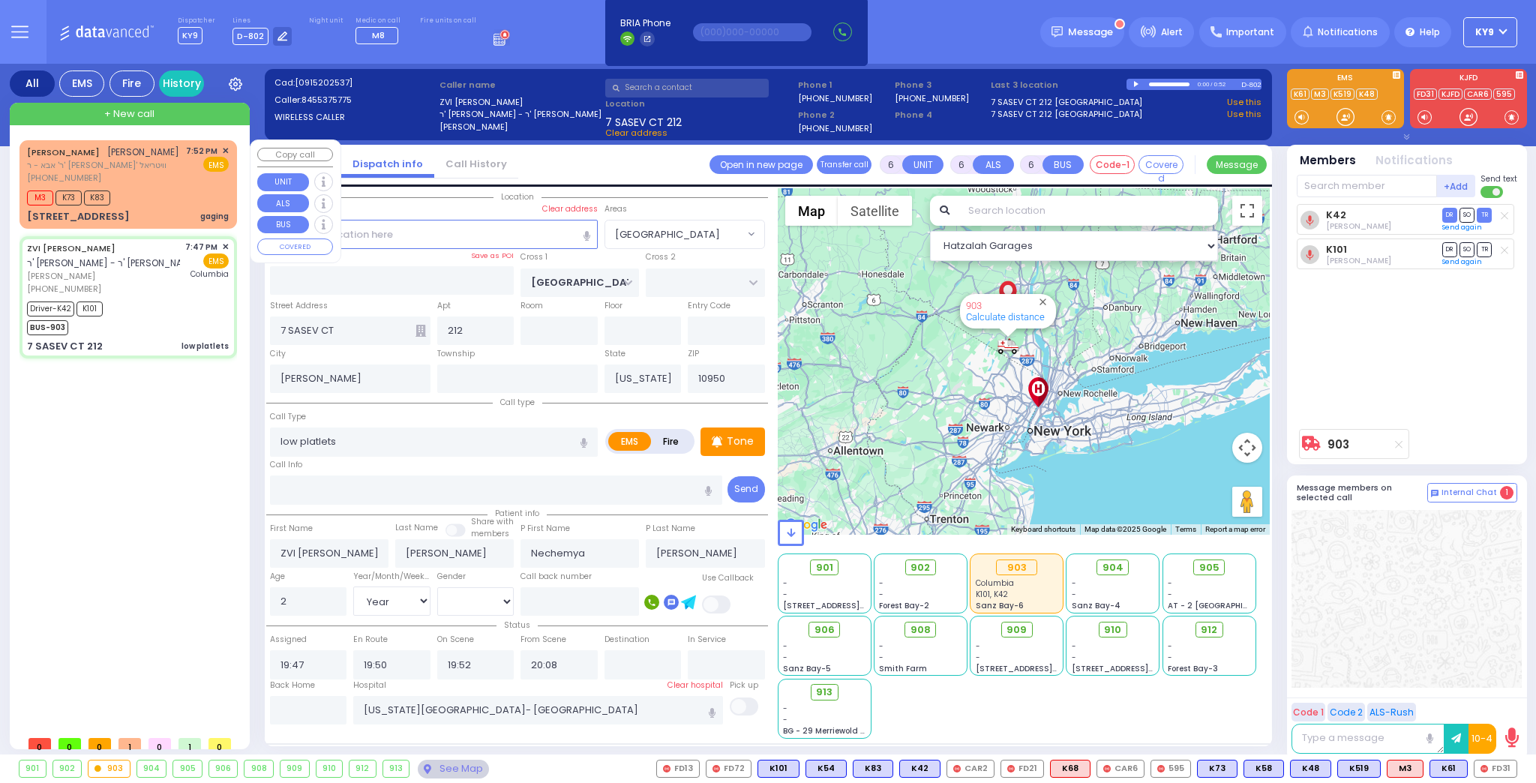
click at [139, 190] on div "M3 K73 K83" at bounding box center [128, 196] width 202 height 19
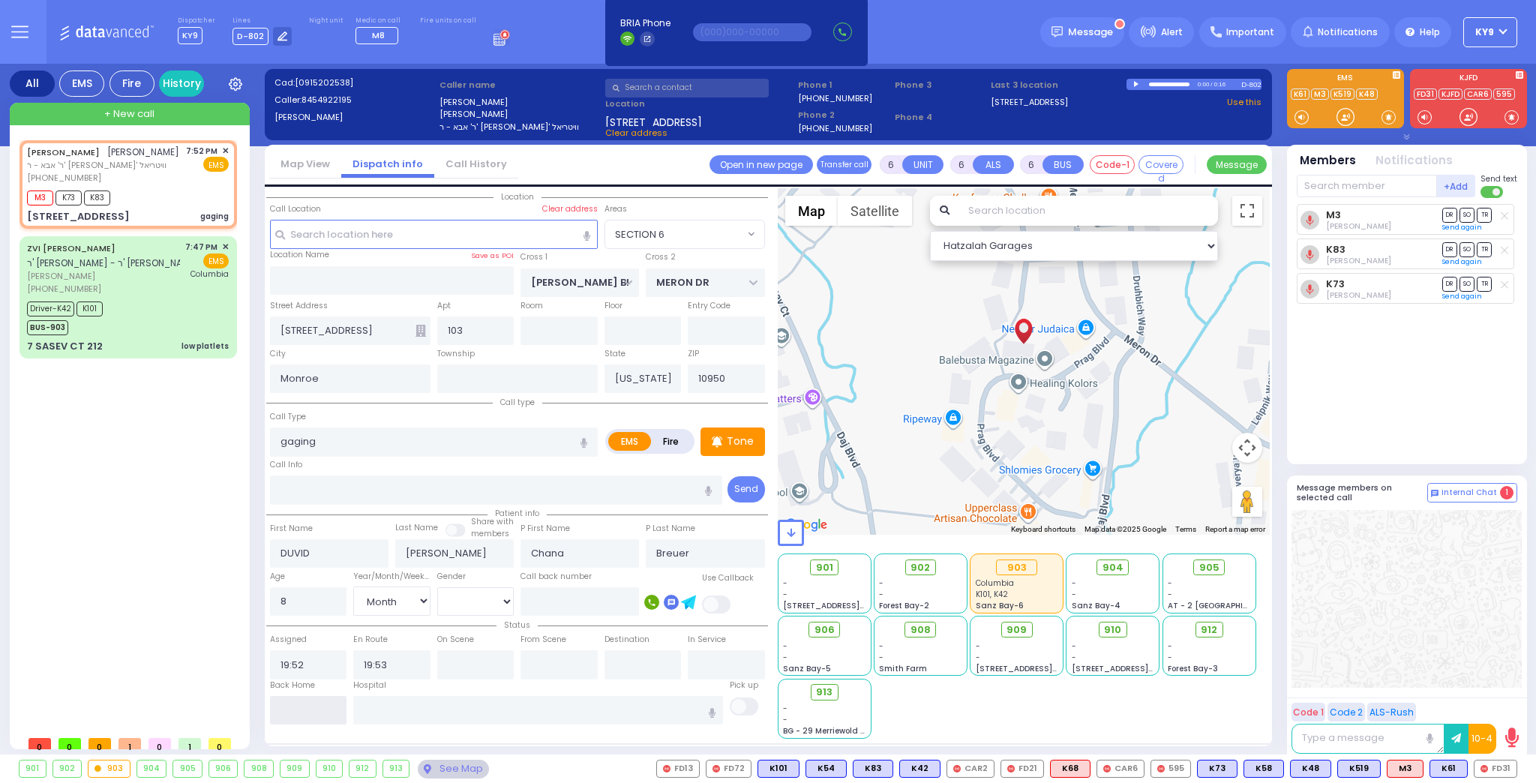
click at [315, 706] on input "text" at bounding box center [308, 710] width 77 height 28
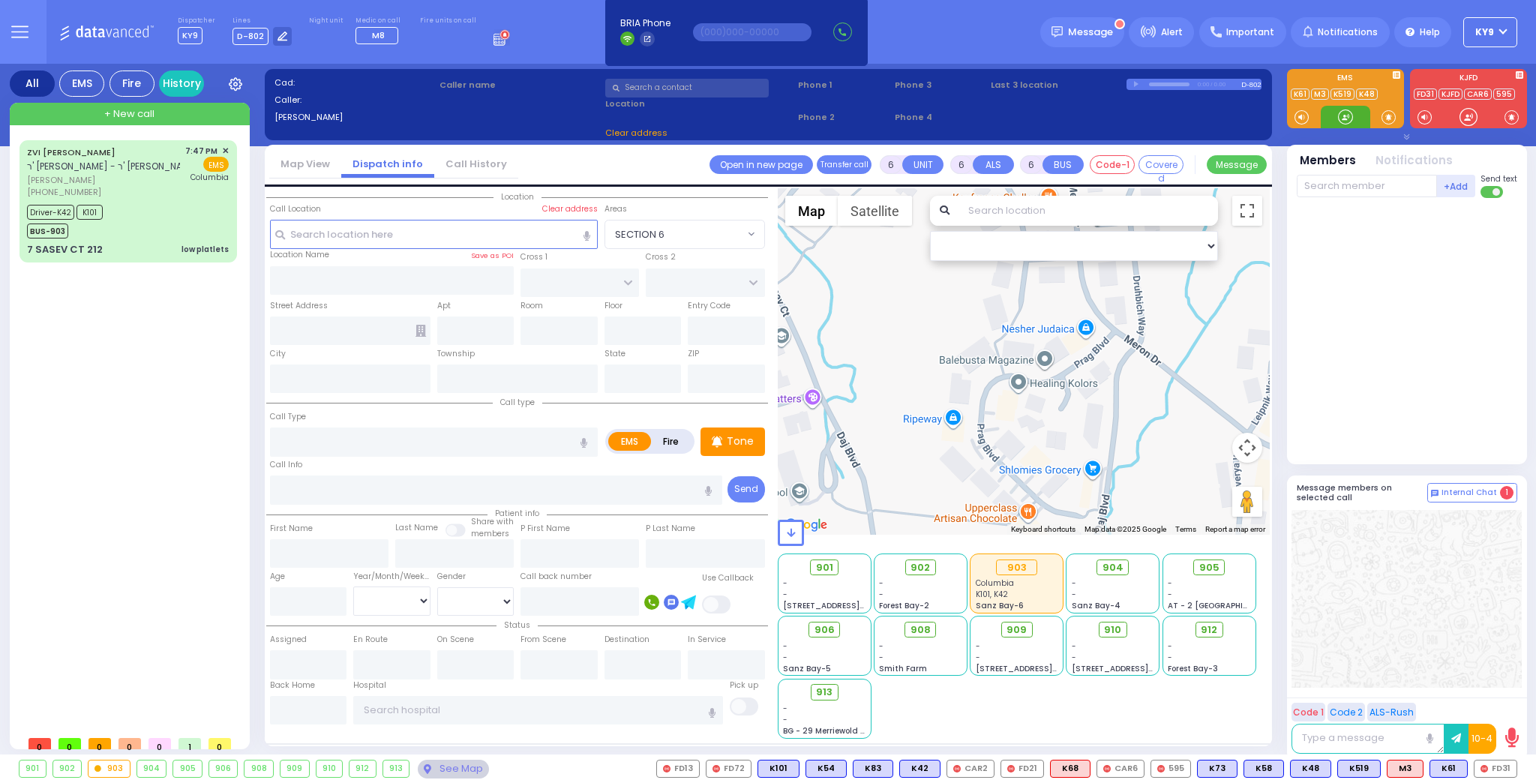
click at [1345, 117] on div at bounding box center [1345, 116] width 15 height 15
click at [136, 111] on span "+ New call" at bounding box center [129, 113] width 50 height 15
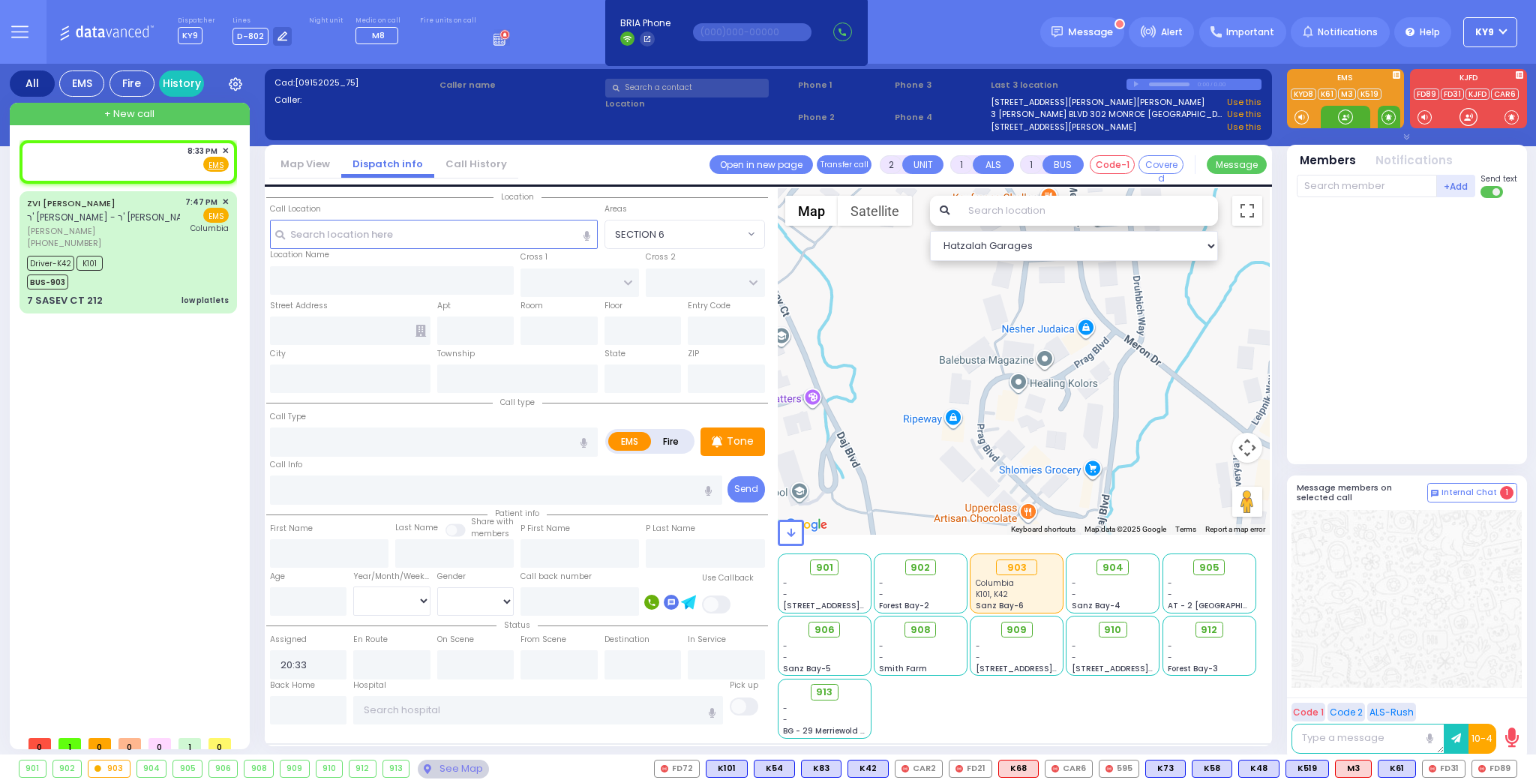
click at [1382, 115] on span at bounding box center [1388, 116] width 14 height 15
click at [1341, 116] on div at bounding box center [1345, 116] width 15 height 15
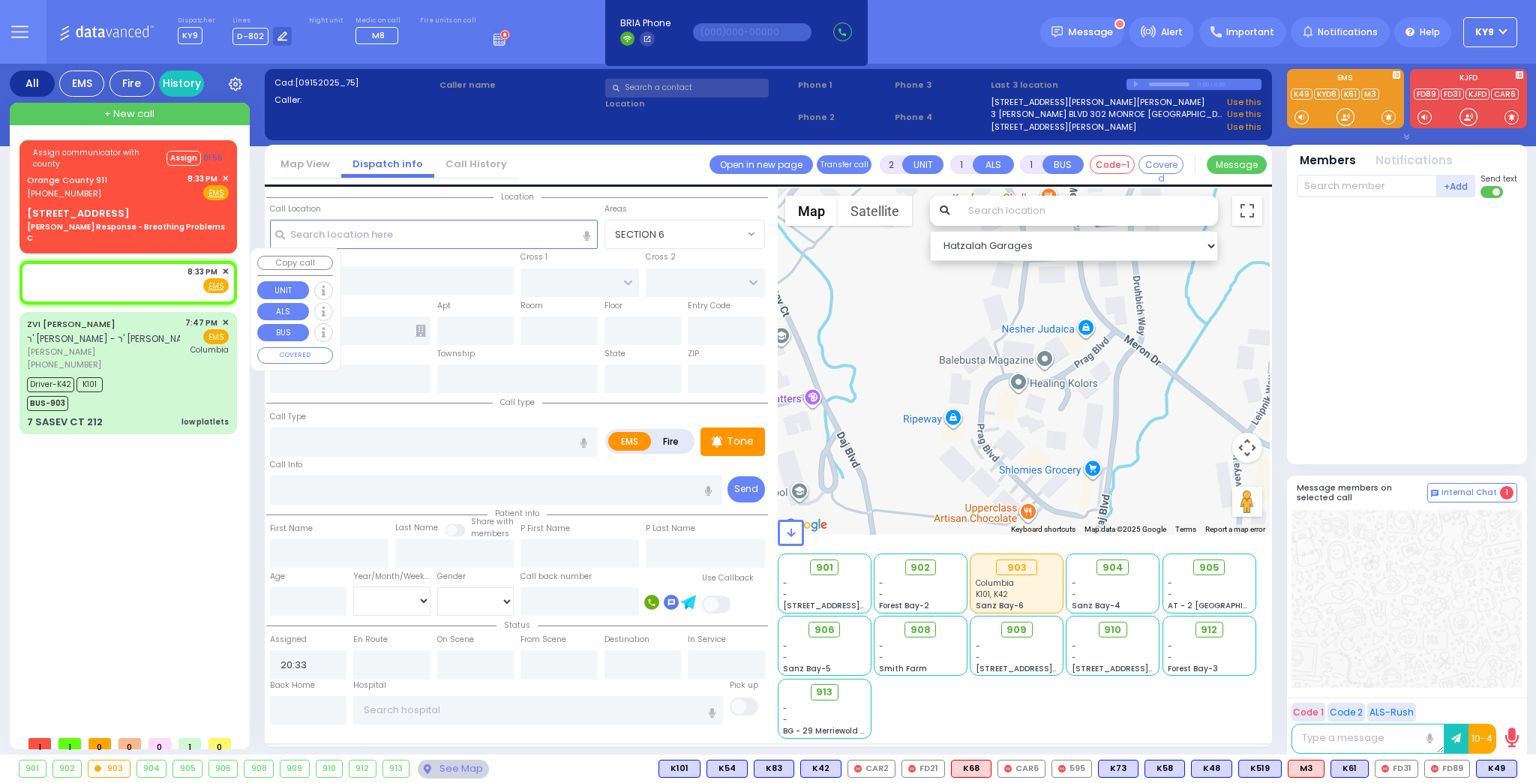
click at [224, 265] on span "✕" at bounding box center [225, 271] width 7 height 13
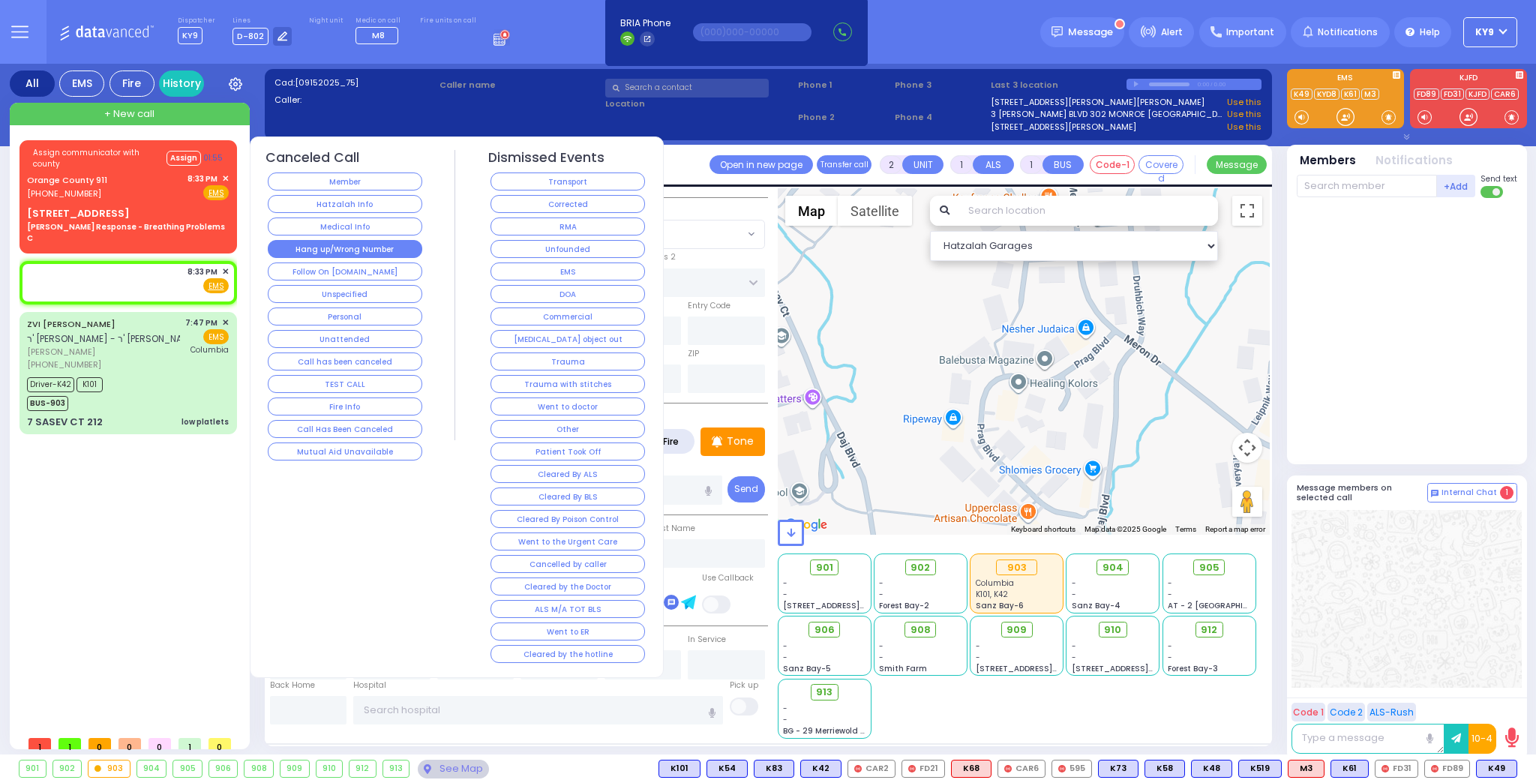
click at [317, 250] on button "Hang up/Wrong Number" at bounding box center [345, 249] width 154 height 18
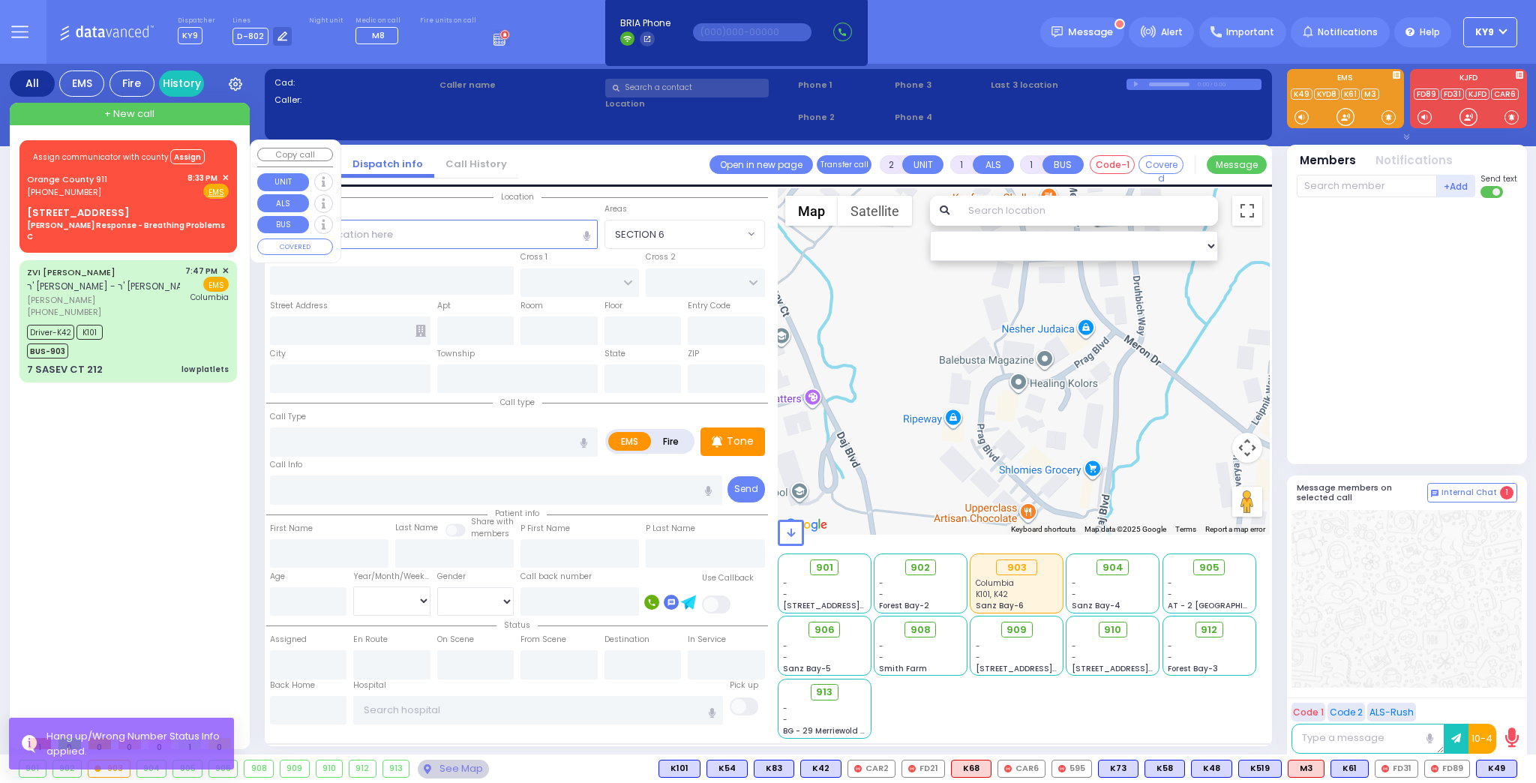
click at [151, 196] on div "Orange County 911 (845) 469-0911 8:33 PM ✕ Fire EMS" at bounding box center [128, 186] width 202 height 28
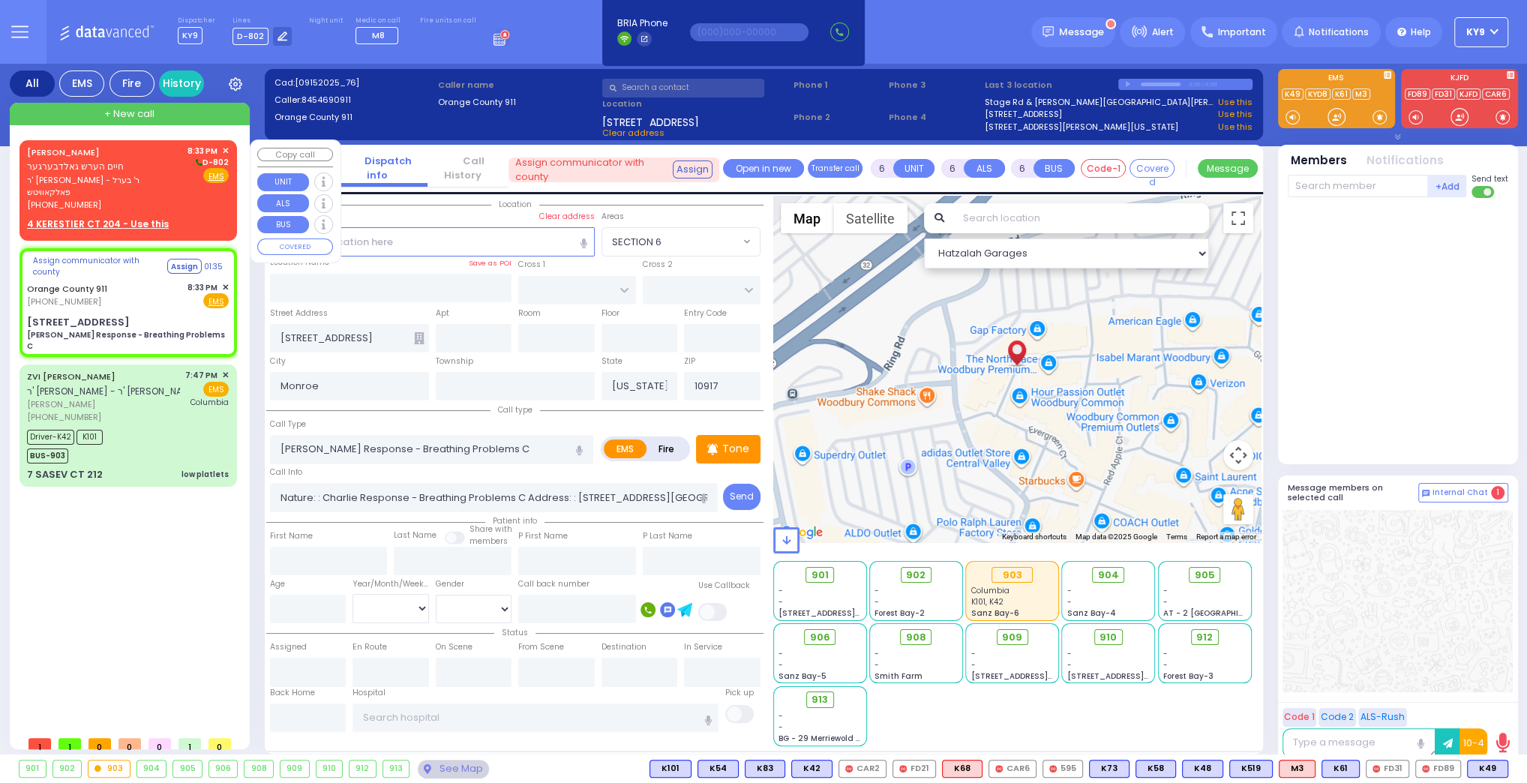
click at [169, 217] on div "4 KERESTIER CT 204 - Use this" at bounding box center [128, 223] width 202 height 13
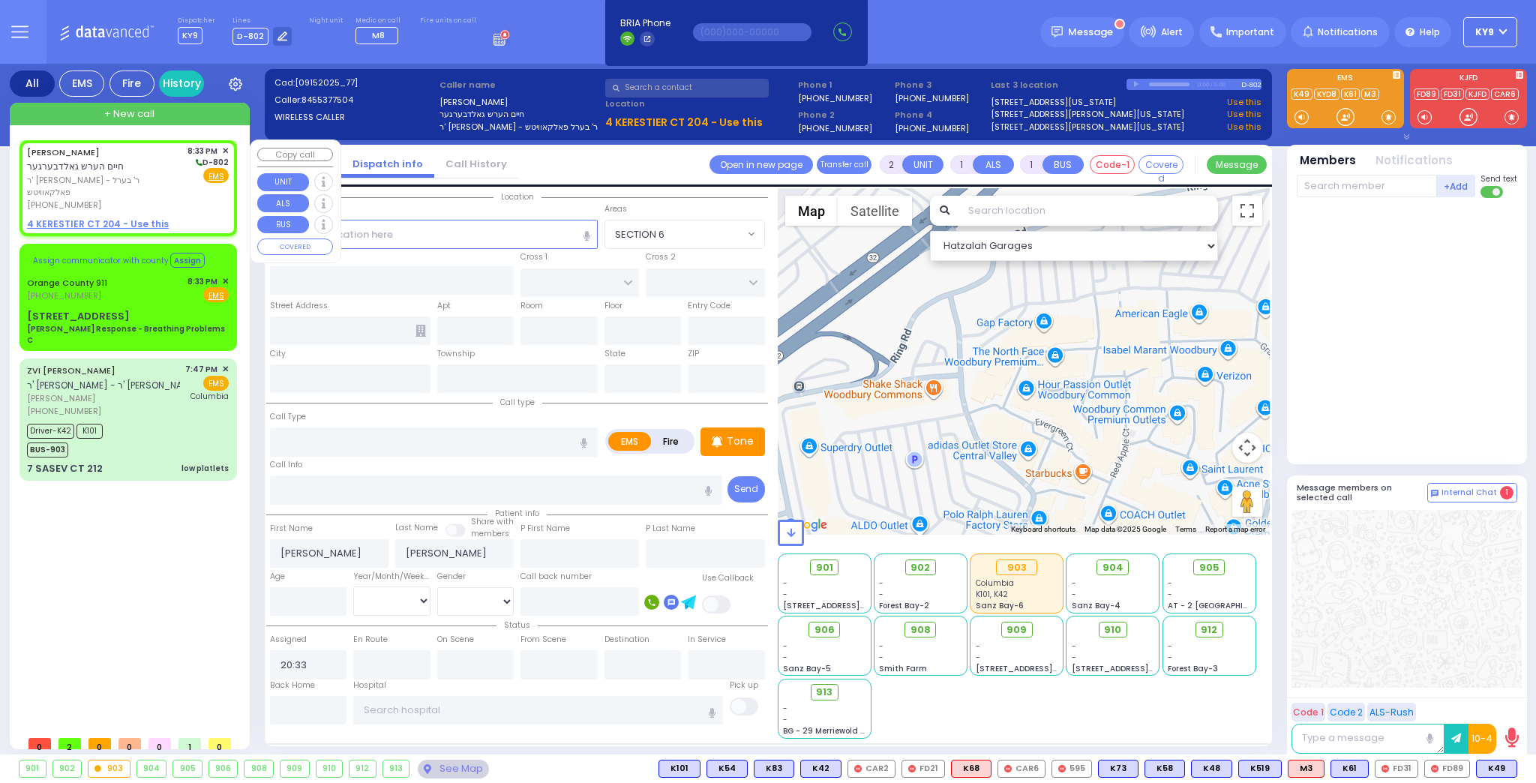
click at [146, 217] on u "4 KERESTIER CT 204 - Use this" at bounding box center [98, 223] width 142 height 13
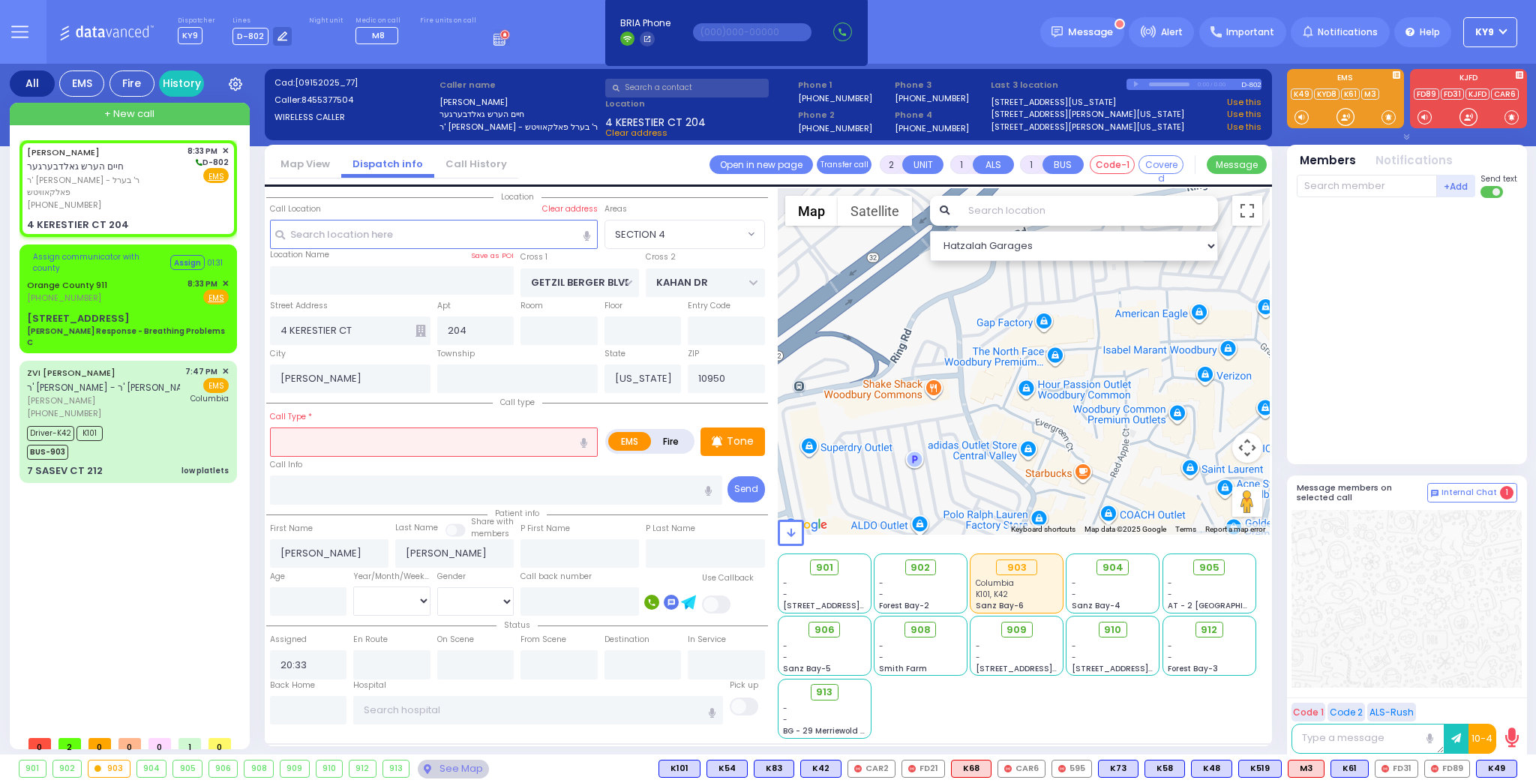
drag, startPoint x: 333, startPoint y: 450, endPoint x: 334, endPoint y: 441, distance: 9.0
click at [332, 446] on input "text" at bounding box center [434, 441] width 328 height 28
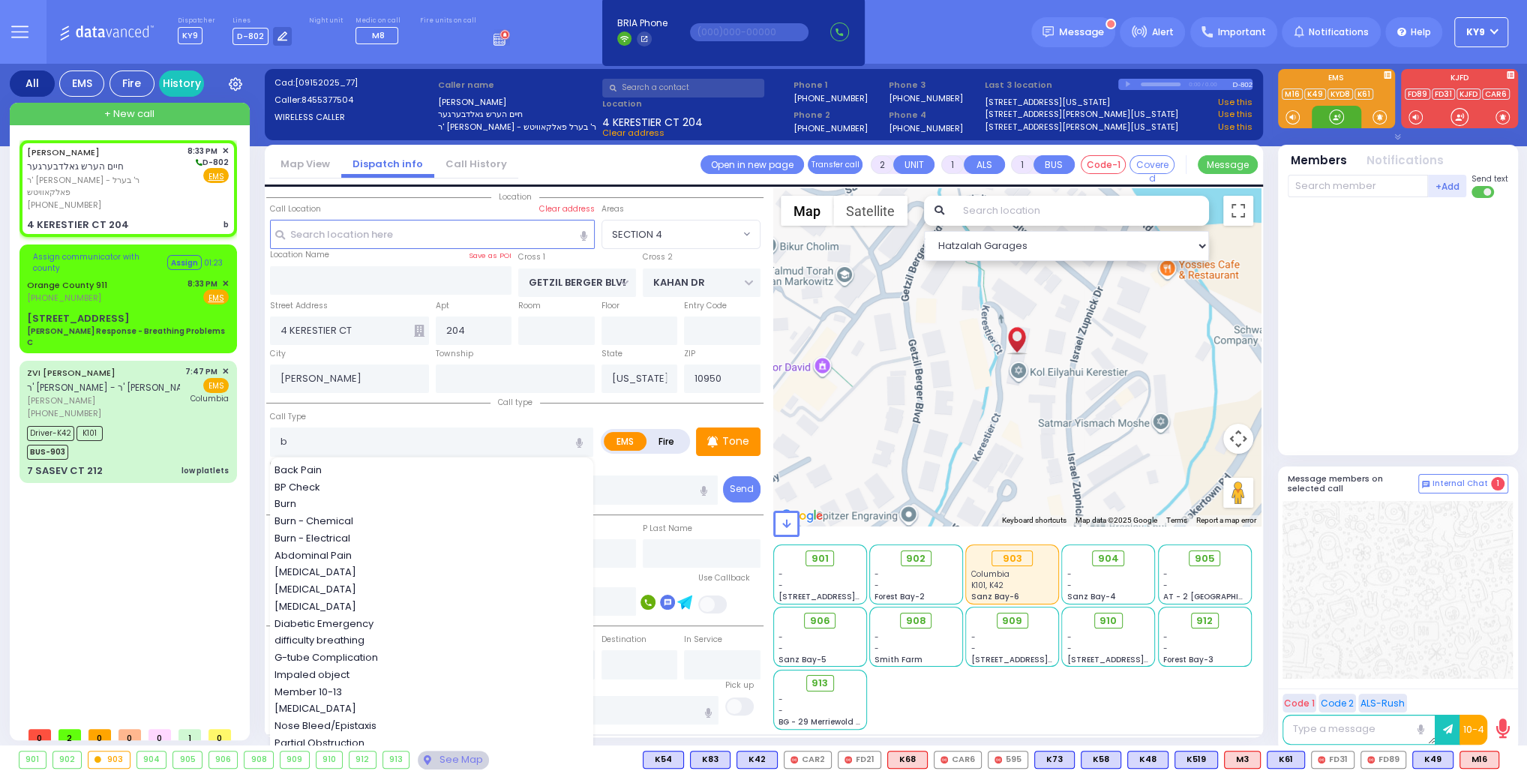
drag, startPoint x: 1336, startPoint y: 115, endPoint x: 844, endPoint y: 188, distance: 496.7
click at [1336, 118] on div at bounding box center [1336, 116] width 15 height 15
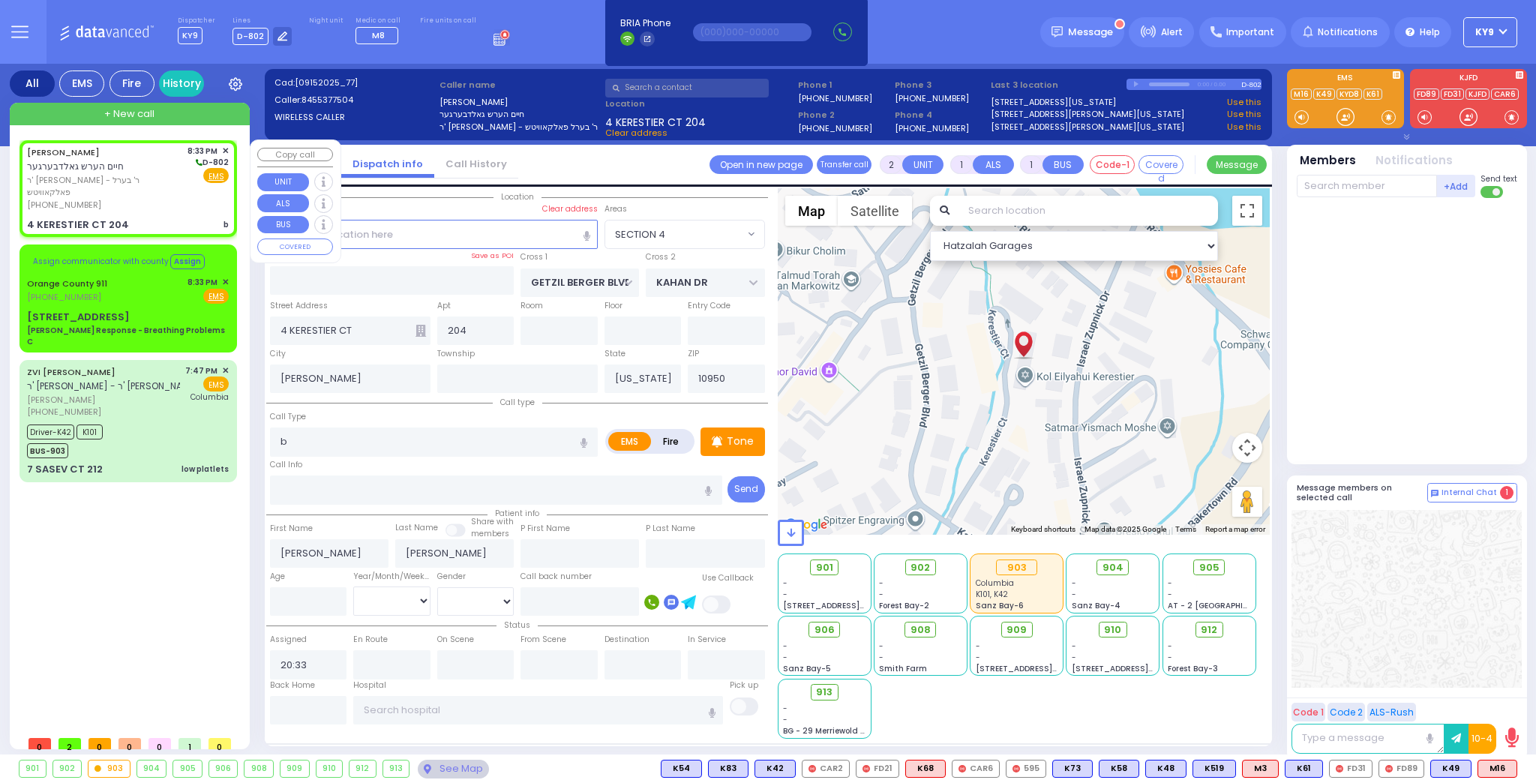
click at [157, 199] on div "(845) 537-7504" at bounding box center [104, 205] width 155 height 13
click at [340, 442] on input "b" at bounding box center [434, 441] width 328 height 28
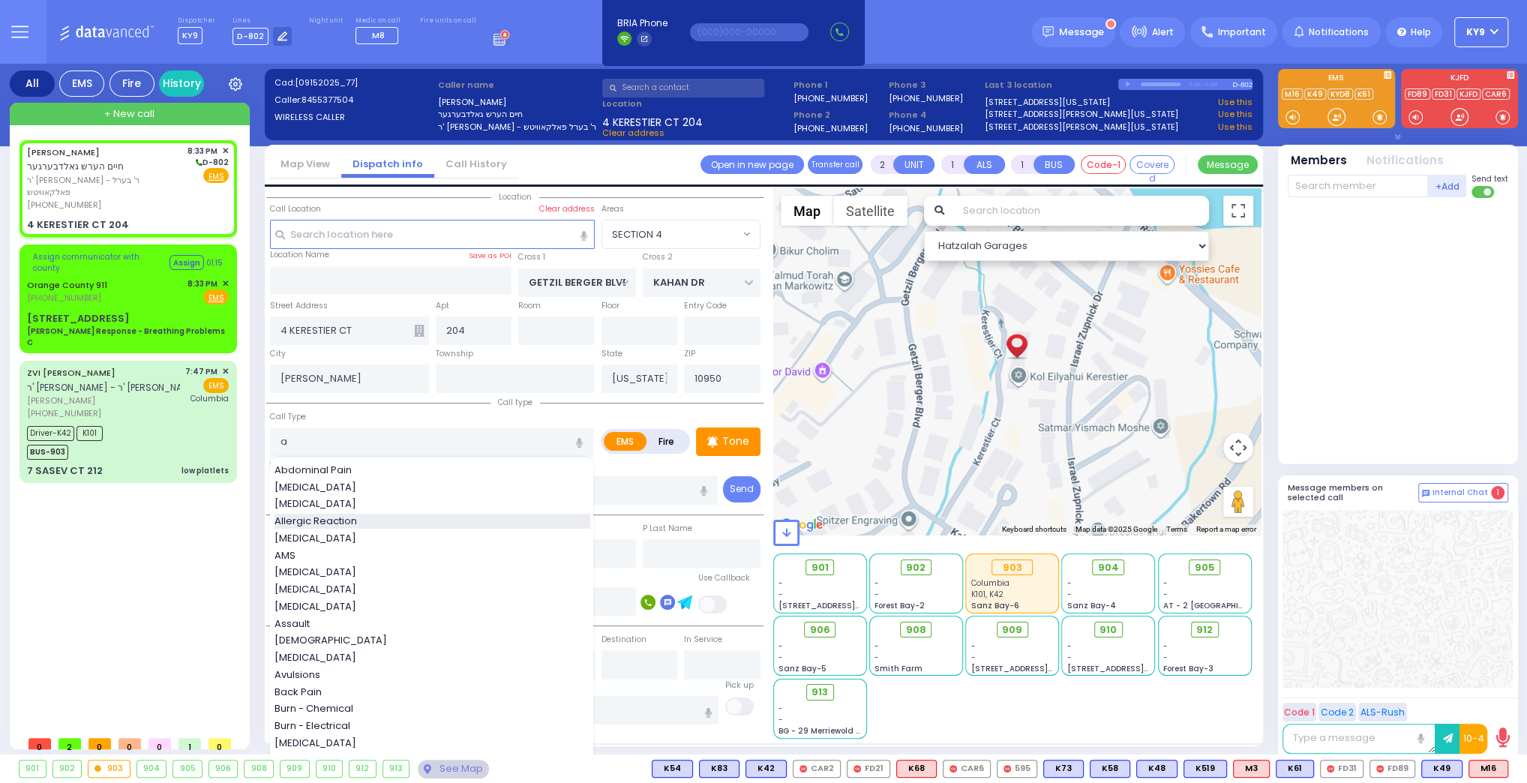
click at [309, 516] on span "Allergic Reaction" at bounding box center [318, 521] width 88 height 15
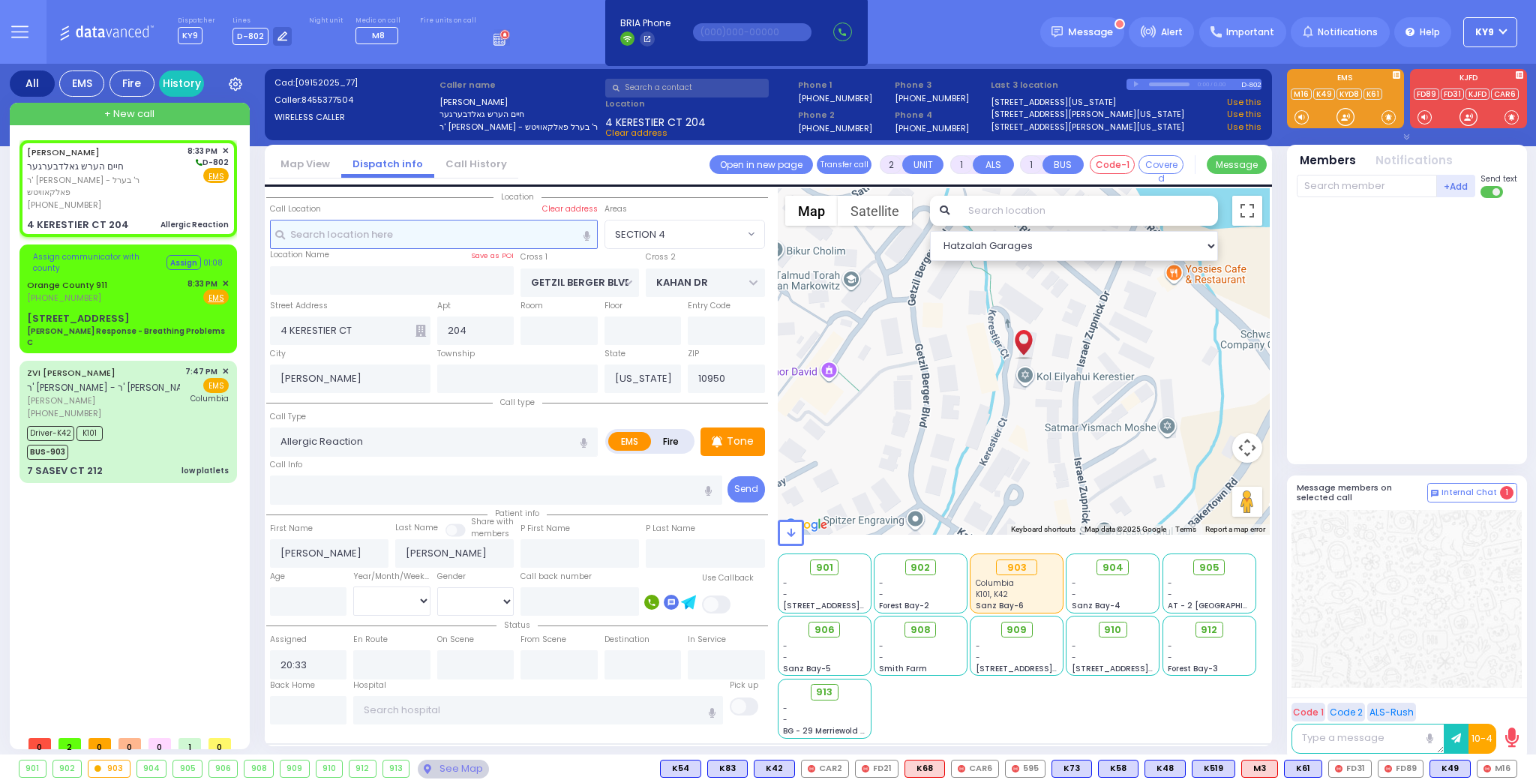
click at [459, 234] on input "text" at bounding box center [434, 234] width 328 height 28
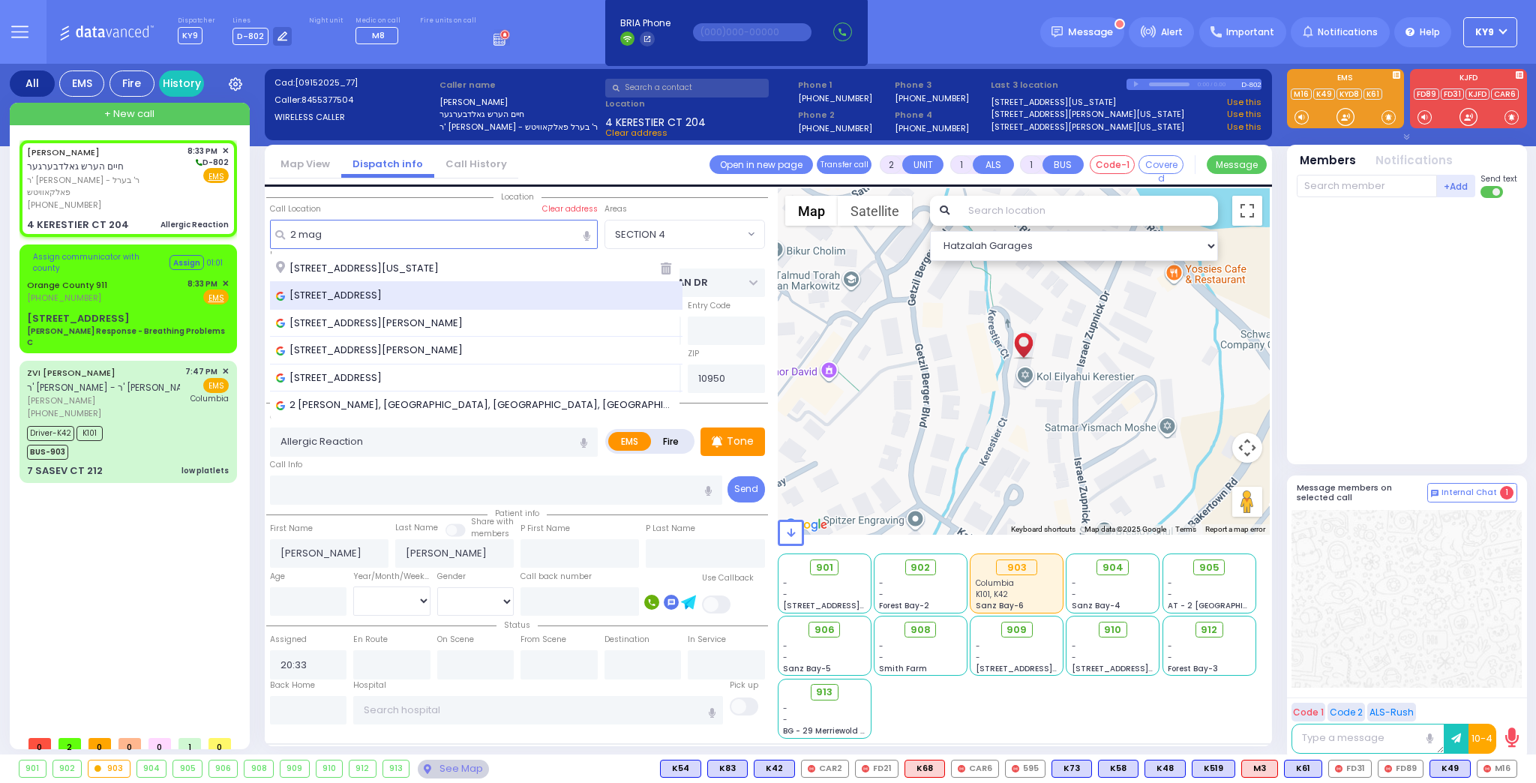
click at [387, 292] on span "[STREET_ADDRESS]" at bounding box center [331, 295] width 111 height 15
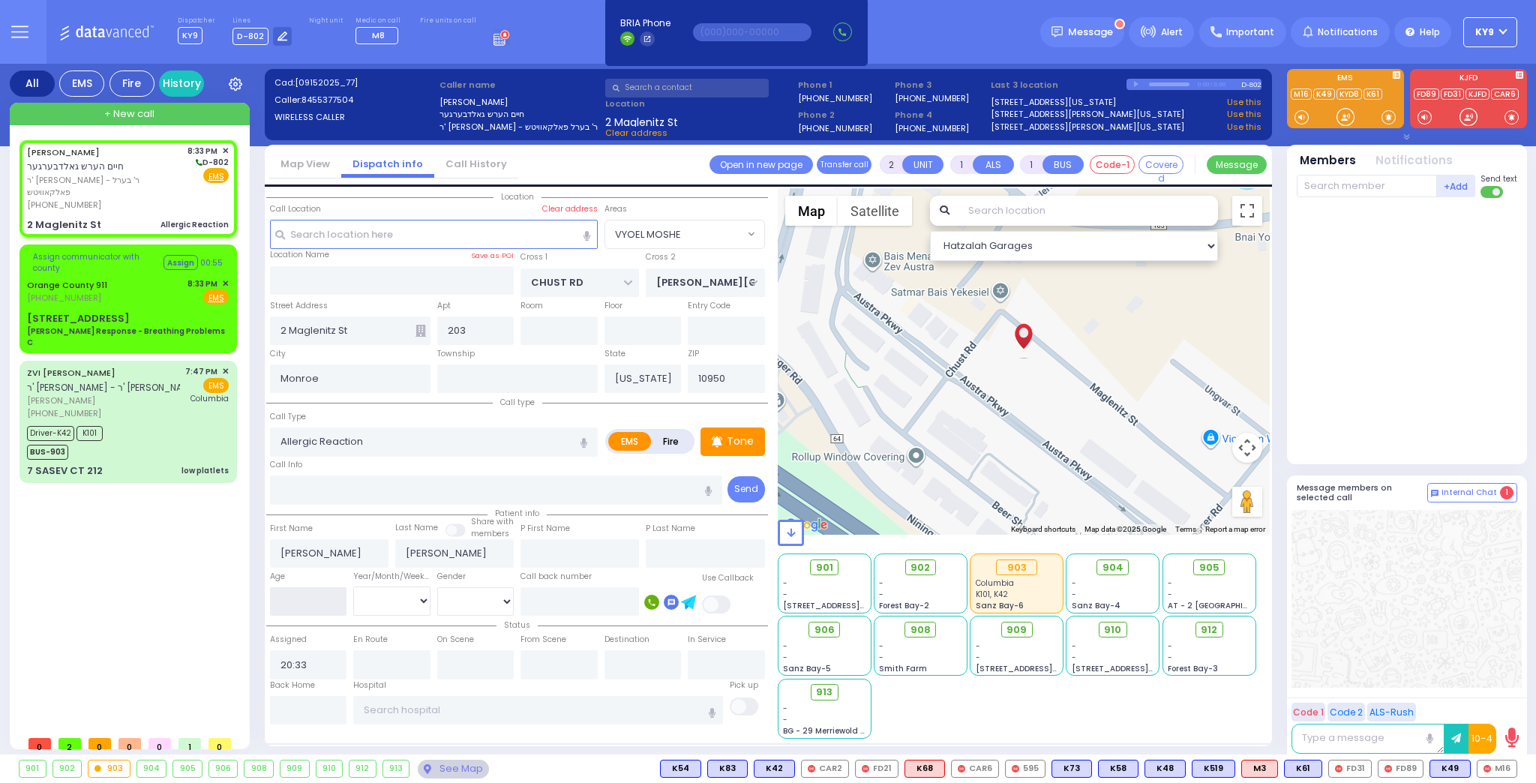
click at [295, 606] on input "number" at bounding box center [308, 601] width 77 height 28
select select "VYOEL MOSHE"
select select
type input "8"
click at [361, 596] on select "Year Month Week Day" at bounding box center [391, 600] width 77 height 28
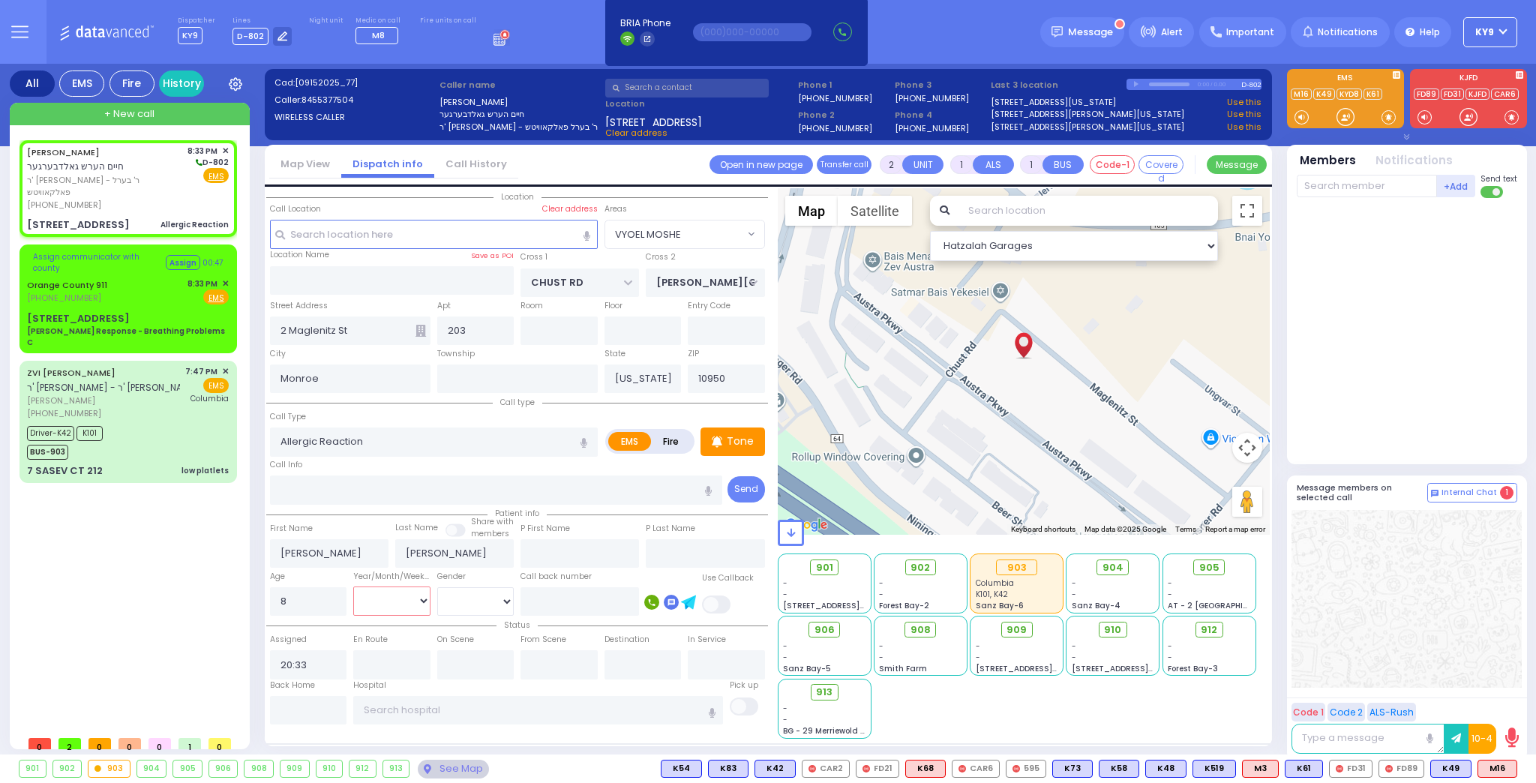
select select "Year"
click at [353, 586] on select "Year Month Week Day" at bounding box center [391, 600] width 77 height 28
select select
radio input "true"
select select "Year"
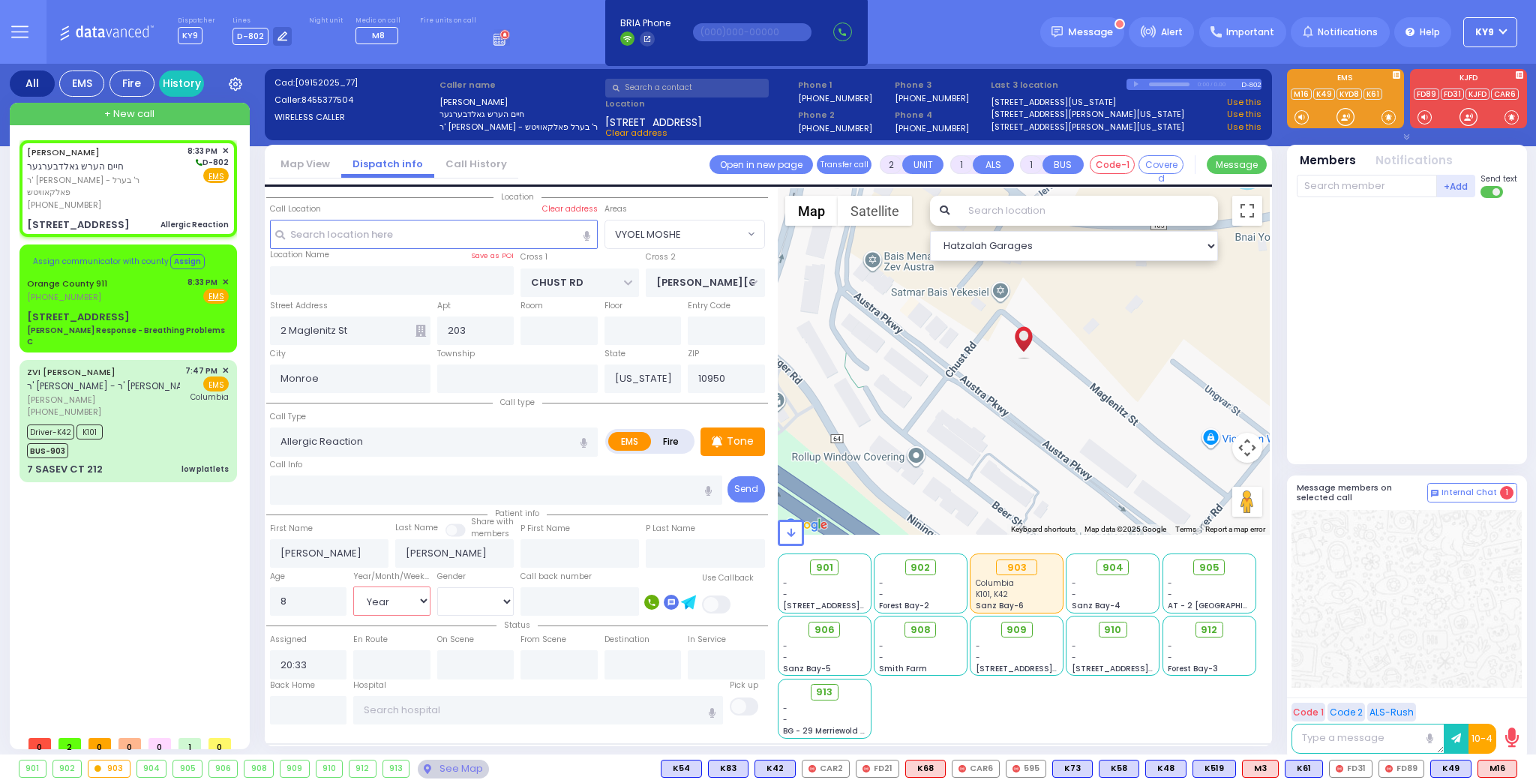
select select "Hatzalah Garages"
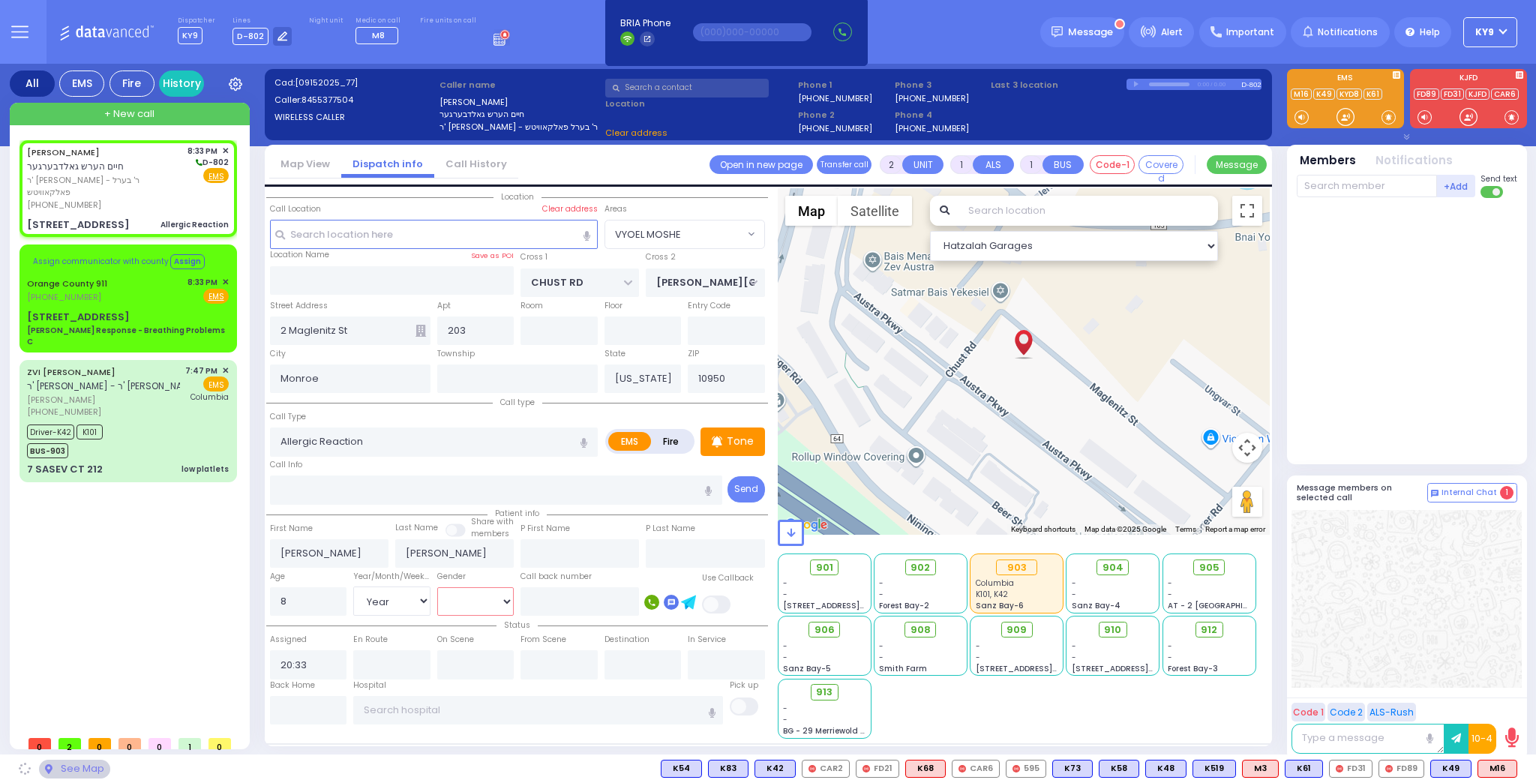
click at [469, 604] on select "[DEMOGRAPHIC_DATA] [DEMOGRAPHIC_DATA]" at bounding box center [475, 601] width 77 height 28
select select "VYOEL MOSHE"
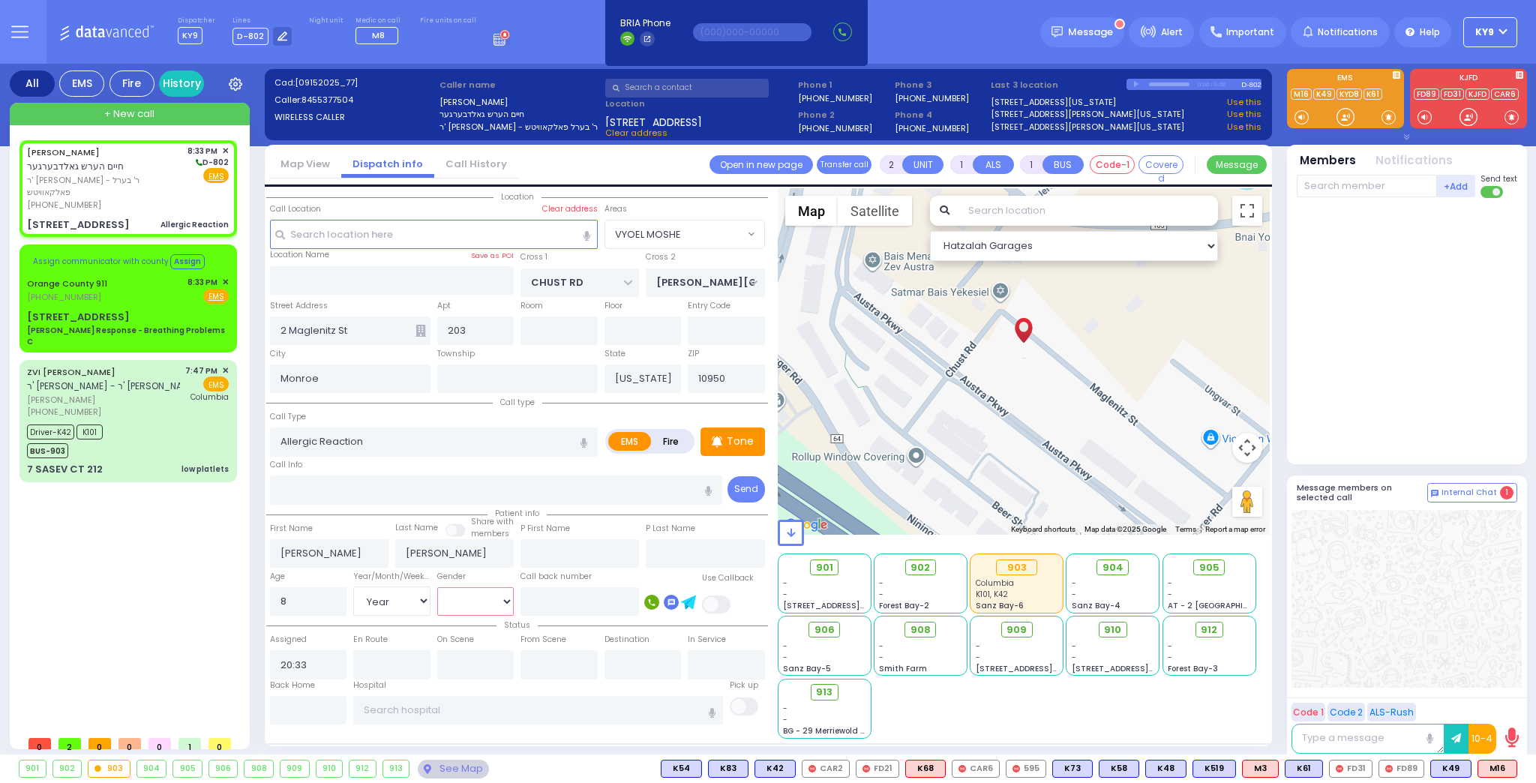
select select
radio input "true"
select select "Year"
select select "Hatzalah Garages"
select select "[DEMOGRAPHIC_DATA]"
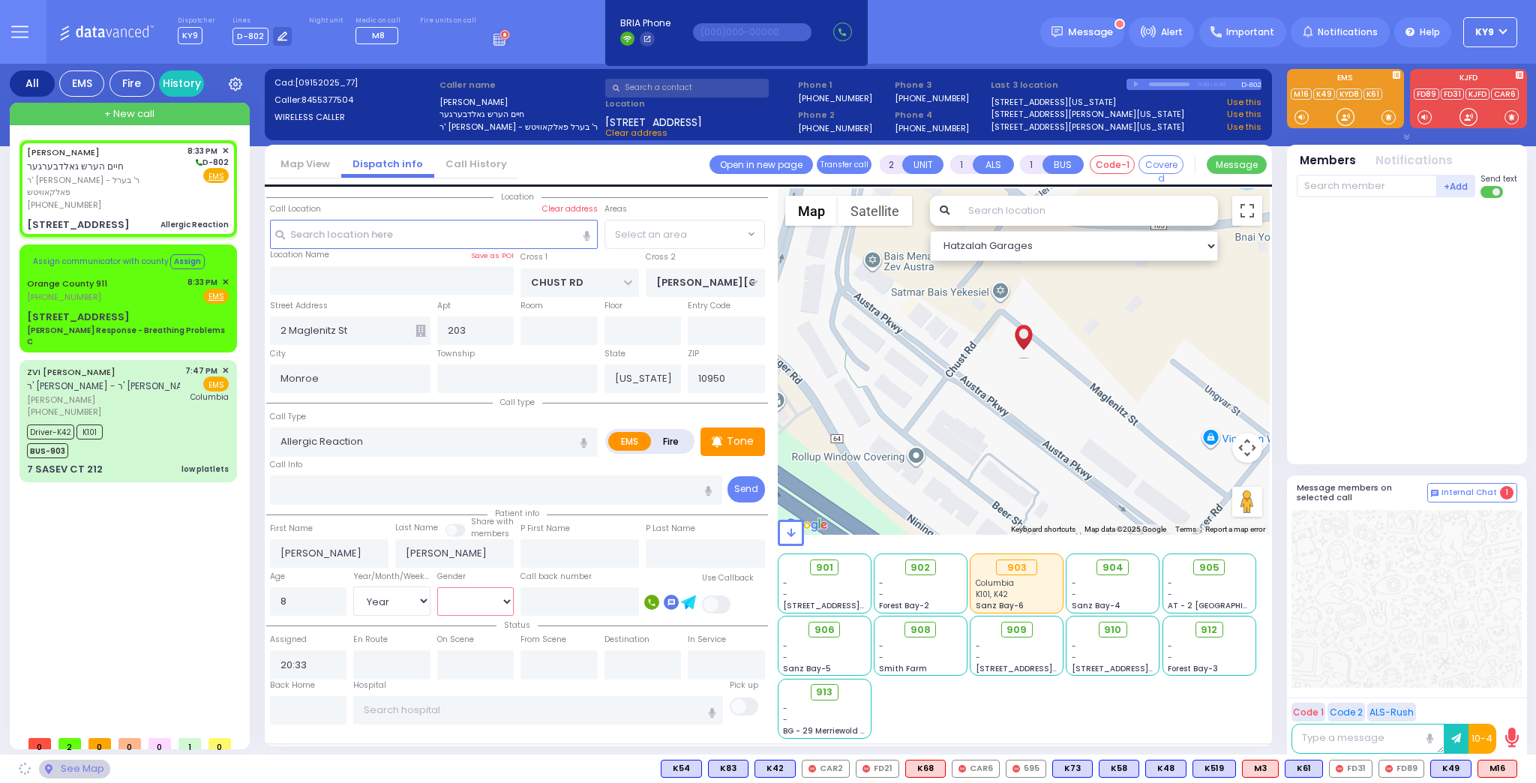
click at [437, 587] on select "[DEMOGRAPHIC_DATA] [DEMOGRAPHIC_DATA]" at bounding box center [475, 601] width 77 height 28
select select "VYOEL MOSHE"
select select
radio input "true"
select select "Year"
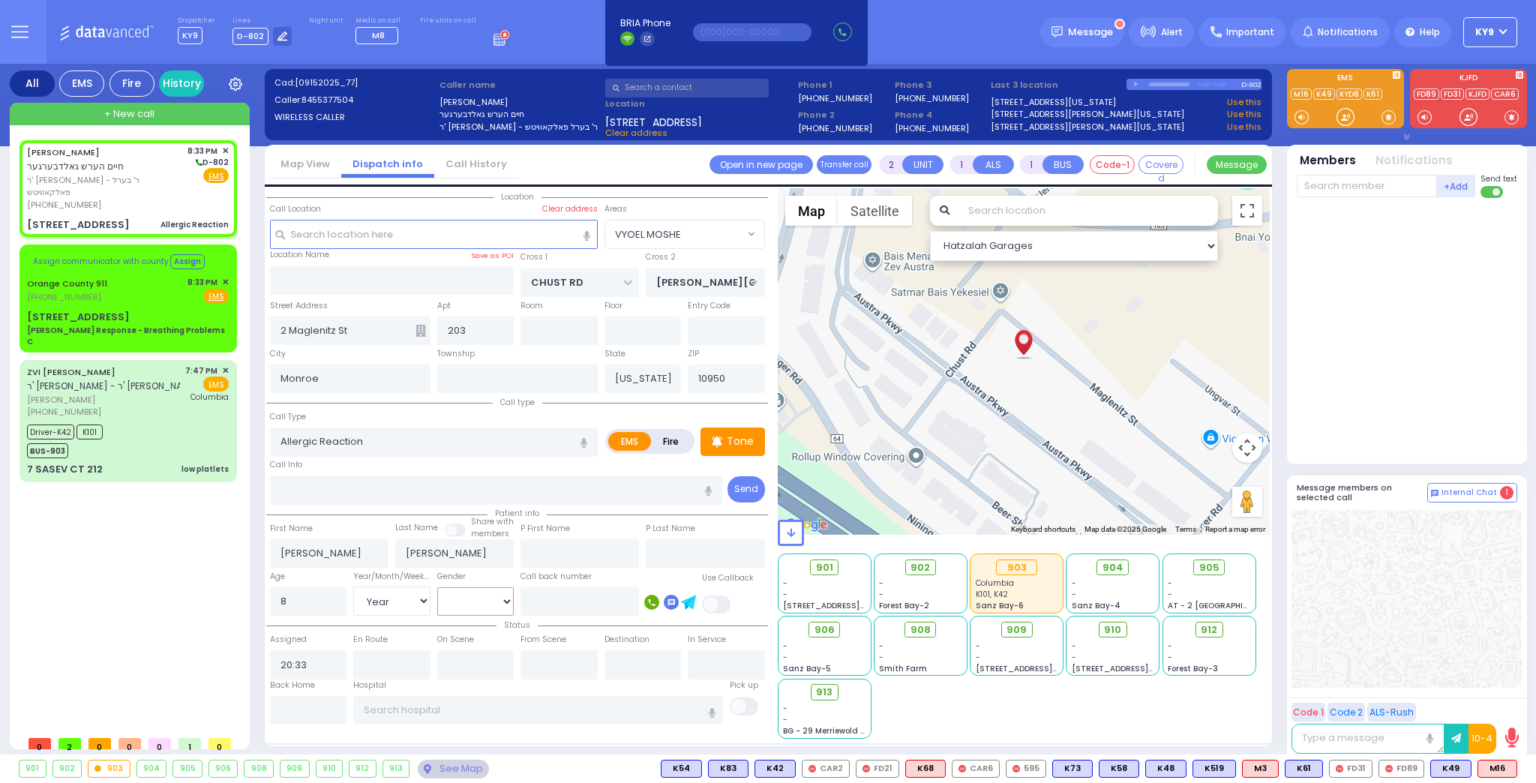
select select "[DEMOGRAPHIC_DATA]"
select select "Hatzalah Garages"
select select "VYOEL MOSHE"
select select
radio input "true"
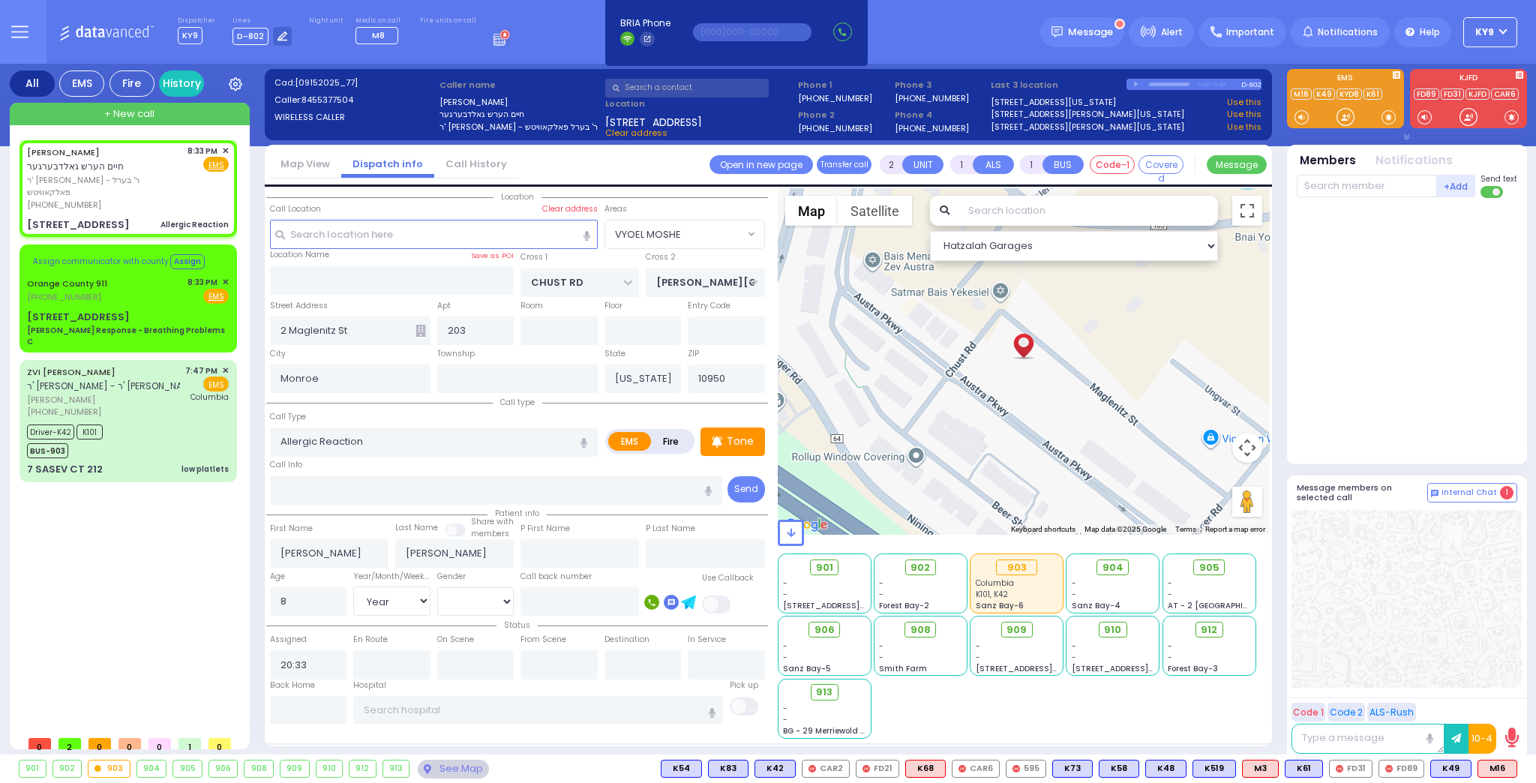
select select "Year"
select select "[DEMOGRAPHIC_DATA]"
select select "Hatzalah Garages"
select select "VYOEL MOSHE"
drag, startPoint x: 1340, startPoint y: 118, endPoint x: 1157, endPoint y: 129, distance: 183.3
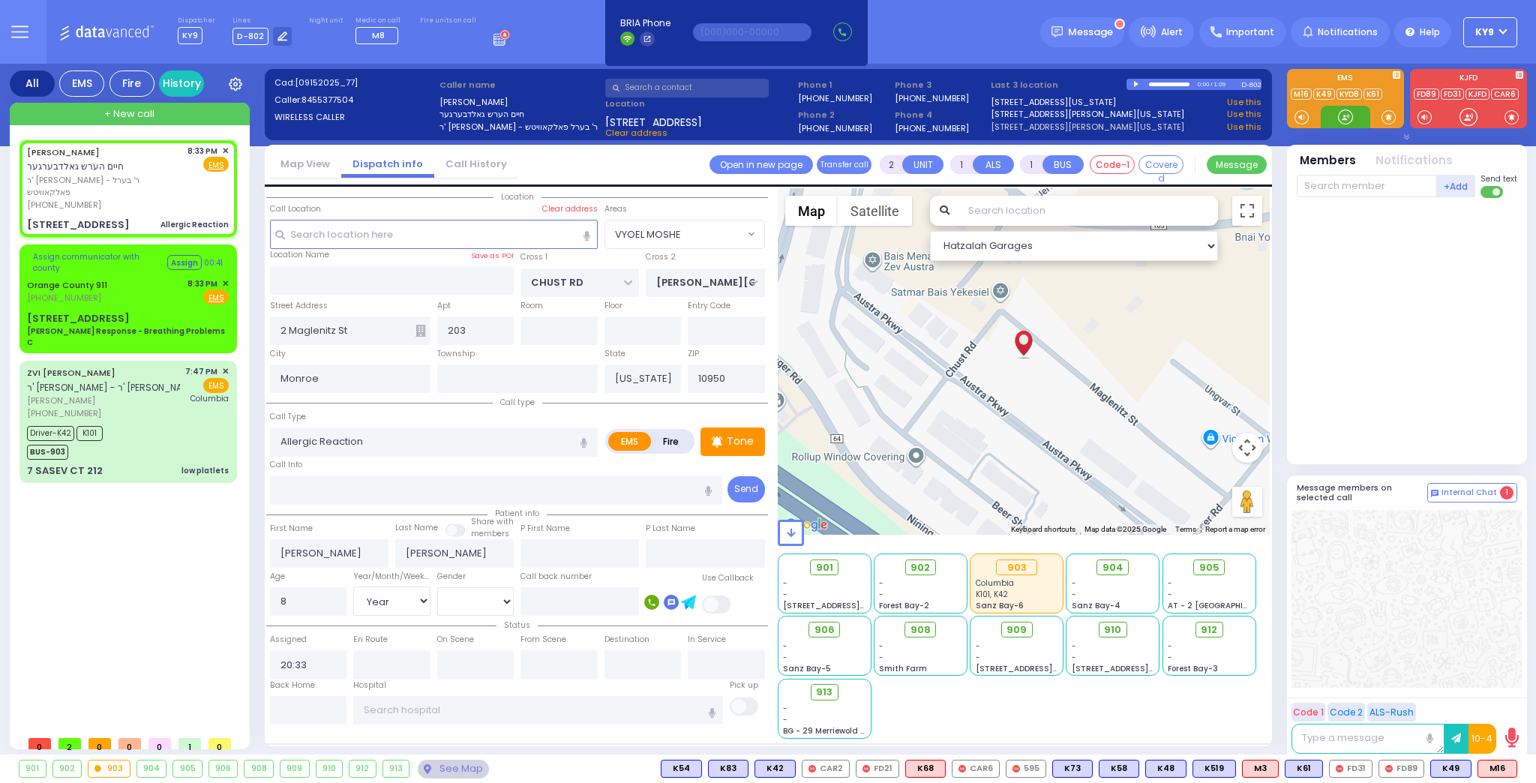
click at [1332, 121] on div at bounding box center [1345, 117] width 49 height 22
click at [187, 184] on div "CHAIM HERSH GOLDBERGER חיים הערש גאלדבערגער ר' יצחק אלעזר - ר' בערל פאלקאוויטש …" at bounding box center [128, 178] width 202 height 67
select select
radio input "true"
select select "Year"
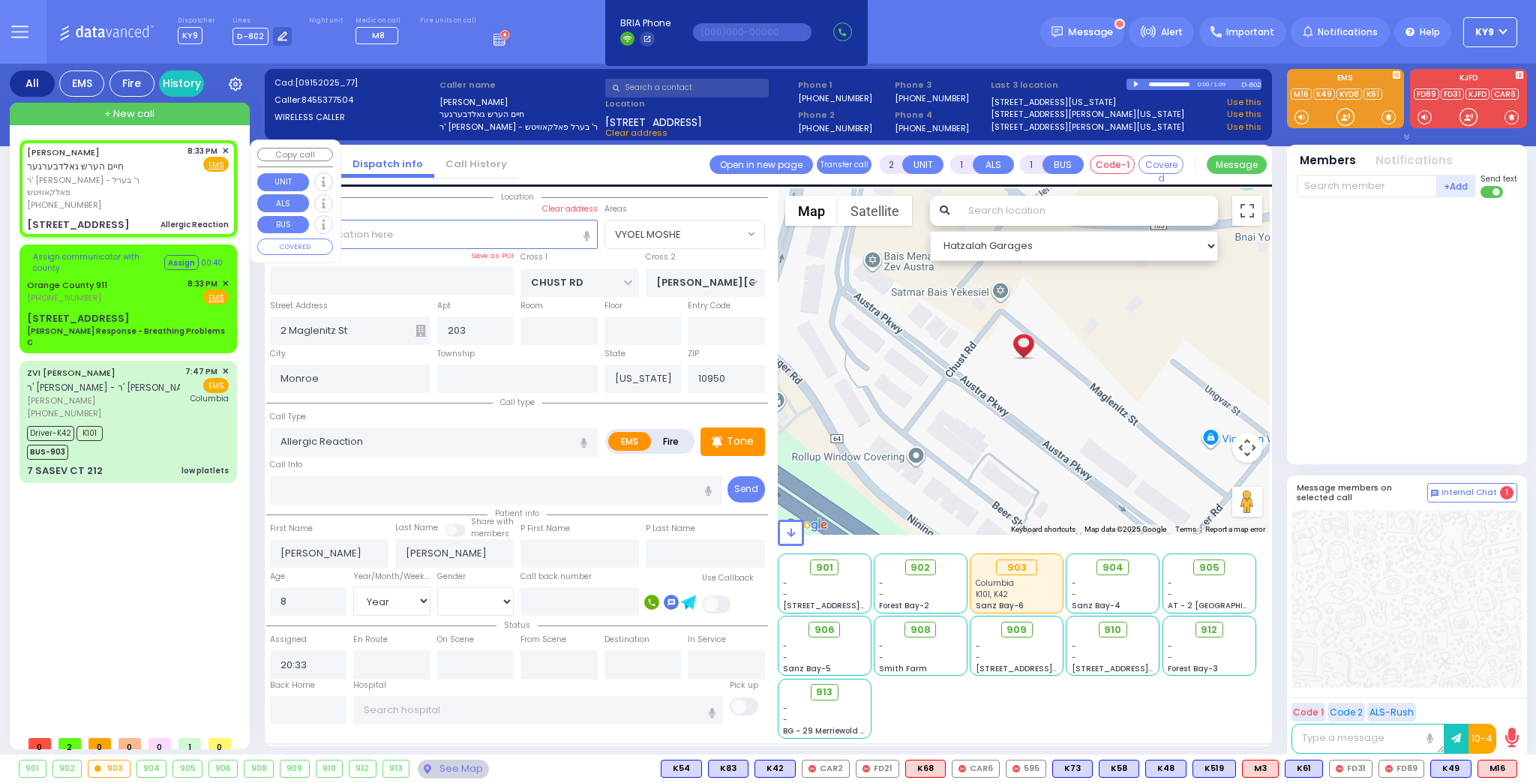
select select "[DEMOGRAPHIC_DATA]"
select select "Hatzalah Garages"
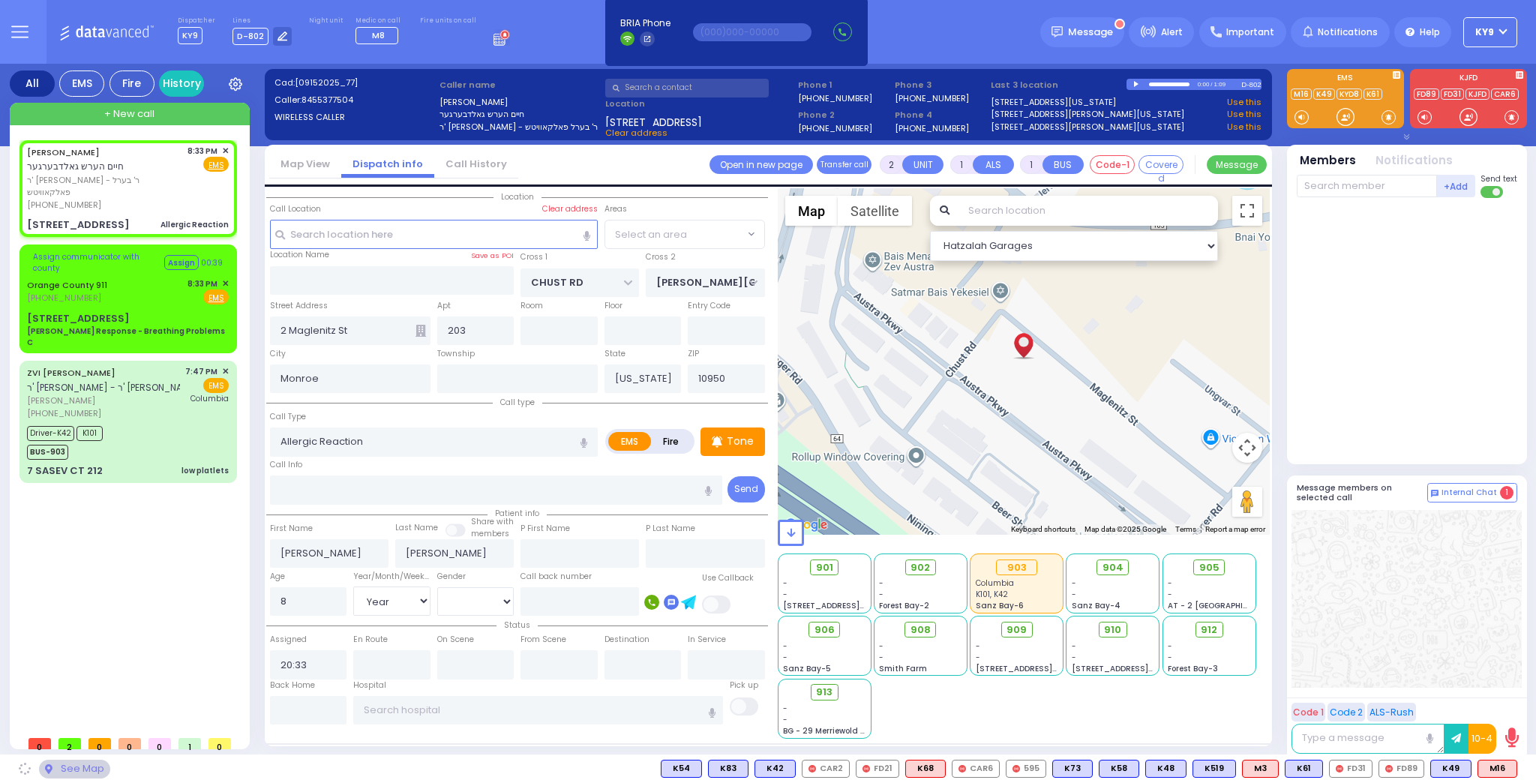
select select "VYOEL MOSHE"
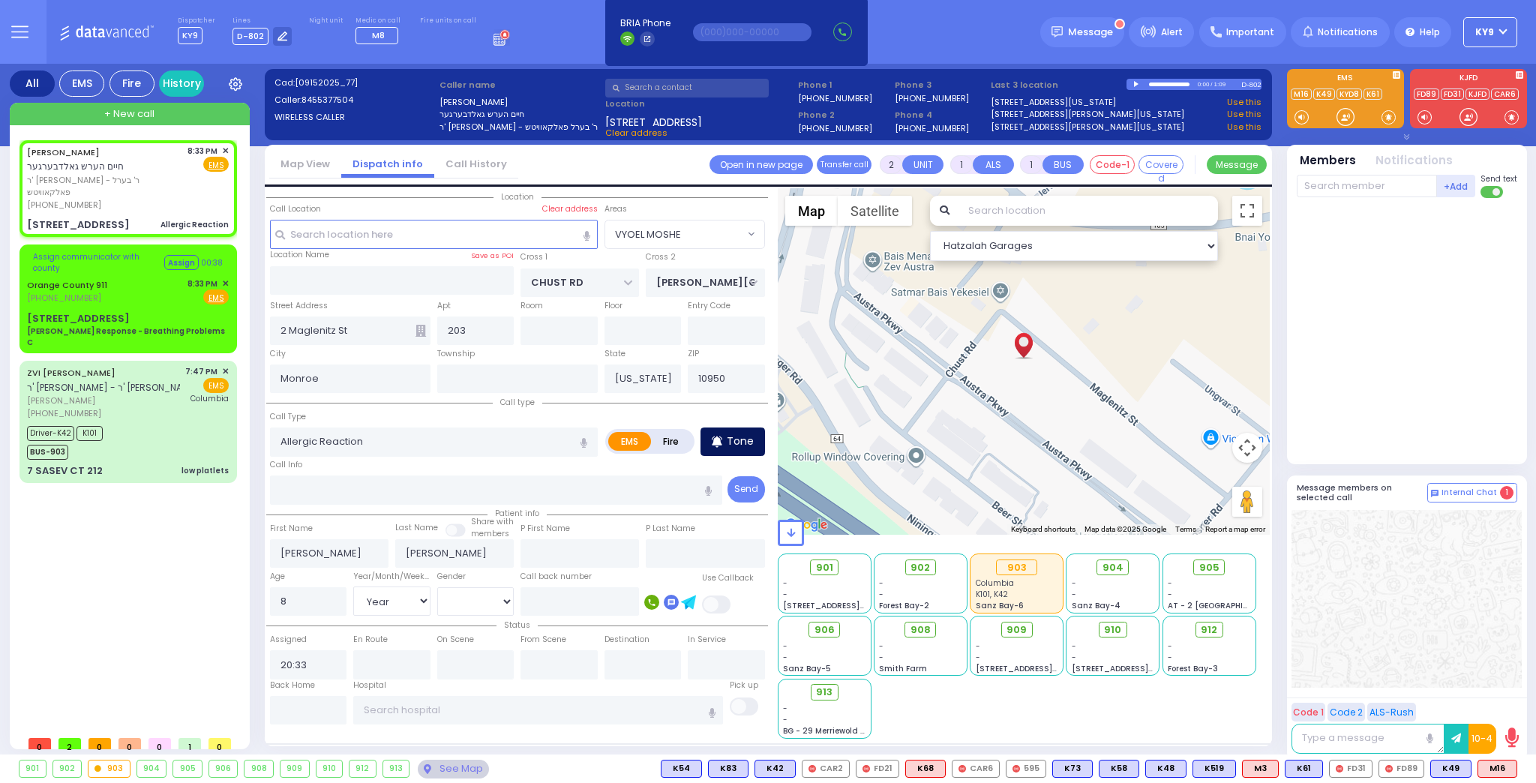
click at [727, 437] on div "Tone" at bounding box center [732, 441] width 64 height 28
click at [1345, 114] on div at bounding box center [1345, 116] width 15 height 15
click at [739, 440] on p "Tone" at bounding box center [740, 441] width 27 height 16
click at [1345, 115] on div at bounding box center [1345, 116] width 15 height 15
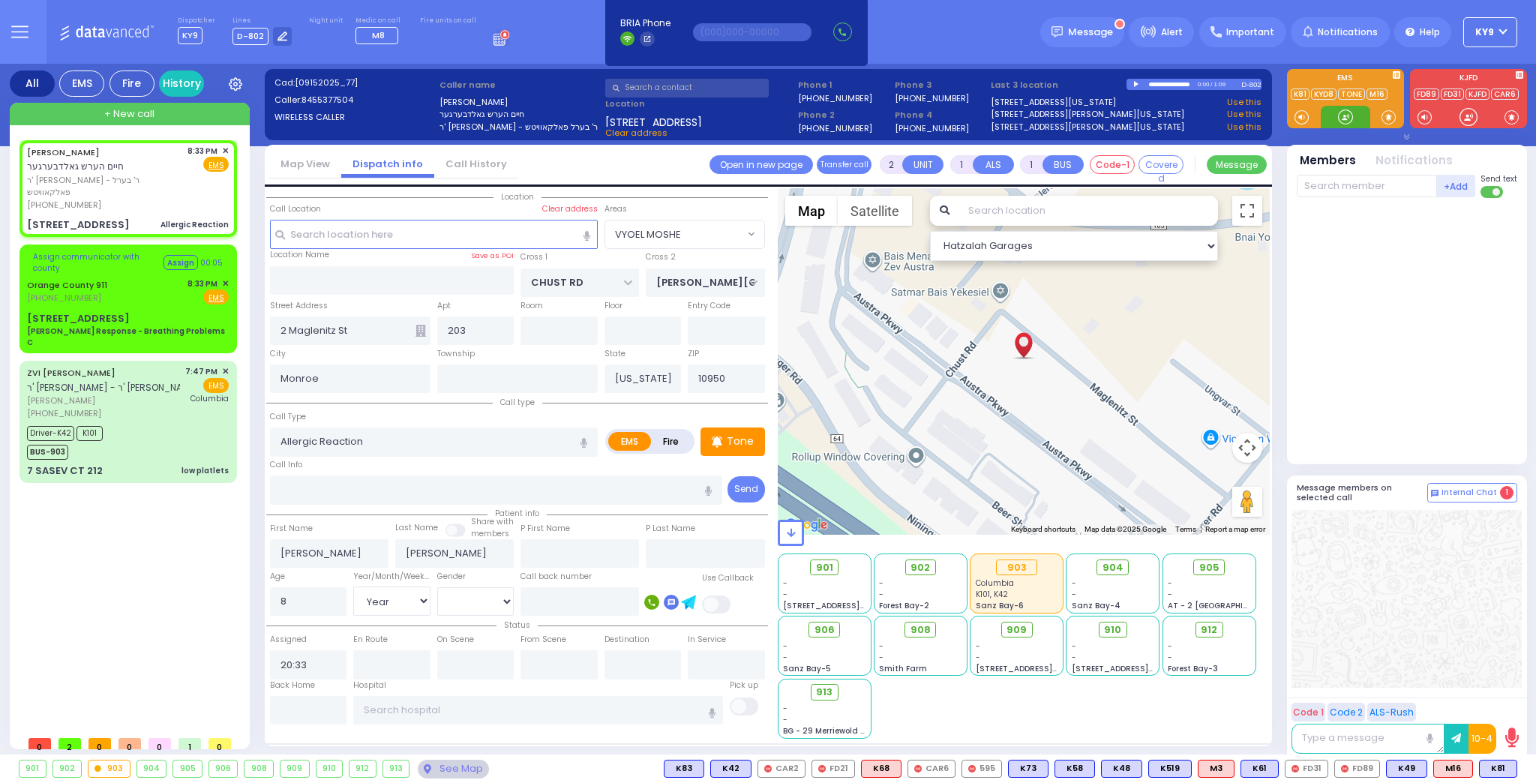
click at [1345, 118] on div at bounding box center [1345, 116] width 15 height 15
click at [1494, 772] on span "K81" at bounding box center [1498, 768] width 37 height 16
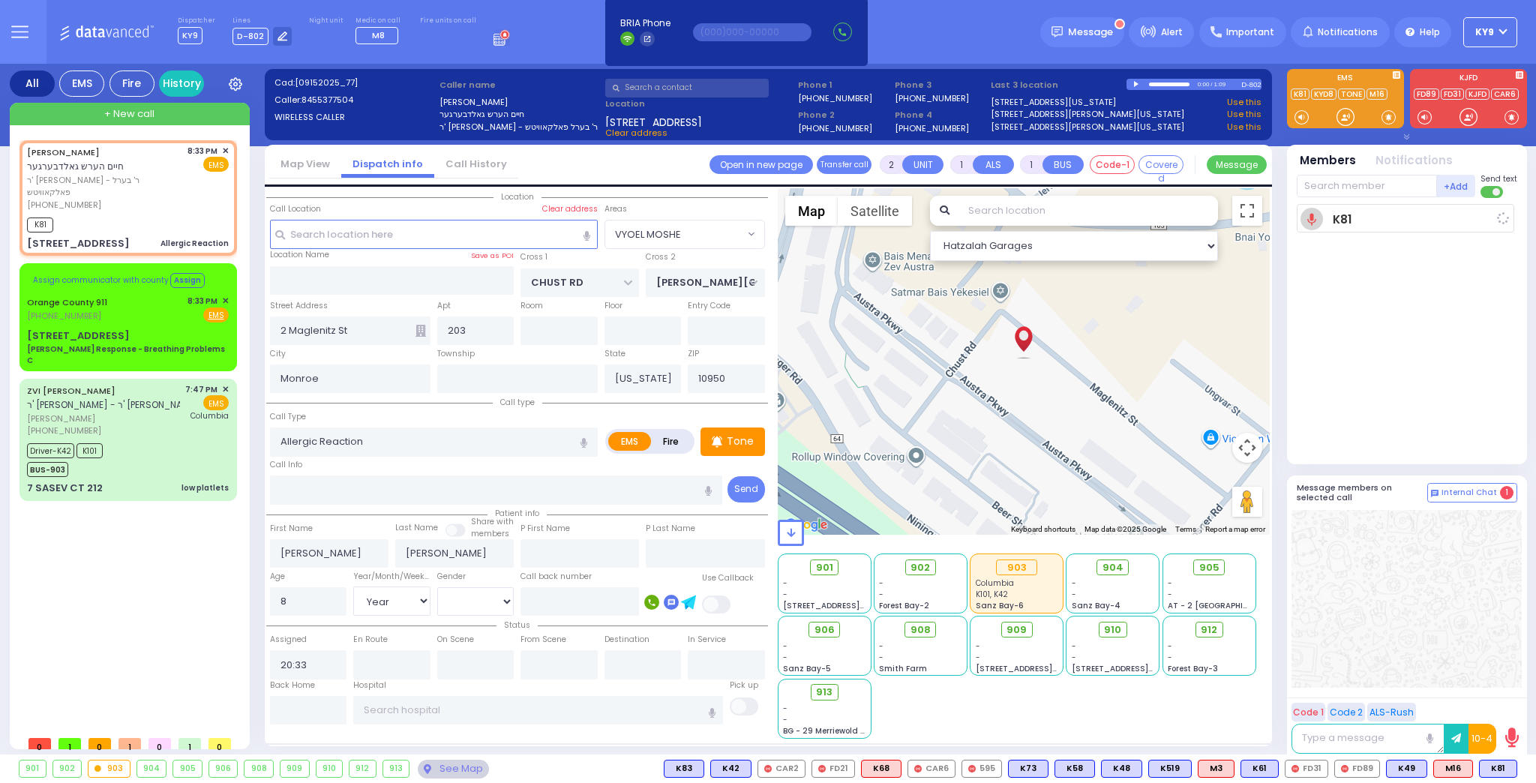
select select
radio input "true"
select select "Year"
select select "[DEMOGRAPHIC_DATA]"
type input "20:35"
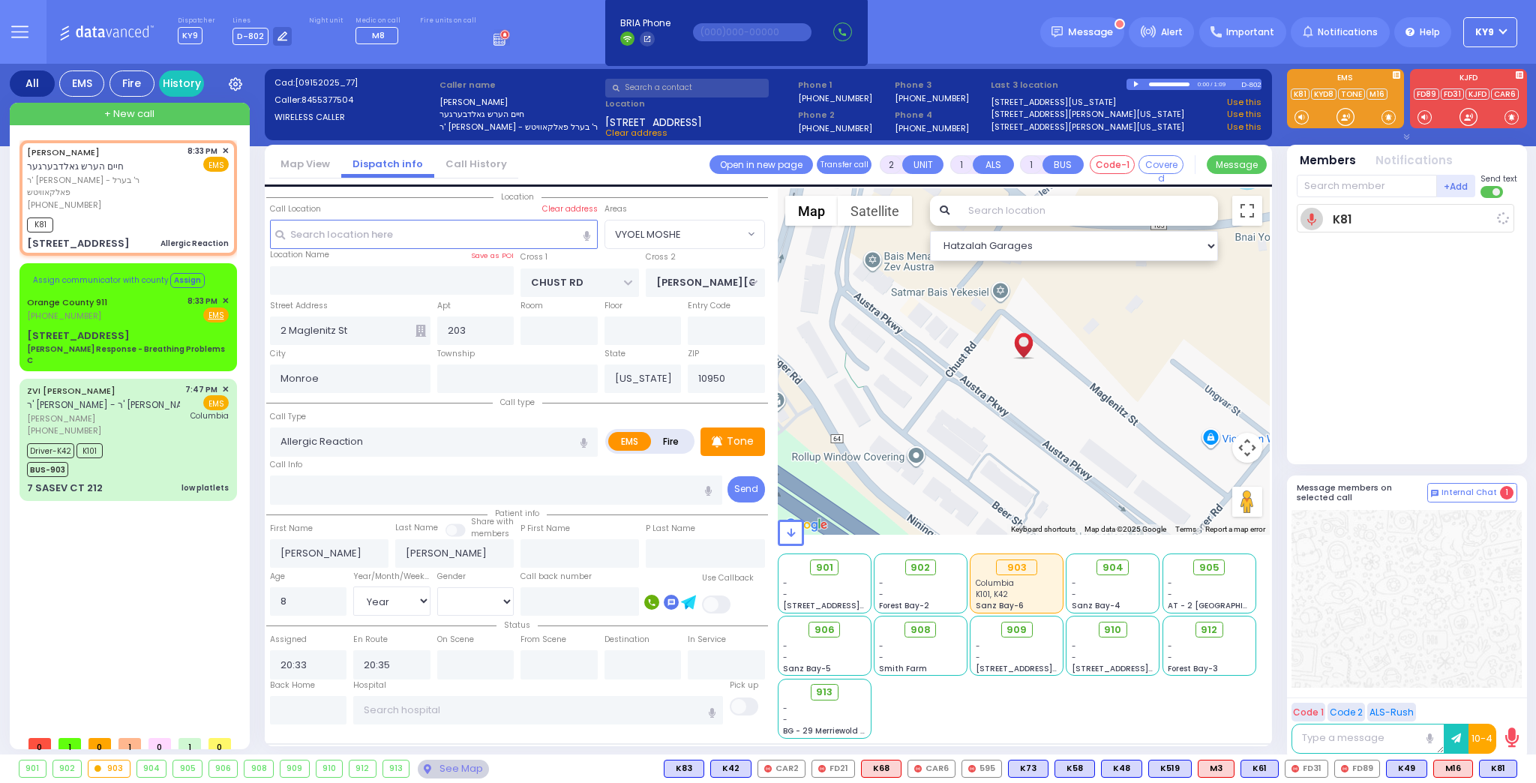
select select "Hatzalah Garages"
select select "VYOEL MOSHE"
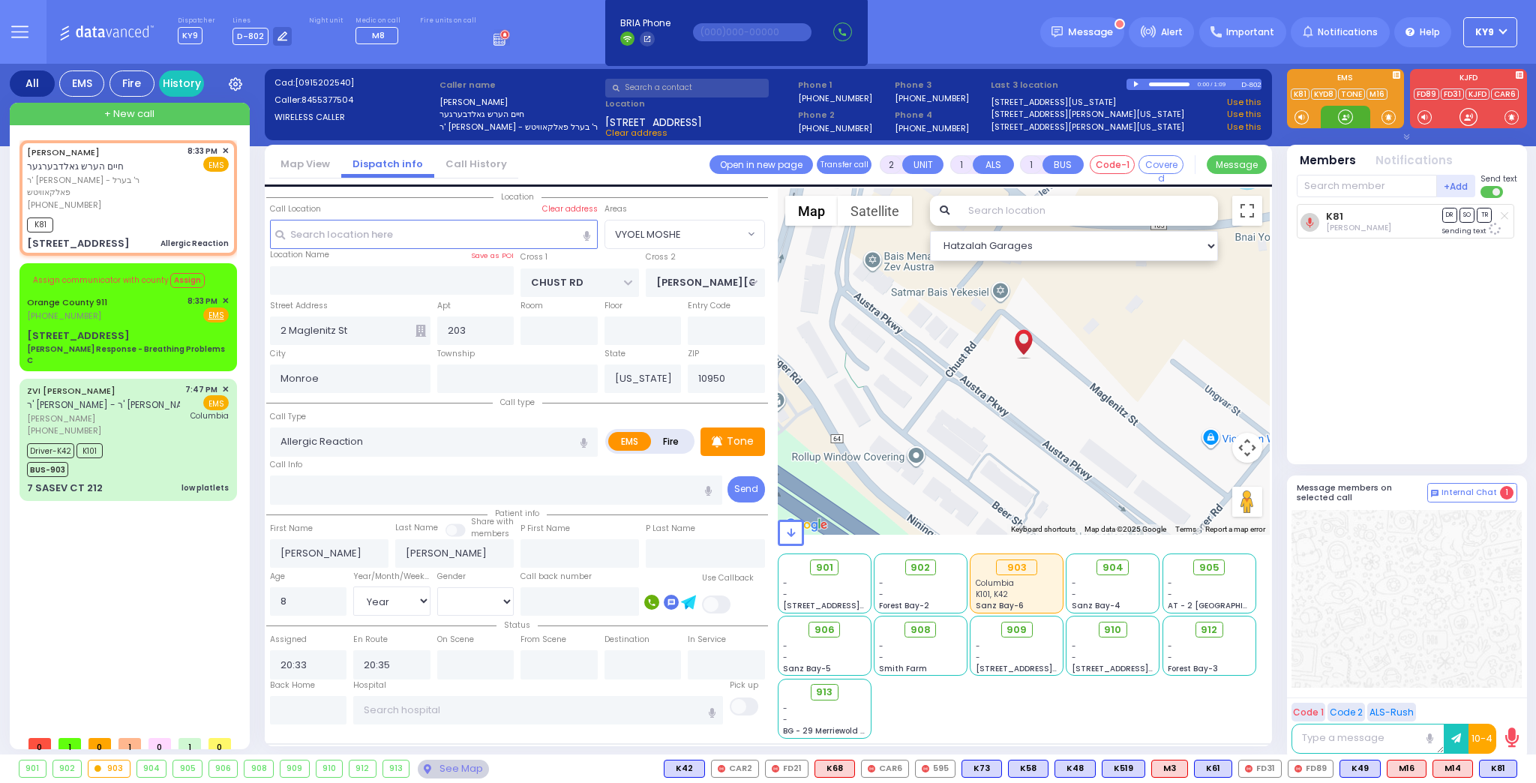
click at [1341, 117] on div at bounding box center [1345, 116] width 15 height 15
click at [1342, 118] on div at bounding box center [1345, 116] width 15 height 15
click at [1453, 771] on span "M14" at bounding box center [1452, 768] width 39 height 16
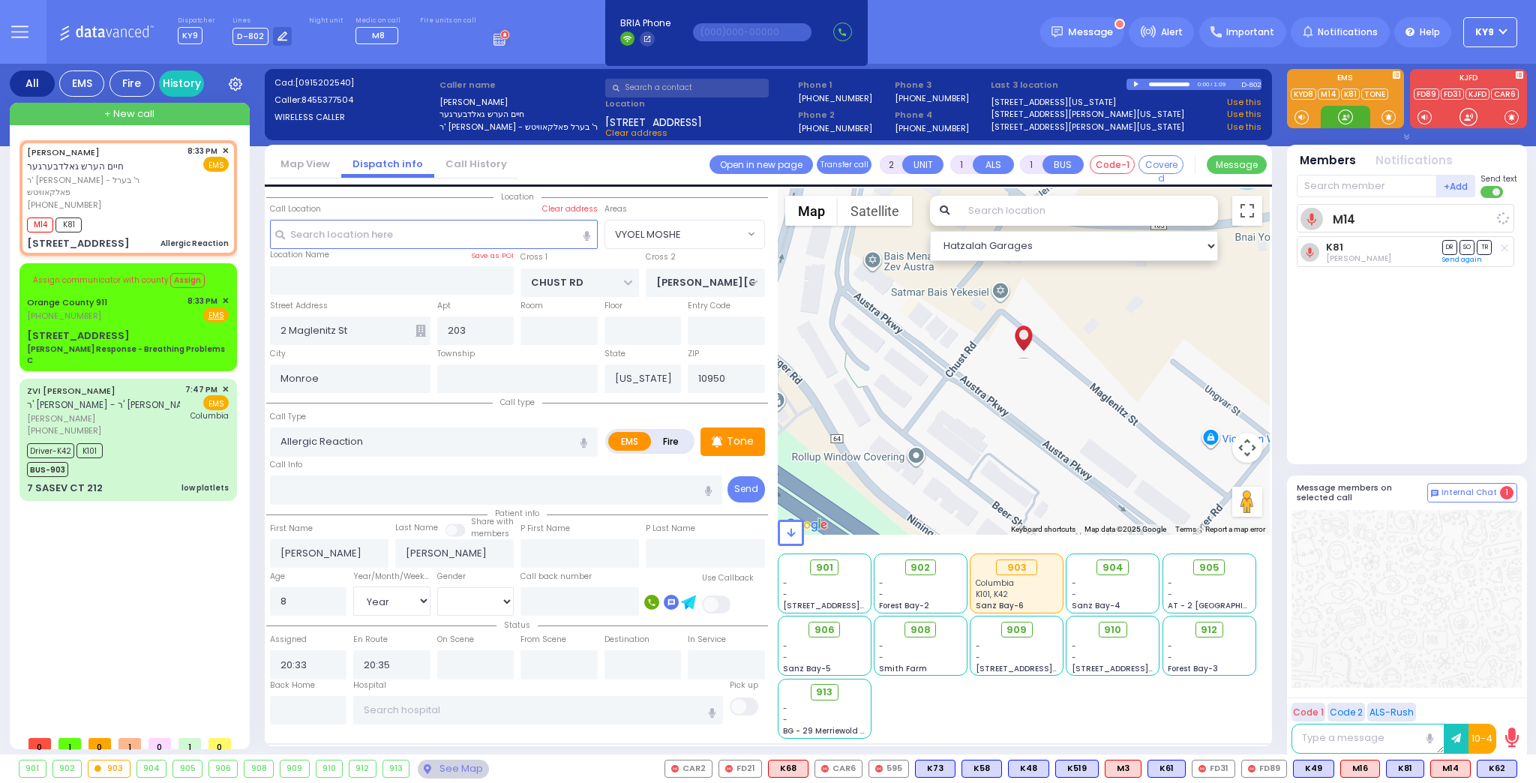
select select
radio input "true"
select select "Year"
select select "[DEMOGRAPHIC_DATA]"
select select "Hatzalah Garages"
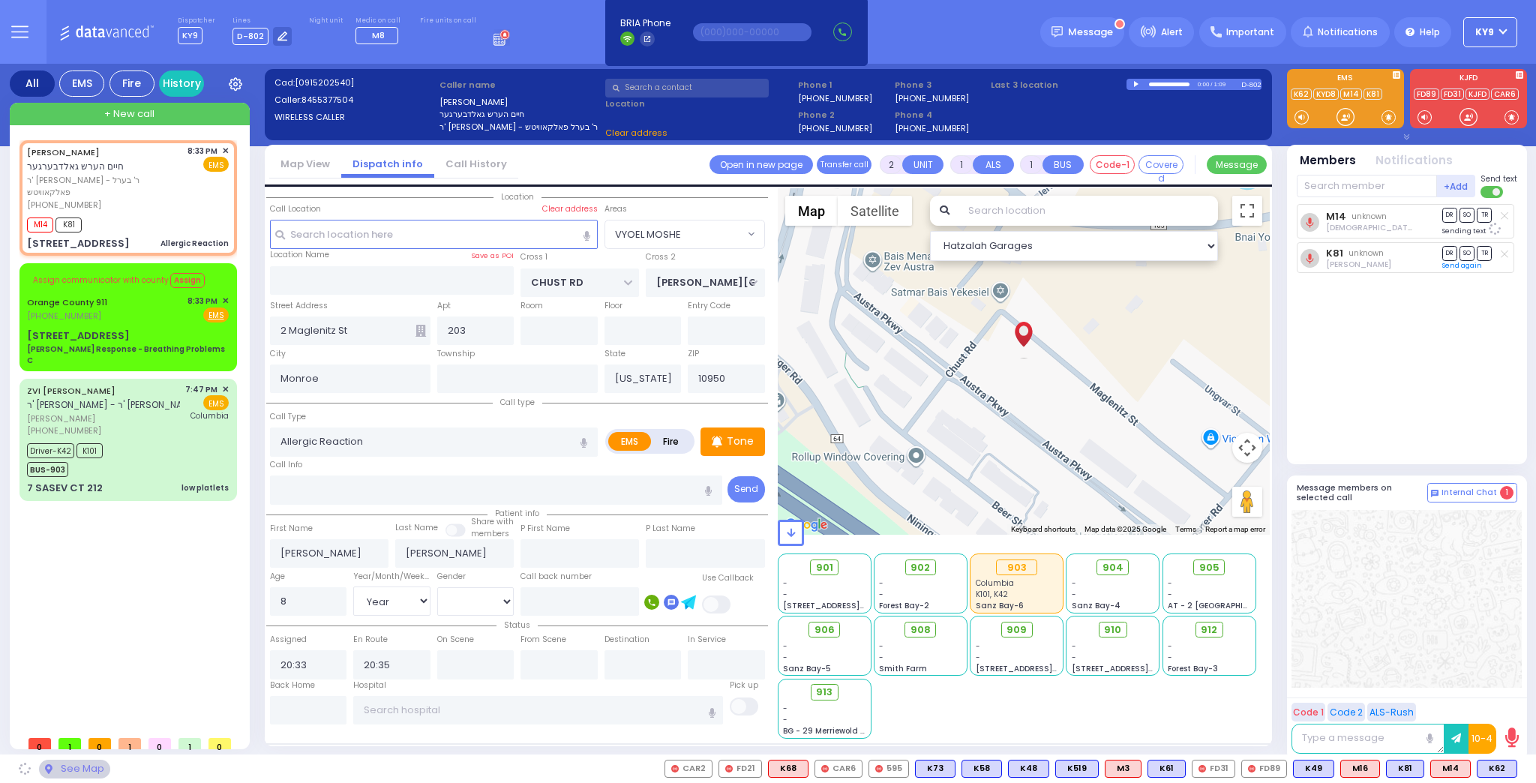
select select "VYOEL MOSHE"
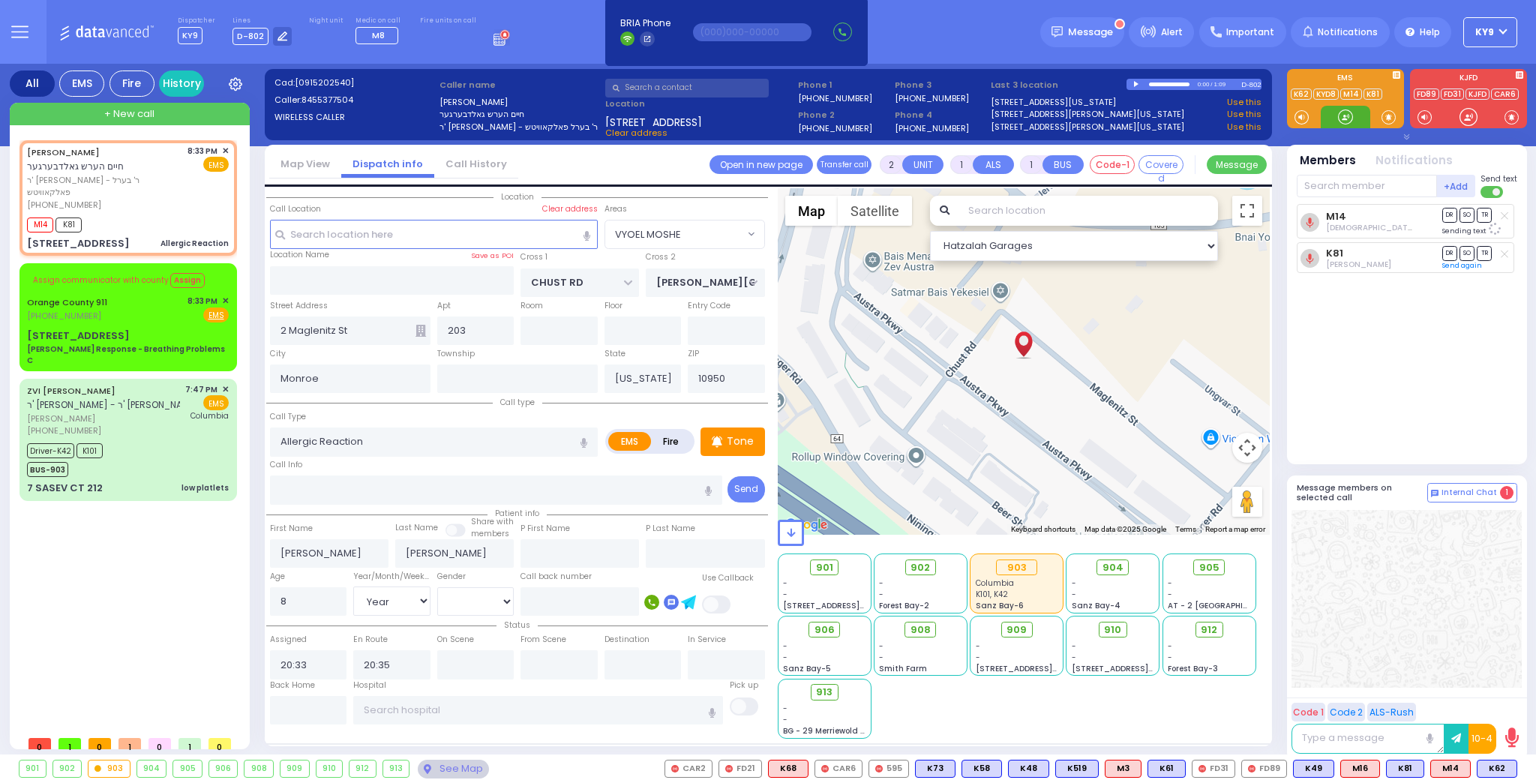
drag, startPoint x: 1341, startPoint y: 115, endPoint x: 1318, endPoint y: 138, distance: 32.4
click at [1344, 117] on div at bounding box center [1345, 116] width 15 height 15
click at [1500, 766] on span "K62" at bounding box center [1496, 768] width 39 height 16
select select
radio input "true"
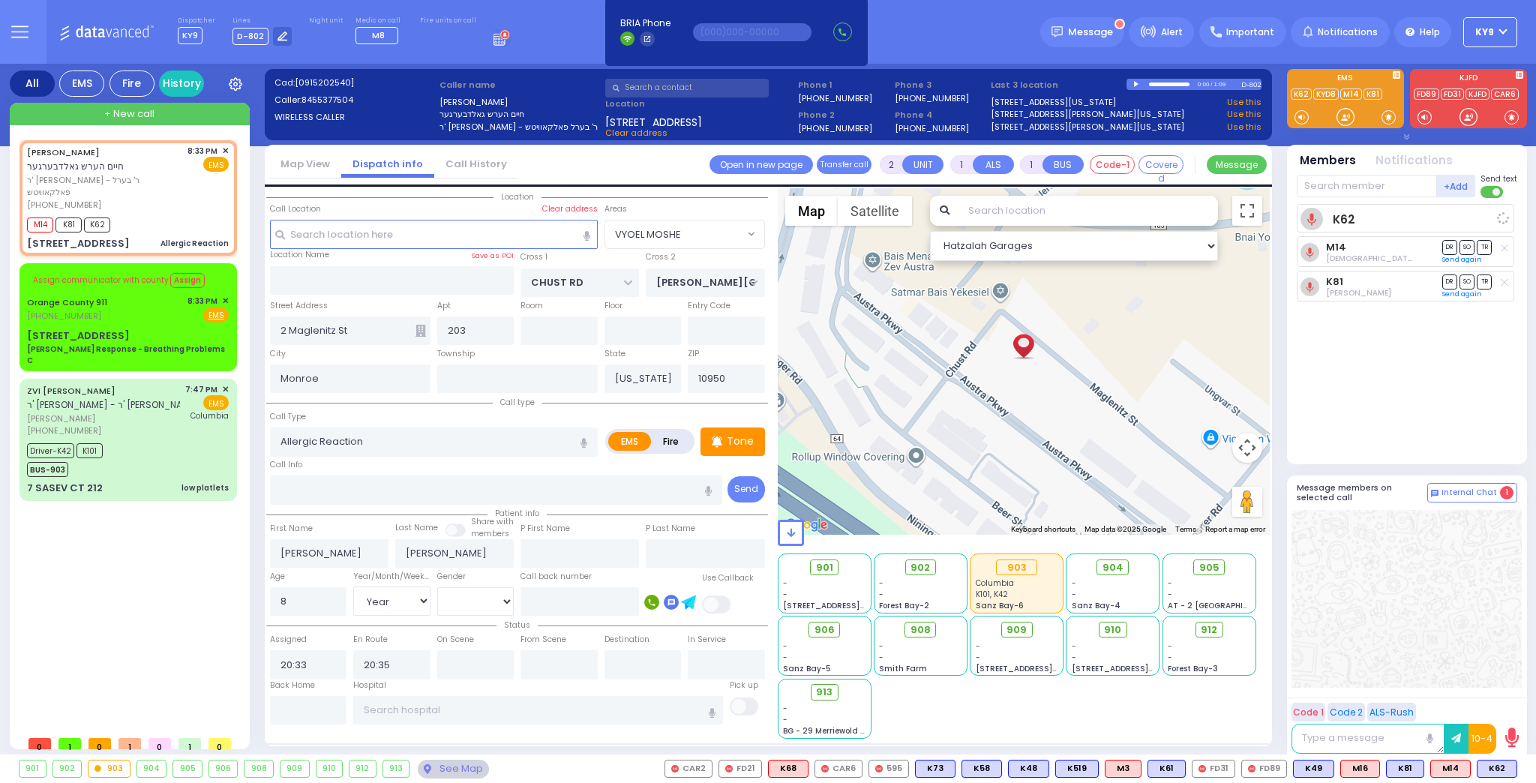
select select "Year"
select select "[DEMOGRAPHIC_DATA]"
select select "Hatzalah Garages"
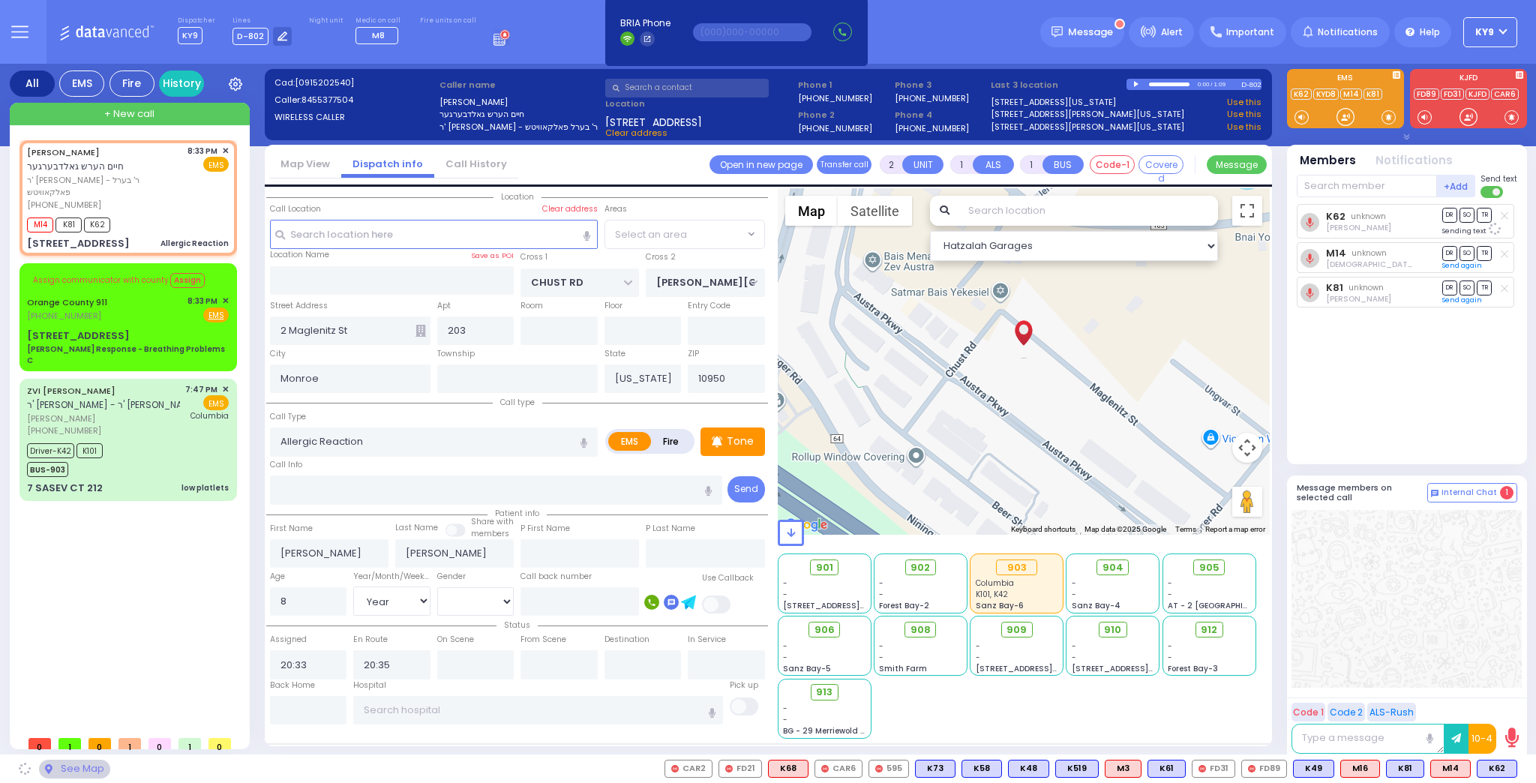
select select "VYOEL MOSHE"
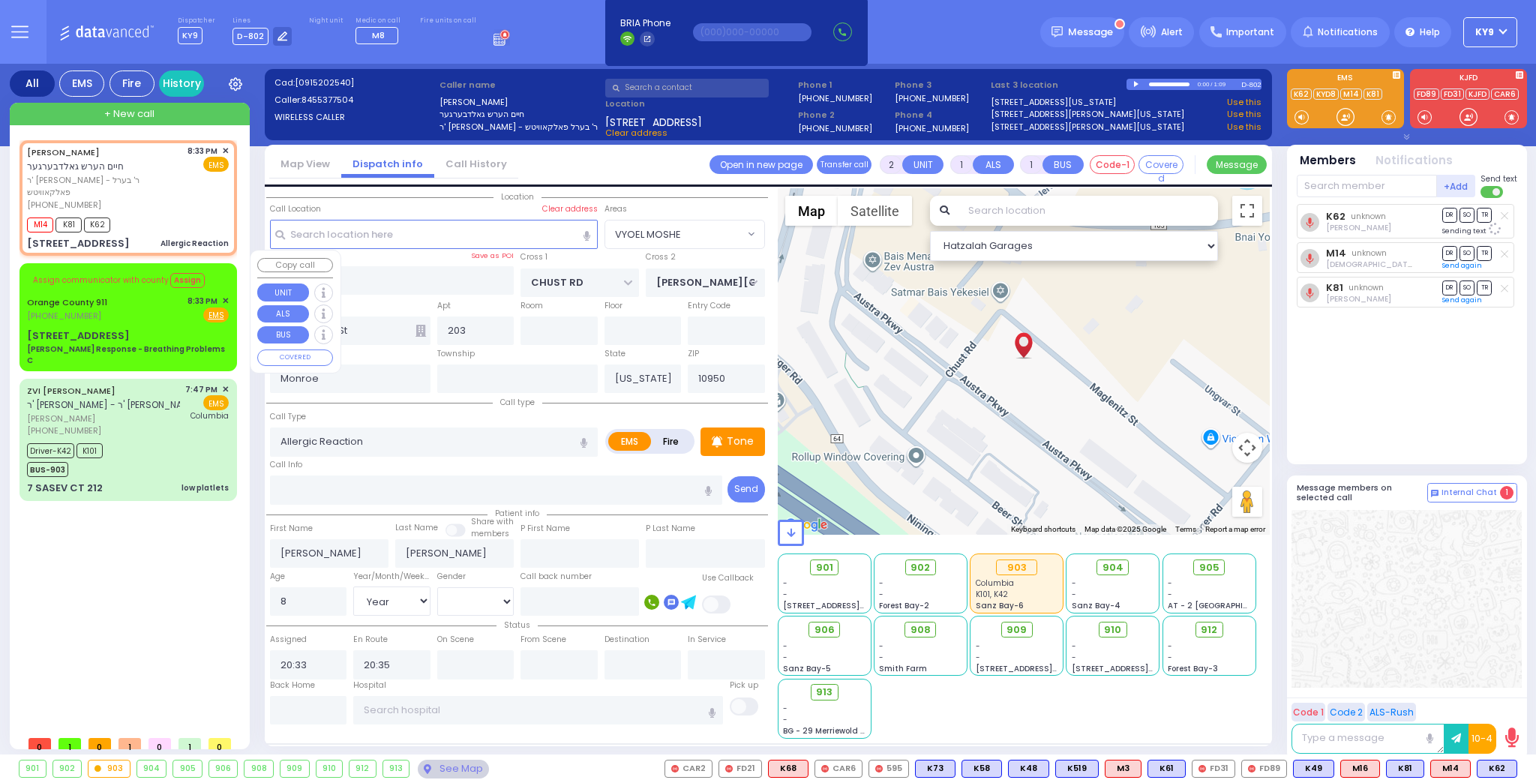
click at [136, 301] on div "Orange County 911 (845) 469-0911 8:33 PM ✕ Fire EMS" at bounding box center [128, 309] width 202 height 28
type input "6"
select select
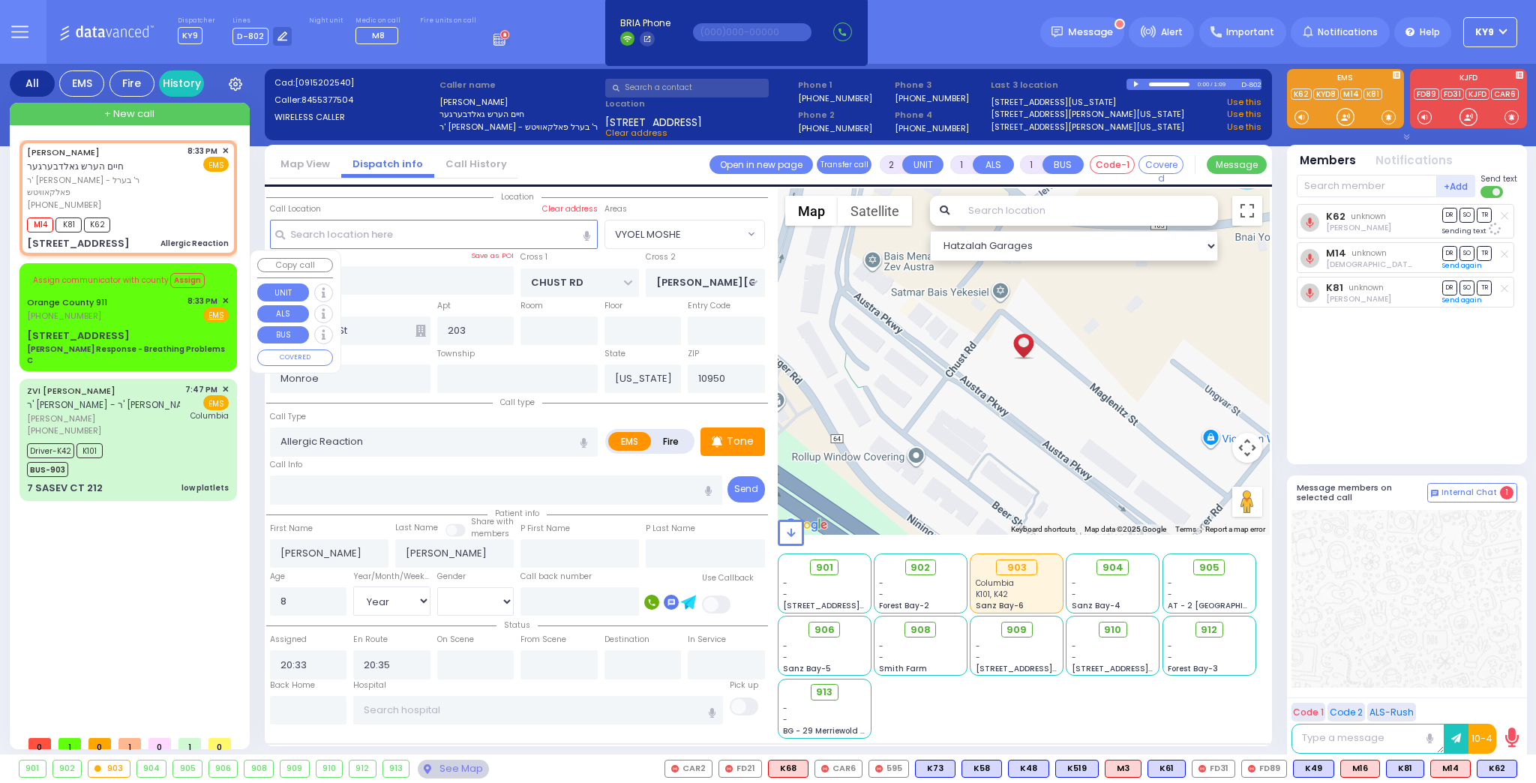
type input "Charlie Response - Breathing Problems C"
radio input "true"
type input "Nature: : Charlie Response - Breathing Problems C Address: : 443 Dune Rd, 10917…"
select select
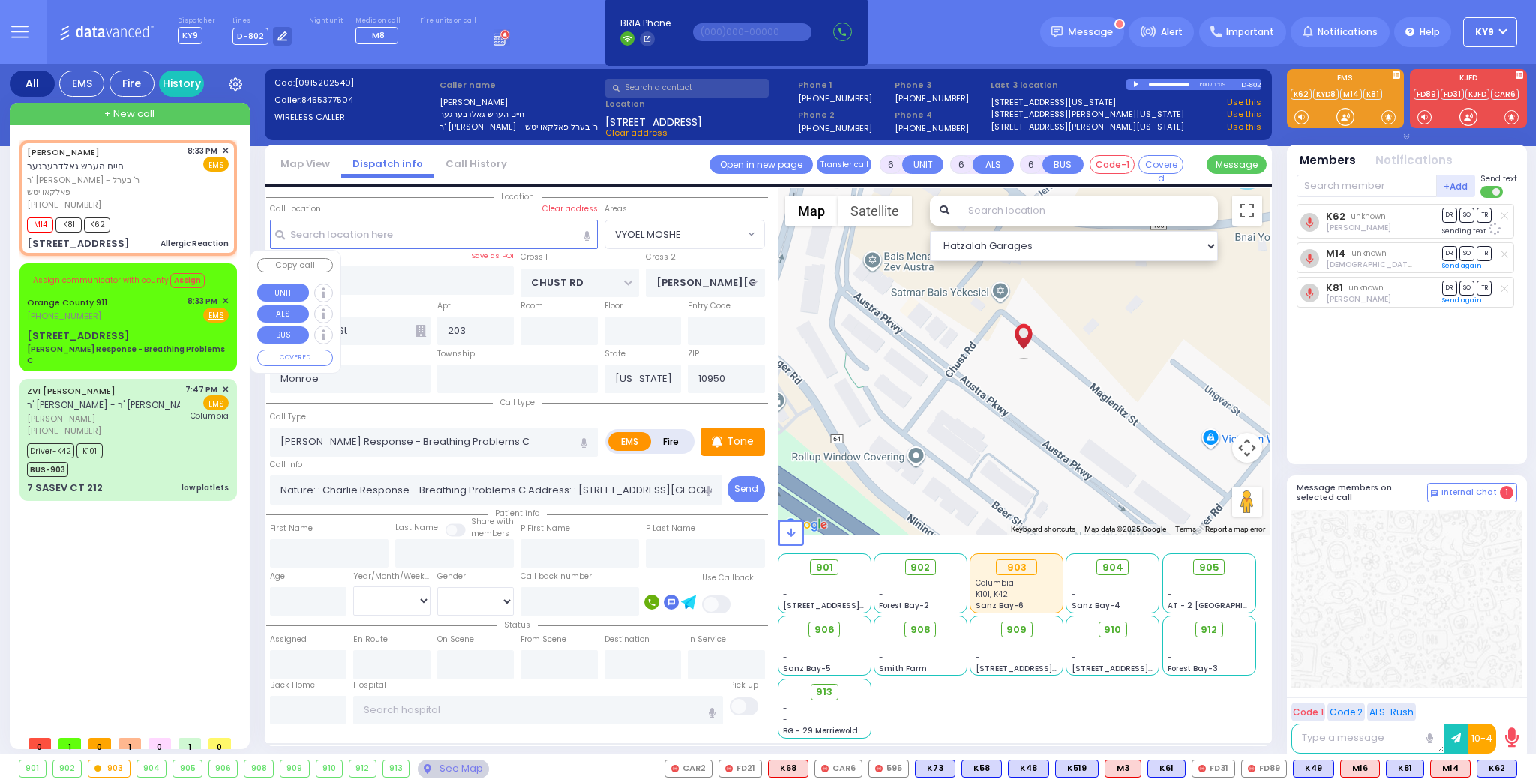
select select "Hatzalah Garages"
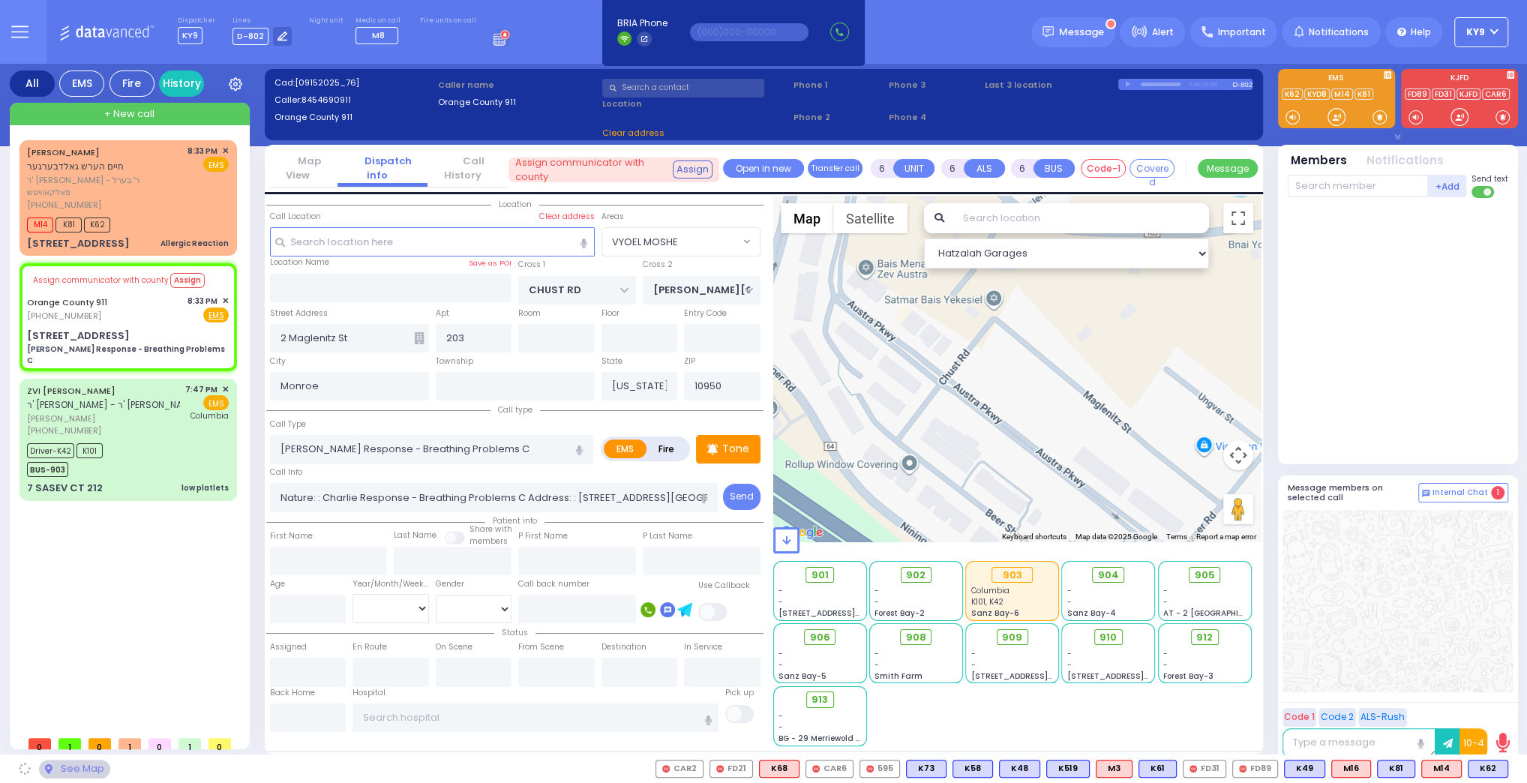
type input "443 Dune Rd"
type input "10917"
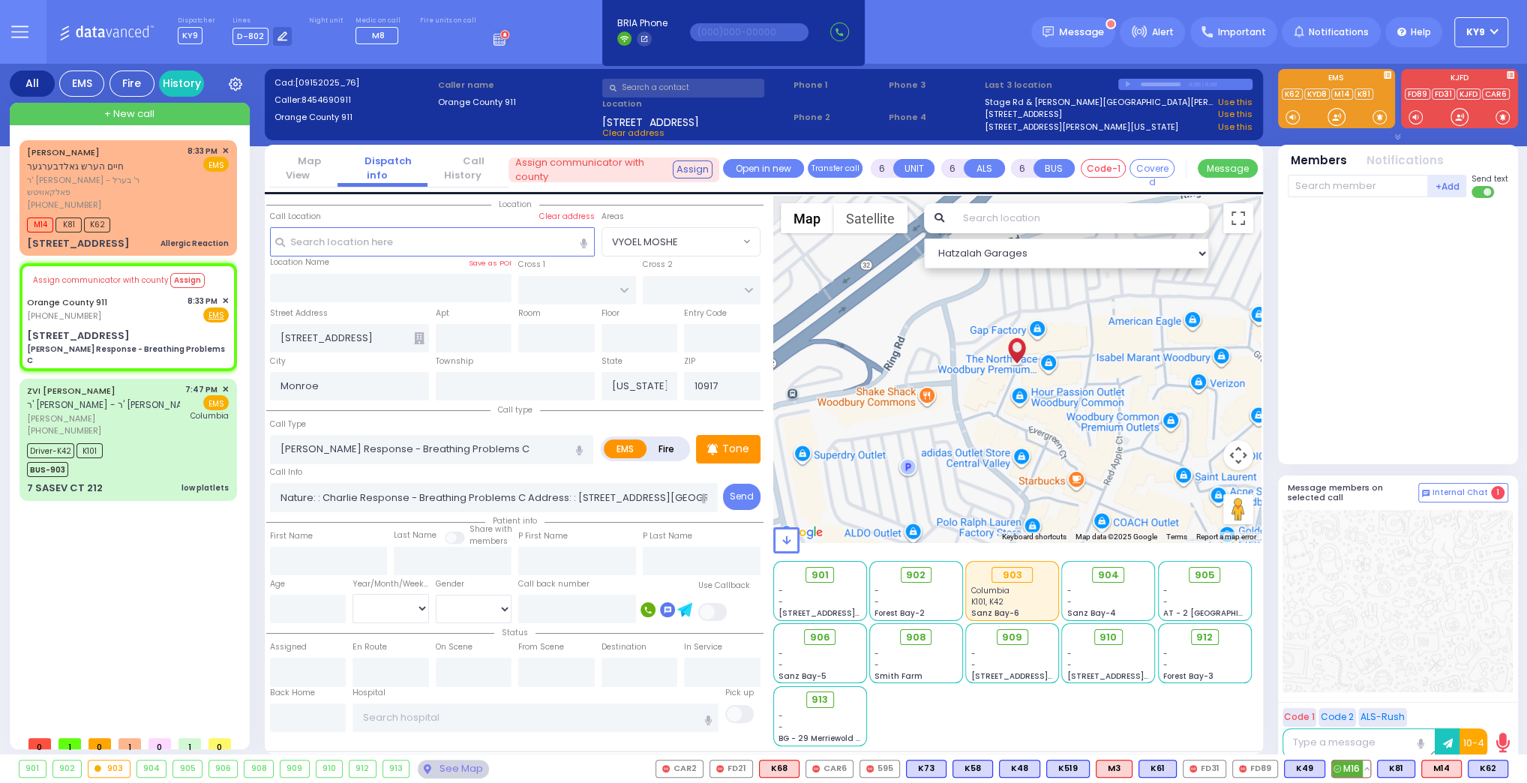
click at [1358, 767] on span "M16" at bounding box center [1351, 768] width 38 height 16
select select
radio input "true"
select select
type input "20:36"
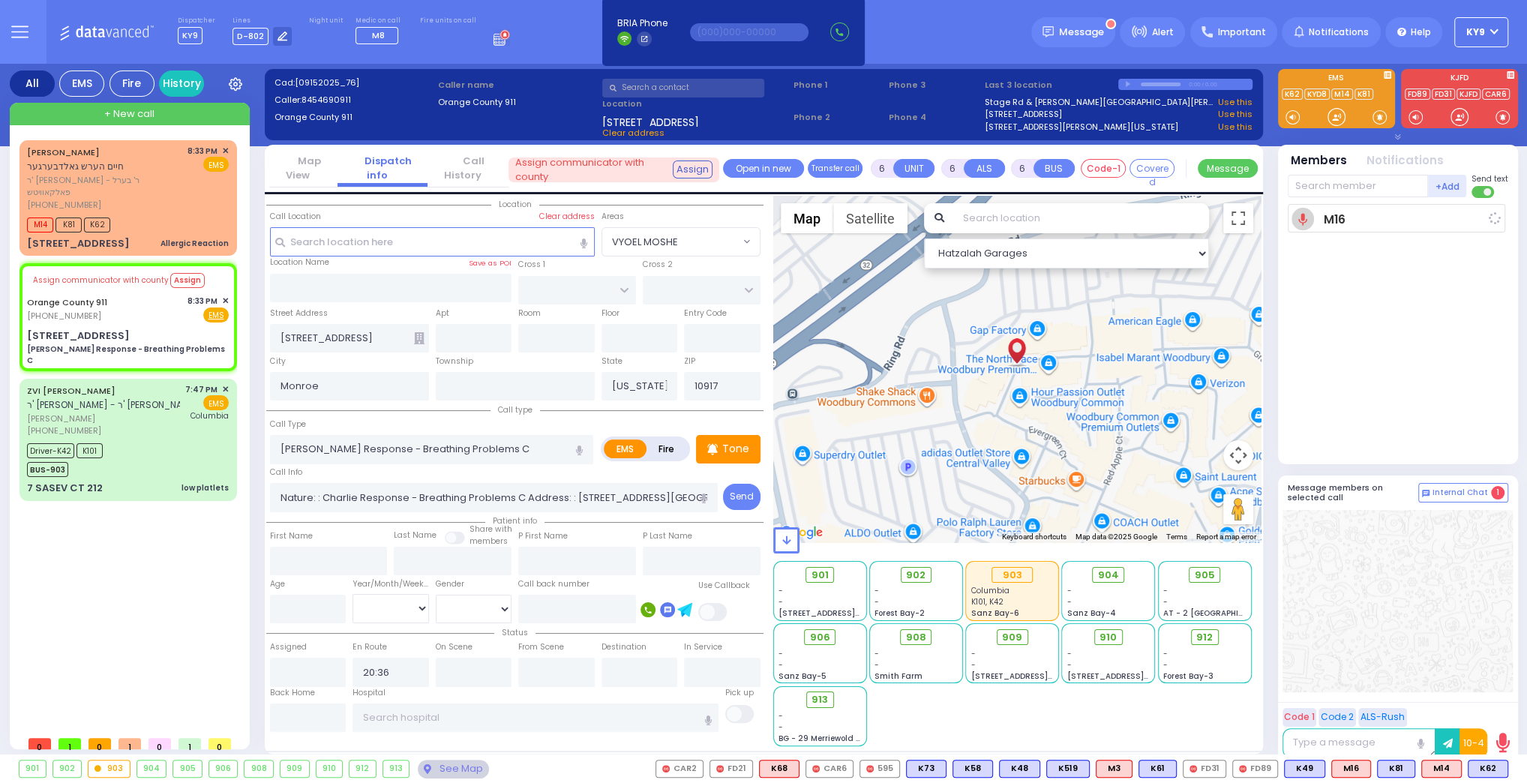
select select "Hatzalah Garages"
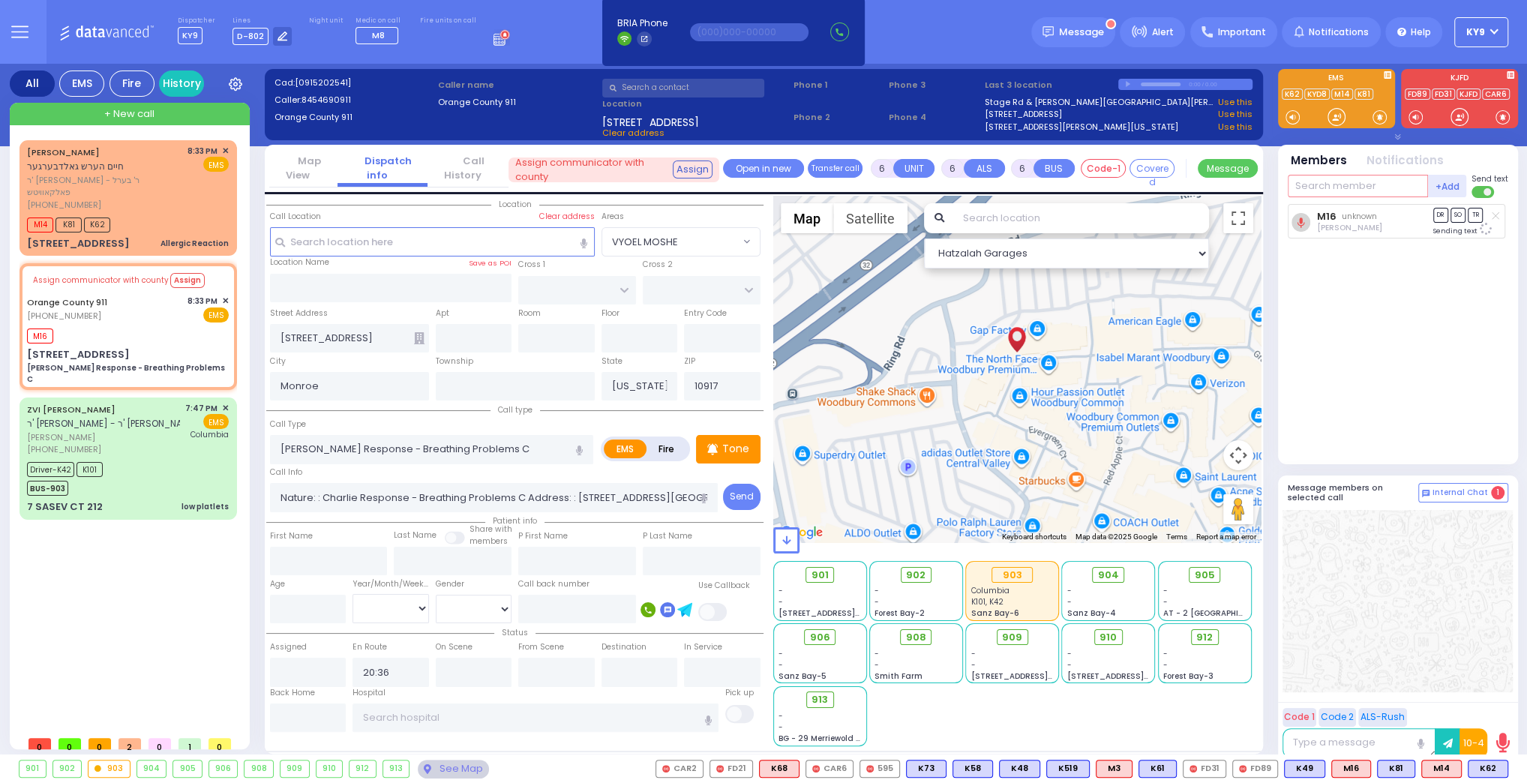
click at [1315, 191] on input "text" at bounding box center [1358, 186] width 140 height 22
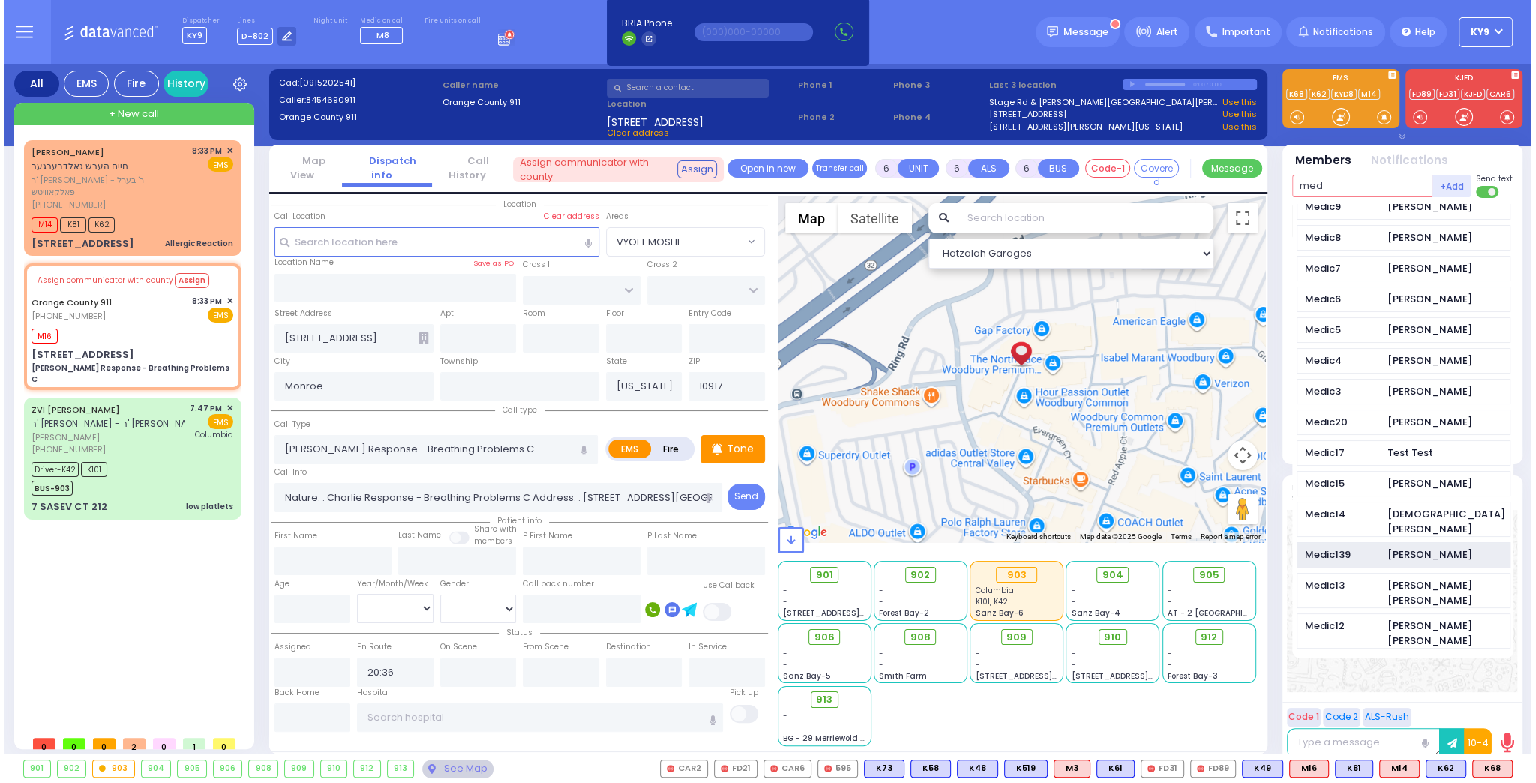
scroll to position [701, 0]
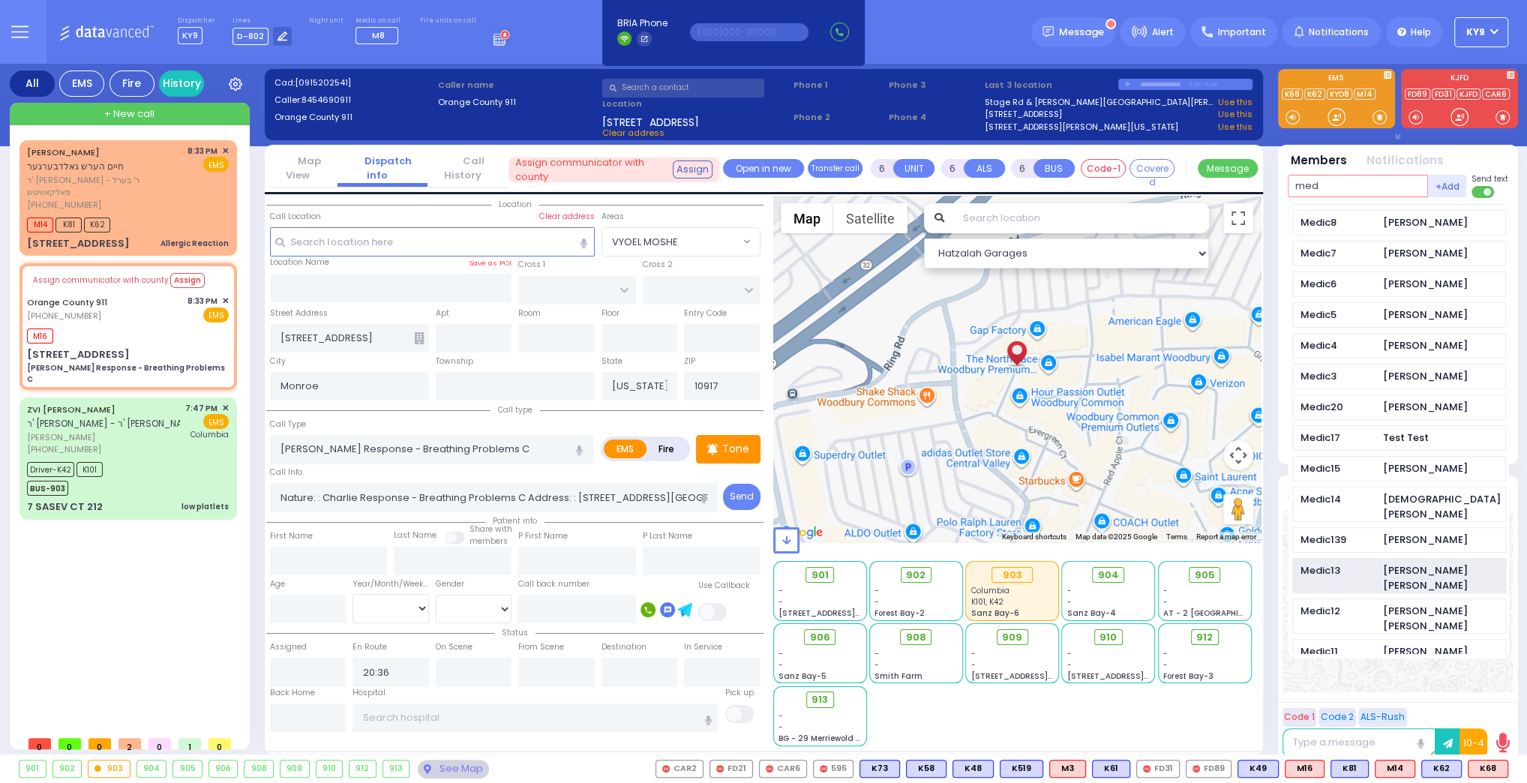
type input "med"
click at [1381, 558] on div "Medic13 Levy Friedman" at bounding box center [1399, 576] width 214 height 36
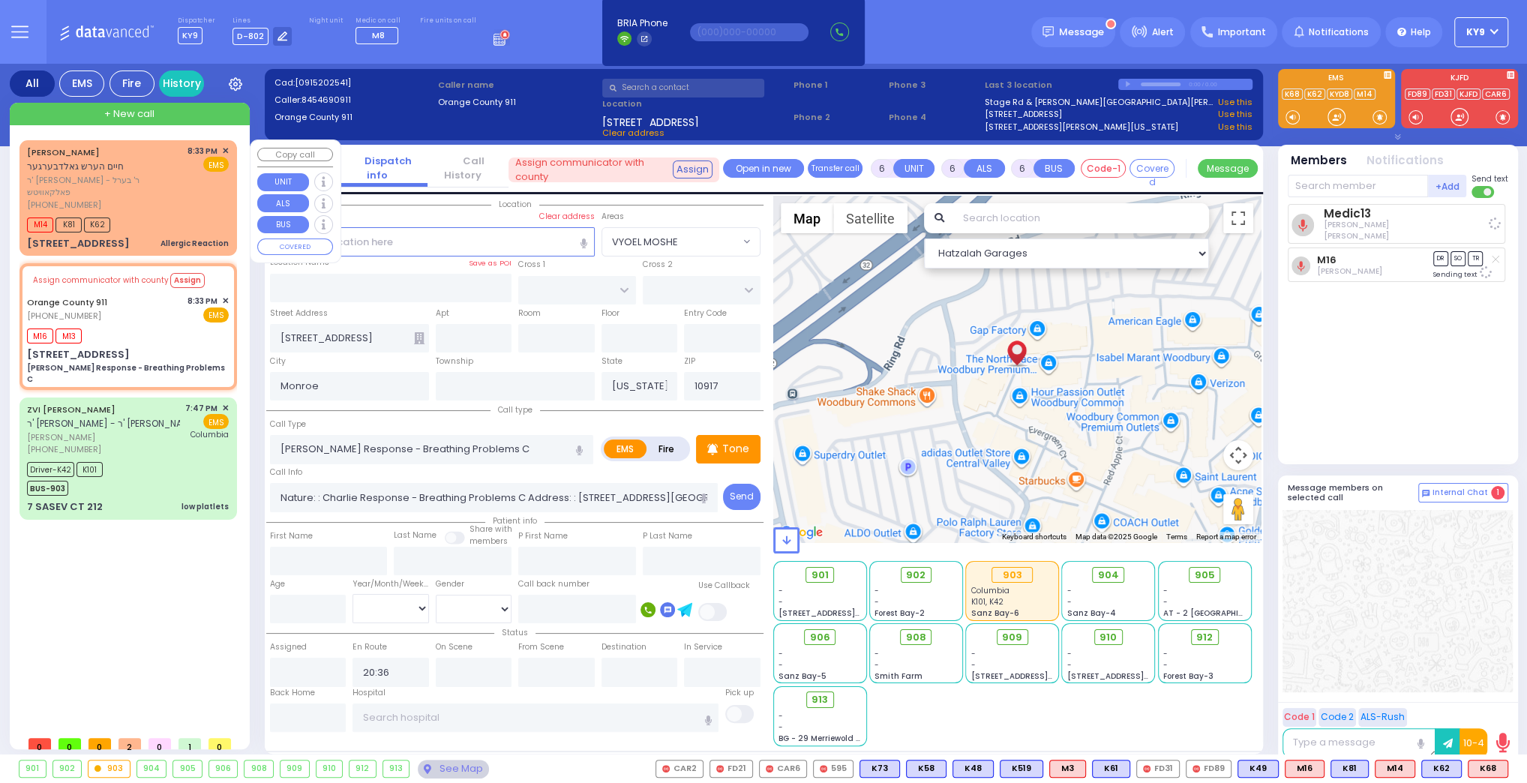
select select
radio input "true"
select select
select select "Hatzalah Garages"
click at [141, 179] on span "ר' יצחק אלעזר - ר' בערל פאלקאוויטש" at bounding box center [104, 186] width 155 height 25
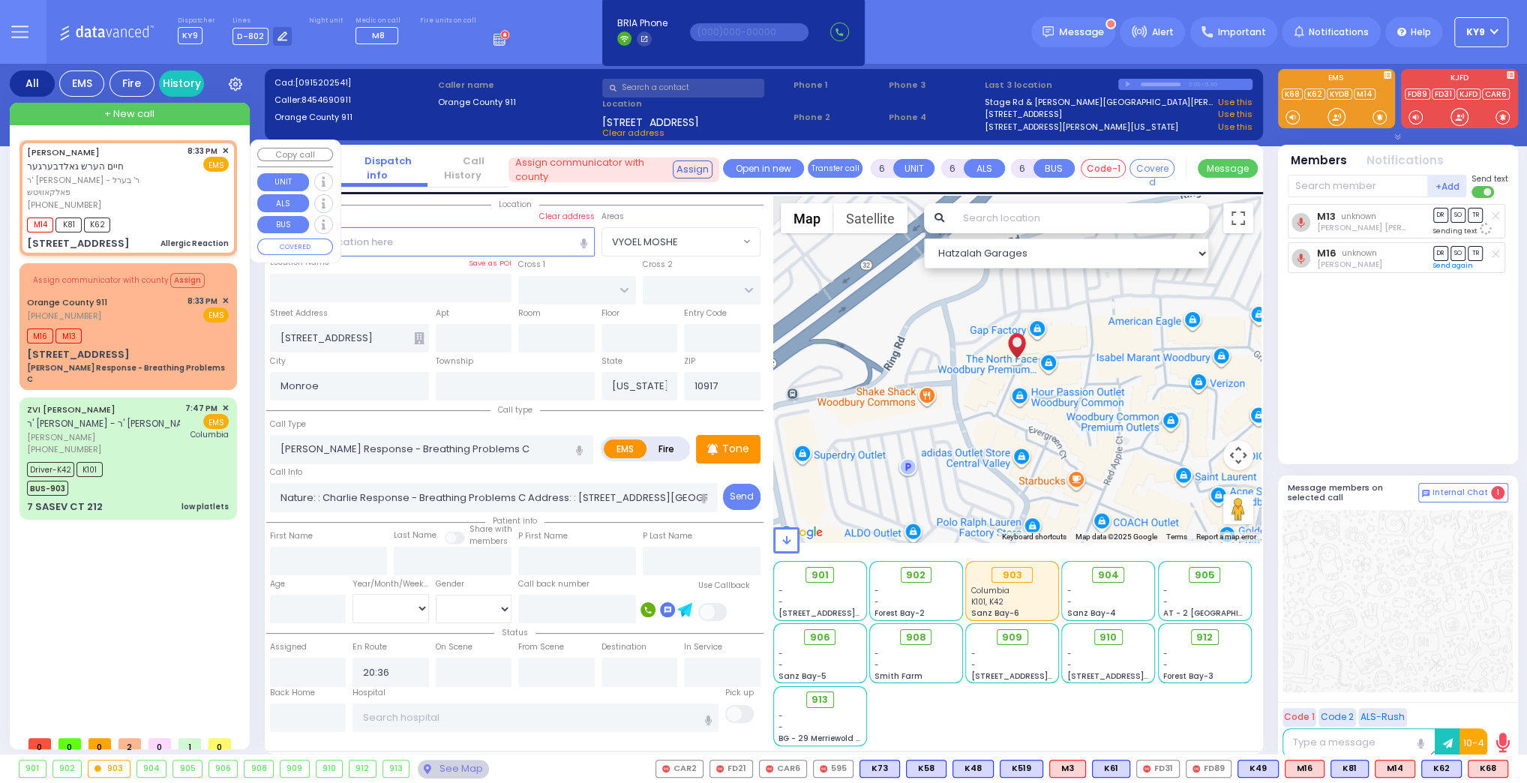
type input "2"
type input "1"
select select
type input "Allergic Reaction"
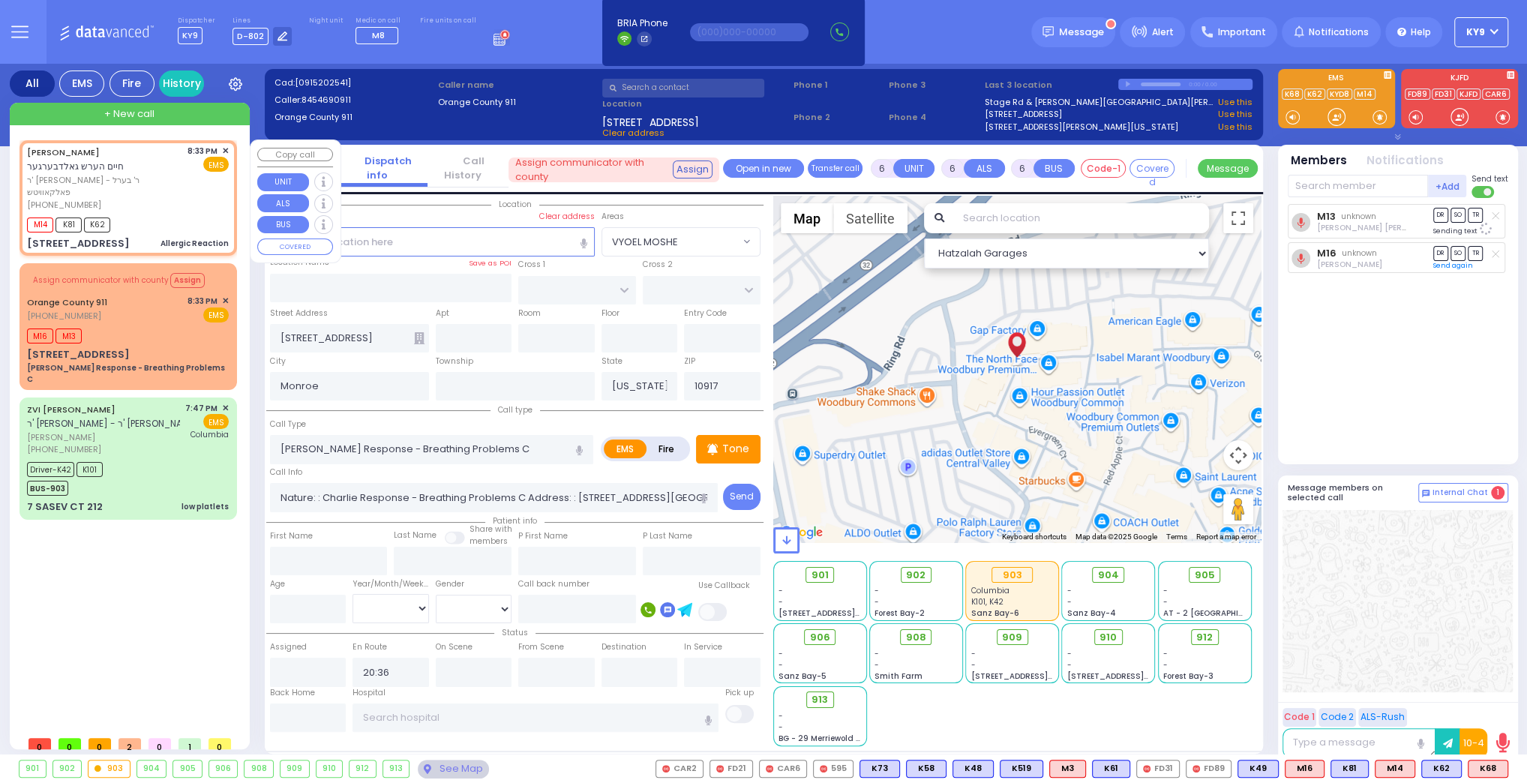
radio input "true"
type input "CHAIM HERSH"
type input "GOLDBERGER"
type input "8"
select select "Year"
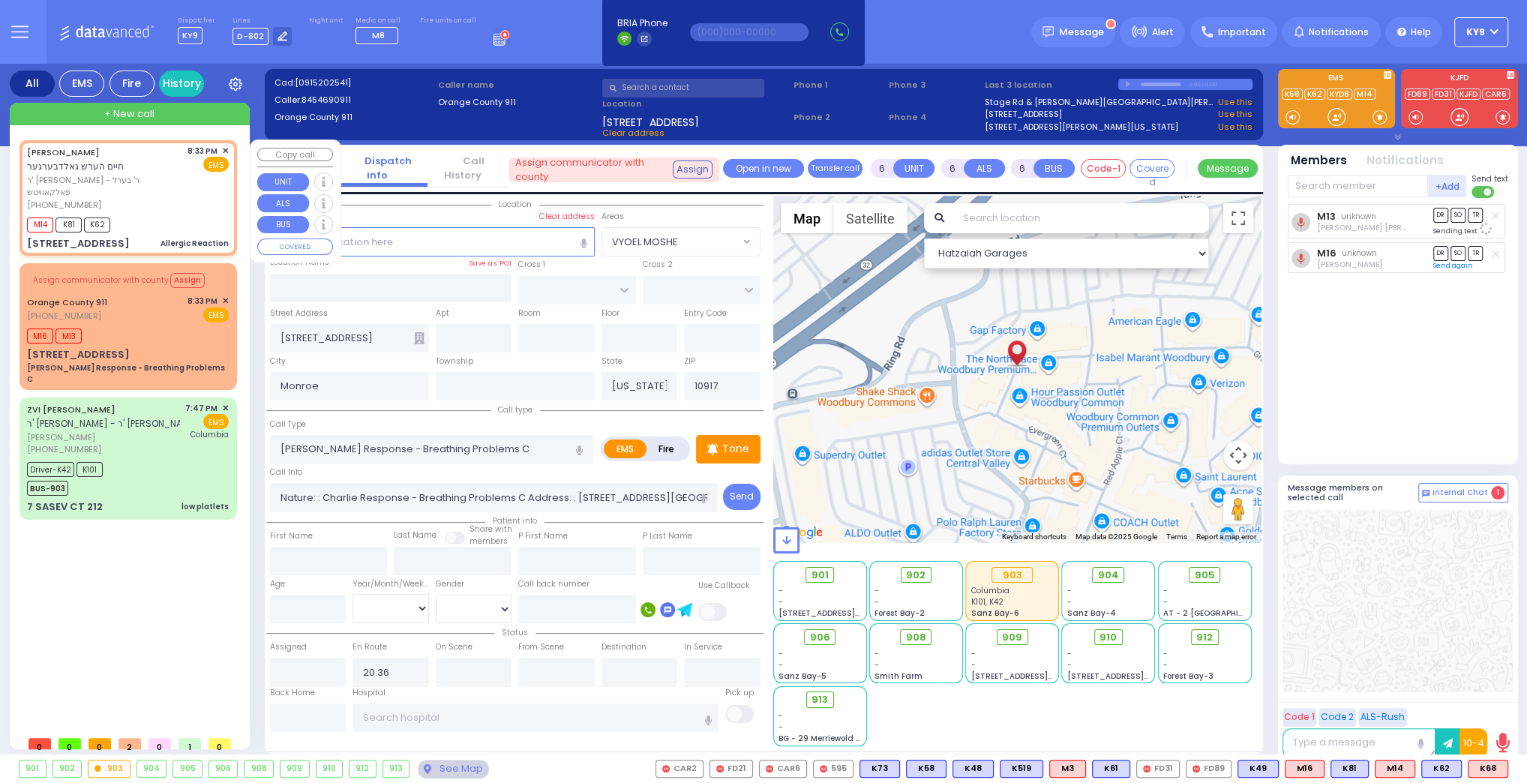
select select "[DEMOGRAPHIC_DATA]"
type input "20:33"
type input "20:35"
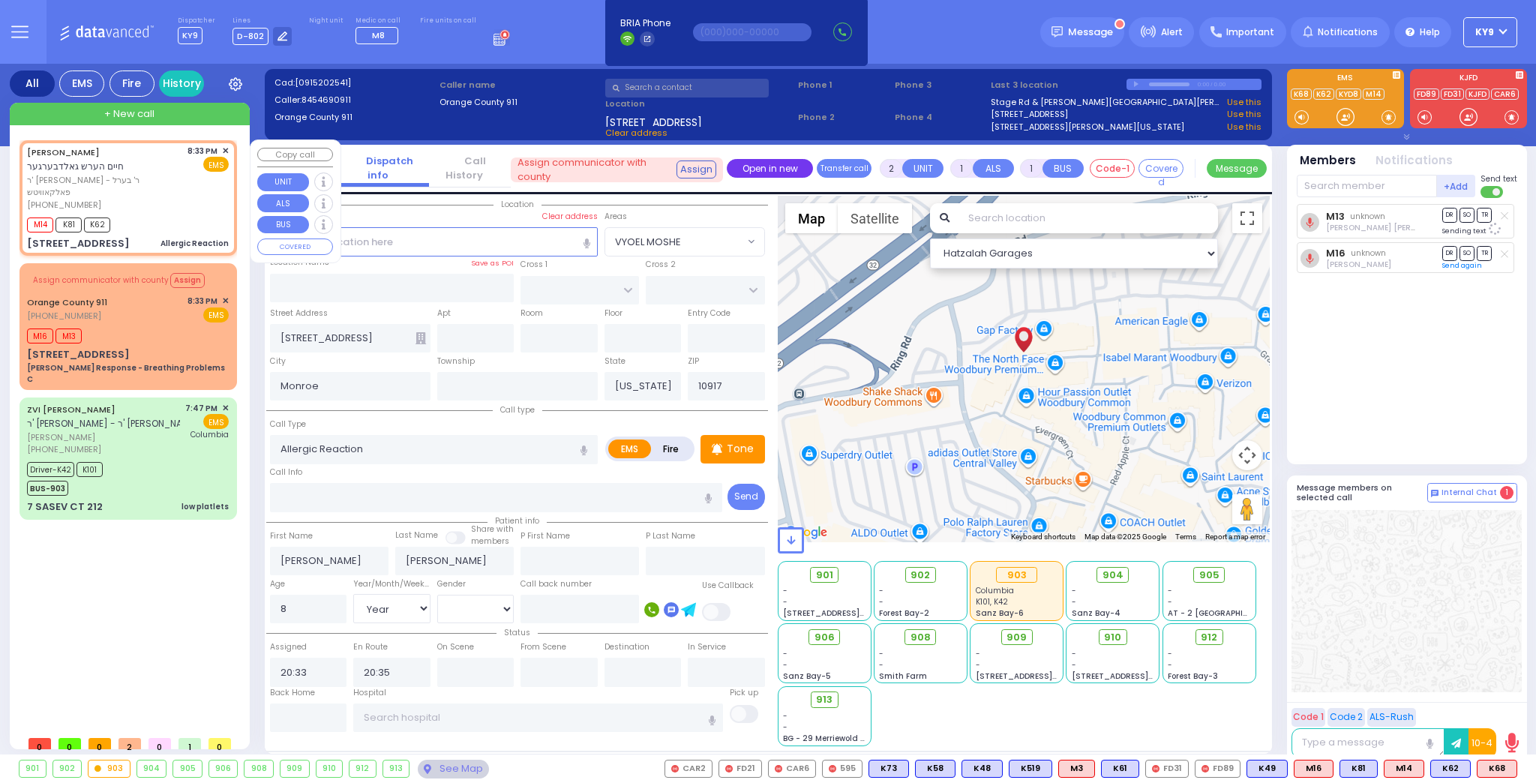
type input "CHUST RD"
type input "[PERSON_NAME][GEOGRAPHIC_DATA]"
type input "2 Maglenitz St"
type input "203"
type input "10950"
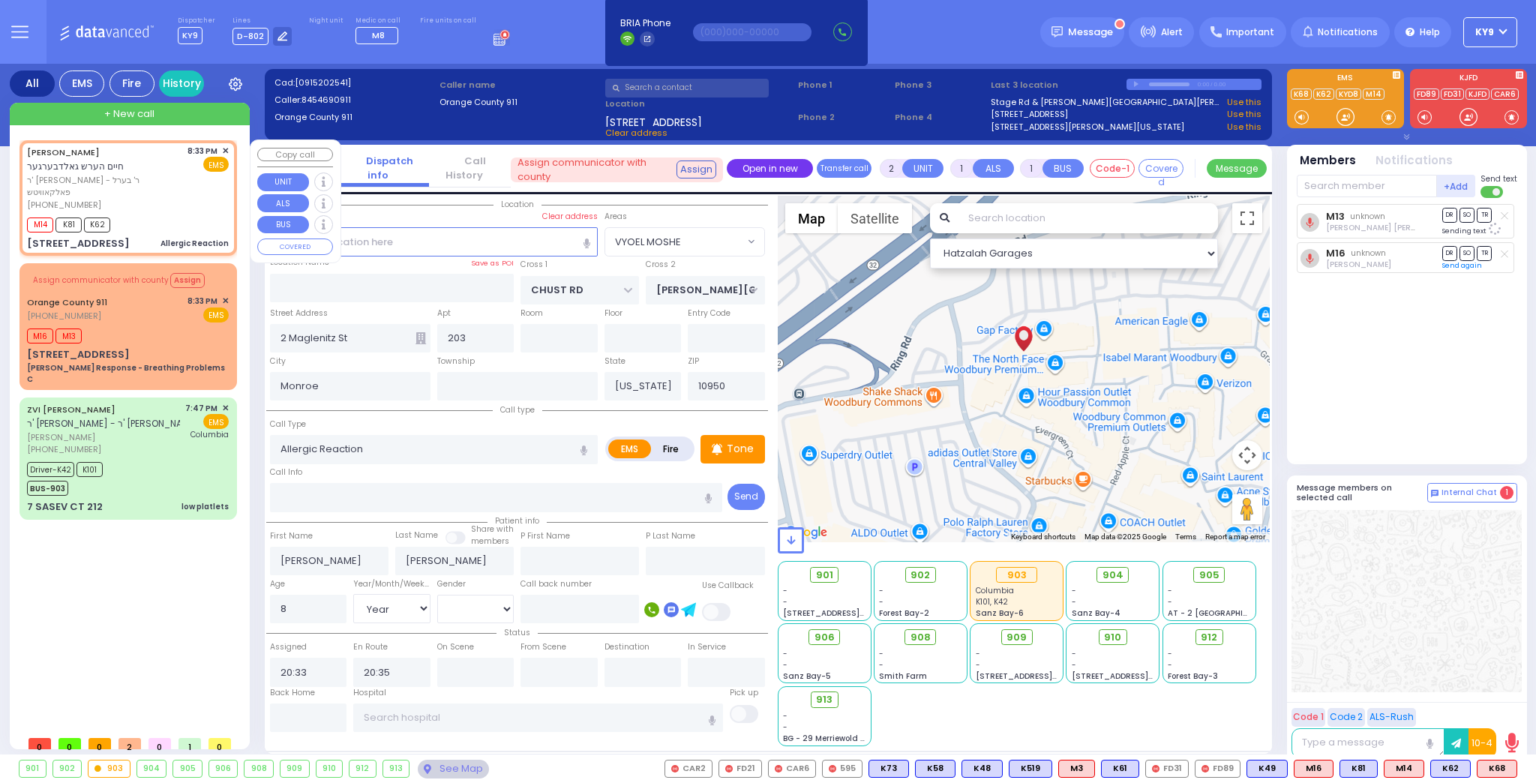
select select "Hatzalah Garages"
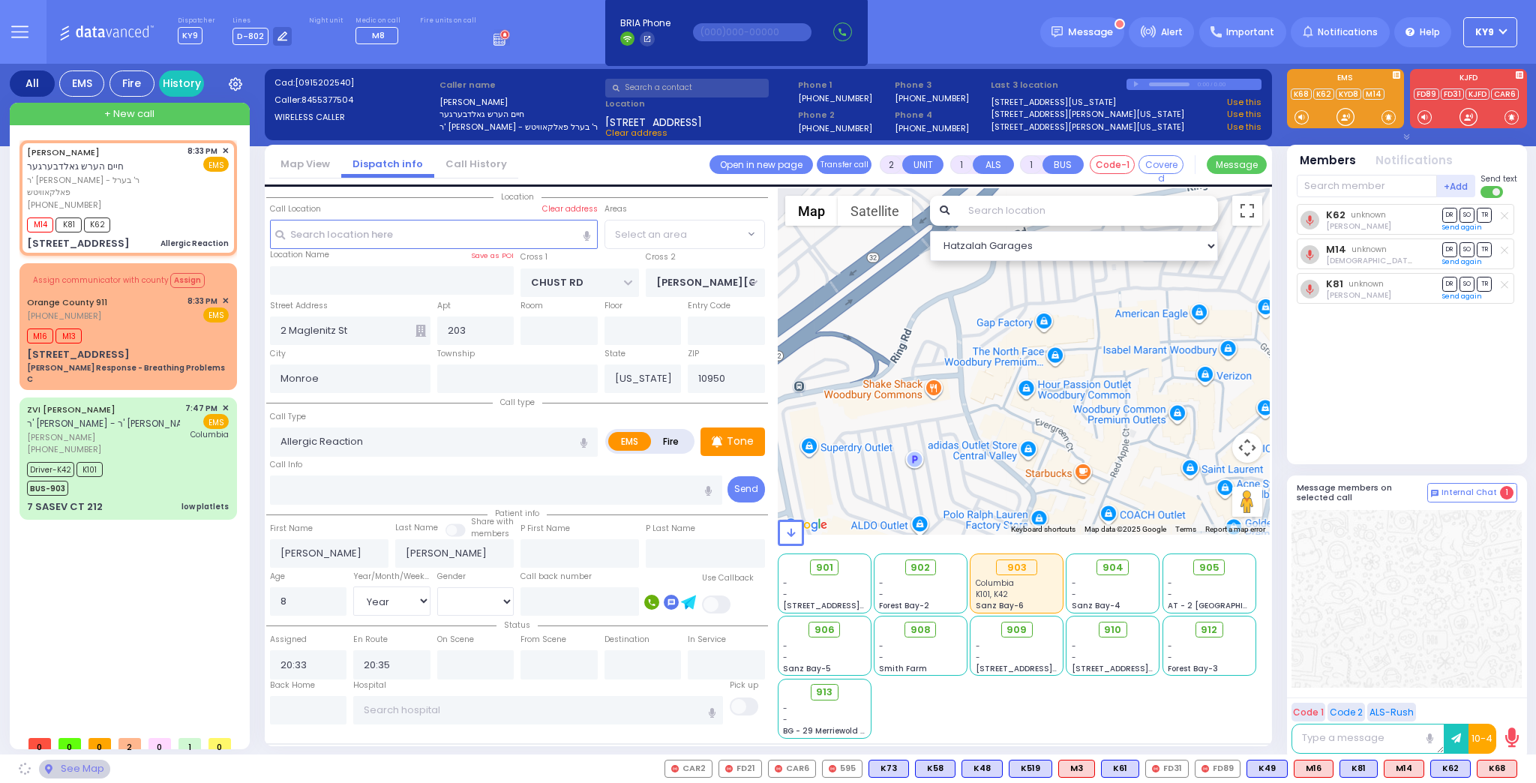
select select "VYOEL MOSHE"
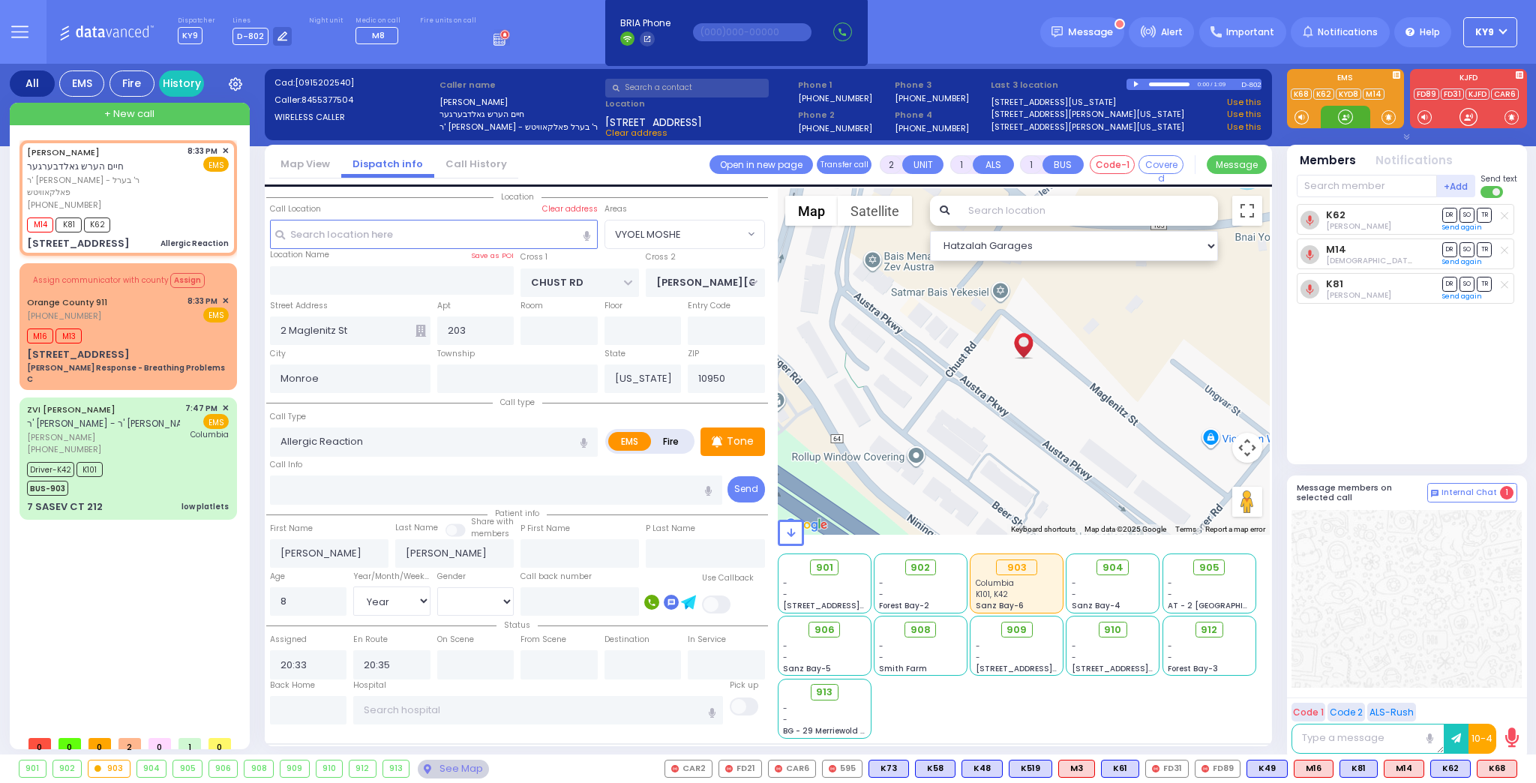
click at [1342, 119] on div at bounding box center [1345, 116] width 15 height 15
click at [1492, 766] on span "K68" at bounding box center [1496, 768] width 39 height 16
select select
radio input "true"
select select "Year"
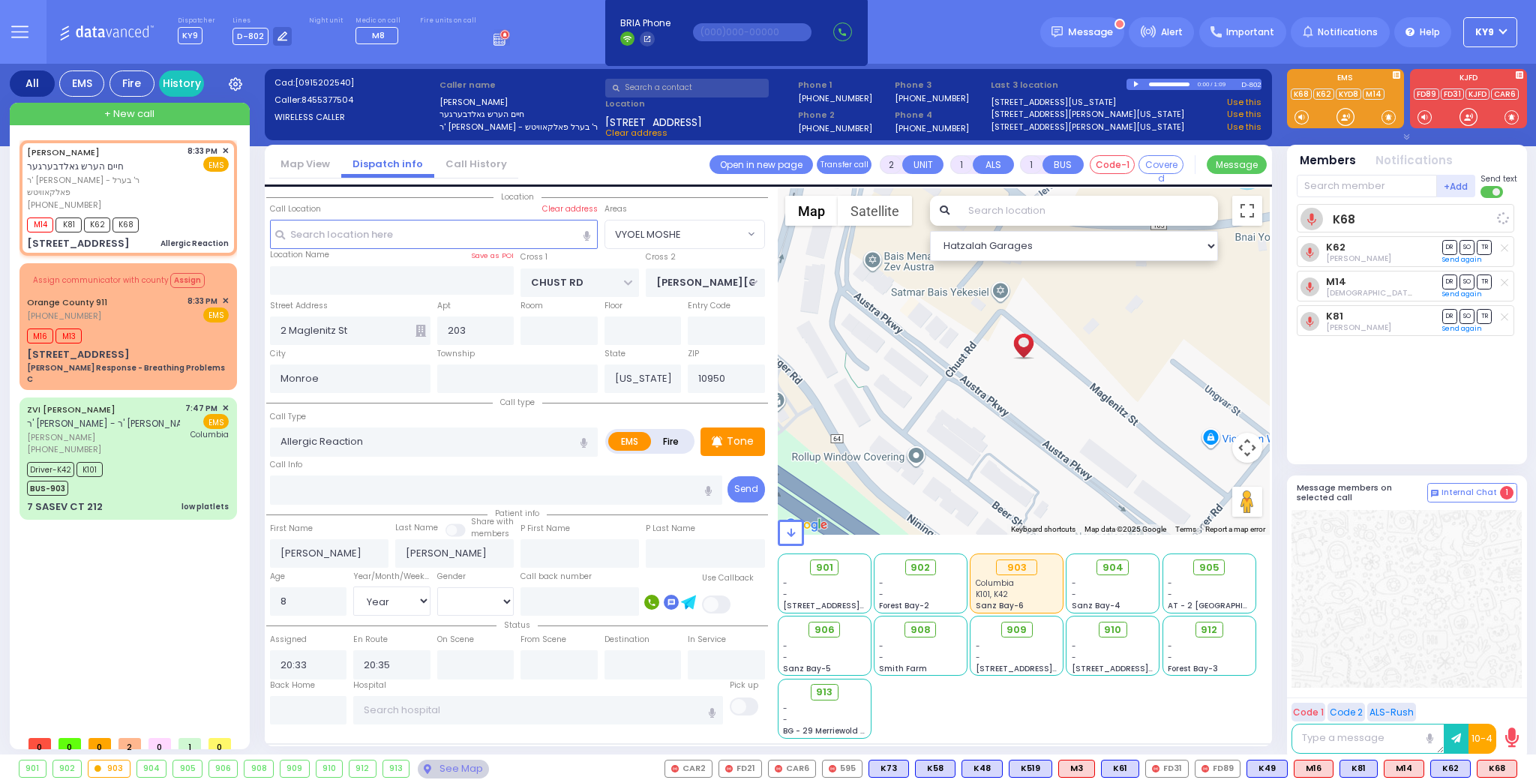
select select "[DEMOGRAPHIC_DATA]"
select select "Hatzalah Garages"
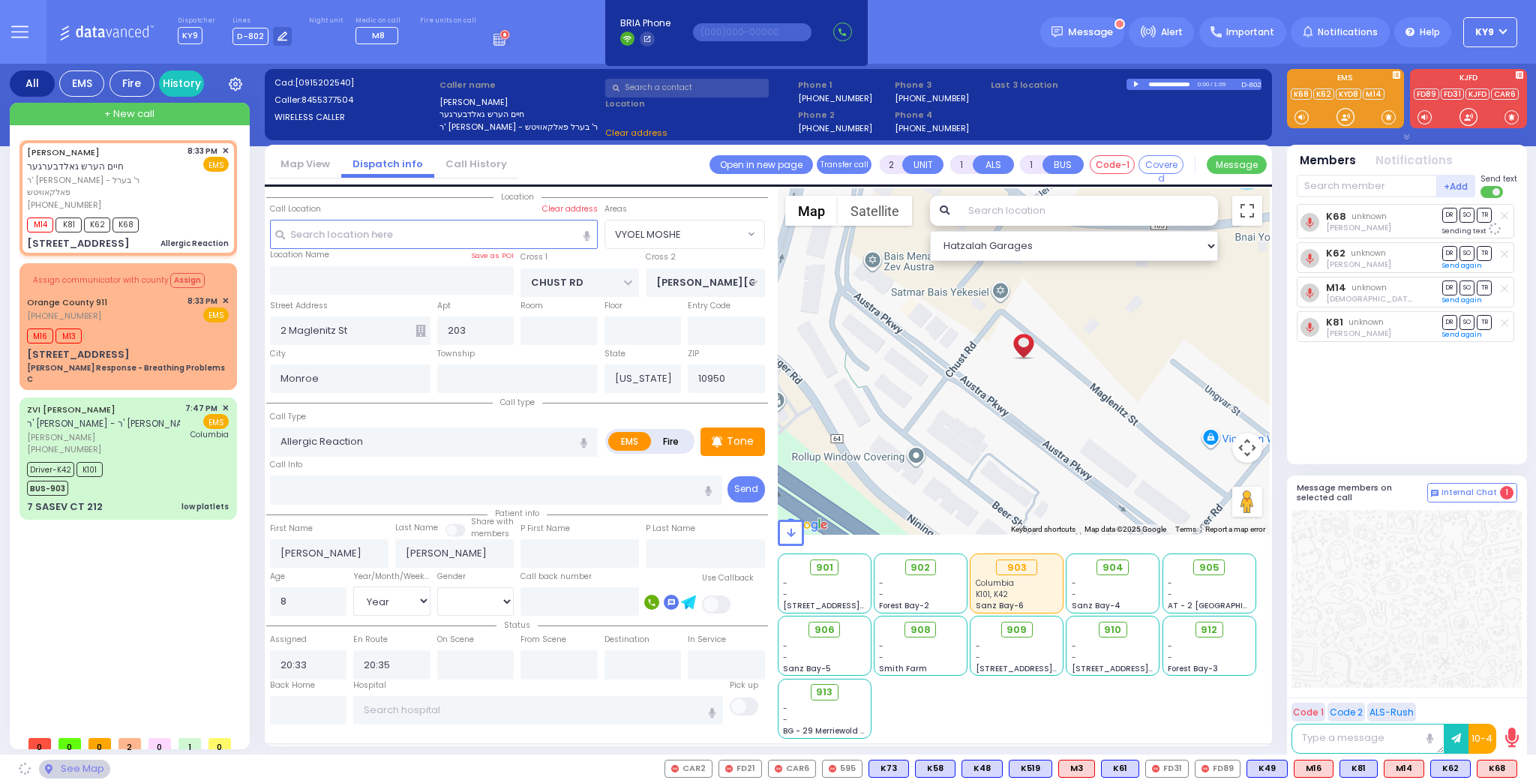
select select "VYOEL MOSHE"
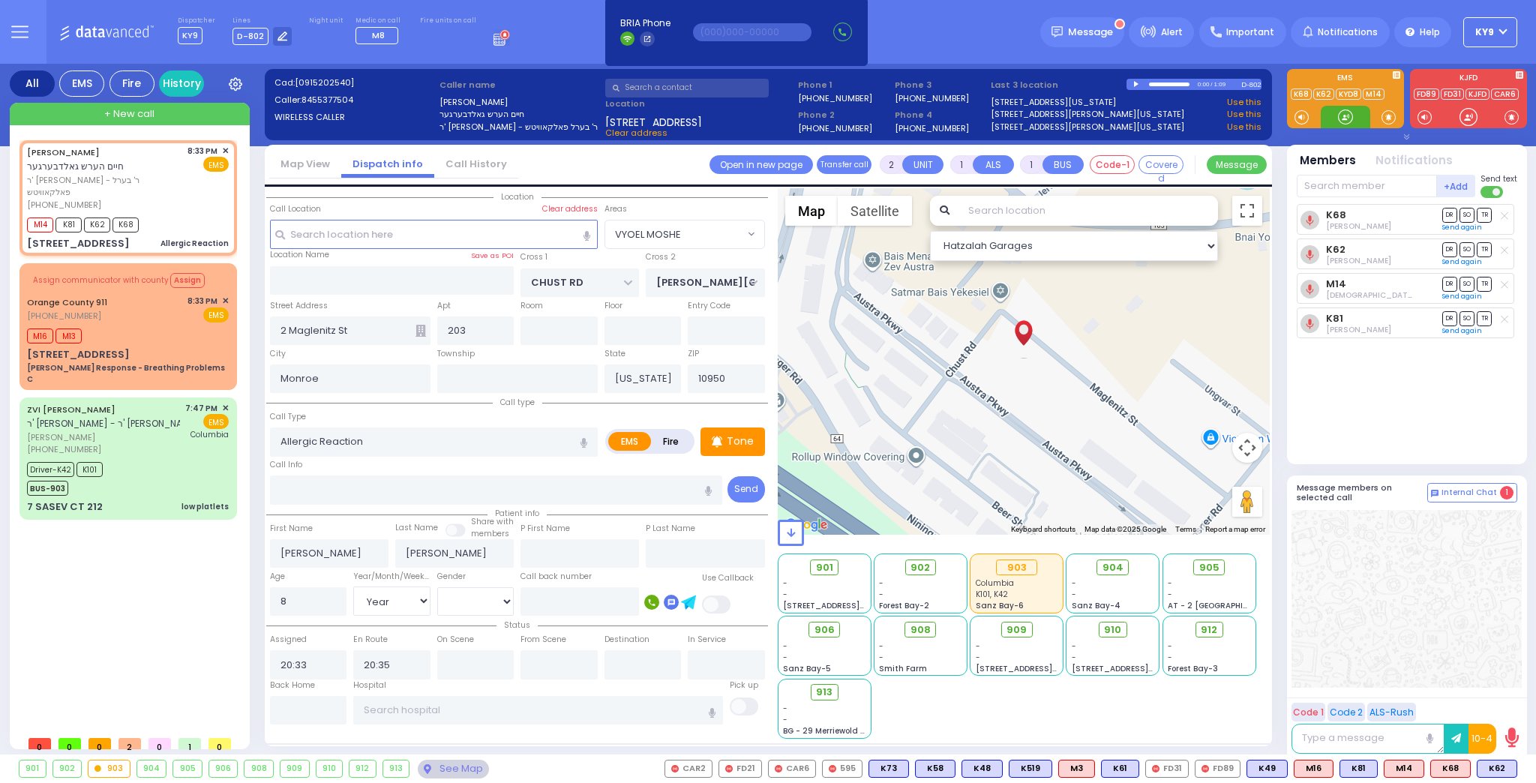
click at [1343, 110] on div at bounding box center [1345, 116] width 15 height 15
click at [1204, 624] on div "912" at bounding box center [1208, 630] width 39 height 16
select select
radio input "true"
select select "Year"
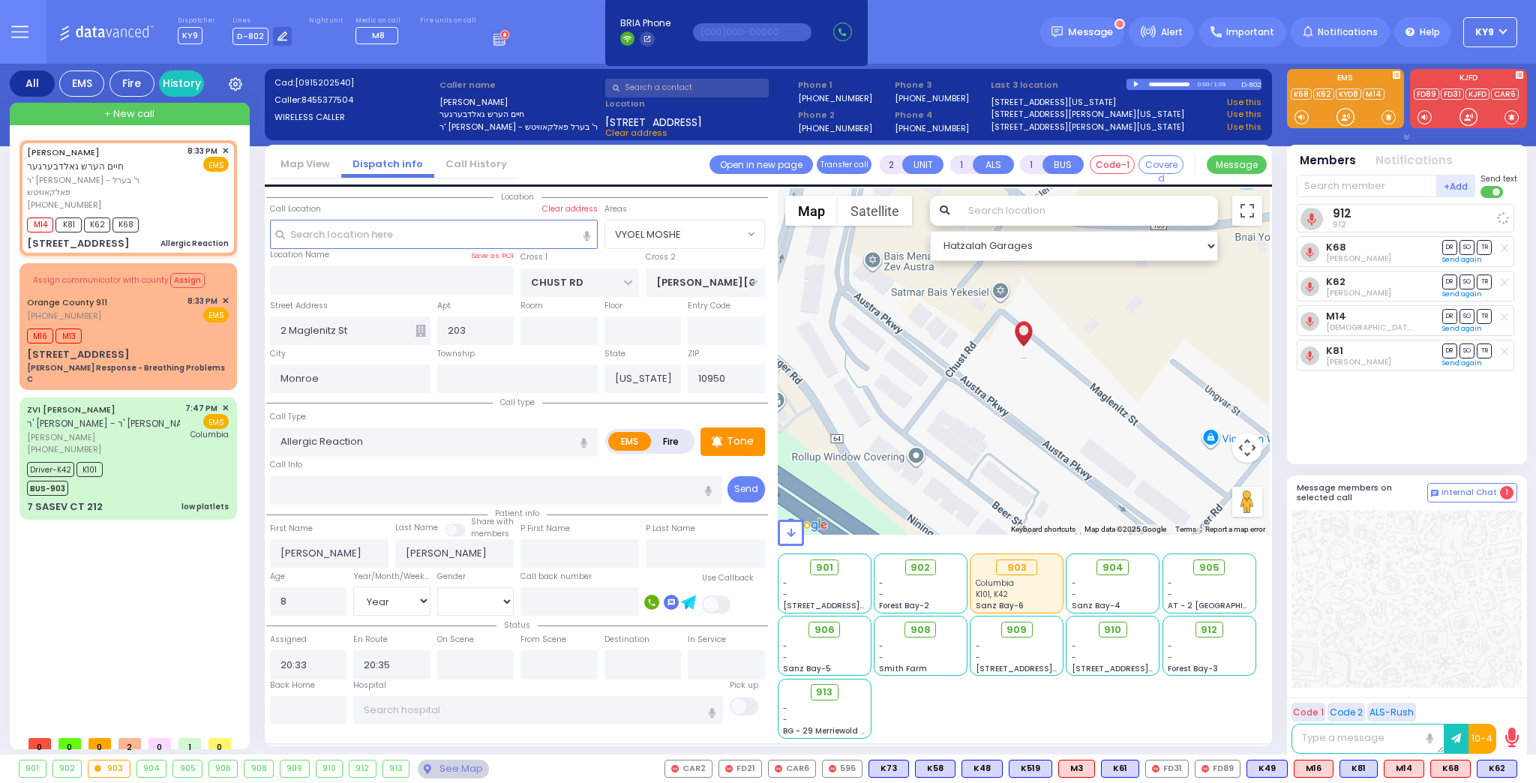
select select "[DEMOGRAPHIC_DATA]"
select select "Hatzalah Garages"
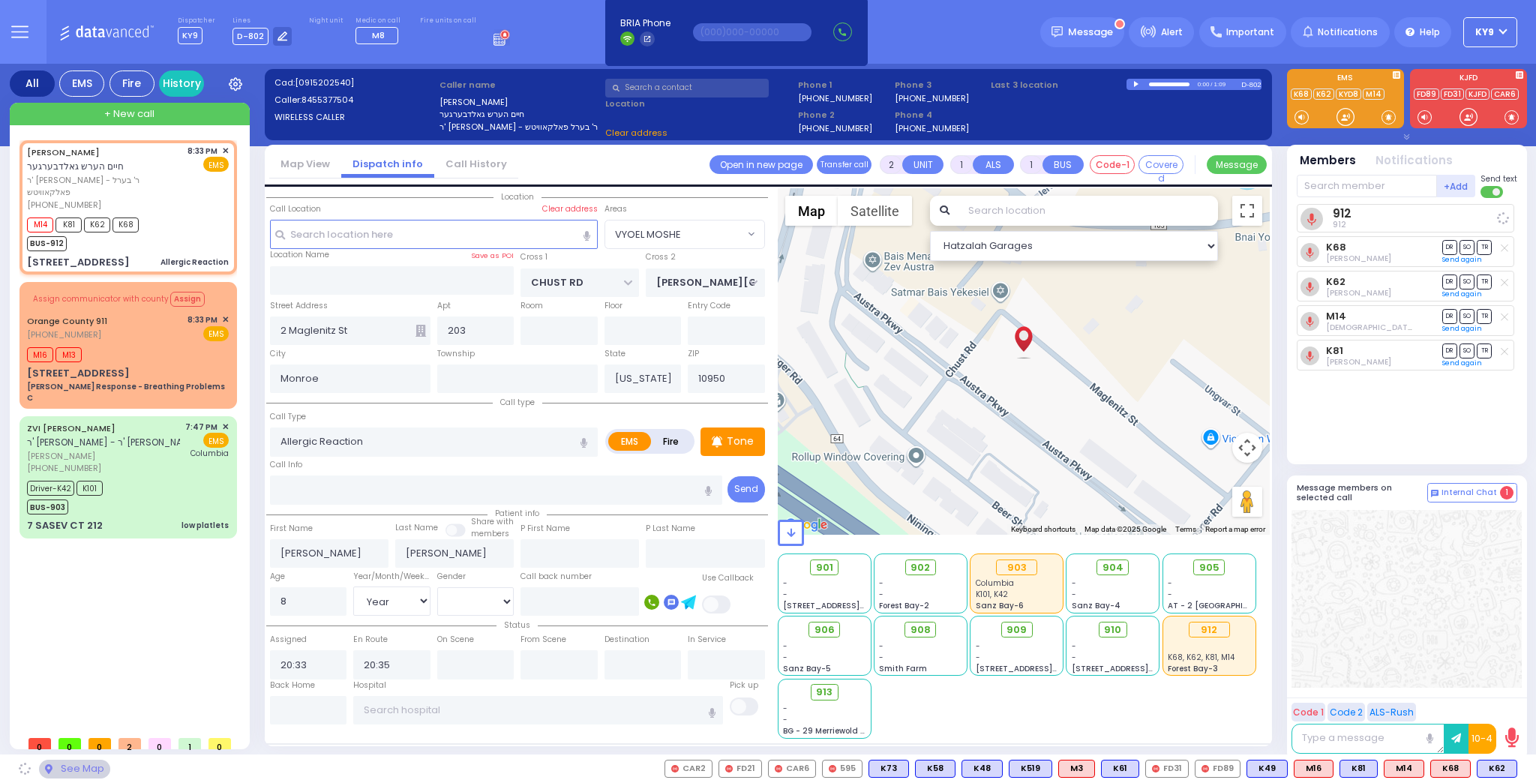
select select "VYOEL MOSHE"
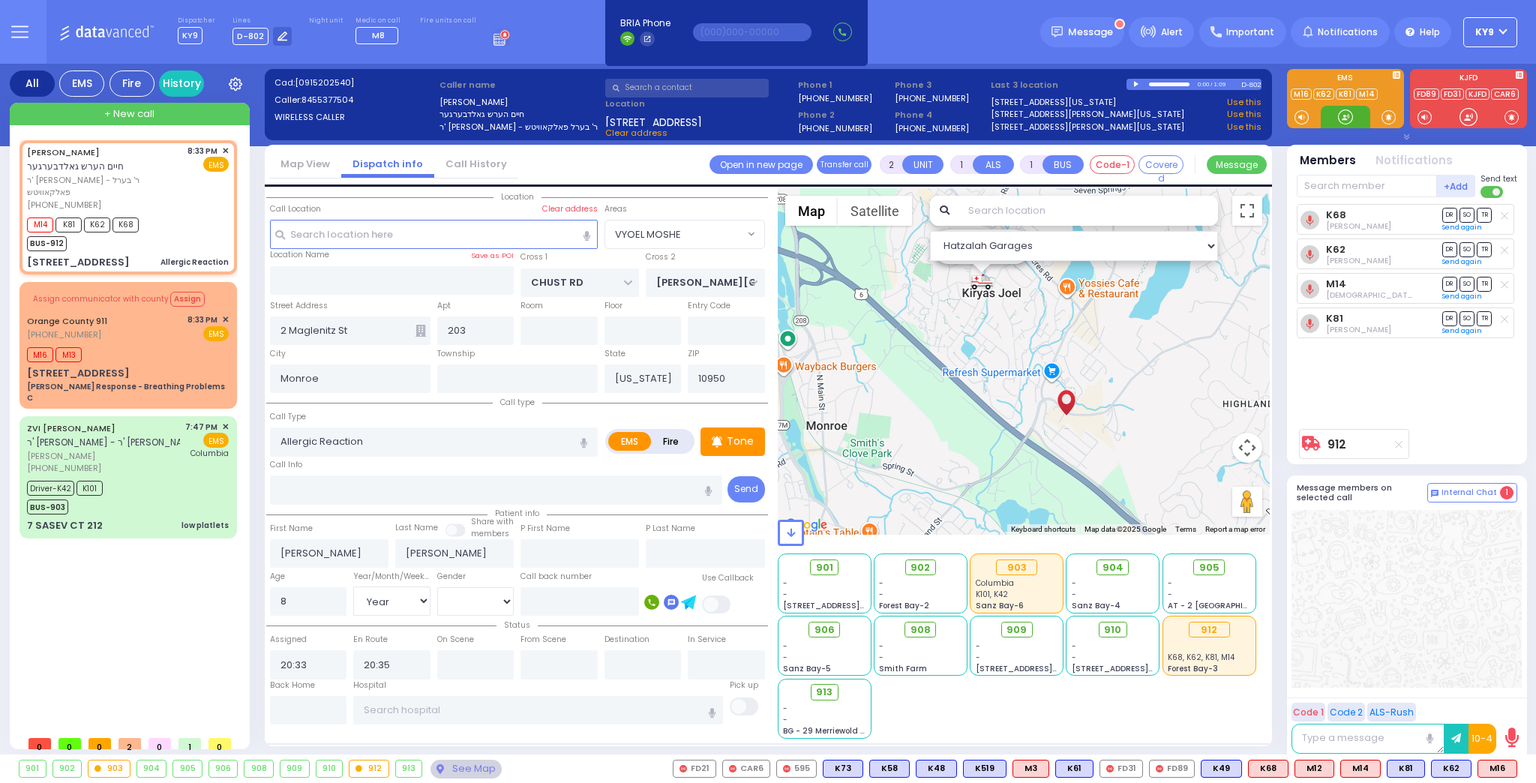
drag, startPoint x: 1346, startPoint y: 115, endPoint x: 1309, endPoint y: 118, distance: 36.8
click at [1345, 117] on div at bounding box center [1345, 116] width 15 height 15
click at [175, 328] on div "Assign communicator with county Assign Orange County 911 (845) 469-0911 8:33 PM…" at bounding box center [127, 344] width 211 height 121
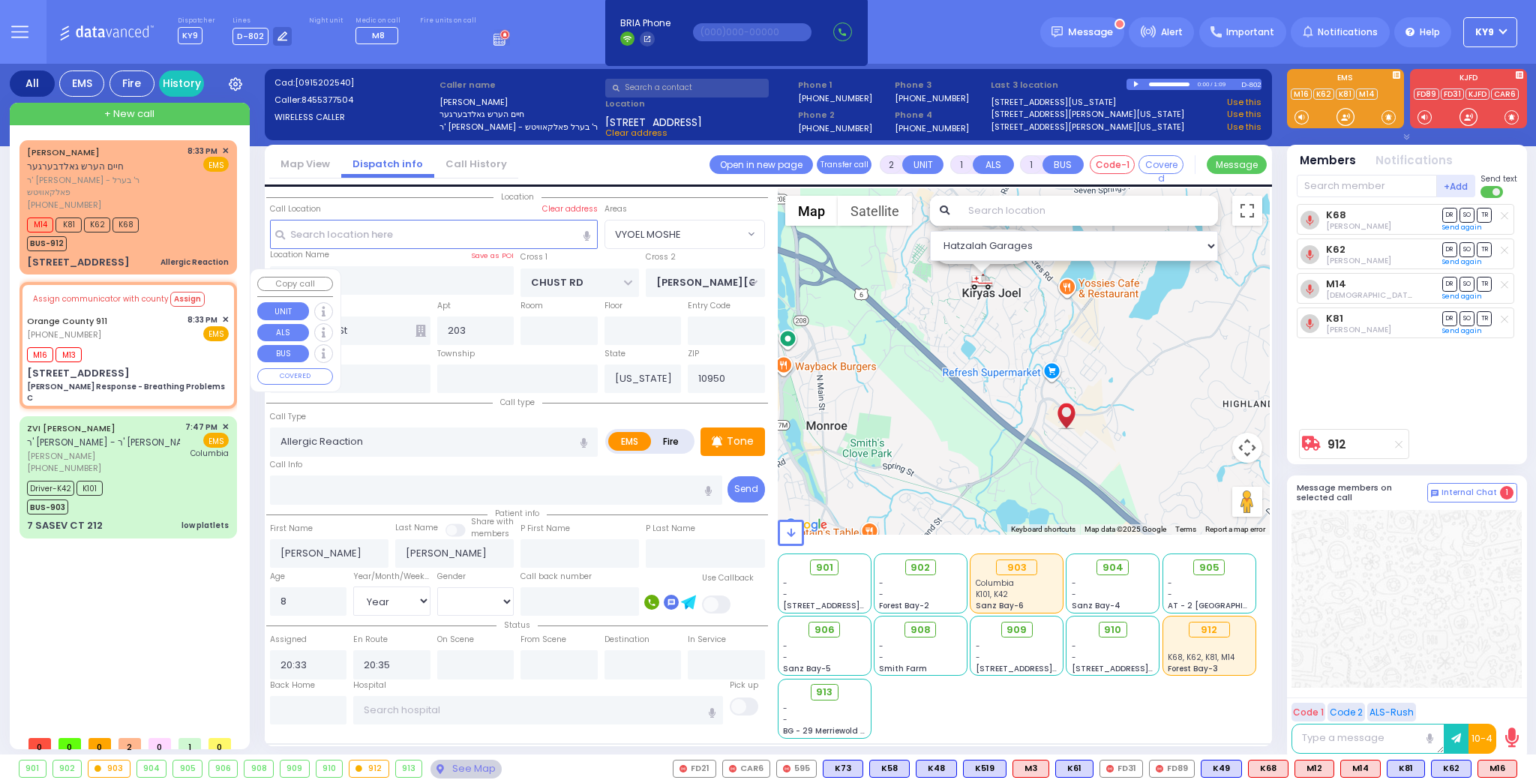
type input "6"
select select
type input "Charlie Response - Breathing Problems C"
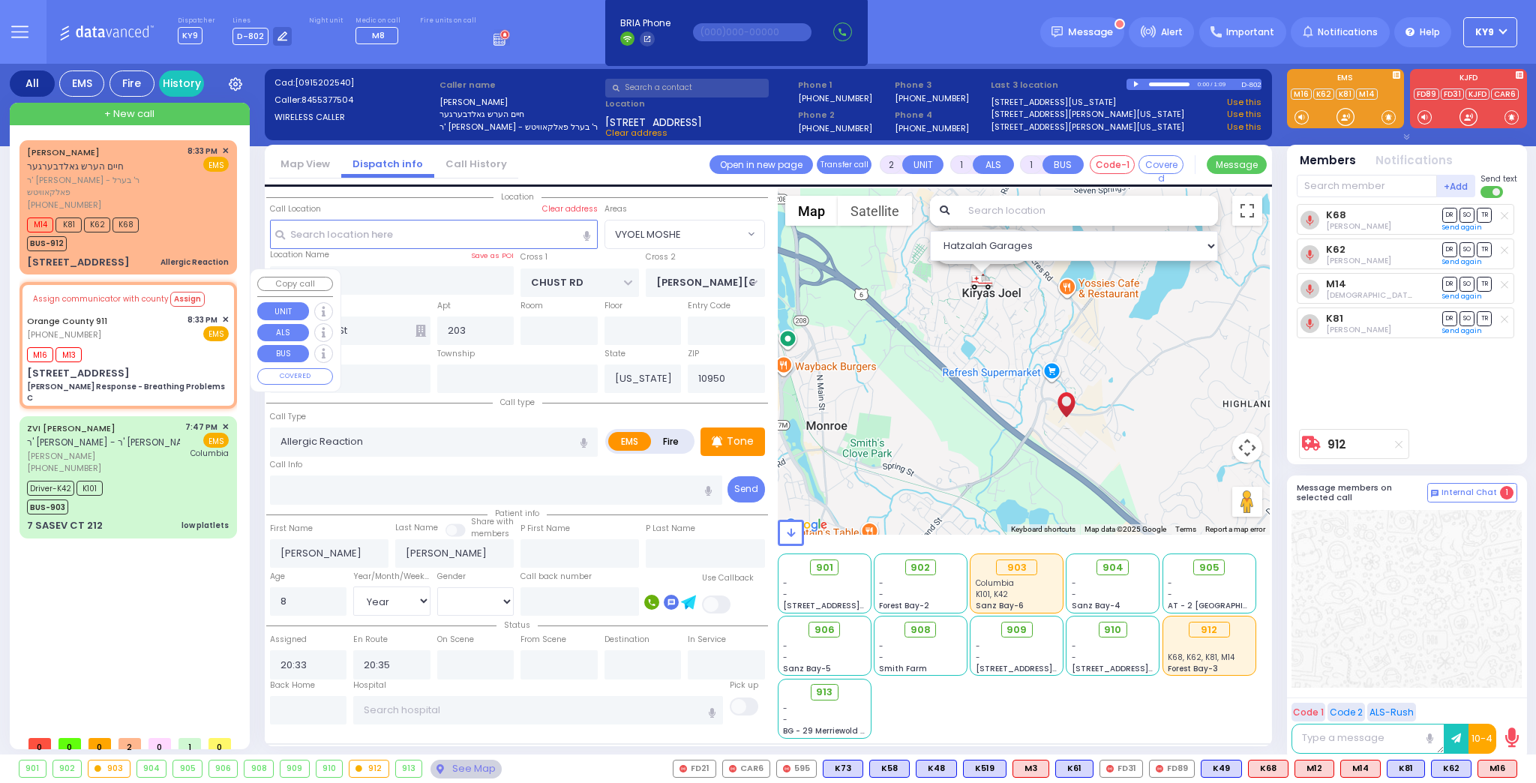
radio input "true"
type input "Nature: : Charlie Response - Breathing Problems C Address: : 443 Dune Rd, 10917…"
select select
type input "20:36"
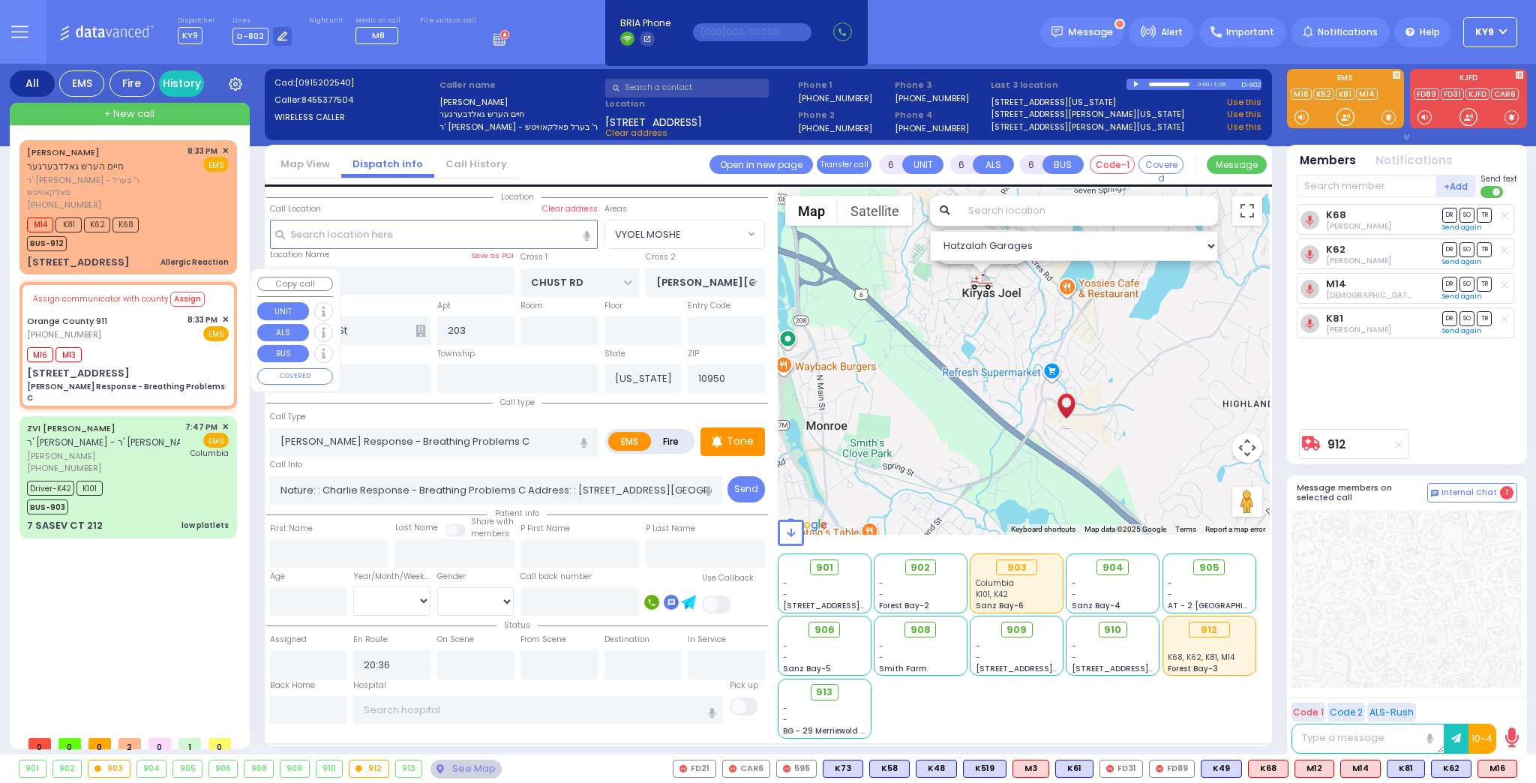
select select "Hatzalah Garages"
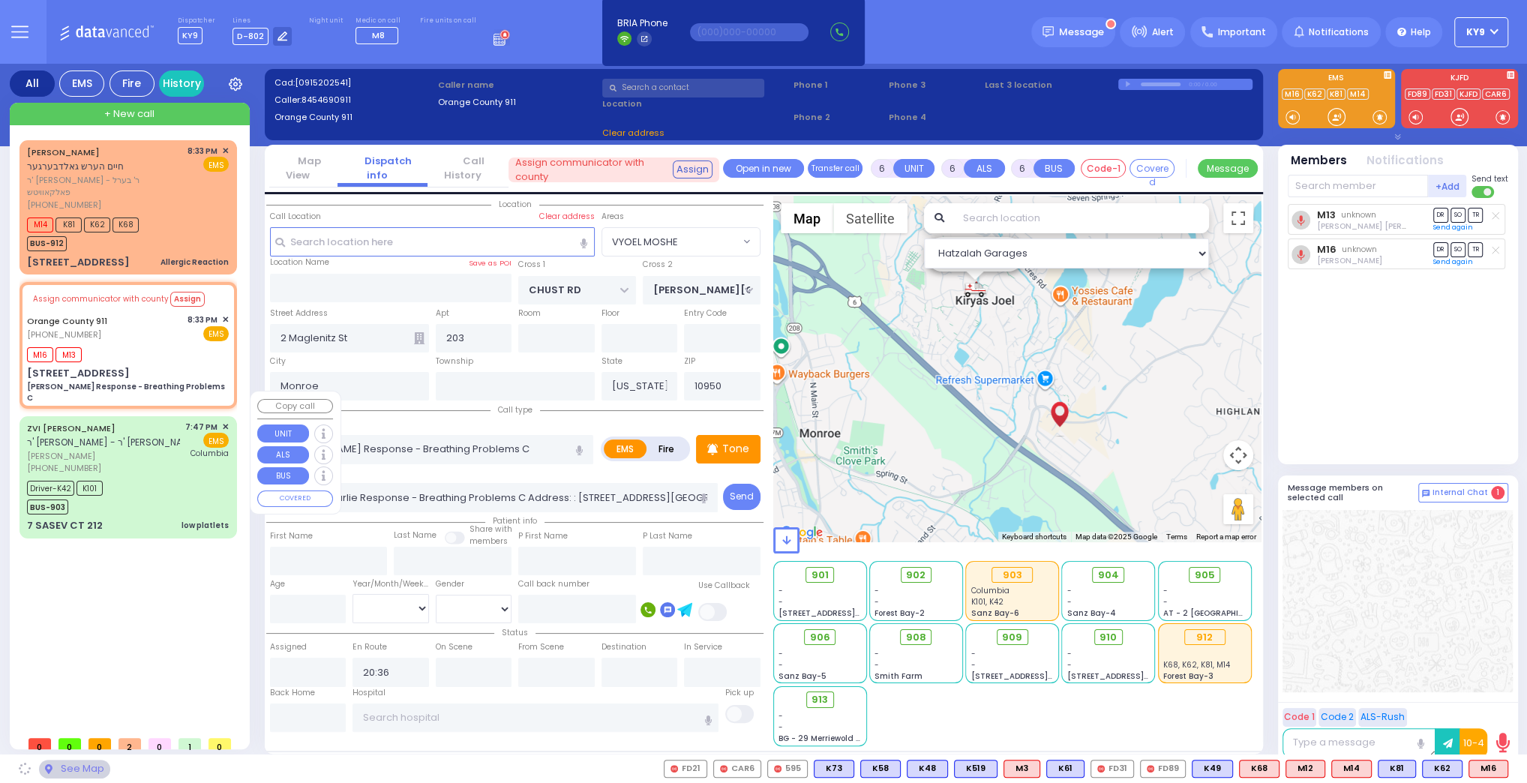
type input "443 Dune Rd"
type input "10917"
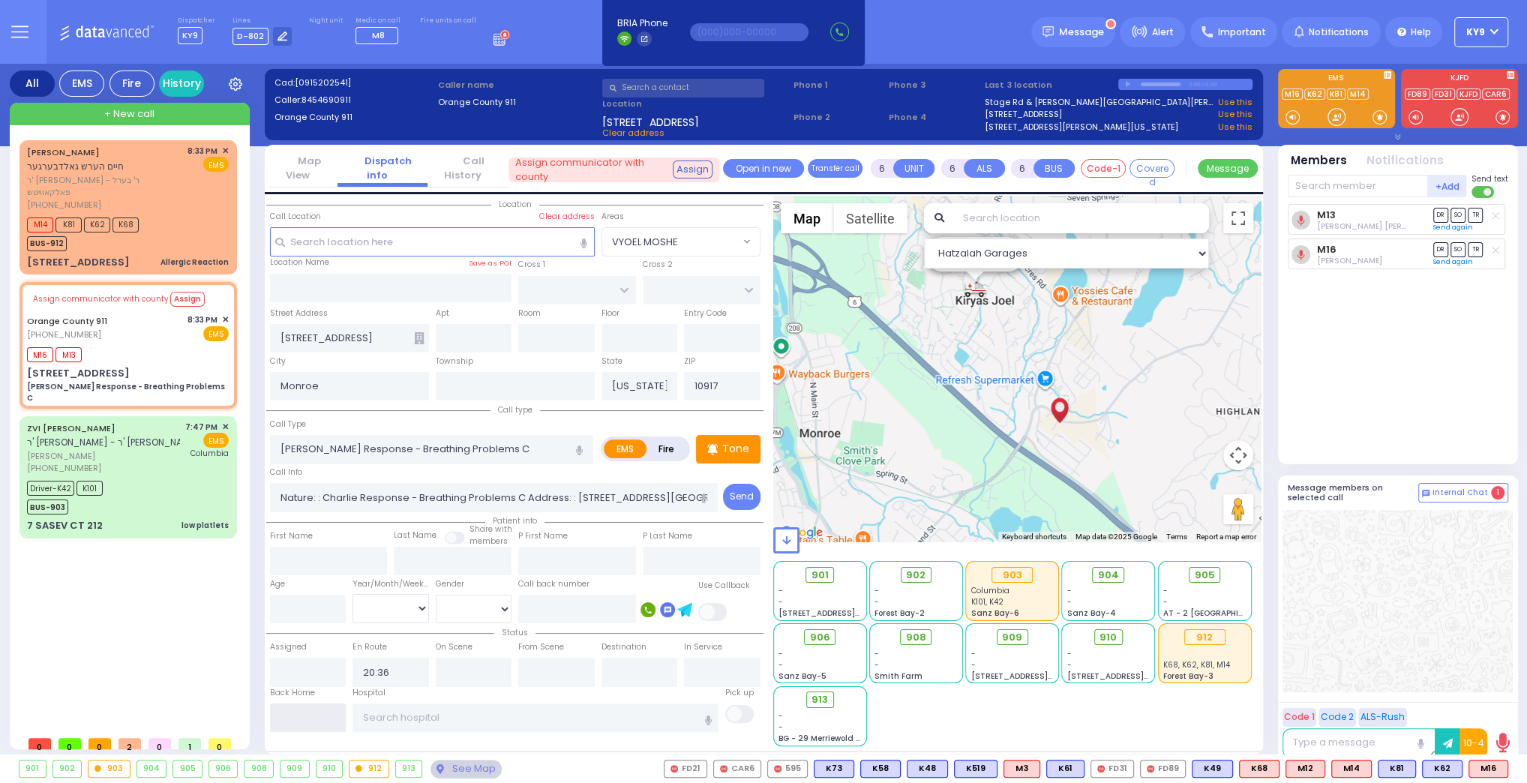
click at [308, 714] on input "text" at bounding box center [308, 717] width 76 height 28
click at [306, 714] on input "text" at bounding box center [308, 717] width 76 height 28
click at [298, 712] on input "text" at bounding box center [308, 717] width 76 height 28
click at [297, 712] on input "text" at bounding box center [308, 717] width 76 height 28
click at [296, 712] on input "text" at bounding box center [308, 717] width 76 height 28
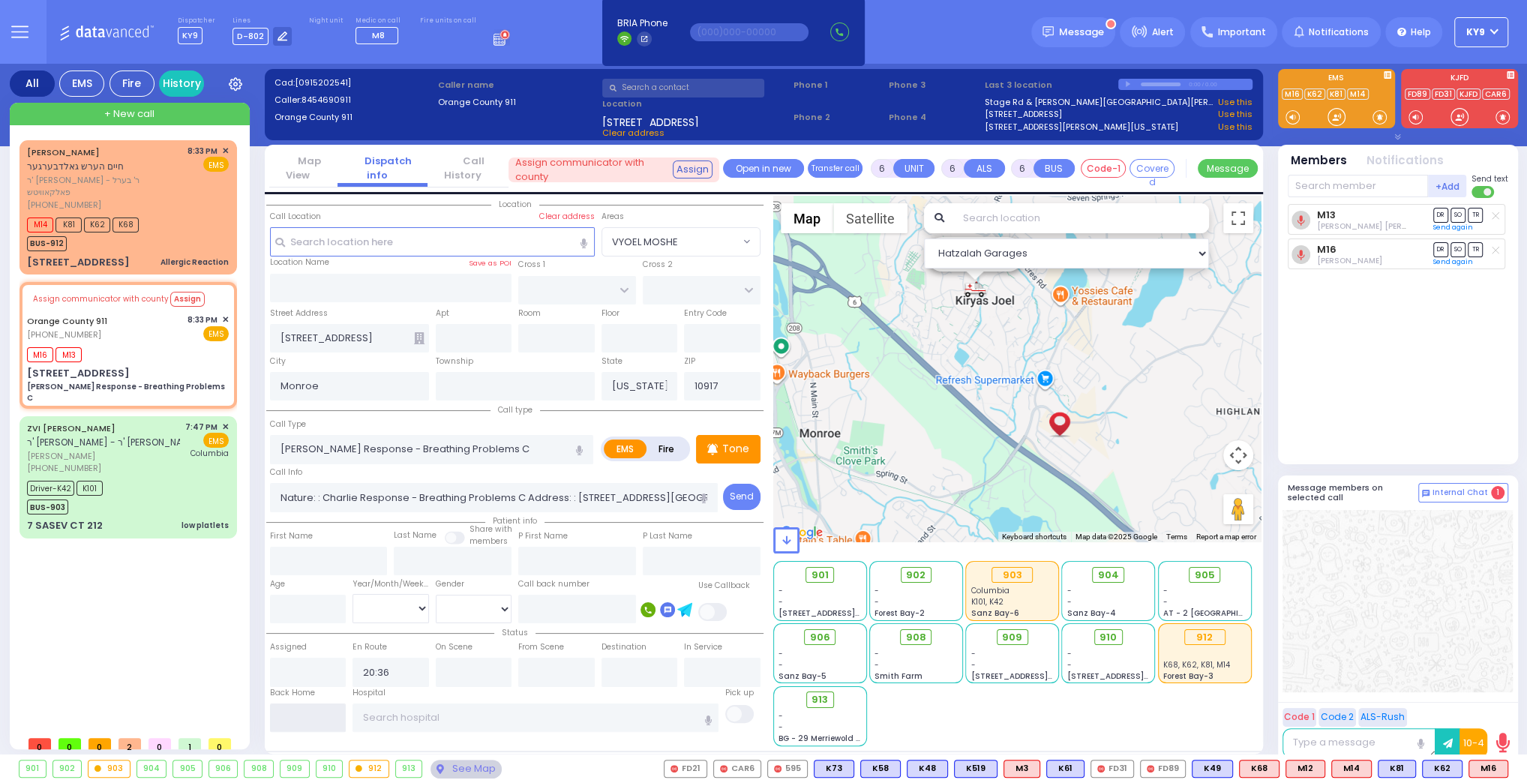
click at [296, 712] on input "text" at bounding box center [308, 717] width 76 height 28
type input "20:42"
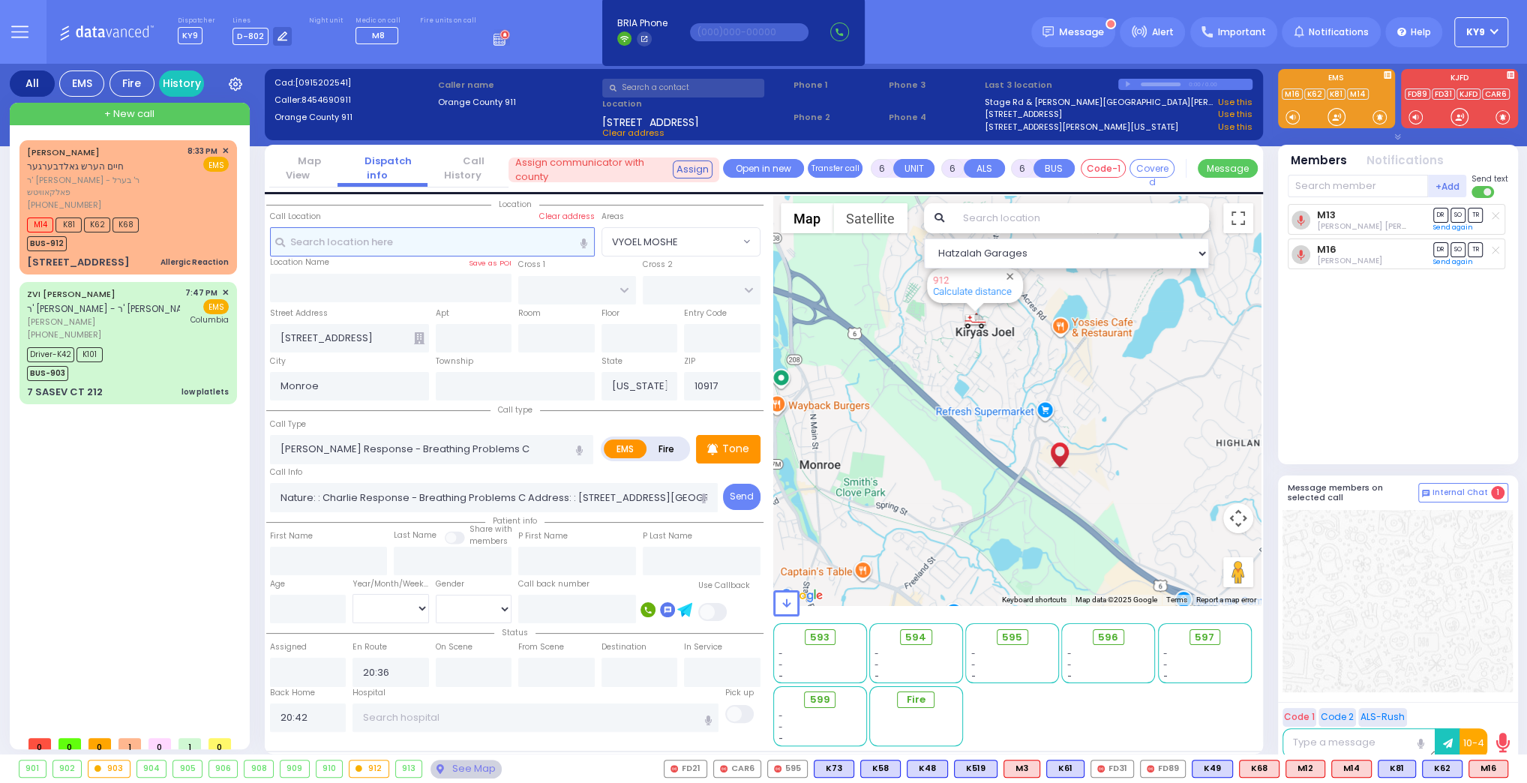
select select
radio input "true"
select select
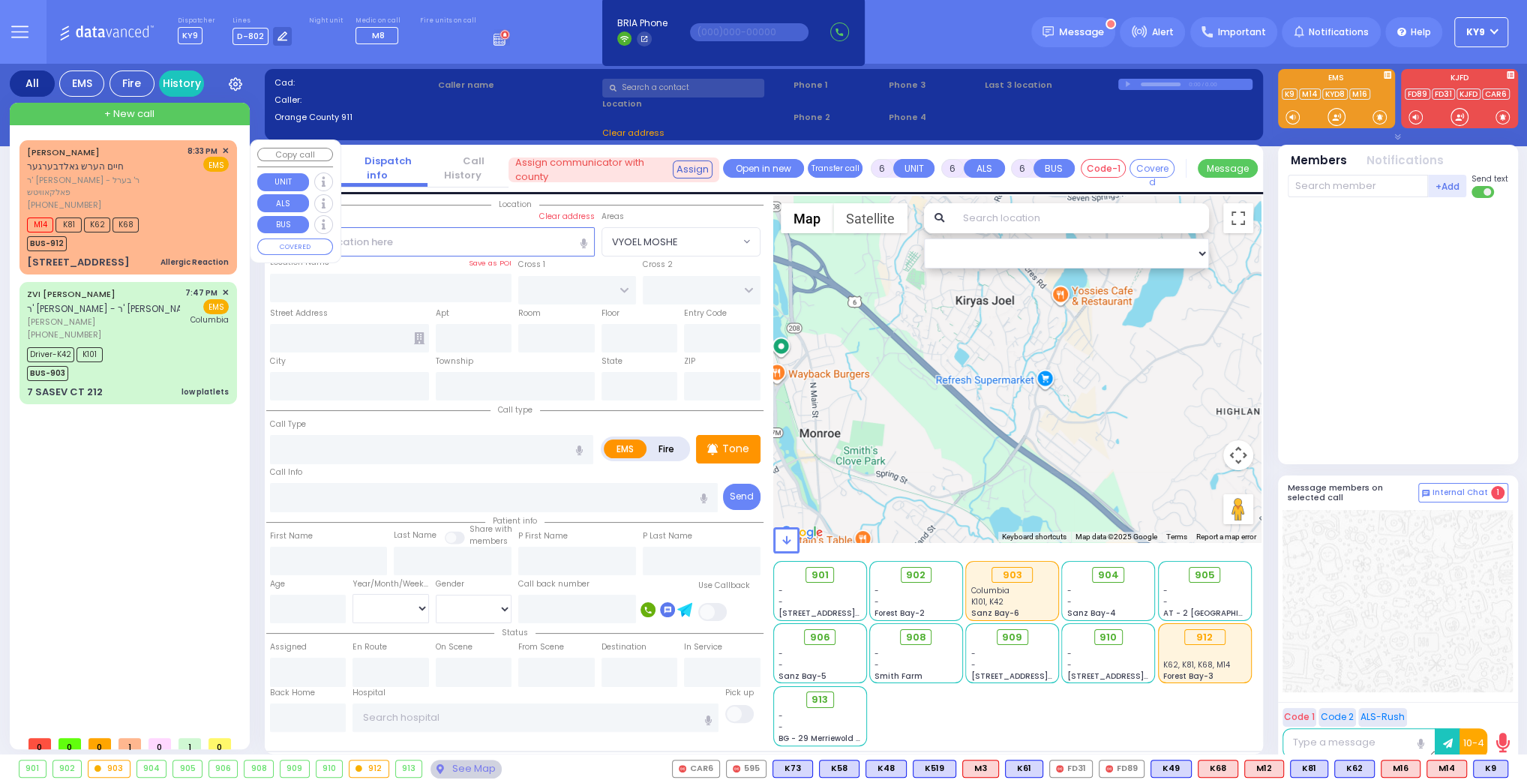
click at [172, 214] on div "M14 K81 K62 K68 BUS-912" at bounding box center [128, 232] width 202 height 37
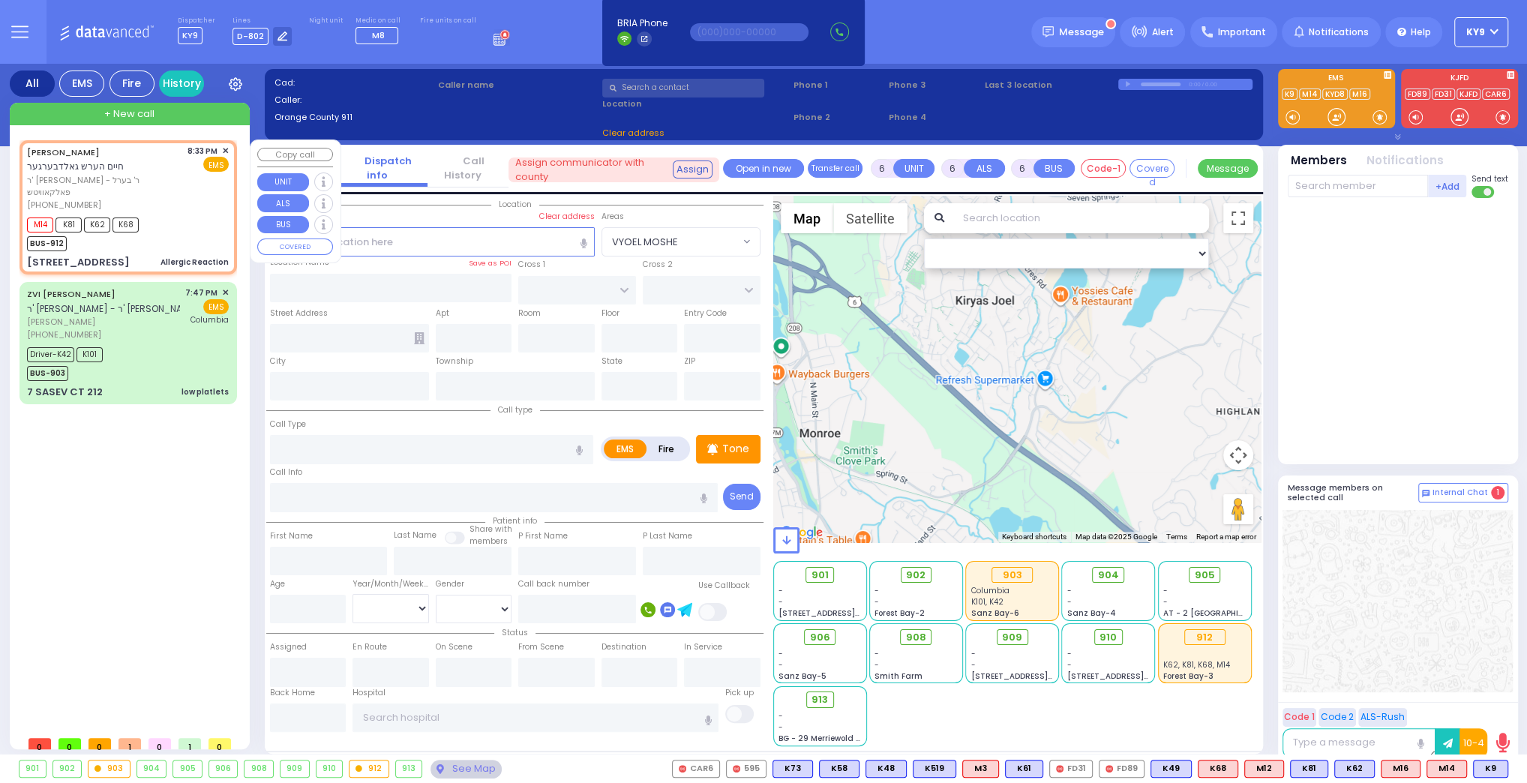
select select
type input "Allergic Reaction"
radio input "true"
type input "CHAIM HERSH"
type input "GOLDBERGER"
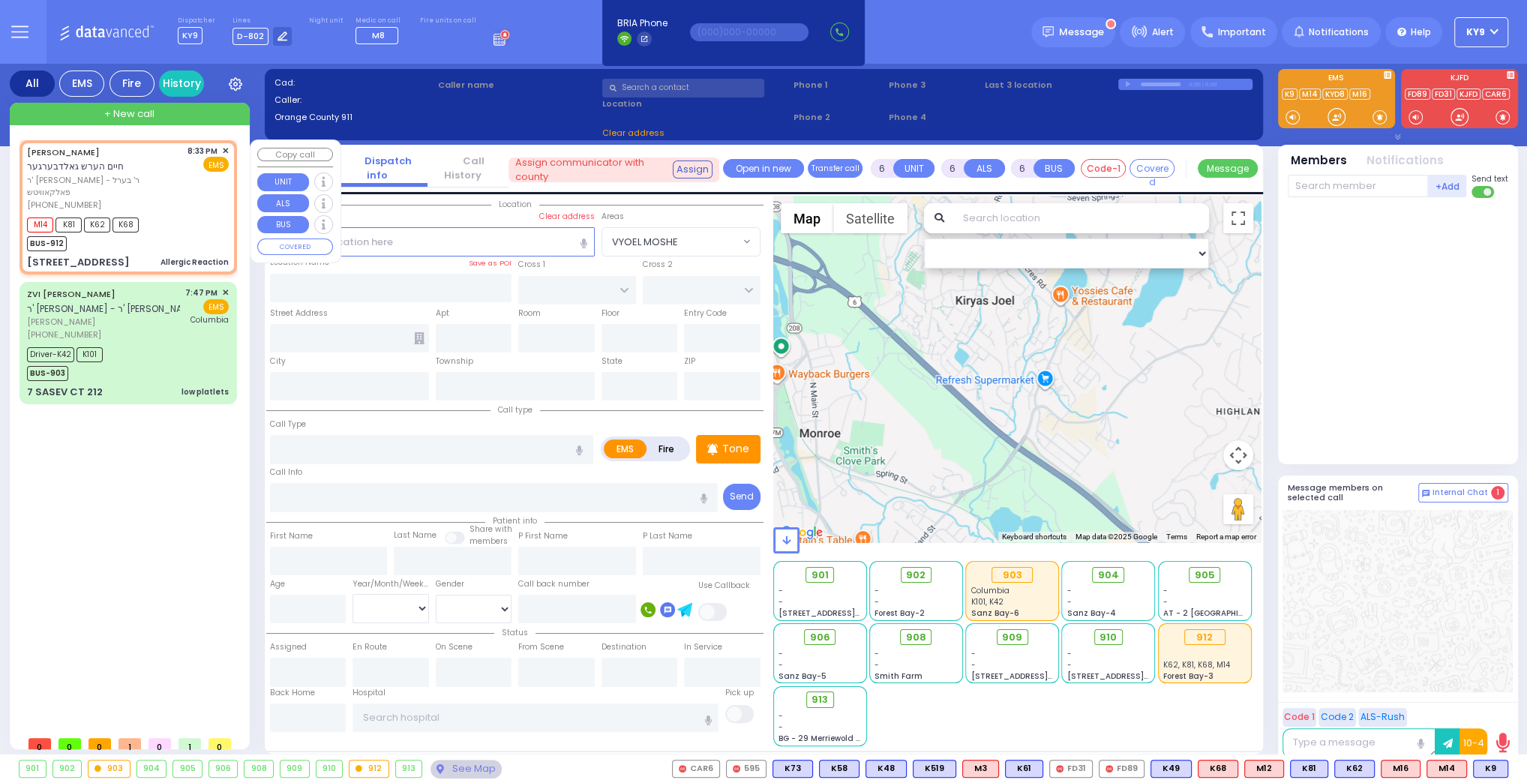
type input "Unknown"
type input "8"
select select "Year"
select select "[DEMOGRAPHIC_DATA]"
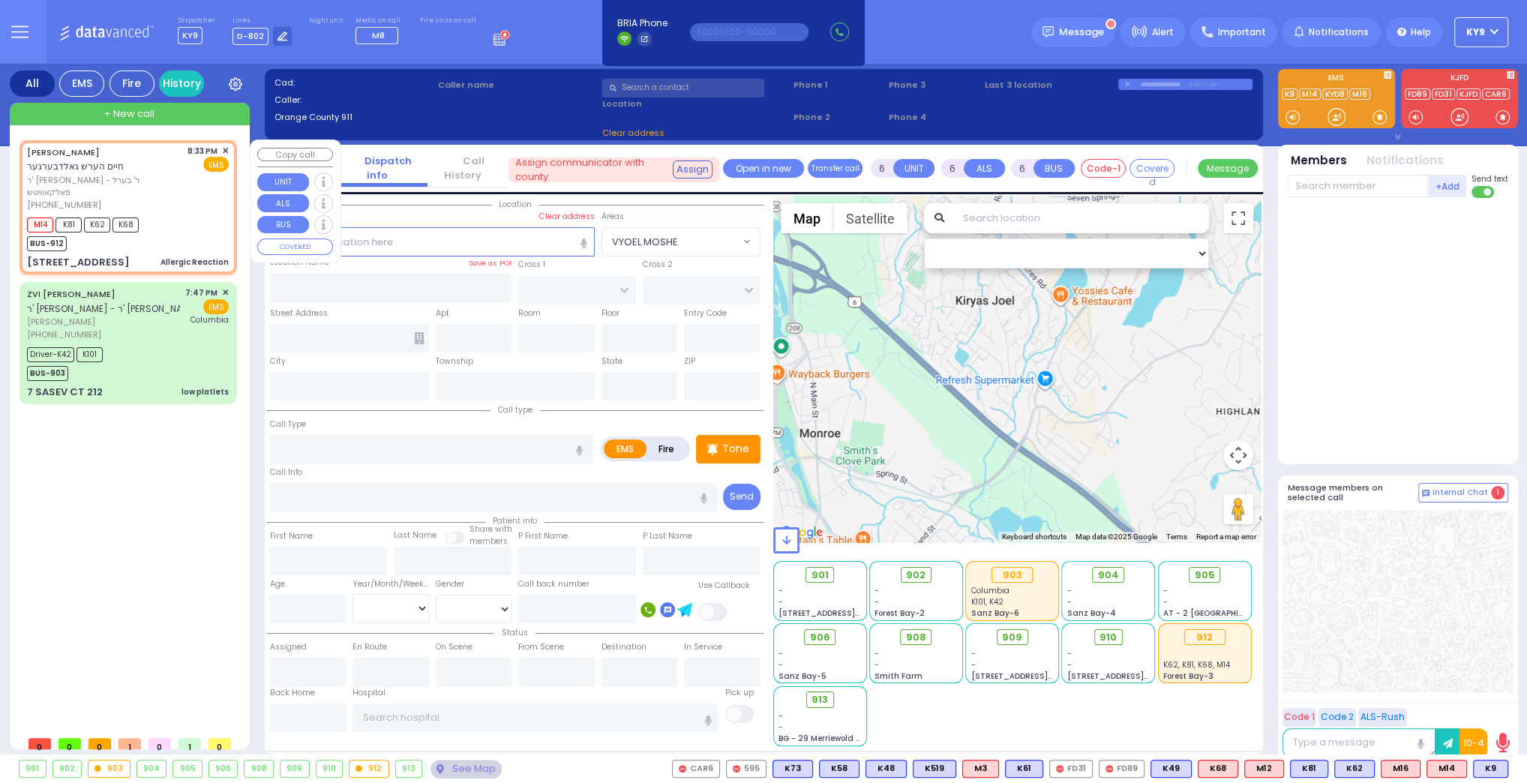
type input "20:33"
type input "20:35"
select select "Hatzalah Garages"
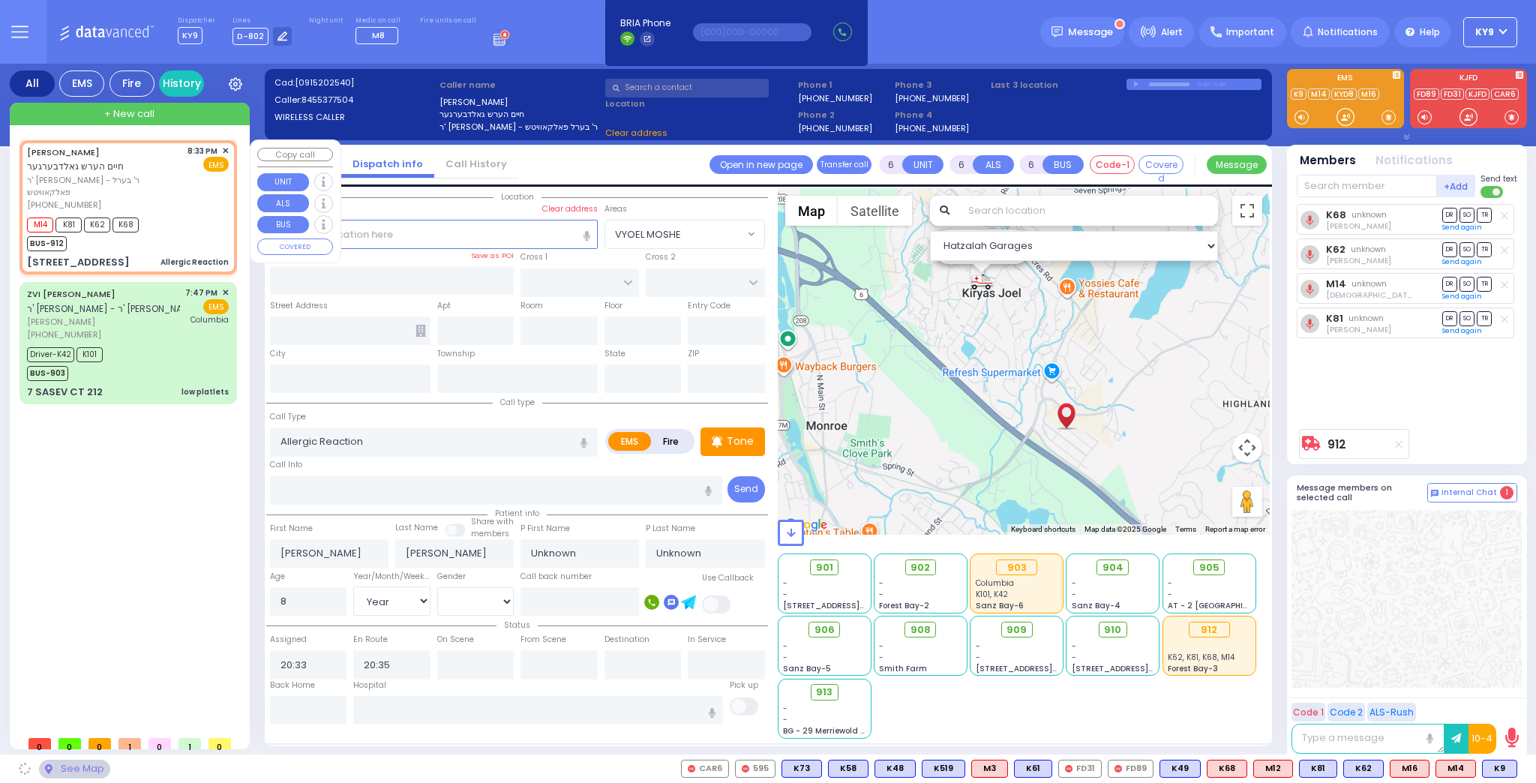
type input "CHUST RD"
type input "[PERSON_NAME][GEOGRAPHIC_DATA]"
type input "2 Maglenitz St"
type input "203"
type input "Monroe"
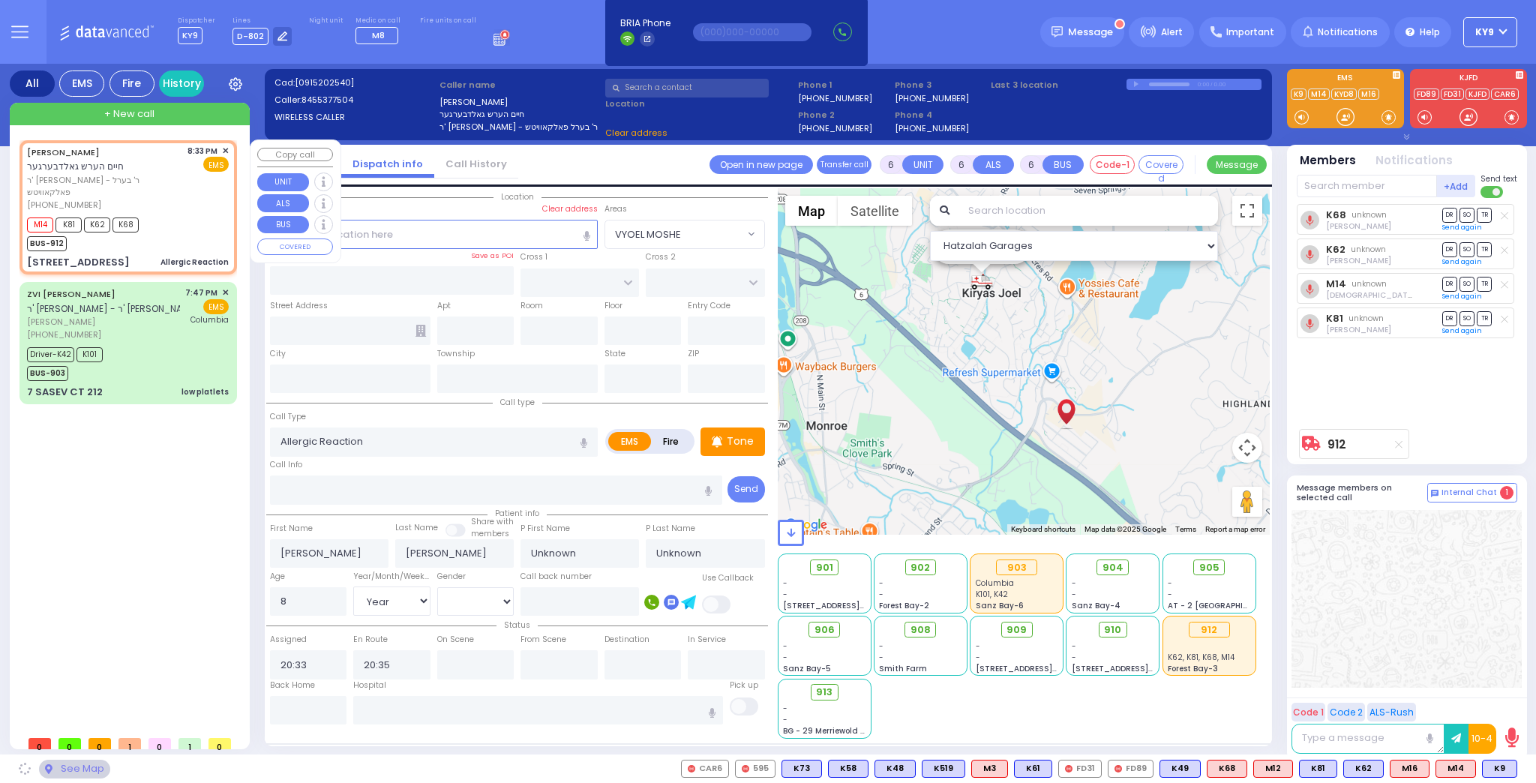
type input "[US_STATE]"
type input "10950"
select select "VYOEL MOSHE"
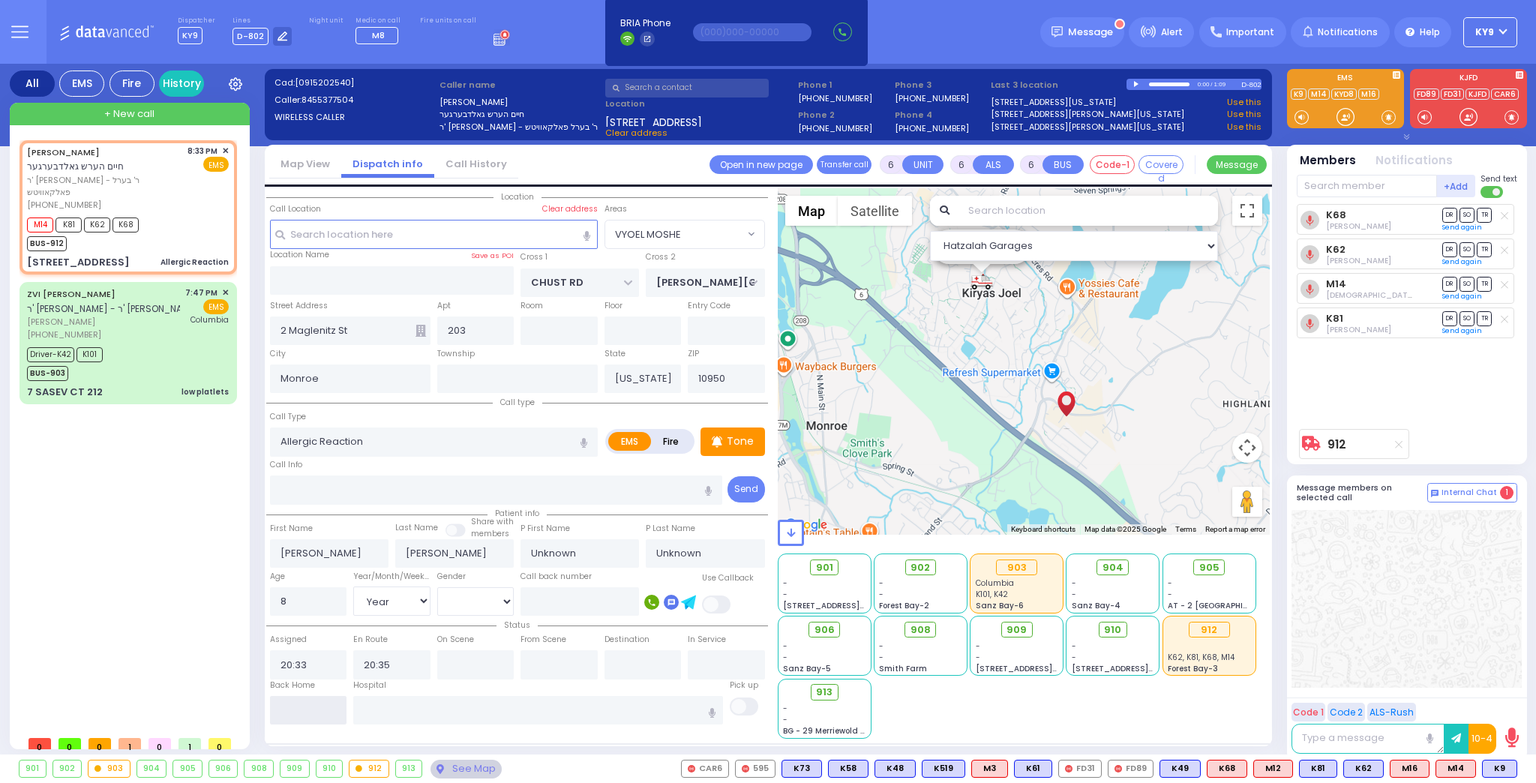
click at [302, 706] on input "text" at bounding box center [308, 710] width 77 height 28
click at [299, 708] on input "text" at bounding box center [308, 710] width 77 height 28
type input "20:50"
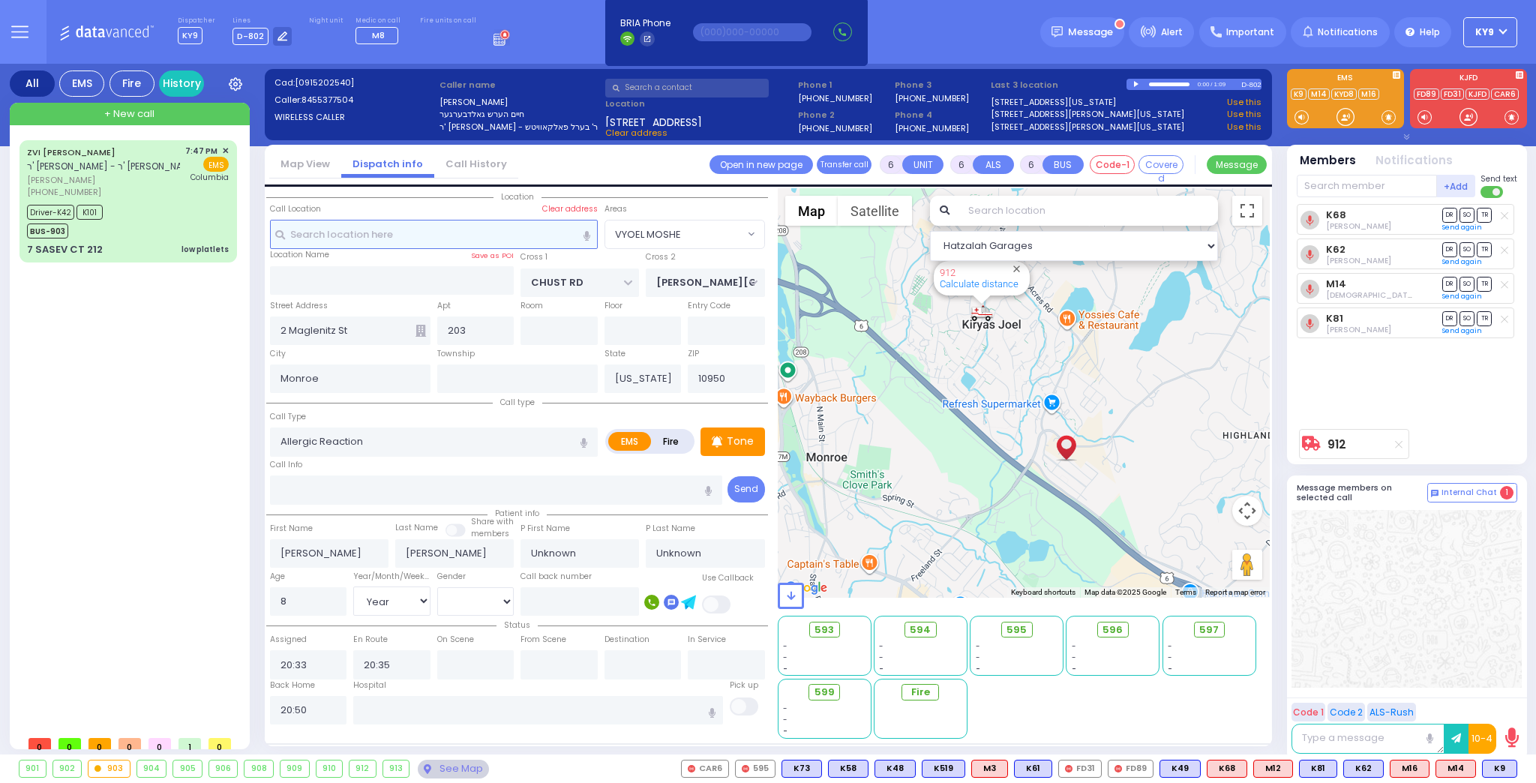
select select
radio input "true"
select select
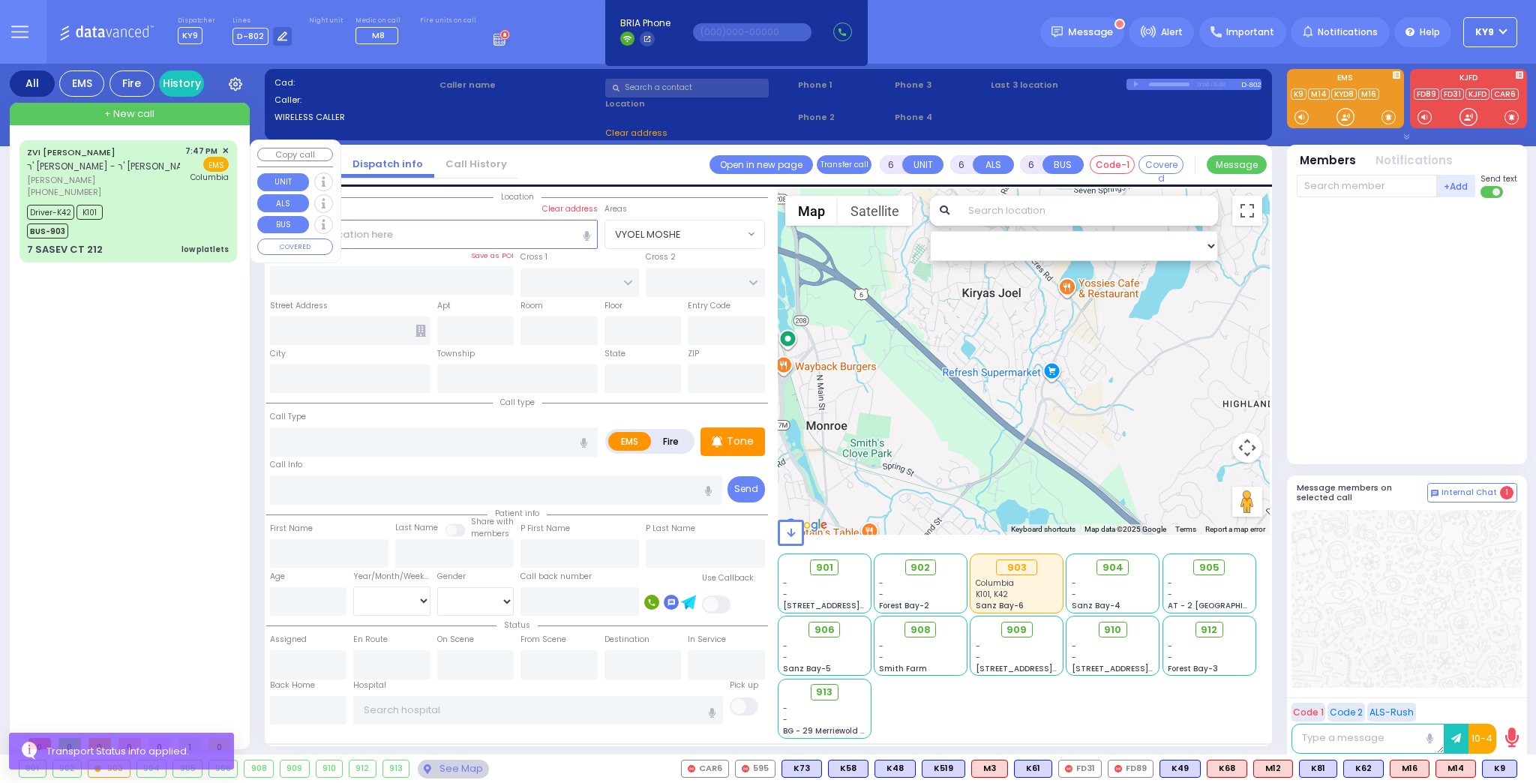
click at [154, 212] on div "Driver-K42 K101 BUS-903" at bounding box center [128, 219] width 202 height 37
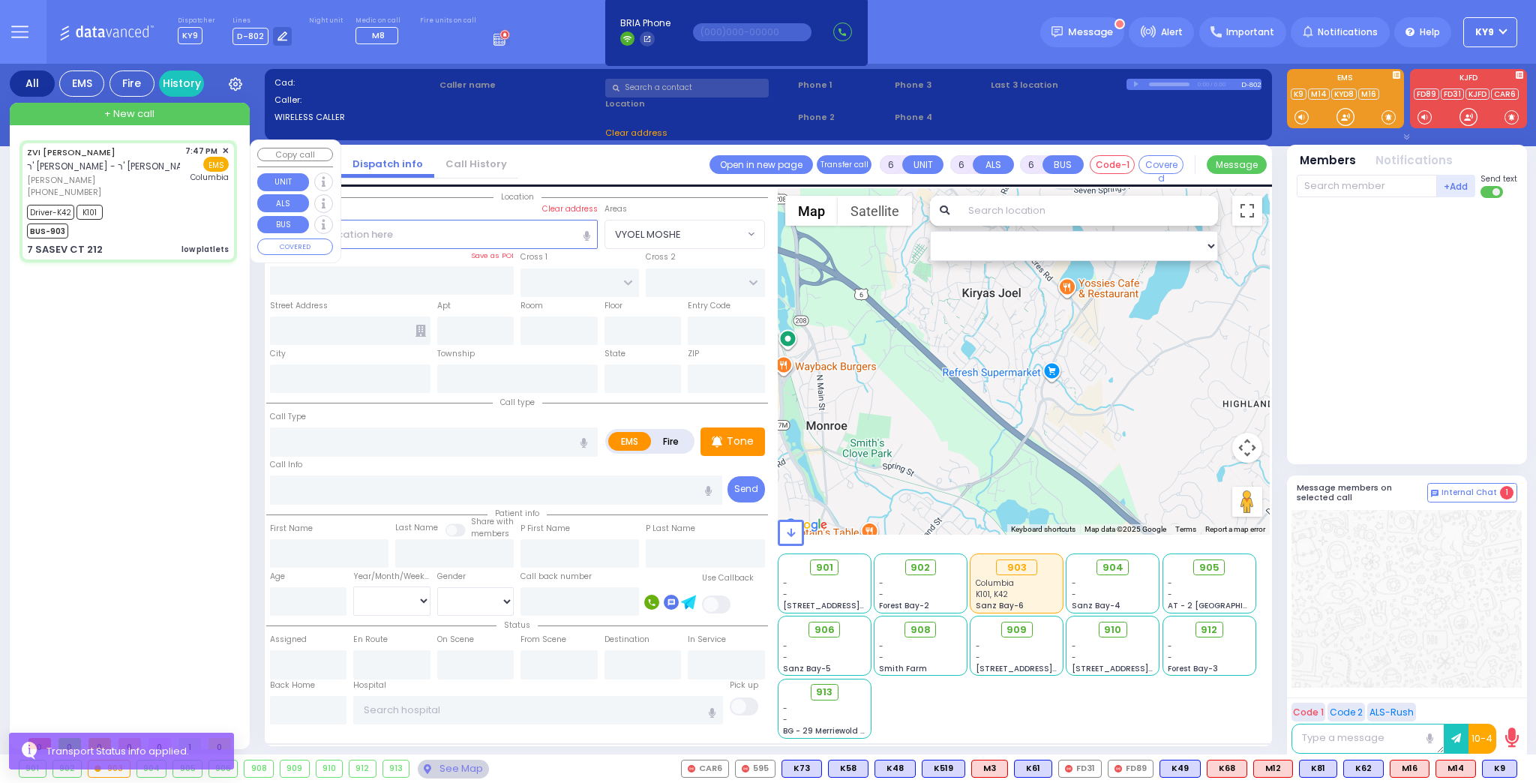
select select
type input "low platlets"
radio input "true"
type input "ZVI PINCHUS"
type input "WEISS"
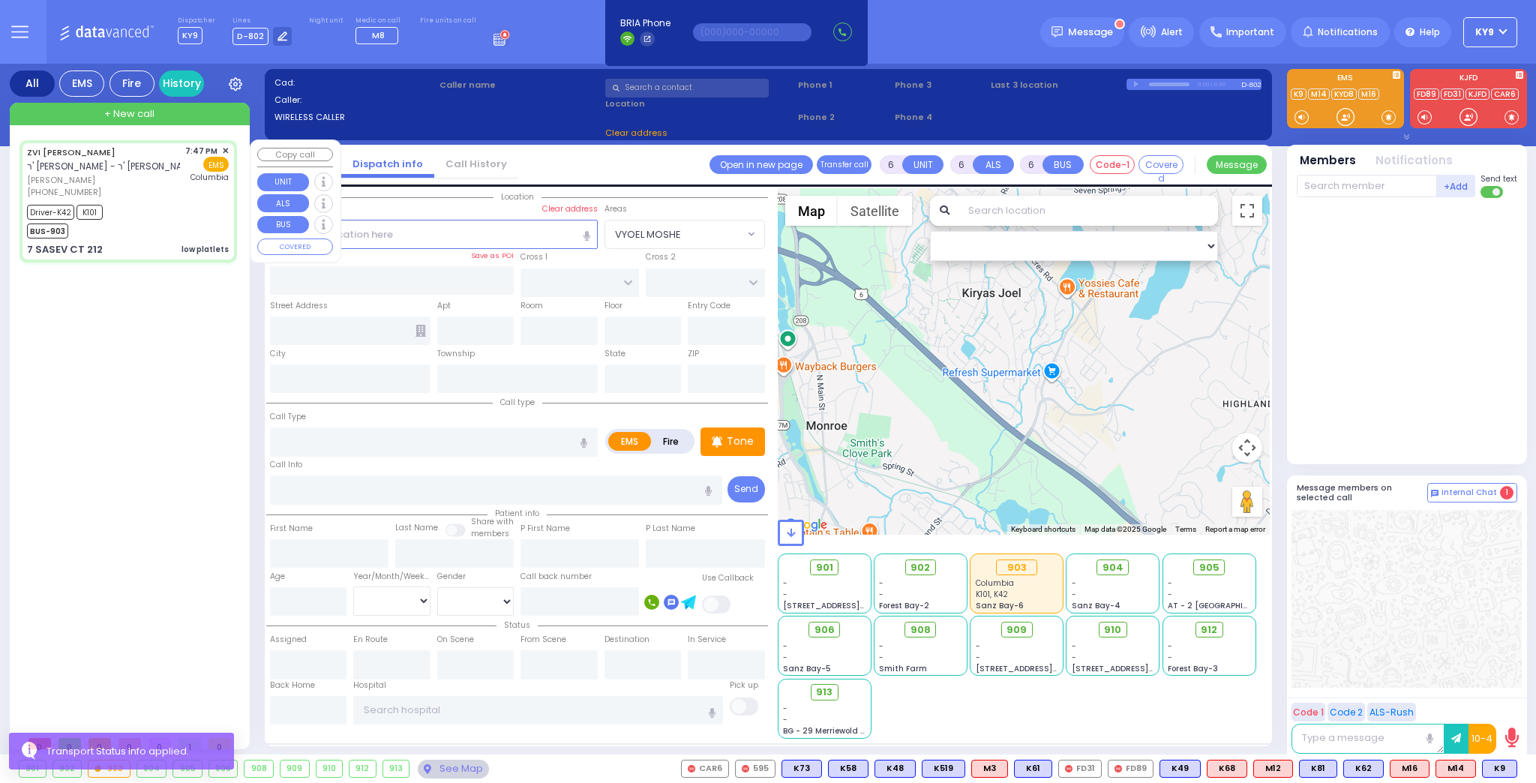
type input "Nechemya"
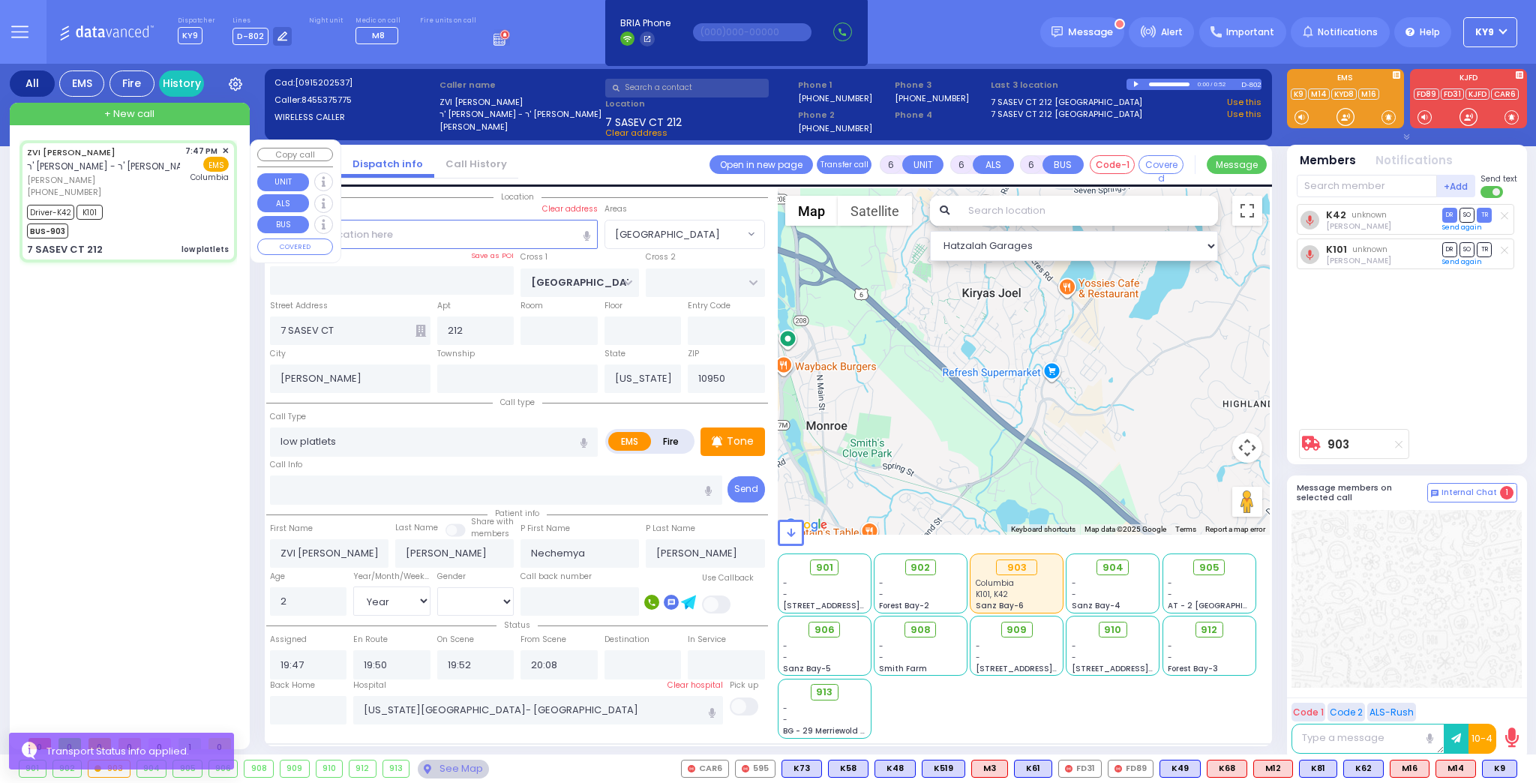
click at [175, 385] on div "ZVI PINCHUS WEISS ר' חיים אהרן - ר' משה ישעי' פריעדמאן צבי פנחס ווייס (845) 537…" at bounding box center [130, 434] width 223 height 588
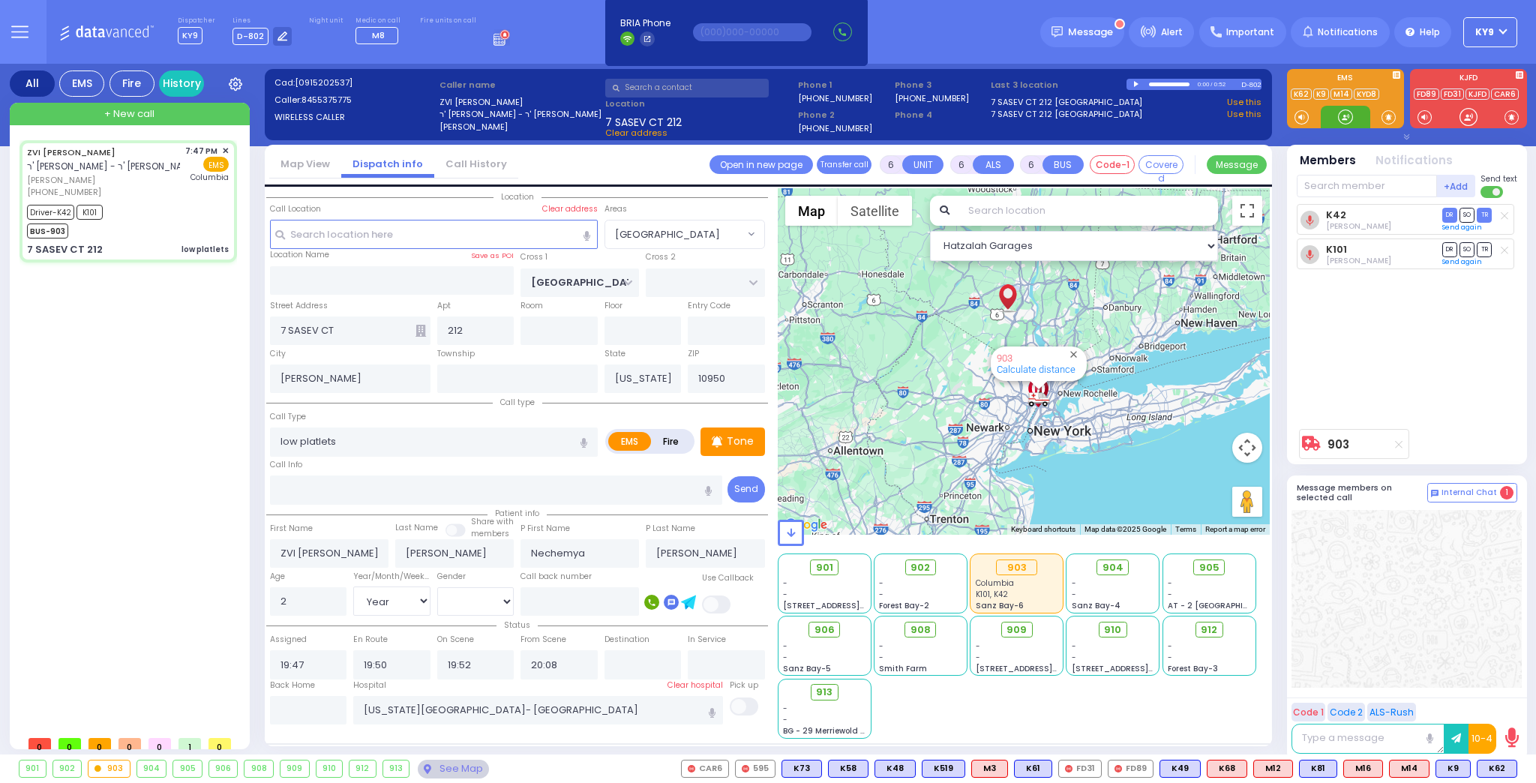
drag, startPoint x: 1340, startPoint y: 115, endPoint x: 1322, endPoint y: 119, distance: 18.6
click at [1334, 118] on div at bounding box center [1345, 117] width 49 height 22
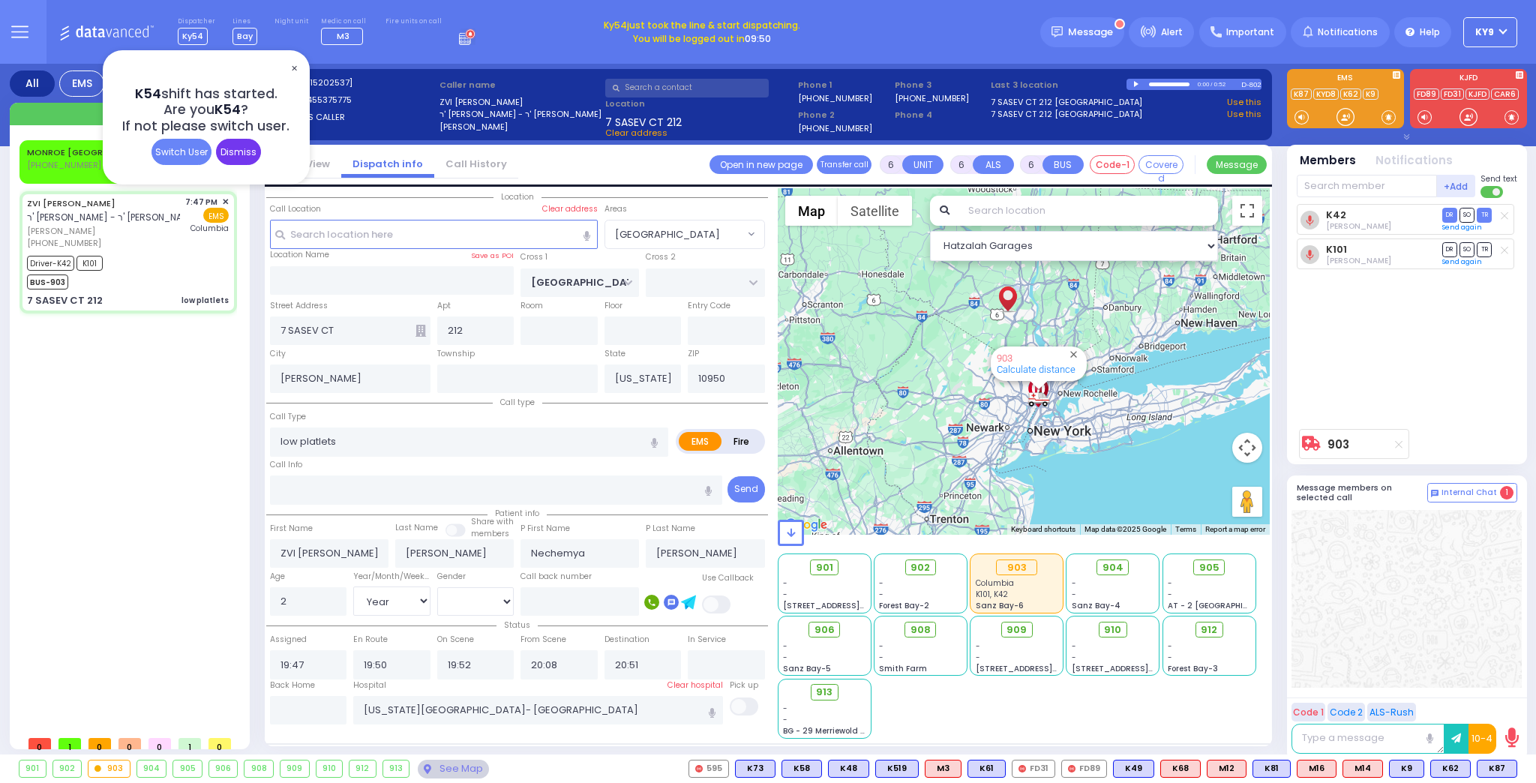
click at [243, 148] on div "Dismiss" at bounding box center [238, 152] width 45 height 26
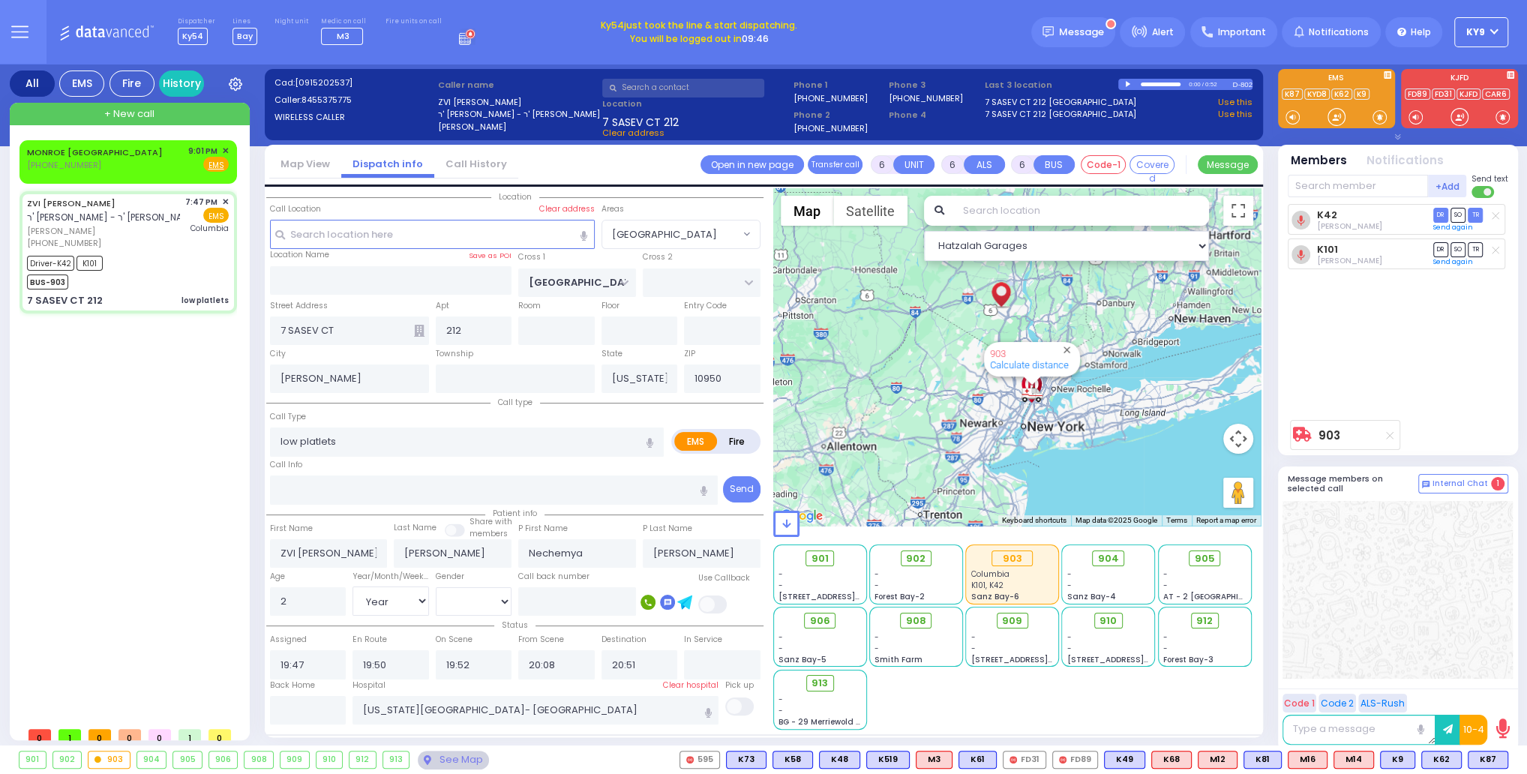
click at [1497, 32] on button "KY9" at bounding box center [1481, 32] width 54 height 30
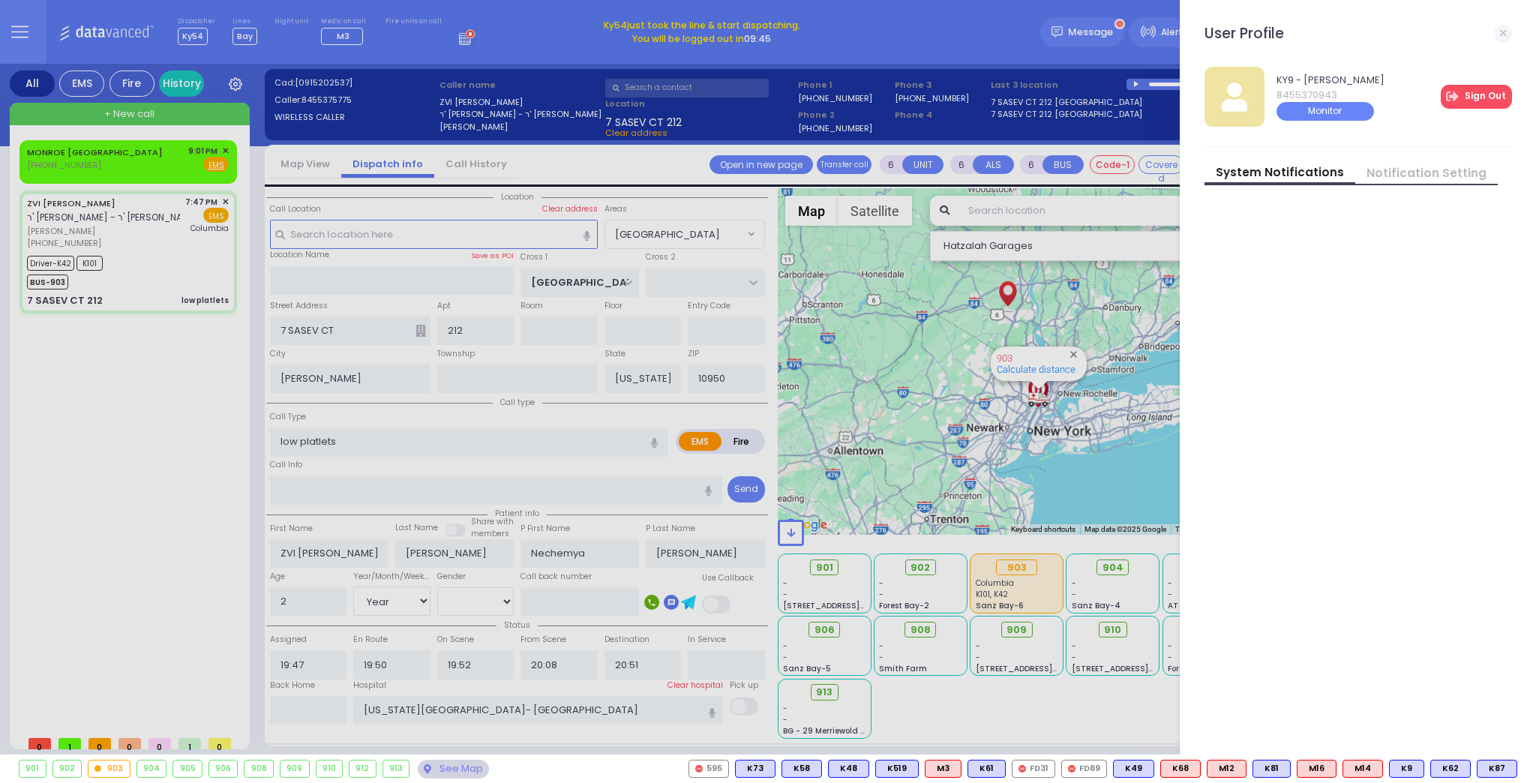
click at [1477, 97] on link "Sign Out" at bounding box center [1476, 97] width 71 height 24
